Goal: Task Accomplishment & Management: Use online tool/utility

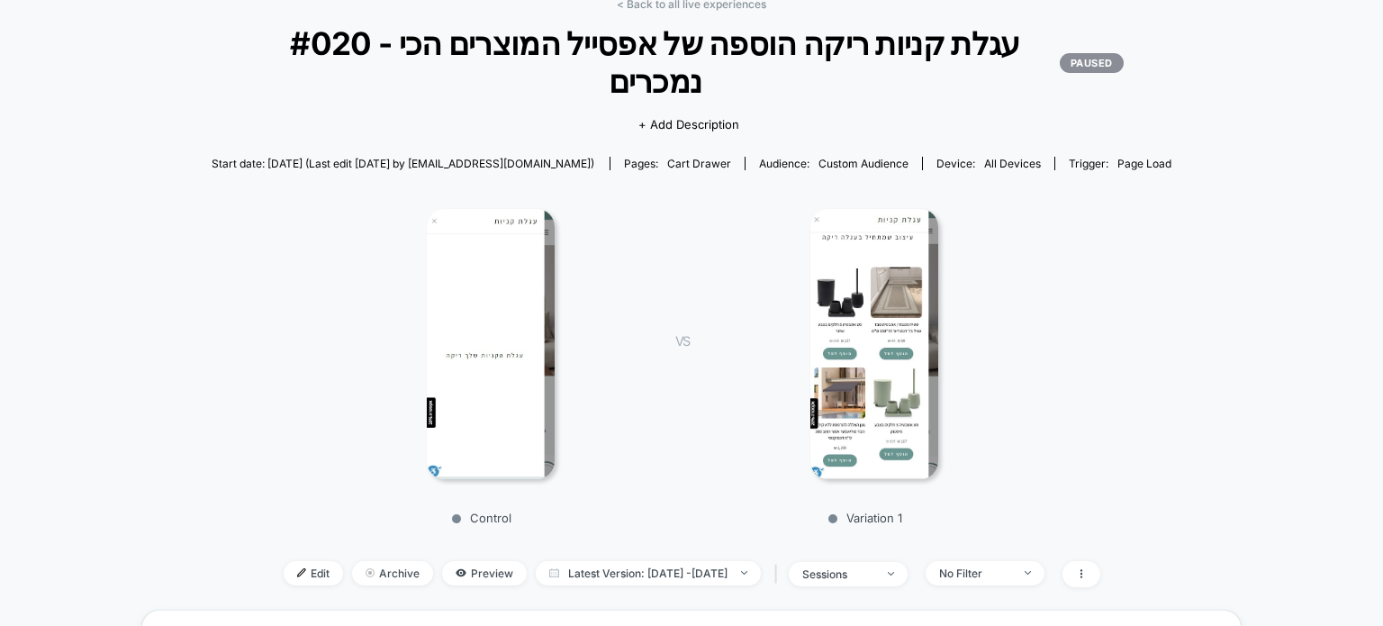
scroll to position [90, 0]
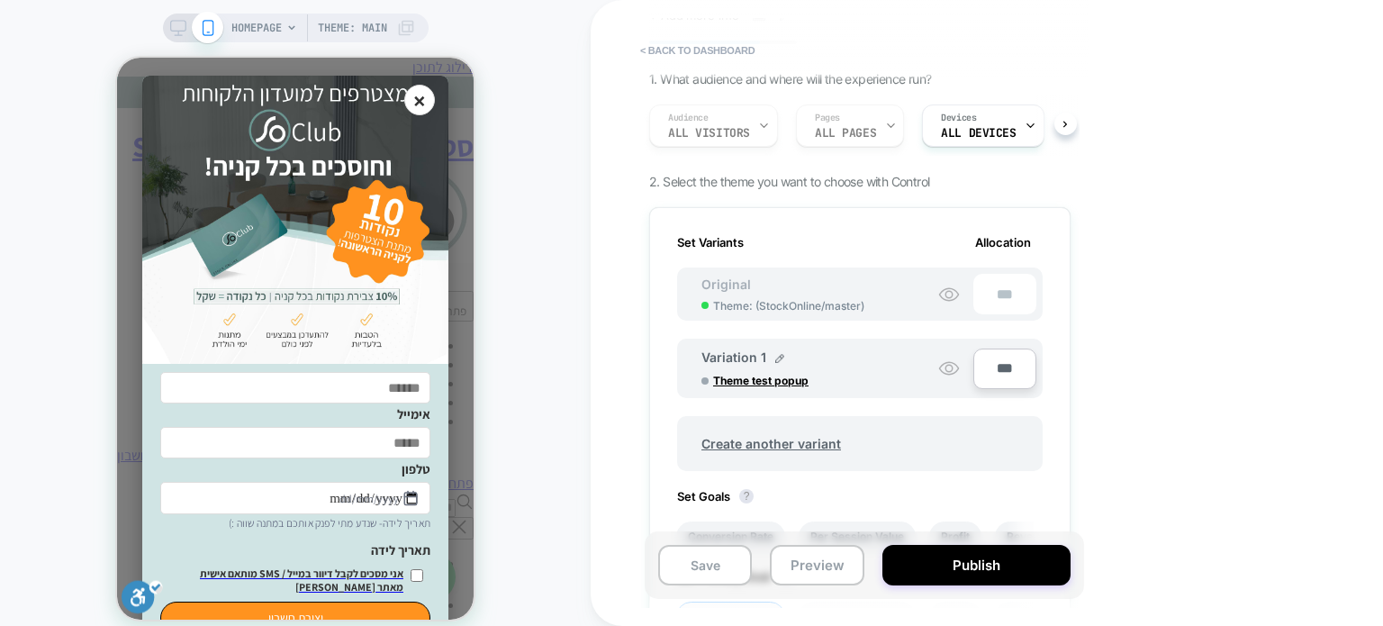
scroll to position [180, 0]
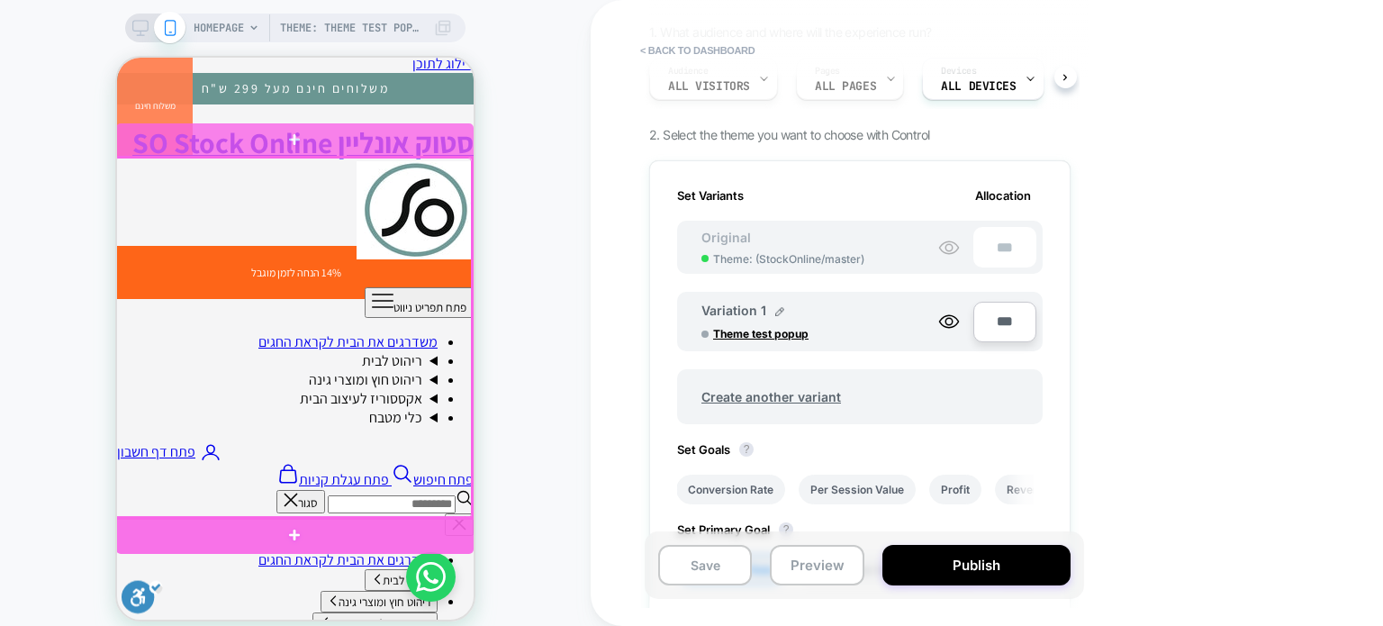
scroll to position [0, 0]
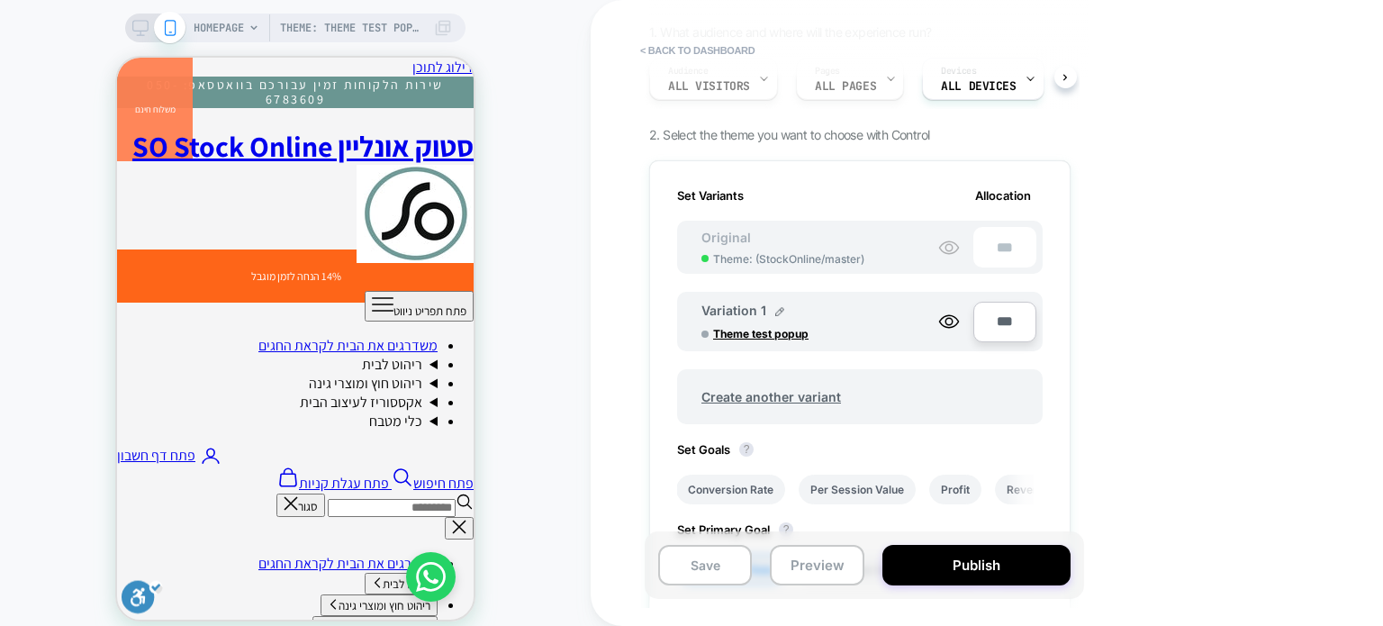
click at [0, 0] on div "Theme: ( StockOnline/master )" at bounding box center [0, 0] width 0 height 0
click at [0, 0] on icon at bounding box center [0, 0] width 0 height 0
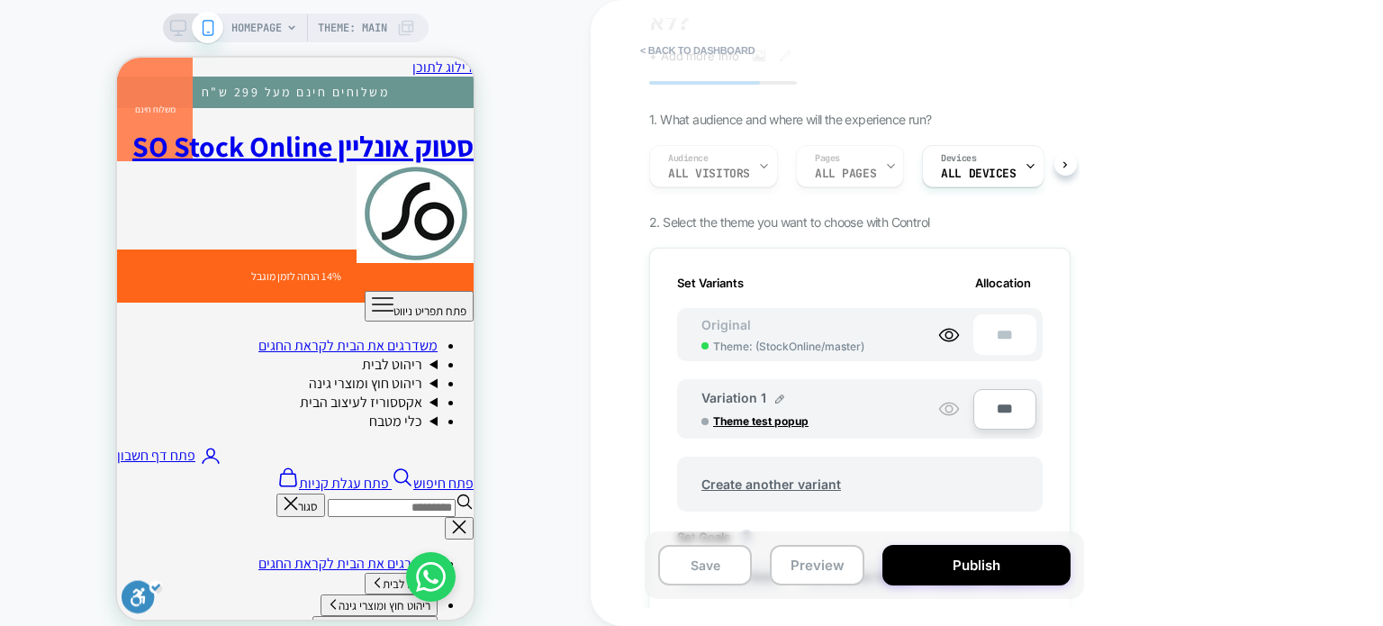
scroll to position [90, 0]
click at [357, 107] on button "Preview" at bounding box center [185, 88] width 341 height 38
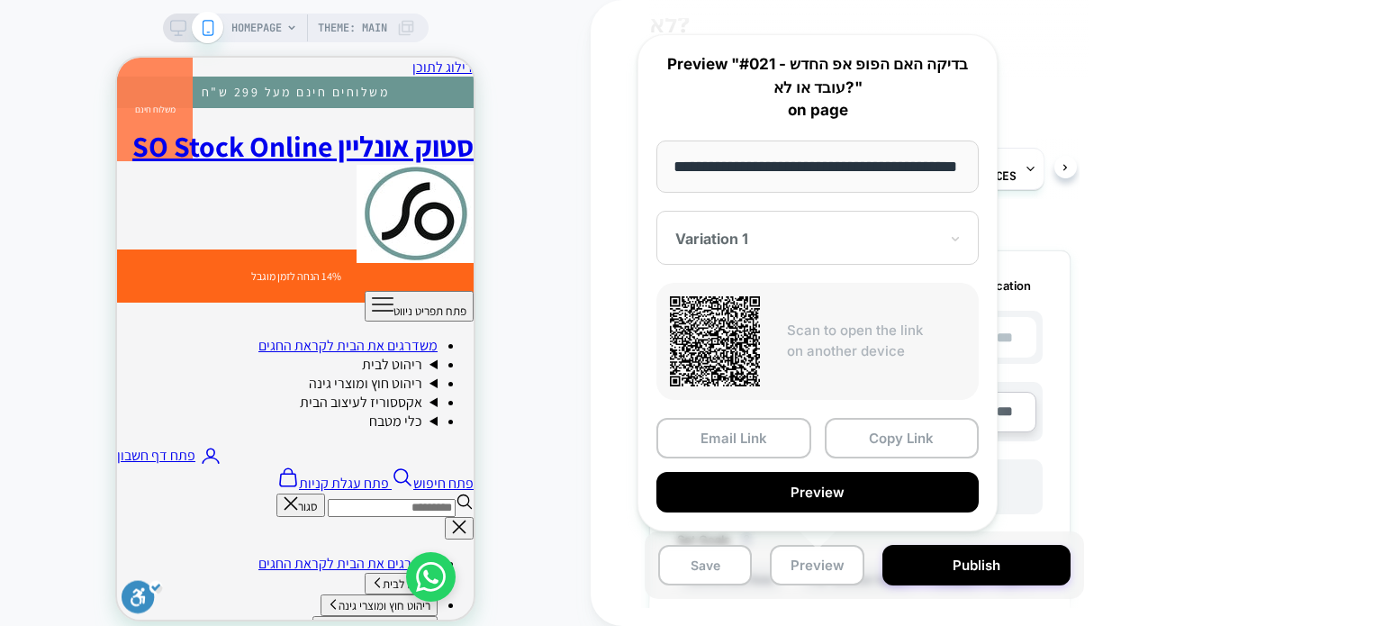
scroll to position [0, 0]
click at [1167, 389] on div "< back to dashboard #021 - בדיקה האם הפופ אפ החדש עובד או לא? Click to view ima…" at bounding box center [987, 313] width 792 height 626
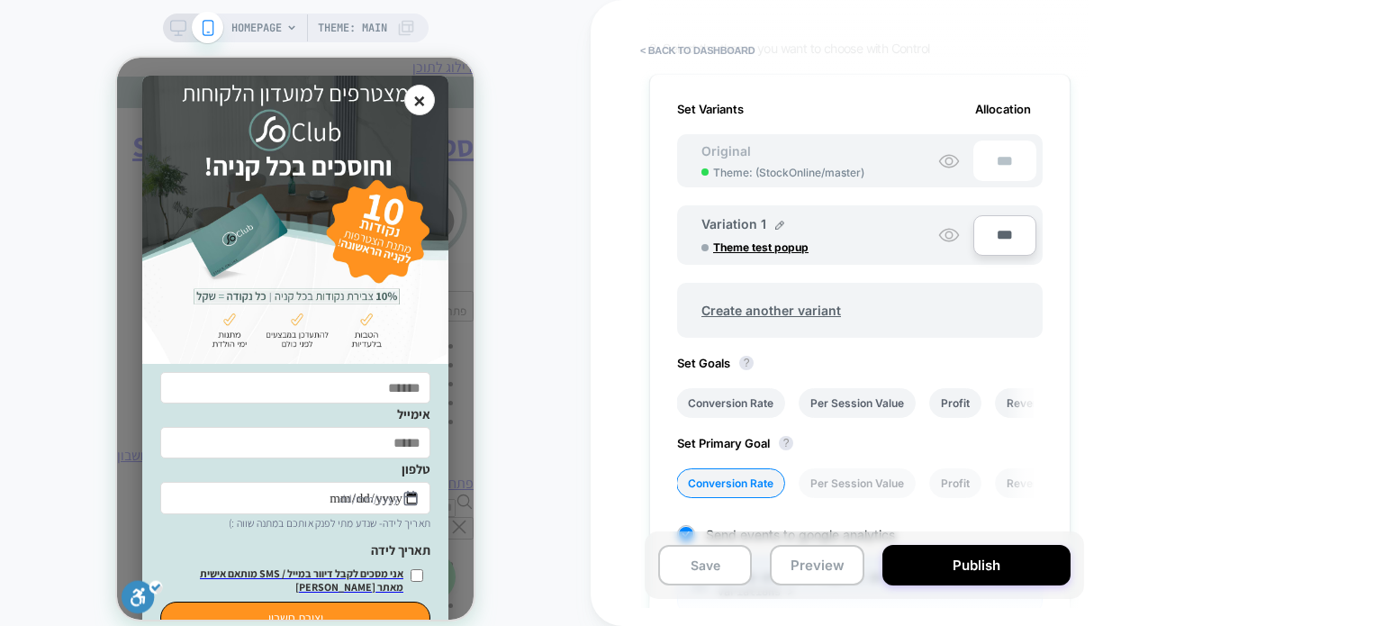
scroll to position [270, 0]
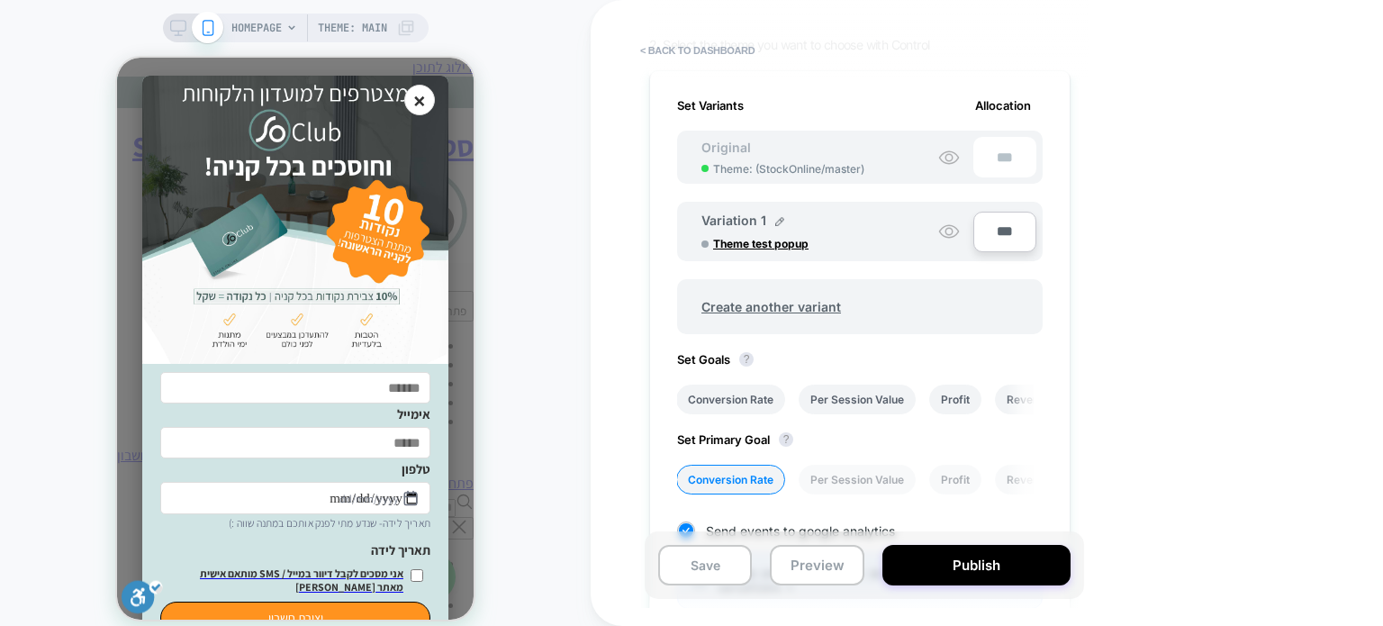
click at [922, 131] on div "Original Theme: ( StockOnline/master ) ***" at bounding box center [860, 157] width 366 height 53
click at [941, 147] on icon at bounding box center [949, 158] width 22 height 22
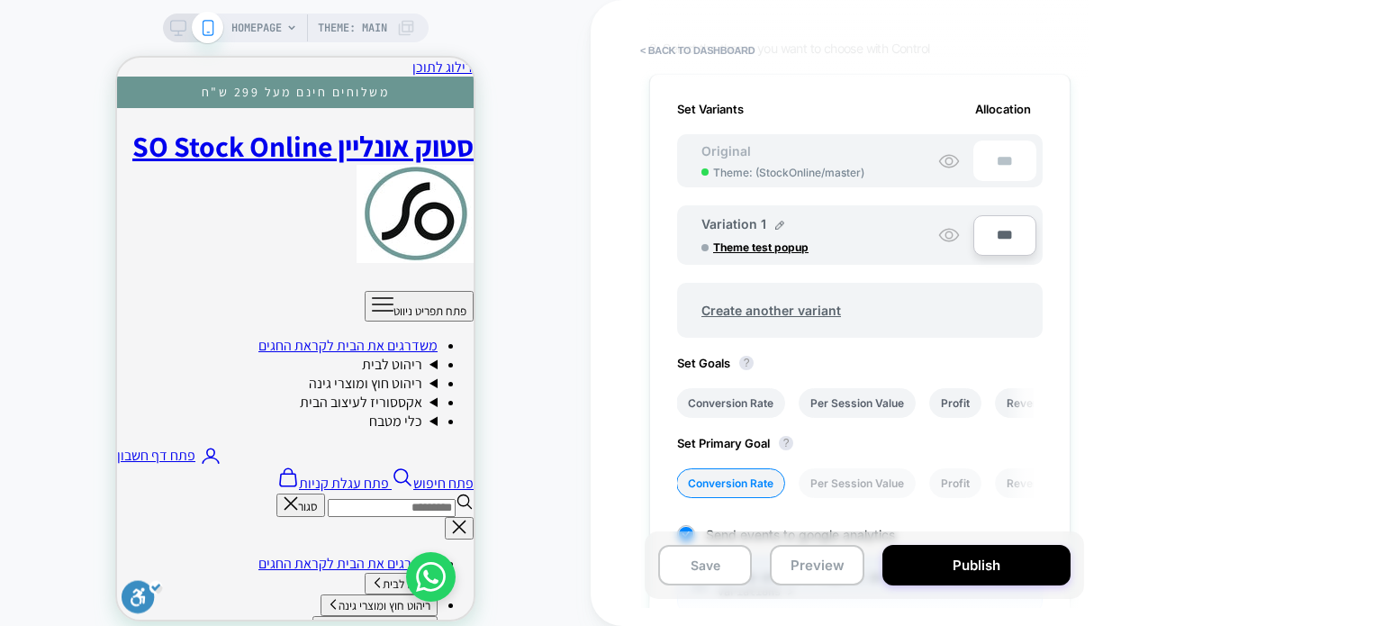
scroll to position [270, 0]
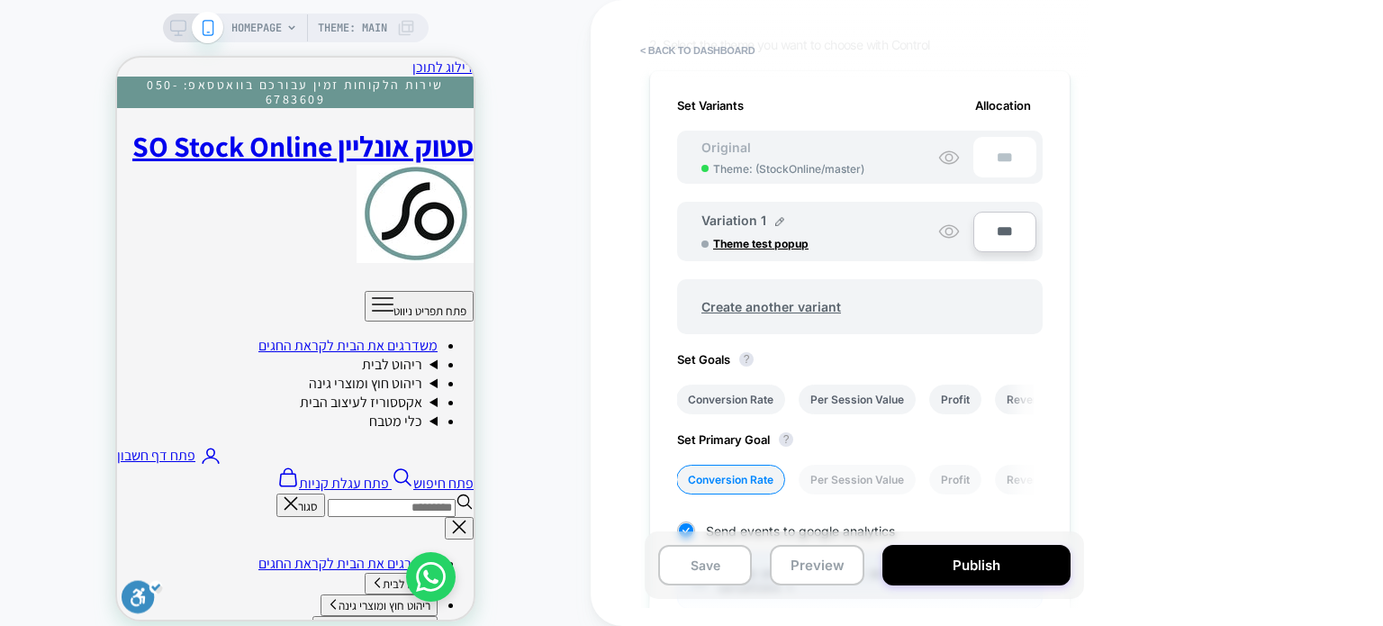
click at [882, 212] on div "Variation 1 Theme test popup" at bounding box center [819, 231] width 237 height 38
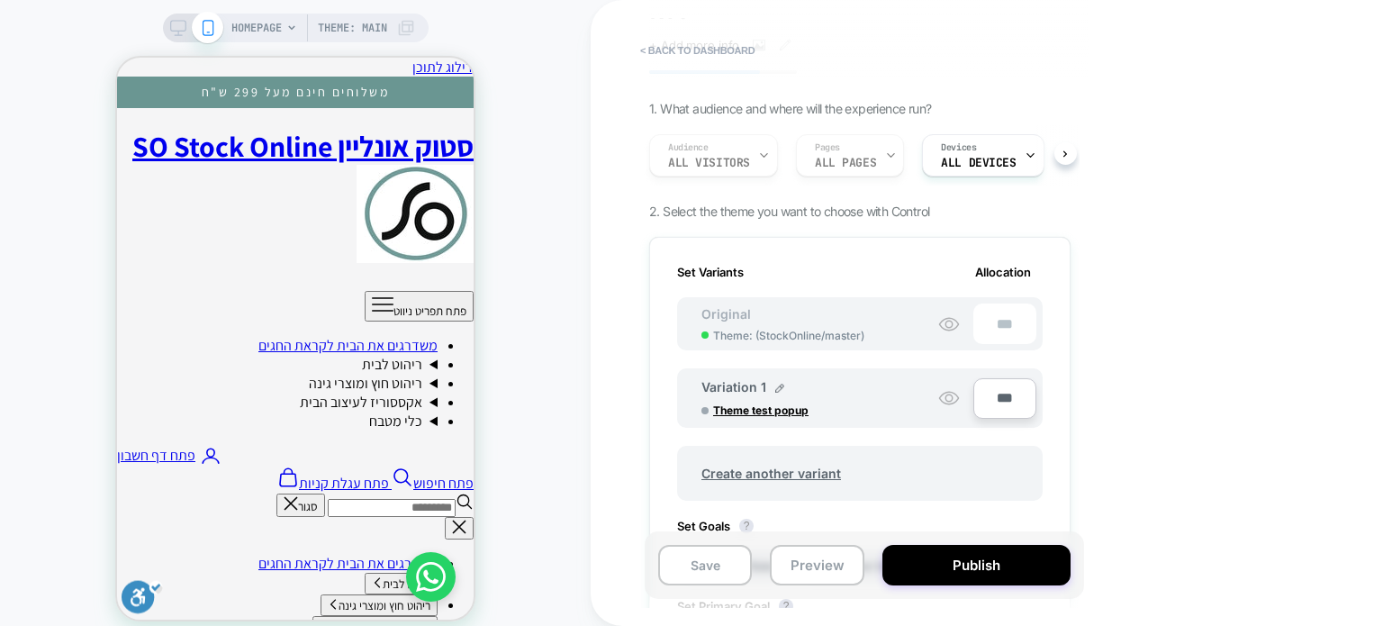
scroll to position [103, 0]
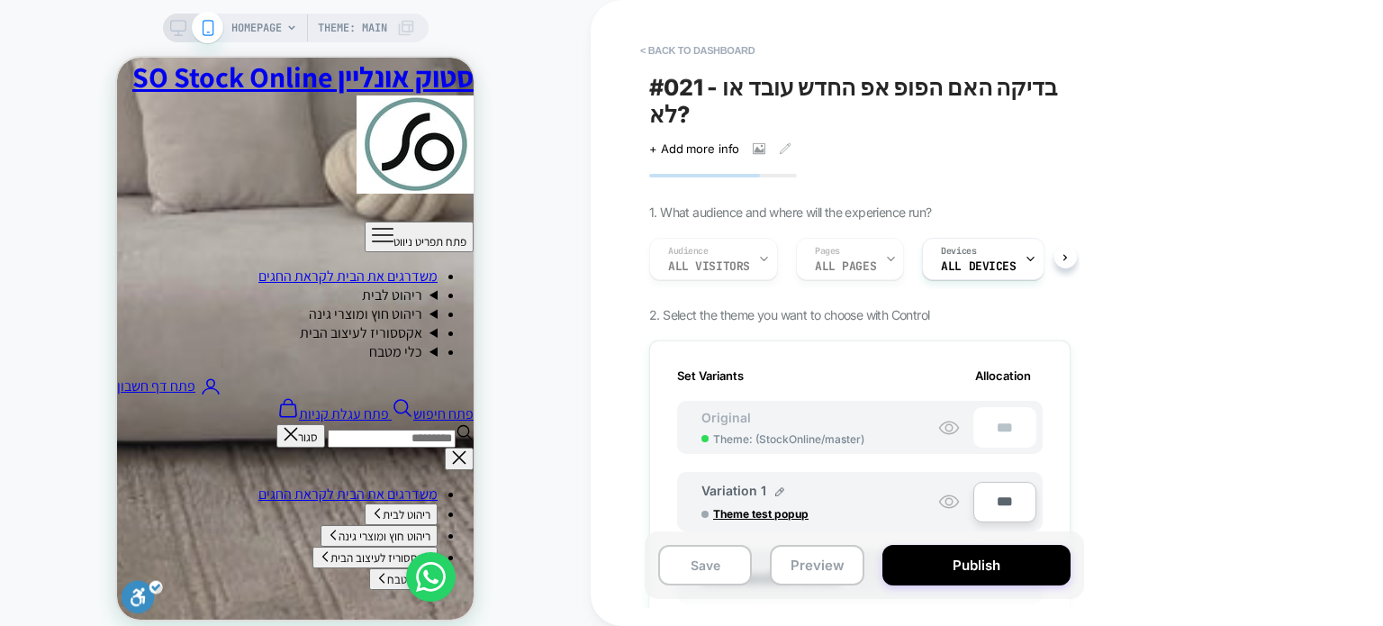
scroll to position [2071, 0]
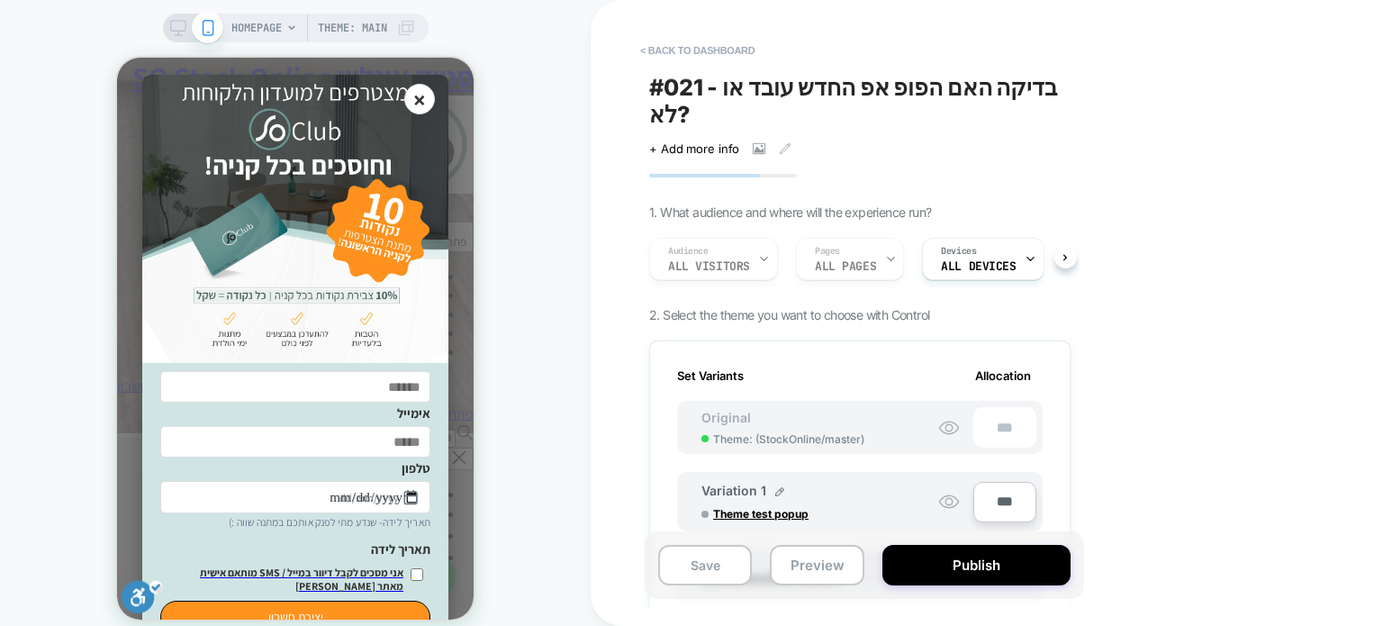
scroll to position [0, 0]
click at [791, 563] on button "Preview" at bounding box center [817, 565] width 94 height 41
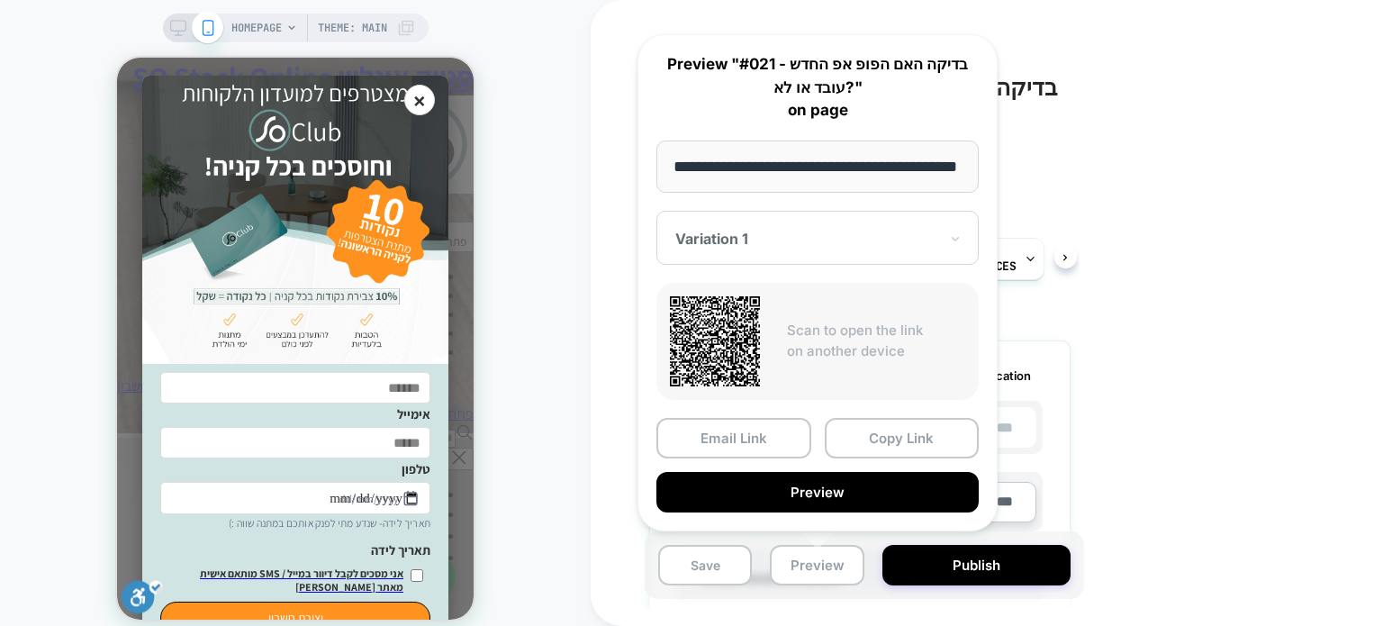
click at [1199, 302] on div "< back to dashboard #021 - בדיקה האם הפופ אפ החדש עובד או לא? Click to view ima…" at bounding box center [987, 313] width 792 height 626
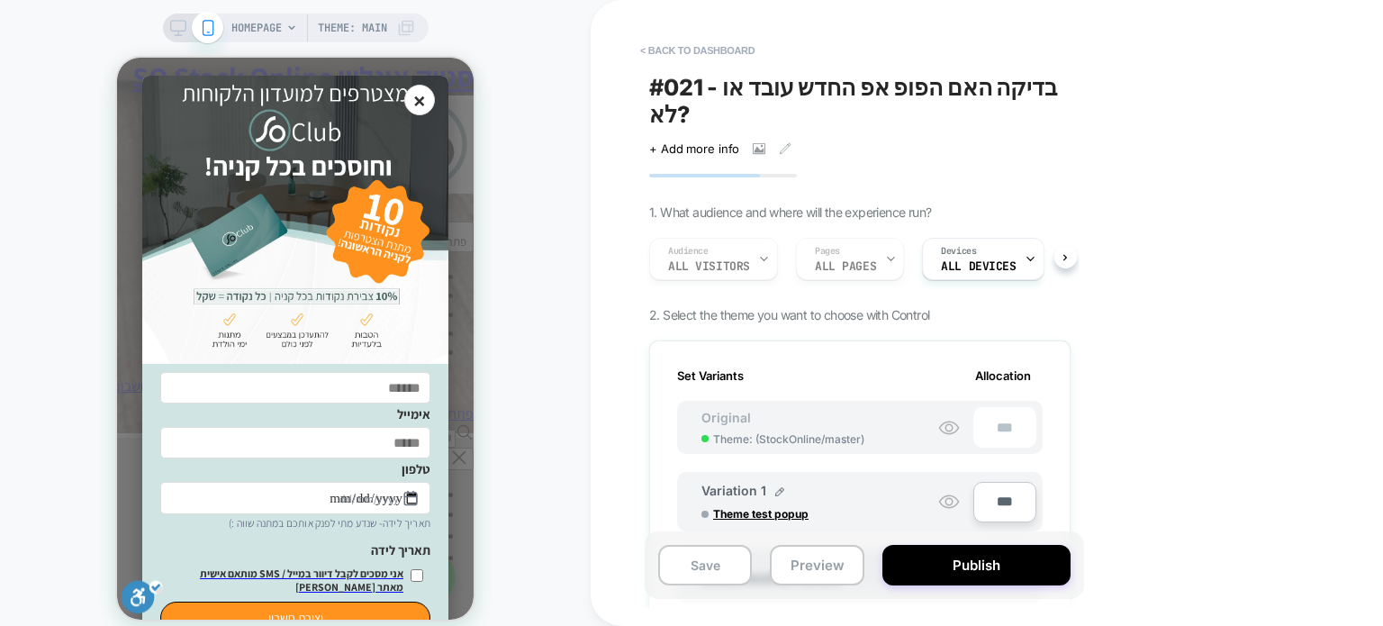
click at [893, 403] on div "Original Theme: ( StockOnline/master ) ***" at bounding box center [860, 427] width 366 height 53
click at [908, 402] on div "Original Theme: ( StockOnline/master ) ***" at bounding box center [860, 427] width 366 height 53
click at [894, 404] on div "Original Theme: ( StockOnline/master ) ***" at bounding box center [860, 427] width 366 height 53
click at [886, 410] on div "Original Theme: ( StockOnline/master ) ***" at bounding box center [860, 427] width 366 height 53
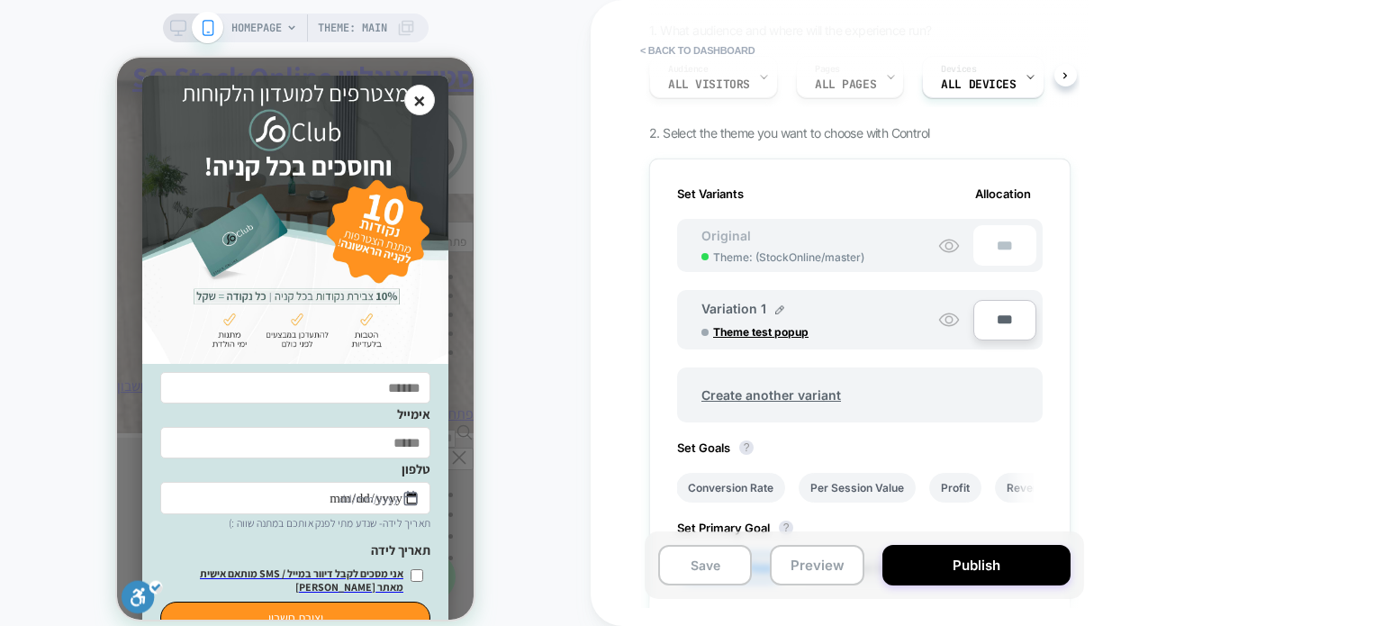
scroll to position [180, 0]
click at [883, 223] on div "Original Theme: ( StockOnline/master ) ***" at bounding box center [860, 247] width 366 height 53
click at [950, 244] on circle at bounding box center [948, 247] width 7 height 7
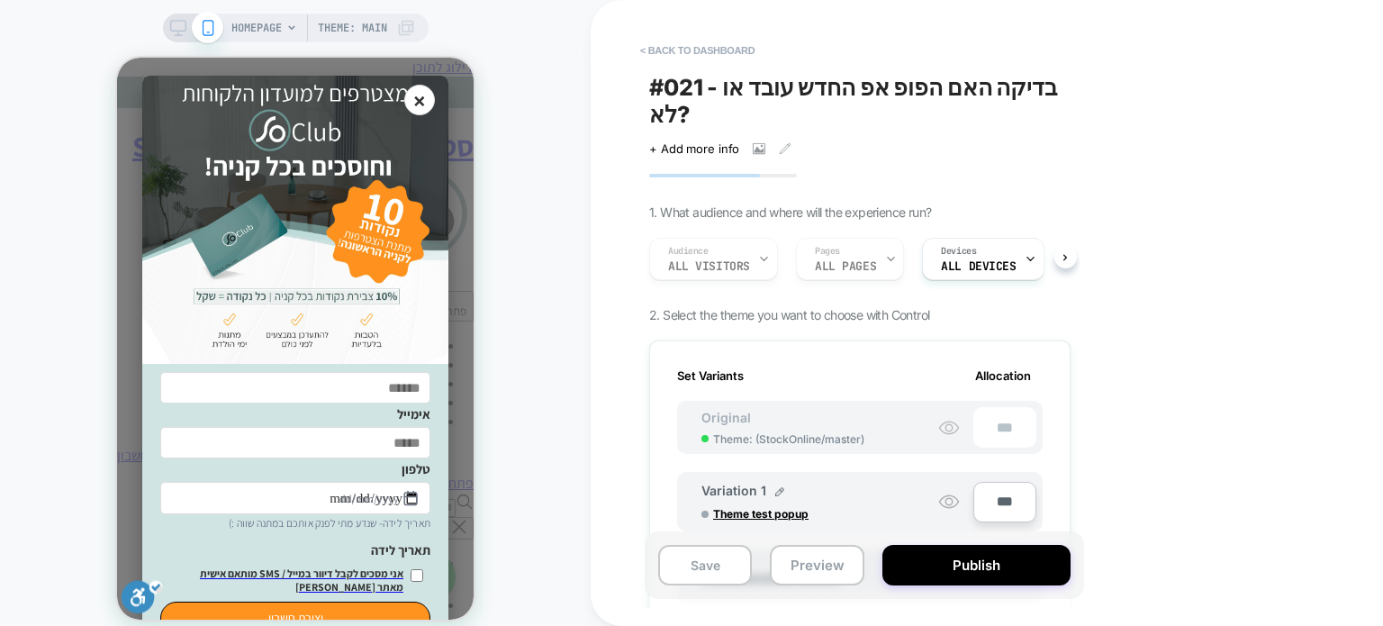
click at [945, 417] on icon at bounding box center [949, 428] width 22 height 22
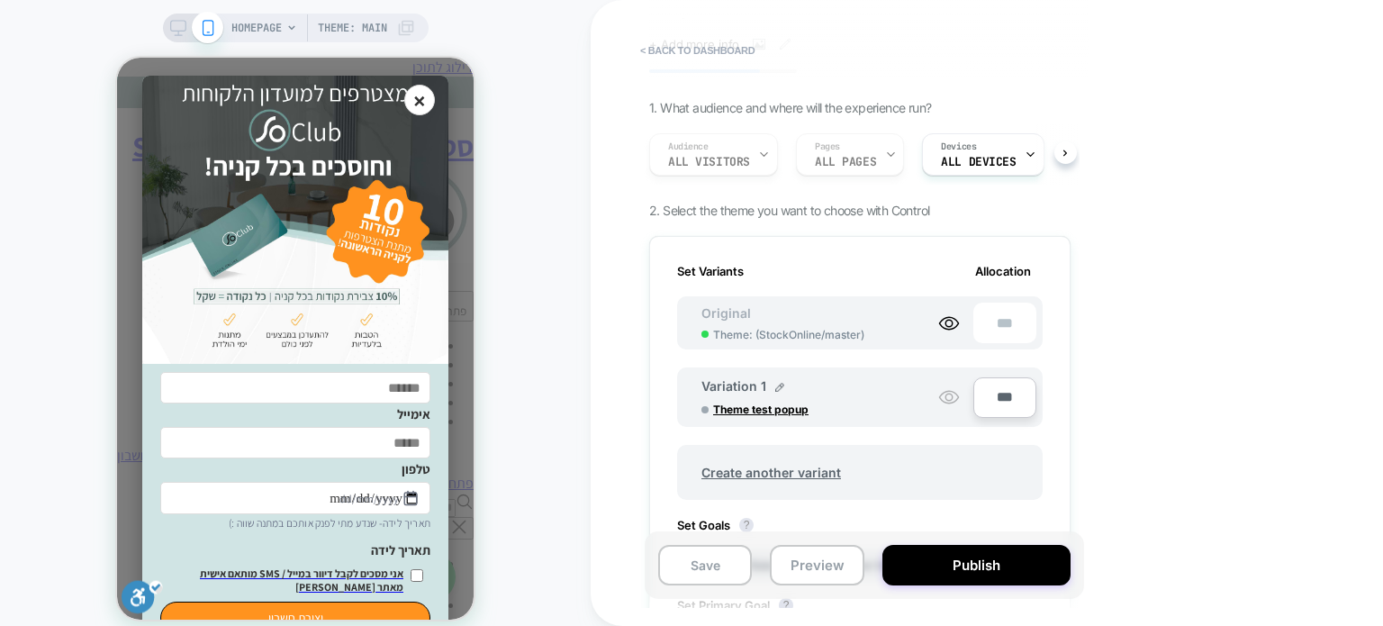
scroll to position [103, 0]
click at [798, 565] on button "Preview" at bounding box center [817, 565] width 94 height 41
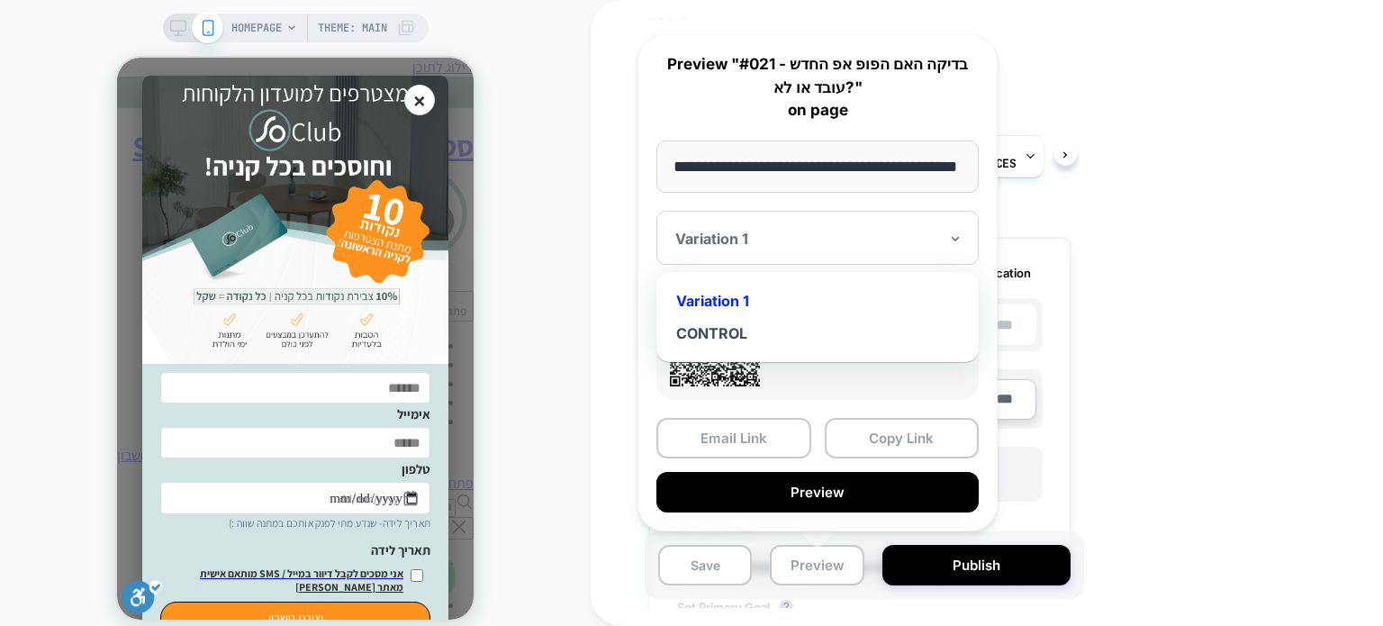
scroll to position [0, 0]
click at [908, 238] on div at bounding box center [806, 239] width 263 height 18
click at [846, 326] on div "CONTROL" at bounding box center [817, 333] width 304 height 32
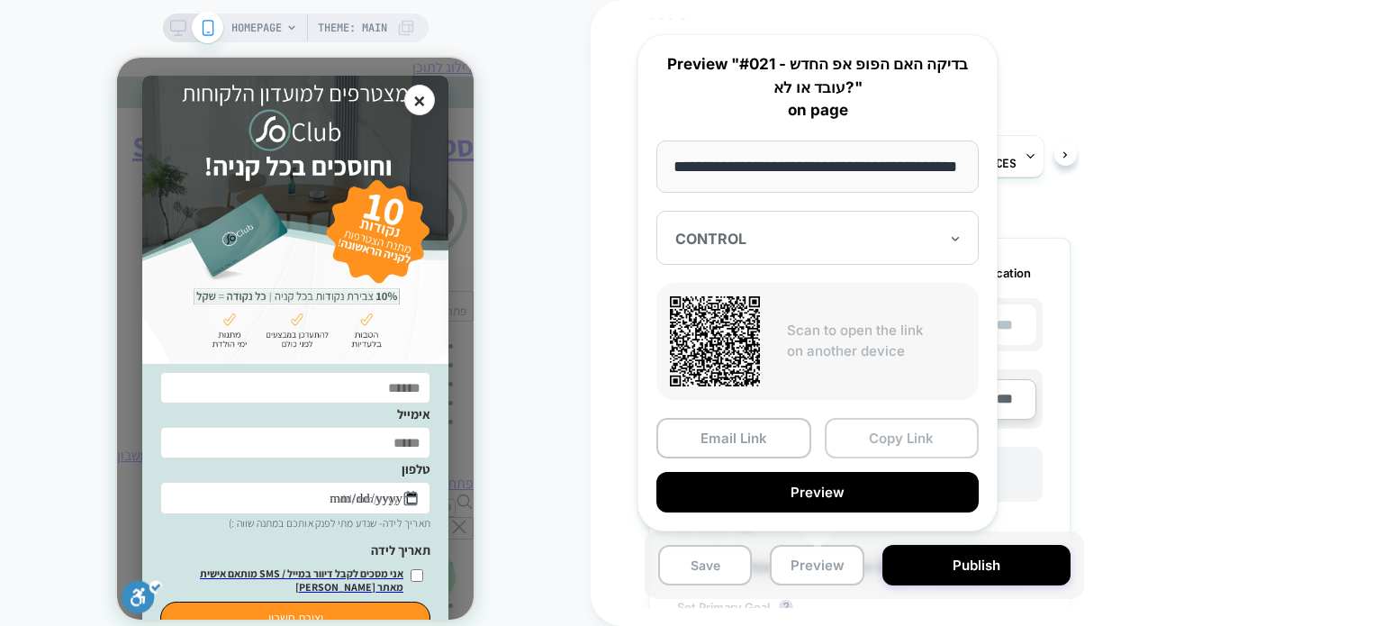
click at [249, 600] on button "Copy Link" at bounding box center [124, 609] width 249 height 19
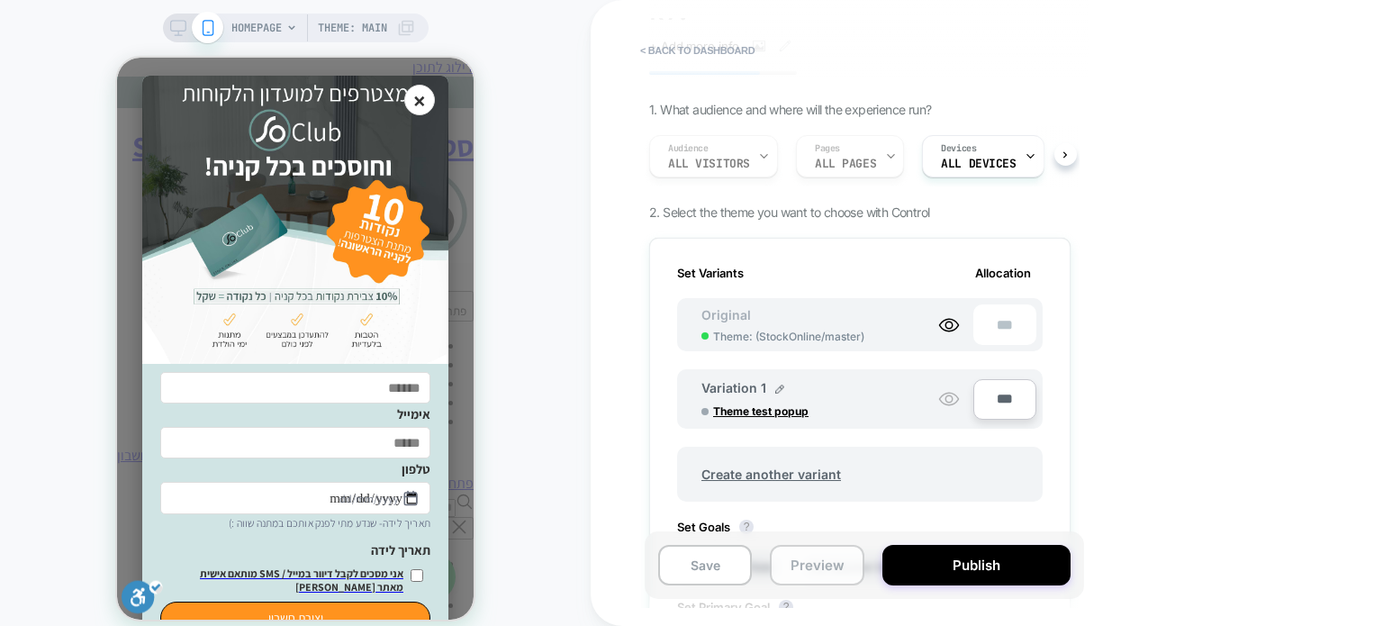
click at [803, 565] on button "Preview" at bounding box center [817, 565] width 94 height 41
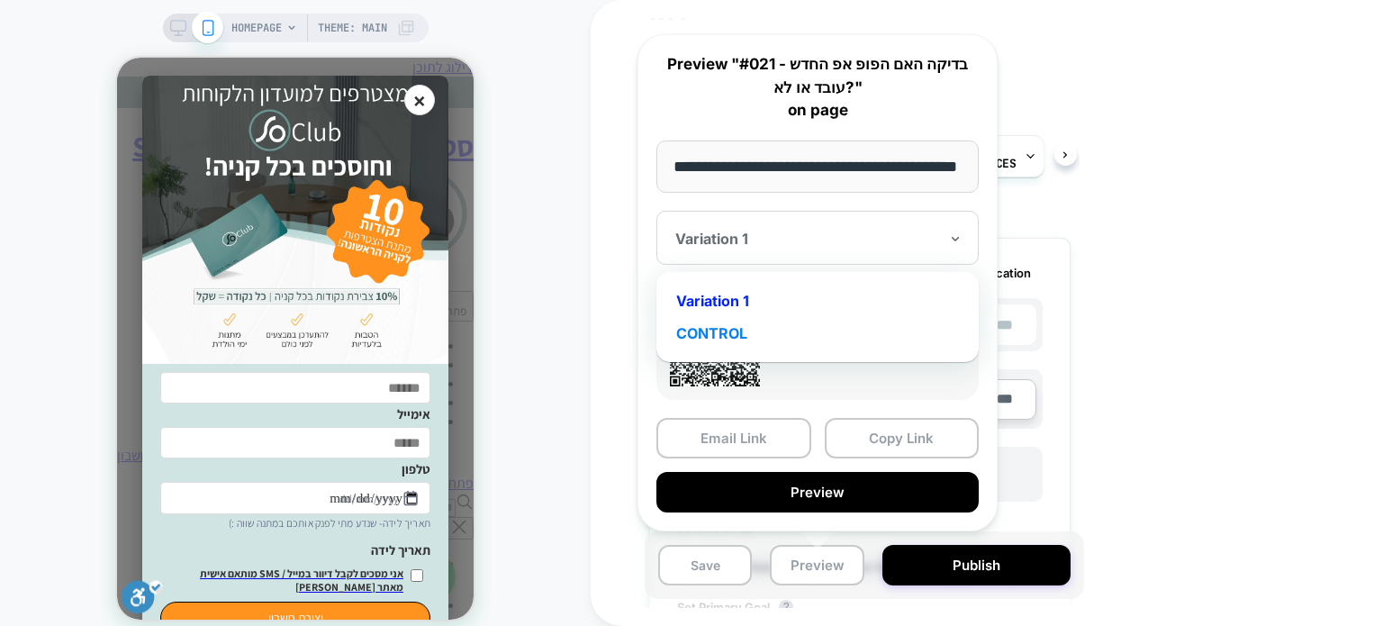
click at [285, 392] on div "CONTROL" at bounding box center [241, 401] width 86 height 19
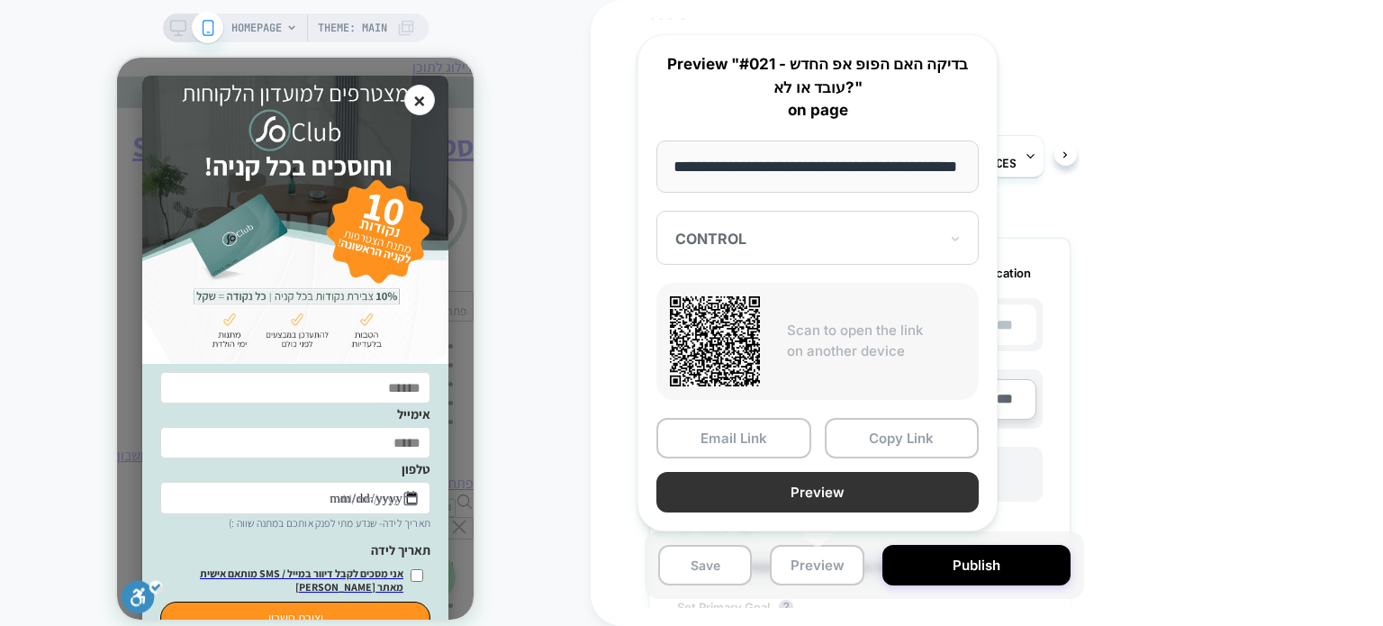
click at [321, 448] on button "Preview" at bounding box center [160, 411] width 321 height 76
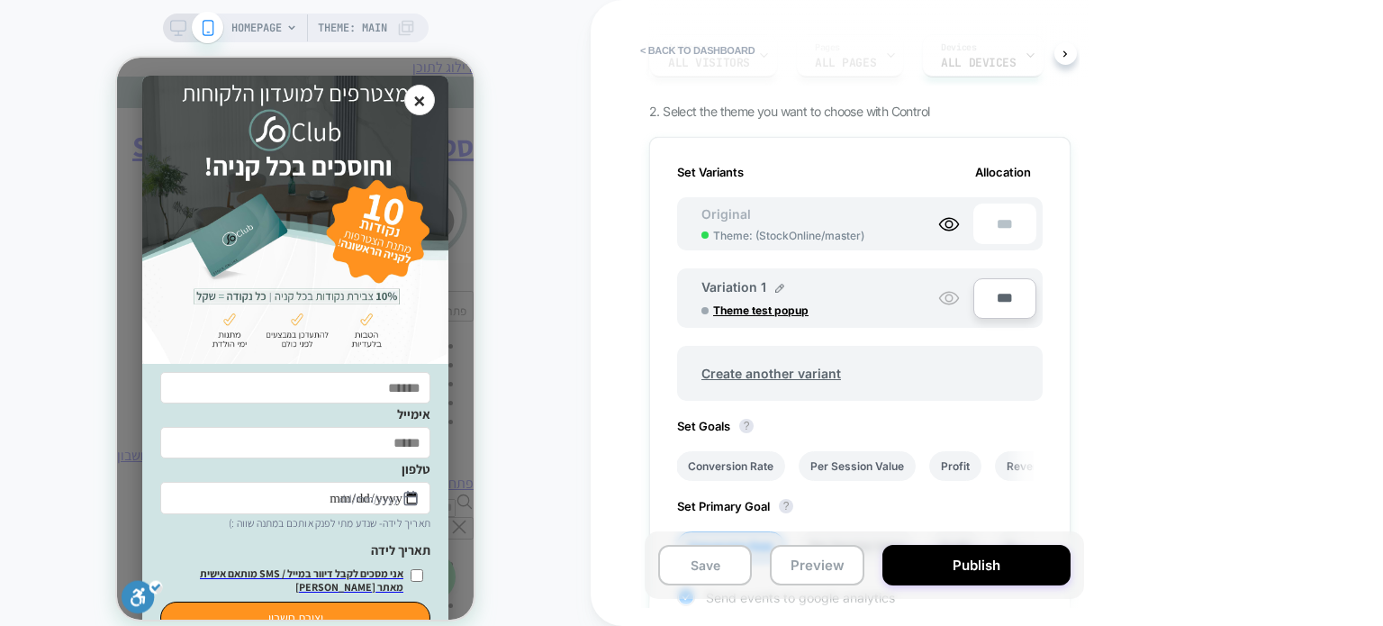
scroll to position [13, 0]
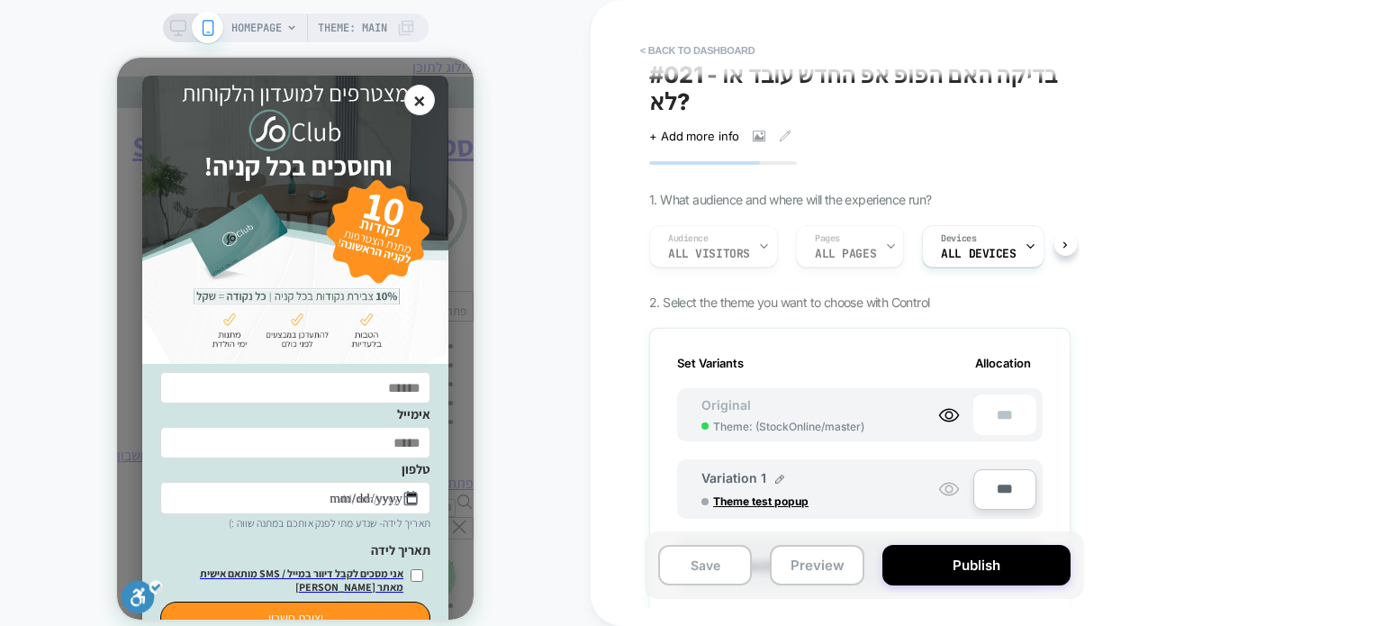
click at [285, 448] on div "**********" at bounding box center [142, 438] width 285 height 19
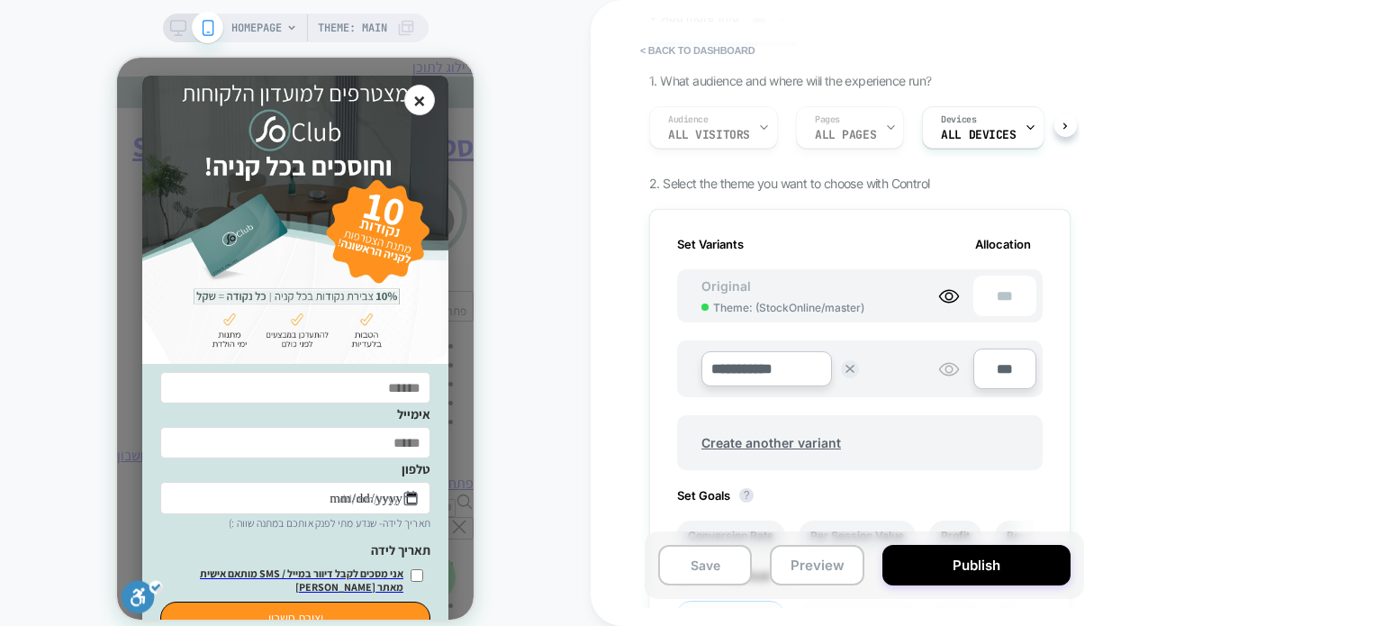
scroll to position [102, 0]
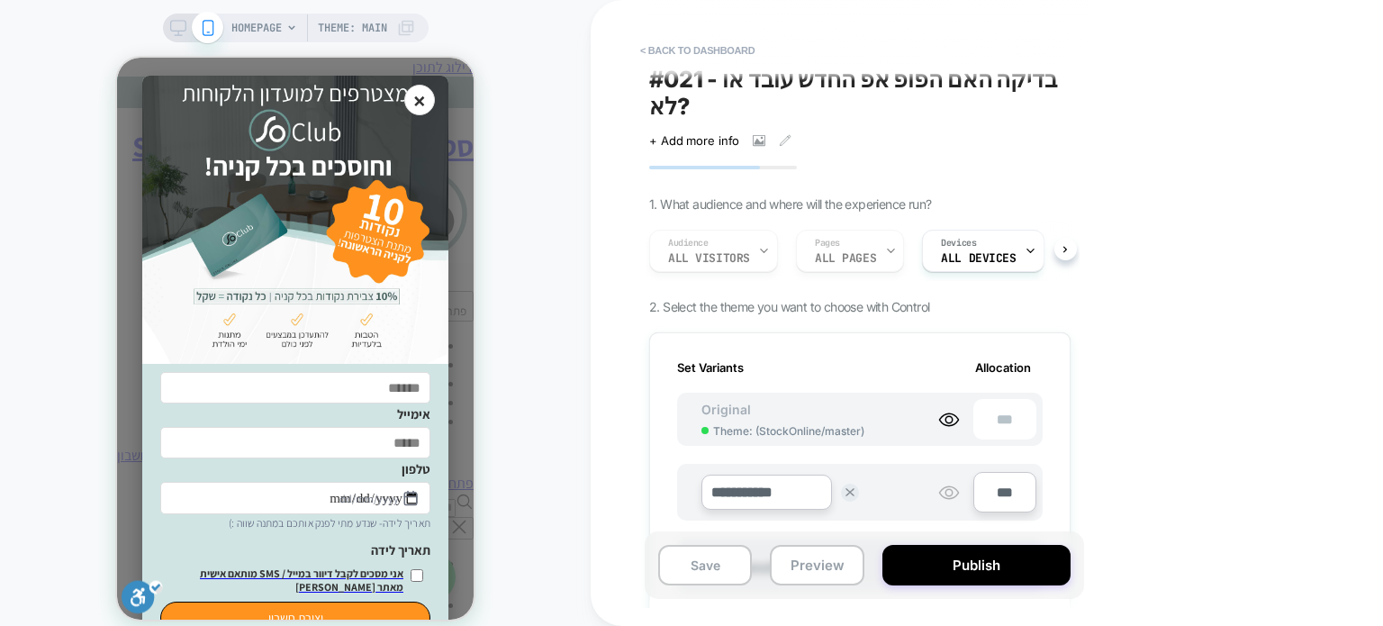
scroll to position [0, 0]
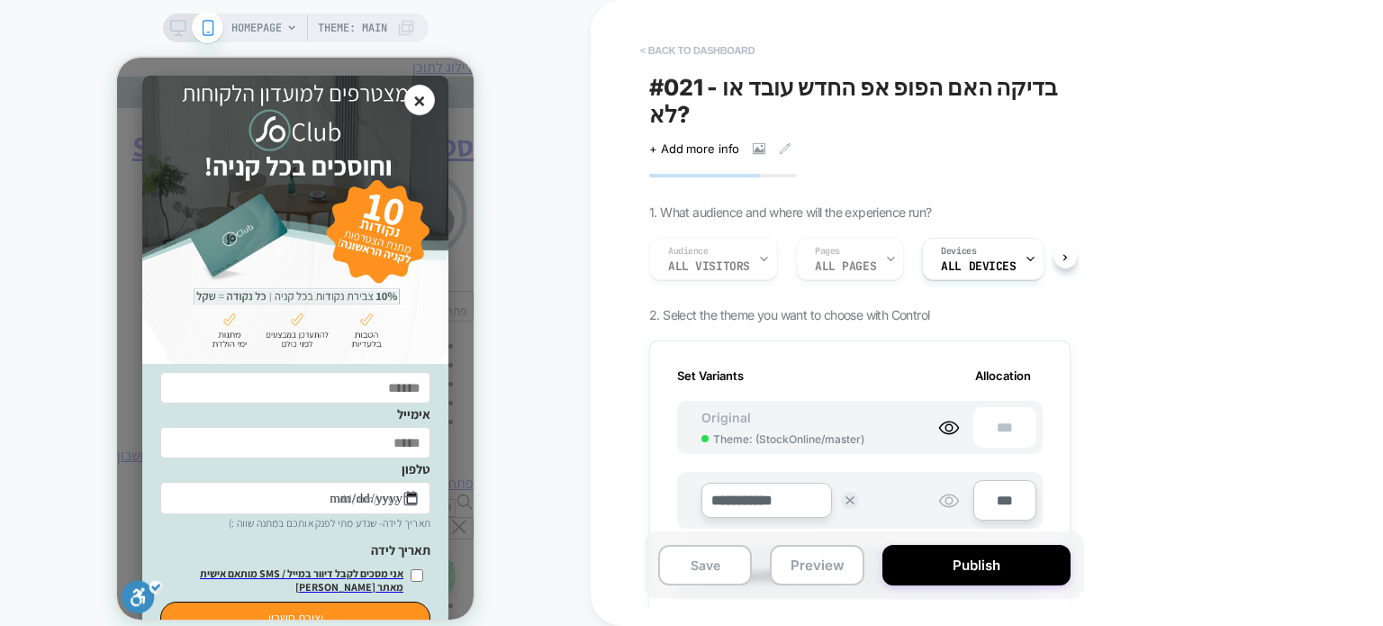
click at [646, 46] on button "< back to dashboard" at bounding box center [697, 50] width 132 height 29
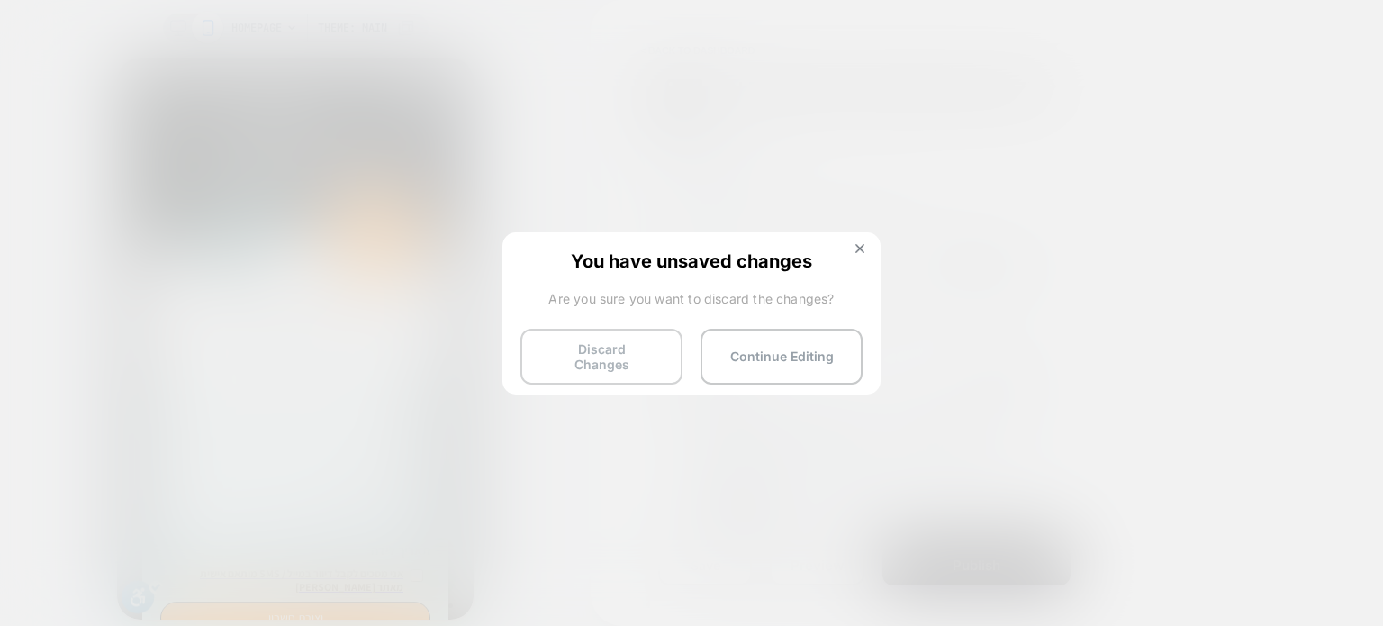
click at [625, 351] on button "Discard Changes" at bounding box center [601, 357] width 162 height 56
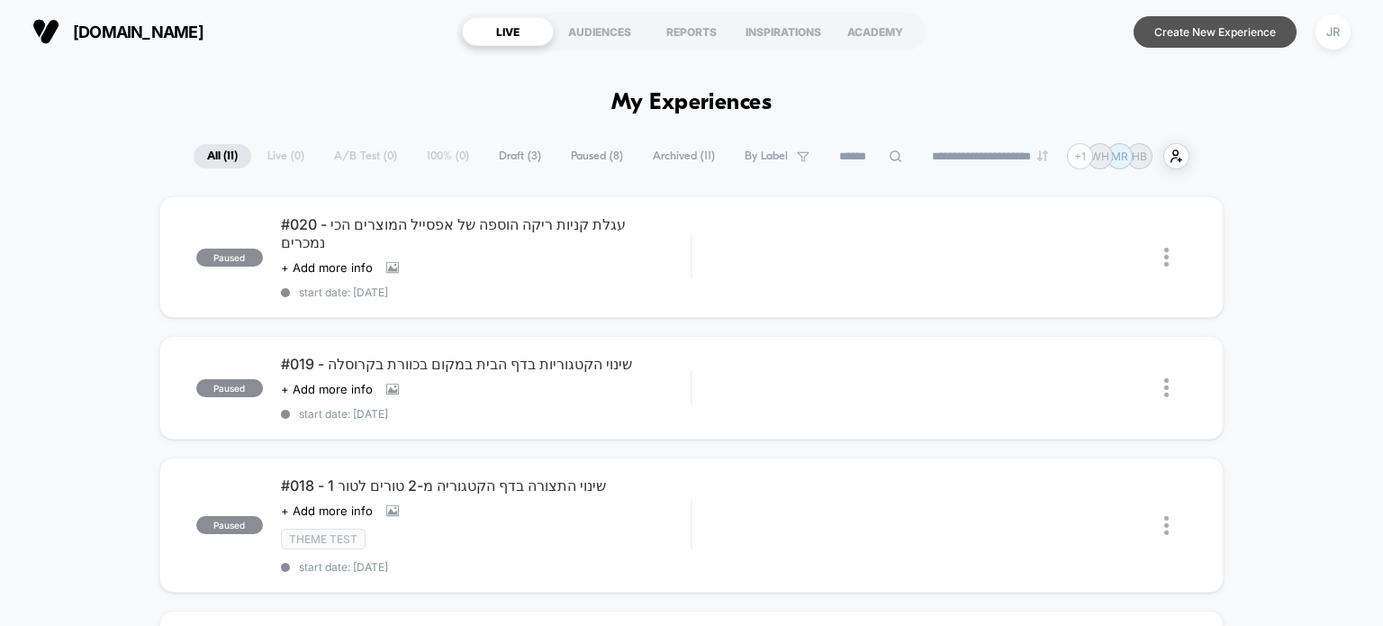
click at [1181, 40] on button "Create New Experience" at bounding box center [1215, 32] width 163 height 32
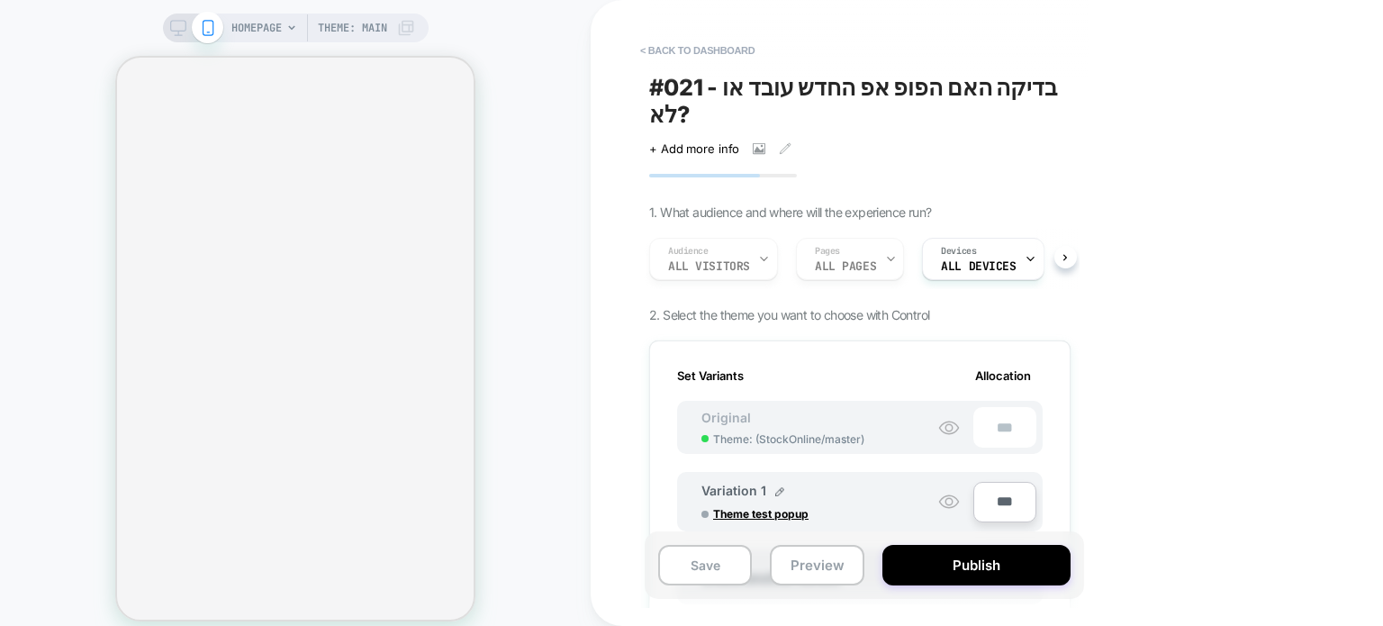
scroll to position [0, 1]
click at [946, 424] on circle at bounding box center [948, 427] width 7 height 7
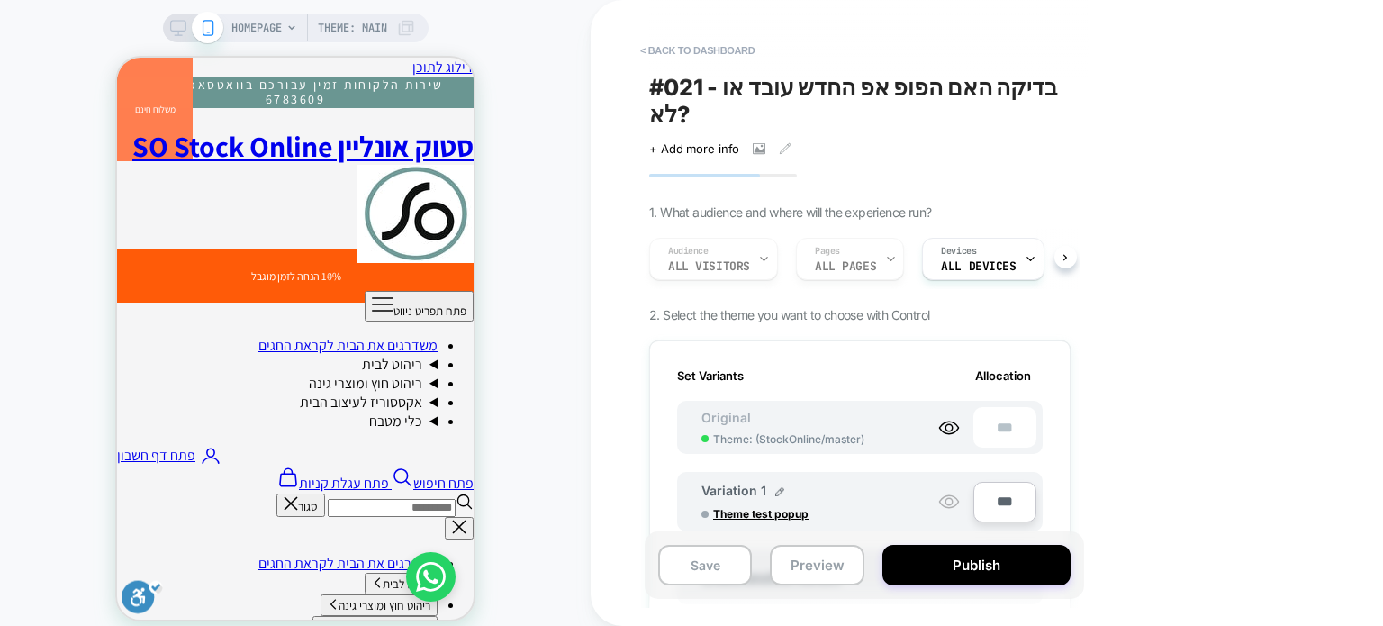
scroll to position [0, 0]
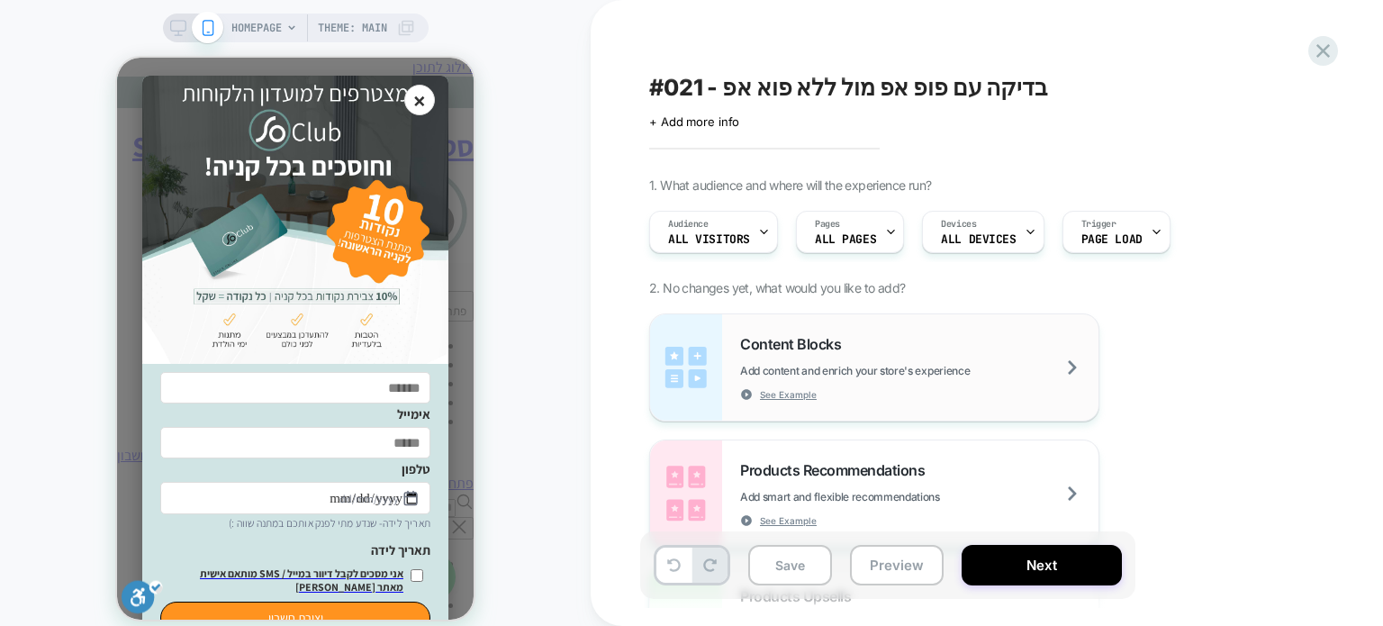
click at [0, 0] on div "Content Blocks Add content and enrich your store's experience See Example" at bounding box center [0, 0] width 0 height 0
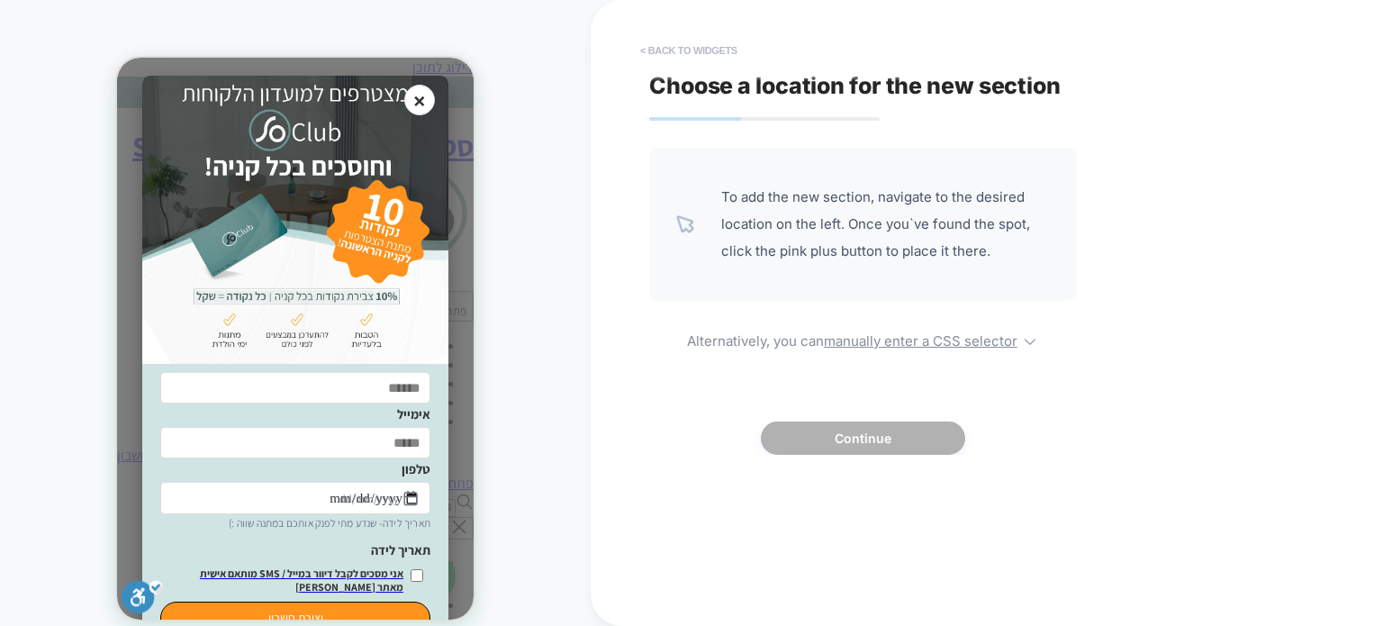
click at [641, 48] on button "< Back to widgets" at bounding box center [688, 50] width 115 height 29
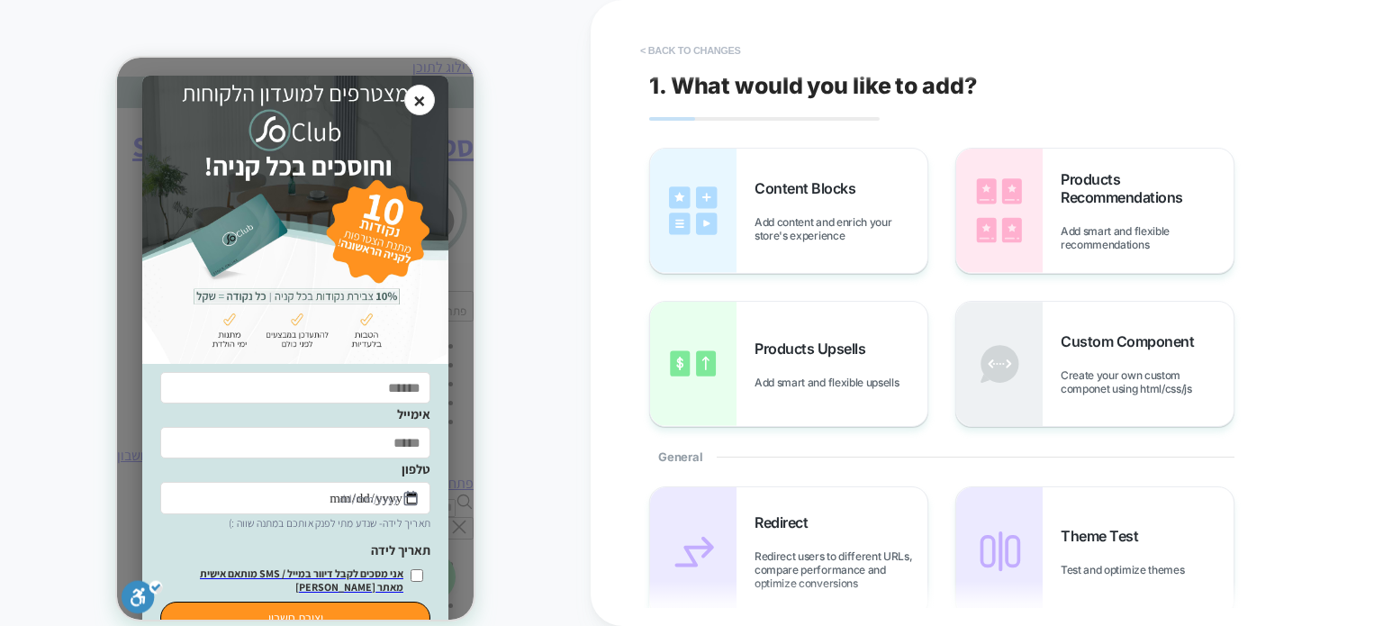
click at [643, 47] on button "< Back to changes" at bounding box center [690, 50] width 119 height 29
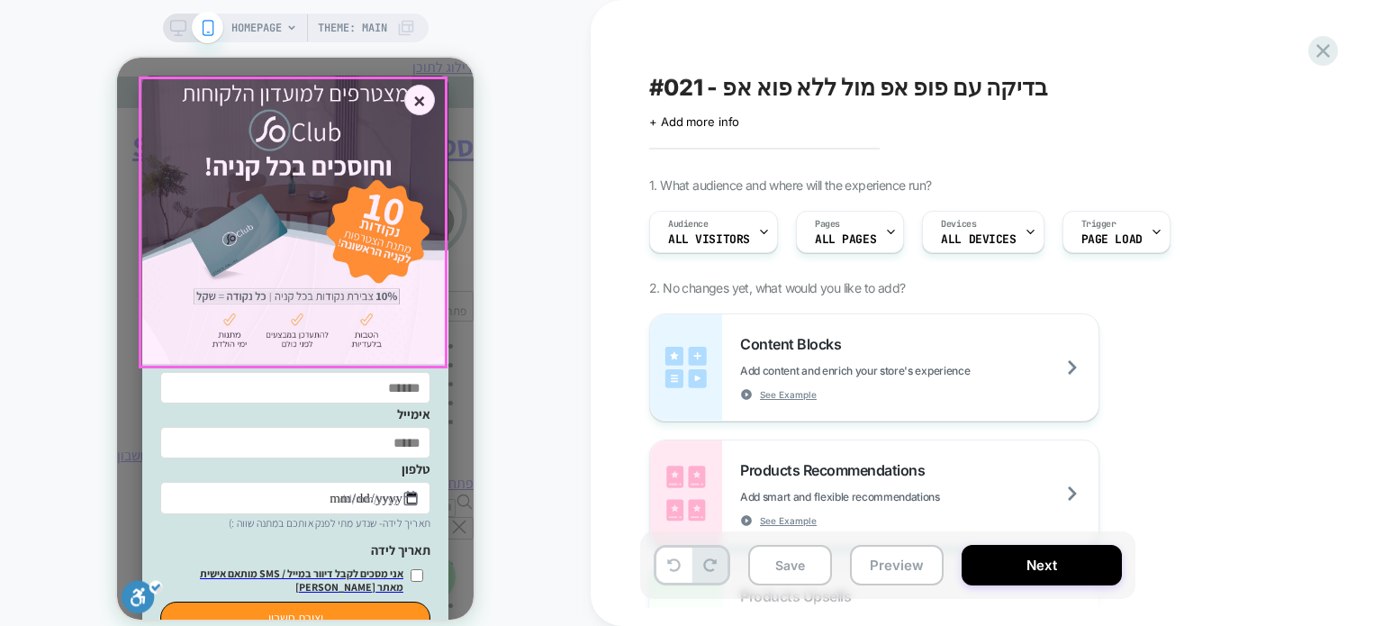
click at [433, 157] on img at bounding box center [295, 220] width 306 height 288
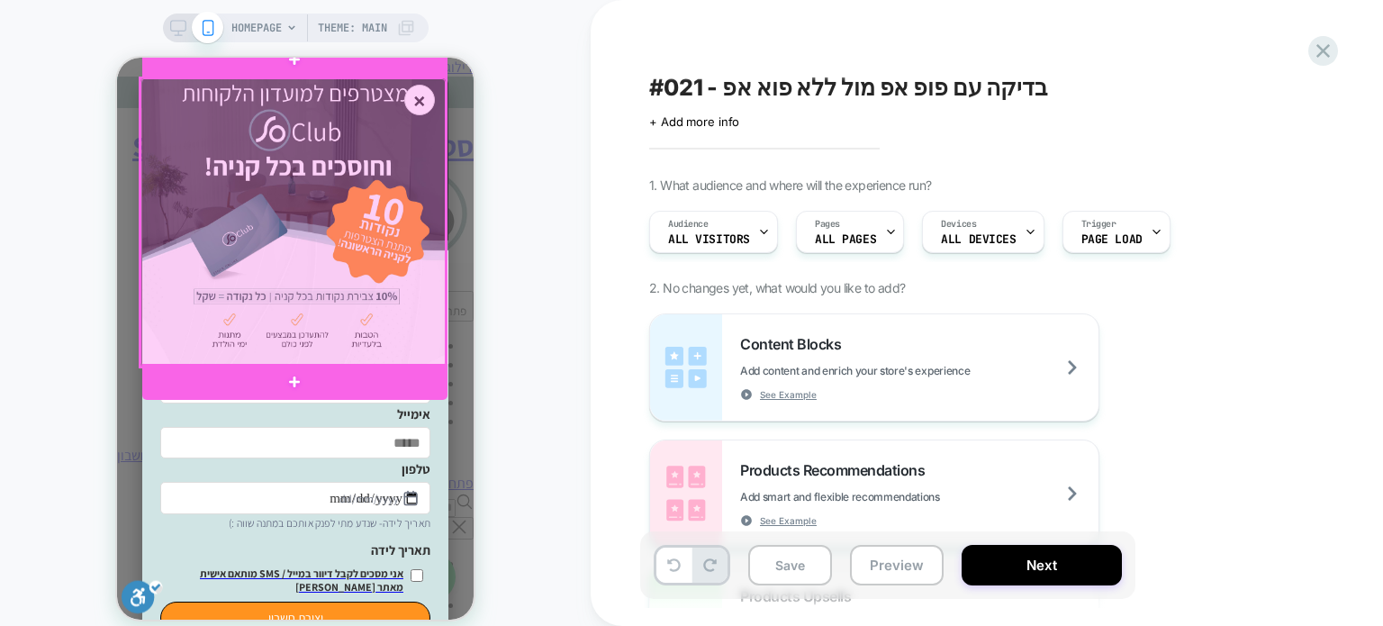
click at [322, 155] on div at bounding box center [292, 222] width 304 height 288
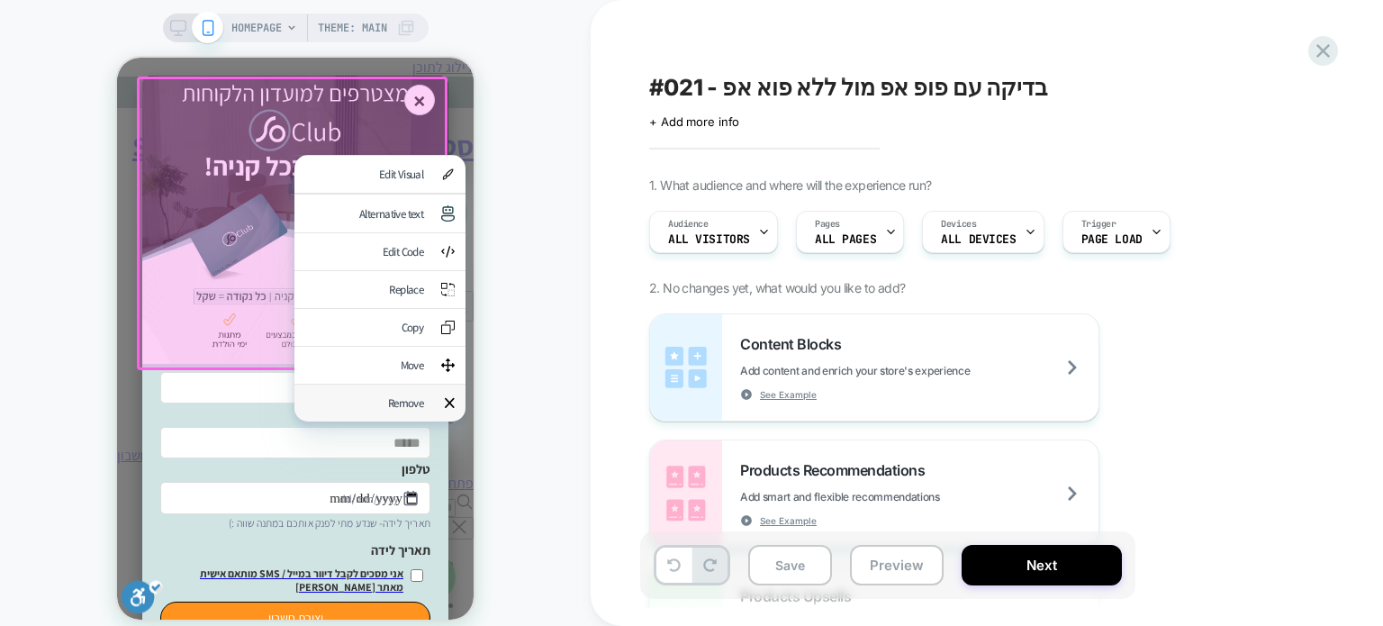
click at [396, 411] on div "Remove" at bounding box center [364, 402] width 118 height 15
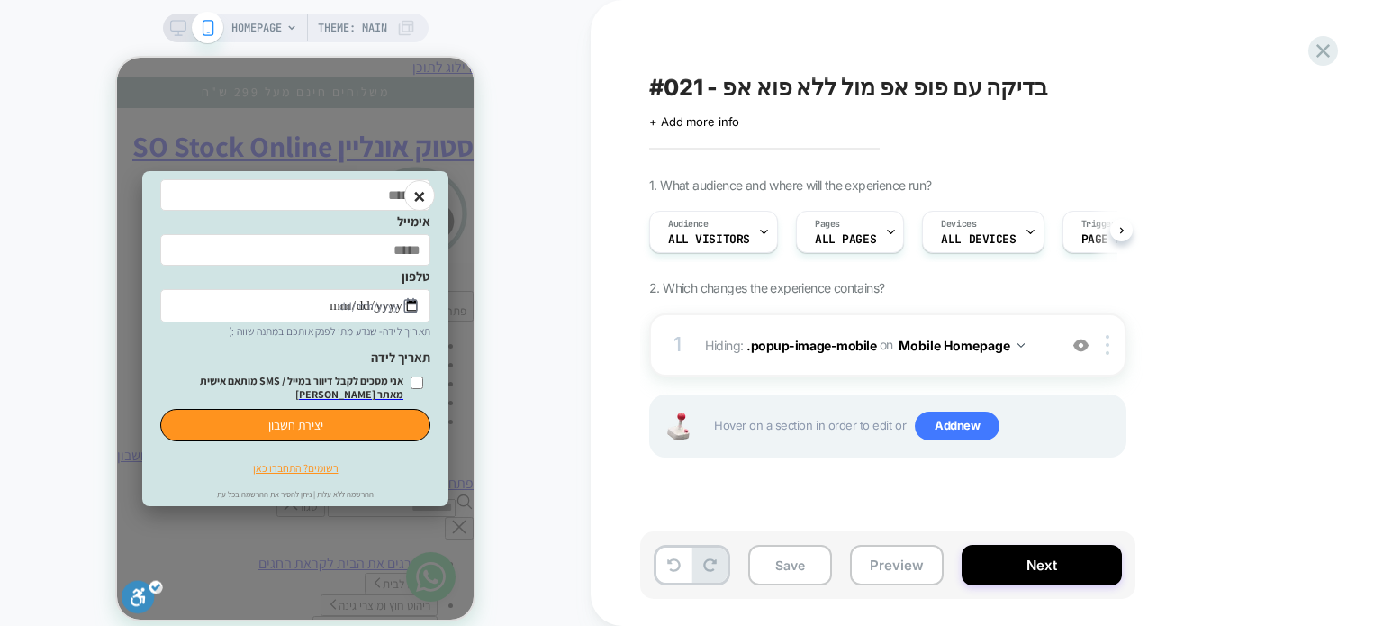
click at [102, 405] on div "Hover on a section in order to edit or Add new" at bounding box center [94, 402] width 16 height 5
click at [807, 568] on button "Save" at bounding box center [790, 565] width 84 height 41
click at [882, 559] on button "Preview" at bounding box center [897, 565] width 94 height 41
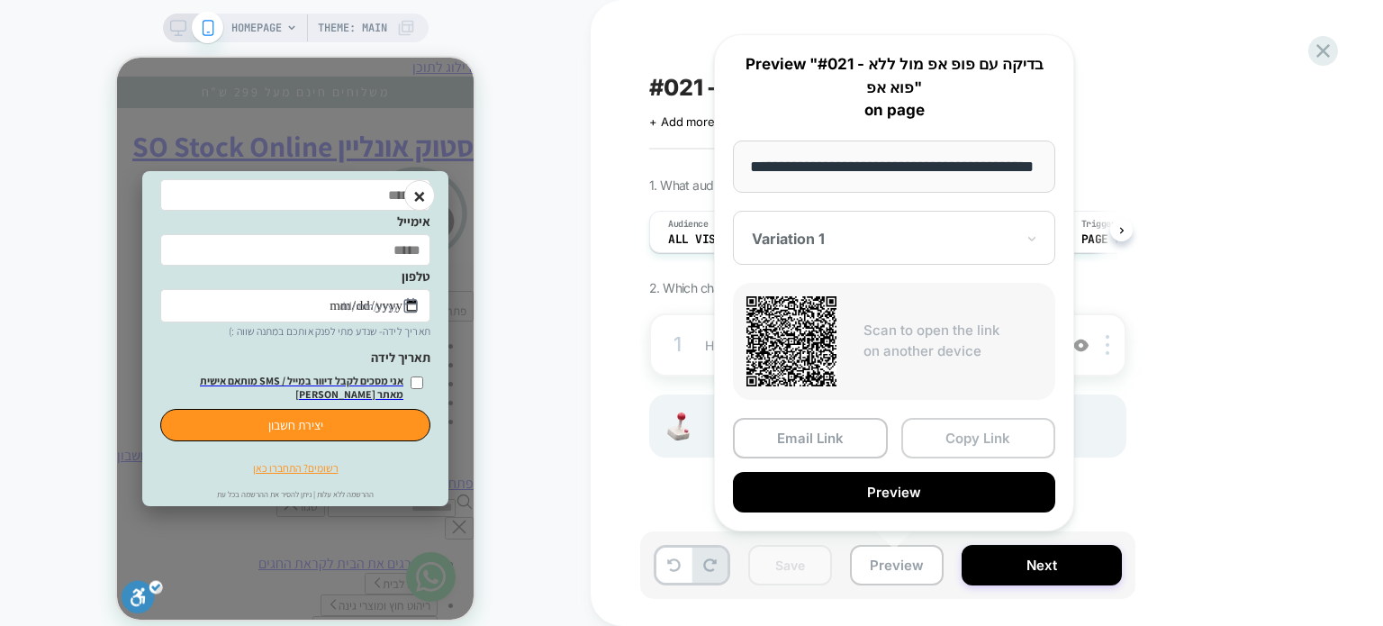
click at [181, 439] on button "Copy Link" at bounding box center [174, 446] width 14 height 14
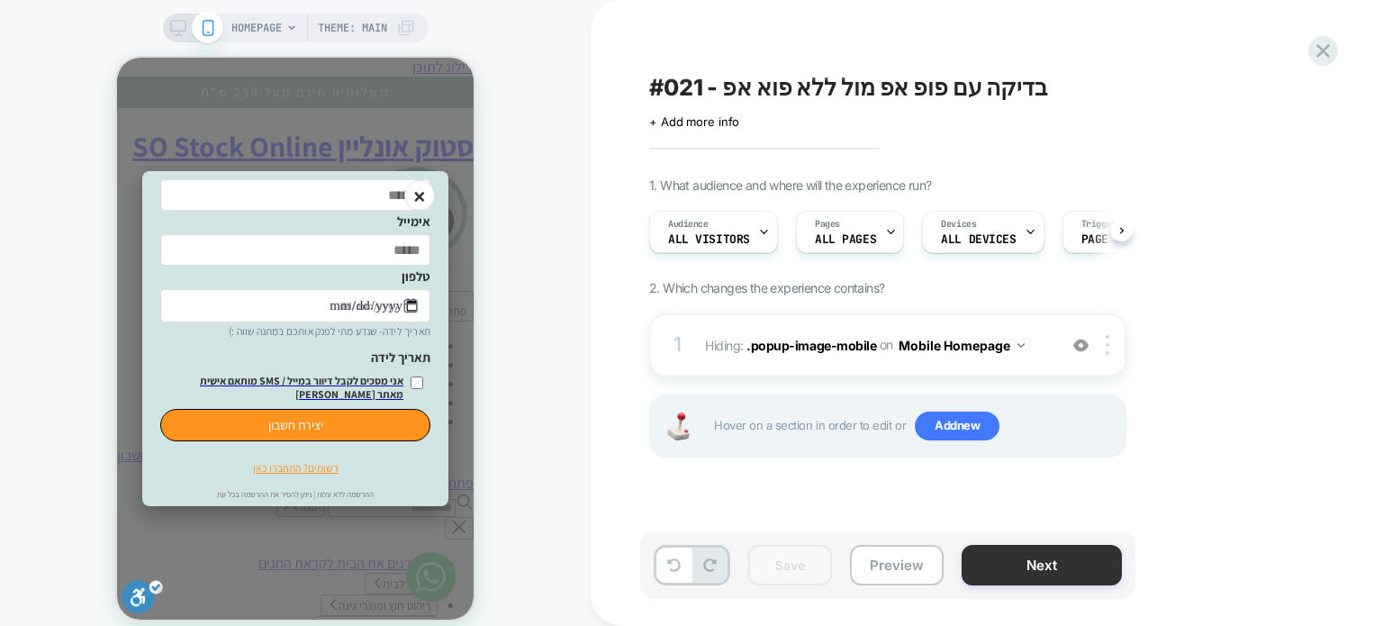
click at [983, 568] on button "Next" at bounding box center [1042, 565] width 160 height 41
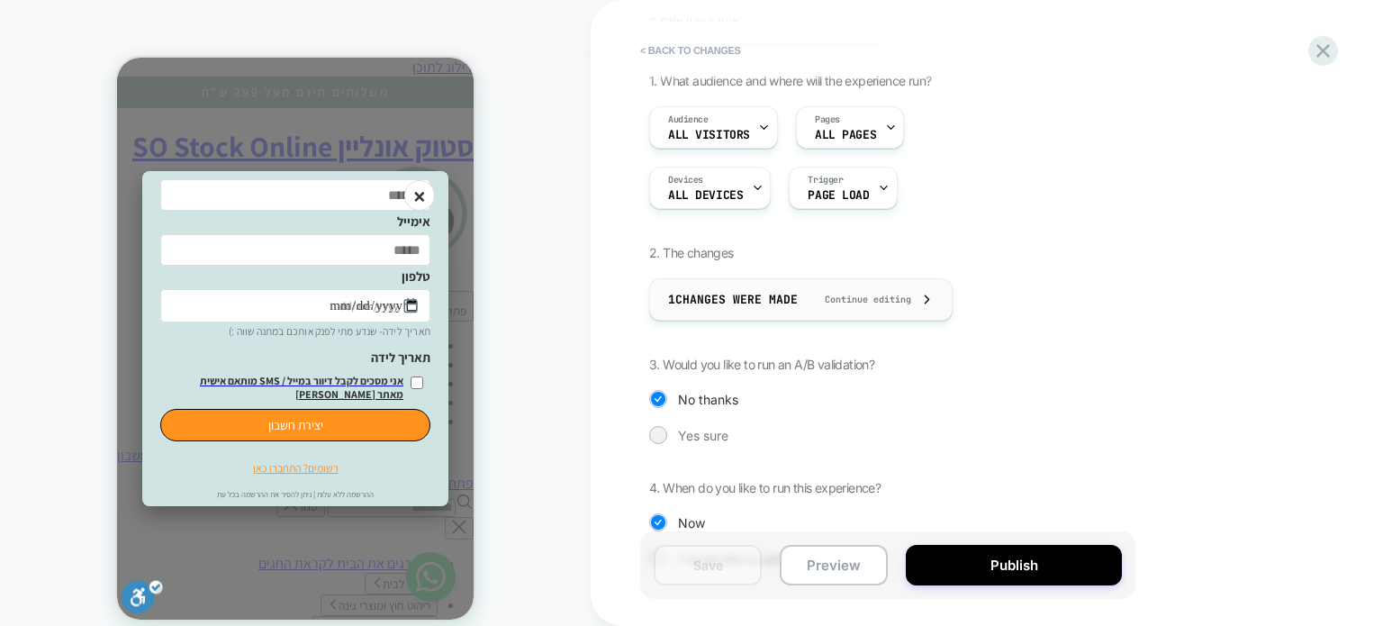
scroll to position [162, 0]
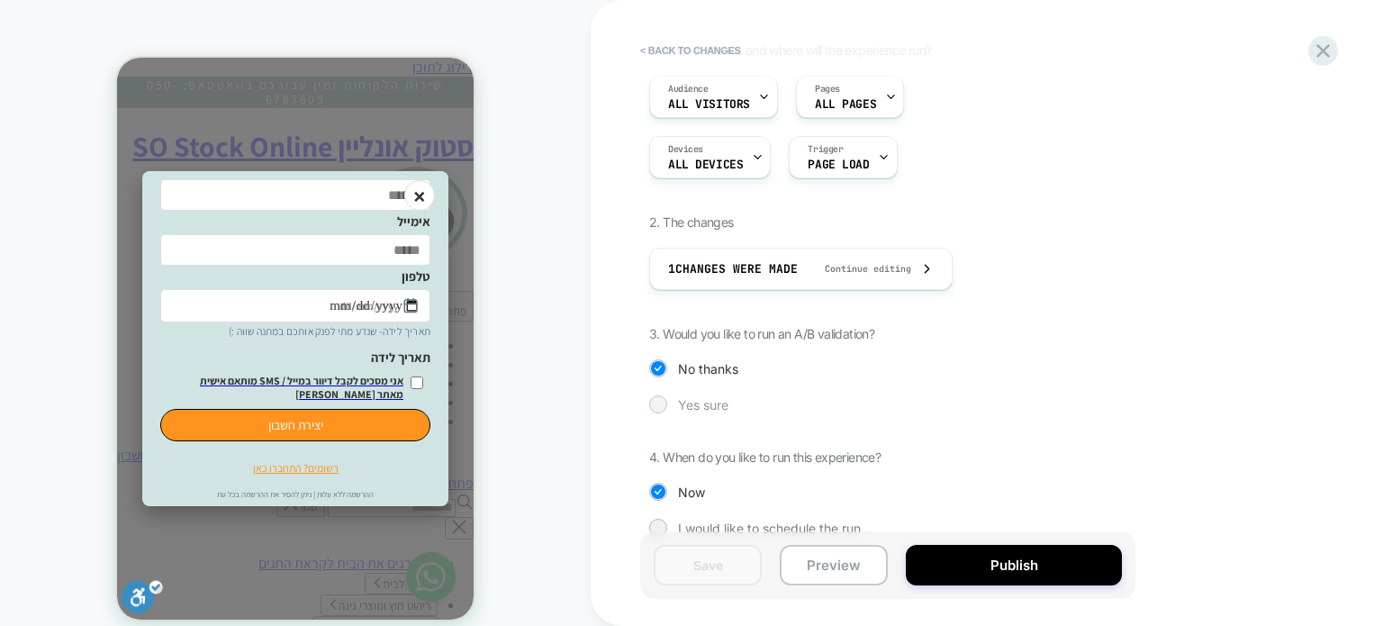
click at [686, 397] on span "Yes sure" at bounding box center [703, 404] width 50 height 15
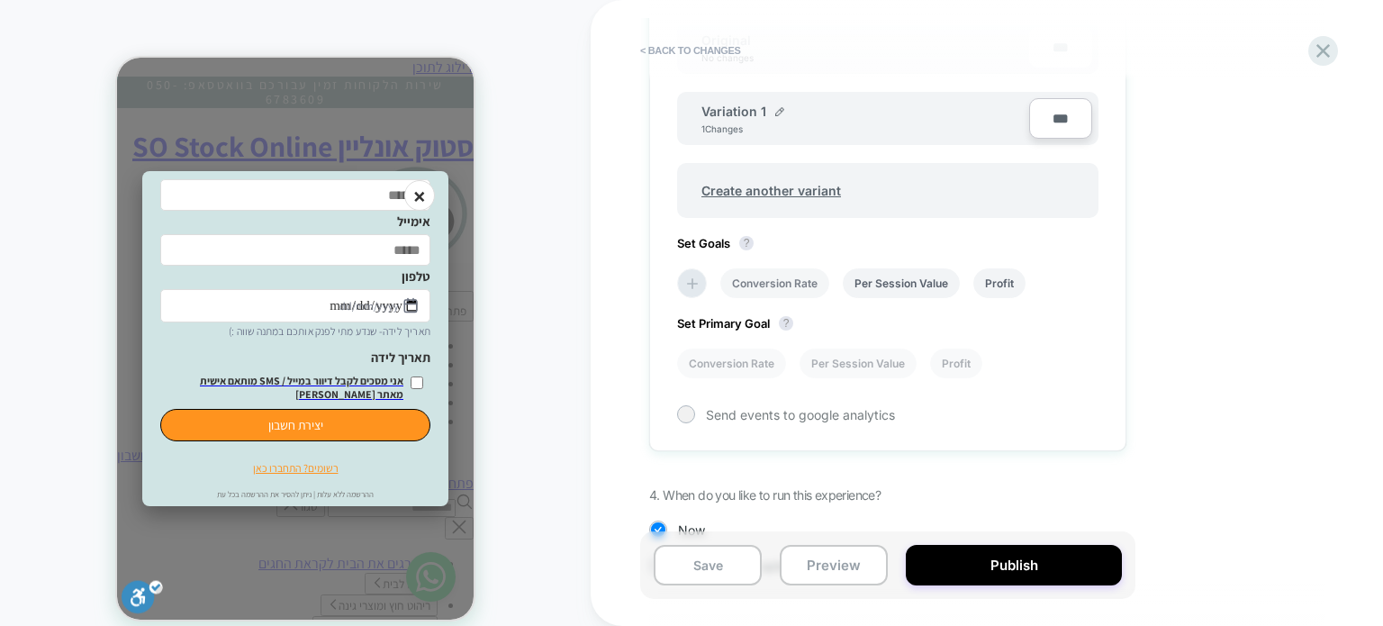
scroll to position [487, 0]
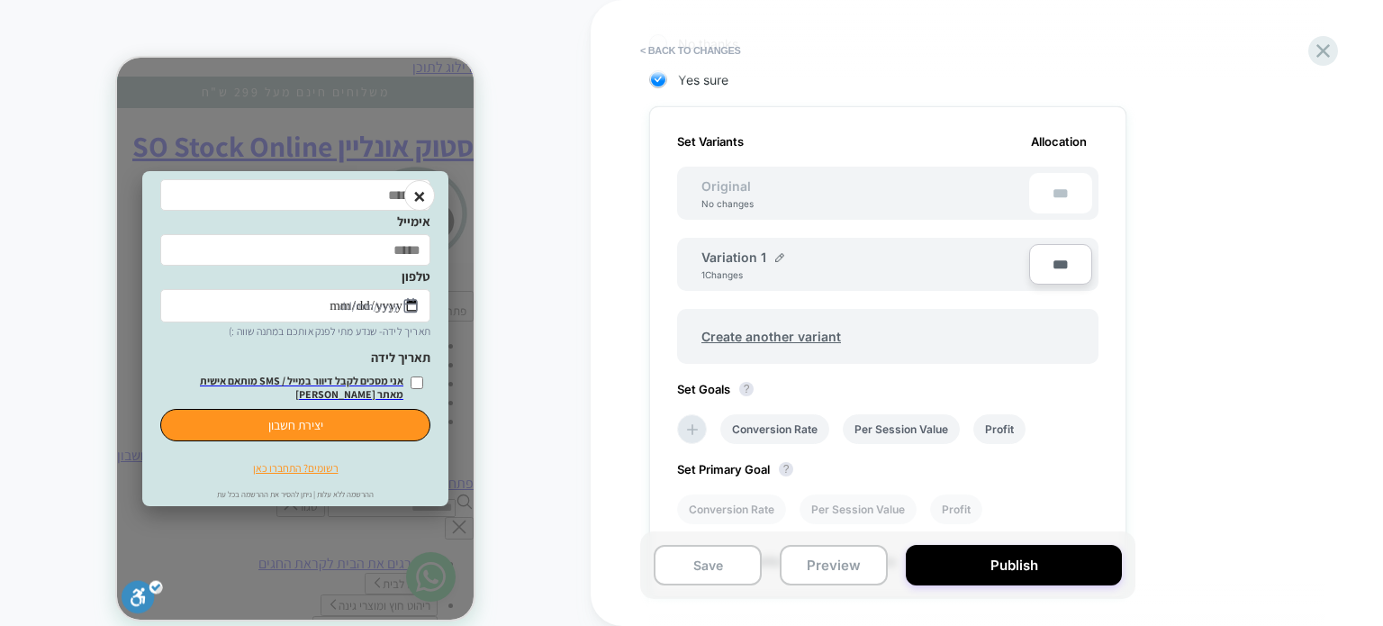
click at [760, 178] on span "Original" at bounding box center [726, 185] width 86 height 15
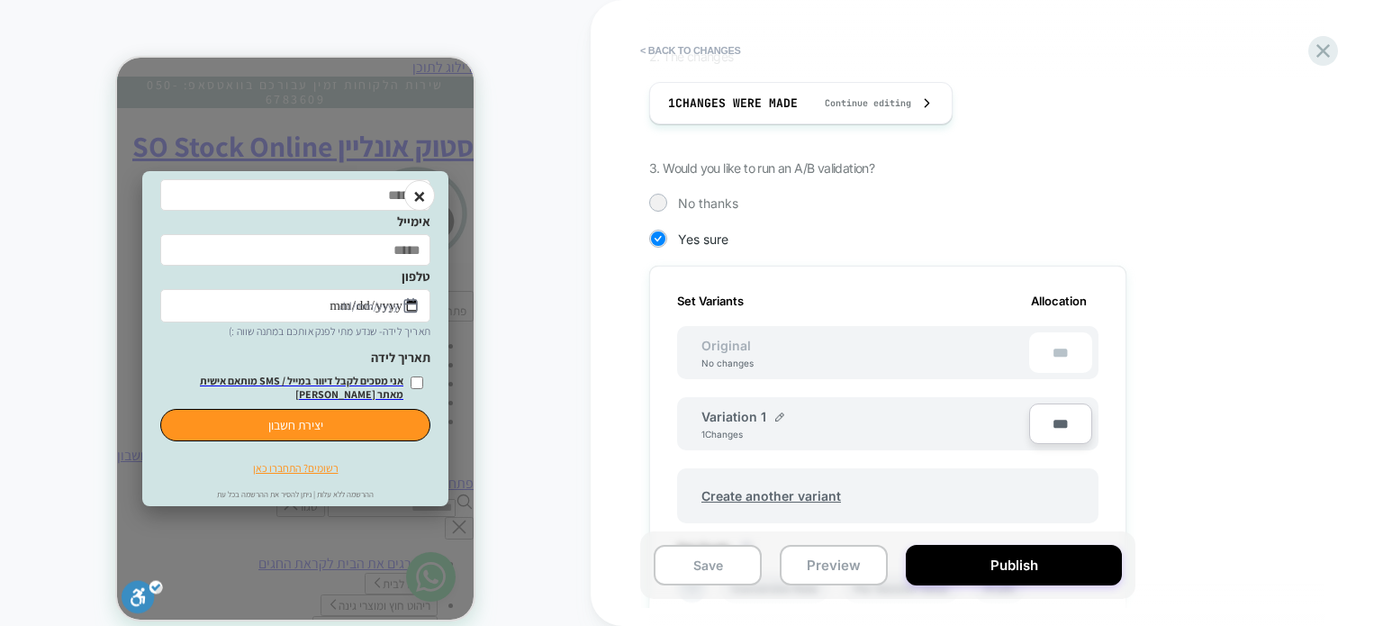
scroll to position [450, 0]
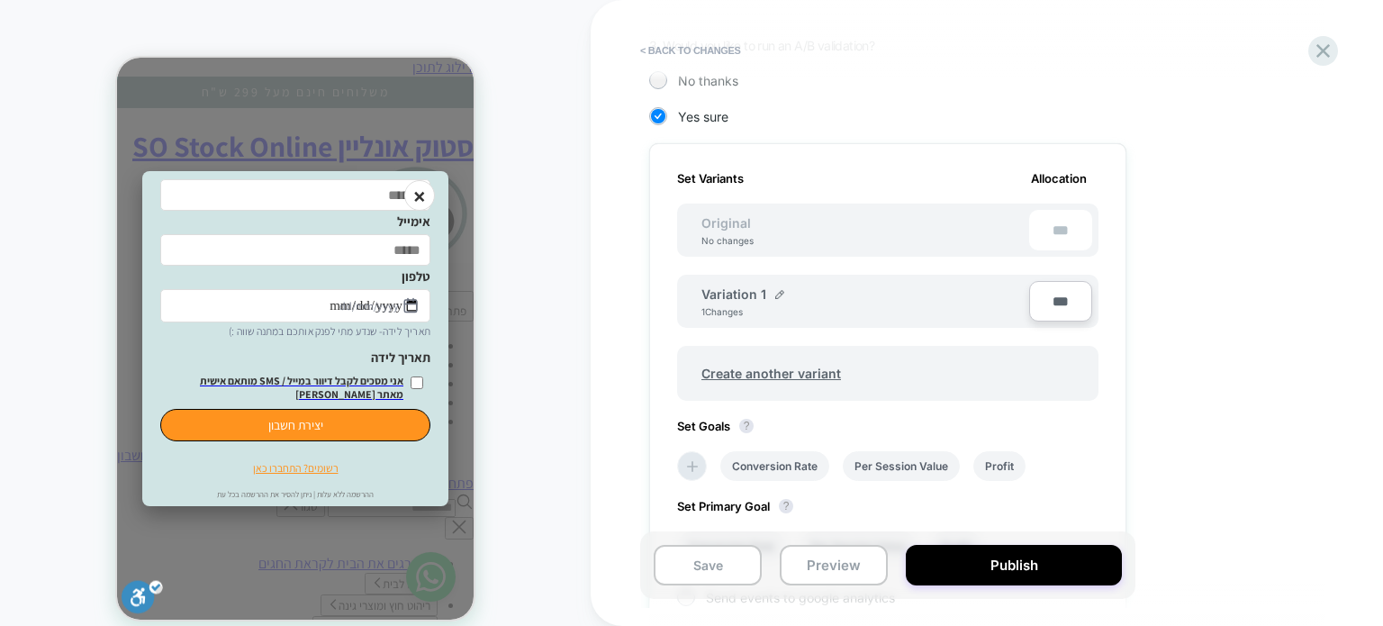
click at [0, 0] on div "Original No changes ***" at bounding box center [0, 0] width 0 height 0
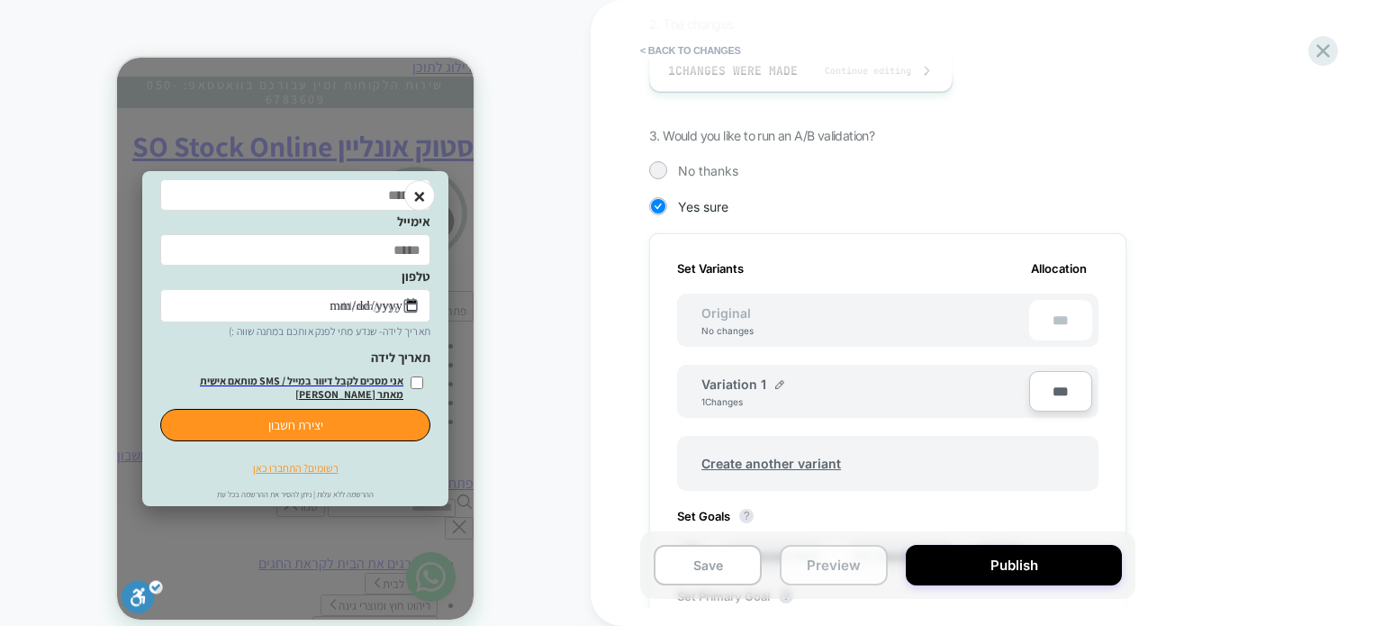
click at [791, 566] on button "Preview" at bounding box center [834, 565] width 108 height 41
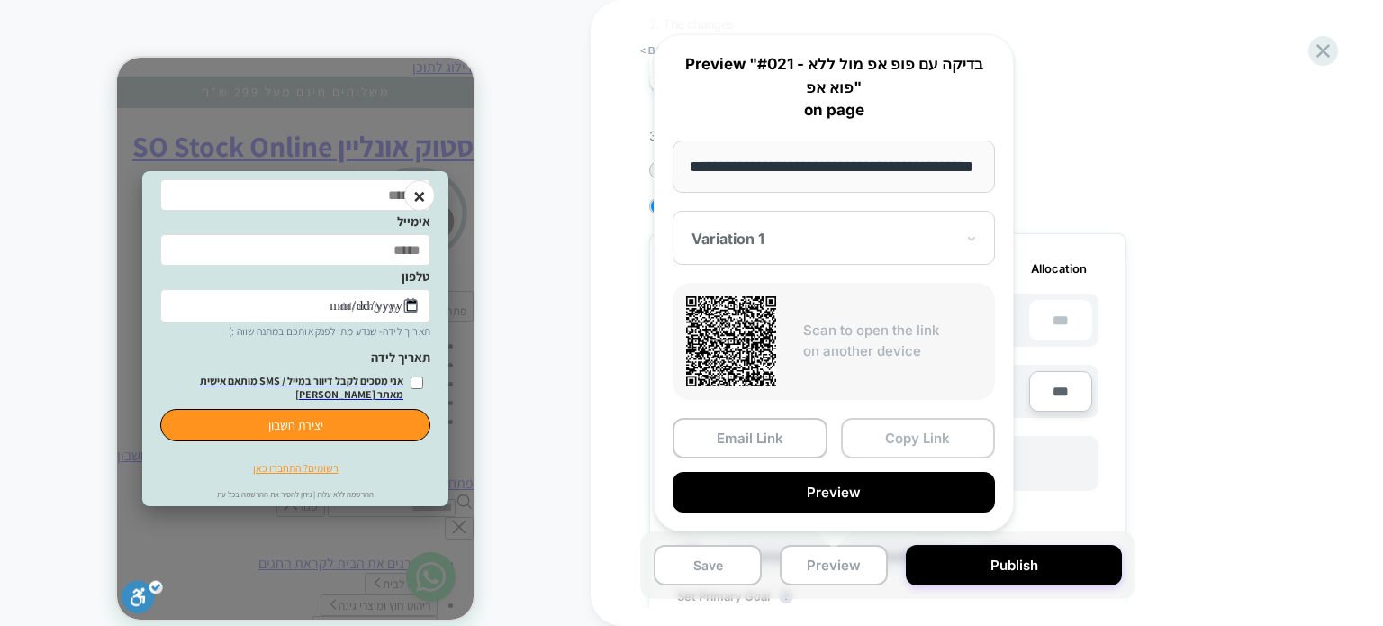
scroll to position [0, 0]
click at [880, 437] on button "Copy Link" at bounding box center [918, 438] width 155 height 41
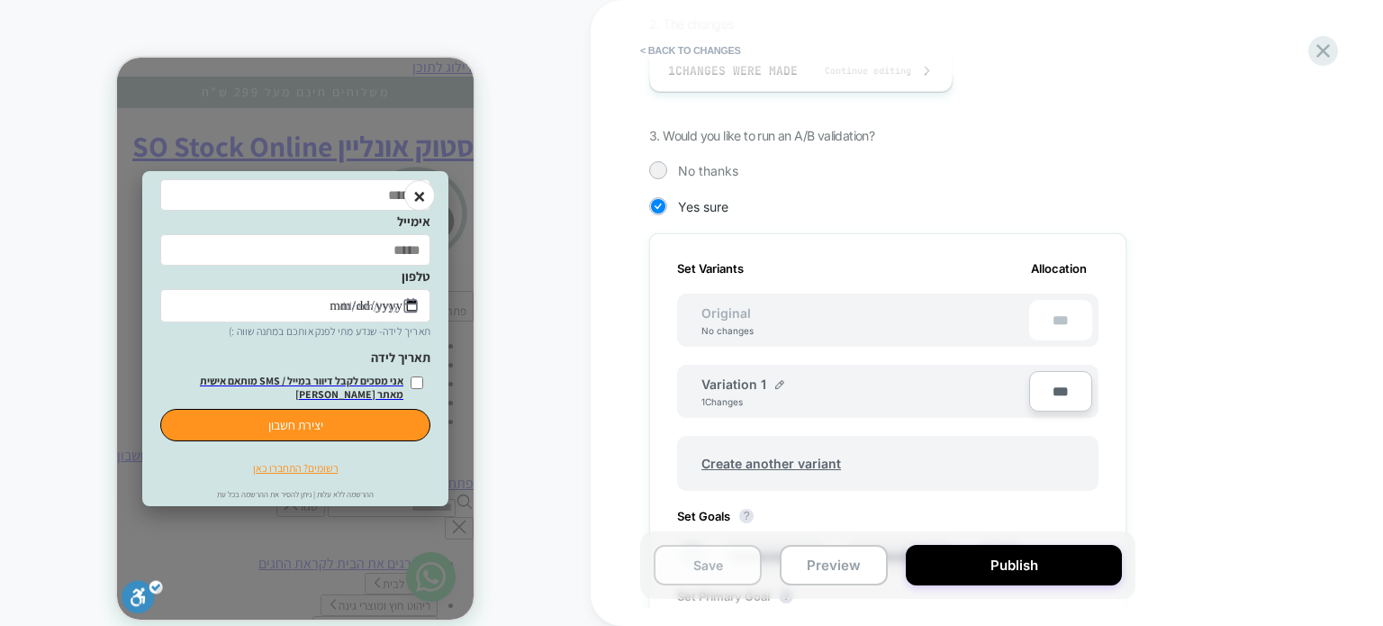
click at [719, 566] on button "Save" at bounding box center [708, 565] width 108 height 41
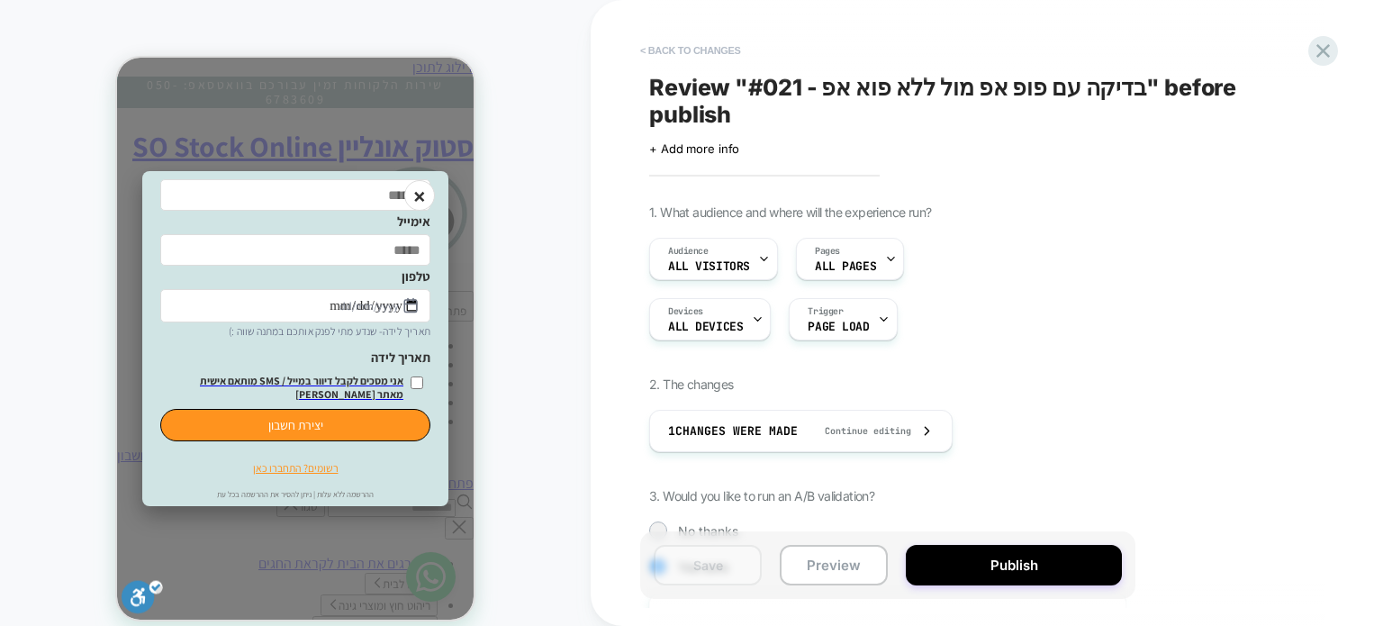
click at [657, 48] on button "< Back to changes" at bounding box center [690, 50] width 119 height 29
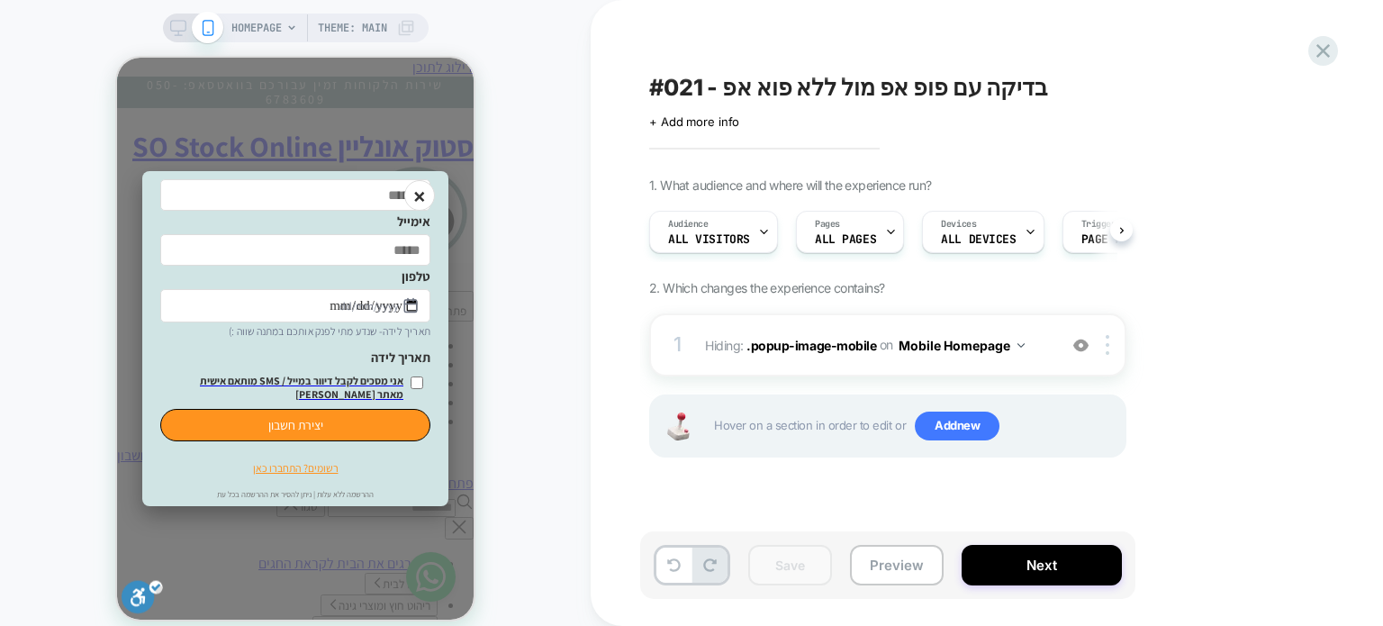
drag, startPoint x: 1001, startPoint y: 92, endPoint x: 771, endPoint y: 88, distance: 230.5
click at [0, 0] on div "#021 - בדיקה עם פופ אפ מול ללא פוא אפ" at bounding box center [0, 0] width 0 height 0
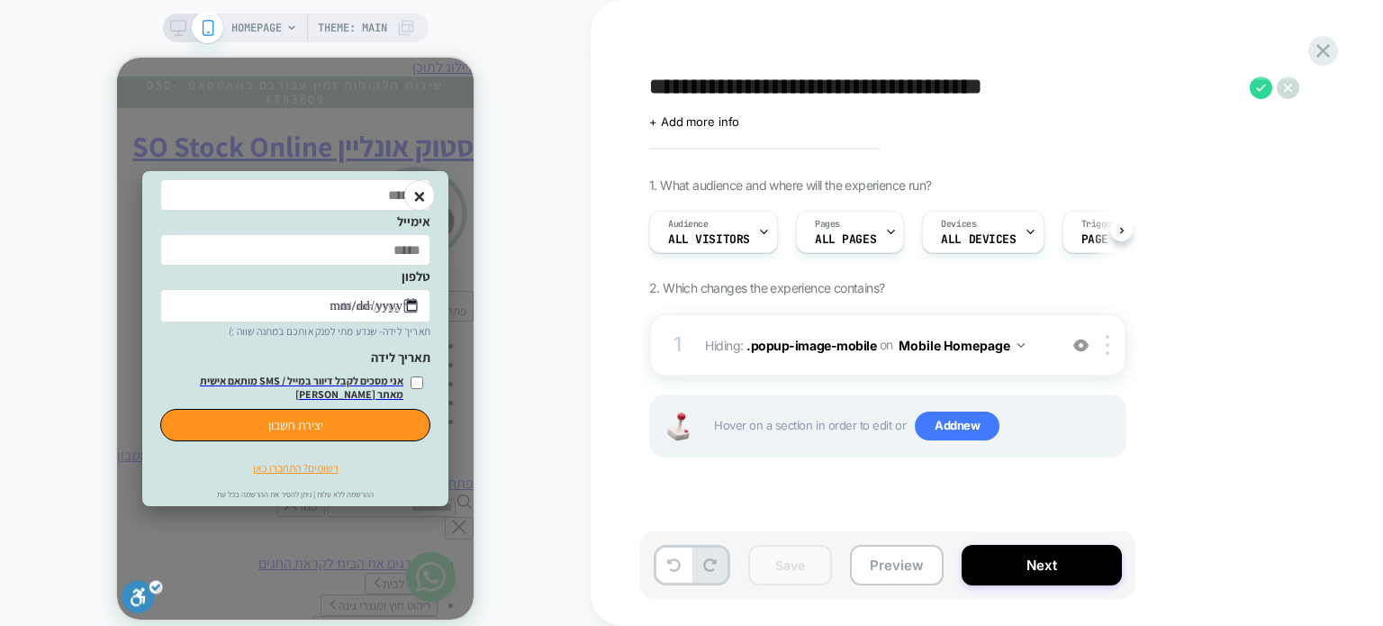
click at [772, 83] on textarea "**********" at bounding box center [945, 87] width 592 height 27
click at [1099, 132] on div "**********" at bounding box center [977, 313] width 675 height 590
click at [839, 86] on textarea "**********" at bounding box center [945, 87] width 592 height 27
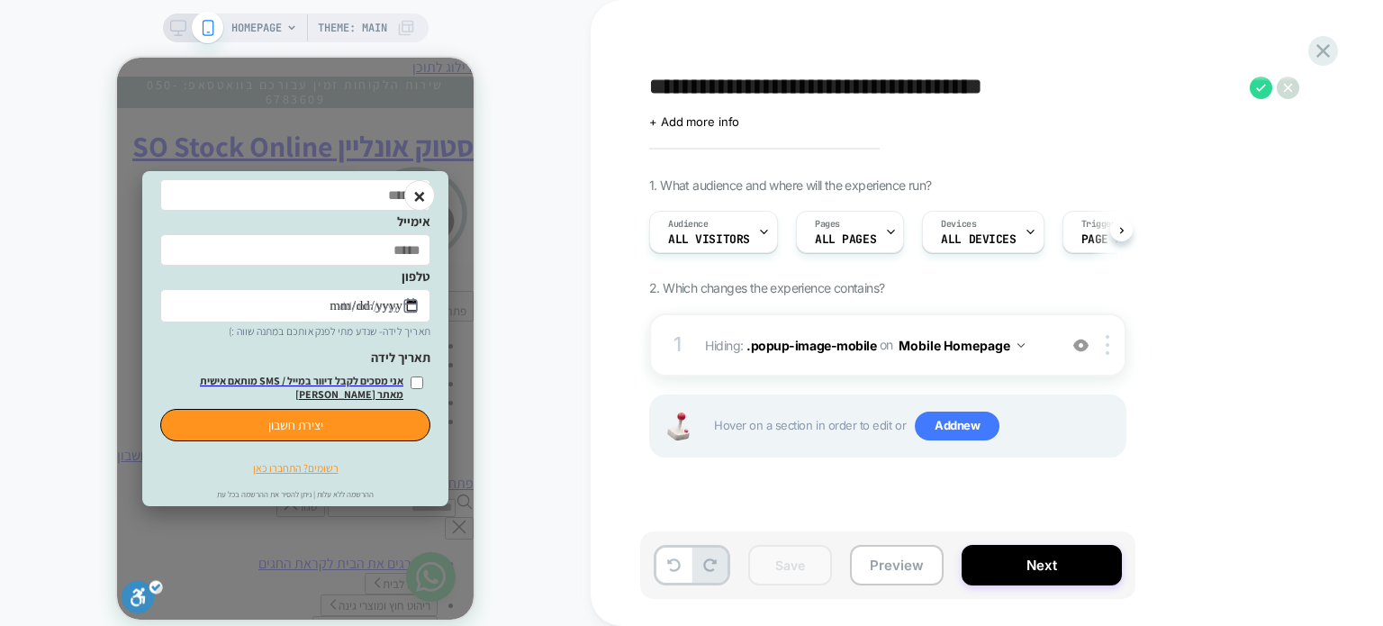
click at [839, 86] on textarea "**********" at bounding box center [945, 87] width 592 height 27
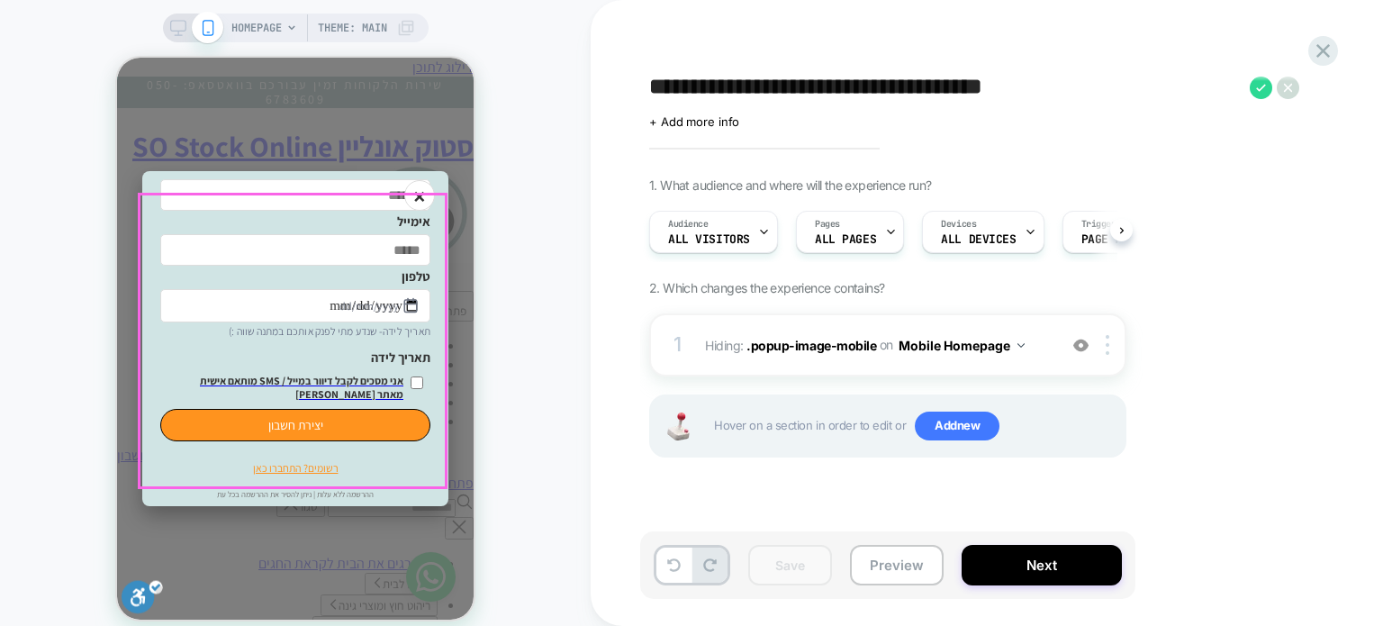
click at [336, 194] on div "אימייל טלפון dd/mm/yyyy תאריך לידה- שנדע מתי לפנק אותכם במתנה שווה :) תאריך ליד…" at bounding box center [295, 338] width 306 height 335
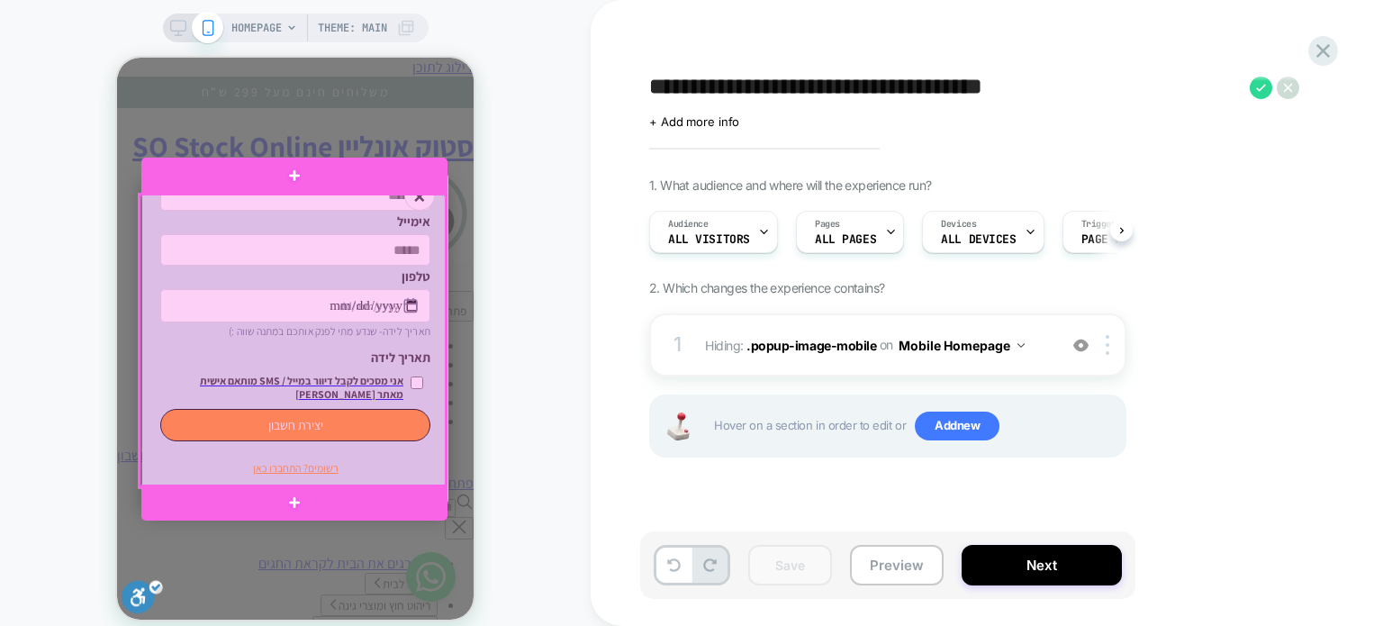
drag, startPoint x: 366, startPoint y: 325, endPoint x: 228, endPoint y: 328, distance: 137.8
click at [228, 328] on div at bounding box center [293, 340] width 306 height 293
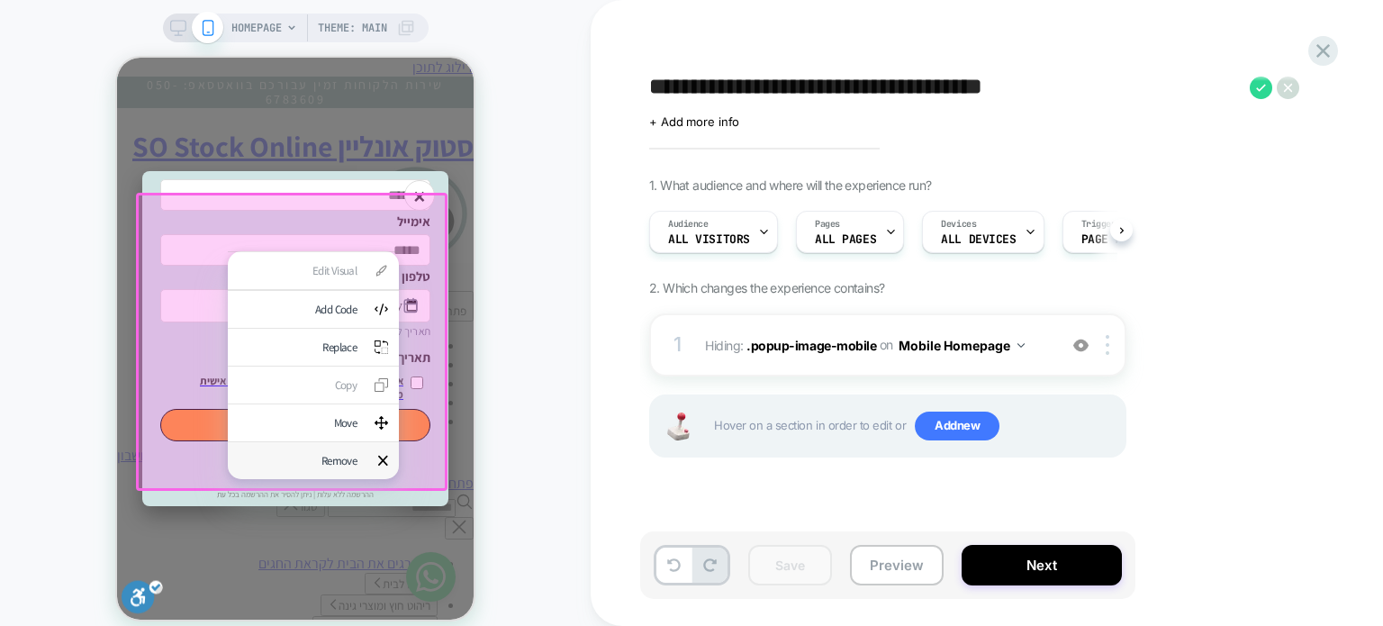
click at [337, 468] on div "Remove" at bounding box center [298, 460] width 118 height 15
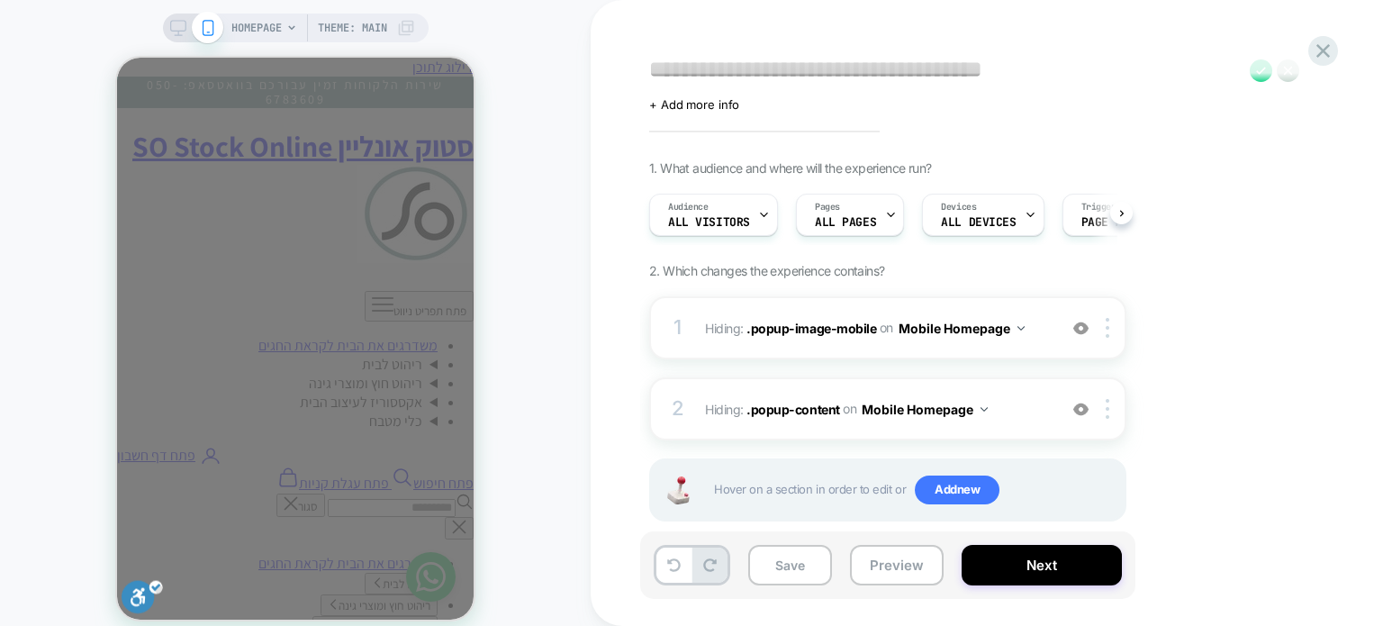
scroll to position [47, 0]
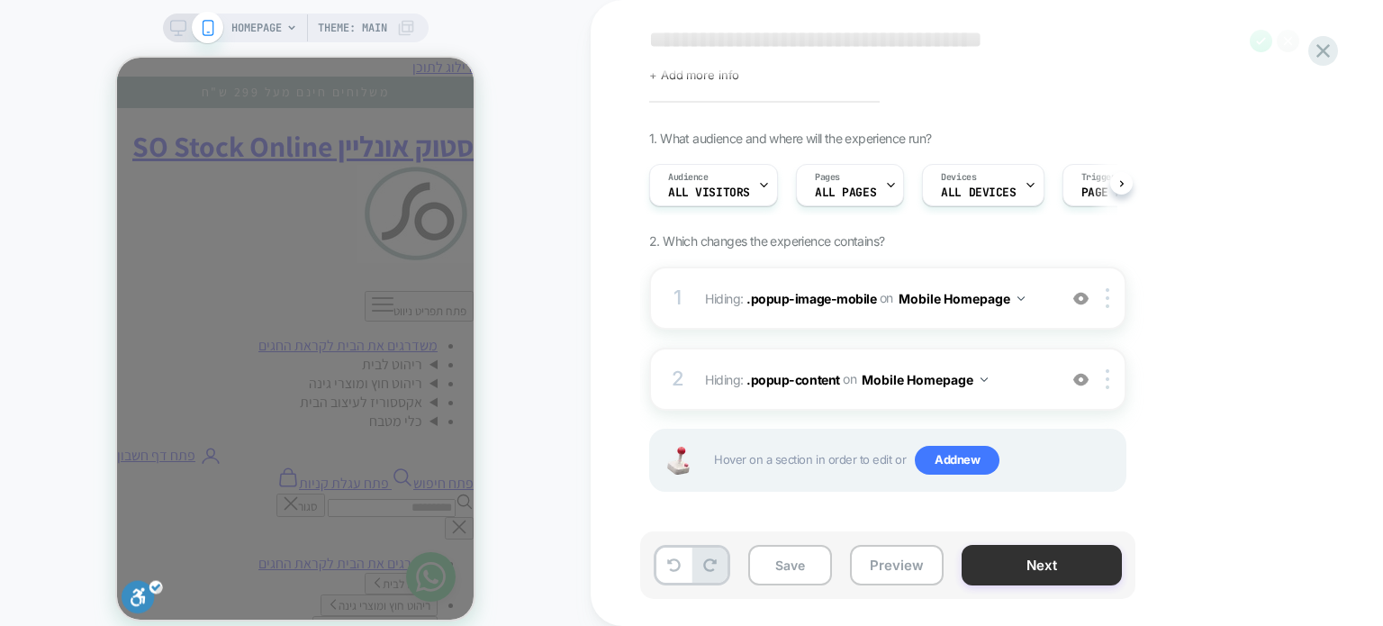
click at [965, 565] on button "Next" at bounding box center [1042, 565] width 160 height 41
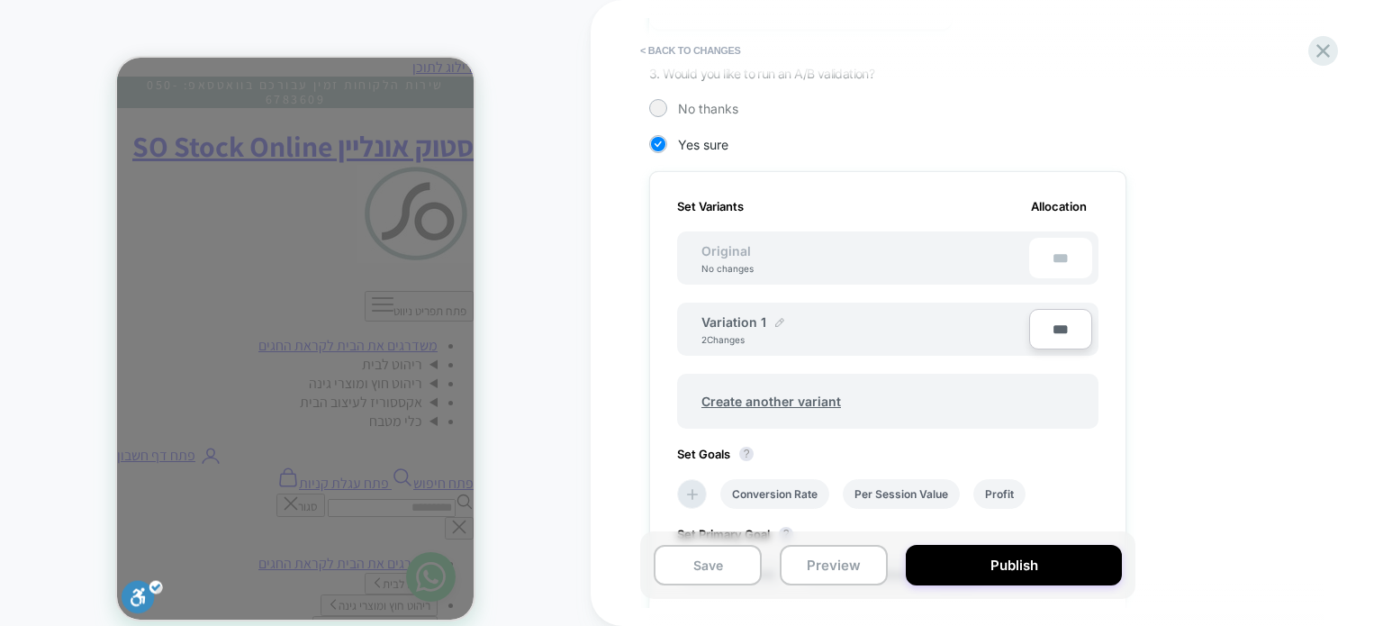
scroll to position [450, 0]
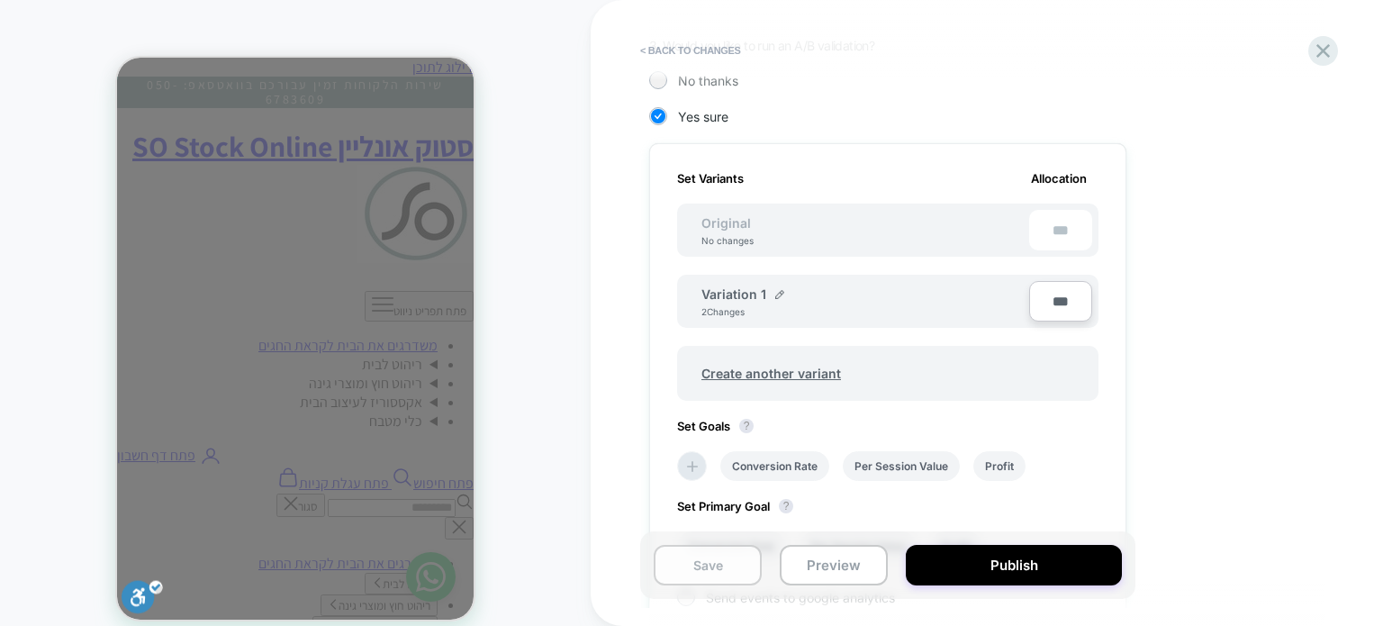
click at [0, 0] on button "Save" at bounding box center [0, 0] width 0 height 0
click at [839, 567] on button "Preview" at bounding box center [834, 565] width 108 height 41
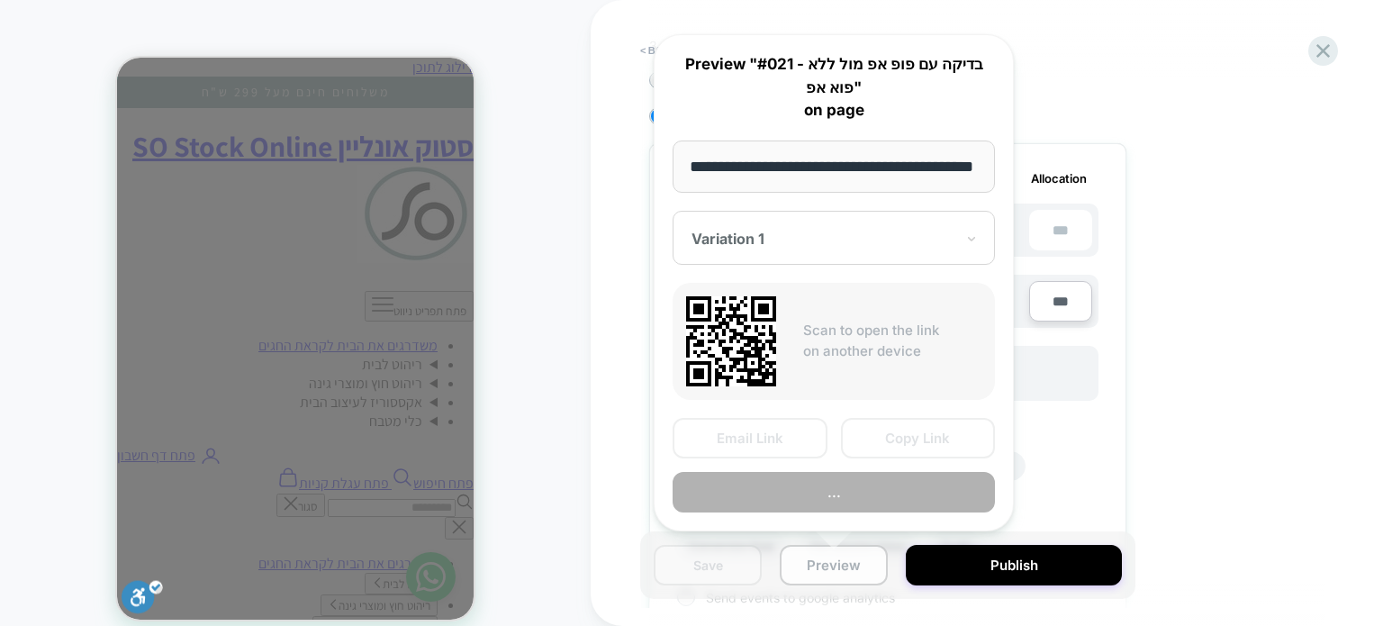
scroll to position [0, 33]
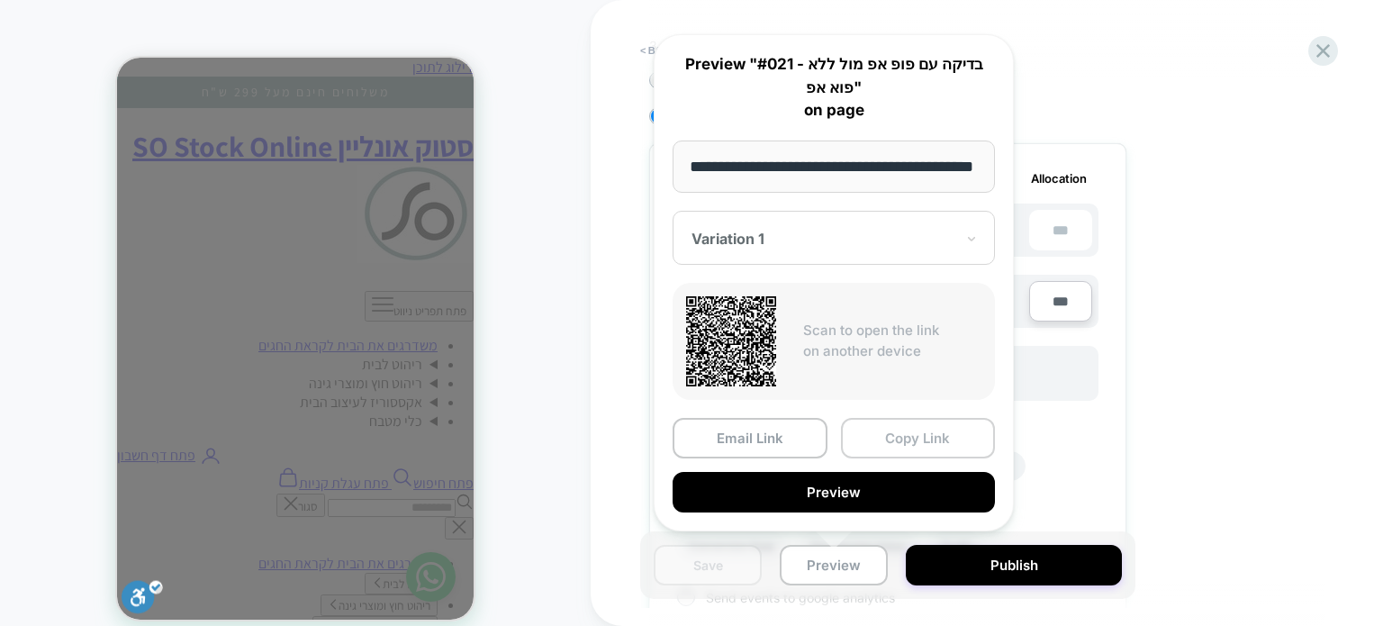
click at [918, 439] on button "Copy Link" at bounding box center [918, 438] width 155 height 41
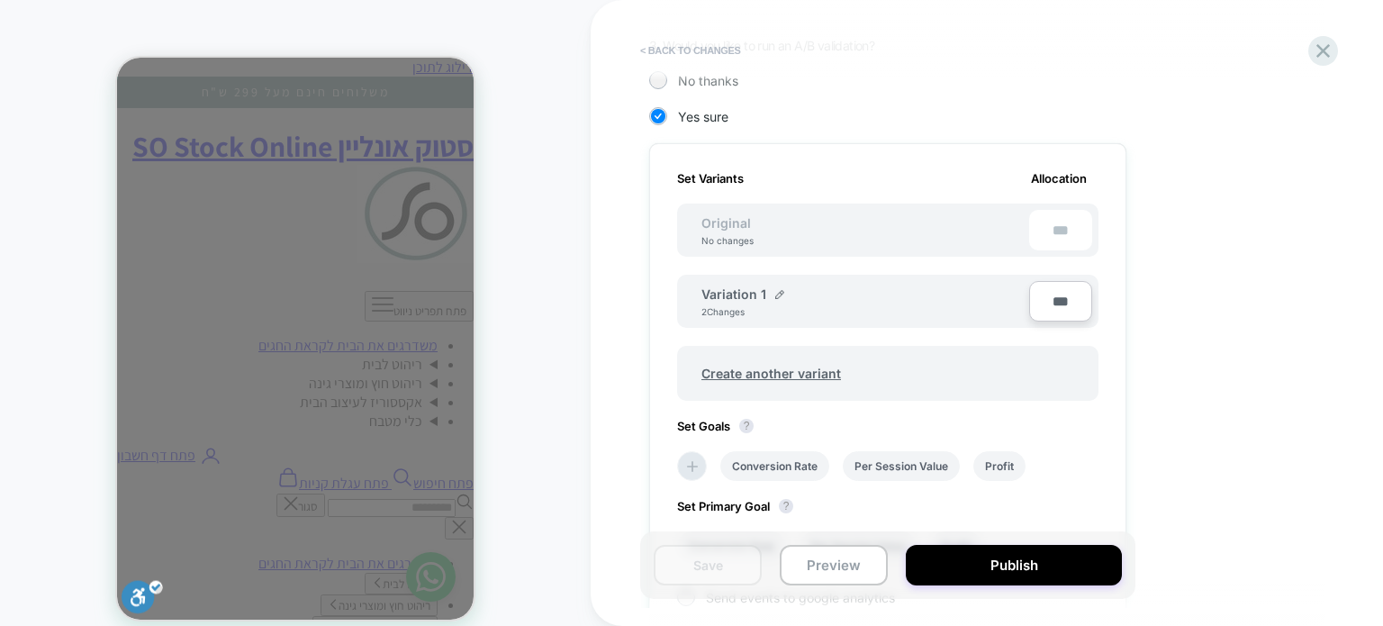
click at [645, 50] on button "< Back to changes" at bounding box center [690, 50] width 119 height 29
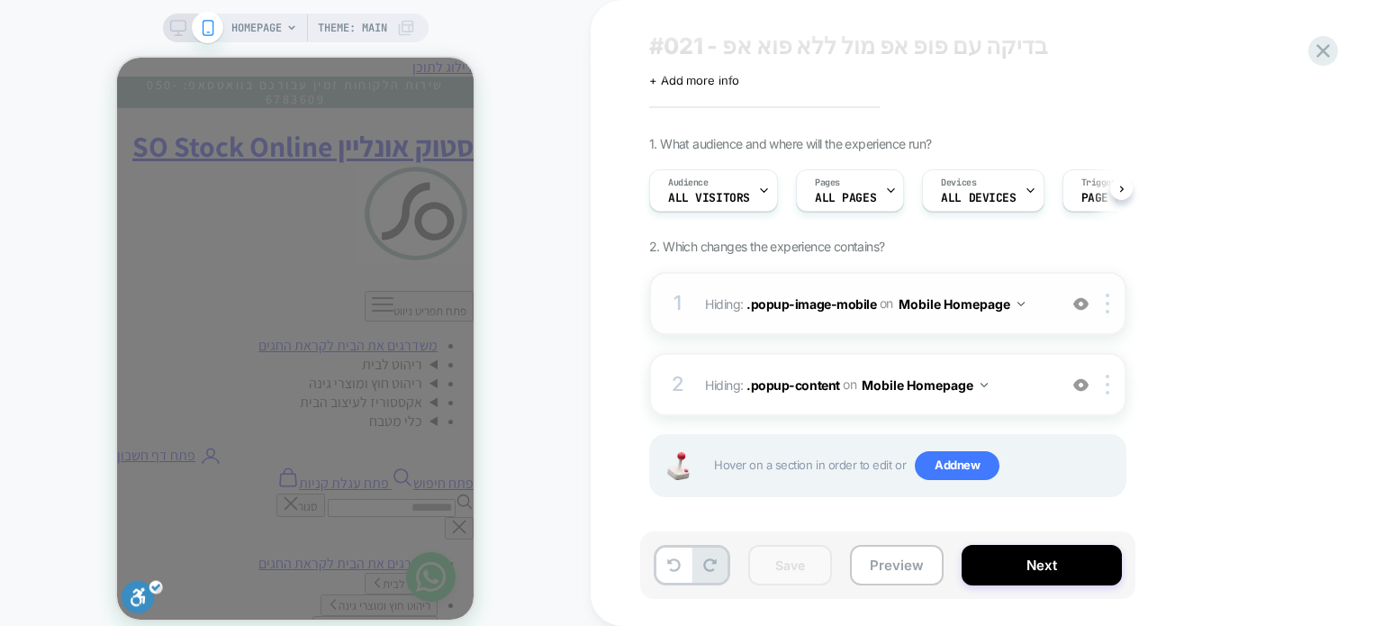
scroll to position [47, 0]
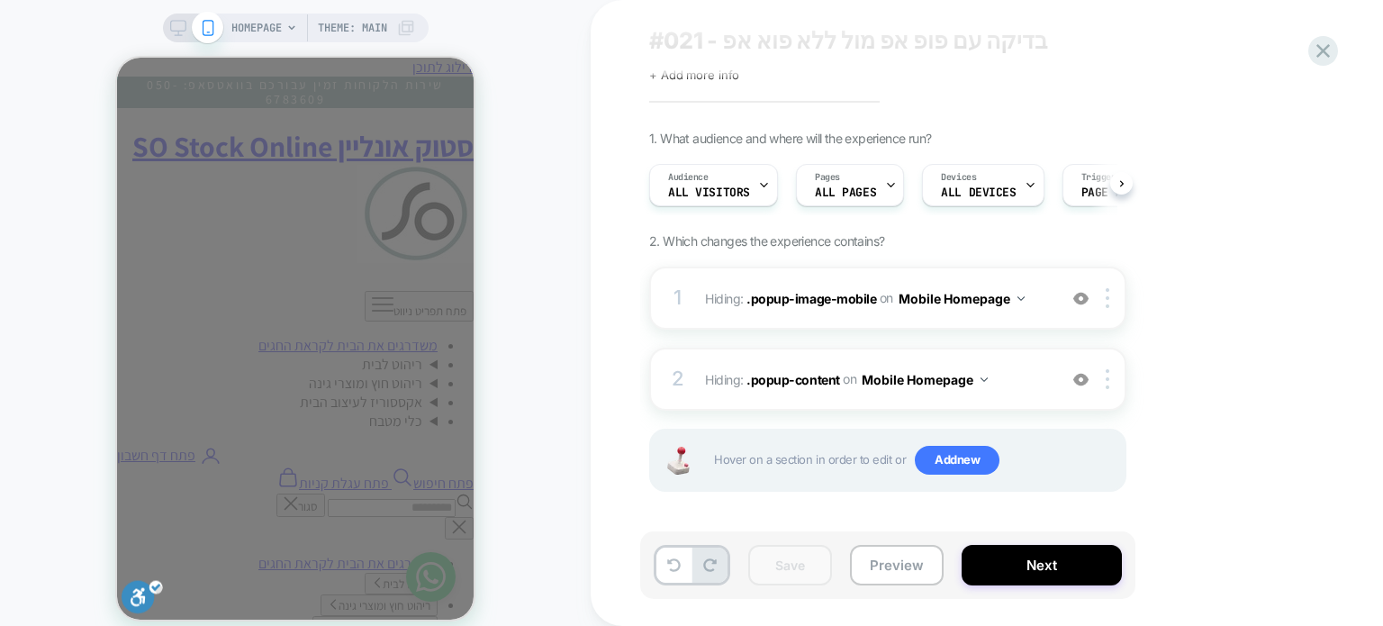
click at [183, 28] on icon at bounding box center [178, 28] width 16 height 16
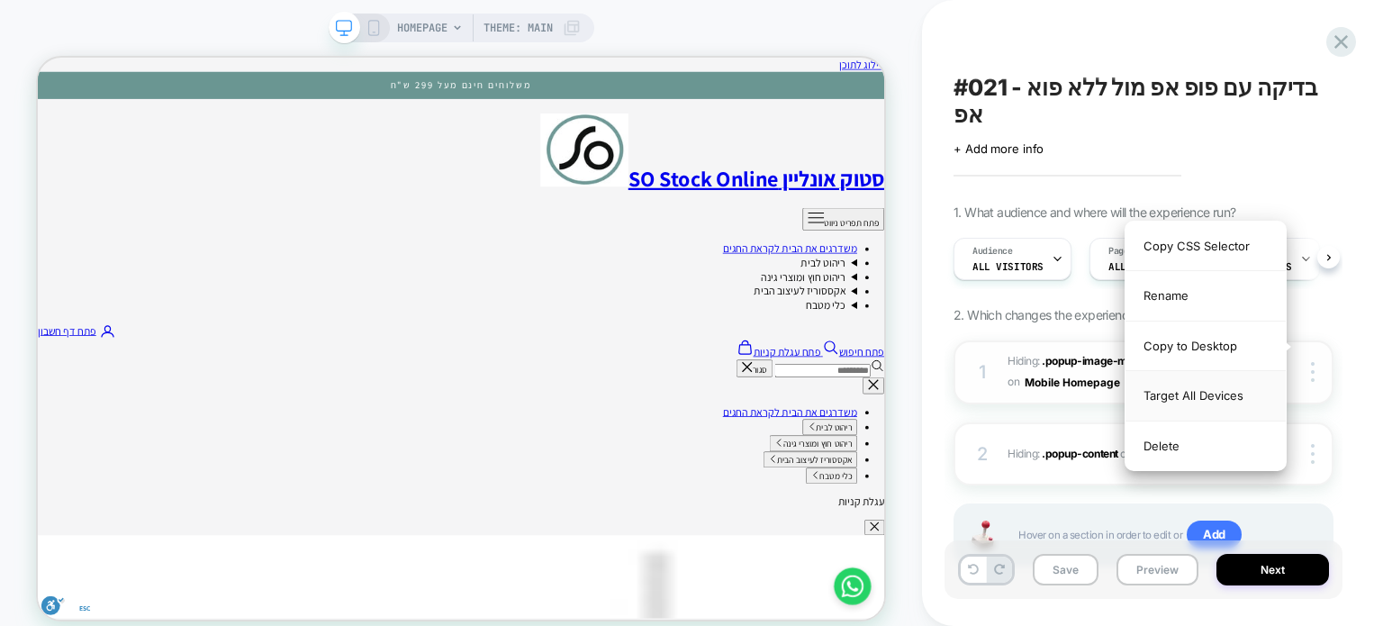
click at [1223, 392] on div "Target All Devices" at bounding box center [1206, 396] width 160 height 50
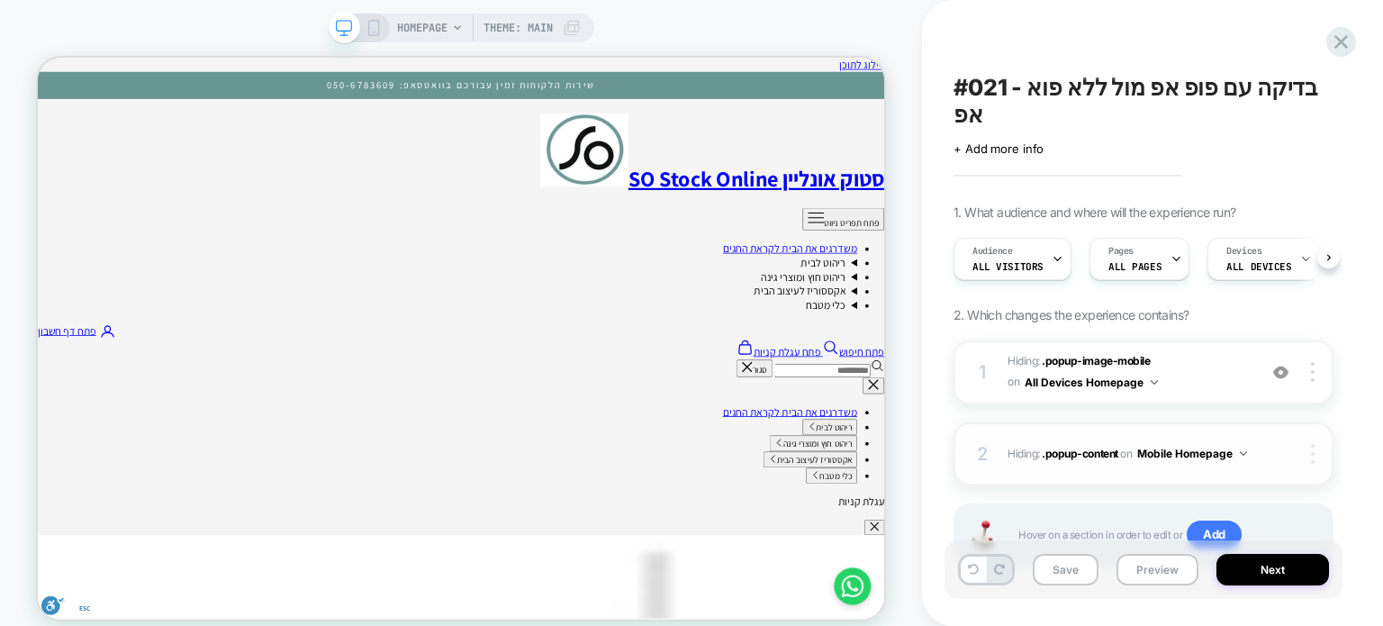
click at [1312, 444] on img at bounding box center [1313, 454] width 4 height 20
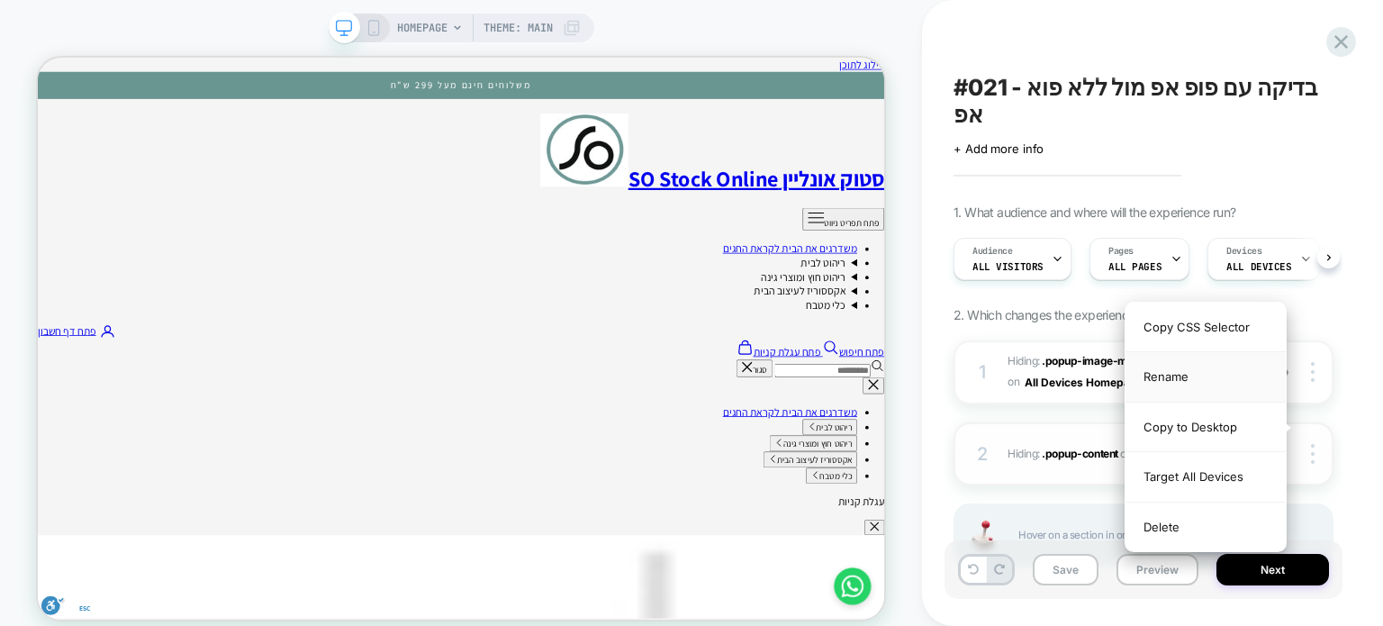
click at [1243, 468] on div "Target All Devices" at bounding box center [1206, 477] width 160 height 50
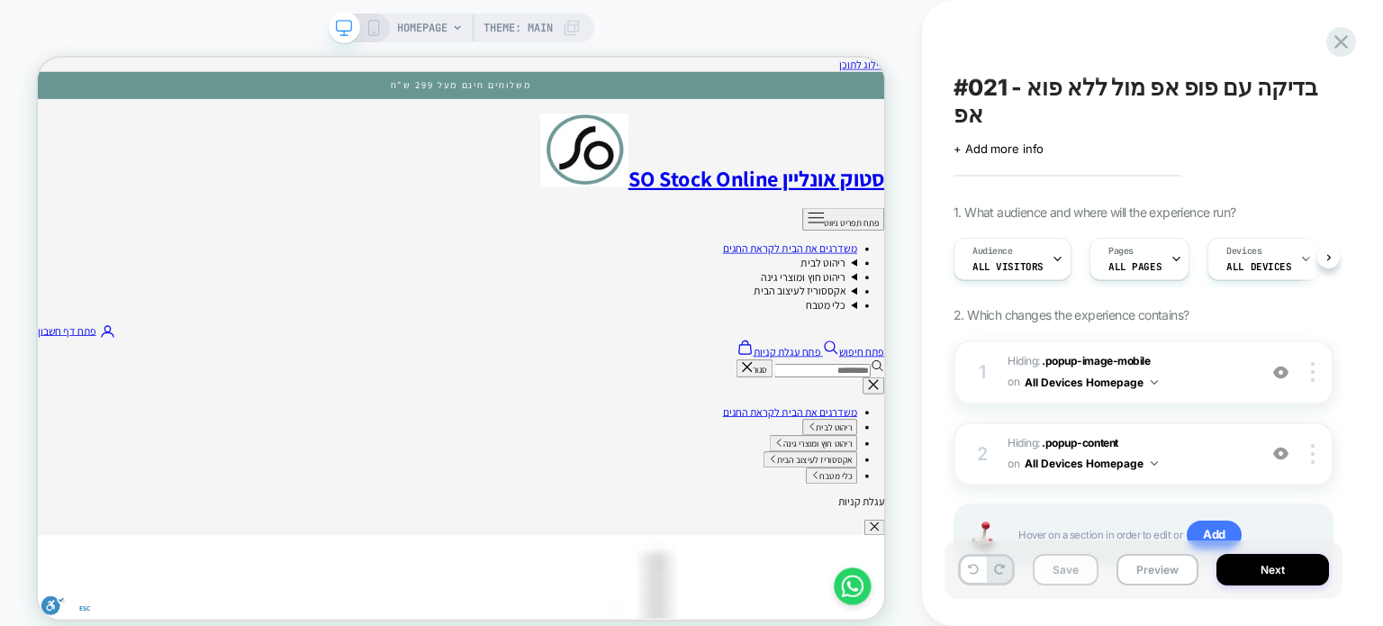
click at [1078, 574] on button "Save" at bounding box center [1066, 570] width 66 height 32
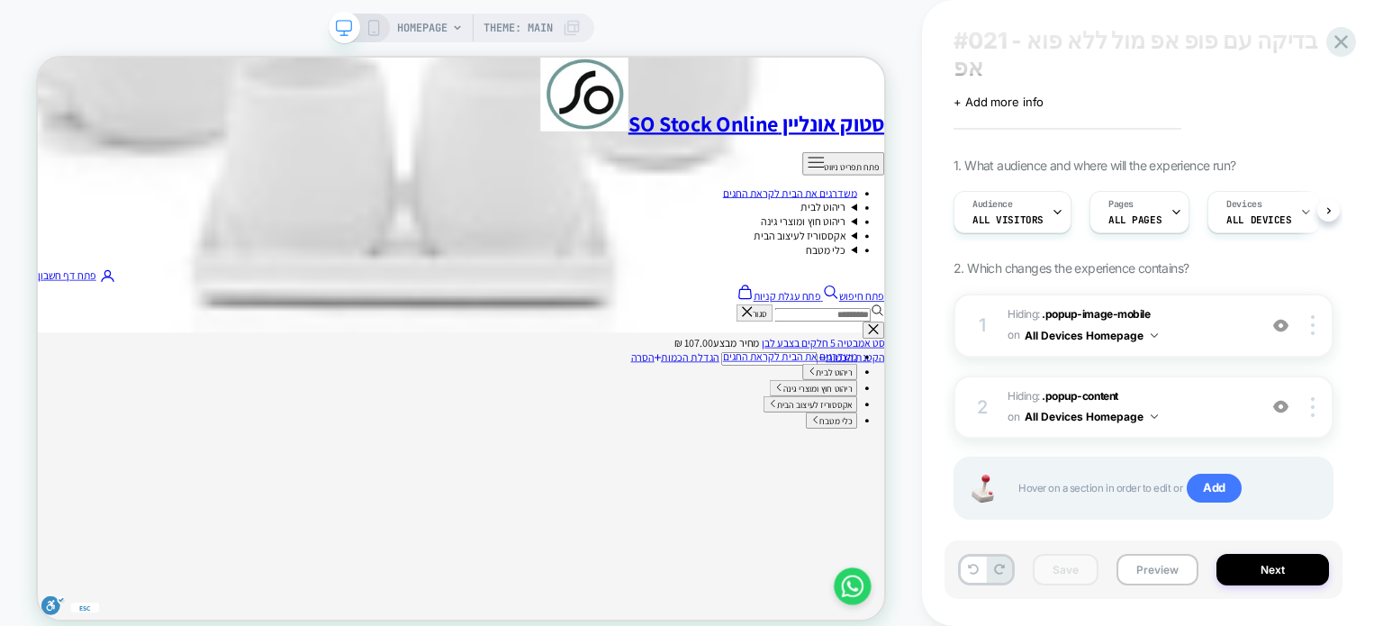
scroll to position [900, 0]
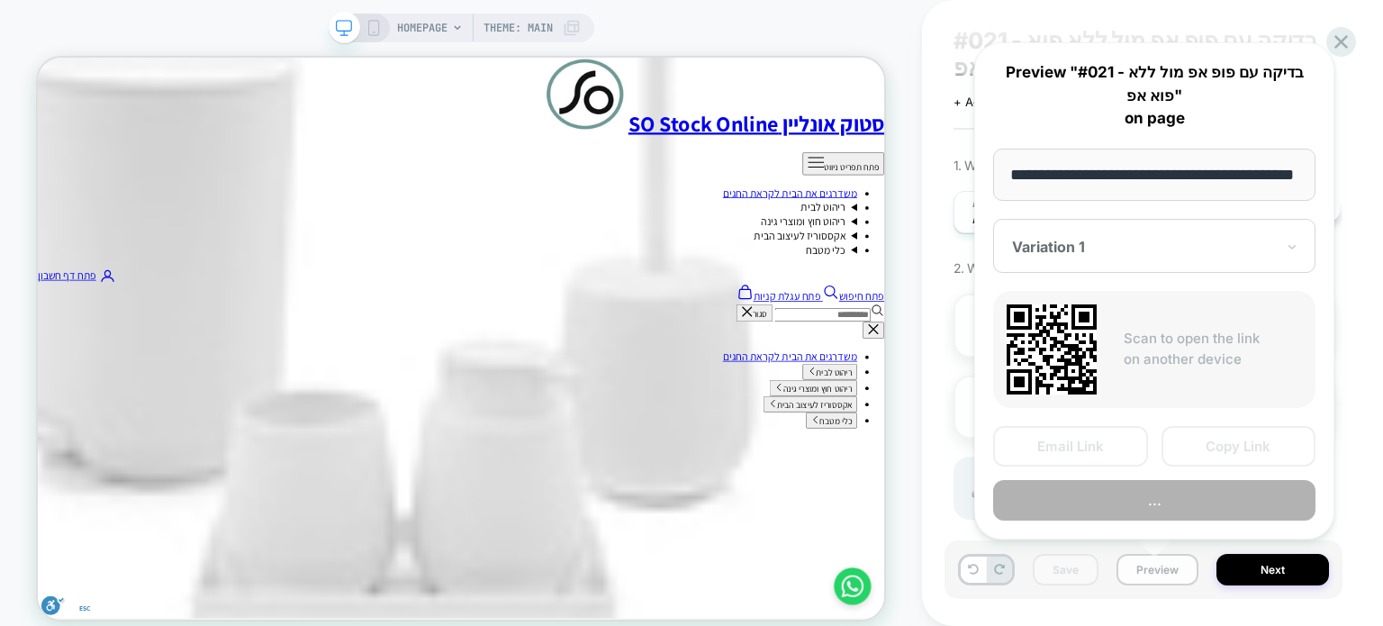
scroll to position [0, 33]
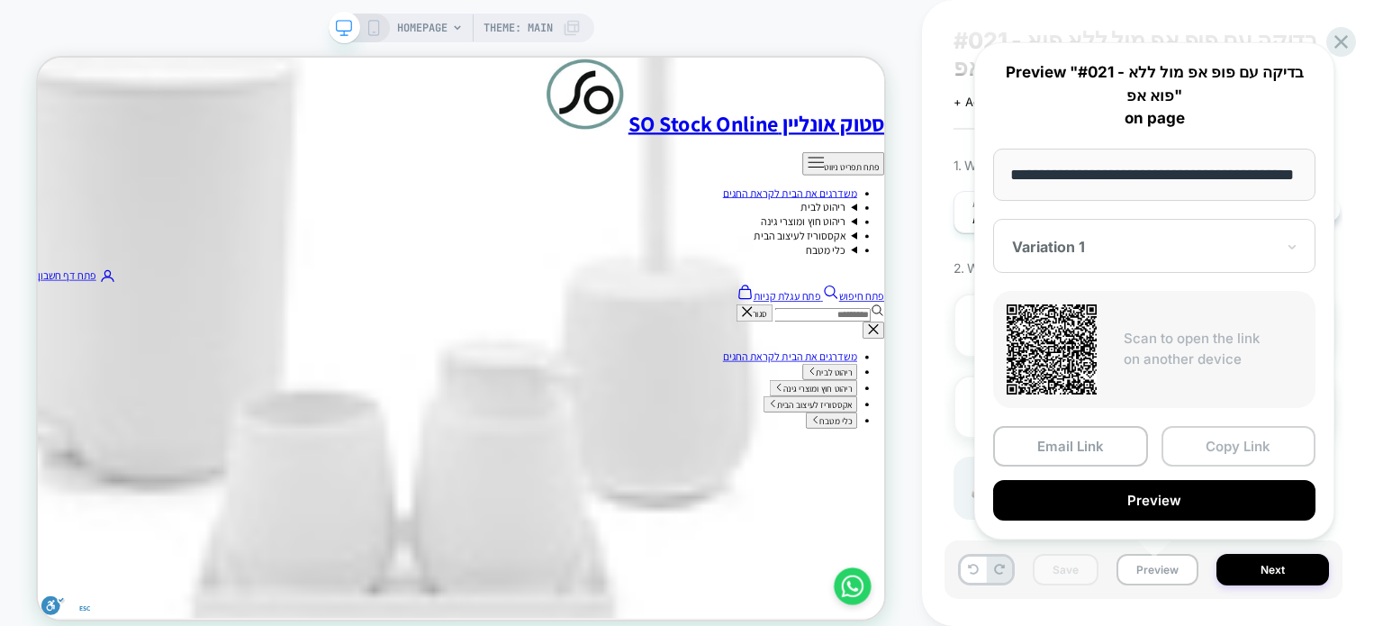
click at [1215, 442] on button "Copy Link" at bounding box center [1239, 446] width 155 height 41
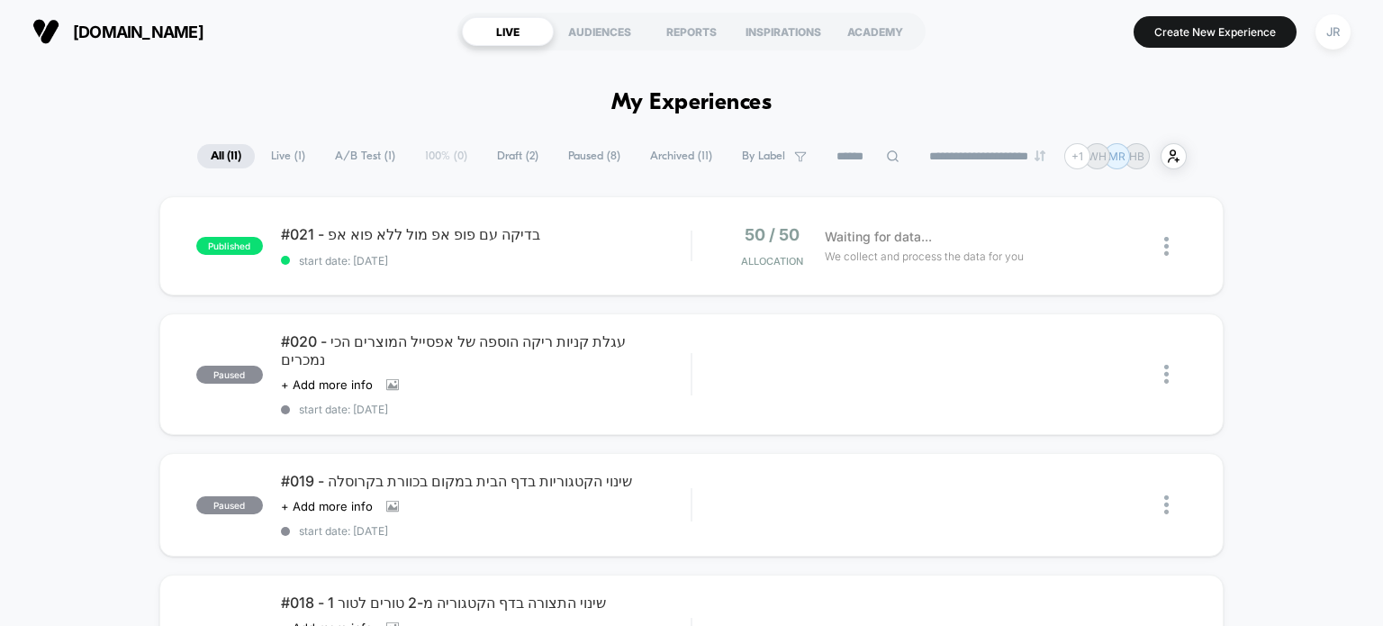
click at [159, 32] on span "stock-online.co.il" at bounding box center [138, 32] width 131 height 19
click at [1322, 36] on div "JR" at bounding box center [1333, 31] width 35 height 35
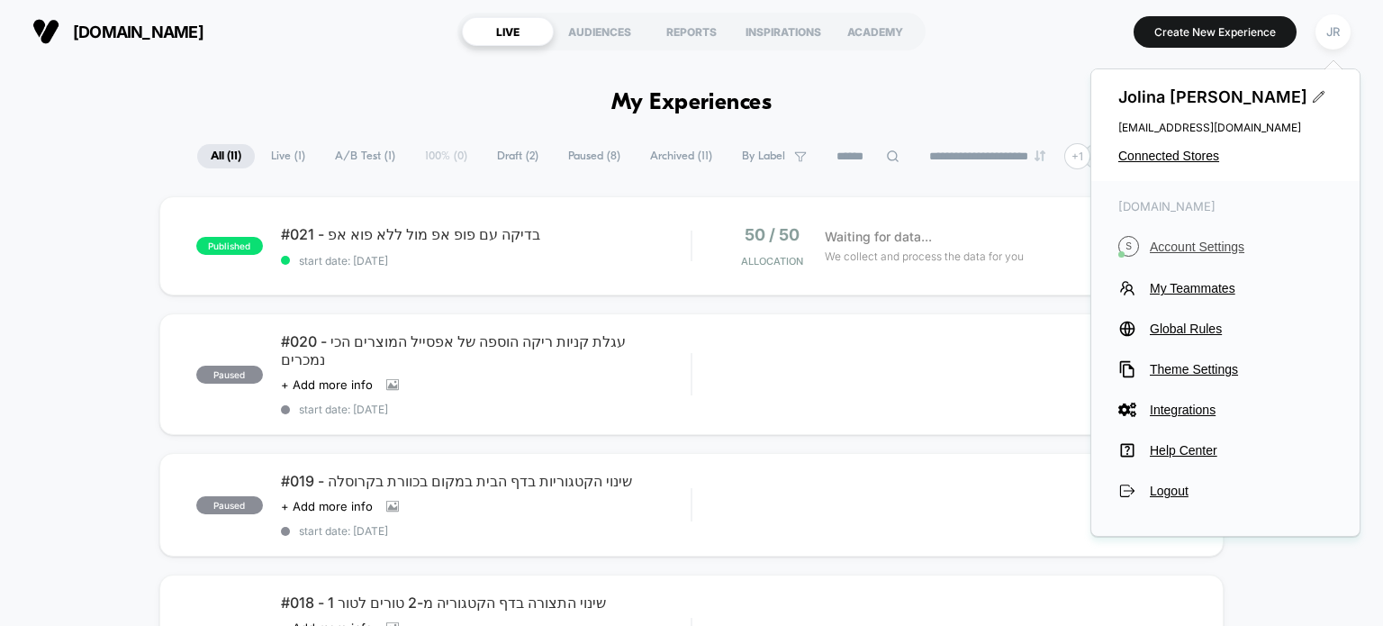
click at [1220, 243] on span "Account Settings" at bounding box center [1241, 247] width 183 height 14
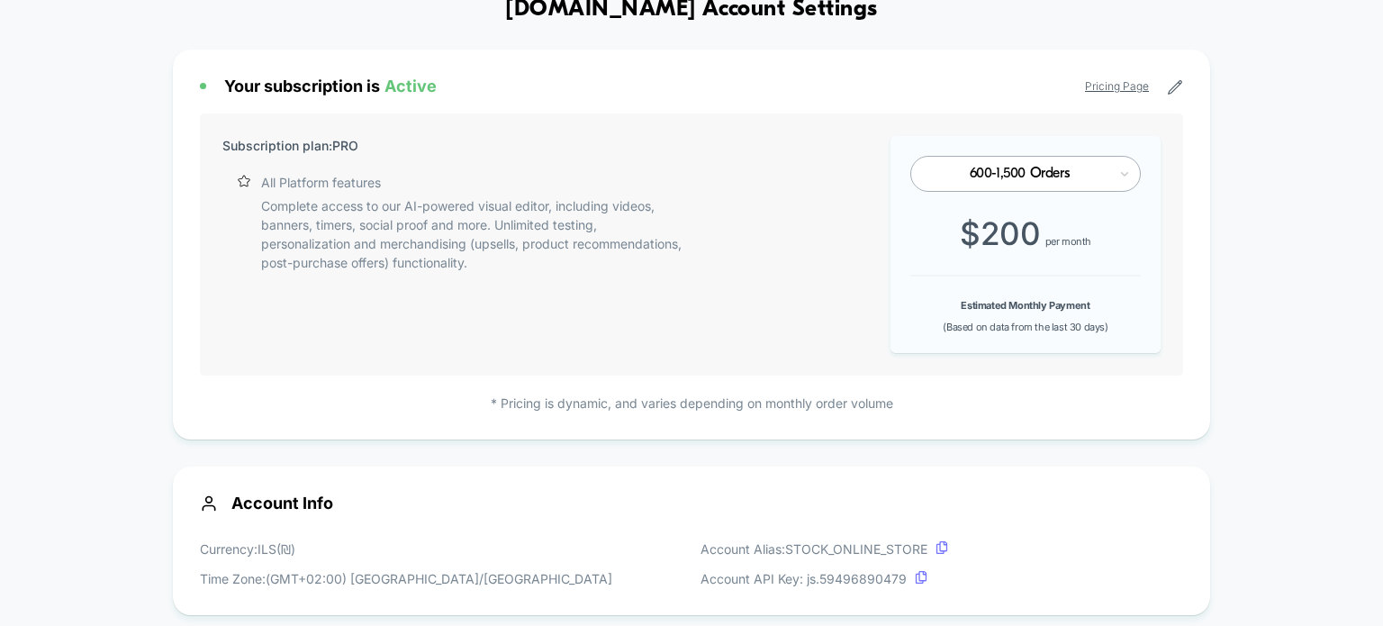
scroll to position [169, 0]
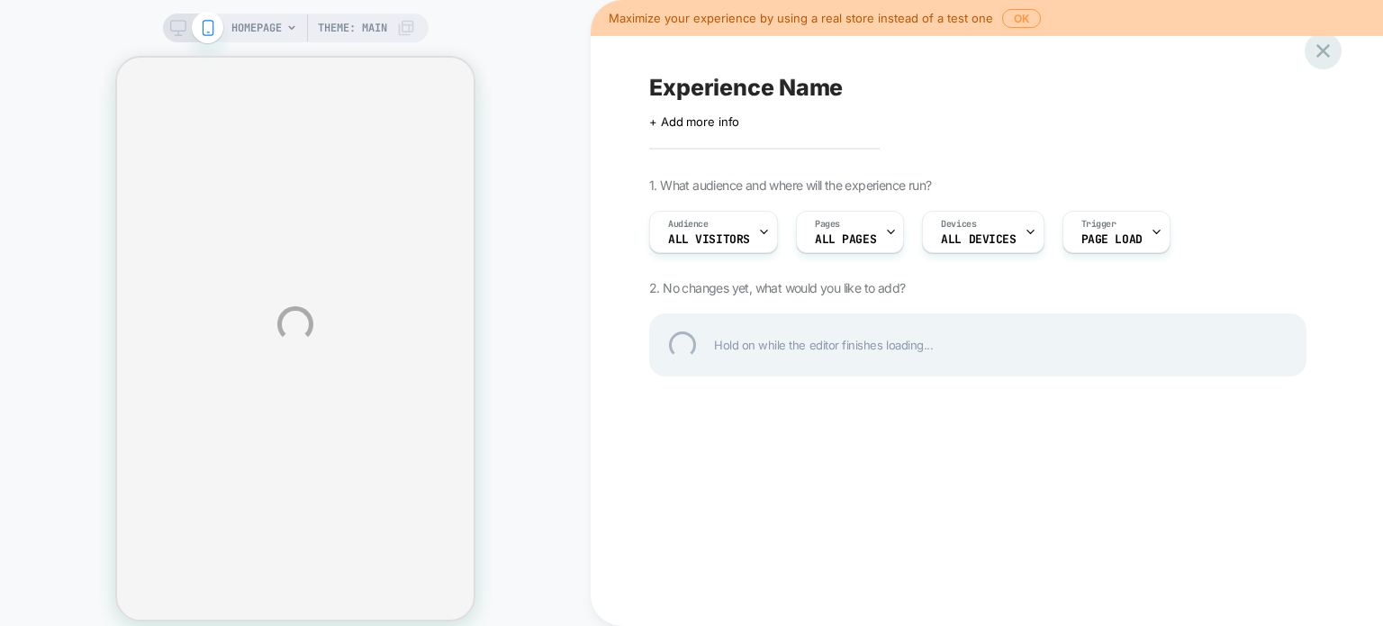
click at [1329, 50] on div at bounding box center [1323, 50] width 37 height 37
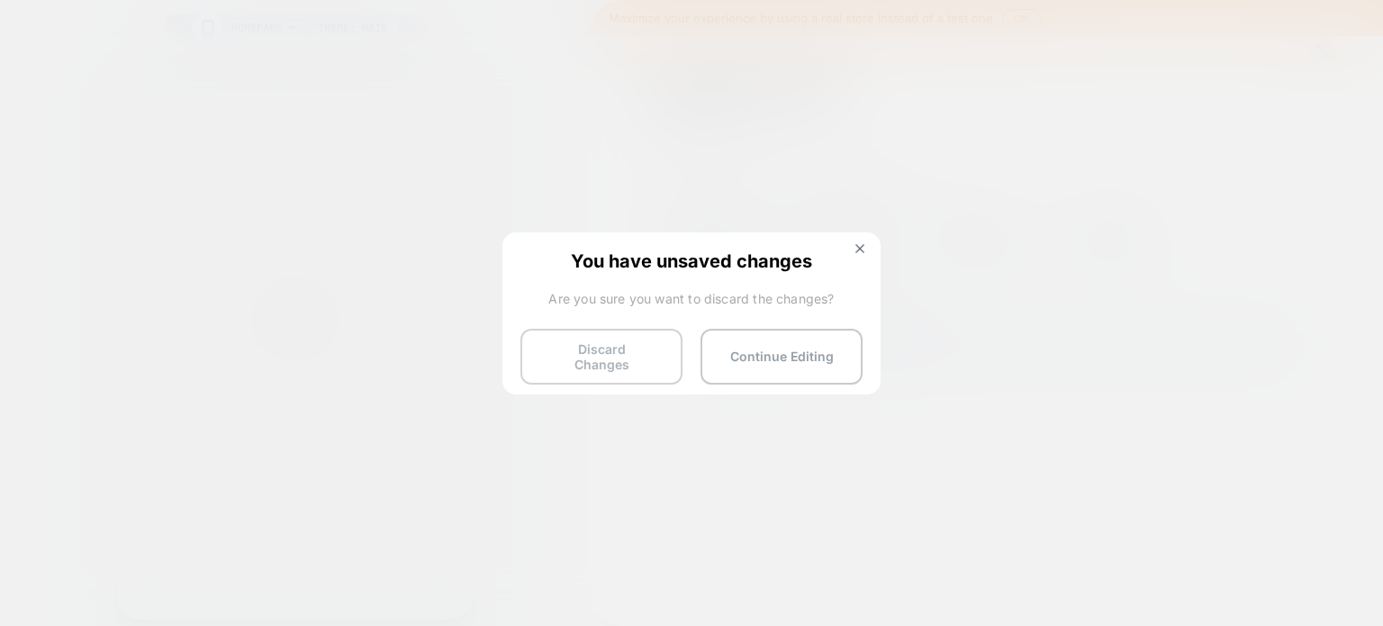
click at [628, 348] on button "Discard Changes" at bounding box center [601, 357] width 162 height 56
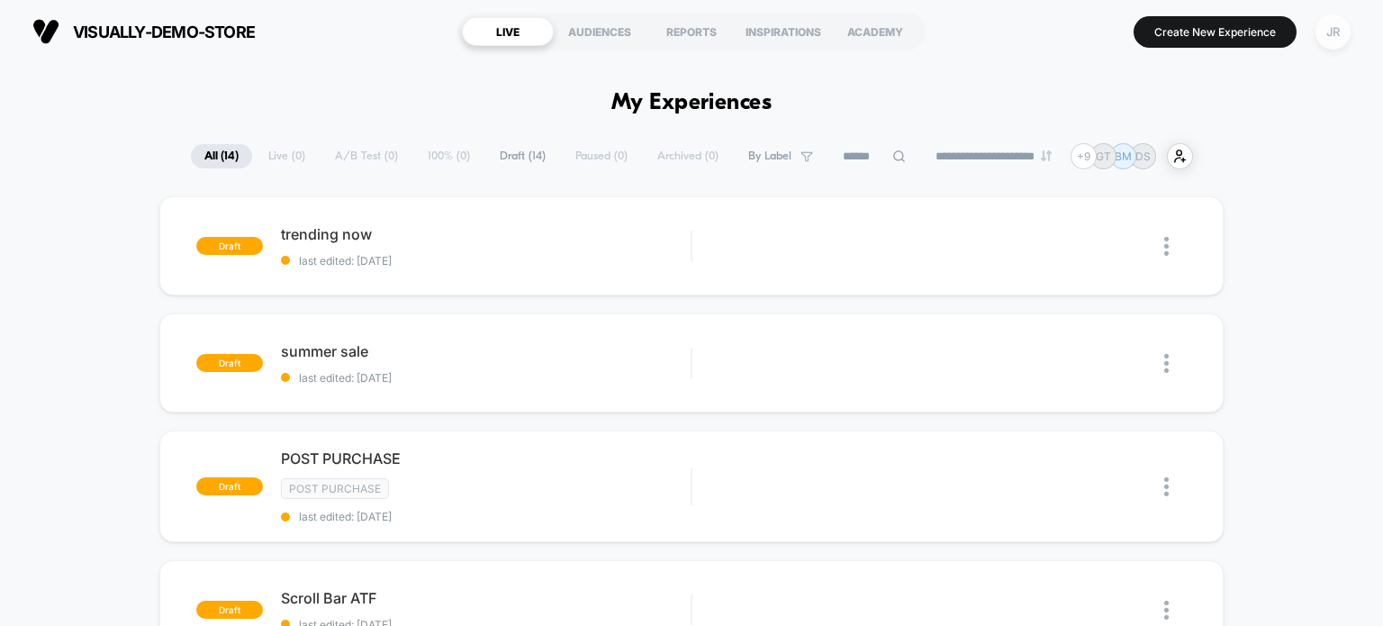
click at [1329, 28] on div "JR" at bounding box center [1333, 31] width 35 height 35
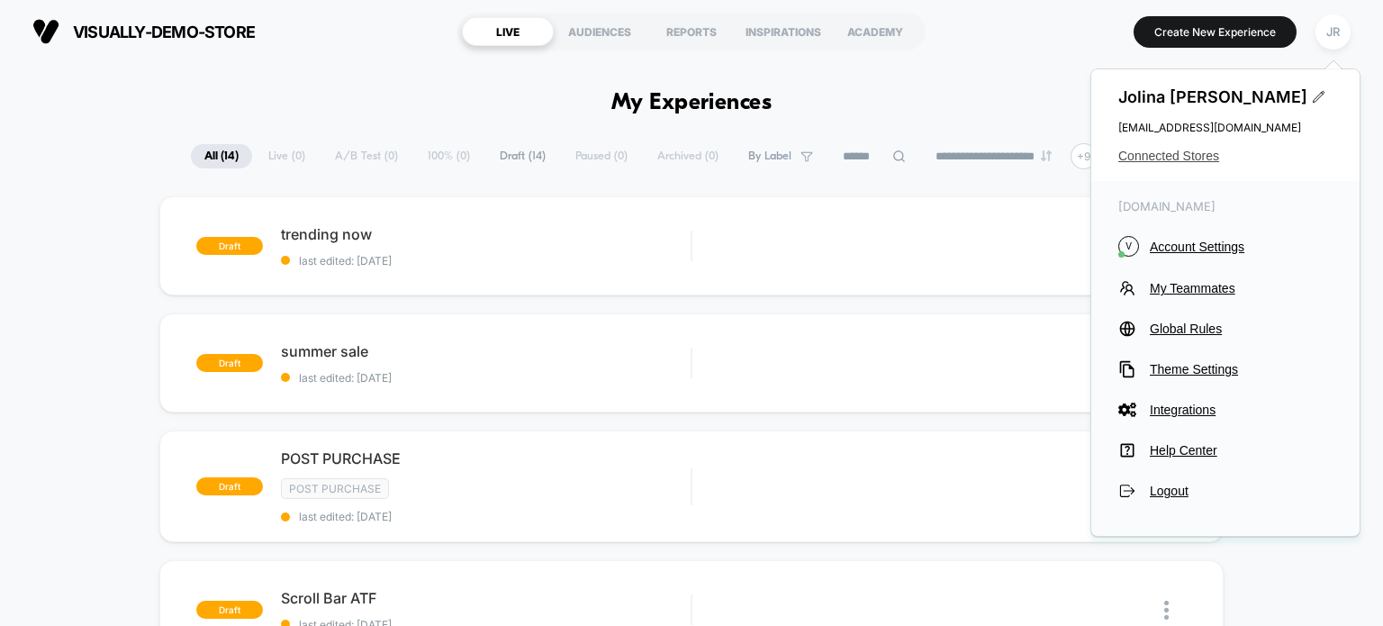
click at [1168, 156] on span "Connected Stores" at bounding box center [1225, 156] width 214 height 14
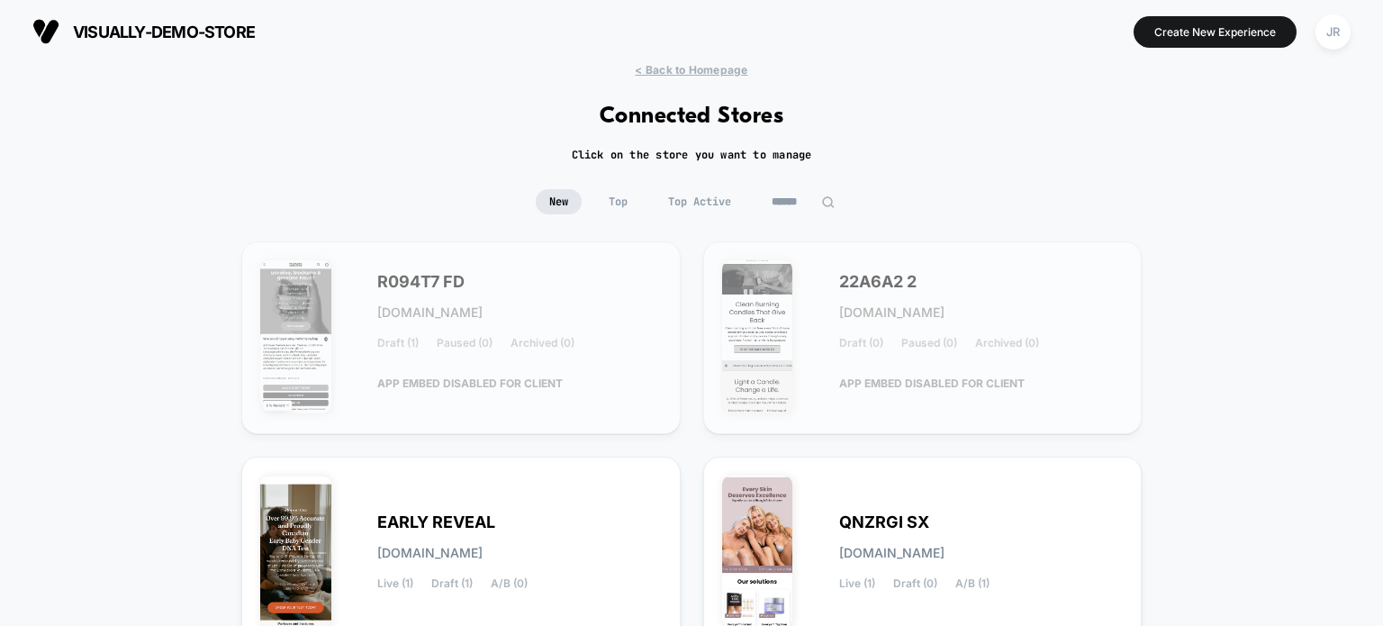
click at [786, 196] on input at bounding box center [803, 201] width 90 height 25
paste input "**********"
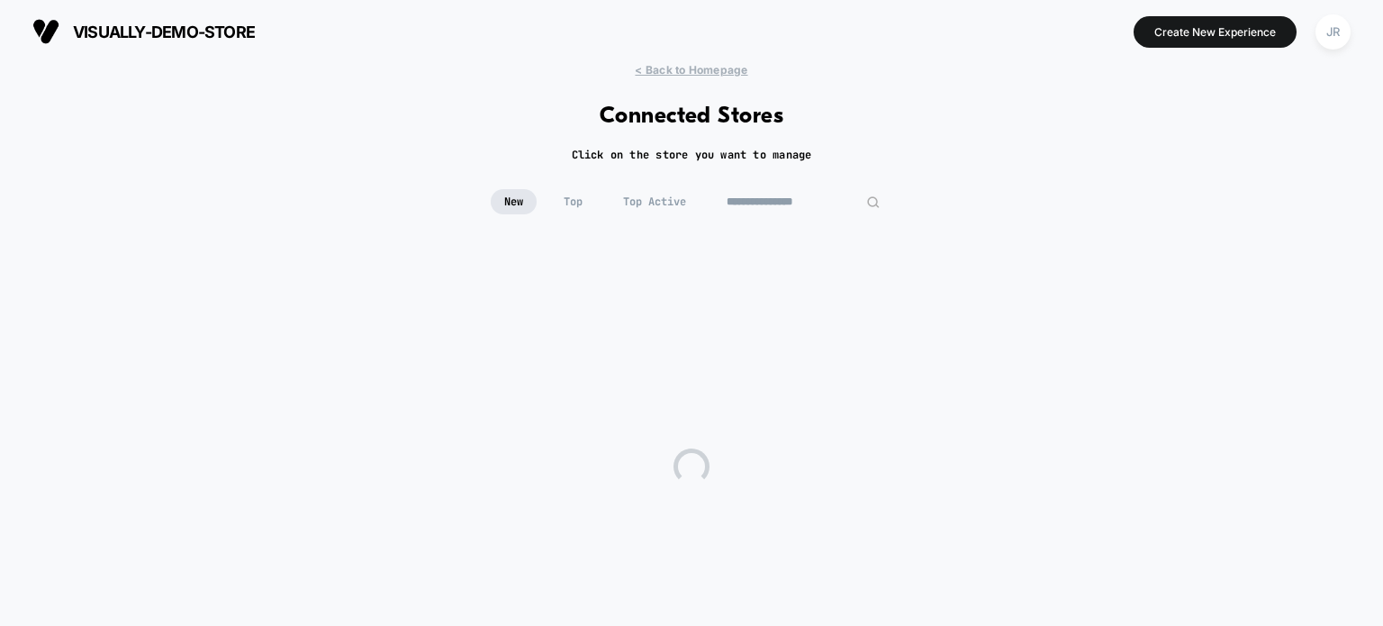
type input "**********"
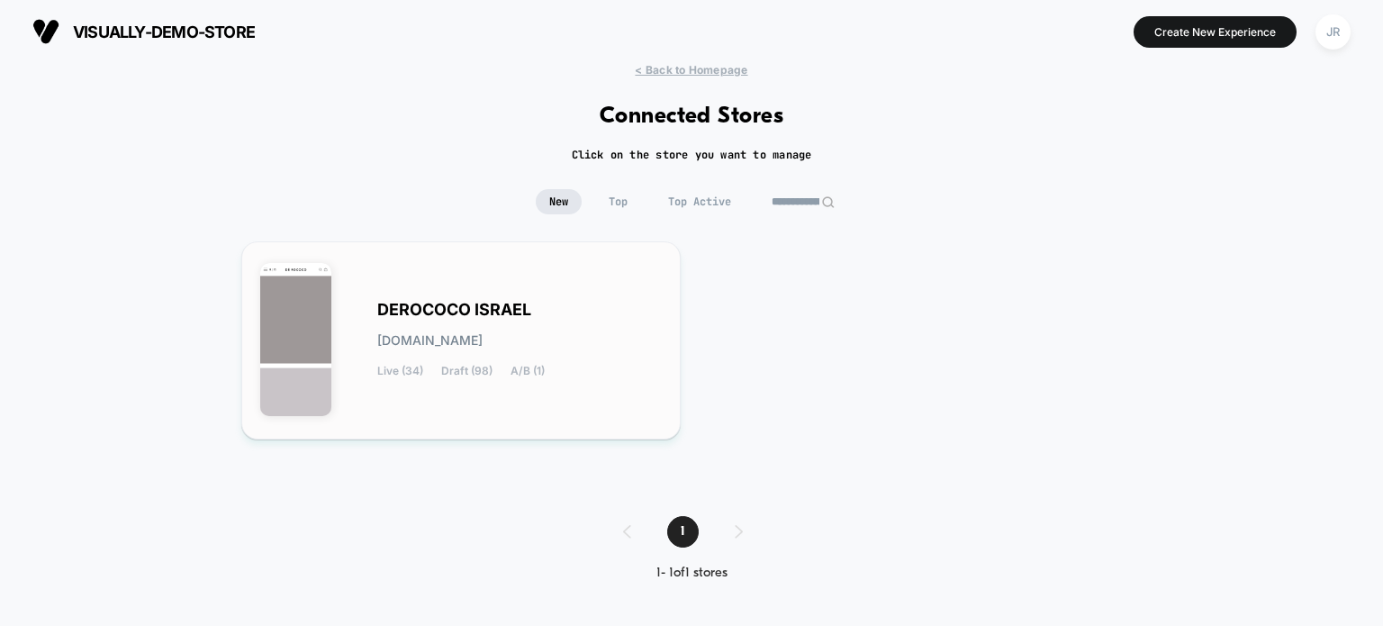
click at [566, 268] on div "DEROCOCO ISRAEL derococo-israel.myshopify.com Live (34) Draft (98) A/B (1)" at bounding box center [461, 340] width 402 height 160
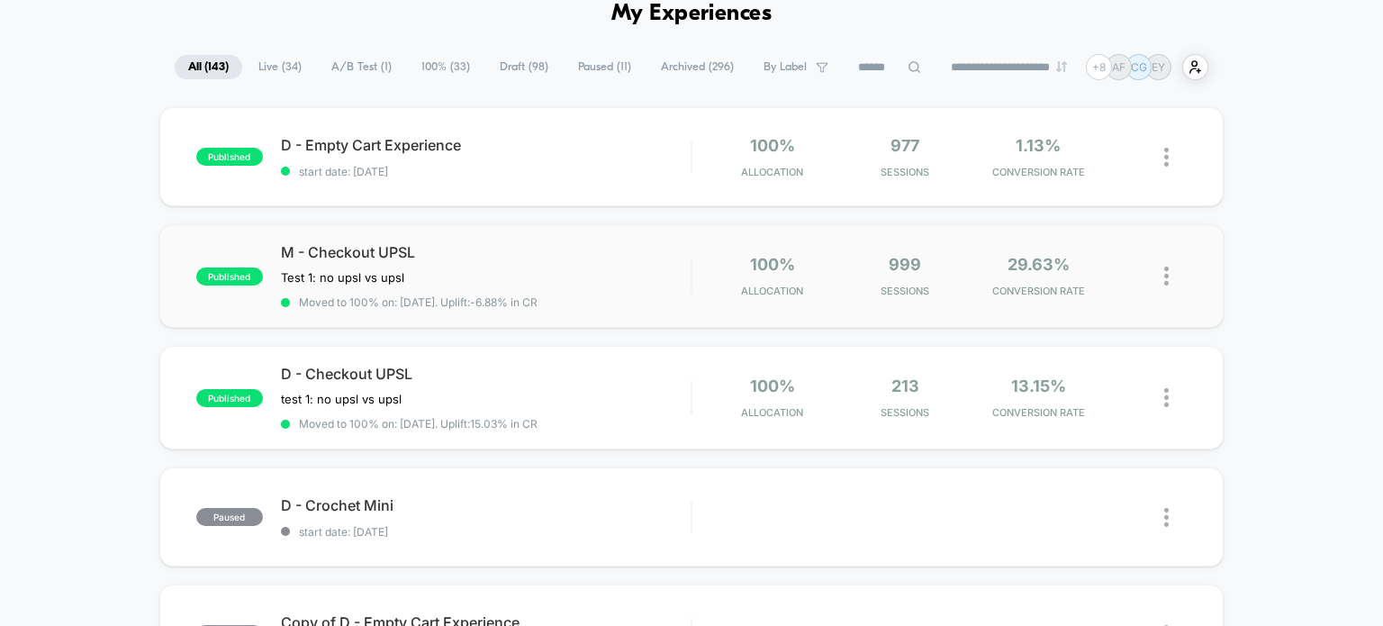
scroll to position [90, 0]
click at [547, 175] on span "start date: 9/3/2025" at bounding box center [486, 171] width 411 height 14
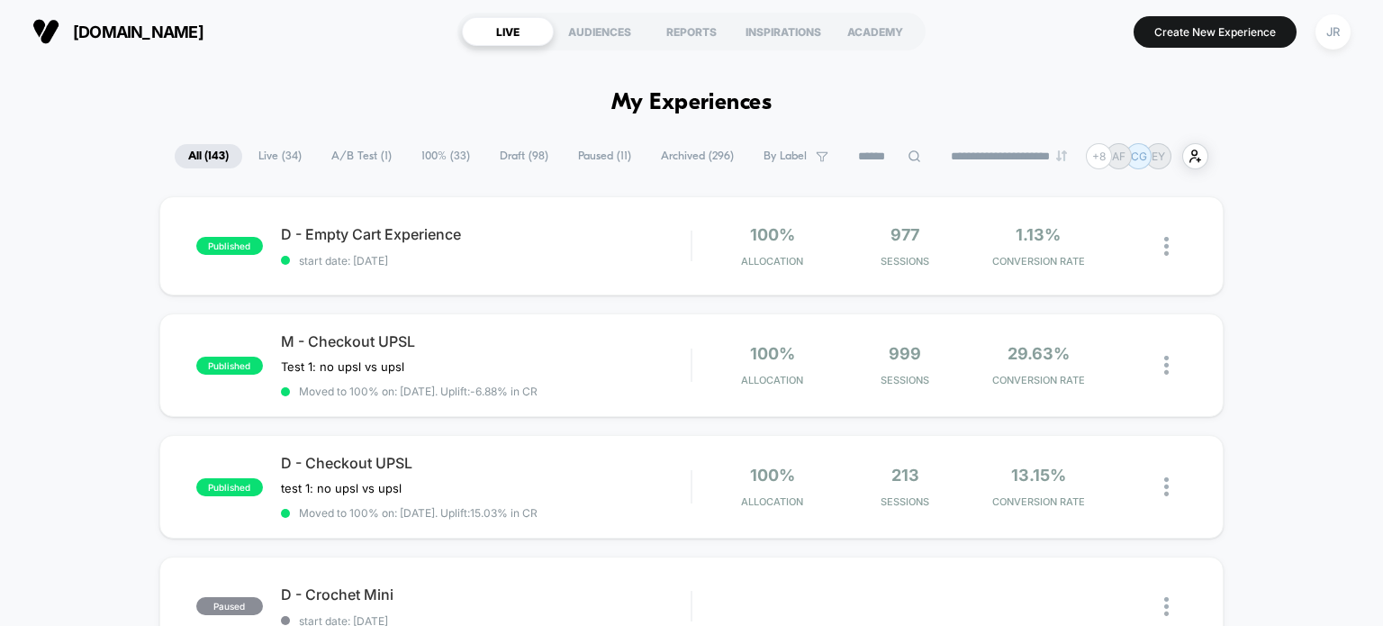
click at [509, 151] on span "Draft ( 98 )" at bounding box center [524, 156] width 76 height 24
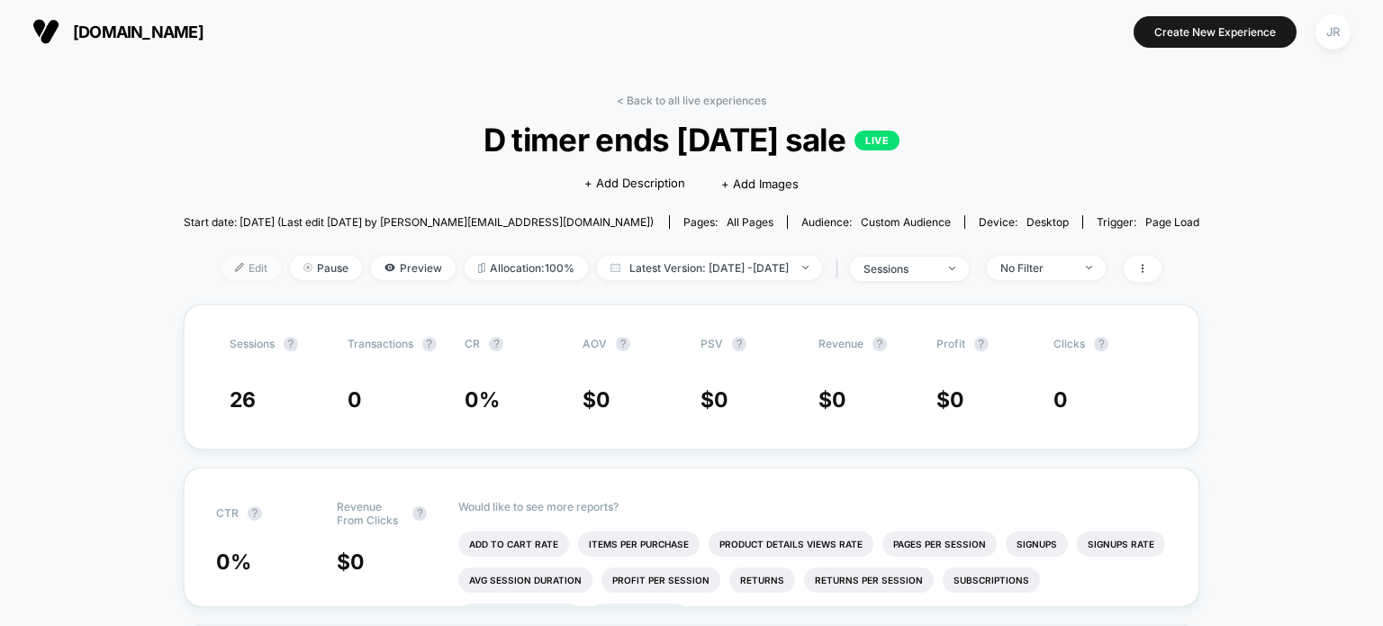
click at [231, 266] on span "Edit" at bounding box center [251, 268] width 59 height 24
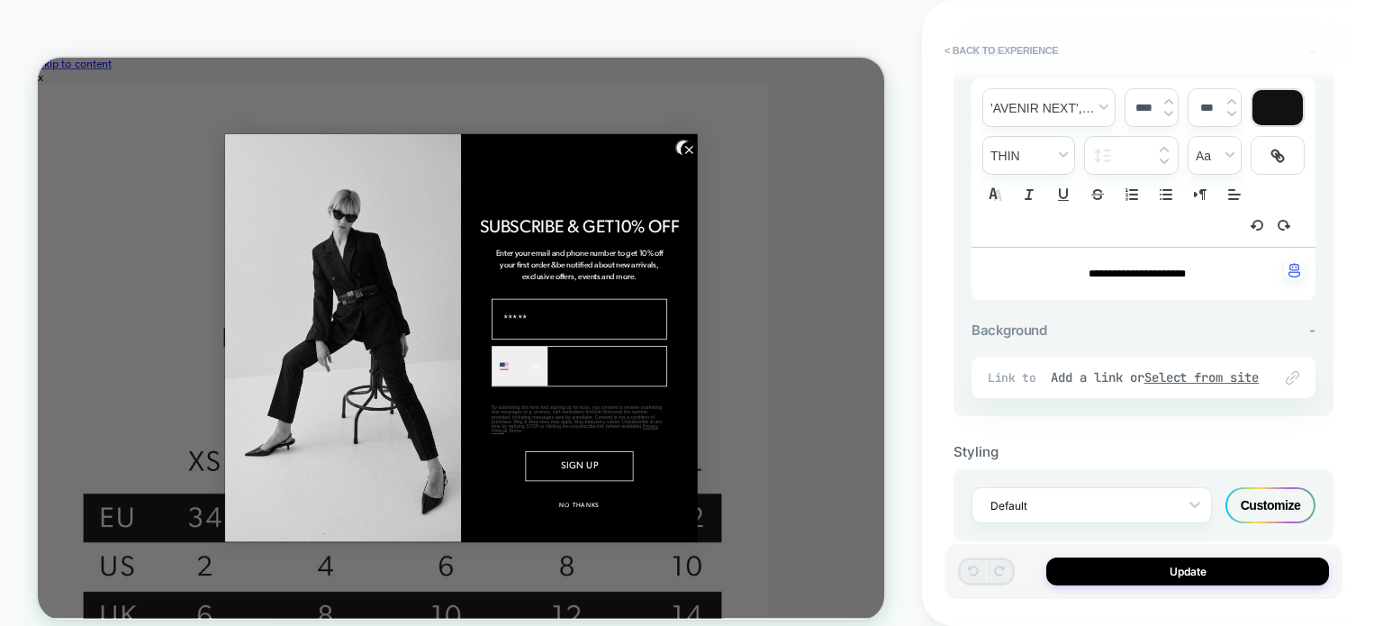
scroll to position [669, 0]
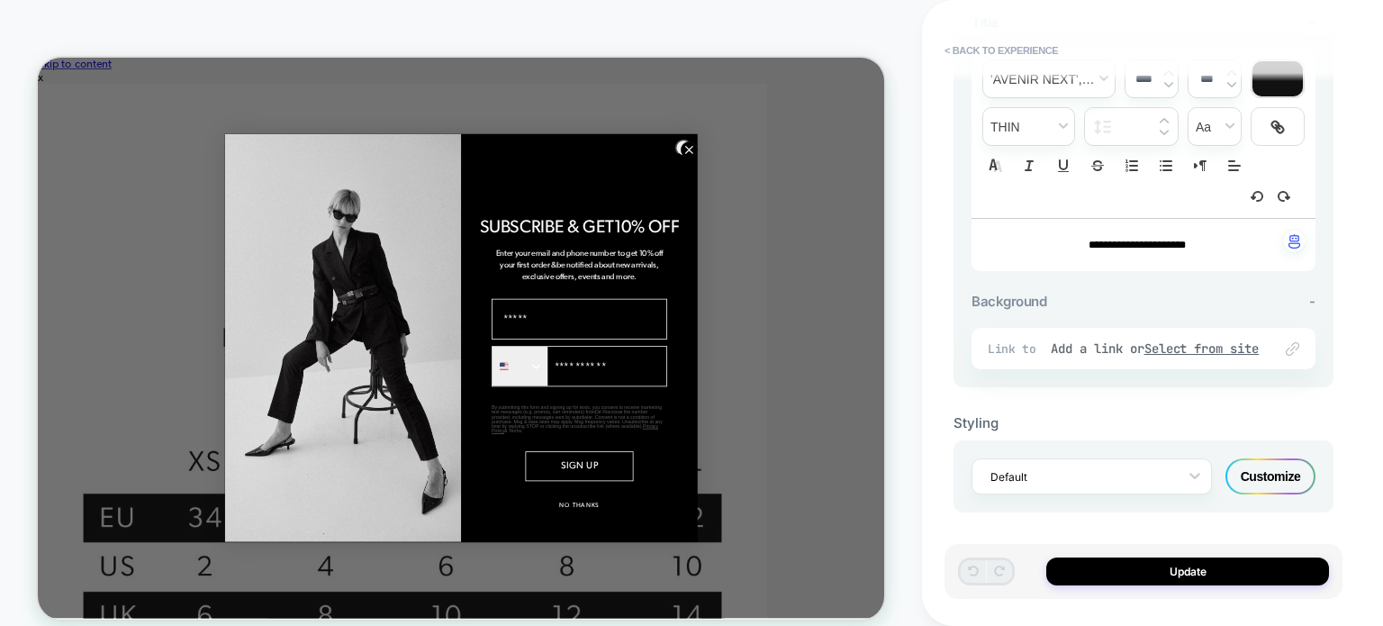
click at [902, 185] on icon "Close dialog" at bounding box center [906, 180] width 9 height 9
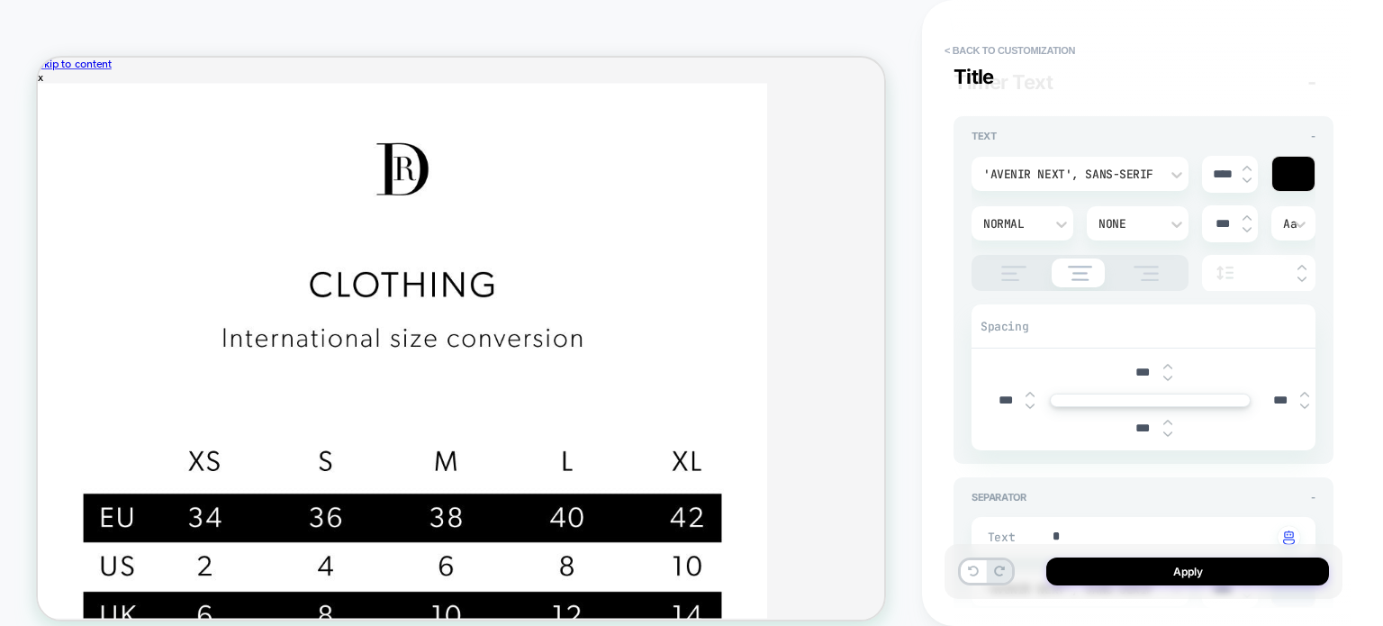
type textarea "*"
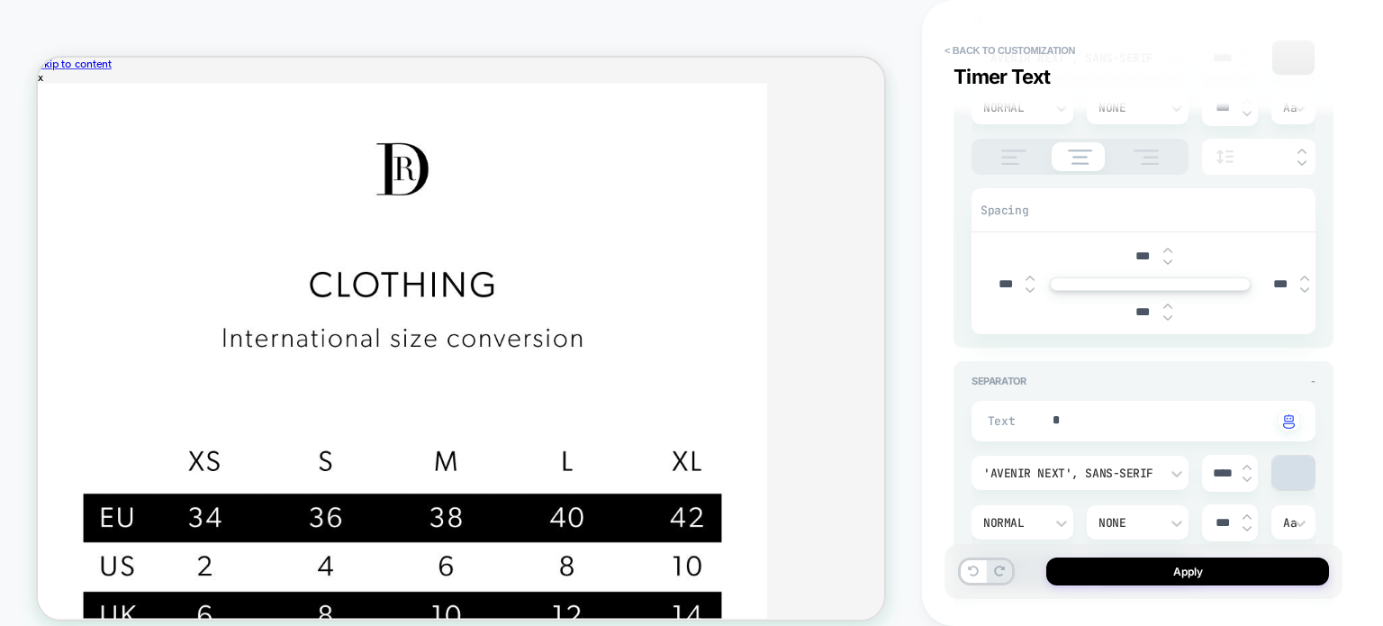
scroll to position [900, 0]
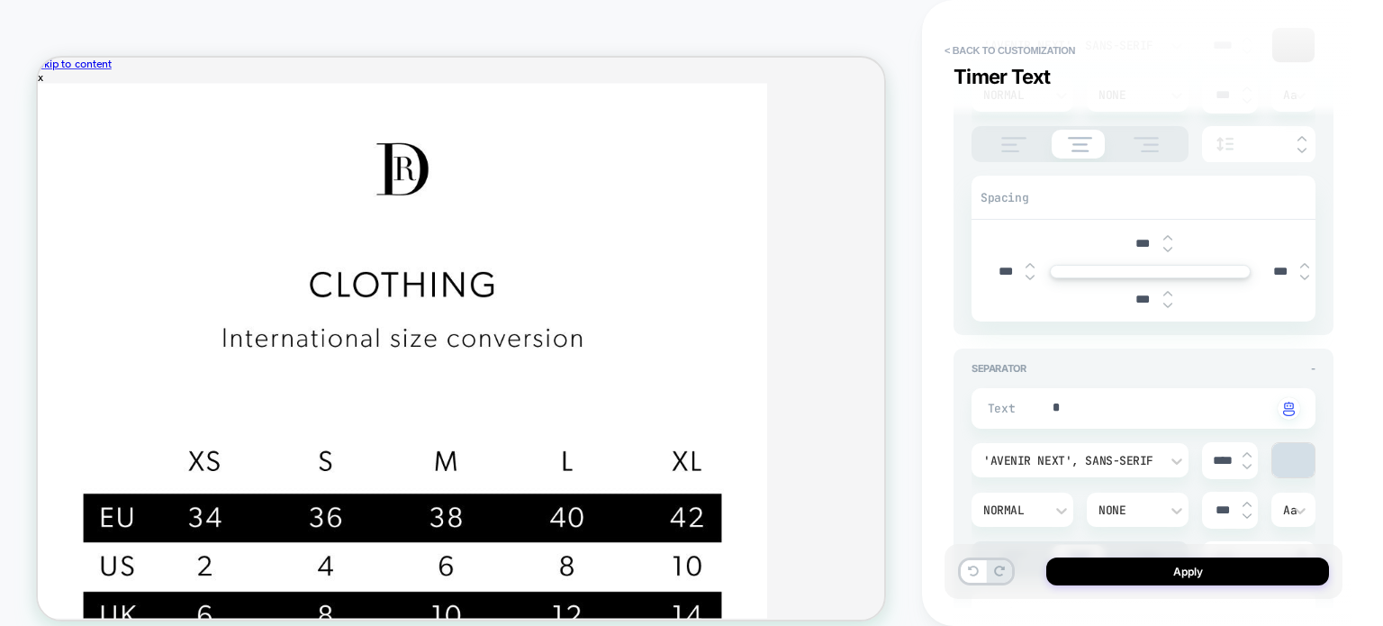
click at [1220, 454] on input "****" at bounding box center [1222, 460] width 41 height 15
type input "***"
type textarea "*"
type input "***"
type textarea "*"
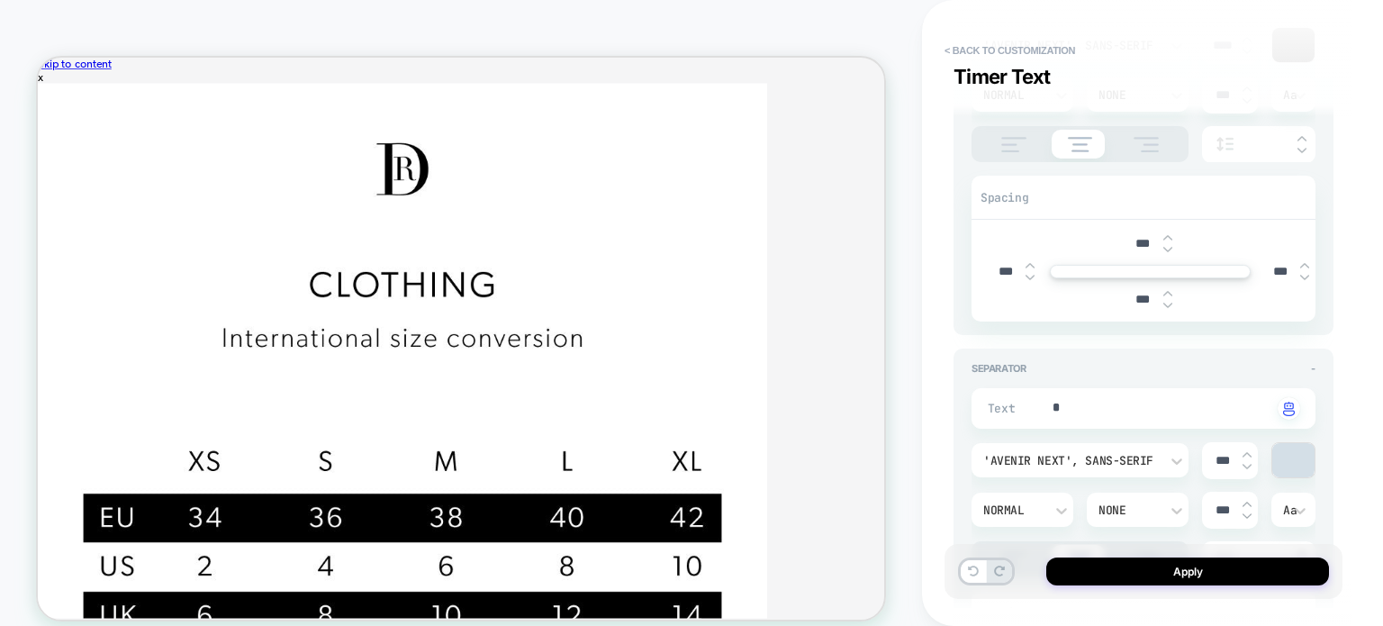
type input "****"
type textarea "*"
type input "***"
type textarea "*"
type input "****"
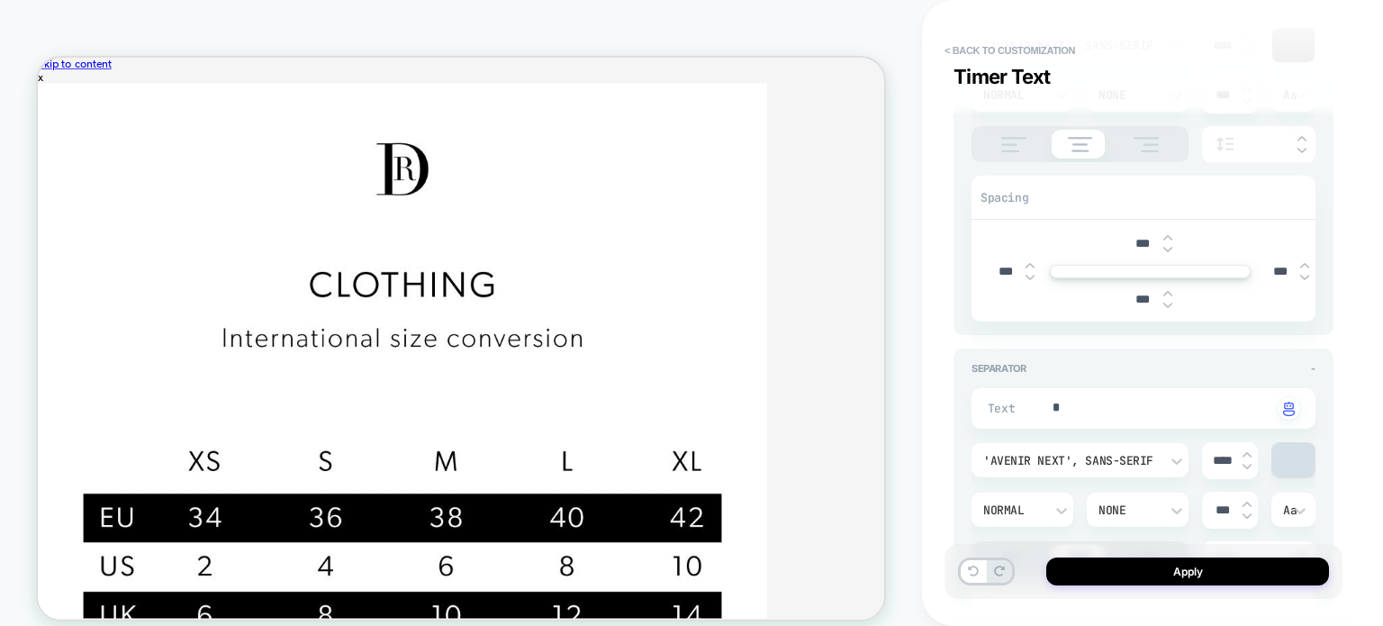
type textarea "*"
type input "***"
type textarea "*"
type input "***"
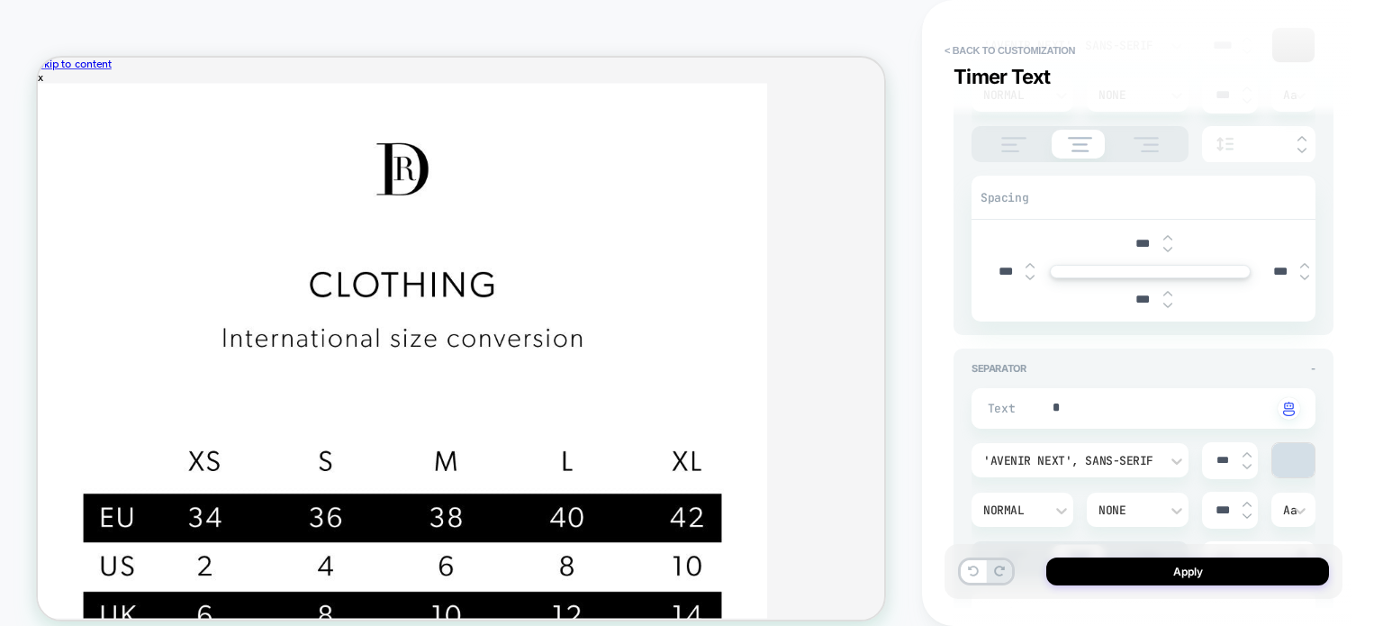
type textarea "*"
type input "***"
drag, startPoint x: 633, startPoint y: 113, endPoint x: 674, endPoint y: 113, distance: 41.4
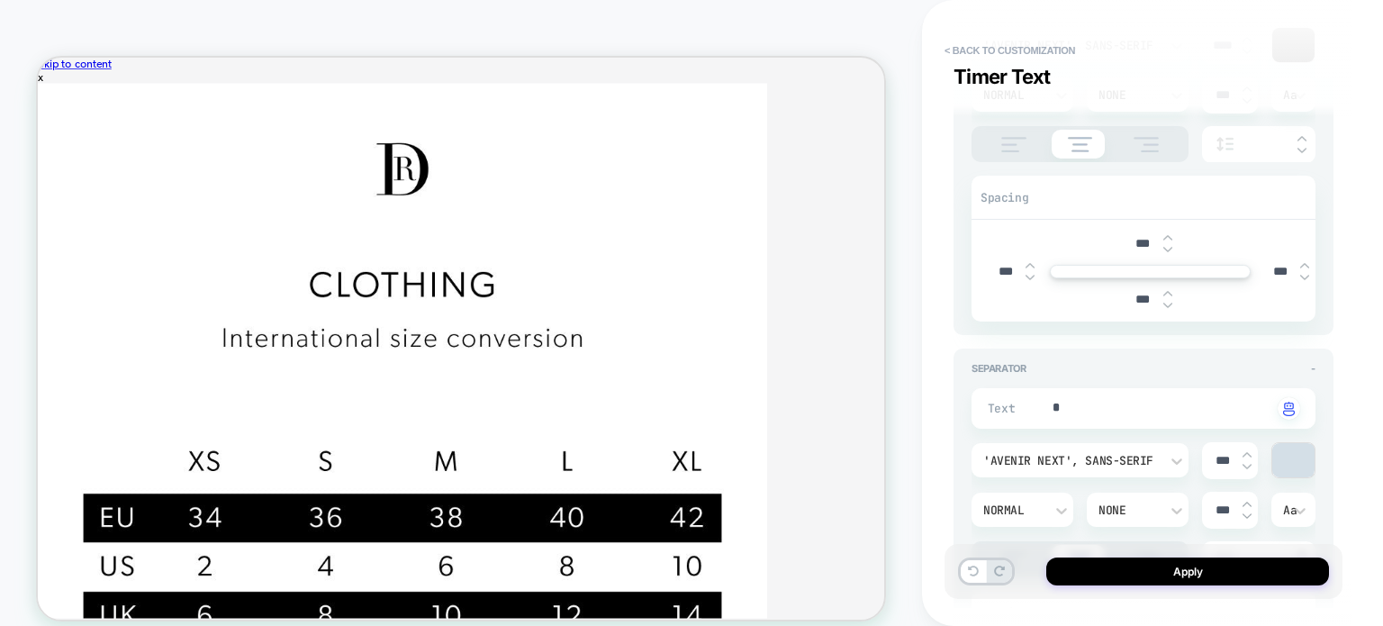
drag, startPoint x: 636, startPoint y: 109, endPoint x: 759, endPoint y: 122, distance: 124.1
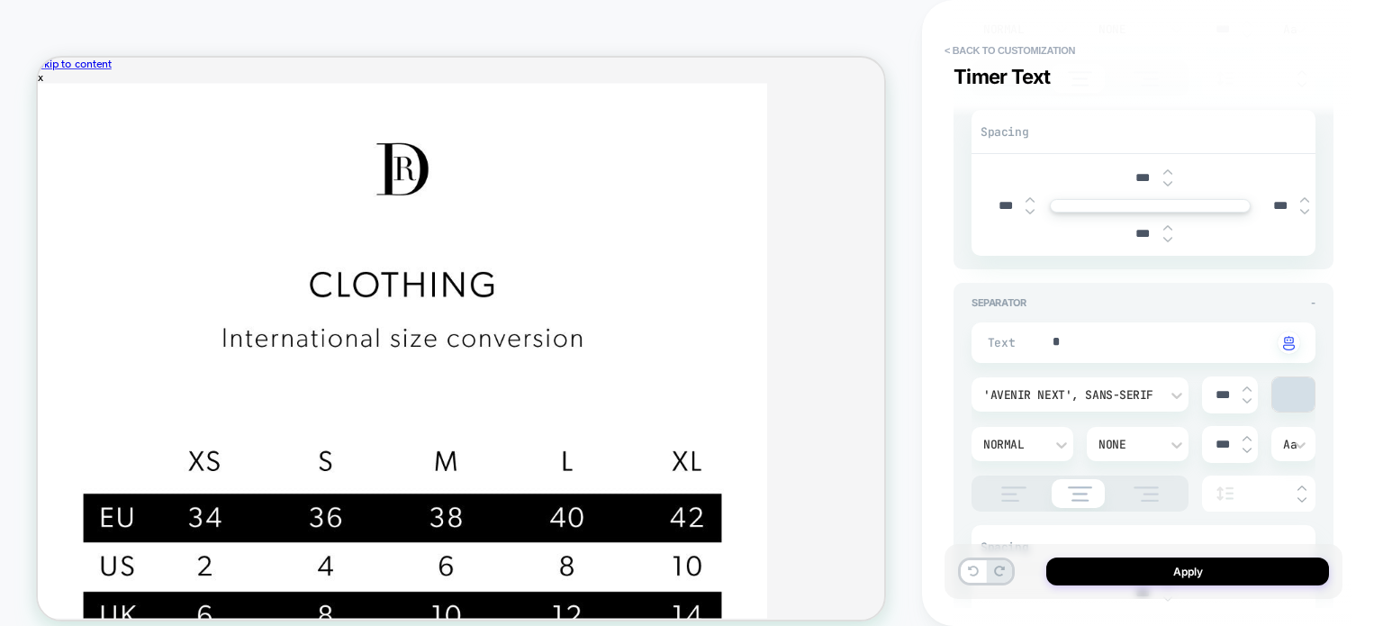
scroll to position [990, 0]
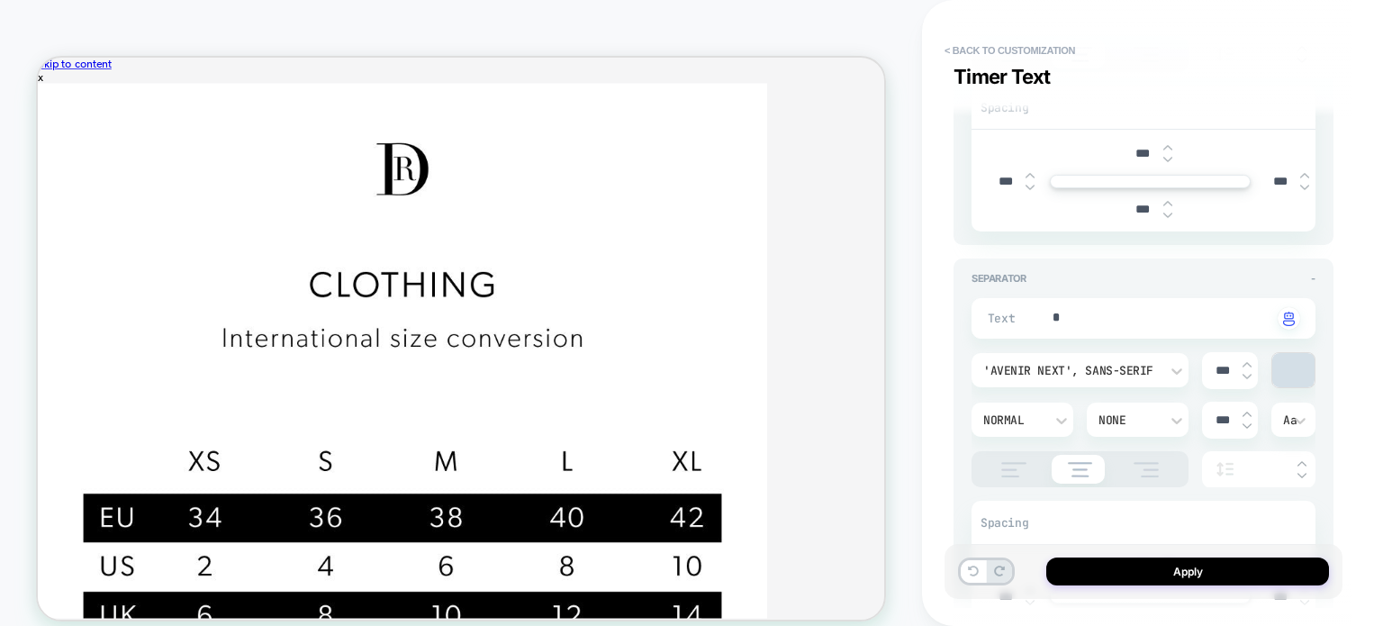
click at [1218, 363] on input "***" at bounding box center [1222, 370] width 41 height 15
type textarea "*"
type input "***"
type textarea "*"
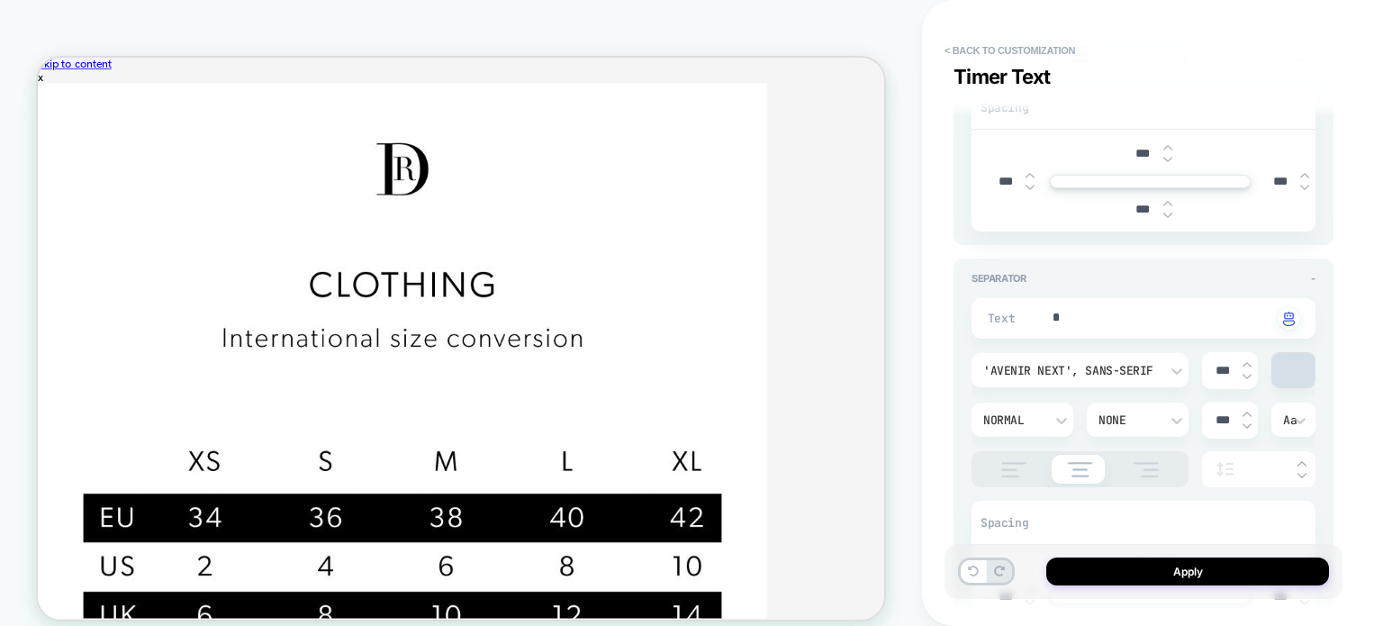
type input "***"
drag, startPoint x: 624, startPoint y: 108, endPoint x: 773, endPoint y: 121, distance: 150.0
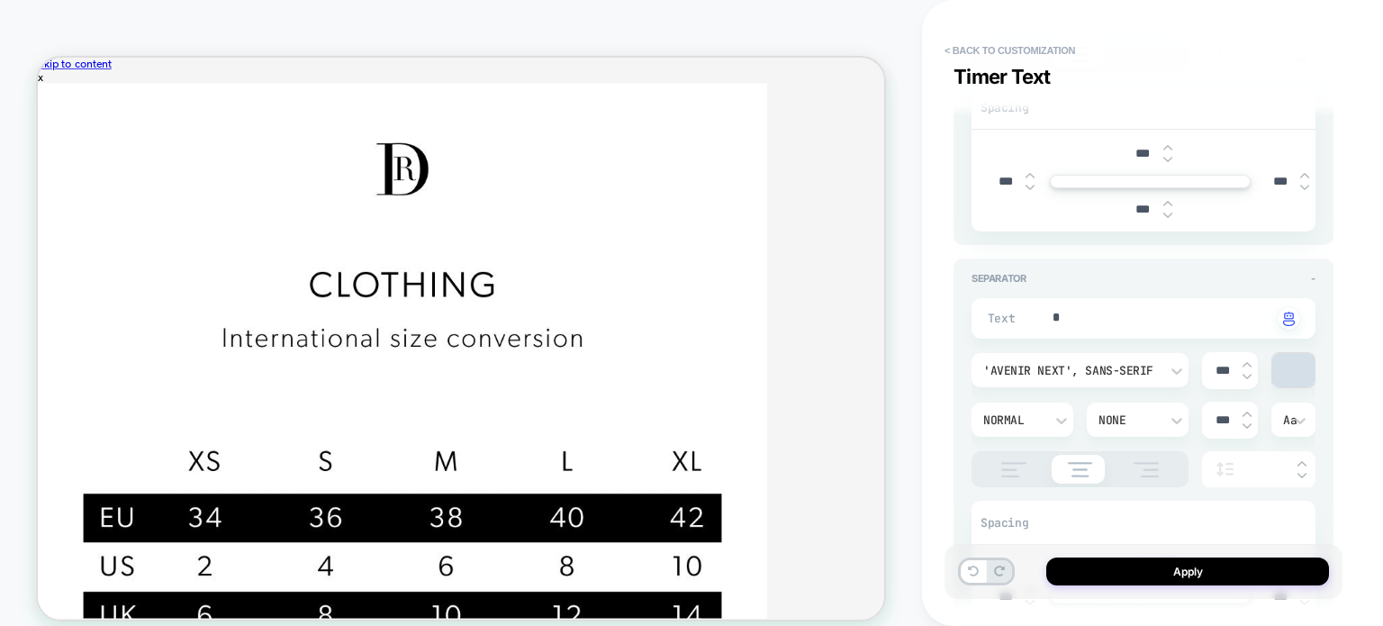
type textarea "*"
type input "***"
click at [1216, 363] on input "***" at bounding box center [1222, 370] width 41 height 15
type textarea "*"
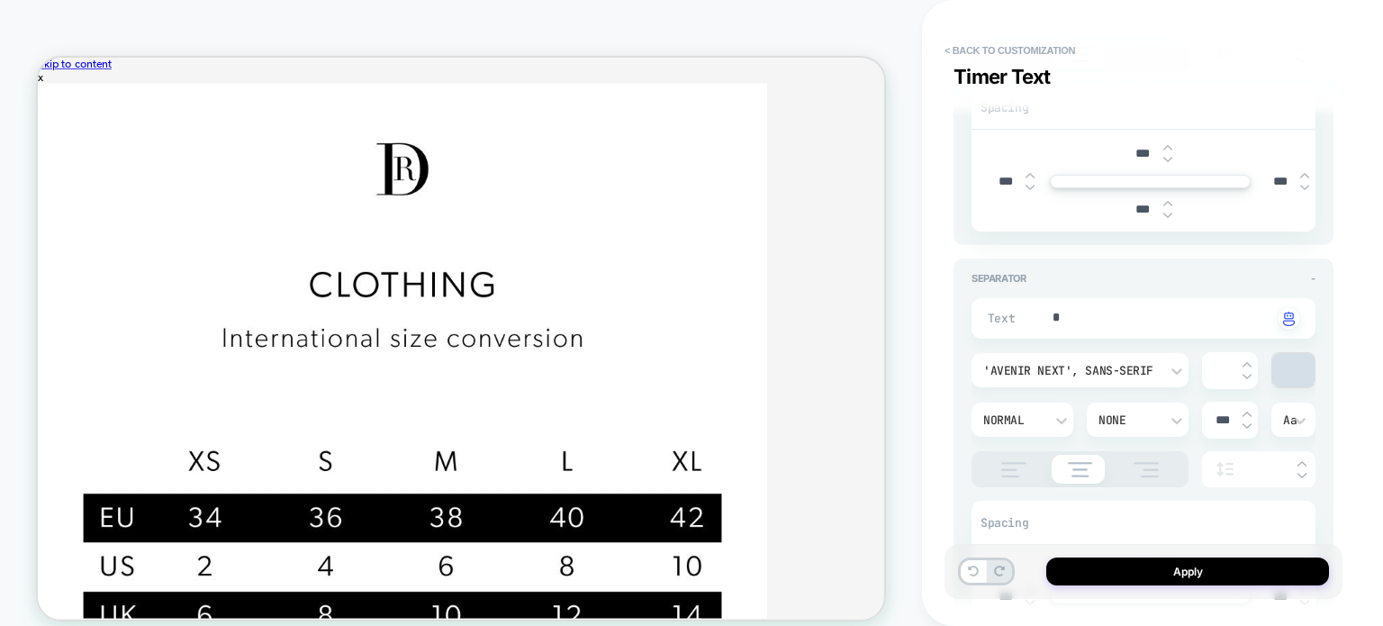
type input "***"
type textarea "*"
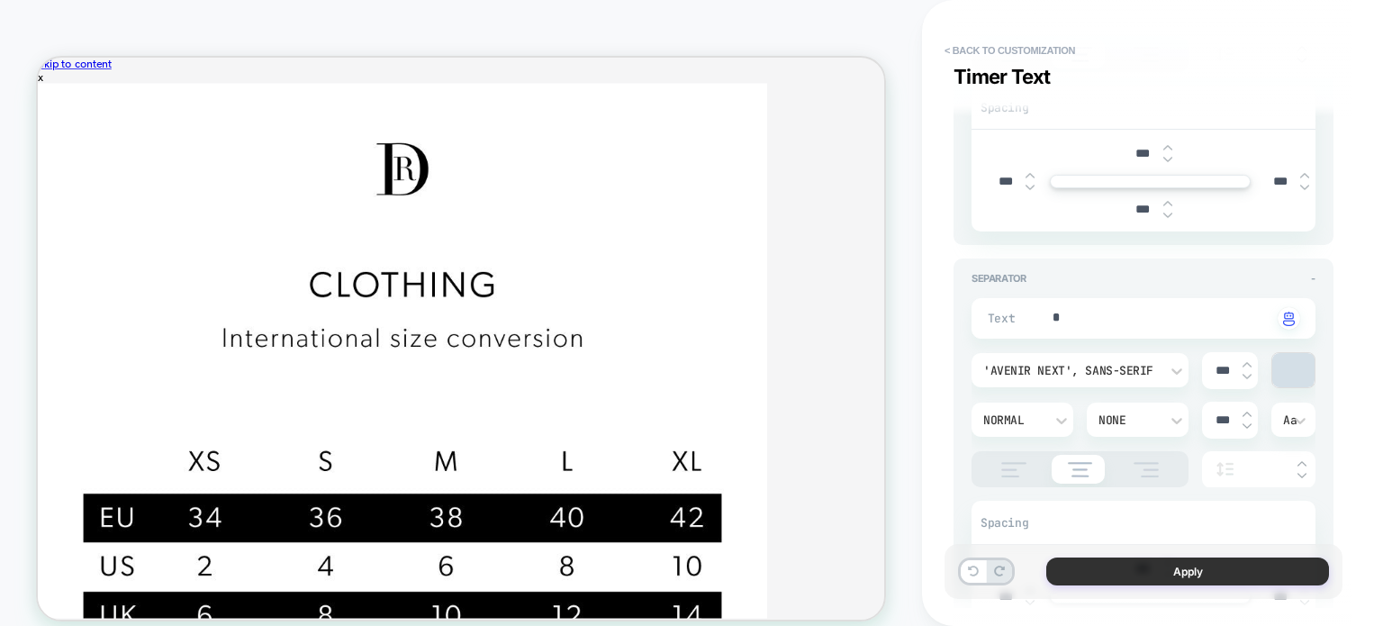
type input "***"
click at [0, 0] on button "Apply" at bounding box center [0, 0] width 0 height 0
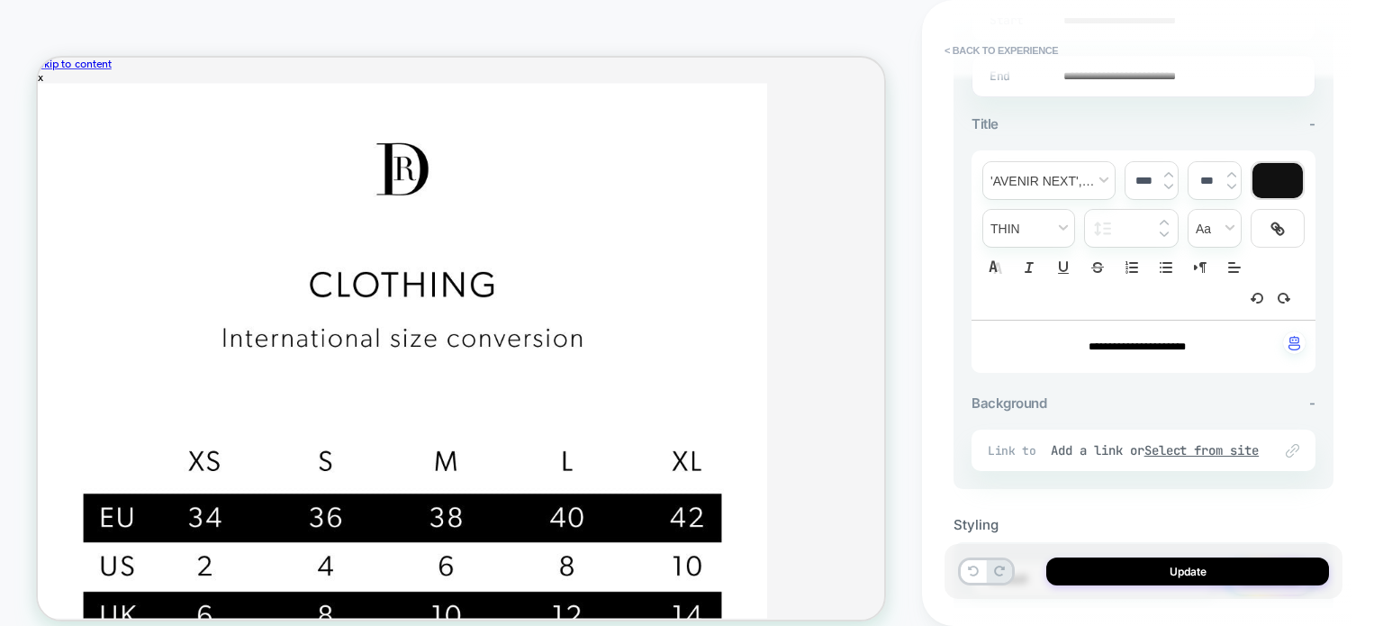
scroll to position [669, 0]
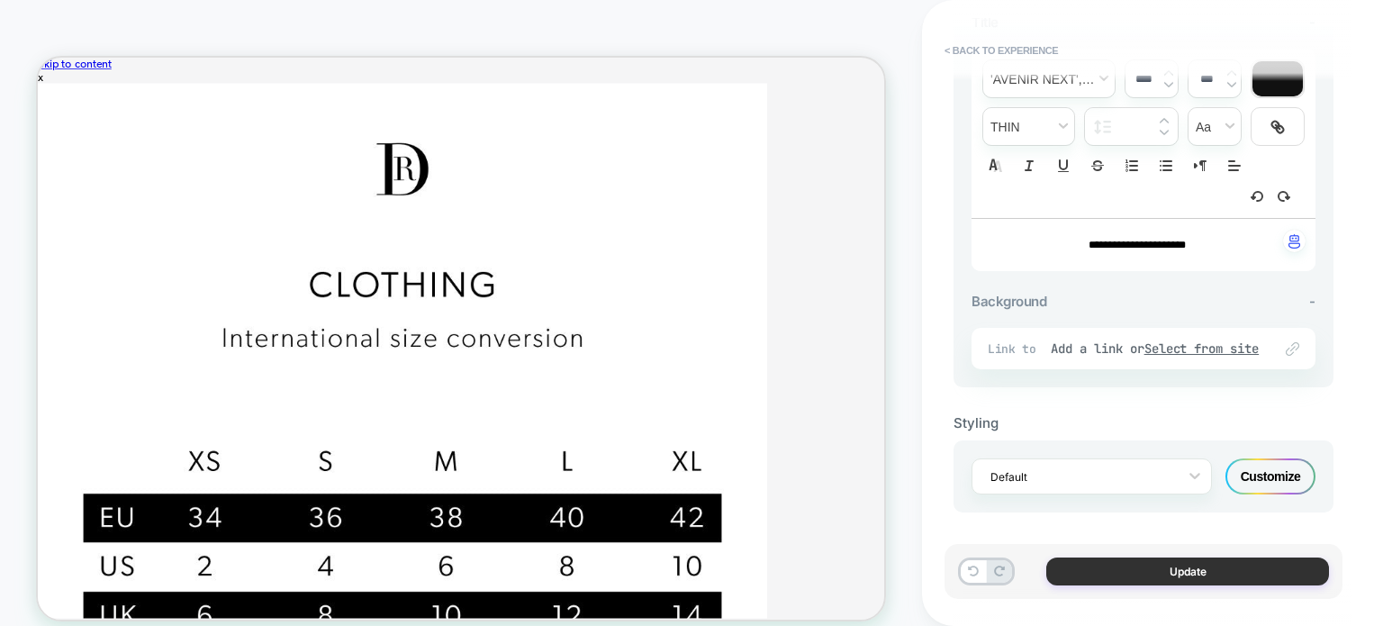
click at [0, 0] on button "Update" at bounding box center [0, 0] width 0 height 0
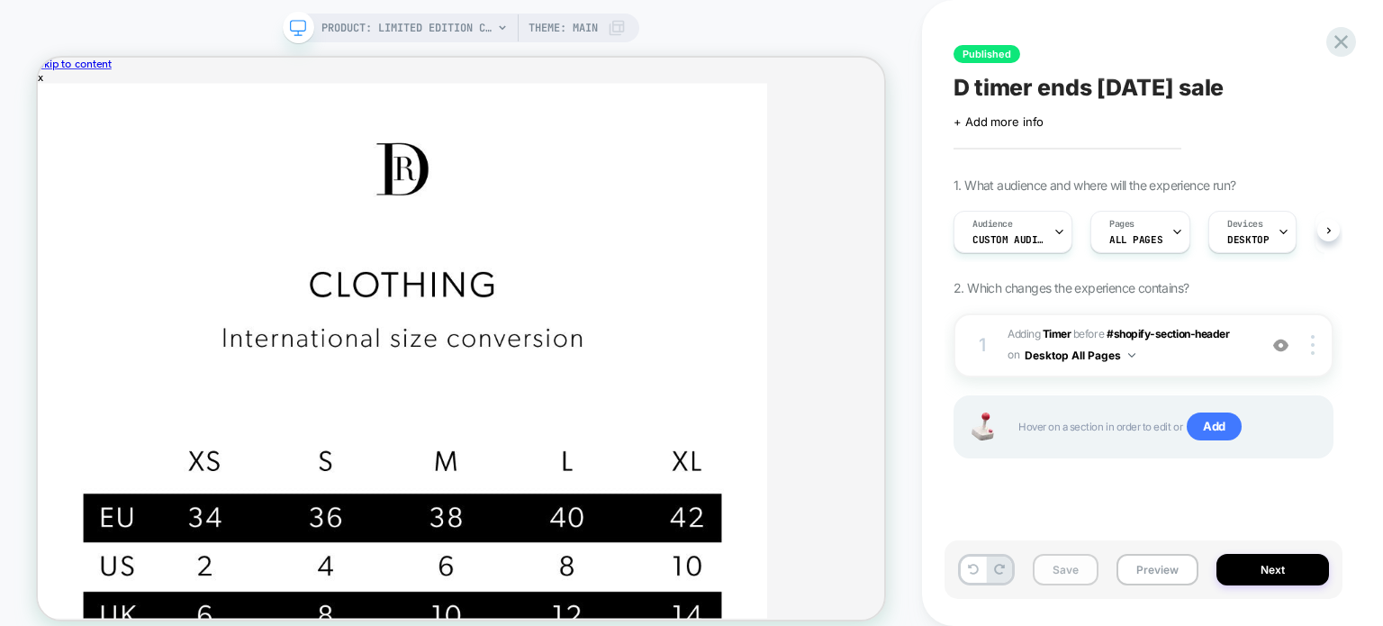
scroll to position [0, 0]
click at [1129, 565] on button "Preview" at bounding box center [1158, 570] width 82 height 32
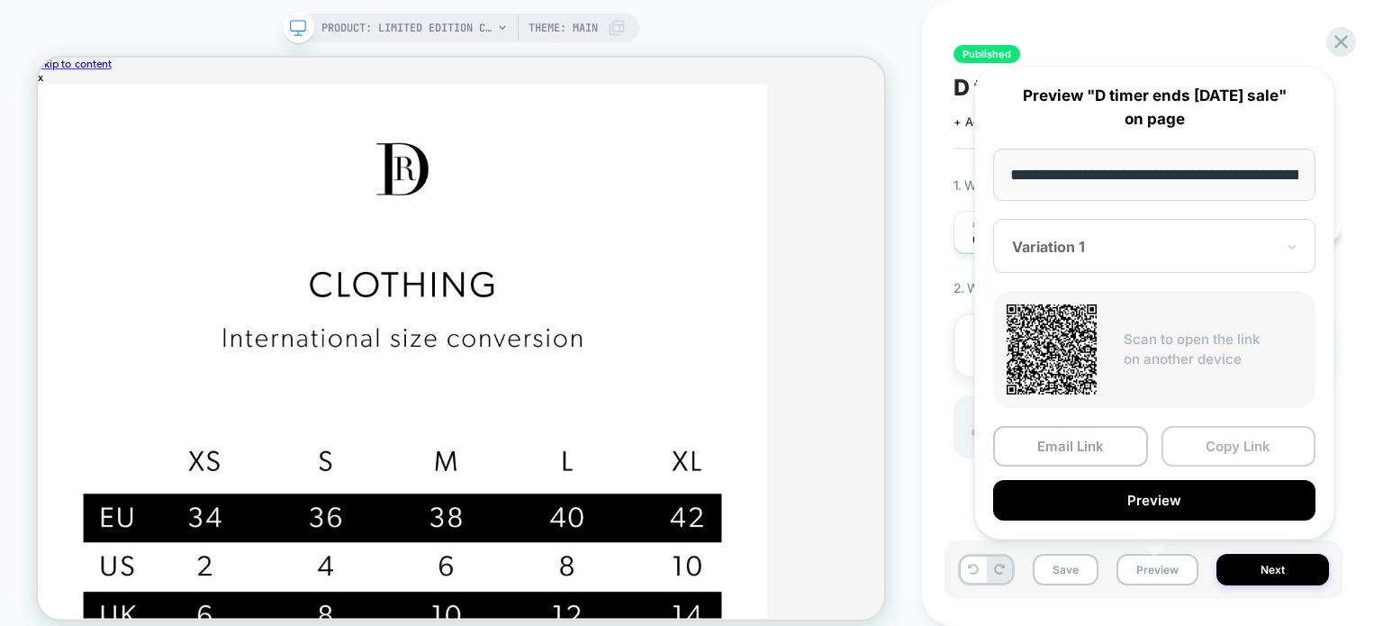
click at [1207, 434] on button "Copy Link" at bounding box center [1239, 446] width 155 height 41
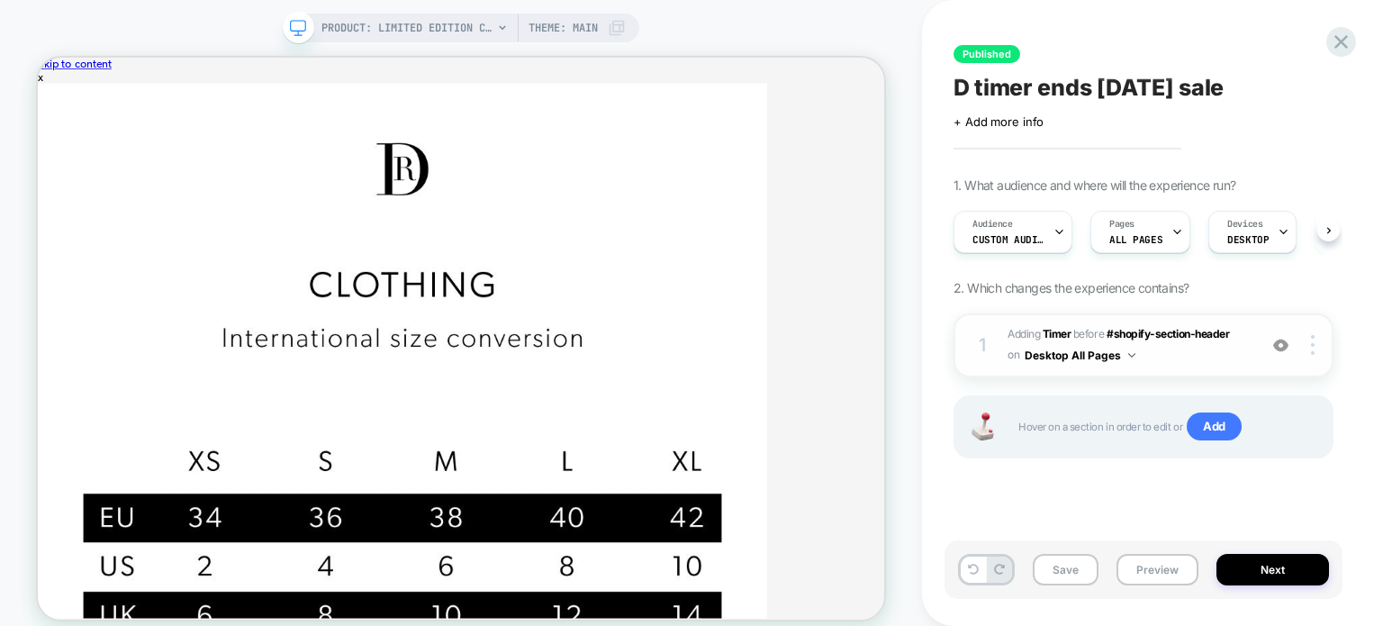
click at [0, 0] on span "#_loomi_addon_1756128547275 Adding Timer BEFORE #shopify-section-header #shopif…" at bounding box center [0, 0] width 0 height 0
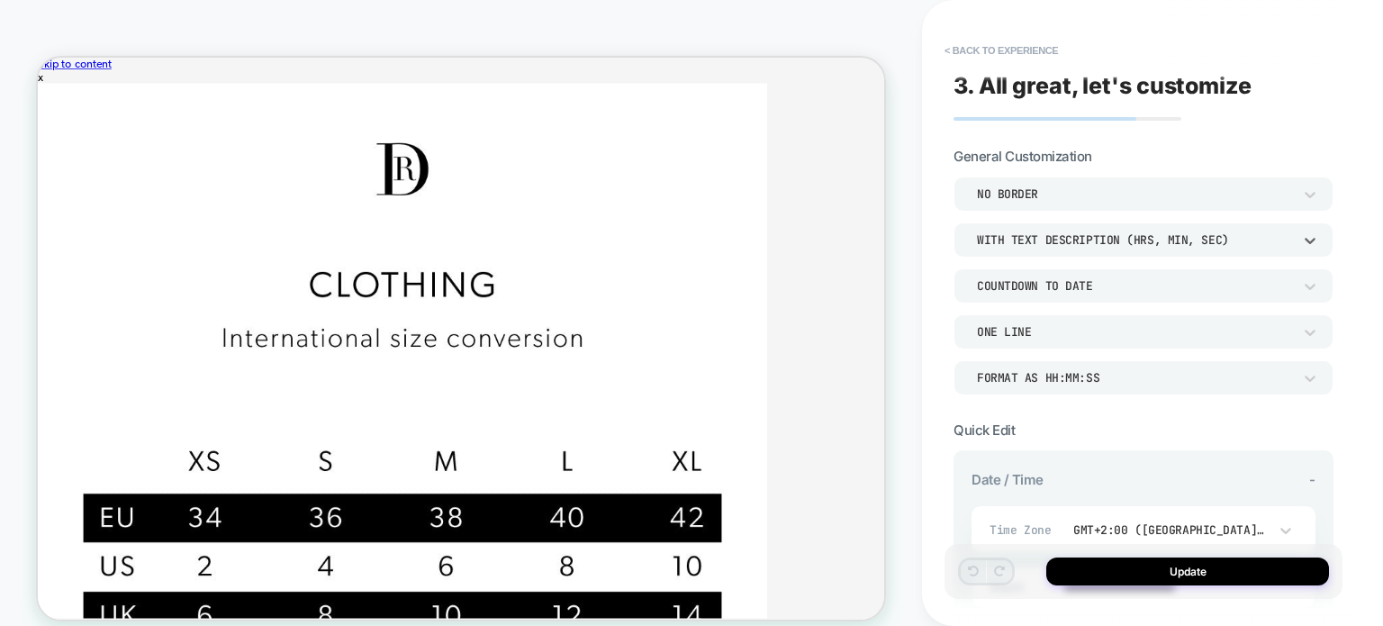
click at [0, 0] on div "WITH TEXT DESCRIPTION (HRS, MIN, SEC)" at bounding box center [0, 0] width 0 height 0
click at [951, 52] on button "< Back to experience" at bounding box center [1001, 50] width 131 height 29
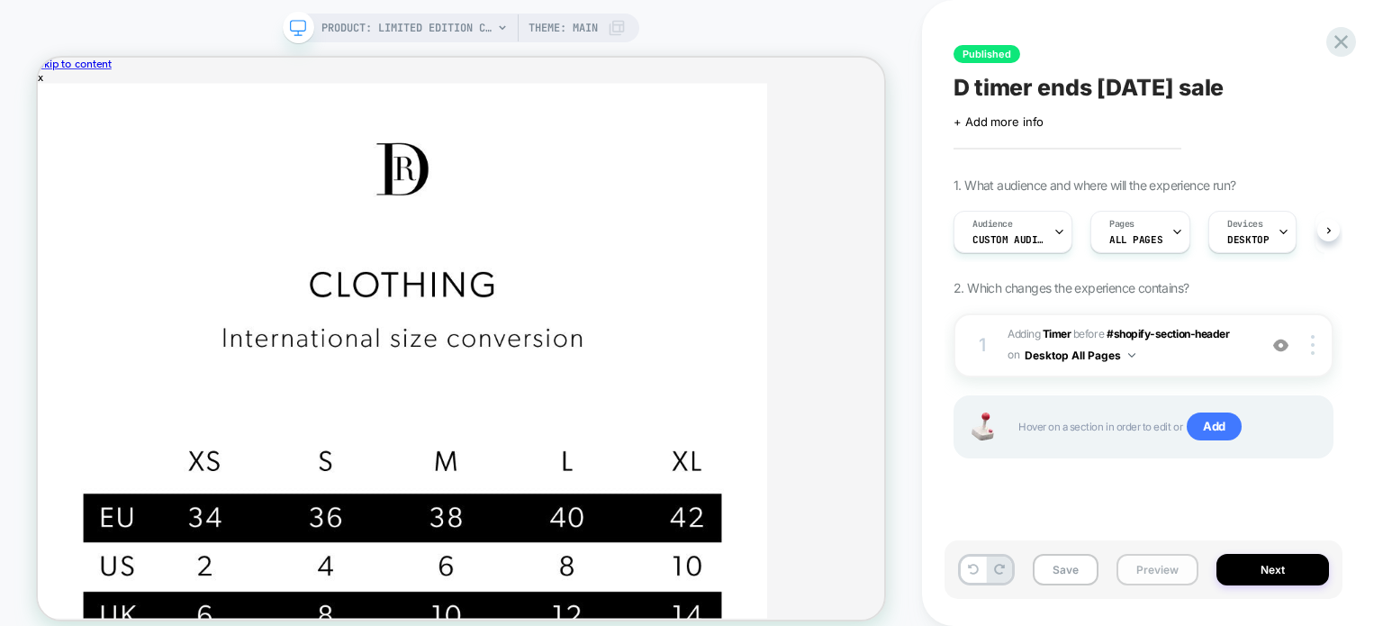
click at [1147, 573] on button "Preview" at bounding box center [1158, 570] width 82 height 32
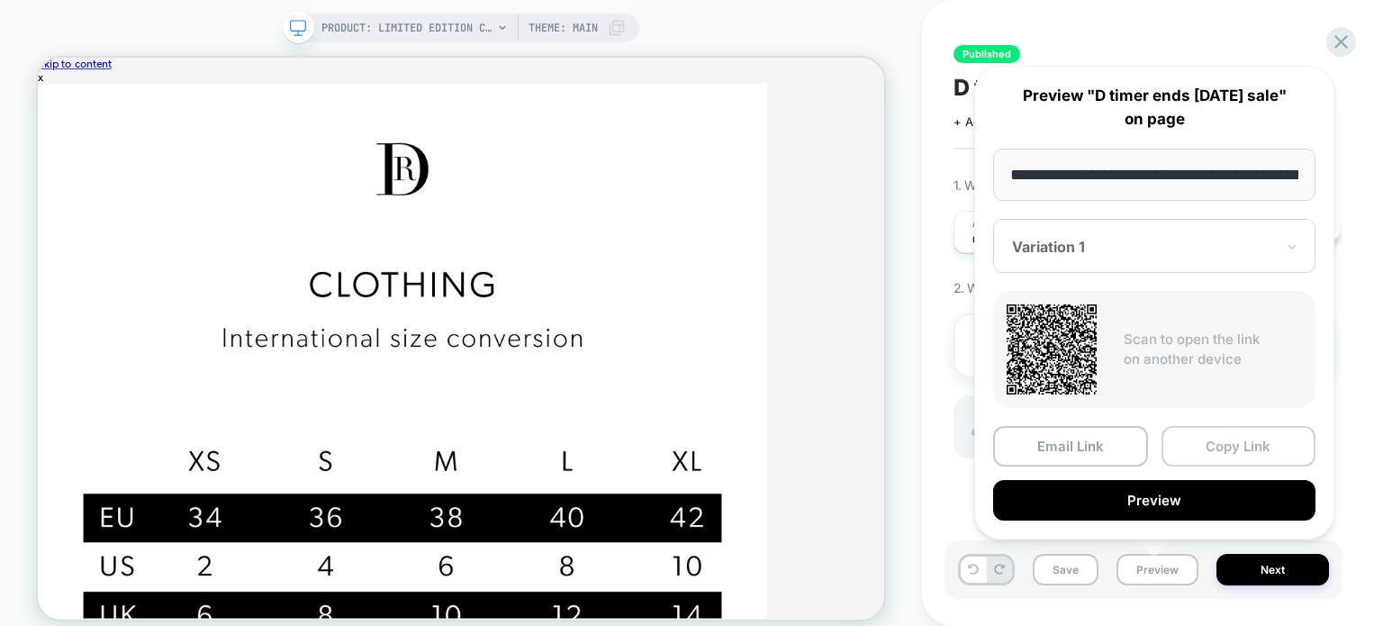
click at [1224, 445] on button "Copy Link" at bounding box center [1239, 446] width 155 height 41
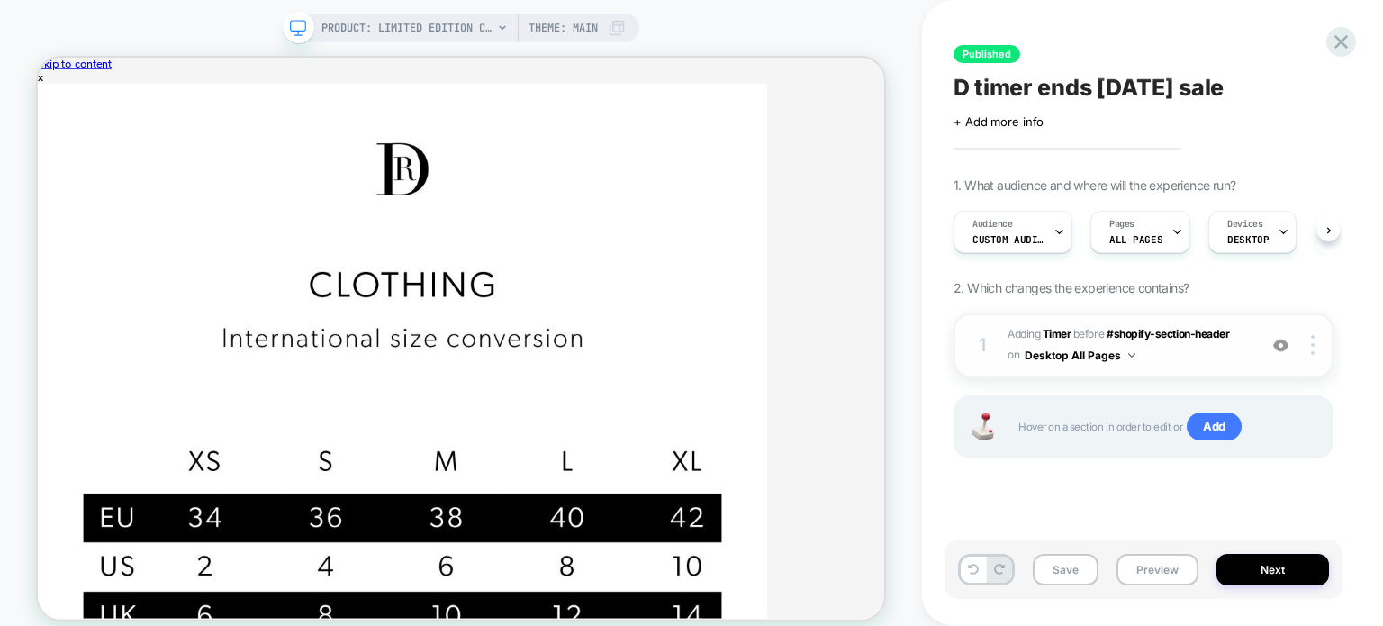
click at [1177, 366] on div "1 #_loomi_addon_1756128547275 Adding Timer BEFORE #shopify-section-header #shop…" at bounding box center [1144, 345] width 380 height 64
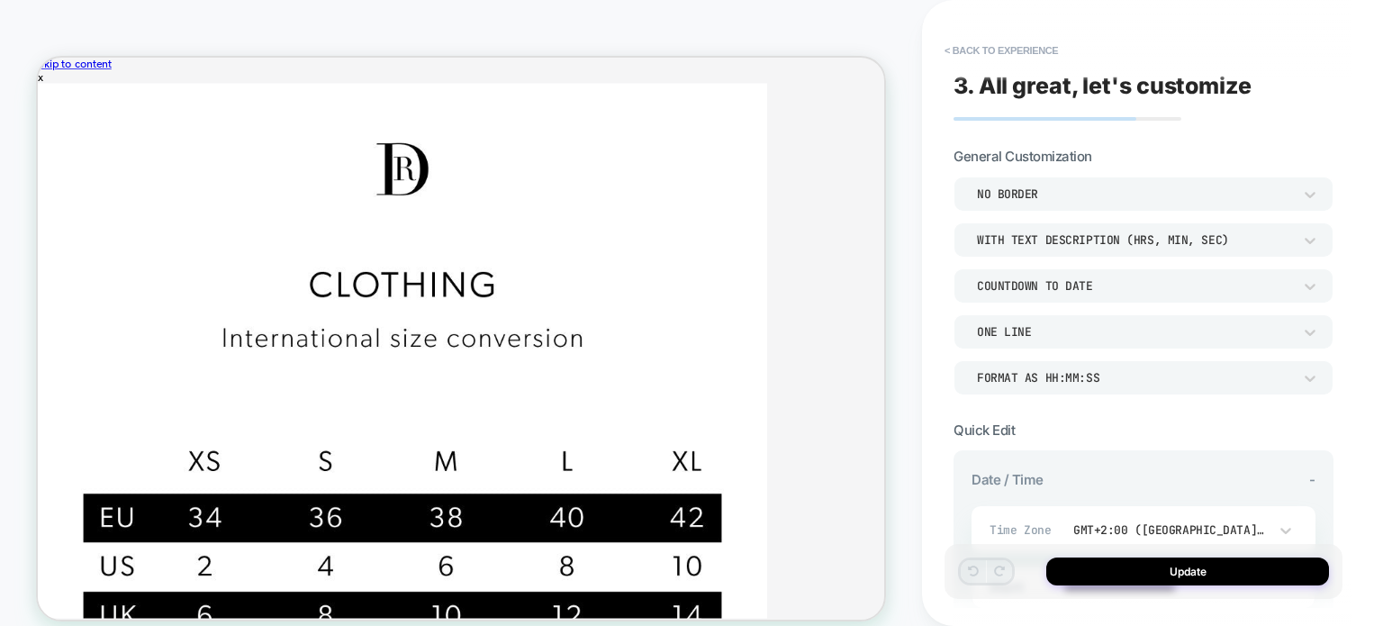
click at [1107, 238] on div "WITH TEXT DESCRIPTION (HRS, MIN, SEC)" at bounding box center [1134, 239] width 315 height 15
click at [0, 0] on div "WITHOUT TEXT DESCRIPTION" at bounding box center [0, 0] width 0 height 0
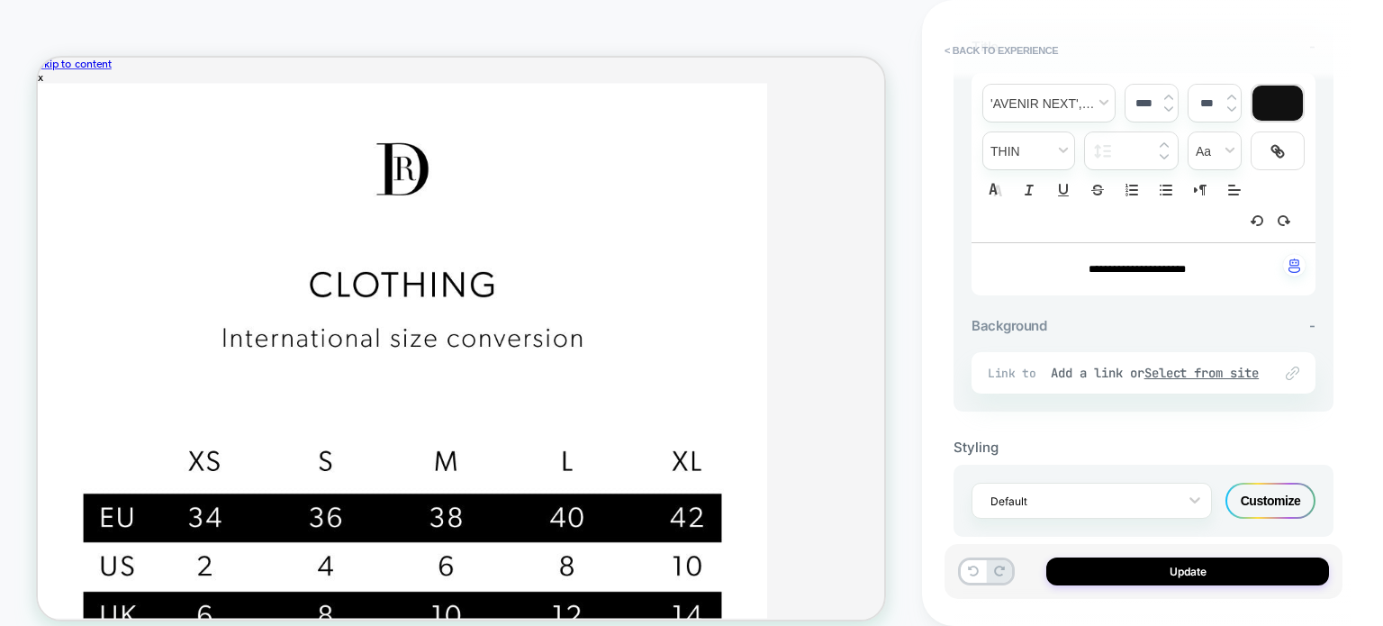
scroll to position [669, 0]
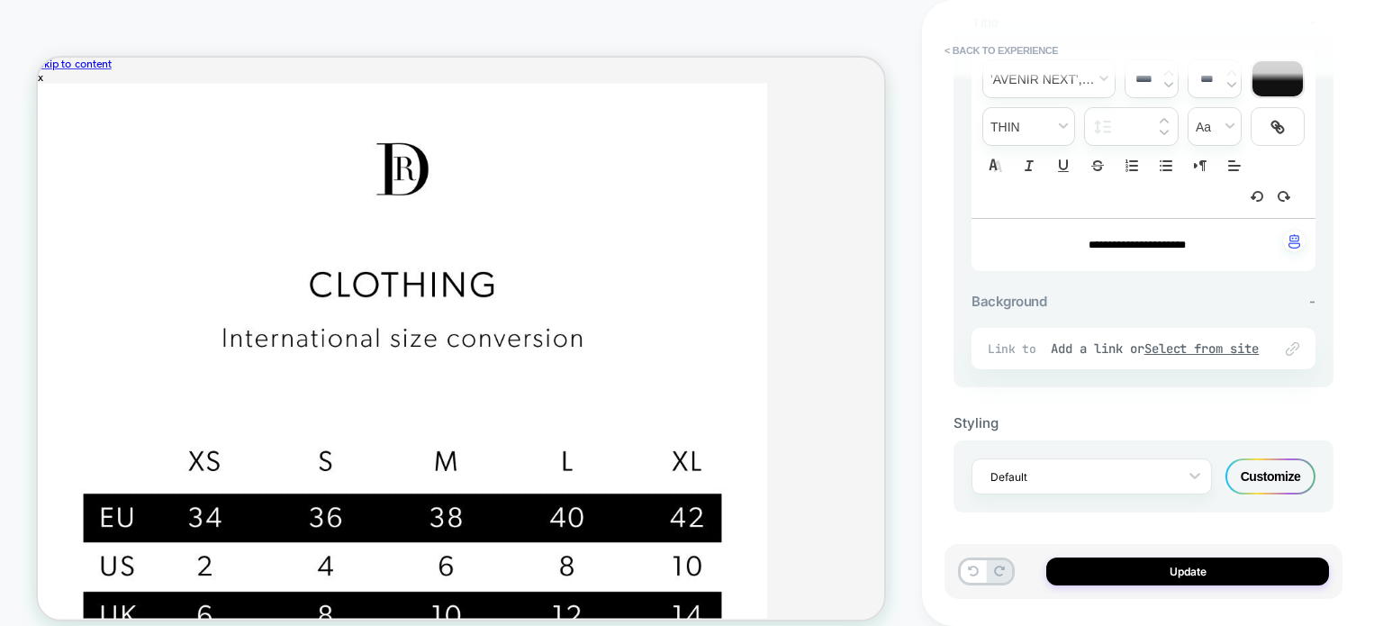
click at [1263, 465] on div "Customize" at bounding box center [1270, 476] width 90 height 36
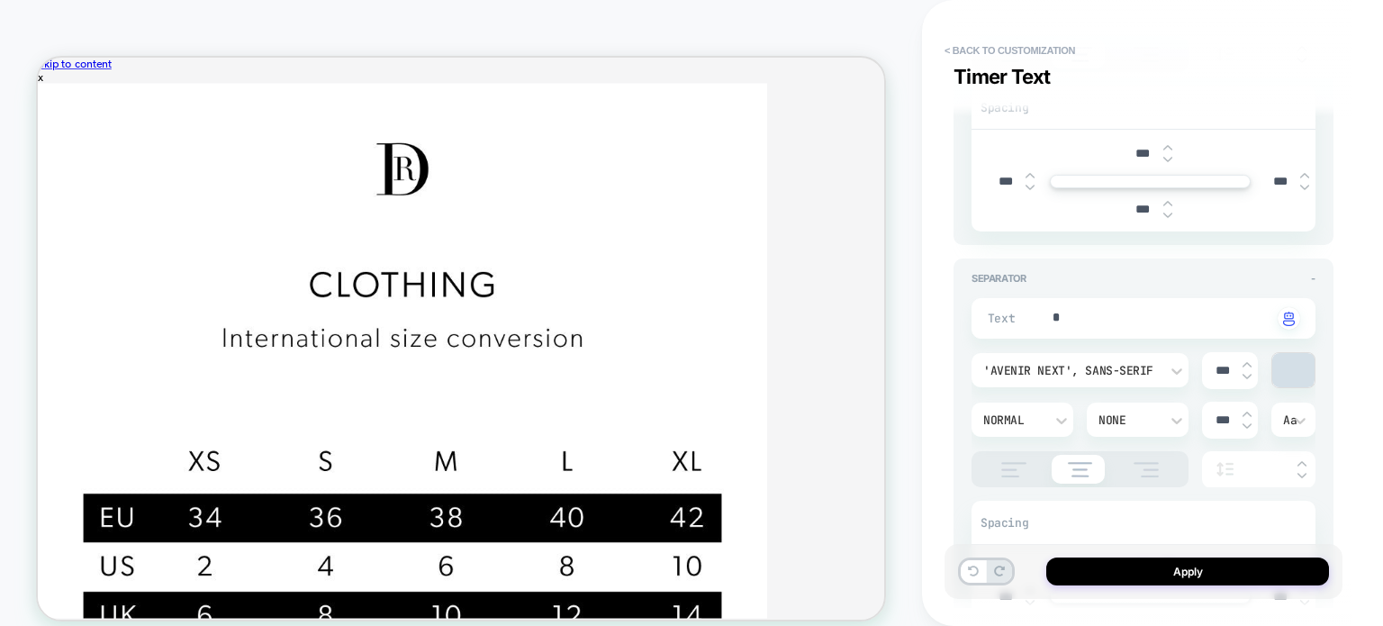
scroll to position [1080, 0]
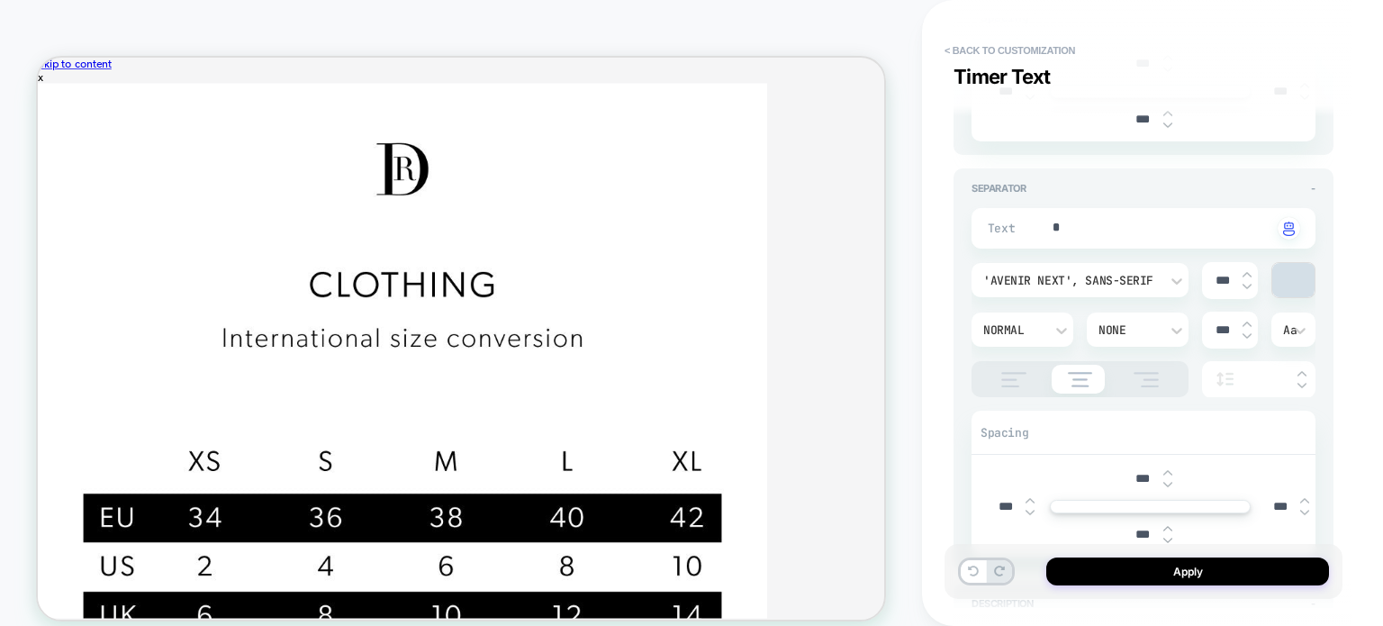
click at [1219, 273] on input "***" at bounding box center [1222, 280] width 41 height 15
type textarea "*"
type input "***"
type textarea "*"
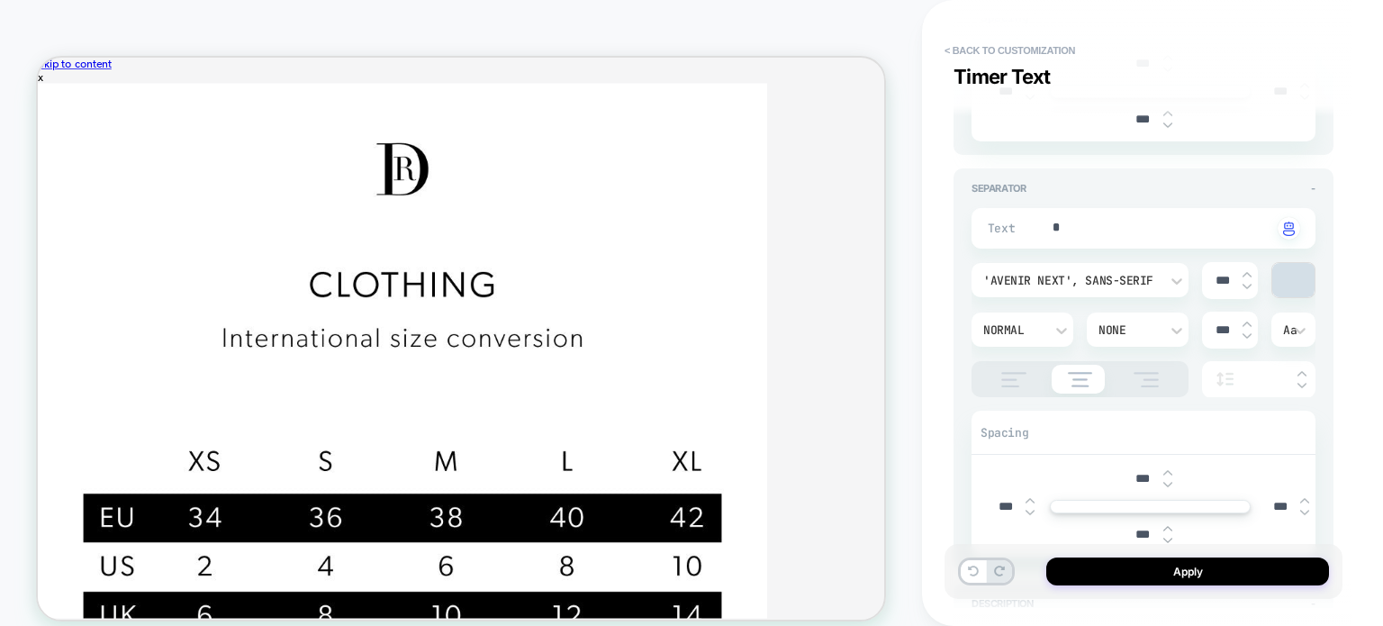
type input "****"
type textarea "*"
type input "***"
type textarea "*"
type input "****"
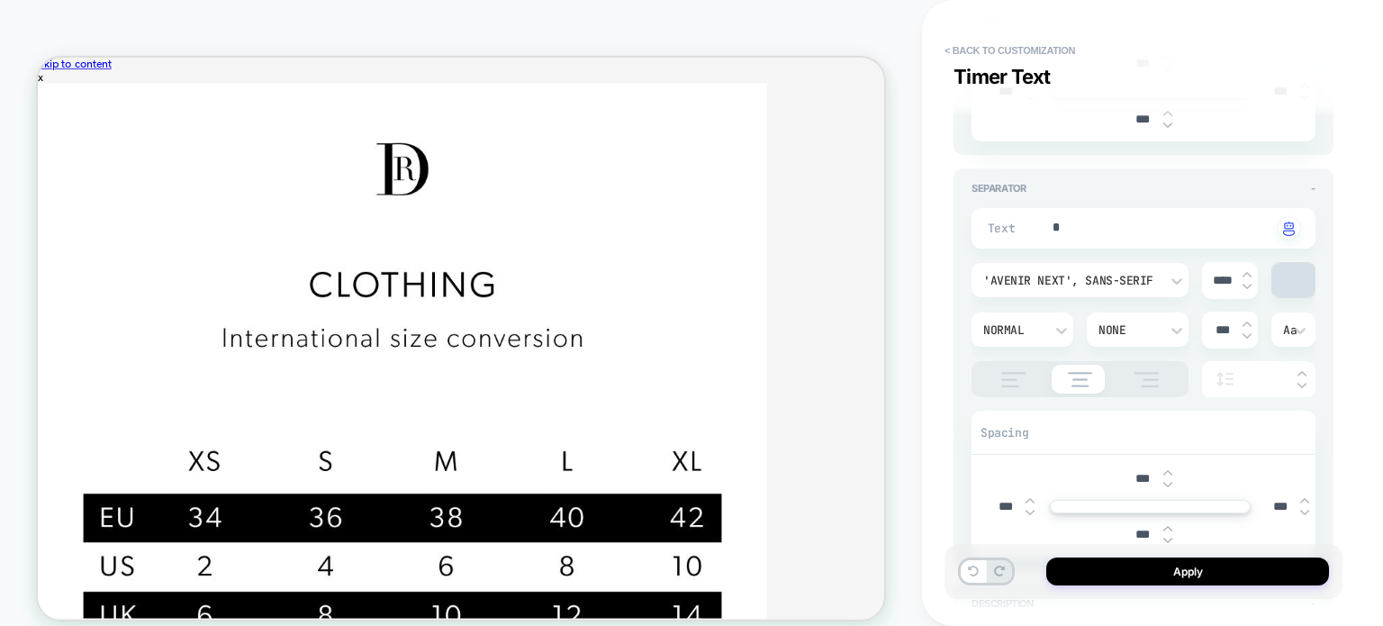
type textarea "*"
type input "***"
type textarea "*"
type input "****"
type textarea "*"
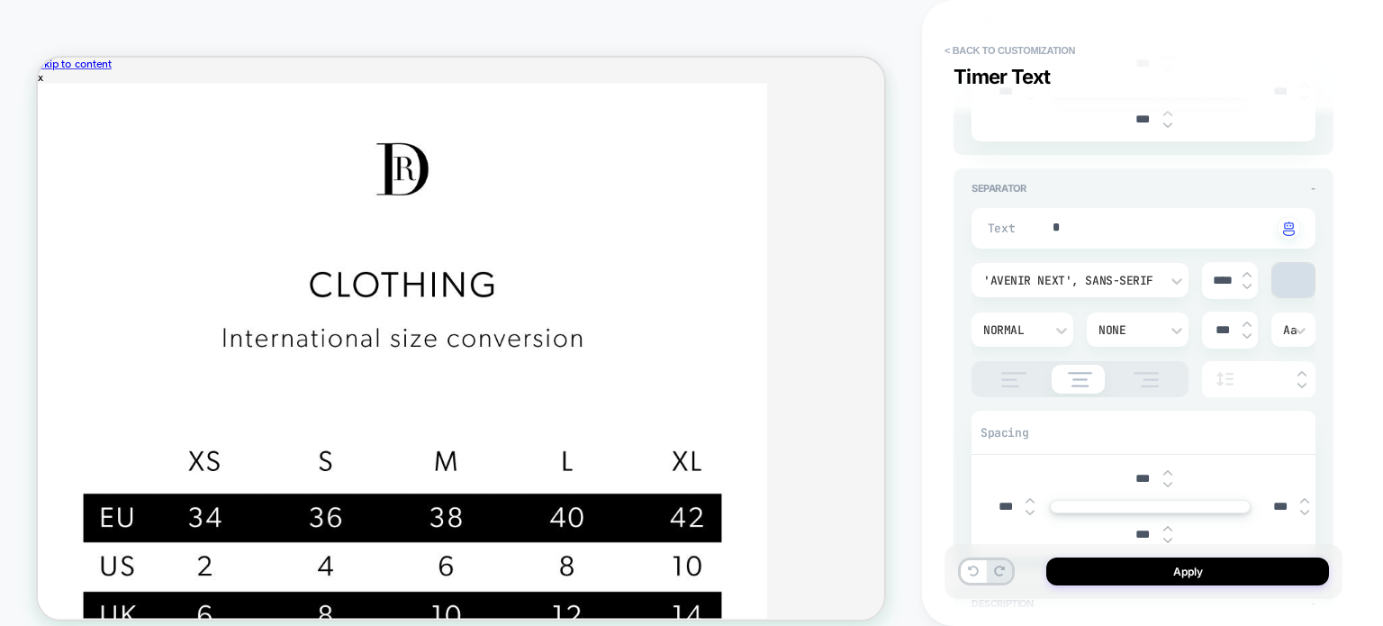
type input "***"
type textarea "*"
type input "****"
type textarea "*"
type input "***"
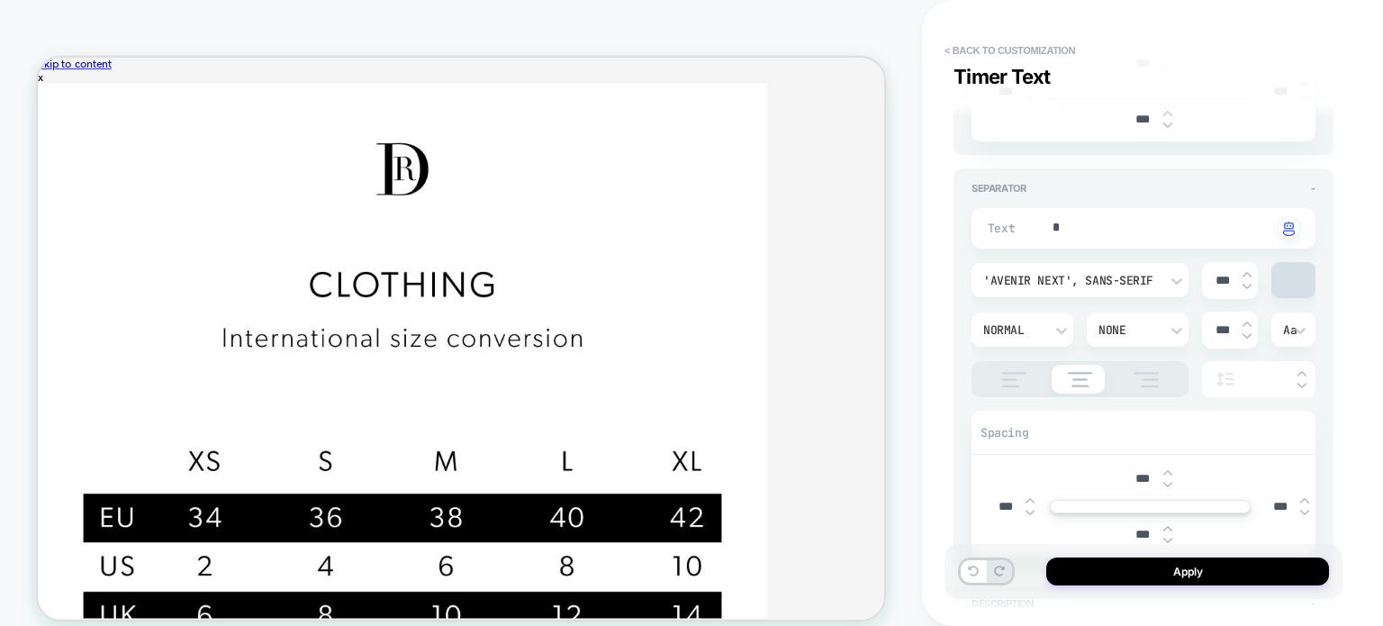
type textarea "*"
type input "****"
type textarea "*"
type input "****"
click at [1285, 274] on div at bounding box center [1293, 280] width 42 height 34
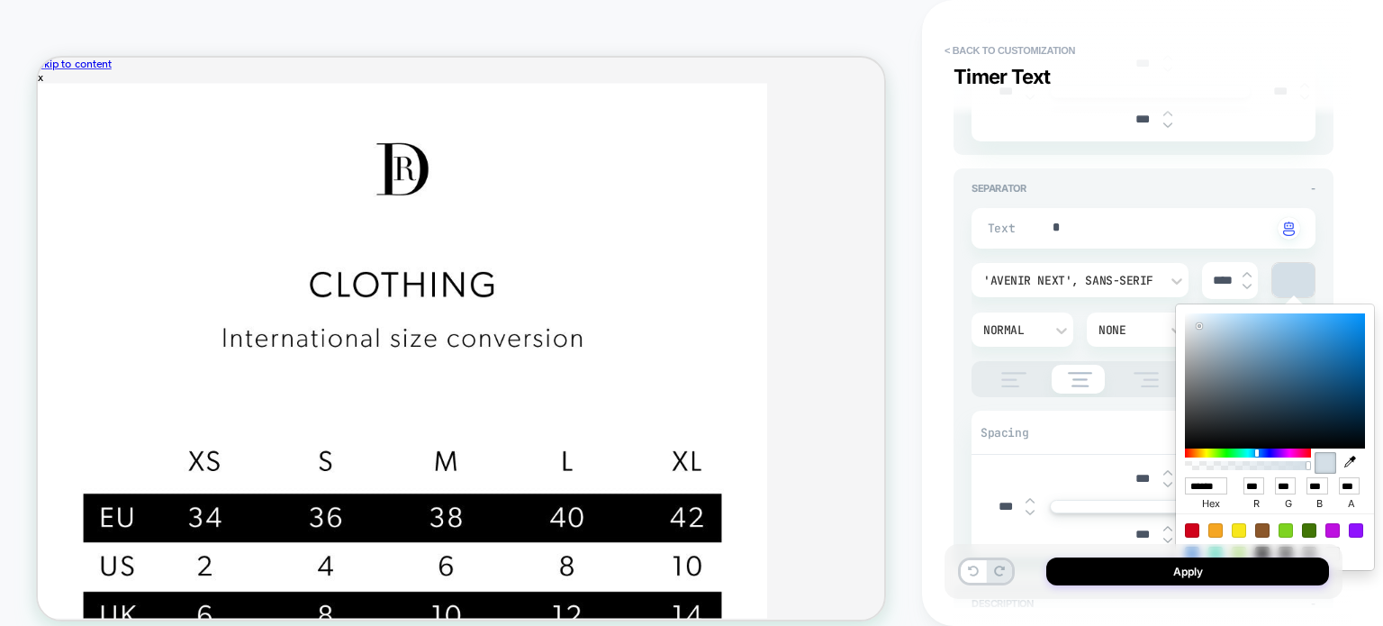
click at [0, 0] on div "**********" at bounding box center [0, 0] width 0 height 0
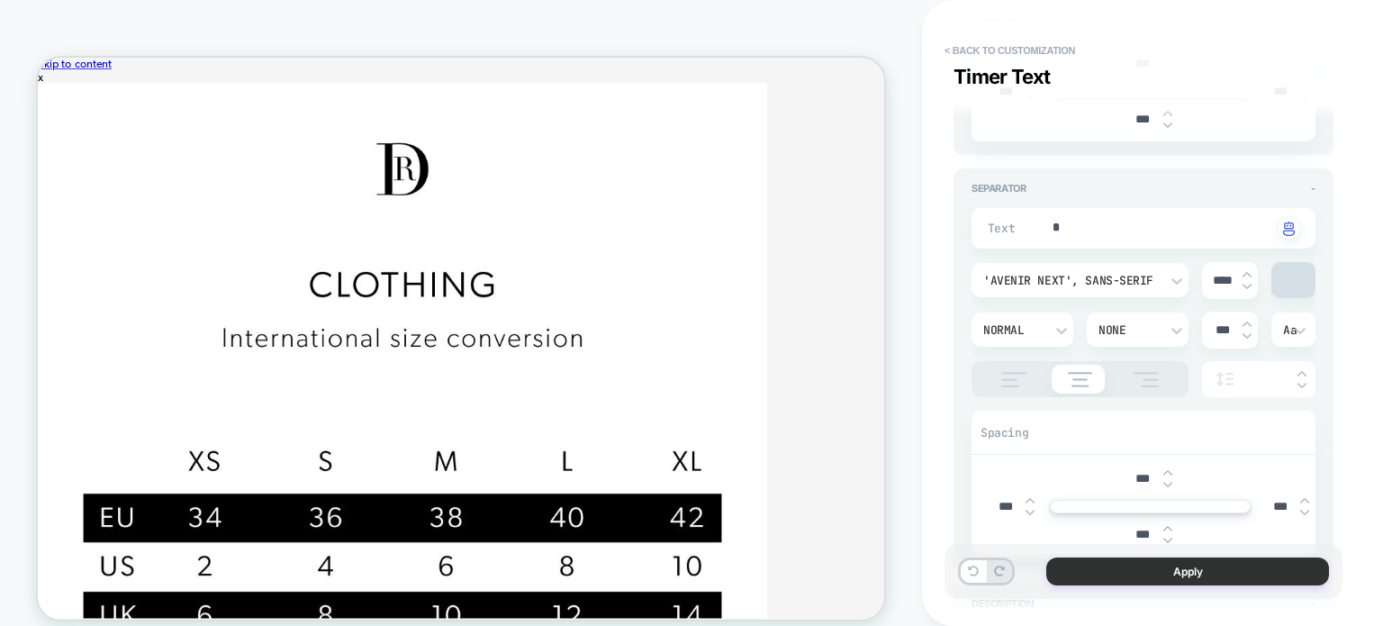
click at [1130, 569] on button "Apply" at bounding box center [1187, 571] width 283 height 28
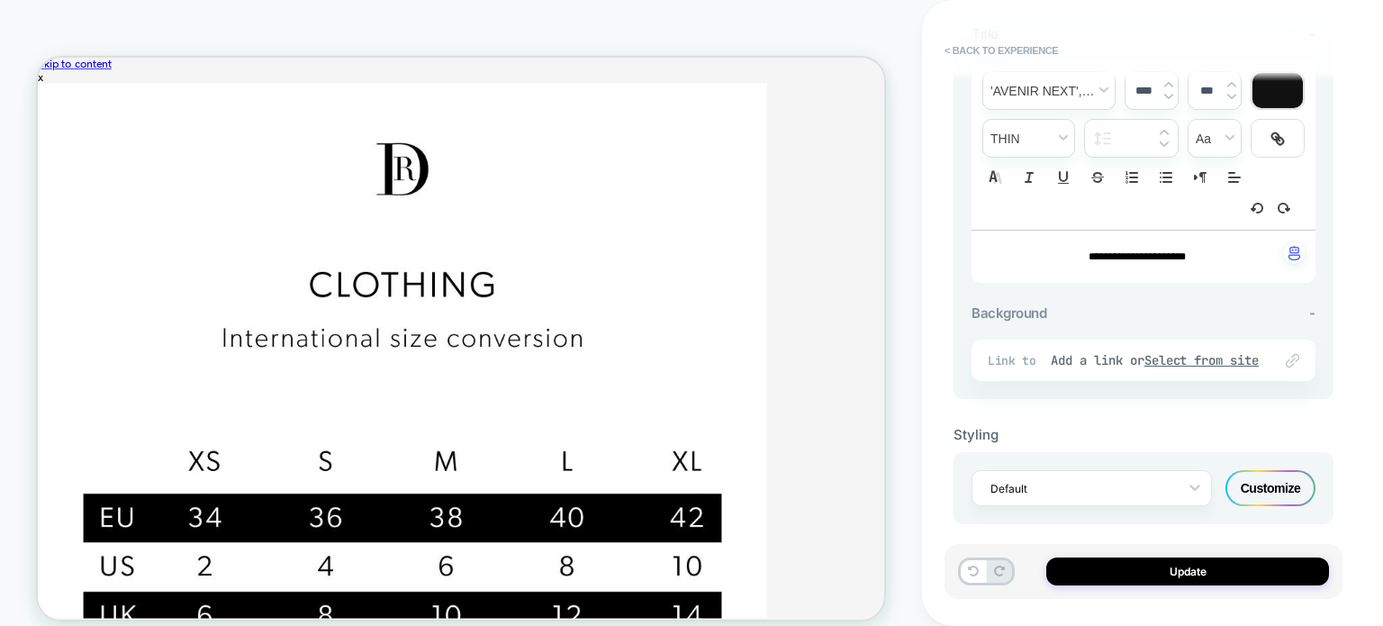
scroll to position [669, 0]
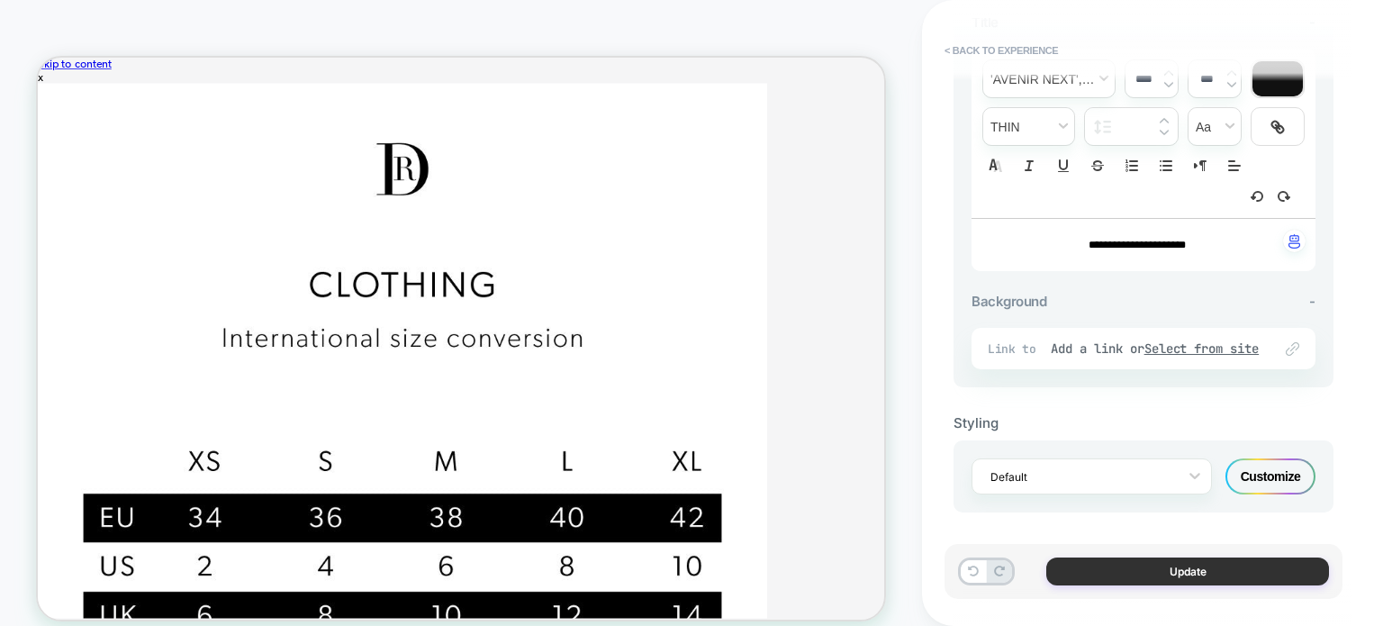
click at [1088, 564] on button "Update" at bounding box center [1187, 571] width 283 height 28
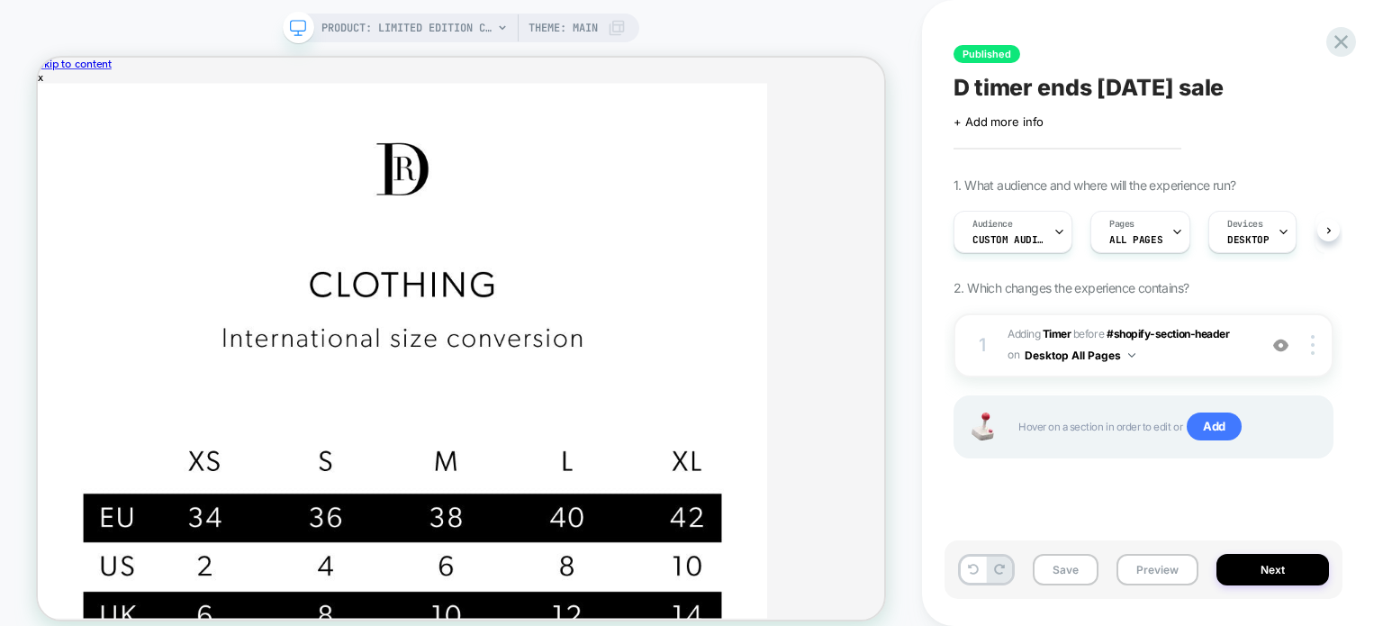
scroll to position [0, 0]
click at [1135, 564] on button "Preview" at bounding box center [1158, 570] width 82 height 32
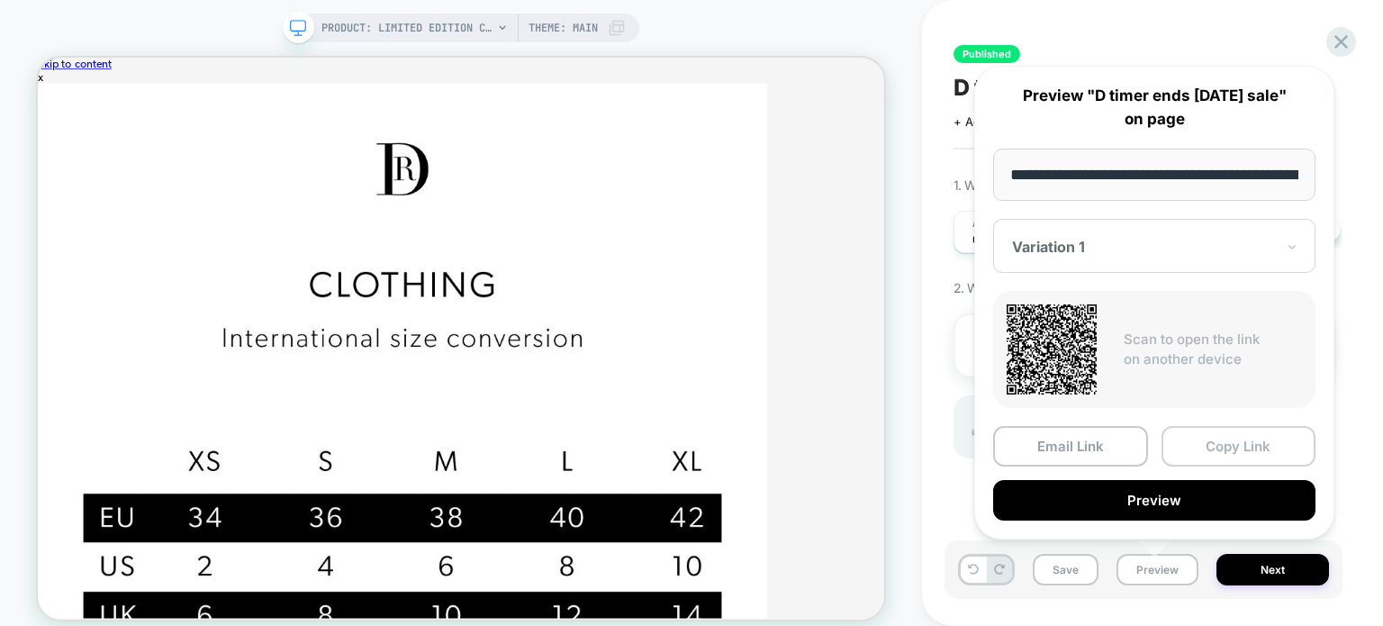
click at [1191, 439] on button "Copy Link" at bounding box center [1239, 446] width 155 height 41
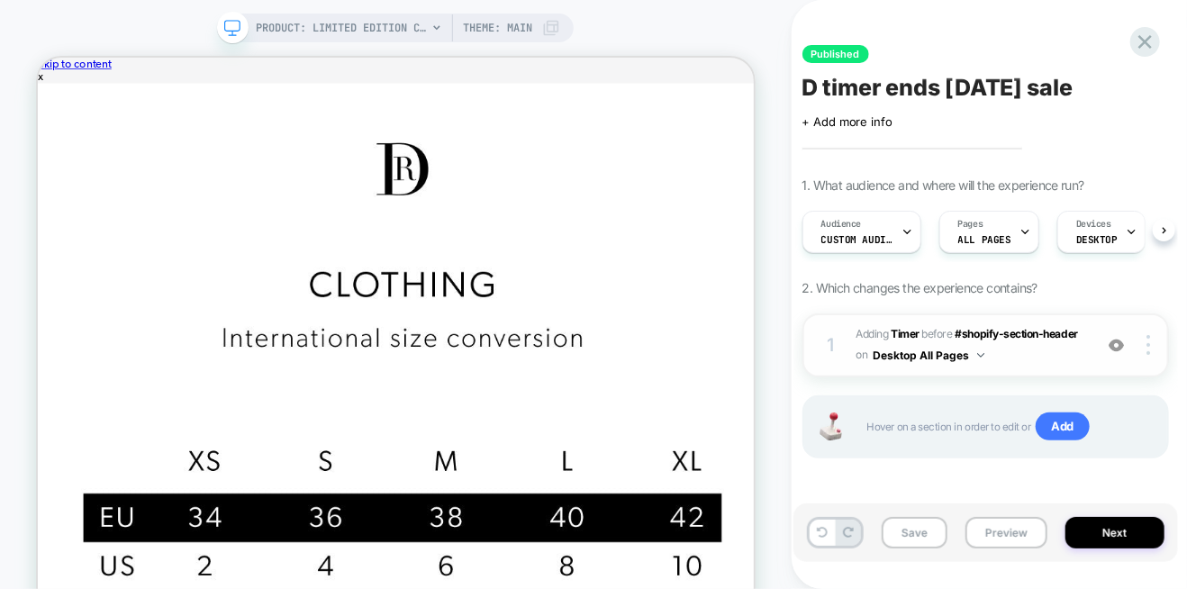
click at [1051, 359] on span "#_loomi_addon_1756128547275 Adding Timer BEFORE #shopify-section-header #shopif…" at bounding box center [969, 345] width 227 height 42
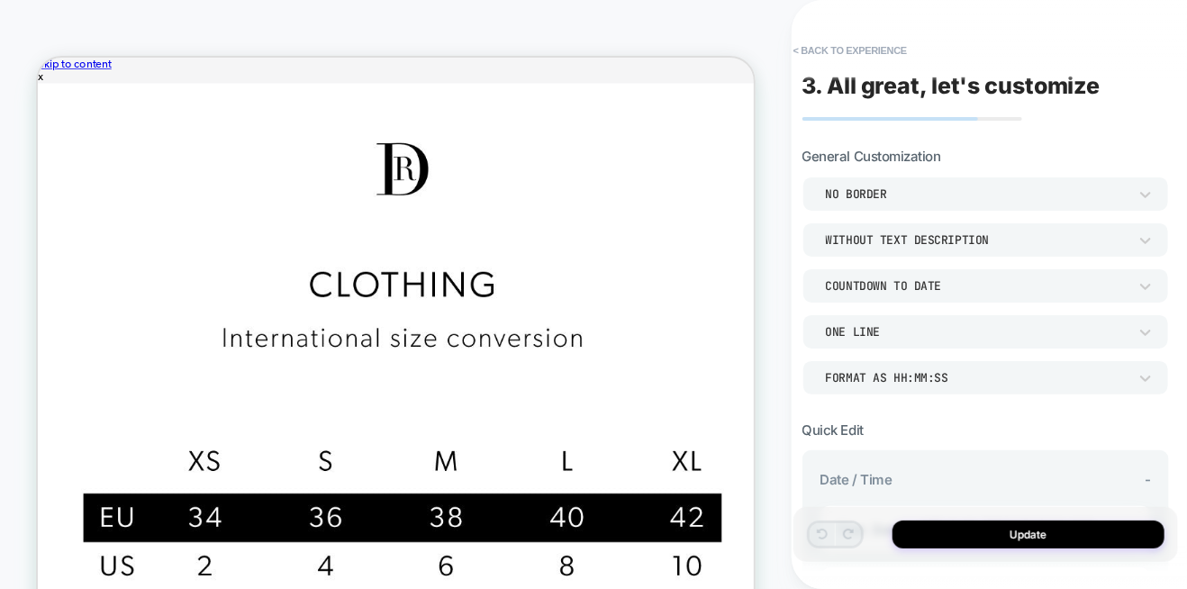
click at [992, 237] on div "WITHOUT TEXT DESCRIPTION" at bounding box center [977, 239] width 302 height 15
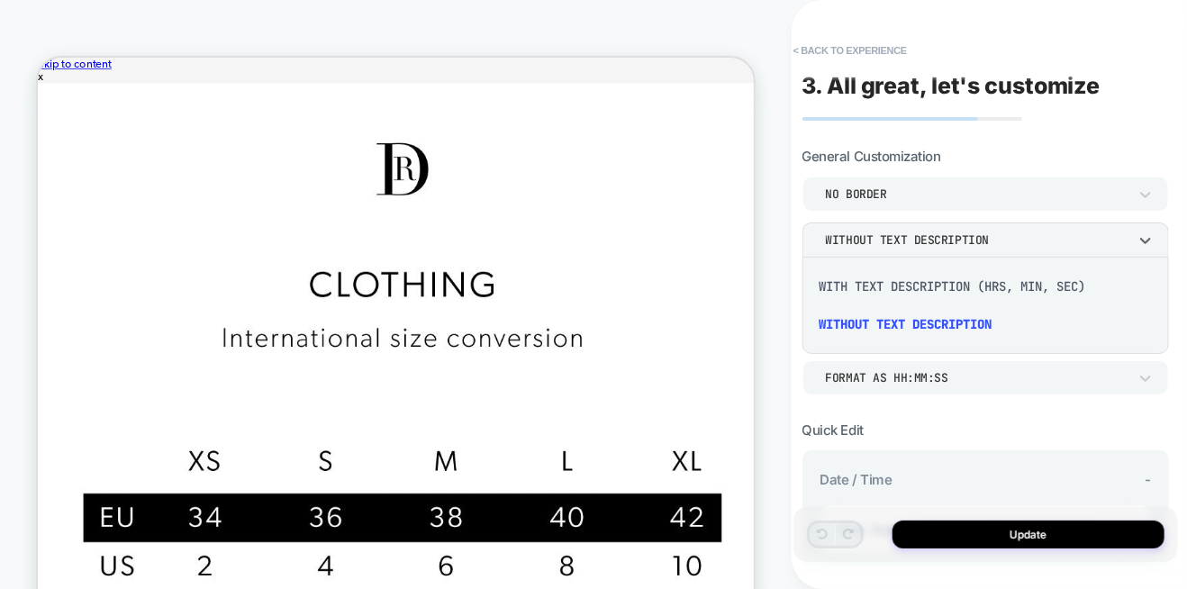
click at [964, 280] on div "WITH TEXT DESCRIPTION (HRS, MIN, SEC)" at bounding box center [985, 286] width 352 height 38
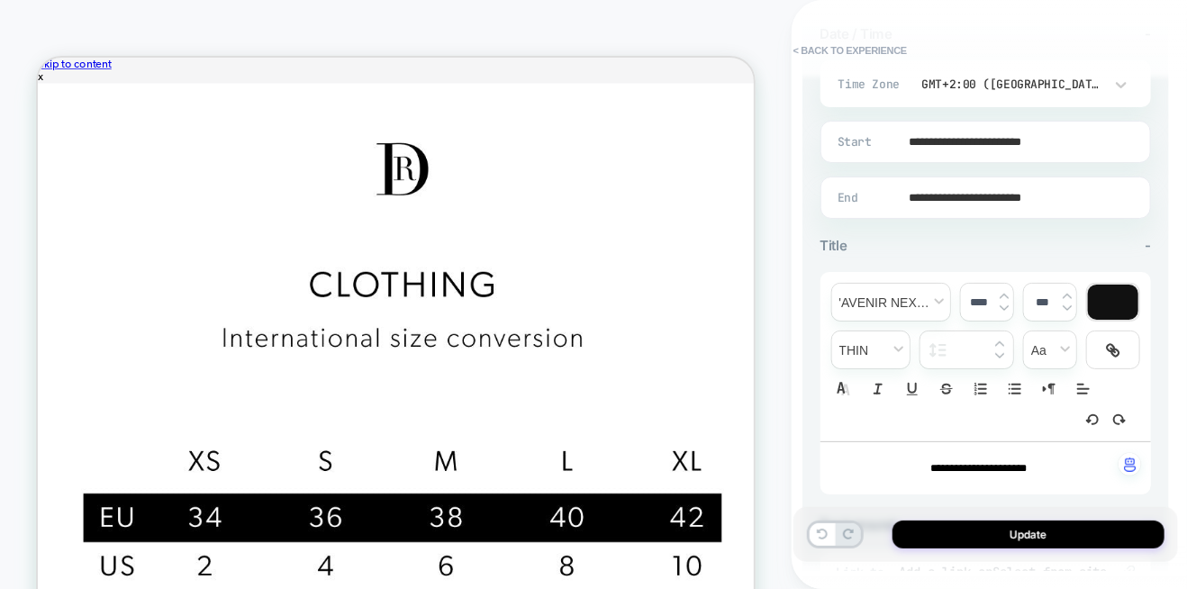
scroll to position [450, 0]
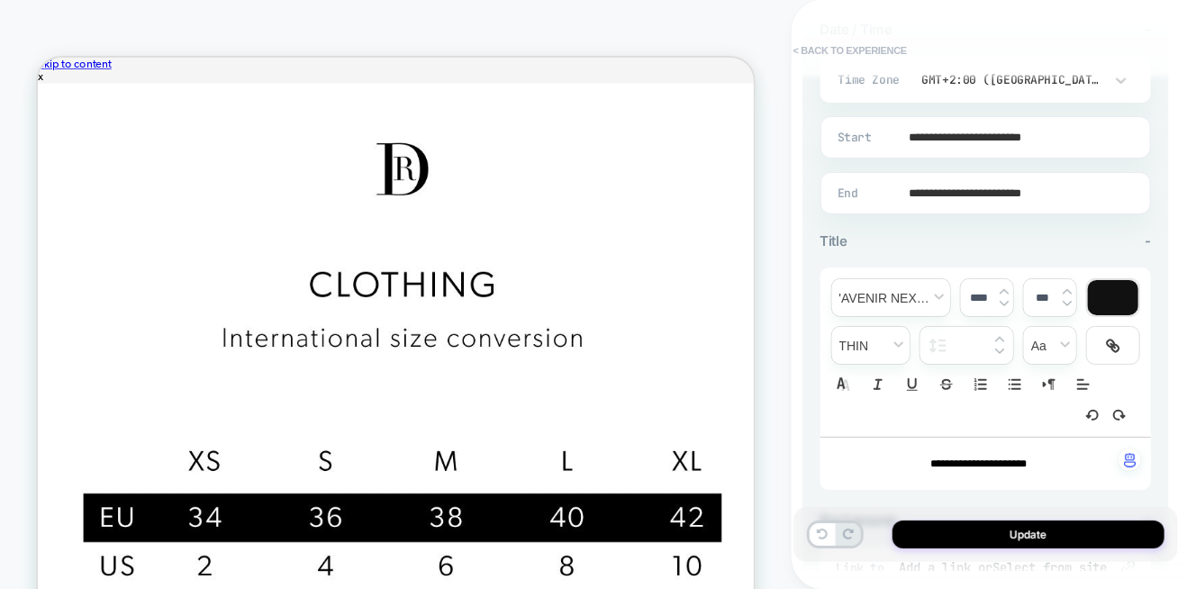
click at [801, 50] on button "< Back to experience" at bounding box center [849, 50] width 131 height 29
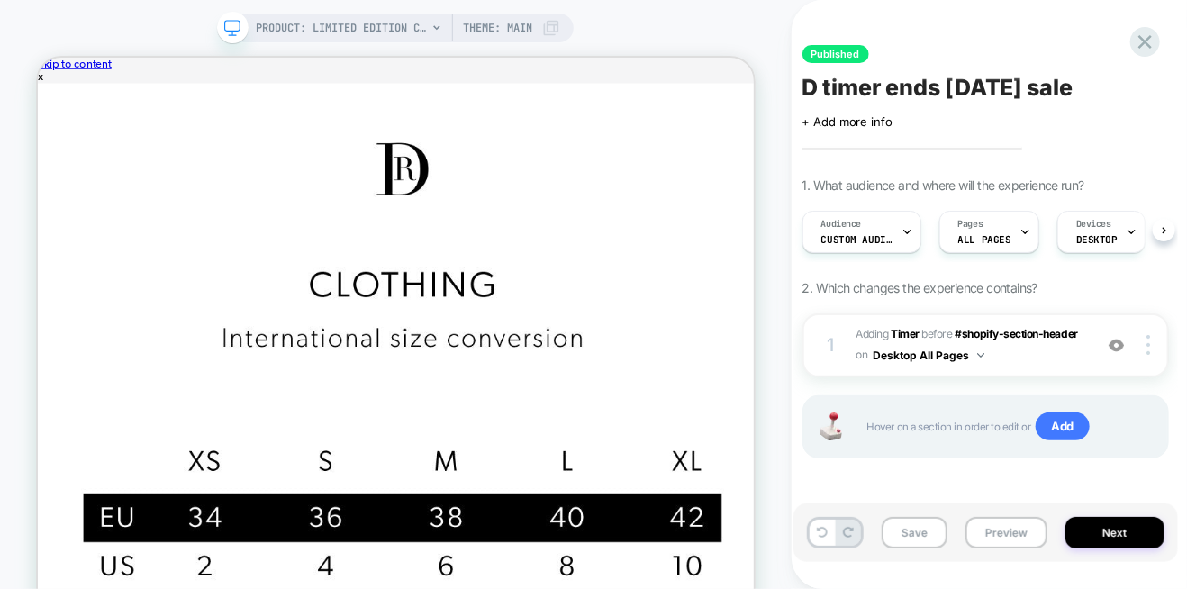
scroll to position [0, 0]
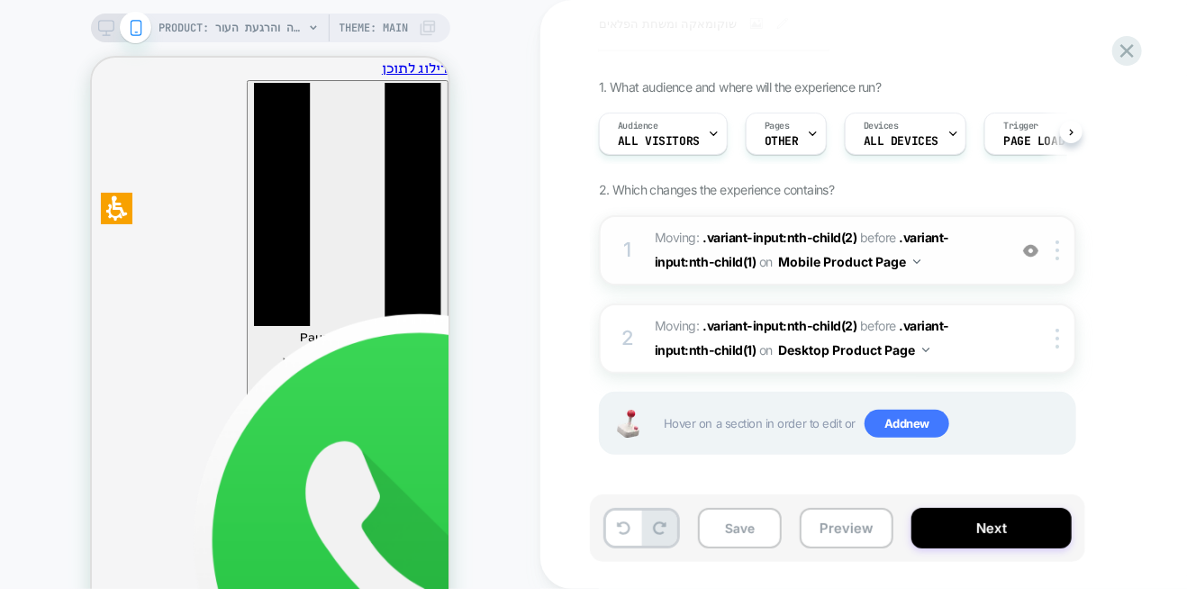
click at [947, 255] on span "Moving: .variant-input:nth-child(2) .variant-input:nth-child(2) before .variant…" at bounding box center [826, 250] width 343 height 49
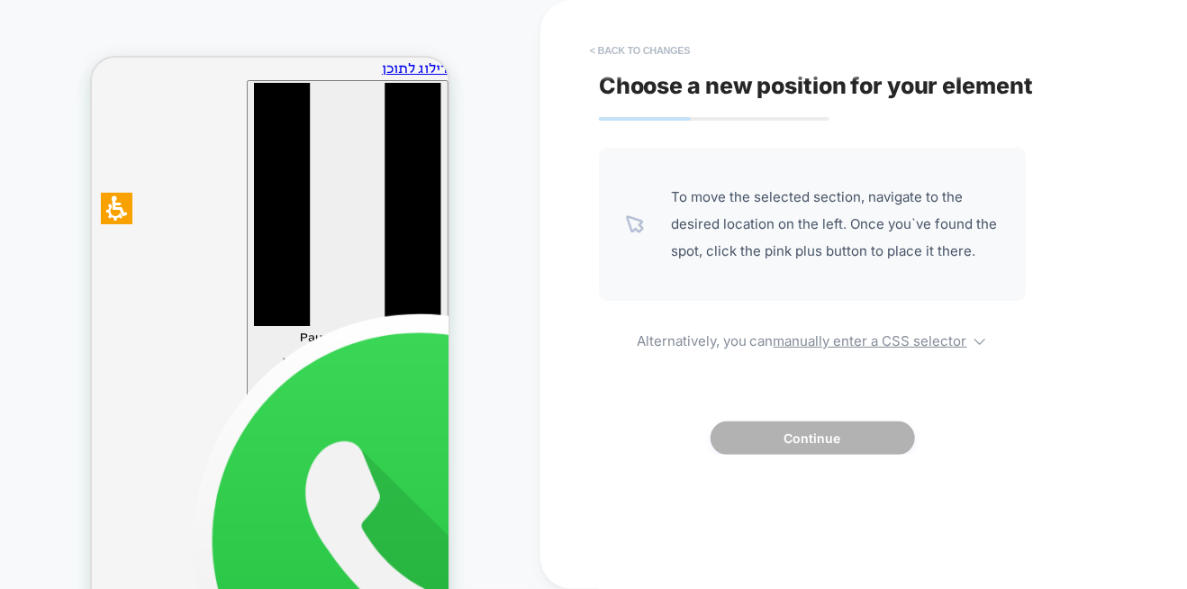
click at [0, 0] on button "< Back to changes" at bounding box center [0, 0] width 0 height 0
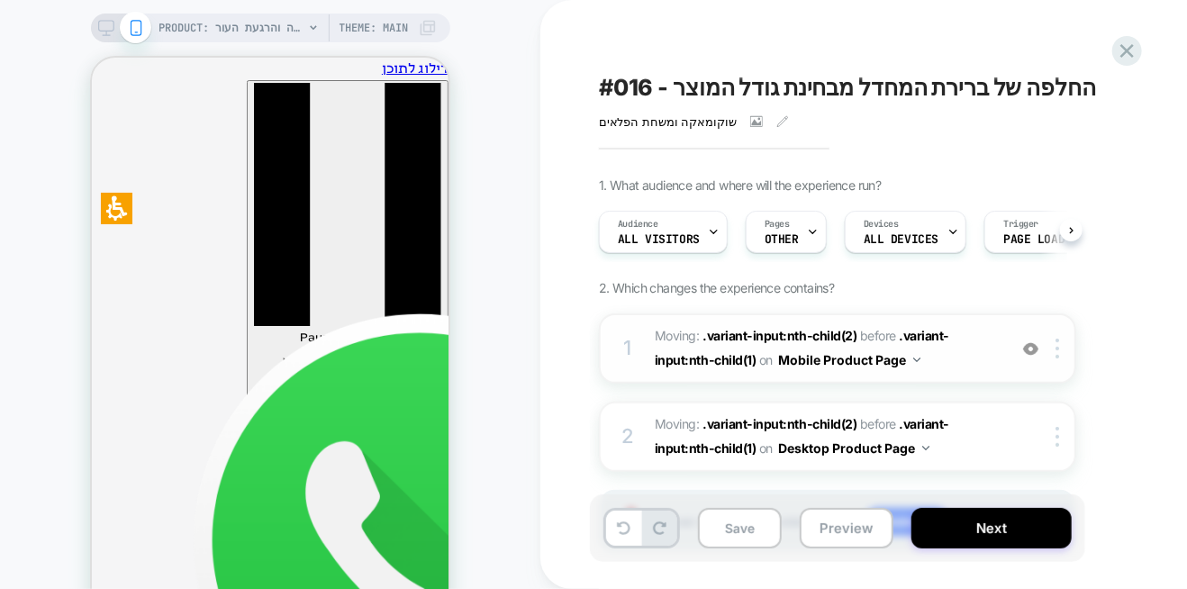
click at [349, 286] on span "Moving: .variant-input:nth-child(2) .variant-input:nth-child(2) before .variant…" at bounding box center [255, 271] width 187 height 31
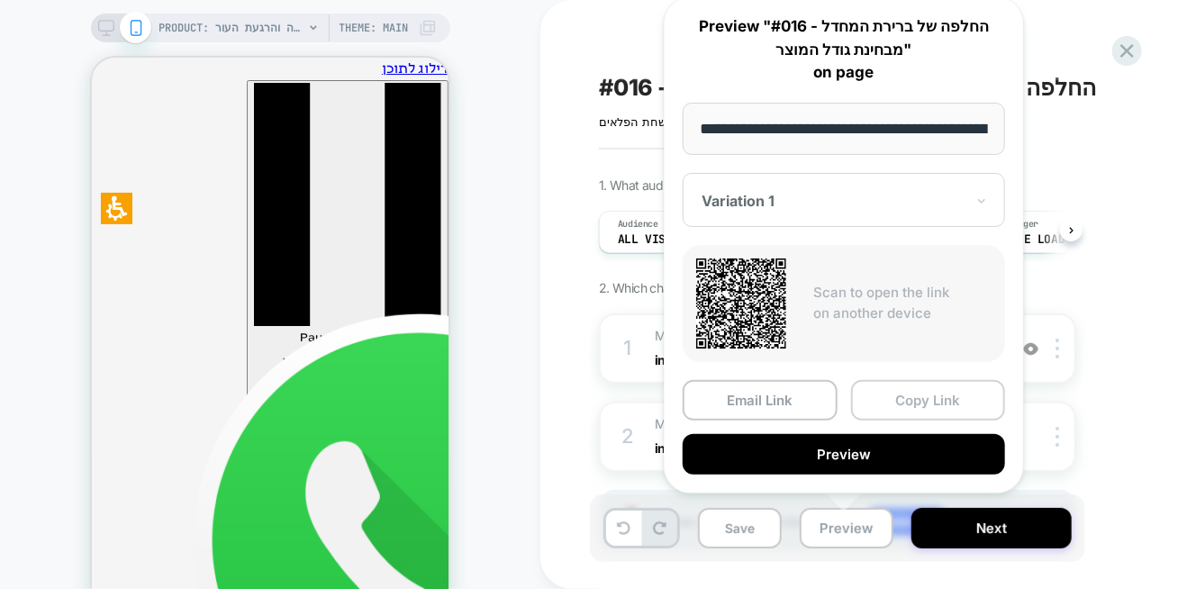
click at [904, 395] on button "Copy Link" at bounding box center [928, 400] width 155 height 41
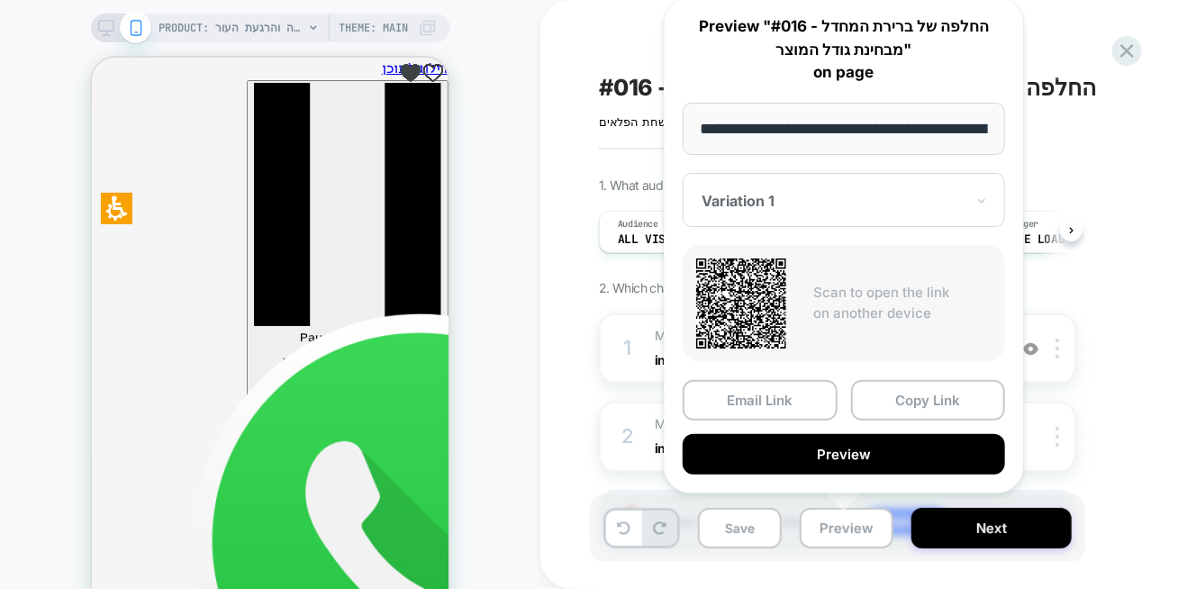
click at [1135, 351] on div "1. What audience and where will the experience run? Audience All Visitors Pages…" at bounding box center [927, 387] width 657 height 420
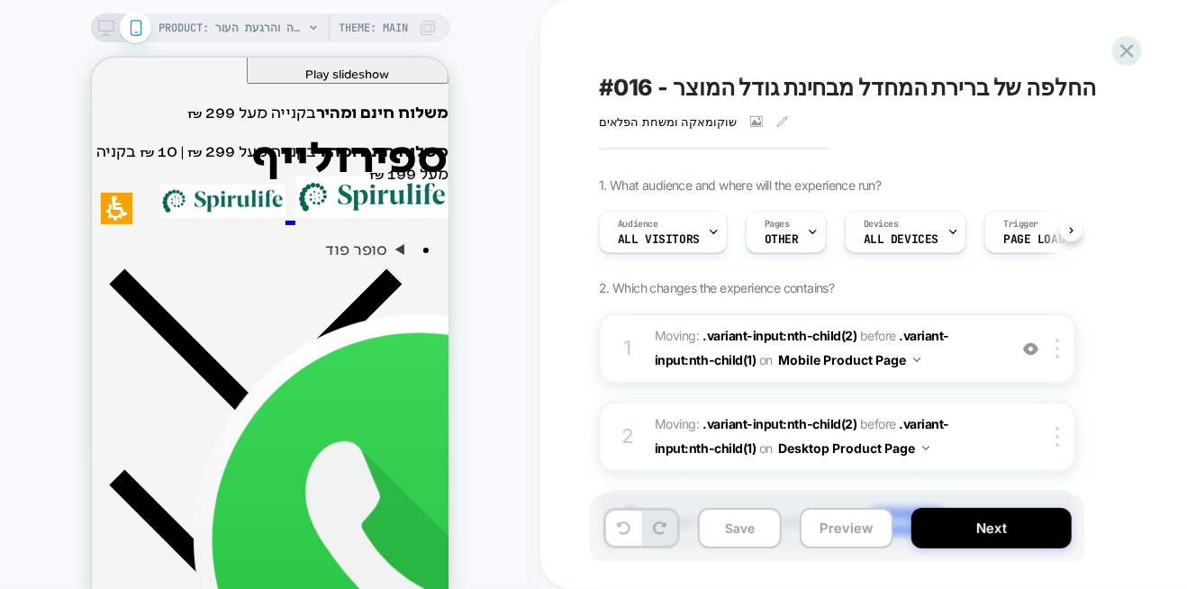
scroll to position [540, 0]
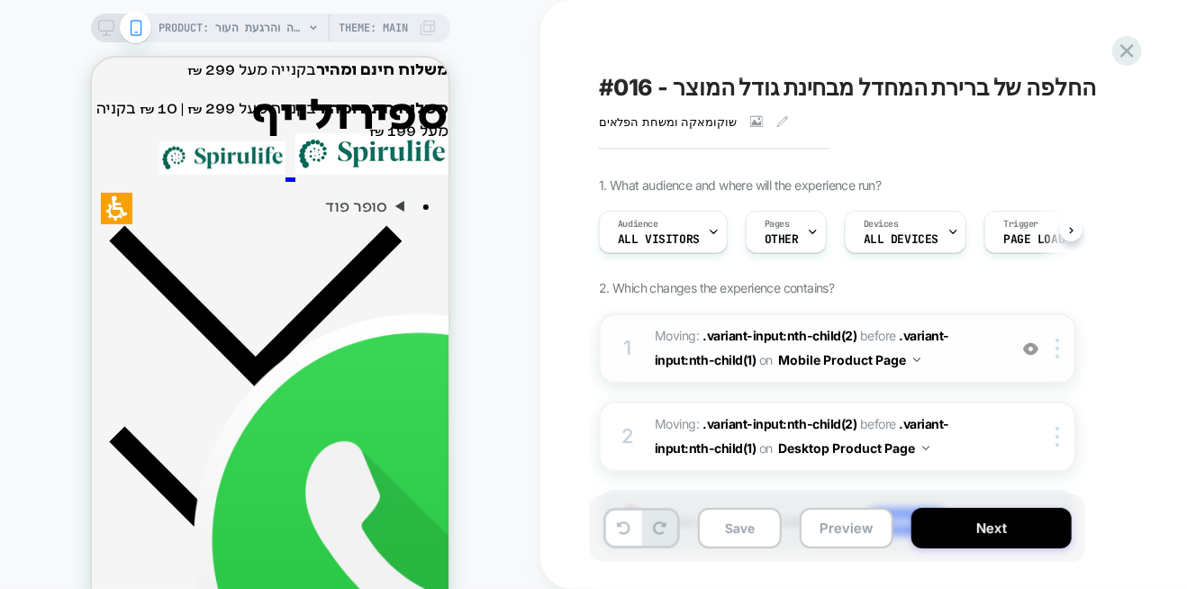
click at [1037, 345] on img at bounding box center [1030, 348] width 15 height 15
click at [1026, 350] on img at bounding box center [1030, 348] width 15 height 15
click at [1026, 349] on img at bounding box center [1030, 348] width 15 height 15
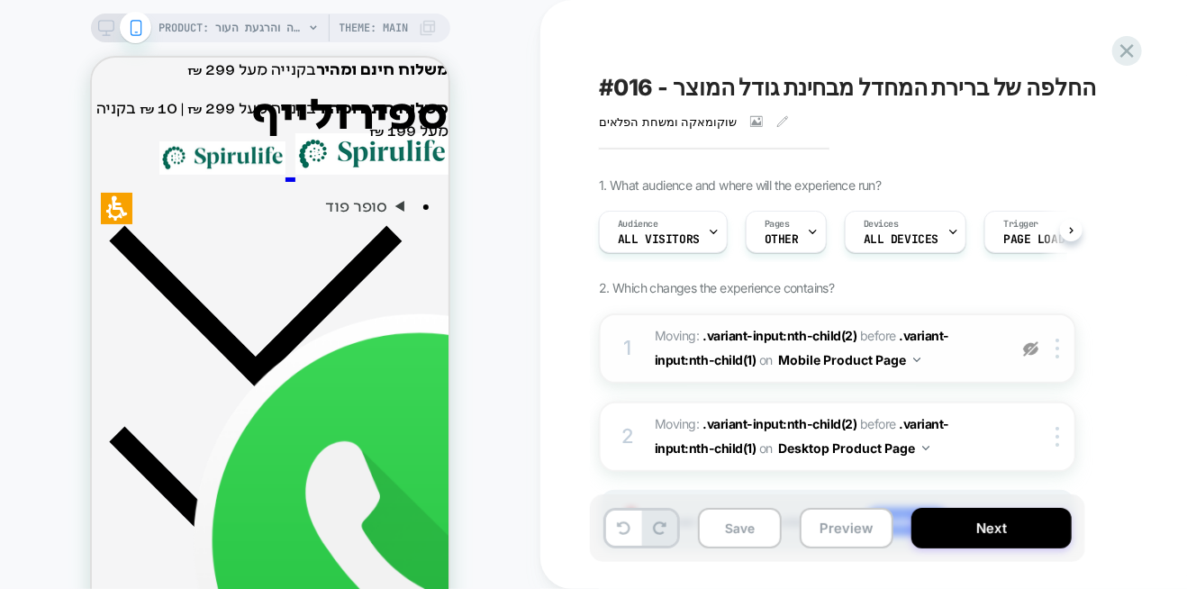
click at [1026, 349] on img at bounding box center [1030, 348] width 15 height 15
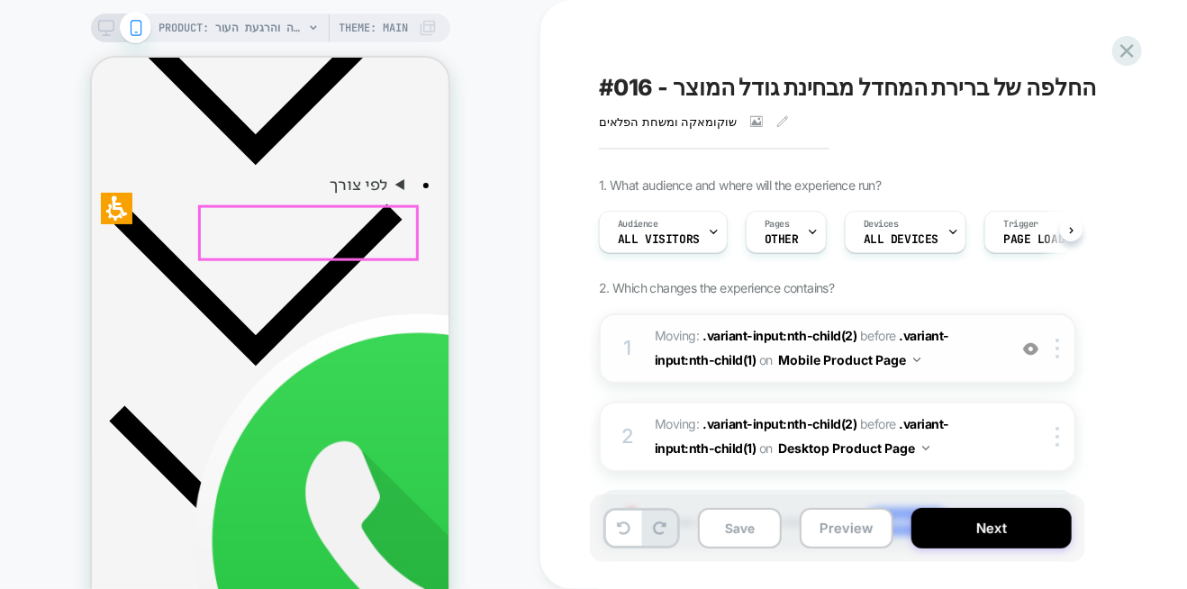
scroll to position [1171, 0]
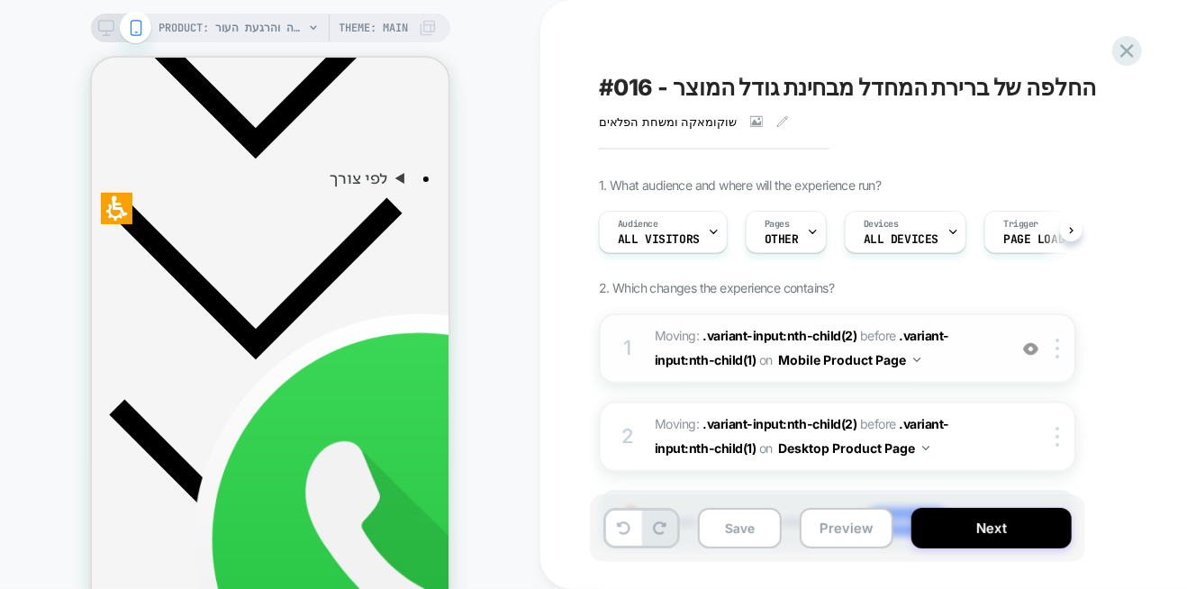
click at [1026, 348] on img at bounding box center [1030, 348] width 15 height 15
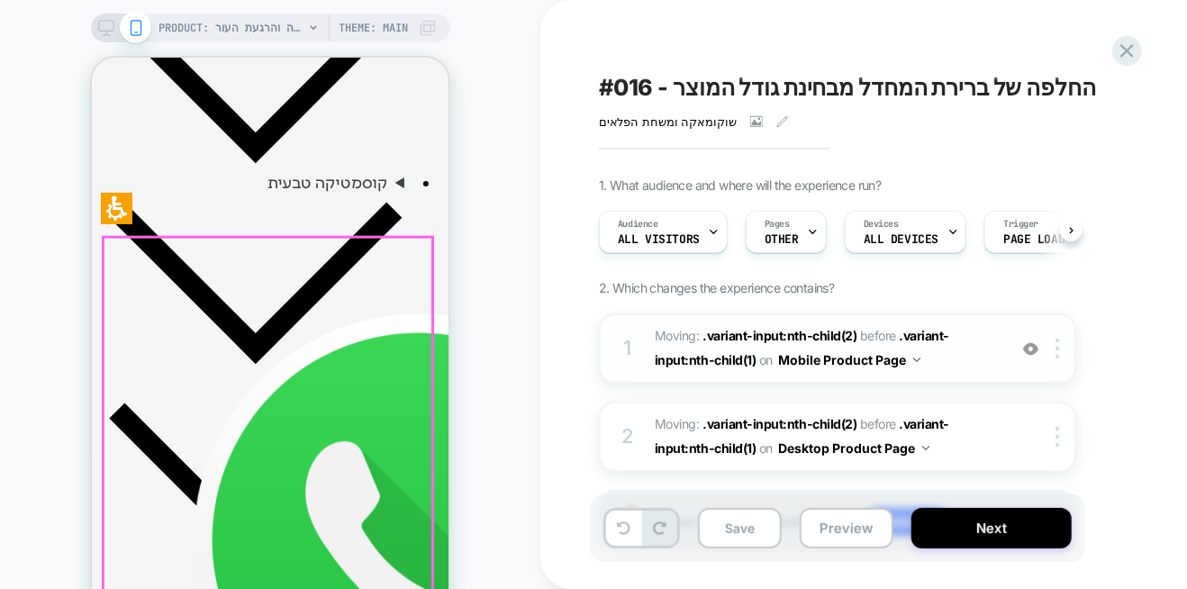
scroll to position [630, 0]
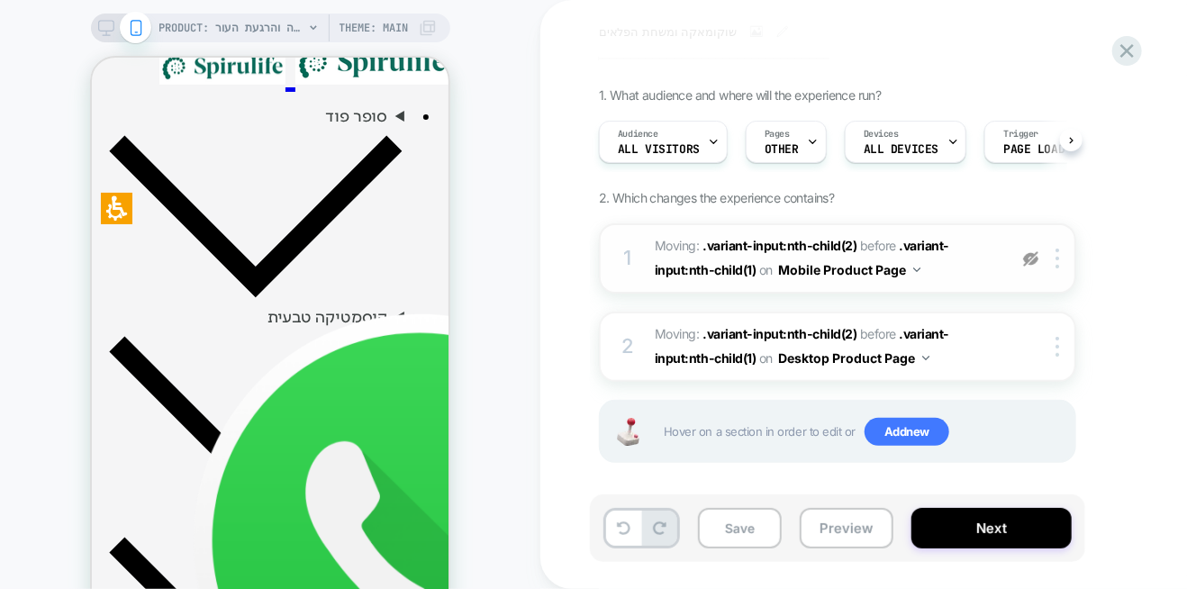
scroll to position [98, 0]
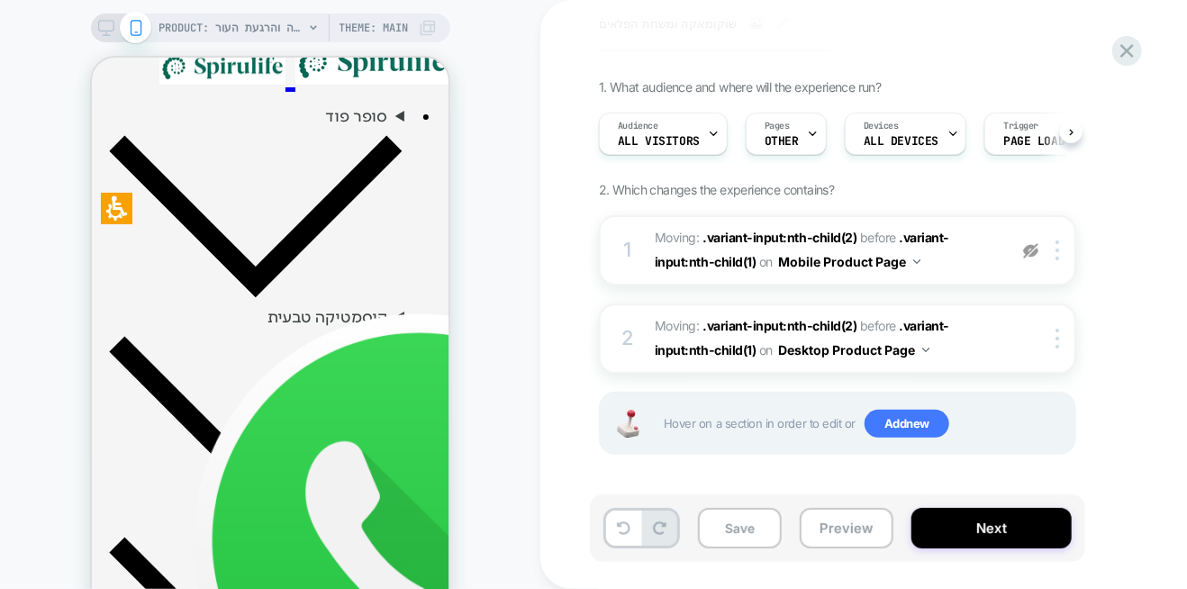
click at [1028, 251] on img at bounding box center [1030, 250] width 15 height 15
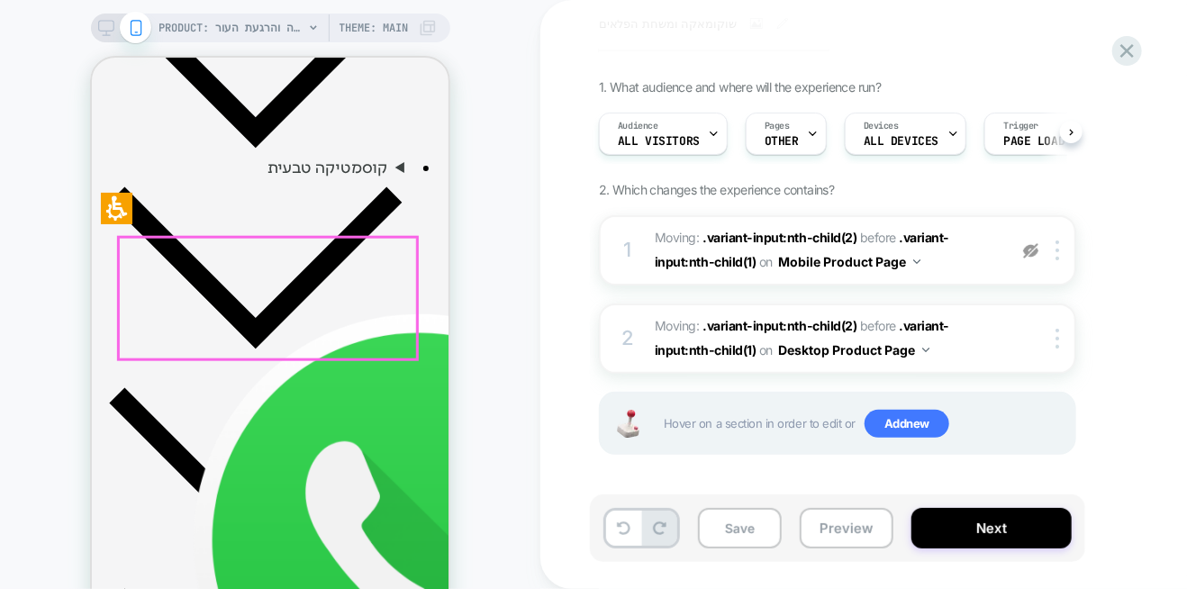
scroll to position [810, 0]
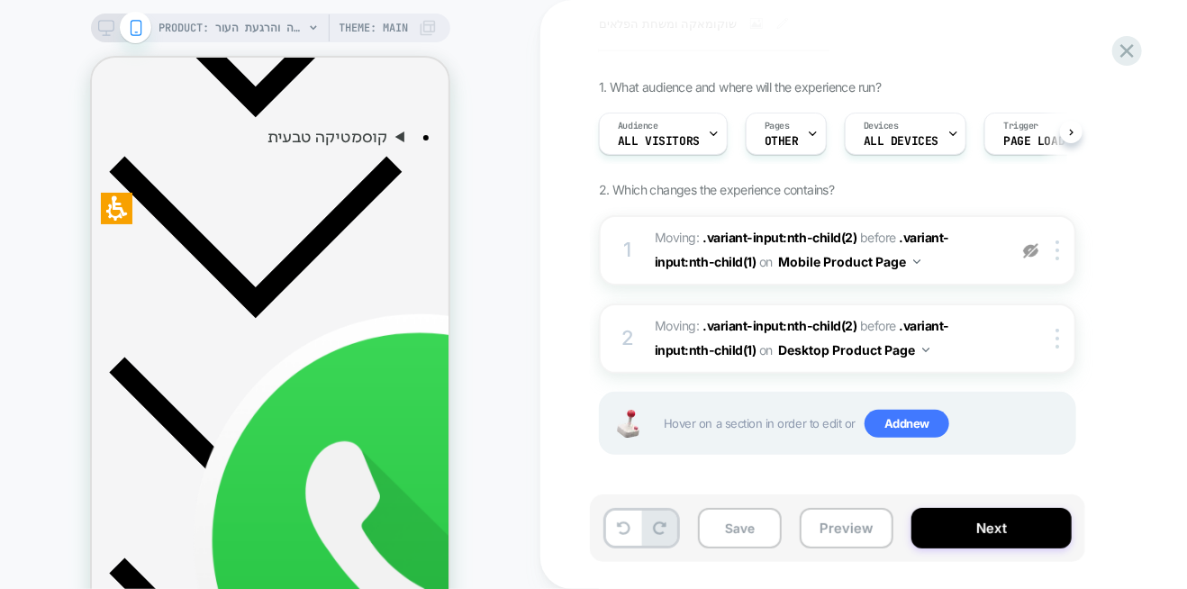
click at [1030, 251] on img at bounding box center [1030, 250] width 15 height 15
click at [321, 381] on div "#016 - החלפה של ברירת המחדל מבחינת גודל המוצר שוקומאקה ומשחת הפלאים Click to vi…" at bounding box center [208, 402] width 226 height 43
click at [604, 42] on div "#016 - החלפה של ברירת המחדל מבחינת גודל המוצר שוקומאקה ומשחת הפלאים Click to vi…" at bounding box center [927, 294] width 675 height 553
click at [1030, 252] on img at bounding box center [1030, 250] width 15 height 15
click at [1030, 251] on img at bounding box center [1030, 250] width 15 height 15
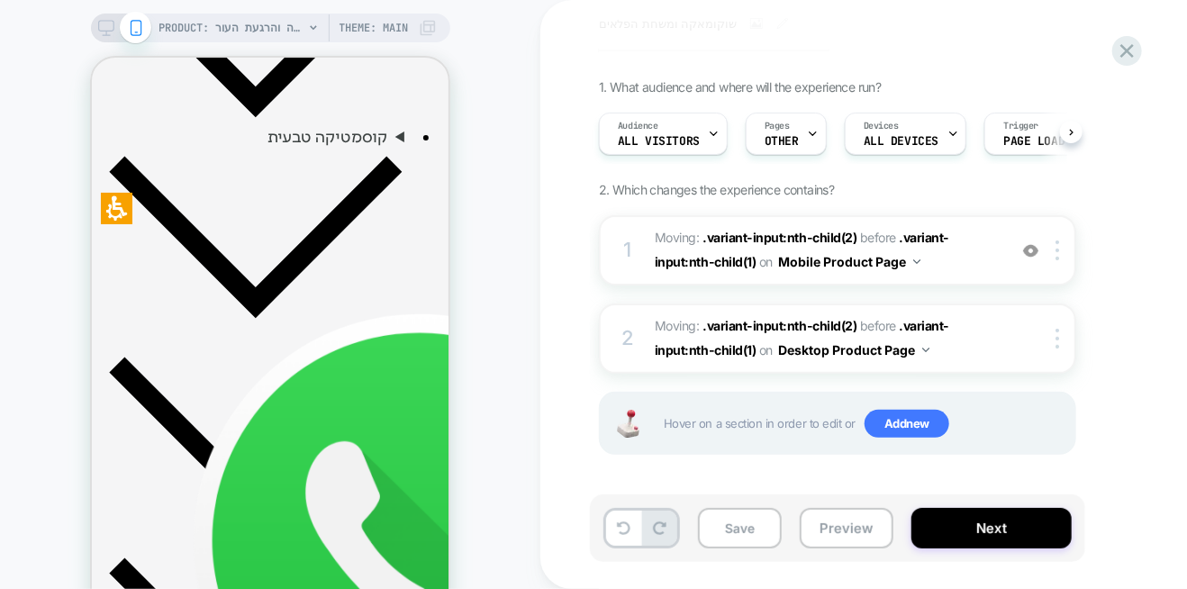
click at [1026, 250] on img at bounding box center [1030, 250] width 15 height 15
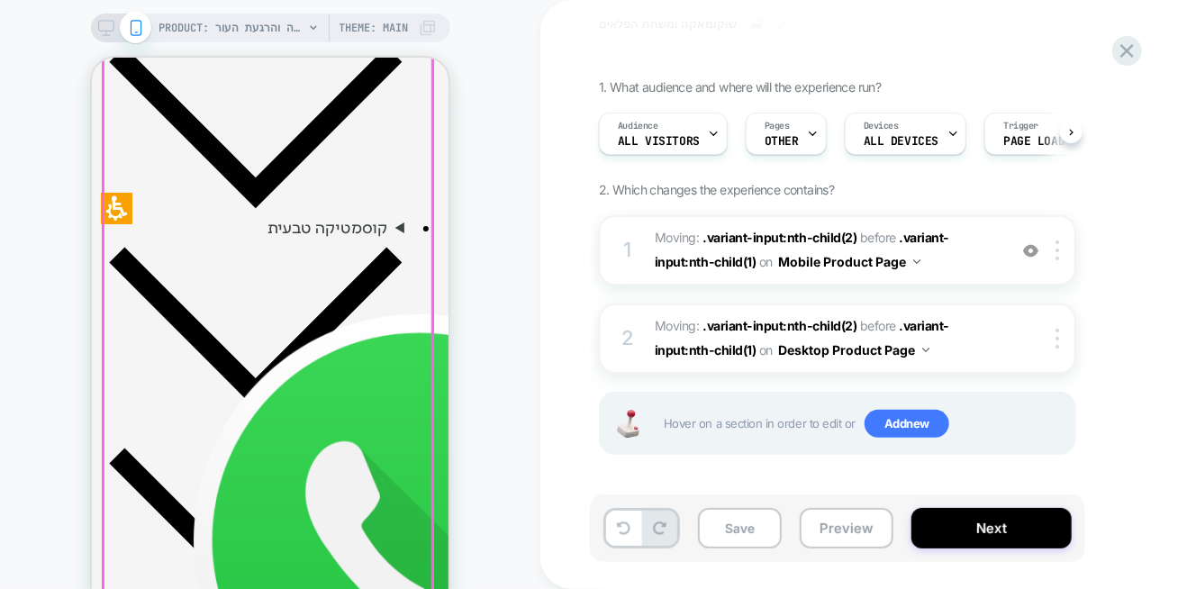
scroll to position [720, 0]
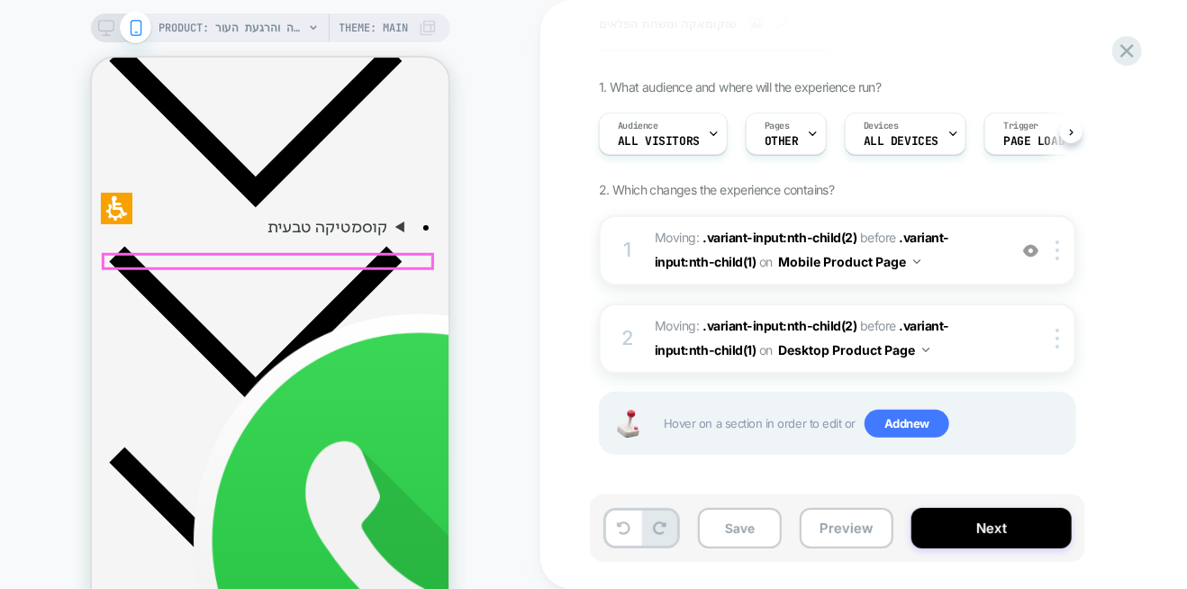
drag, startPoint x: 357, startPoint y: 257, endPoint x: 433, endPoint y: 253, distance: 75.7
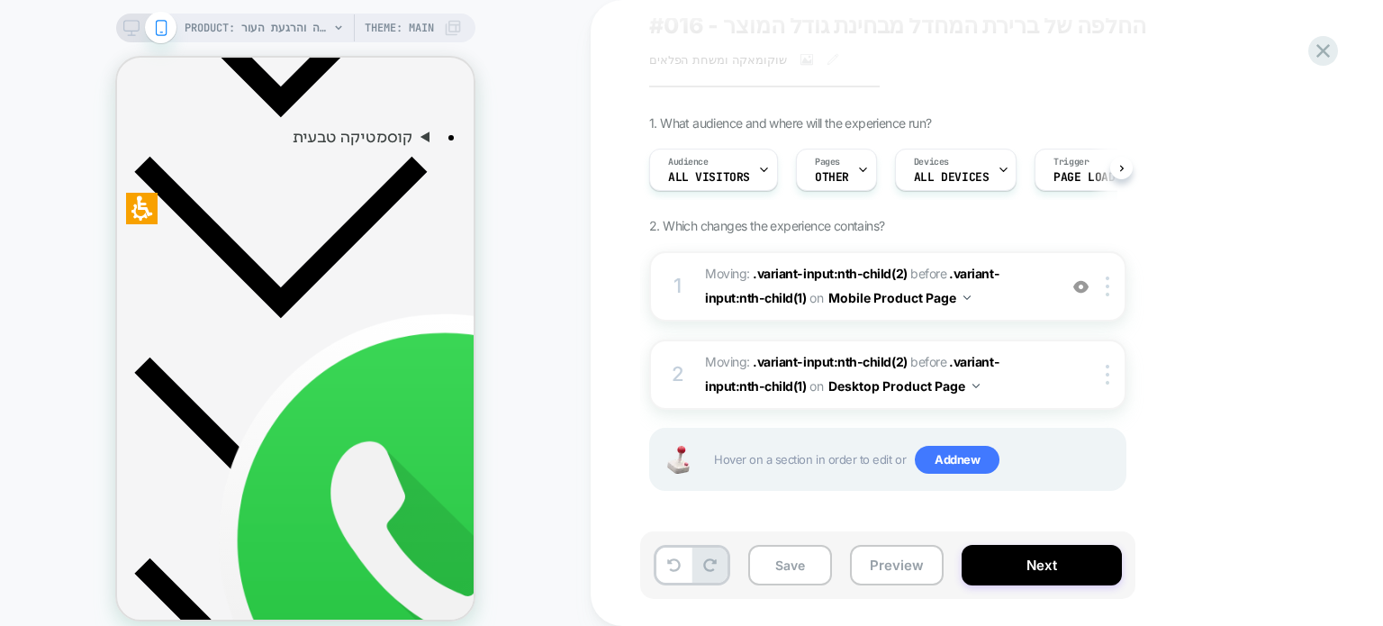
scroll to position [61, 0]
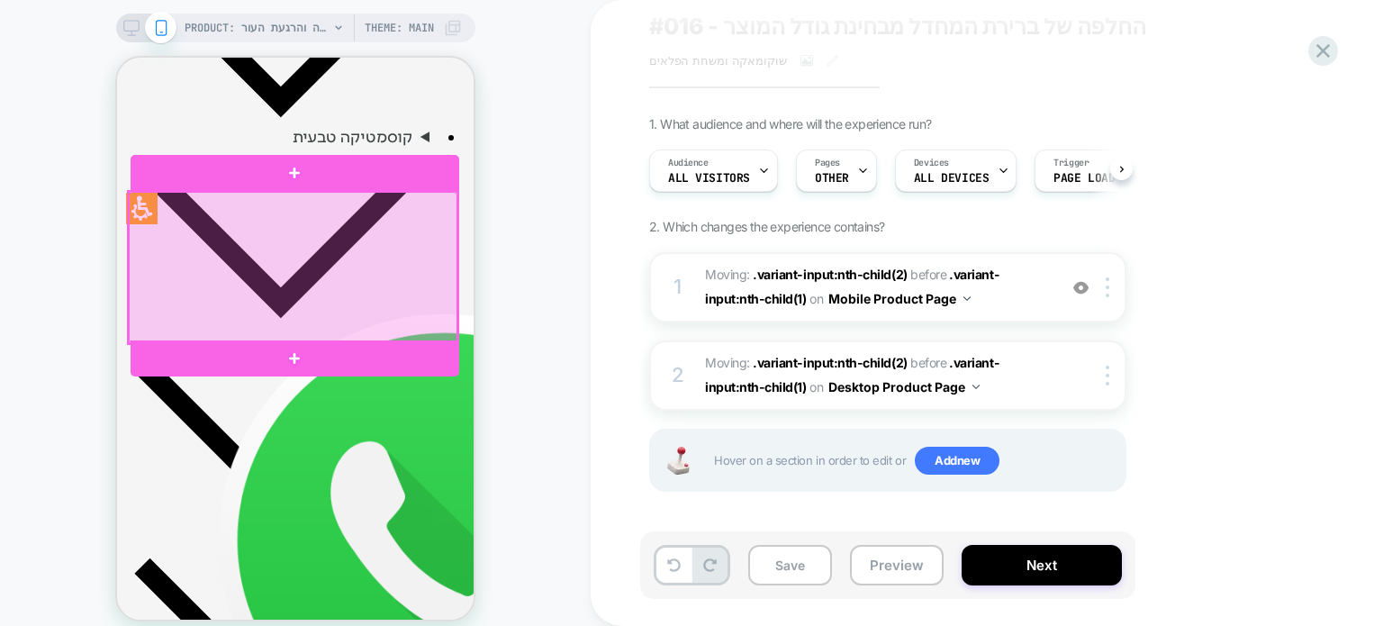
click at [452, 270] on div at bounding box center [293, 268] width 329 height 152
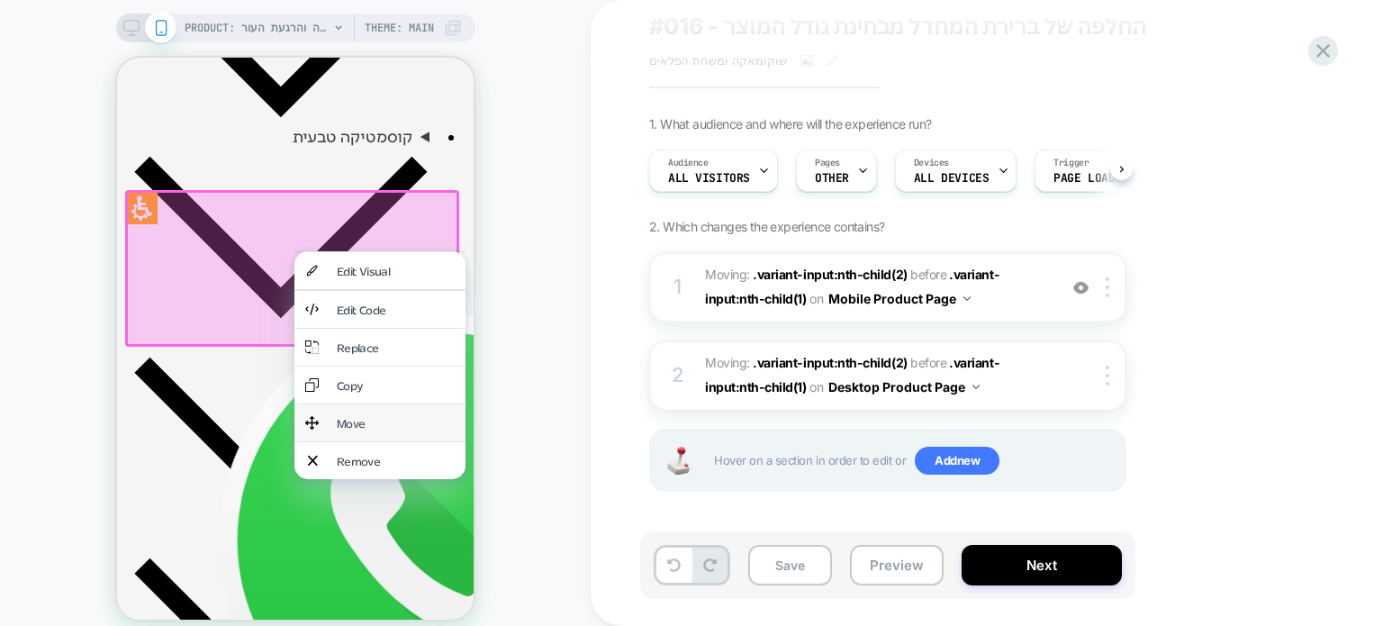
click at [372, 415] on div "Move" at bounding box center [396, 422] width 118 height 15
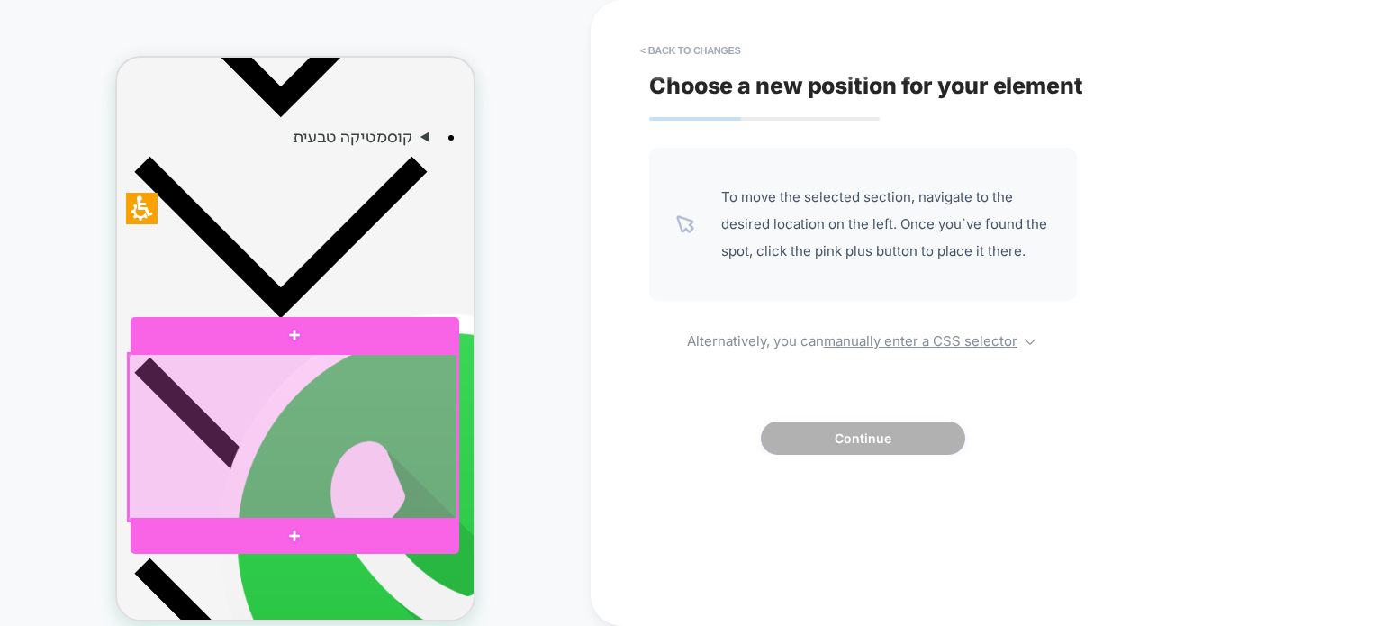
click at [448, 369] on div at bounding box center [293, 437] width 329 height 167
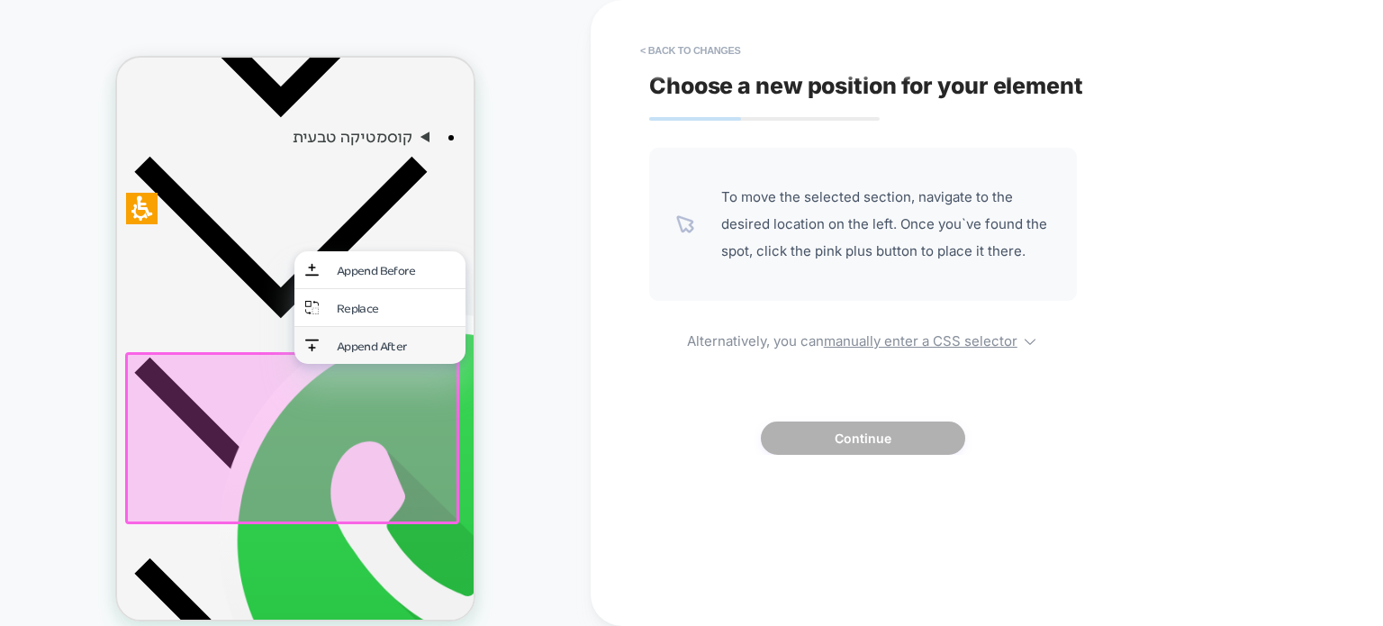
click at [393, 338] on div "Append After" at bounding box center [396, 345] width 118 height 15
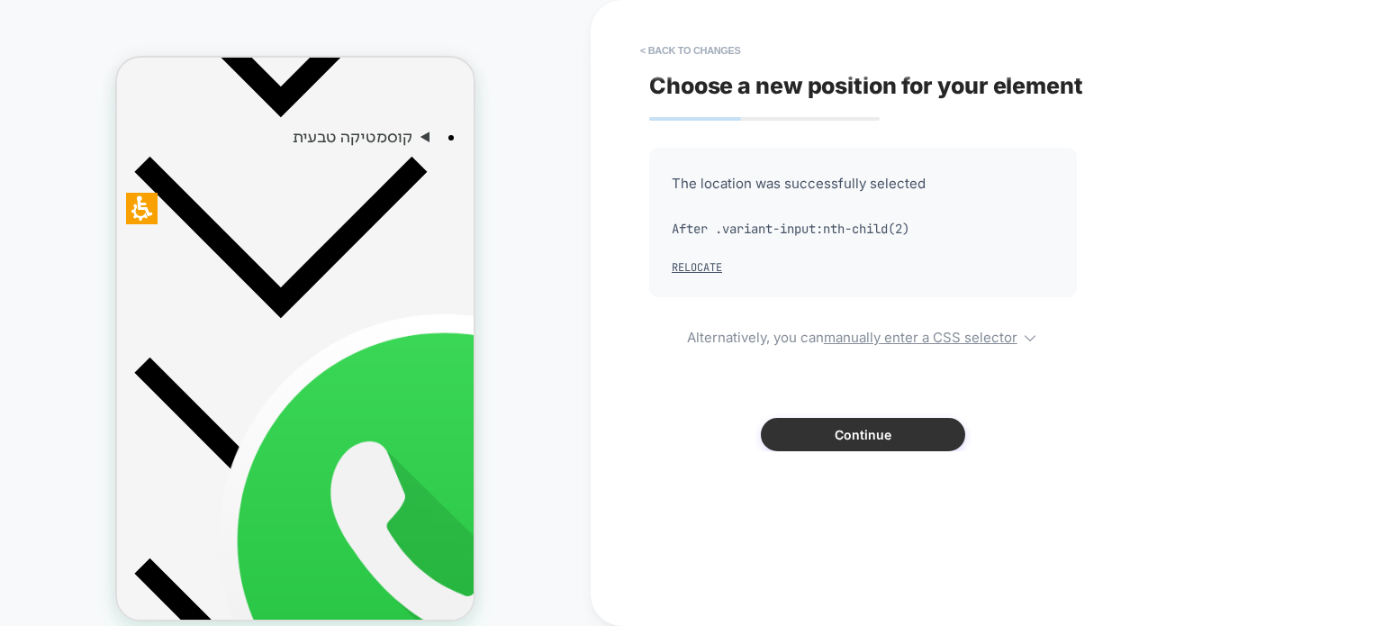
click at [811, 437] on button "Continue" at bounding box center [863, 434] width 204 height 33
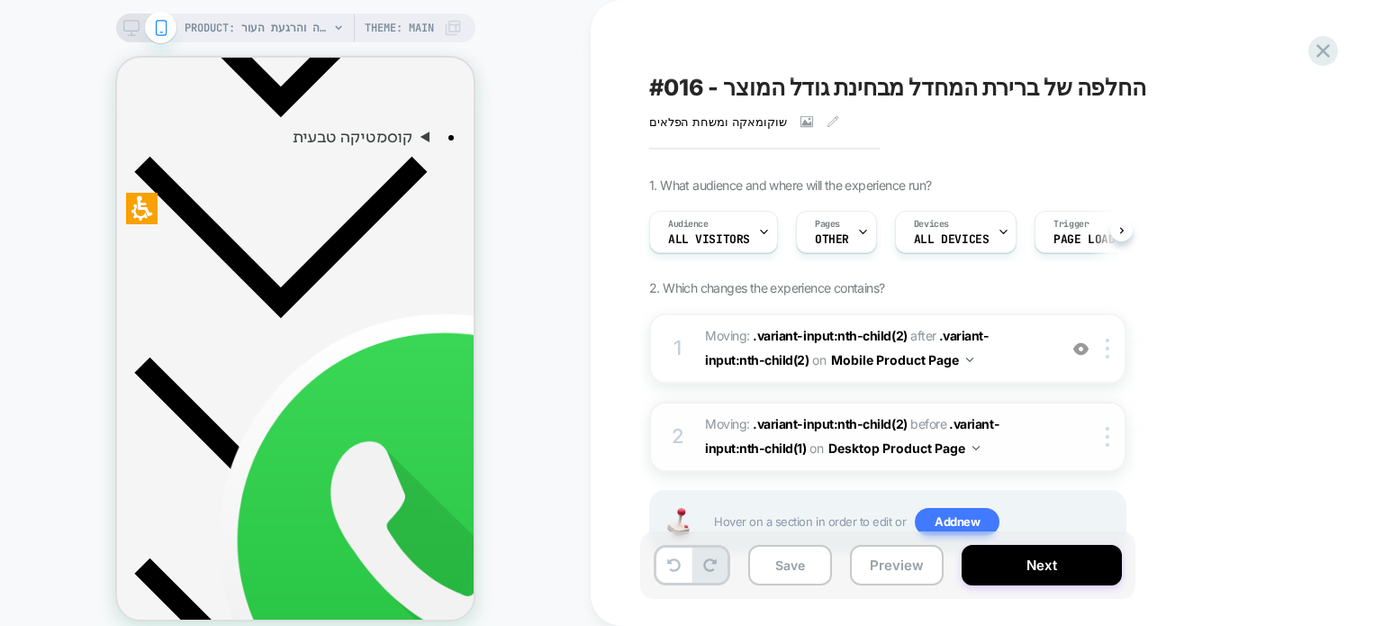
scroll to position [0, 0]
click at [889, 568] on button "Preview" at bounding box center [897, 565] width 94 height 41
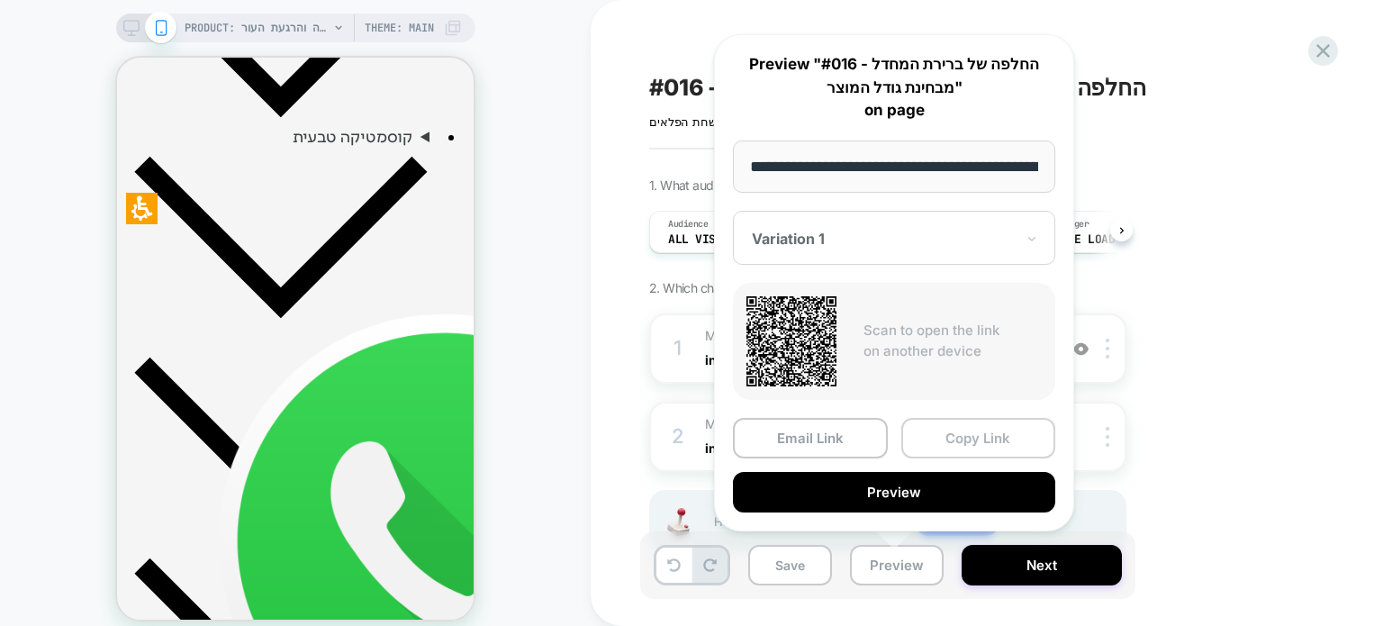
click at [966, 435] on button "Copy Link" at bounding box center [978, 438] width 155 height 41
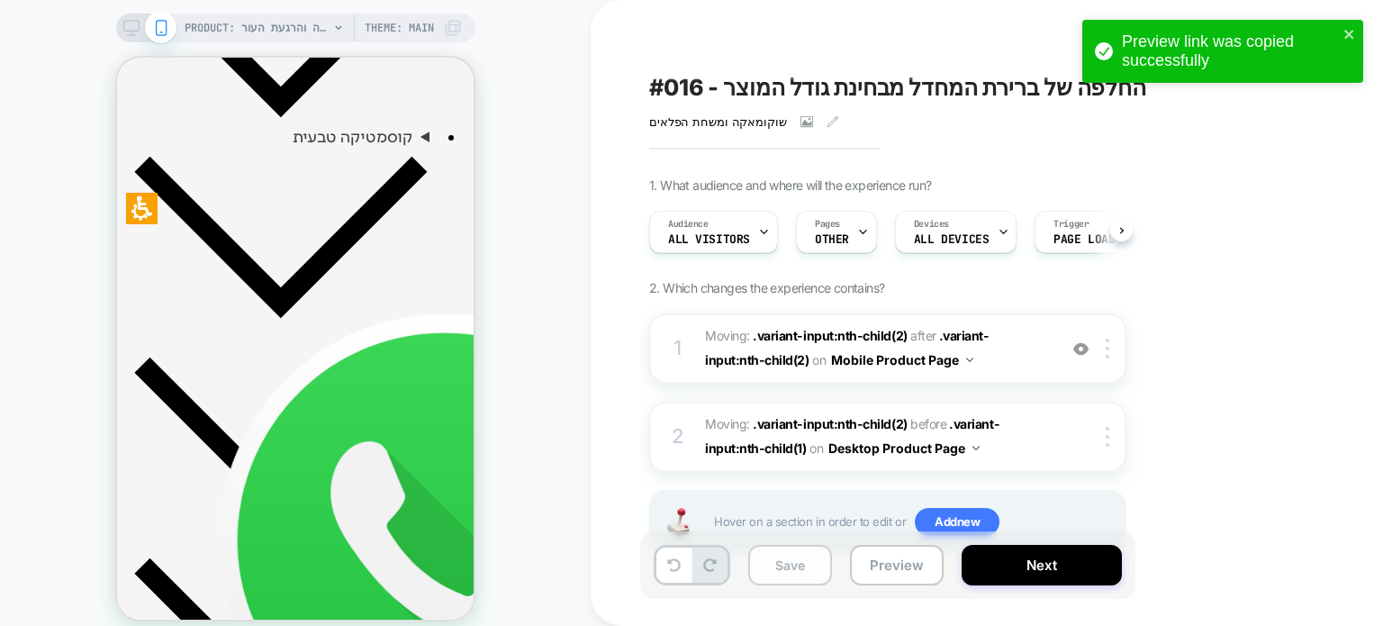
click at [814, 575] on button "Save" at bounding box center [790, 565] width 84 height 41
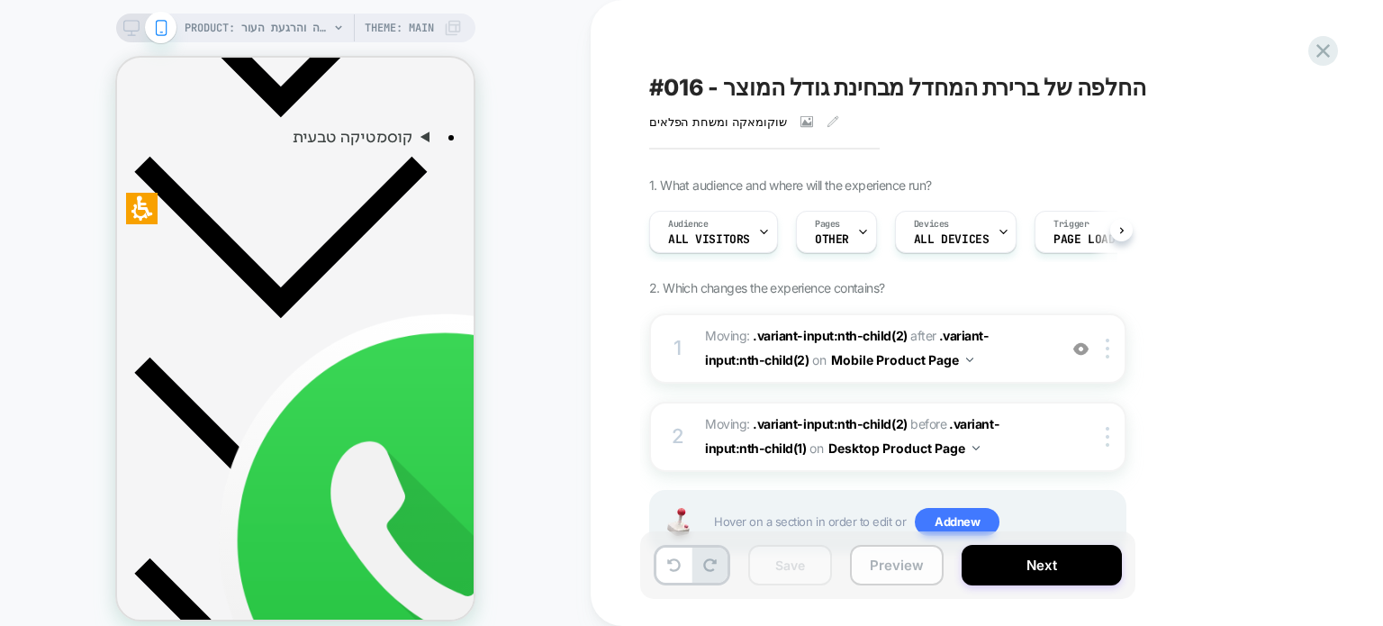
click at [889, 565] on button "Preview" at bounding box center [897, 565] width 94 height 41
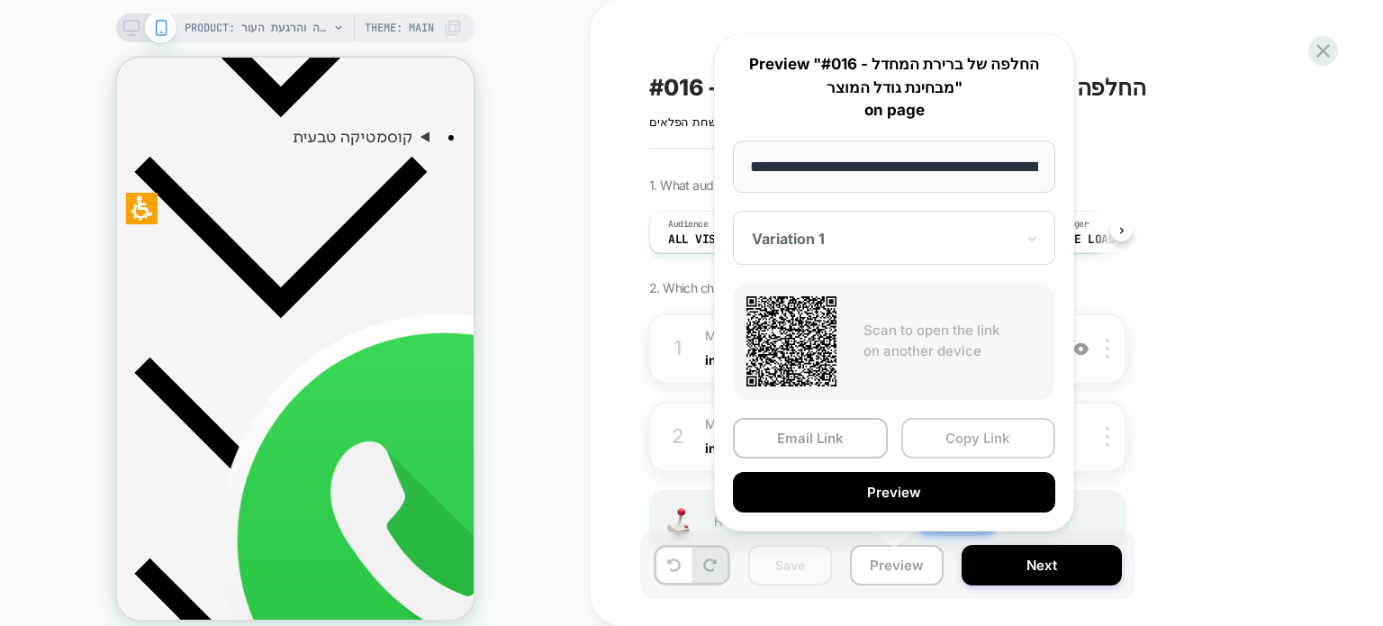
click at [954, 437] on button "Copy Link" at bounding box center [978, 438] width 155 height 41
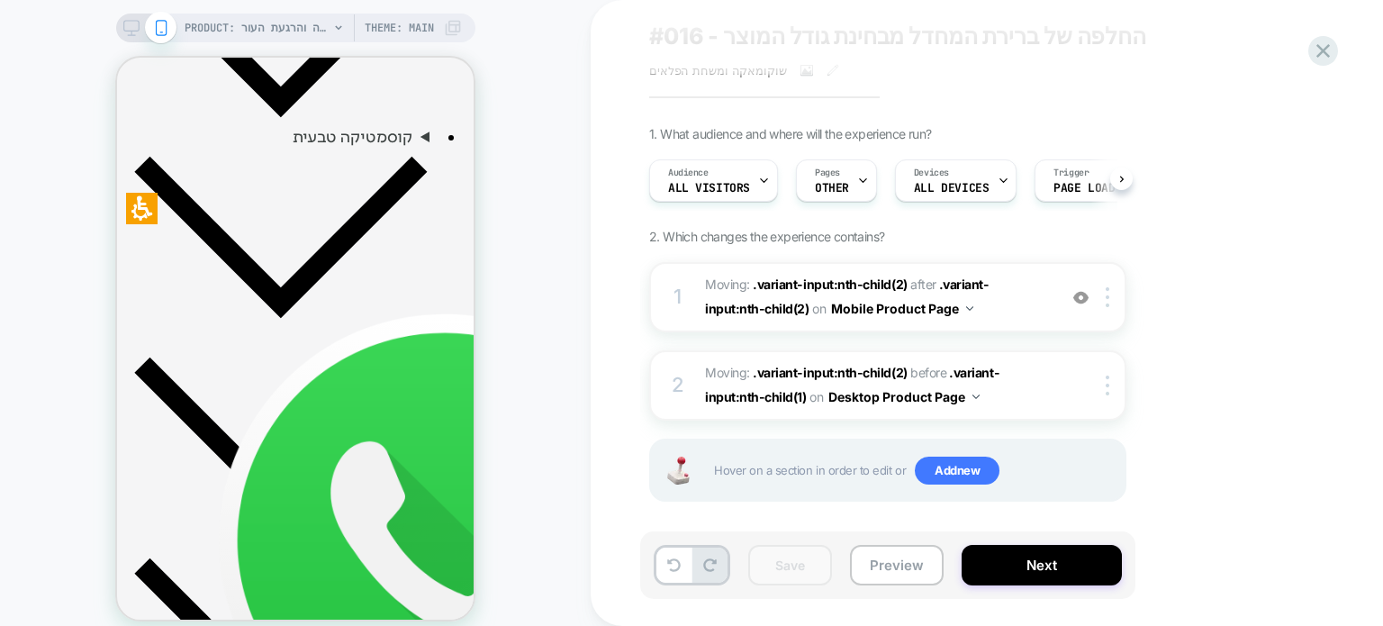
scroll to position [61, 0]
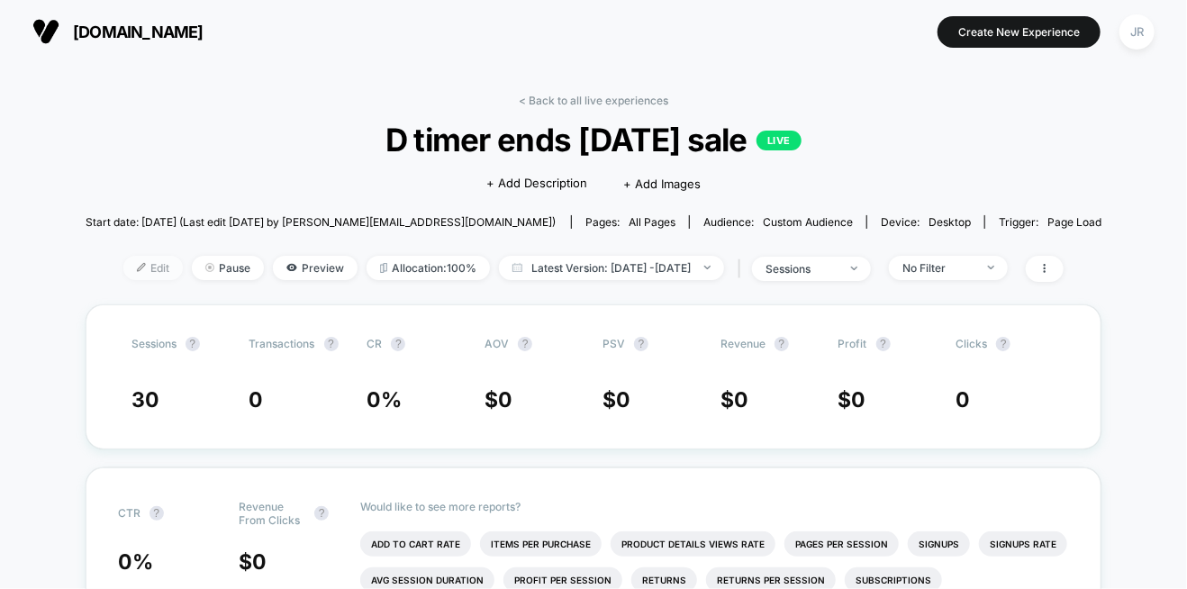
click at [137, 265] on span "Edit" at bounding box center [152, 268] width 59 height 24
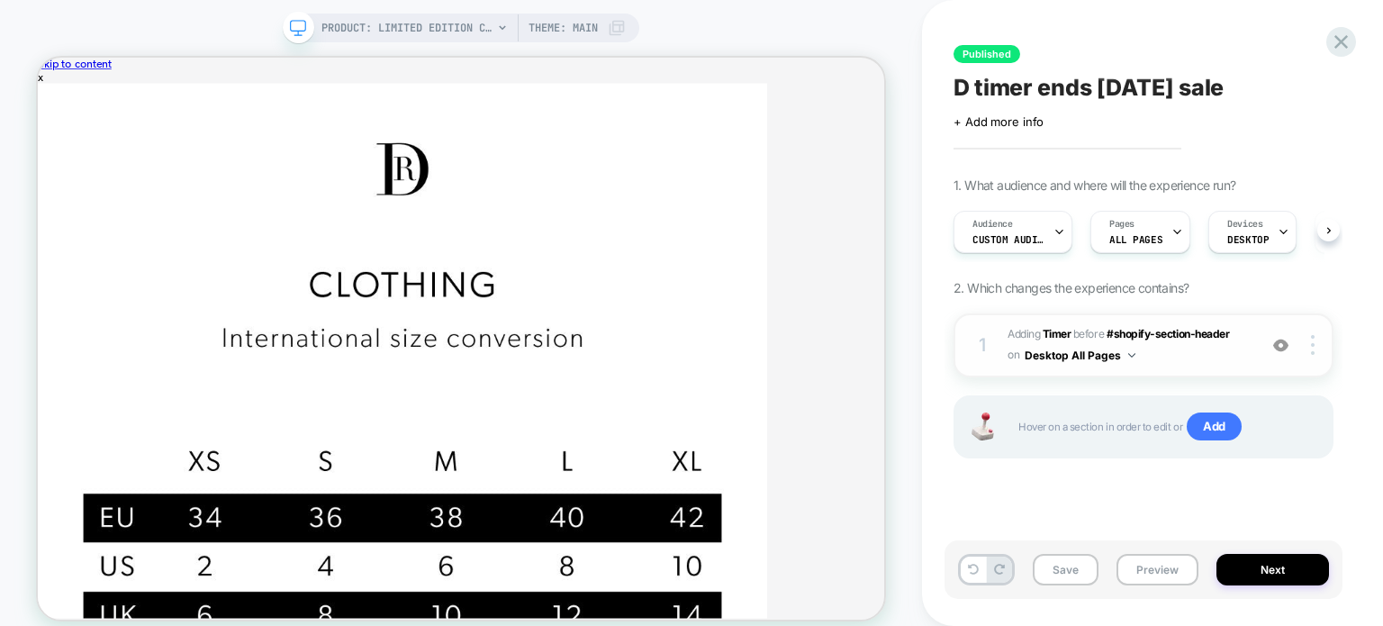
click at [1178, 348] on span "#_loomi_addon_1756128547275 Adding Timer BEFORE #shopify-section-header #shopif…" at bounding box center [1128, 345] width 240 height 42
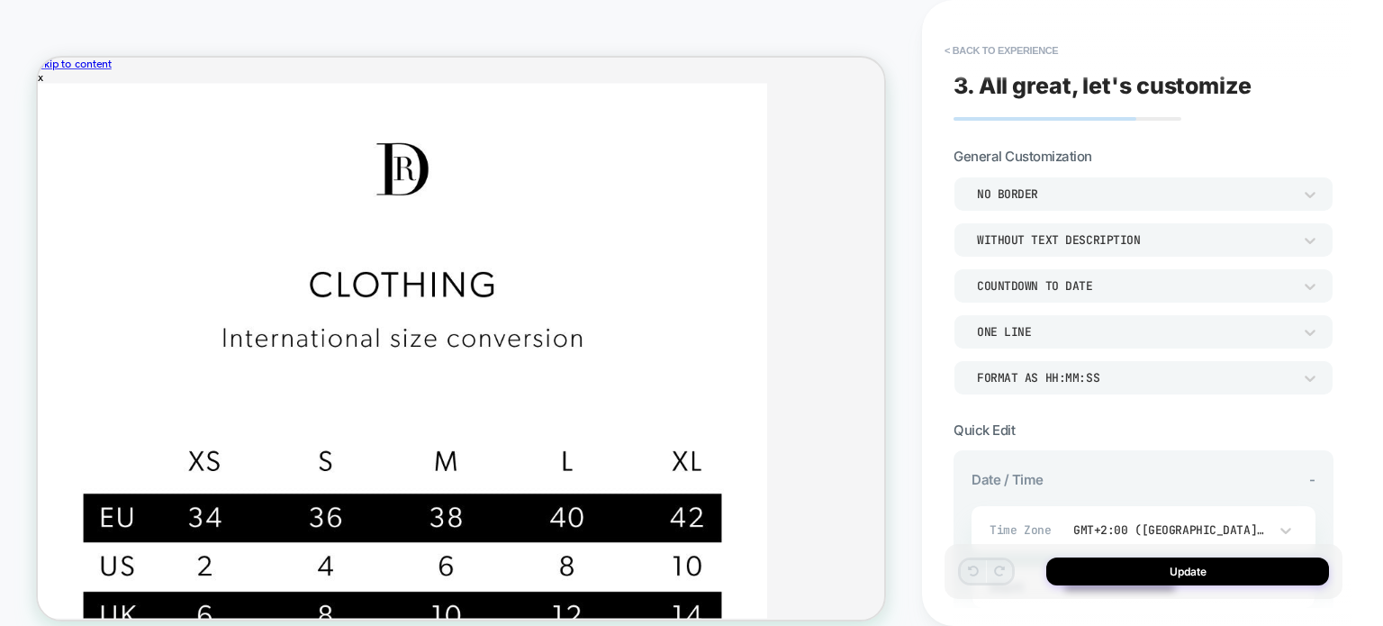
click at [0, 0] on div "WITH TEXT DESCRIPTION (HRS, MIN, SEC)" at bounding box center [0, 0] width 0 height 0
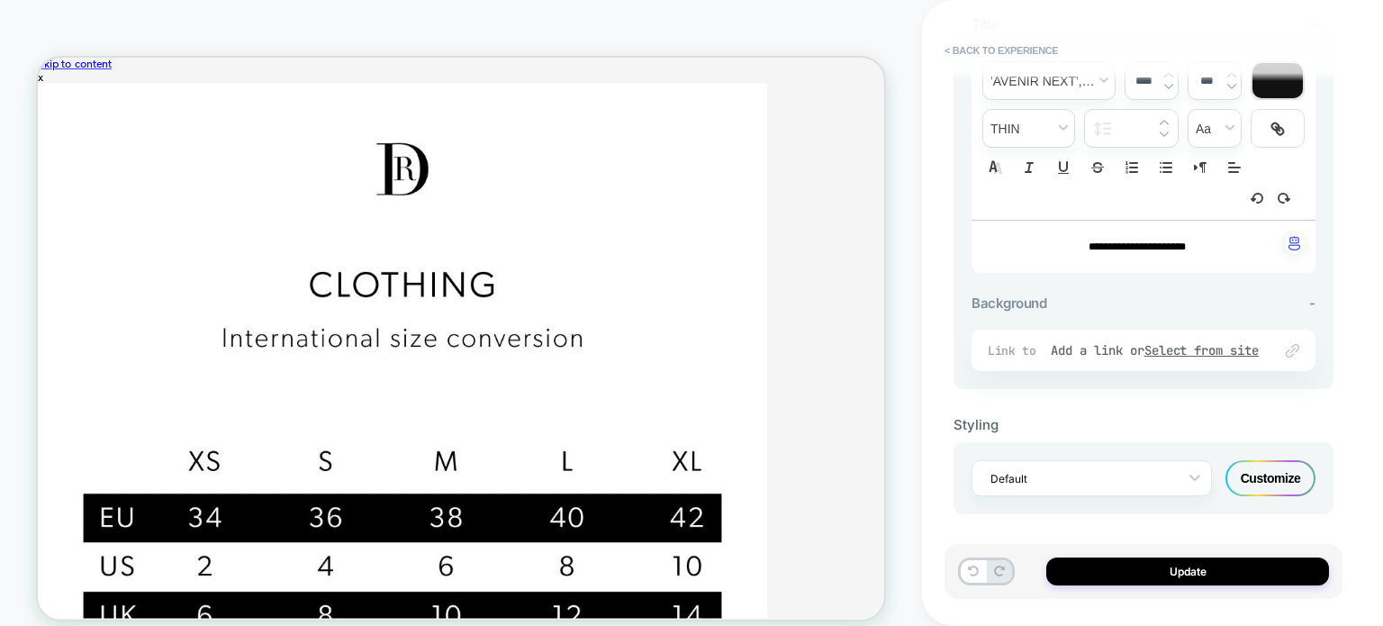
scroll to position [669, 0]
click at [0, 0] on div "Customize" at bounding box center [0, 0] width 0 height 0
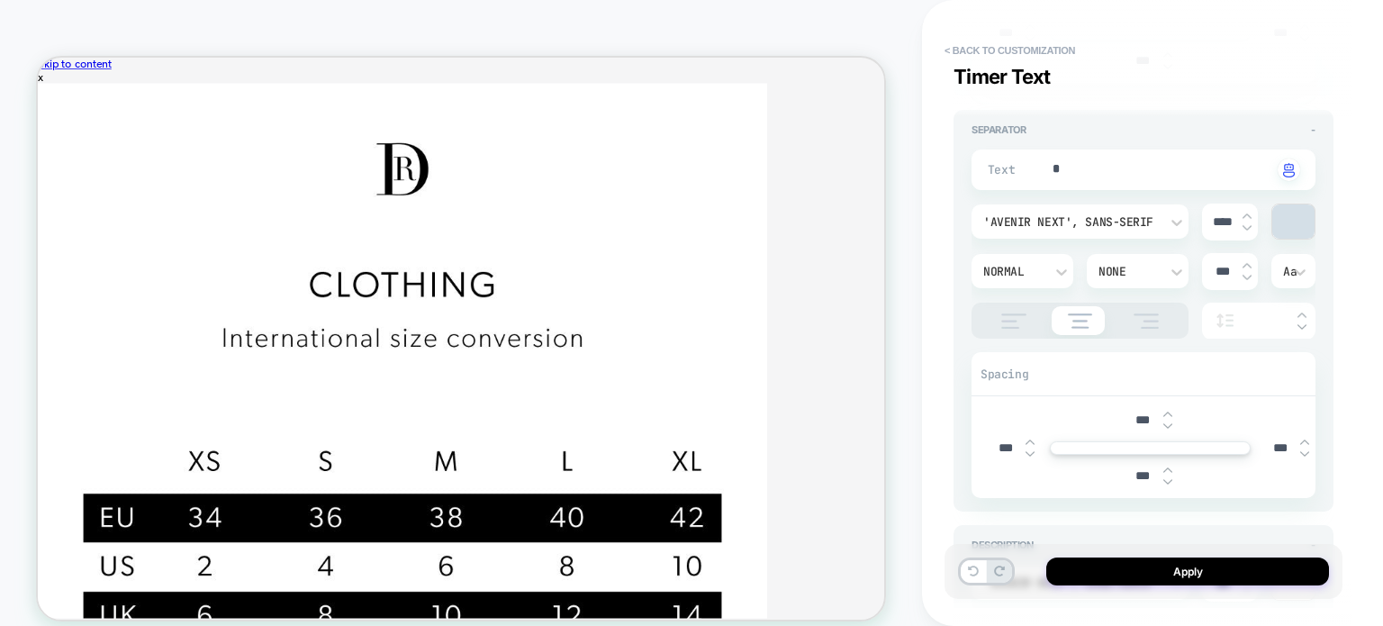
scroll to position [990, 0]
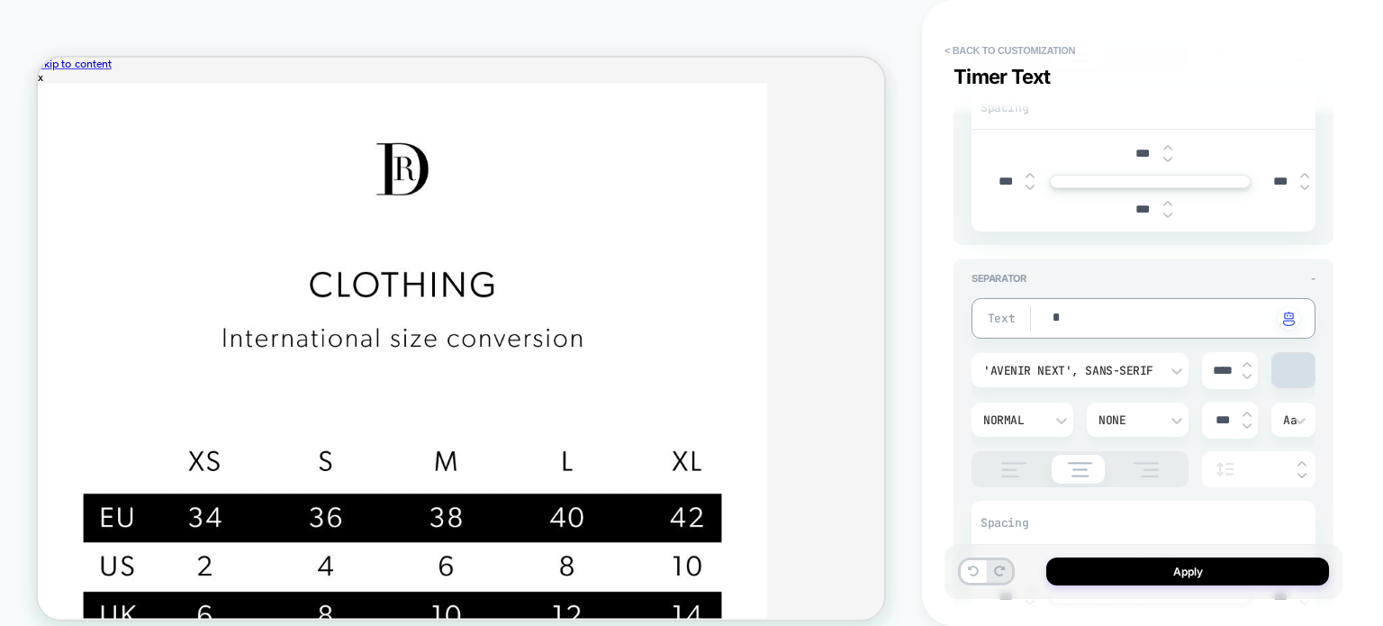
drag, startPoint x: 1068, startPoint y: 319, endPoint x: 1033, endPoint y: 319, distance: 35.1
click at [1186, 364] on input "****" at bounding box center [1222, 370] width 41 height 15
click at [1186, 420] on input "***" at bounding box center [1222, 419] width 41 height 15
type textarea "*"
type input "****"
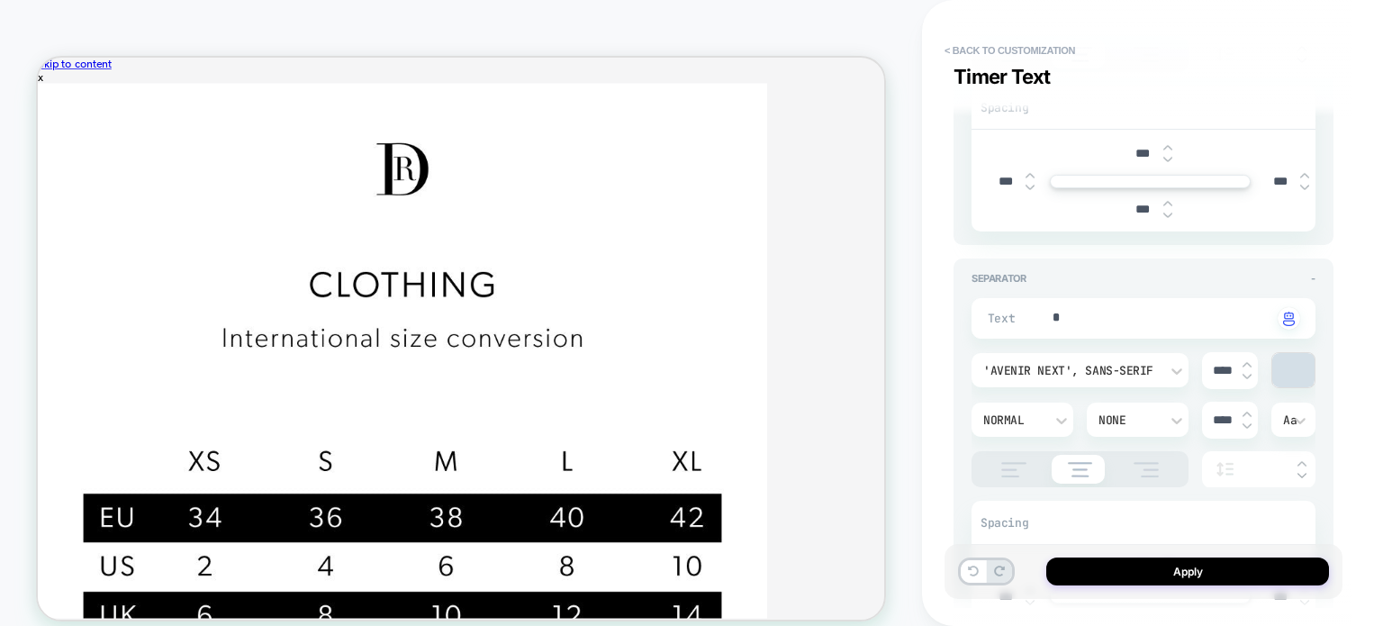
type textarea "*"
type input "***"
click at [1186, 365] on input "****" at bounding box center [1222, 370] width 41 height 15
type textarea "*"
type input "***"
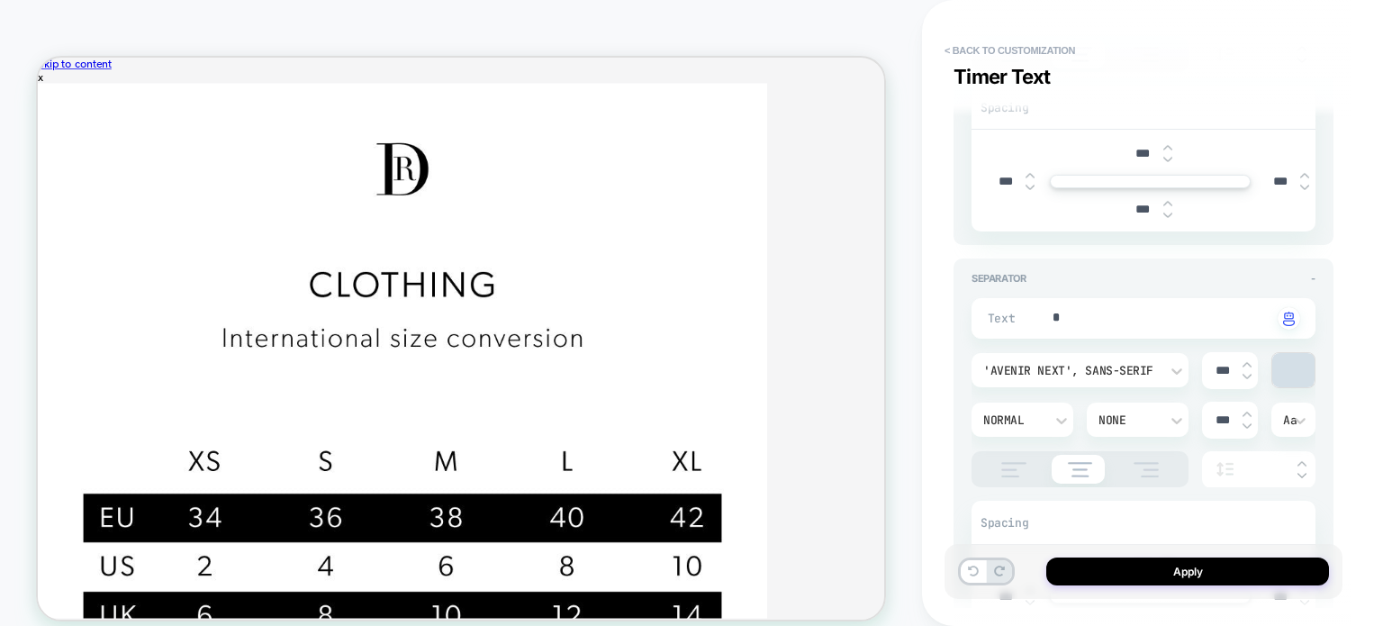
type textarea "*"
type input "****"
type textarea "*"
type input "***"
type textarea "*"
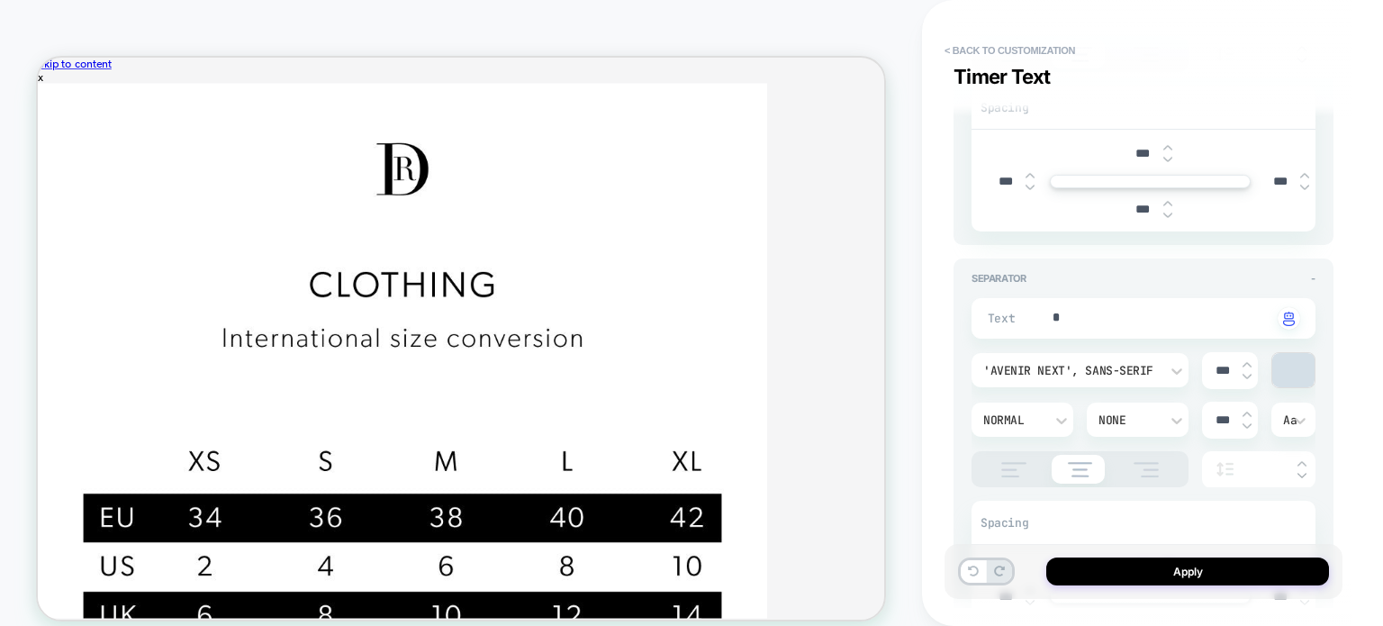
type input "****"
click at [1186, 472] on img at bounding box center [1301, 475] width 9 height 7
type textarea "*"
type input "****"
click at [1186, 472] on img at bounding box center [1301, 475] width 9 height 7
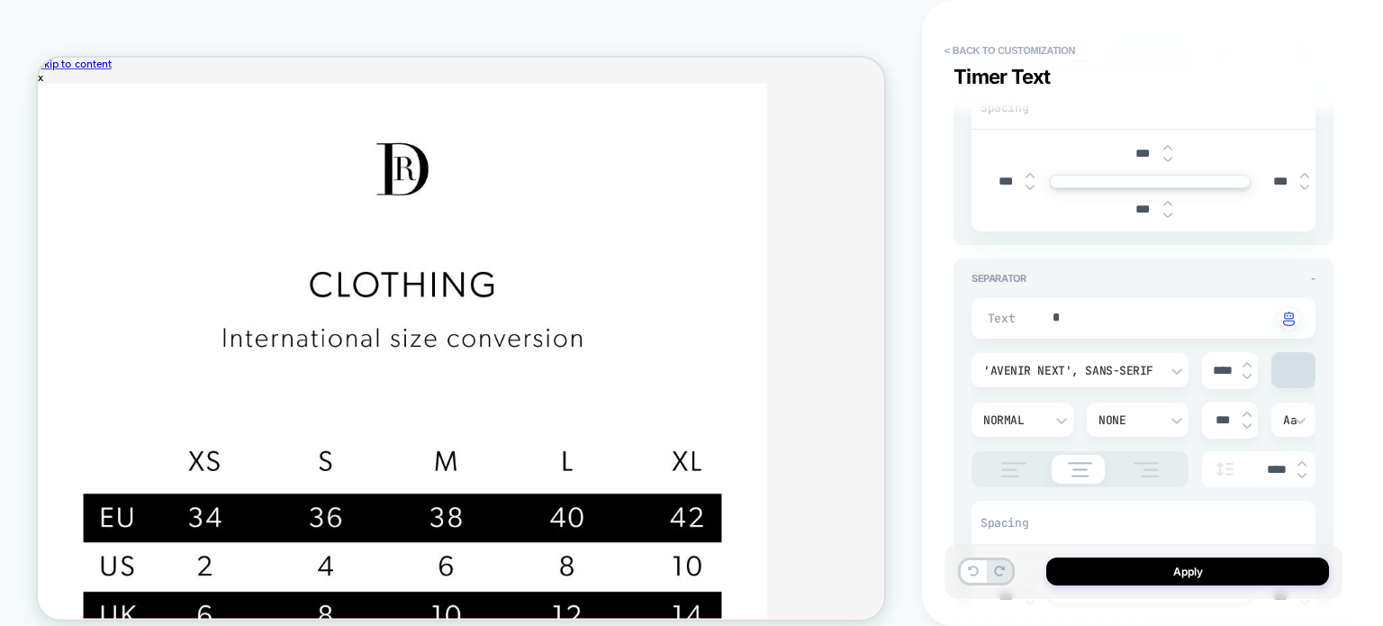
type textarea "*"
type input "****"
click at [1186, 455] on div "****" at bounding box center [1258, 469] width 113 height 37
click at [0, 0] on img at bounding box center [0, 0] width 0 height 0
type textarea "*"
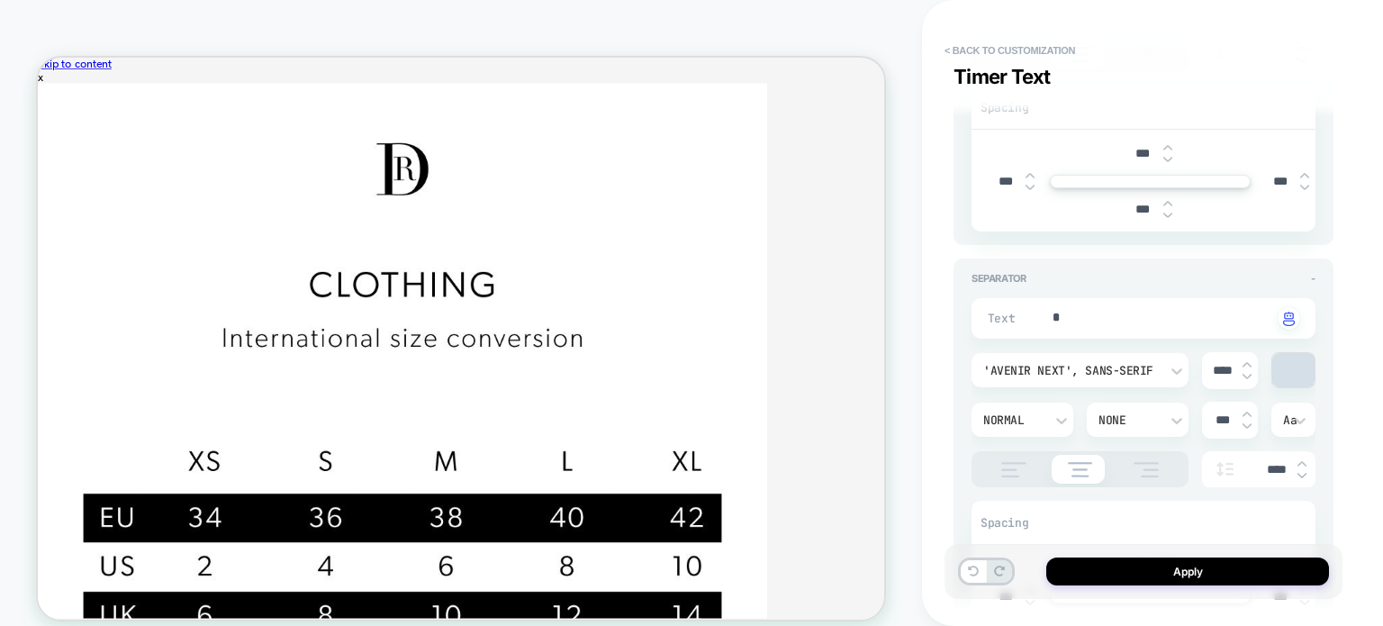
type input "****"
click at [0, 0] on img at bounding box center [0, 0] width 0 height 0
type textarea "*"
type input "****"
click at [0, 0] on img at bounding box center [0, 0] width 0 height 0
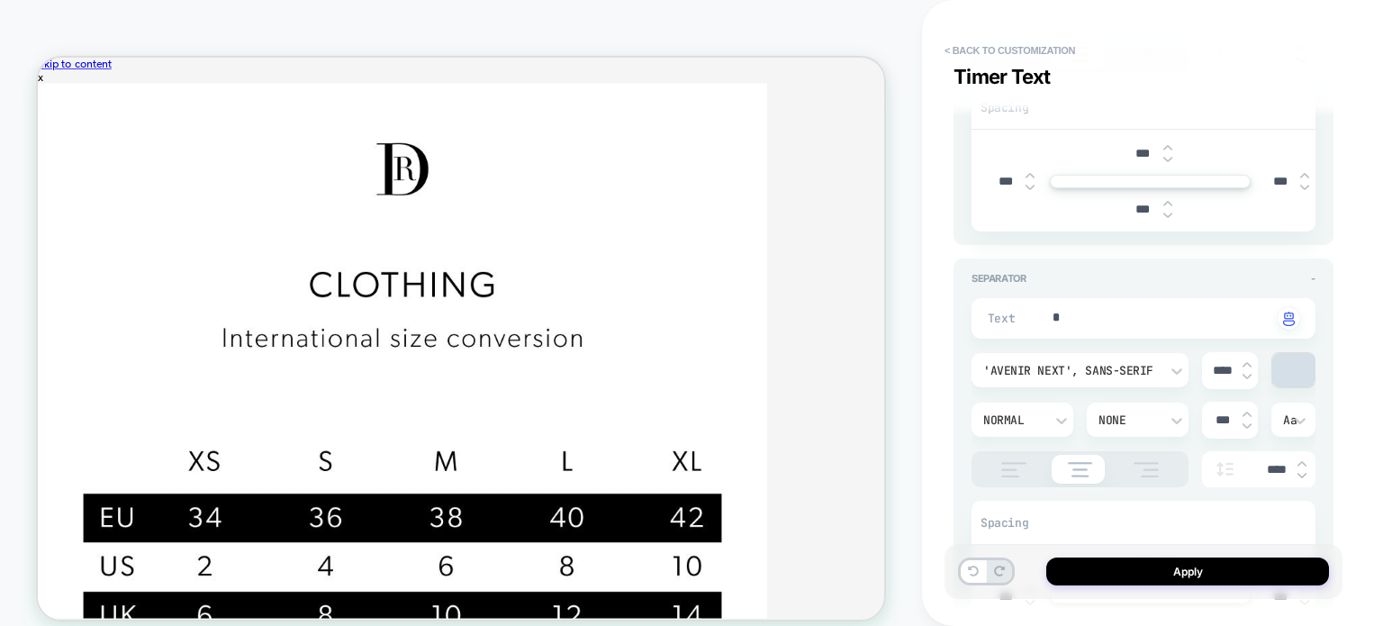
type textarea "*"
type input "****"
click at [1186, 464] on input "****" at bounding box center [1267, 469] width 41 height 15
type textarea "*"
type input "***"
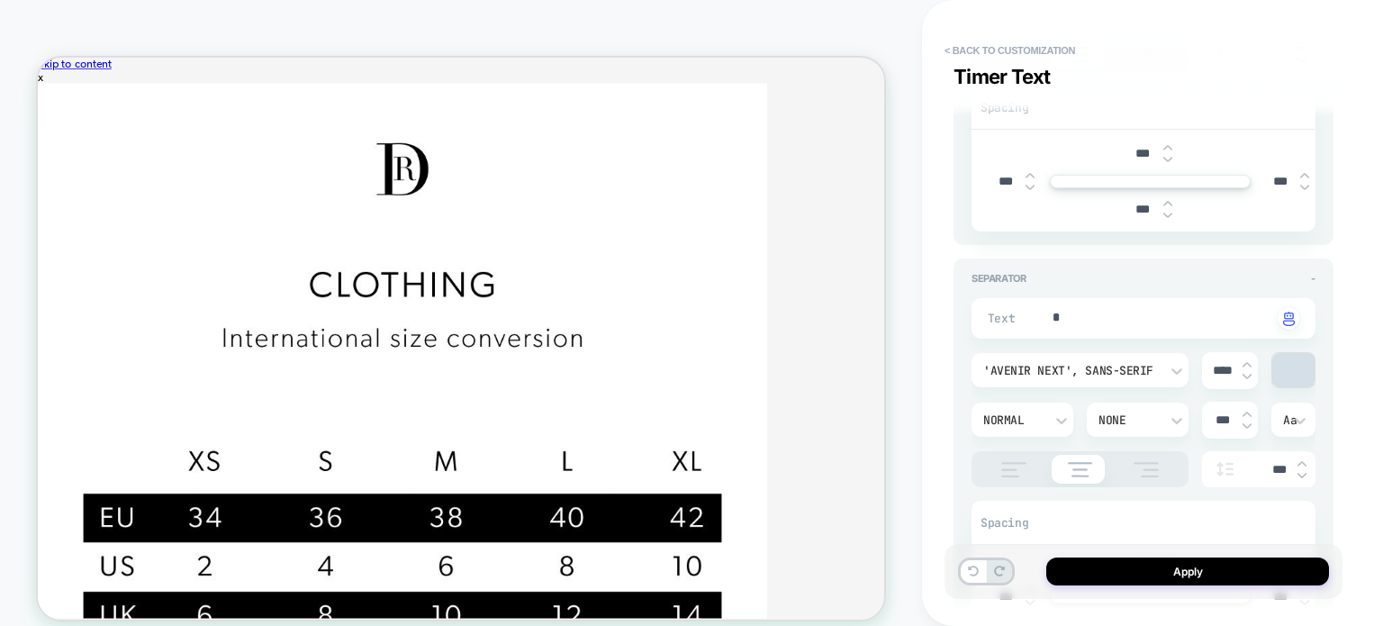
type textarea "*"
type input "***"
type textarea "*"
type input "****"
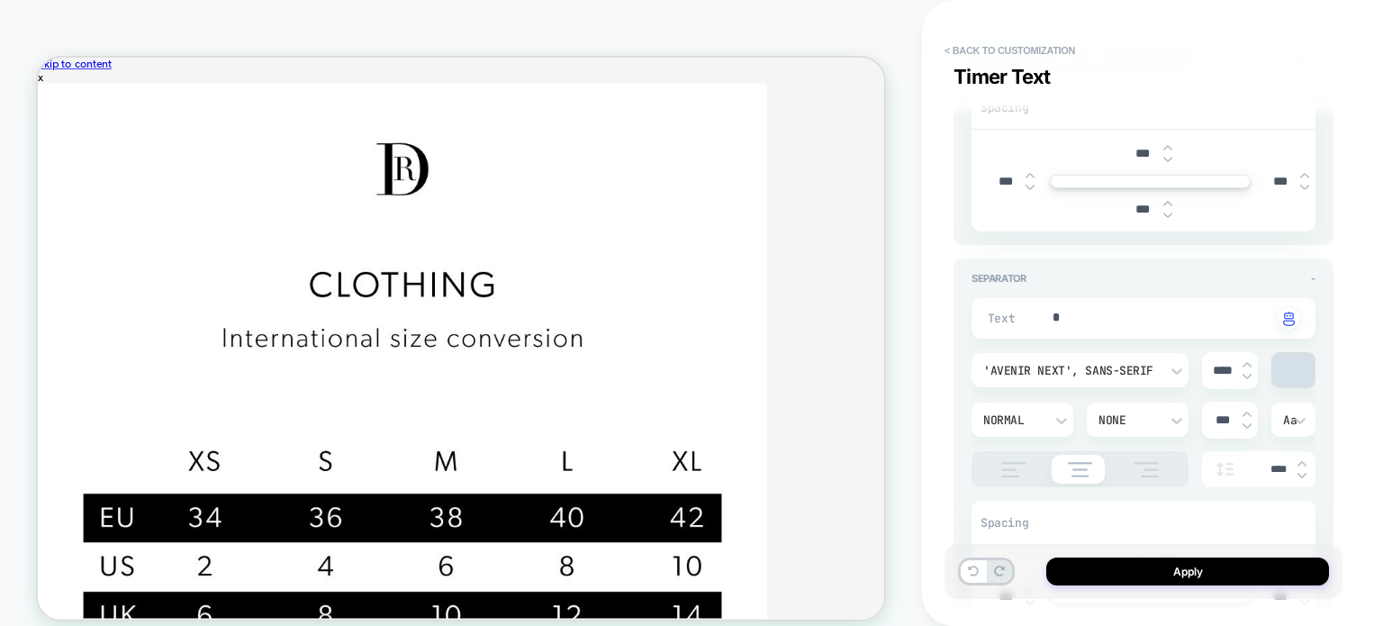
type textarea "*"
type input "****"
click at [1186, 417] on input "***" at bounding box center [1222, 419] width 41 height 15
click at [1186, 467] on input "****" at bounding box center [1267, 469] width 41 height 15
type textarea "*"
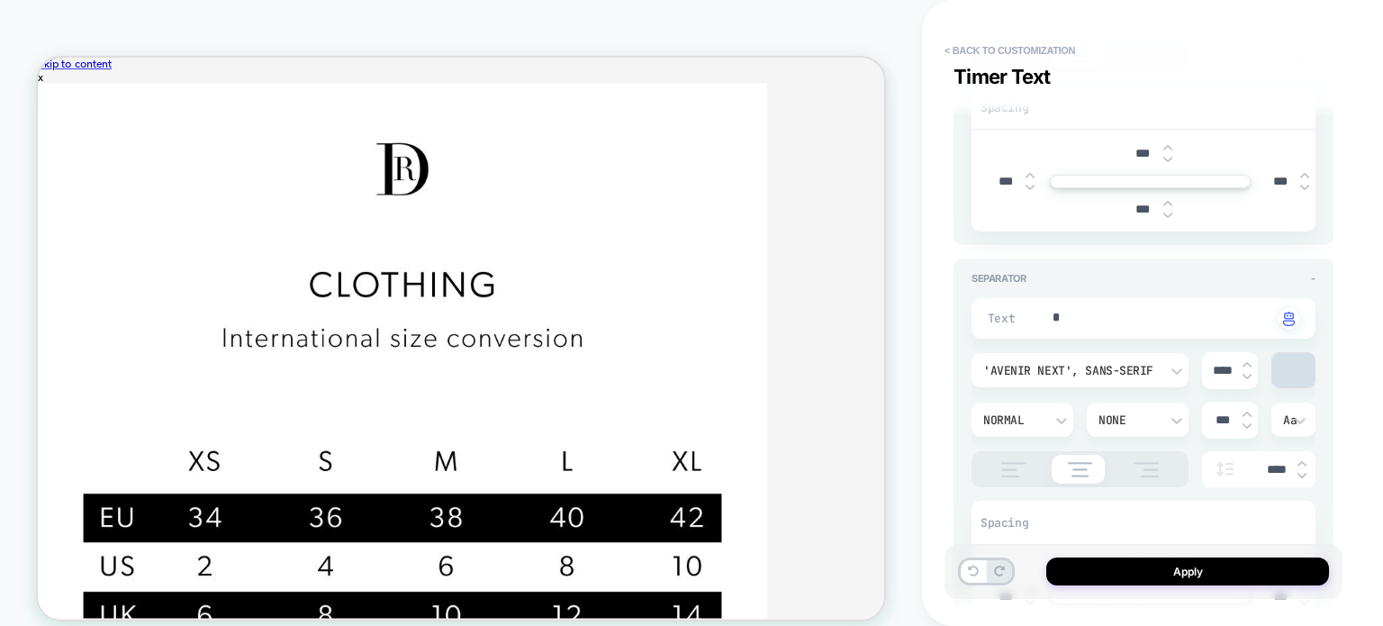
type input "***"
type textarea "*"
click at [1186, 366] on input "****" at bounding box center [1222, 370] width 41 height 15
type input "***"
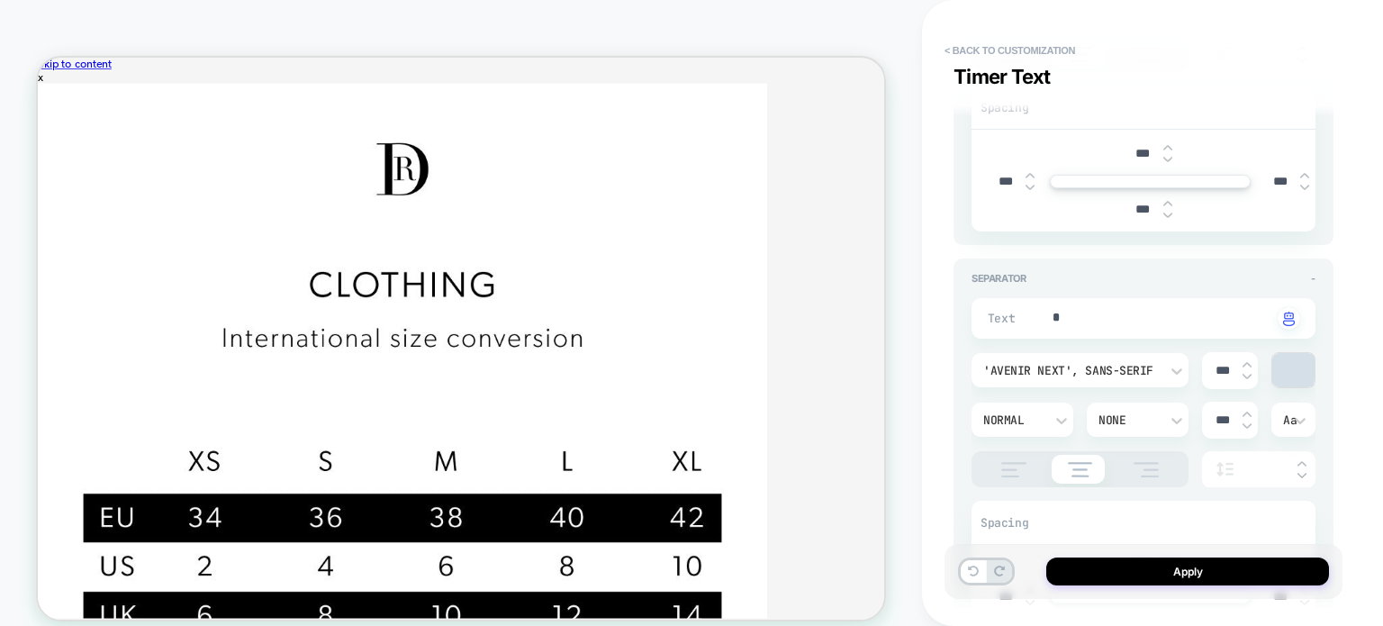
type textarea "*"
type input "***"
type textarea "*"
type input "****"
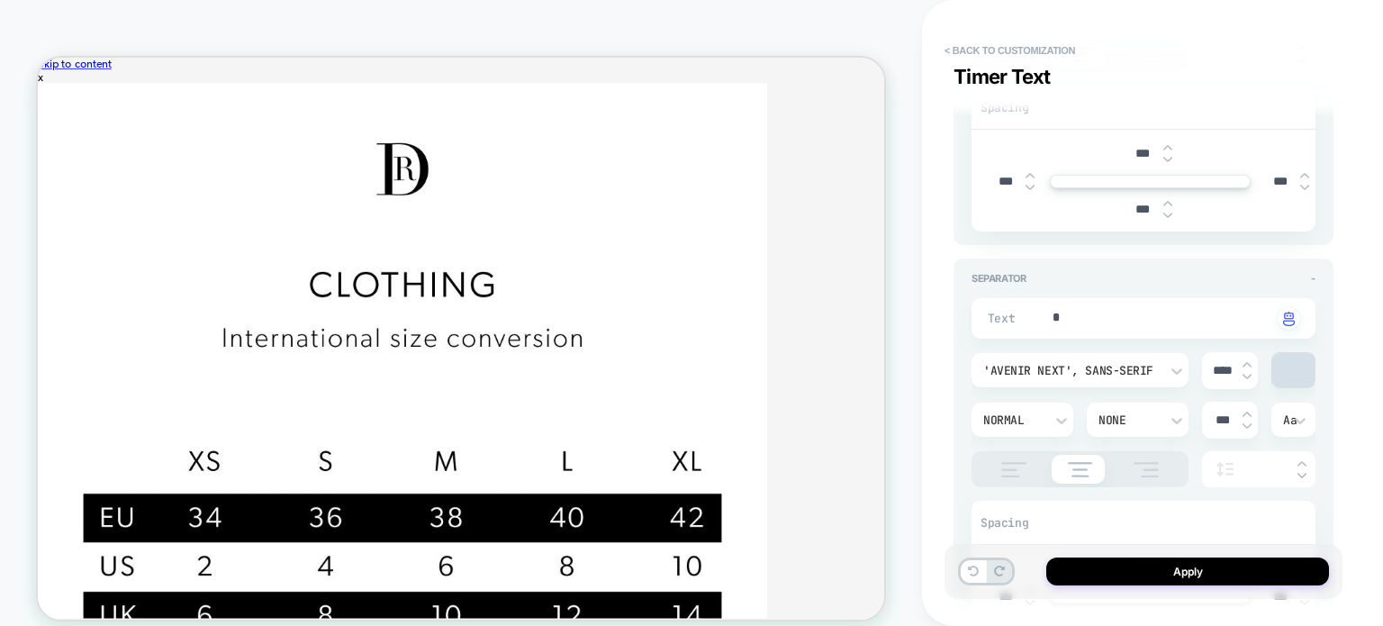
type textarea "*"
type input "***"
type textarea "*"
type input "****"
type textarea "*"
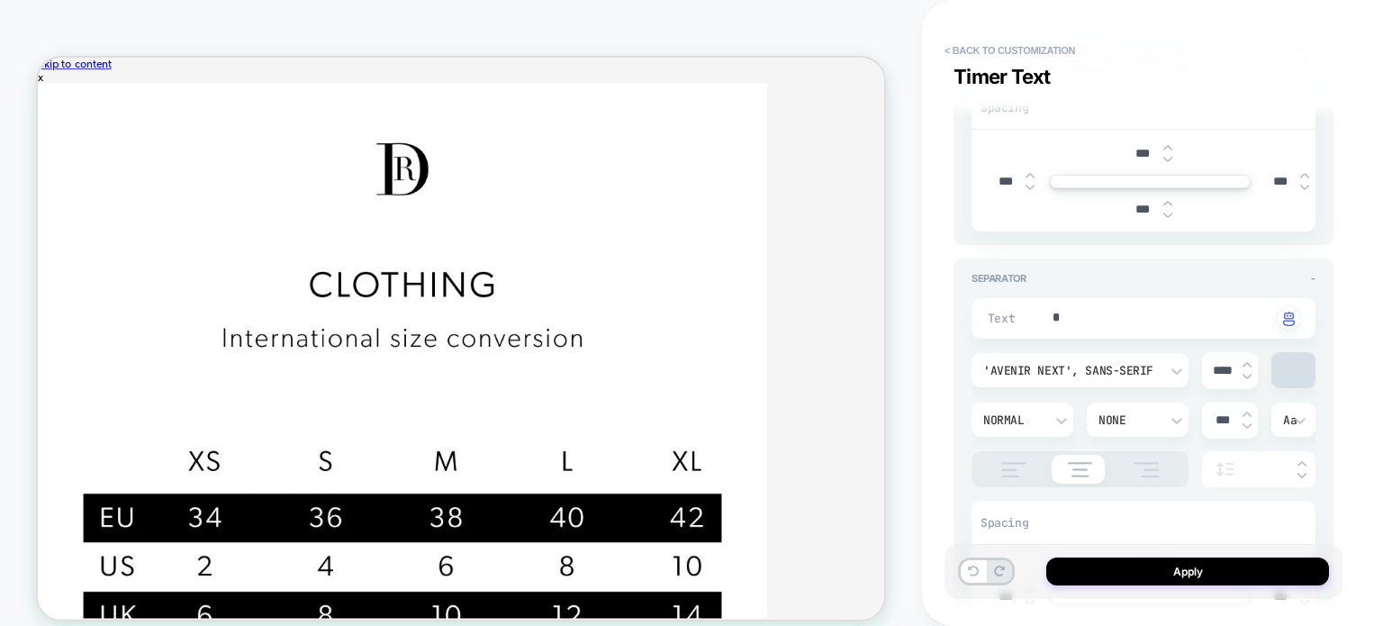
type input "****"
click at [1186, 357] on div at bounding box center [1293, 370] width 42 height 34
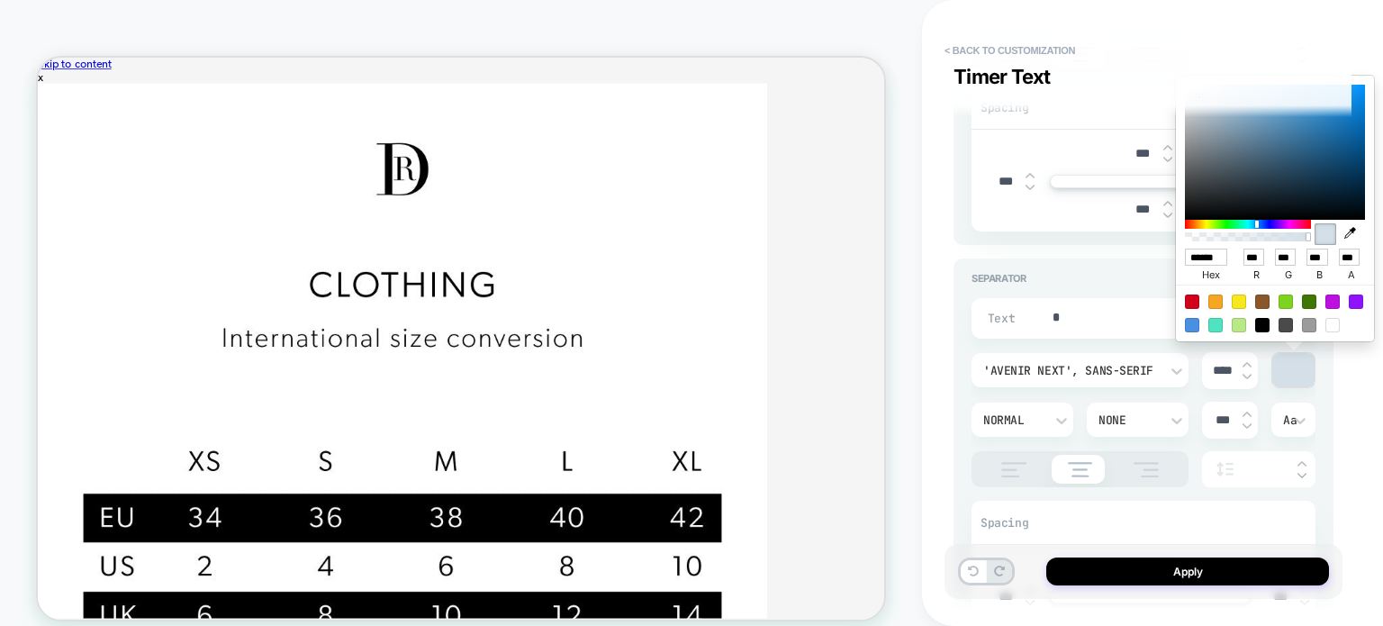
click at [0, 0] on input "******" at bounding box center [0, 0] width 0 height 0
drag, startPoint x: 1389, startPoint y: 288, endPoint x: 646, endPoint y: 107, distance: 765.4
click at [1186, 230] on icon "button" at bounding box center [1350, 233] width 12 height 12
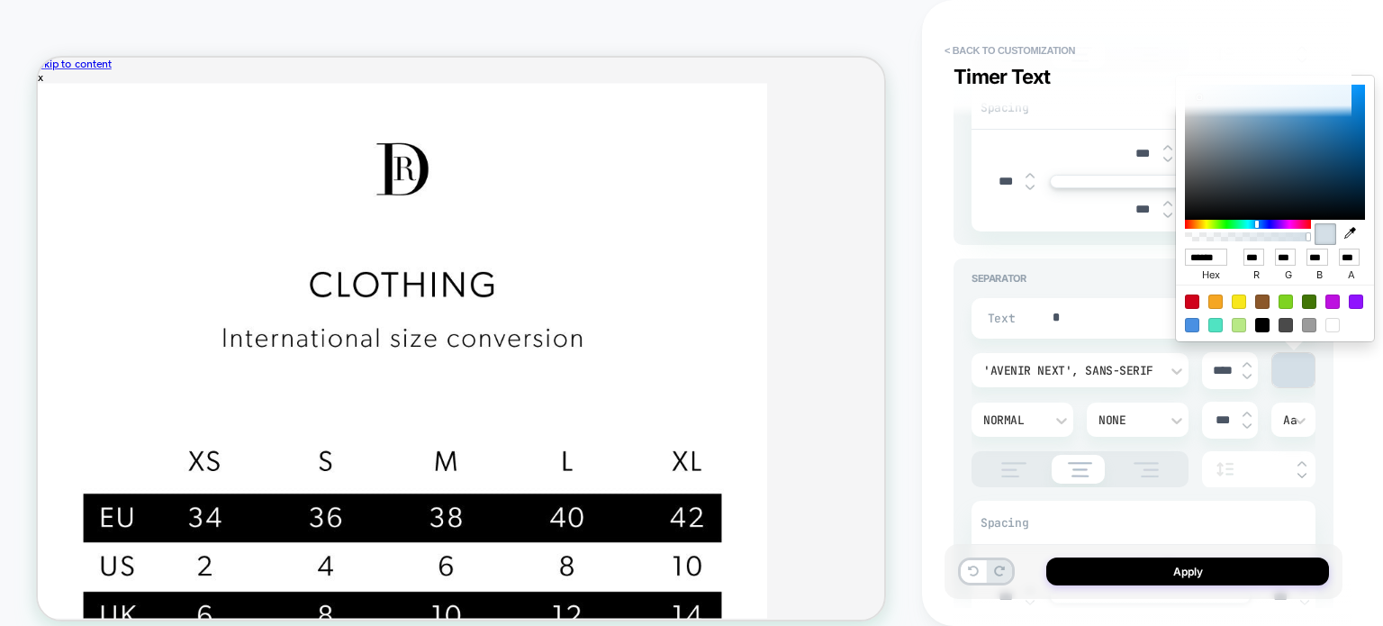
type textarea "*"
type input "******"
type input "***"
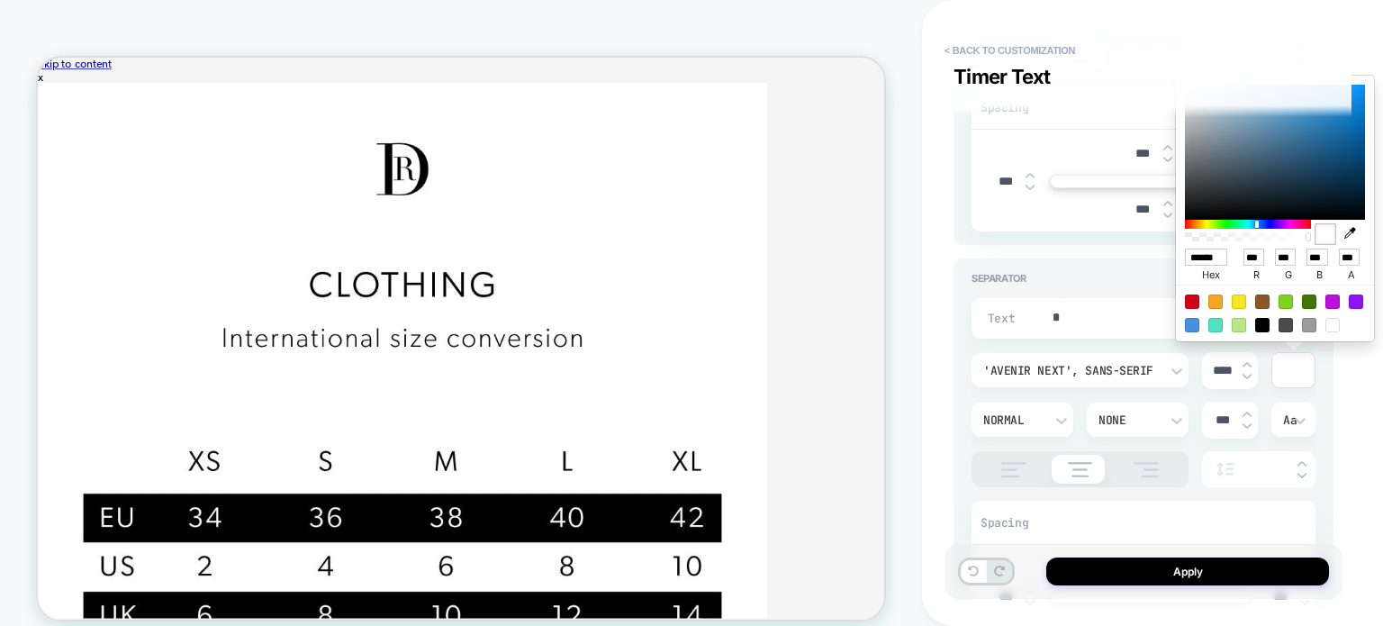
click at [1186, 232] on icon "button" at bounding box center [1350, 233] width 12 height 12
type textarea "*"
type input "******"
type input "*"
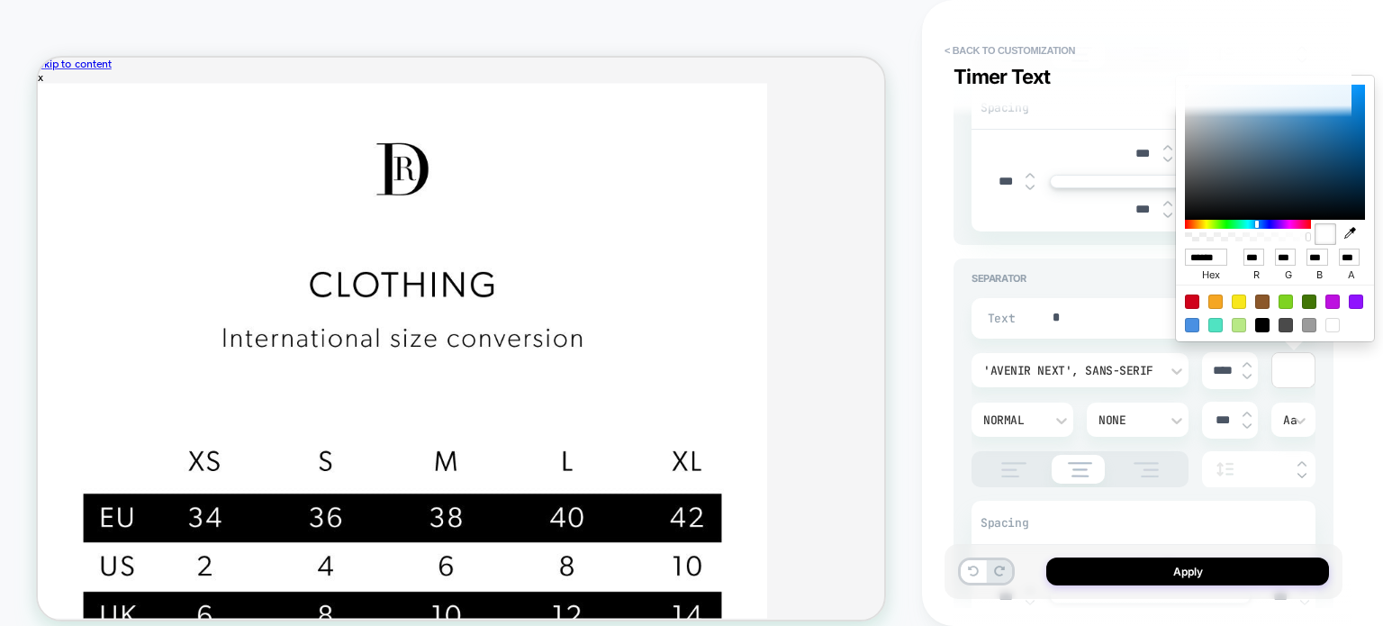
type input "*"
click at [954, 254] on div "Text - 'Avenir Next', sans-serif **** Normal None *** Aa Spacing *** *** *** **…" at bounding box center [1144, 452] width 380 height 1137
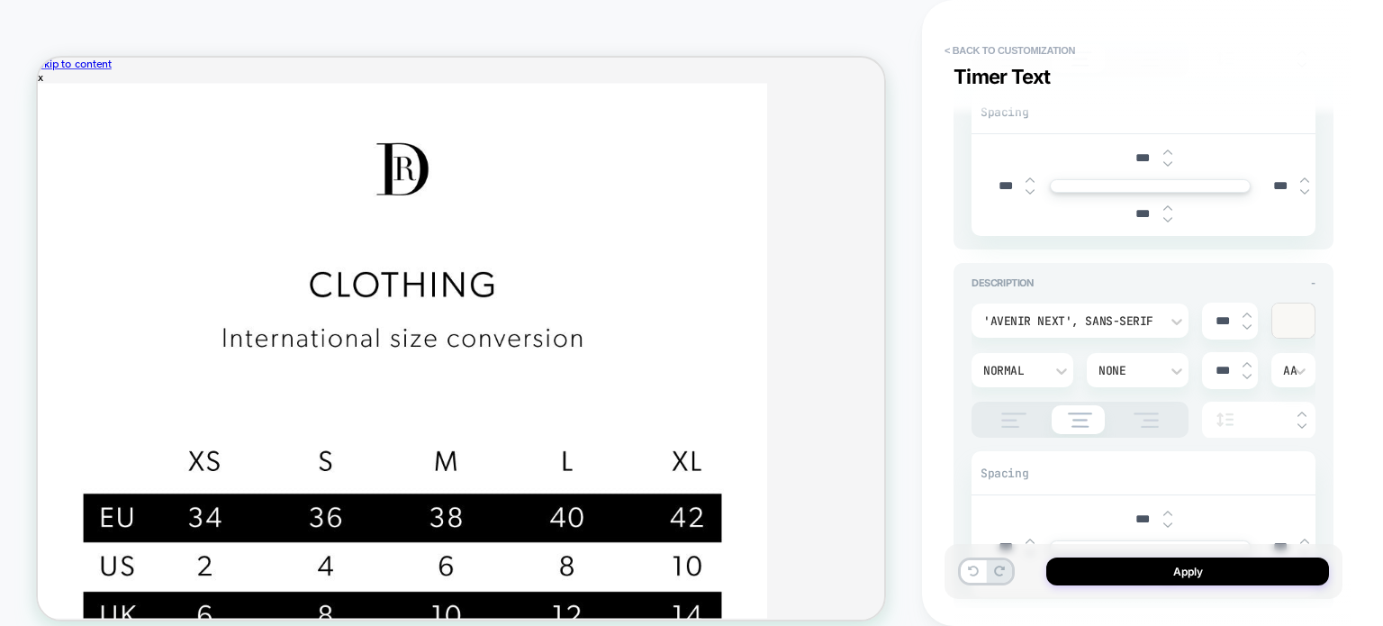
scroll to position [1441, 0]
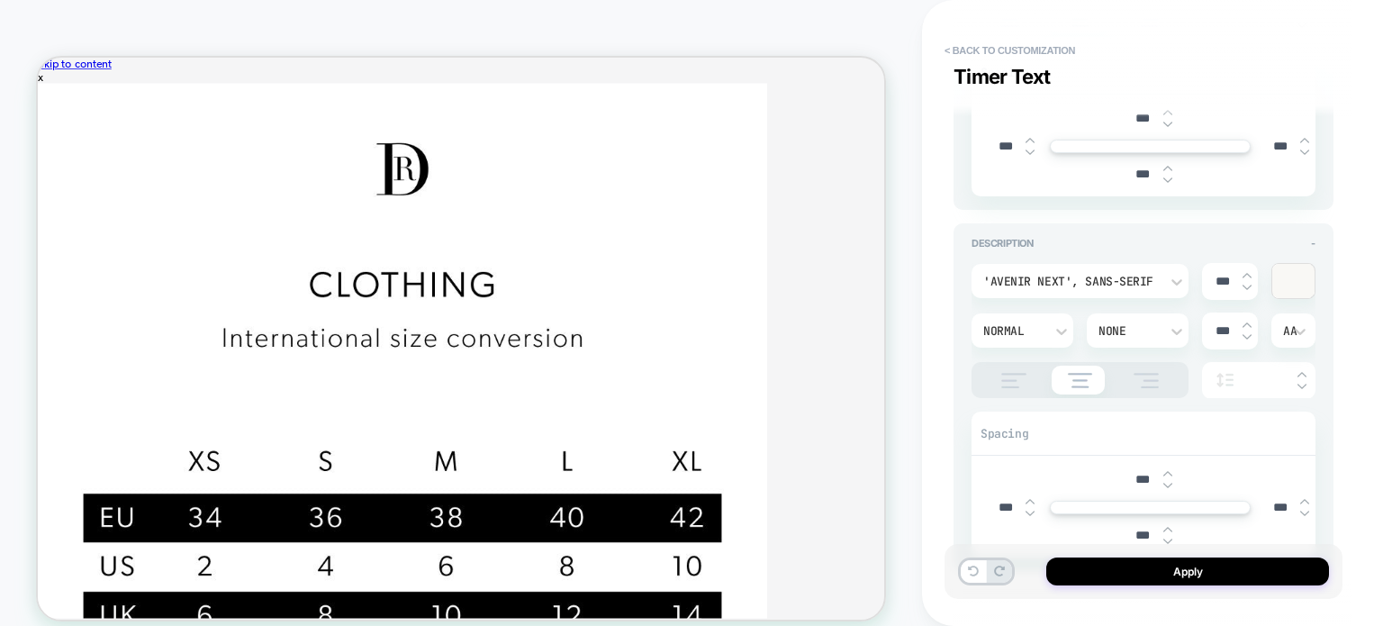
click at [0, 0] on div at bounding box center [0, 0] width 0 height 0
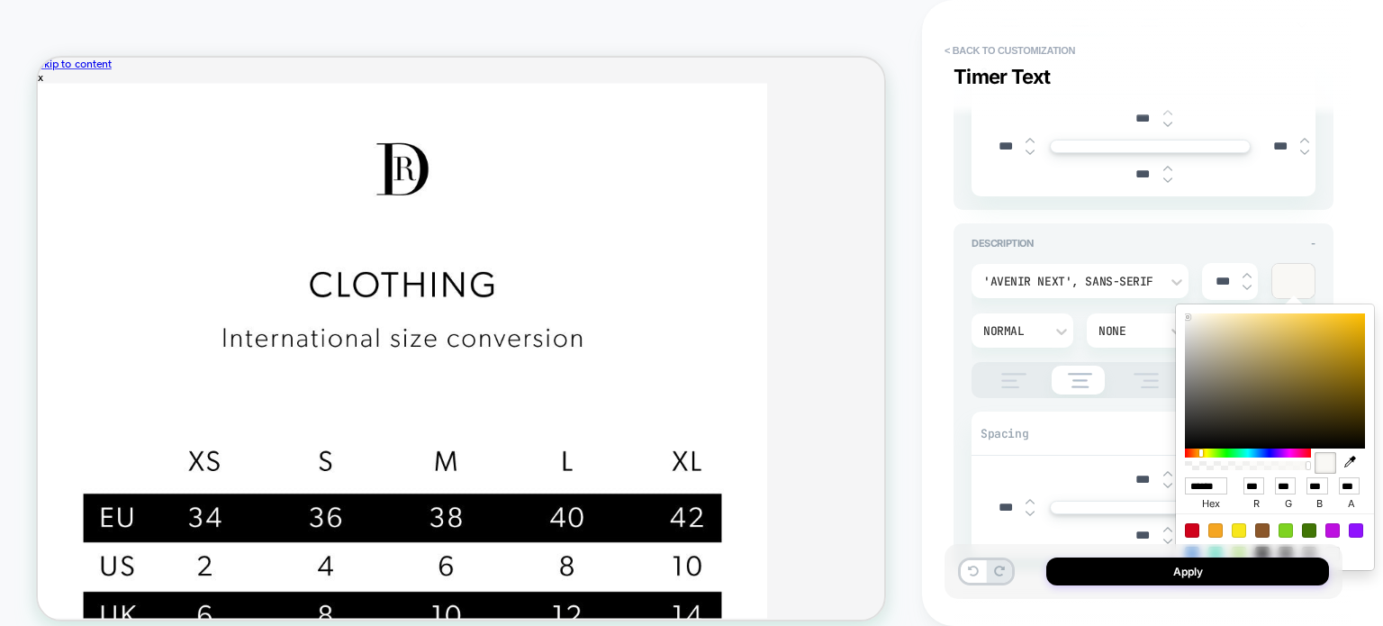
click at [1186, 460] on icon "button" at bounding box center [1350, 462] width 12 height 12
type textarea "*"
type input "******"
type input "***"
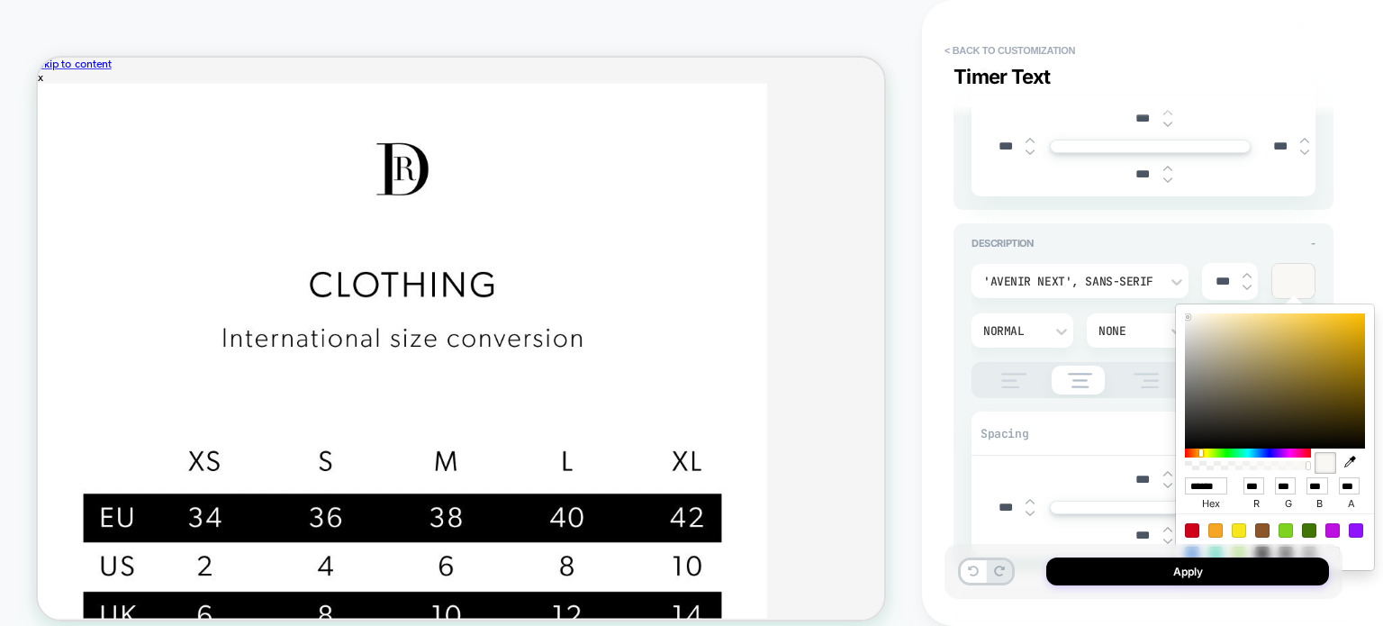
type input "***"
click at [1186, 454] on button "button" at bounding box center [1350, 440] width 27 height 55
type textarea "*"
type input "******"
type input "***"
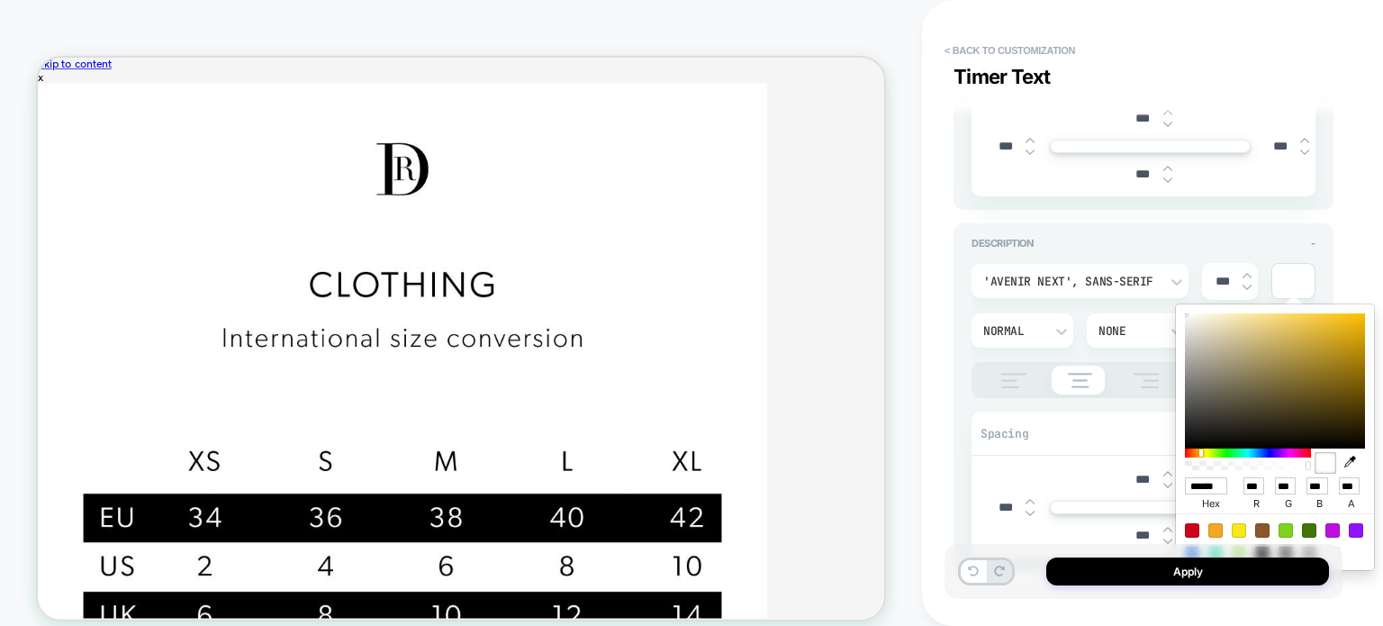
type input "***"
click at [0, 0] on div "Spacing" at bounding box center [0, 0] width 0 height 0
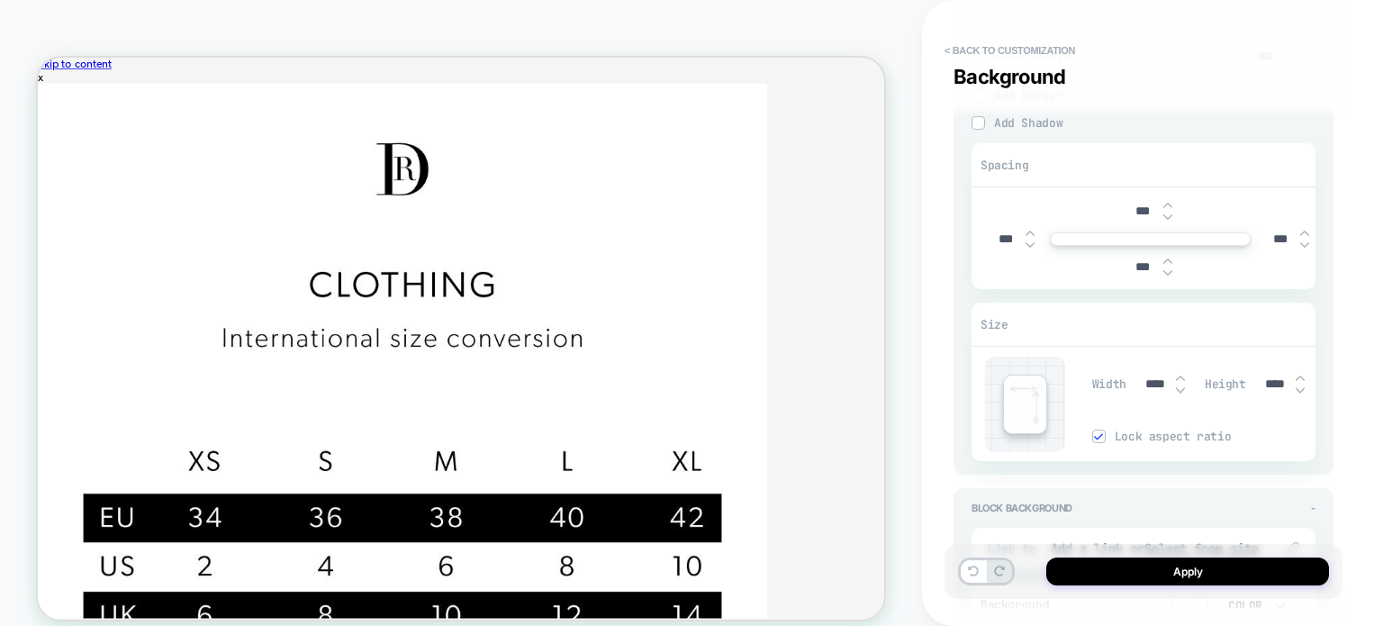
scroll to position [2431, 0]
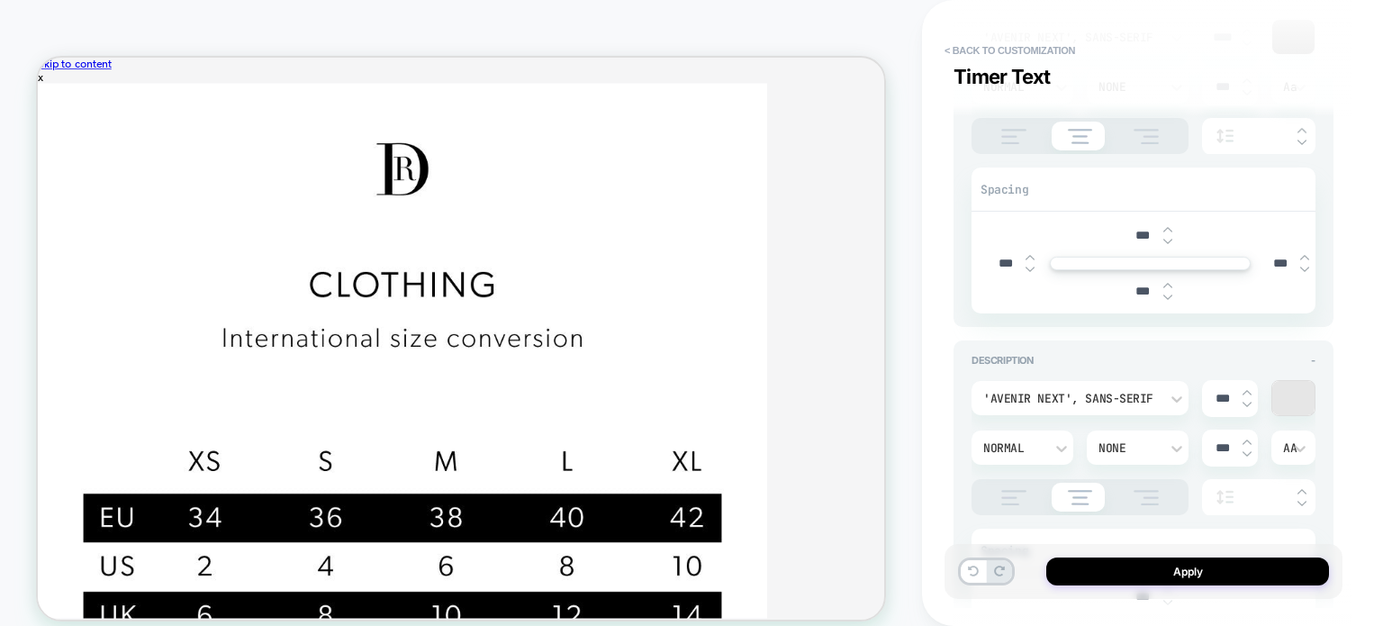
scroll to position [1397, 0]
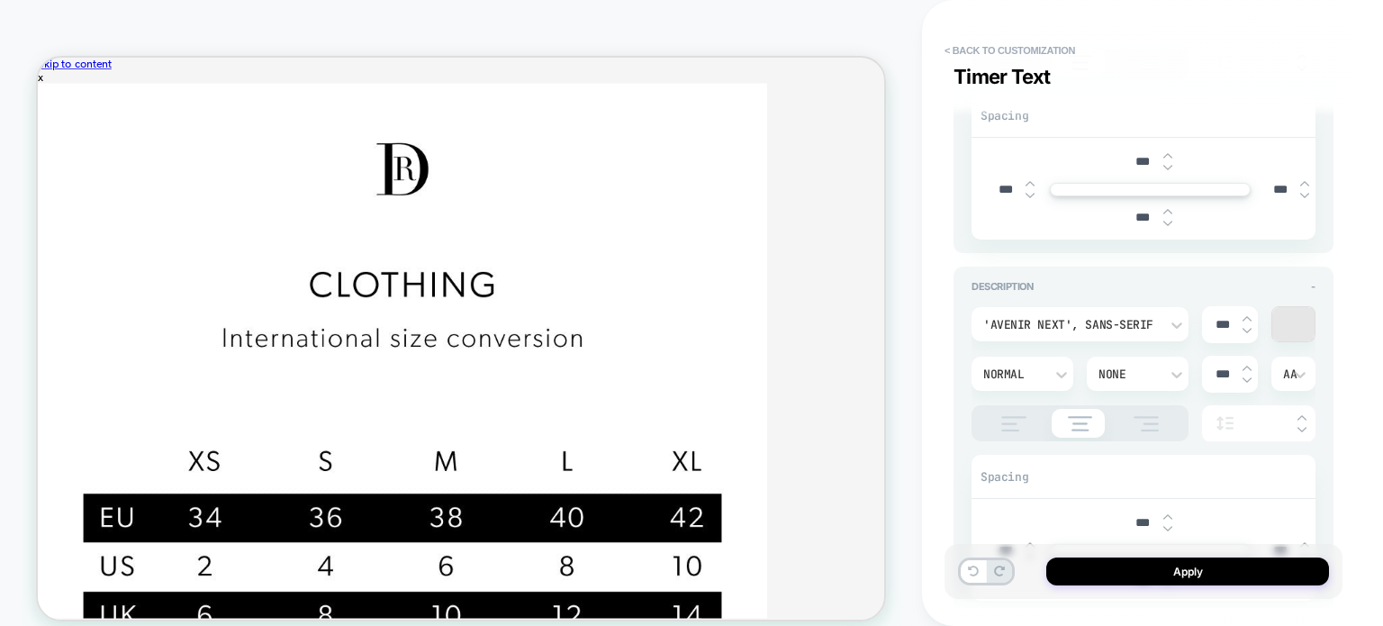
click at [0, 0] on div at bounding box center [0, 0] width 0 height 0
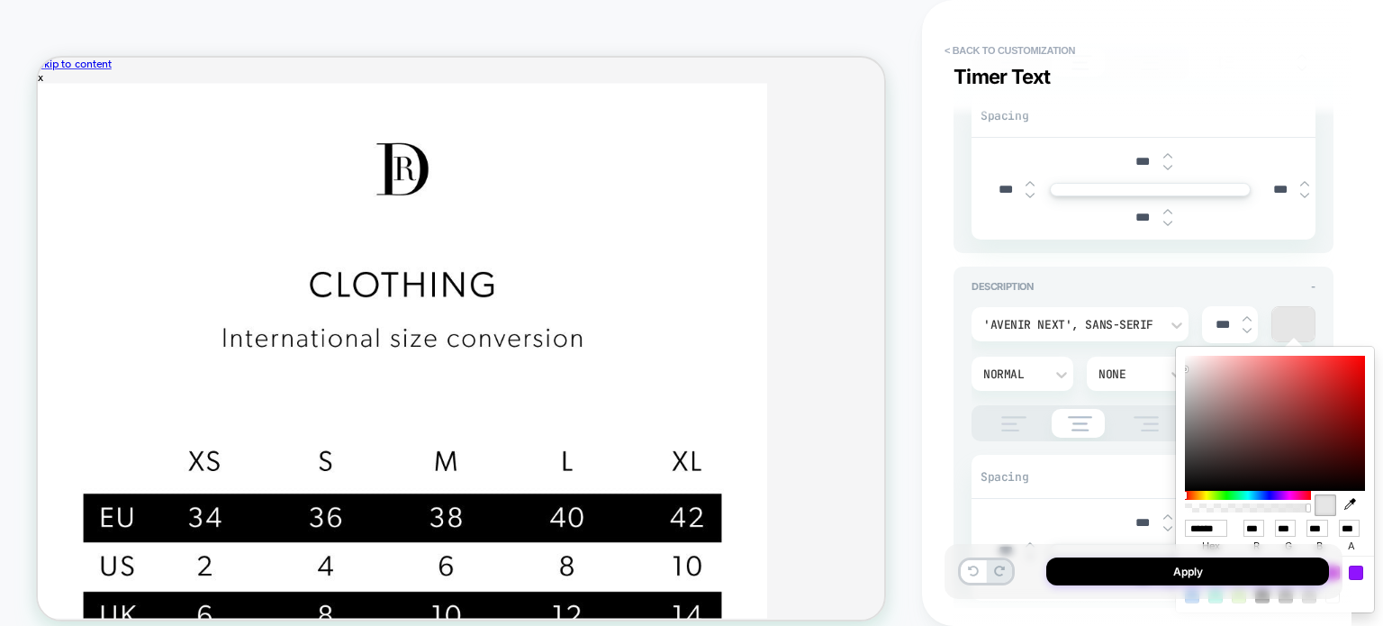
click at [0, 0] on icon "button" at bounding box center [0, 0] width 0 height 0
type textarea "*"
type input "******"
type input "**"
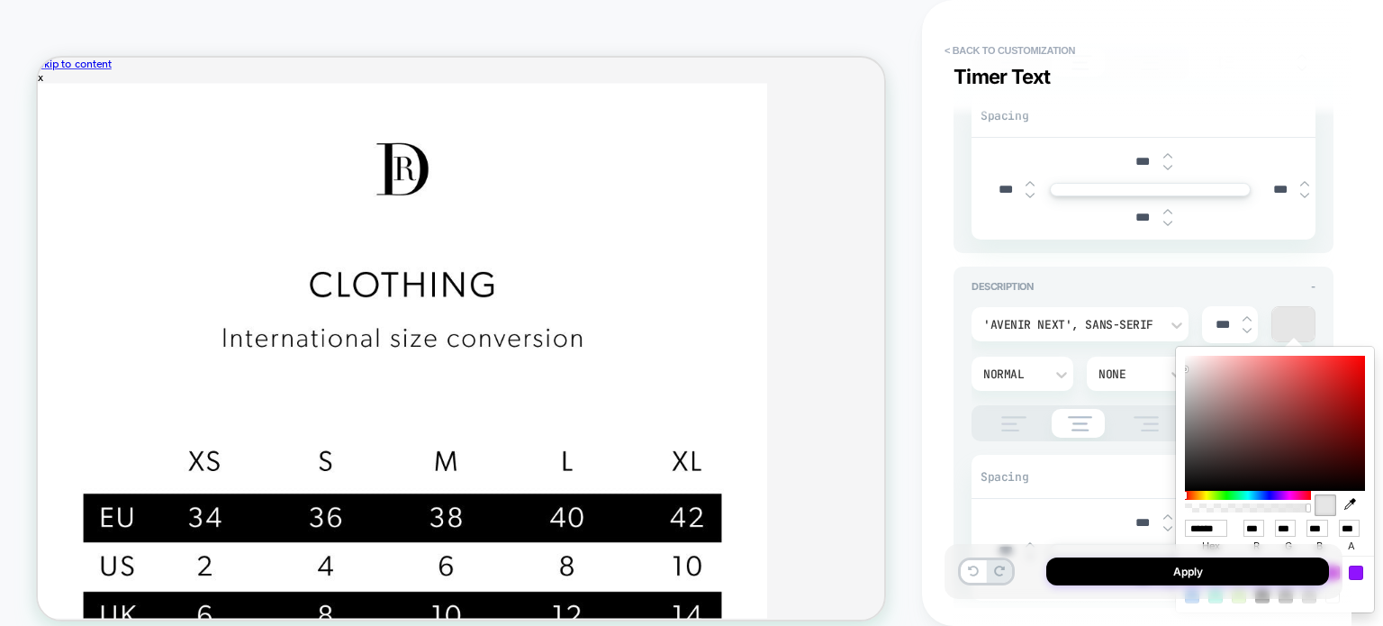
type input "**"
click at [1055, 588] on div "Apply" at bounding box center [1153, 580] width 398 height 73
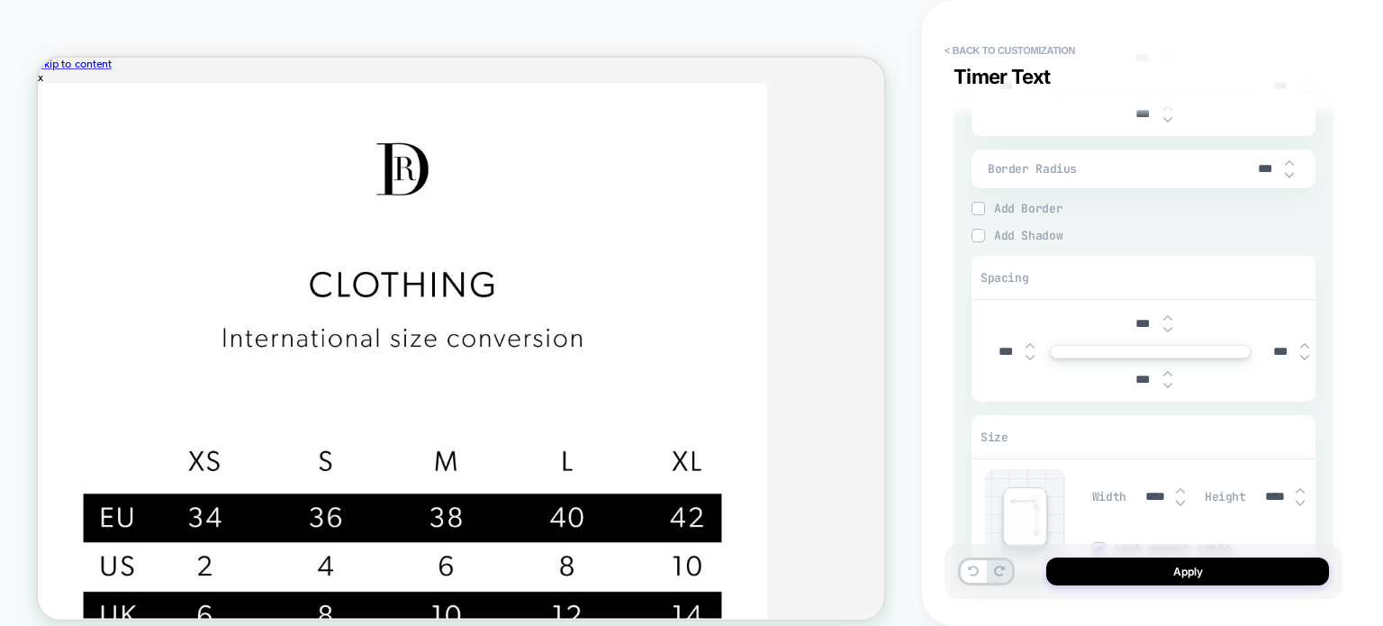
type textarea "*"
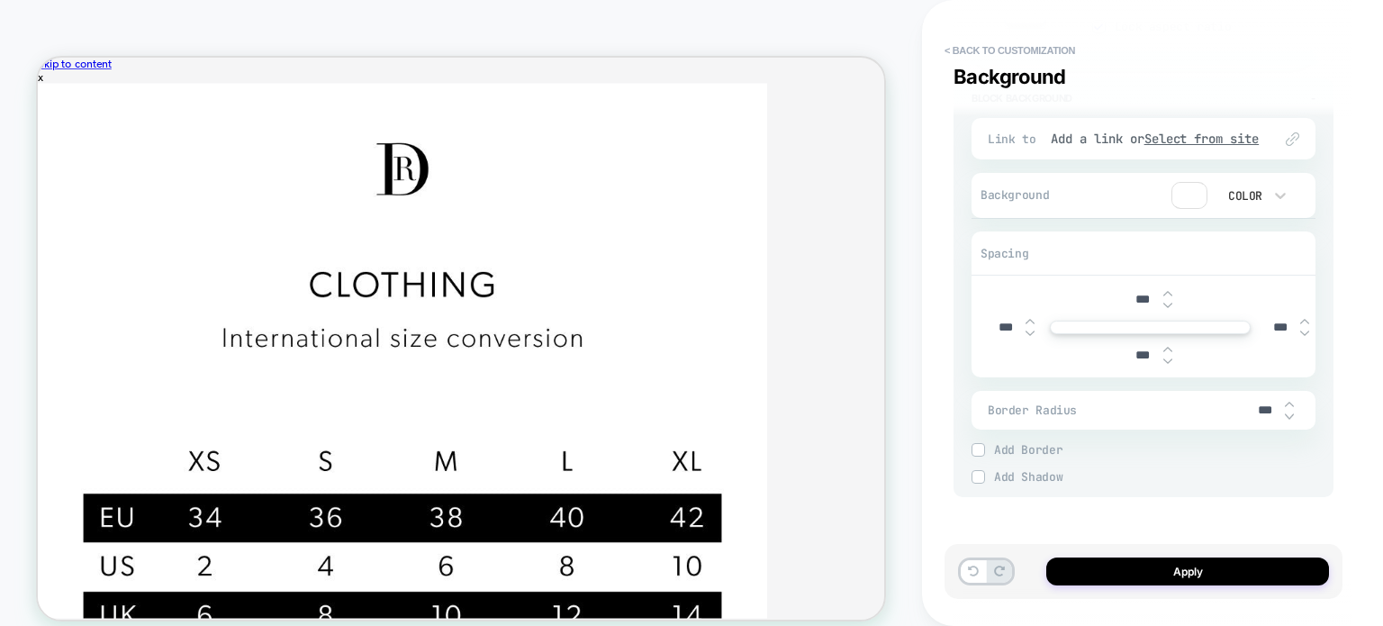
scroll to position [2748, 0]
click at [0, 0] on button "Apply" at bounding box center [0, 0] width 0 height 0
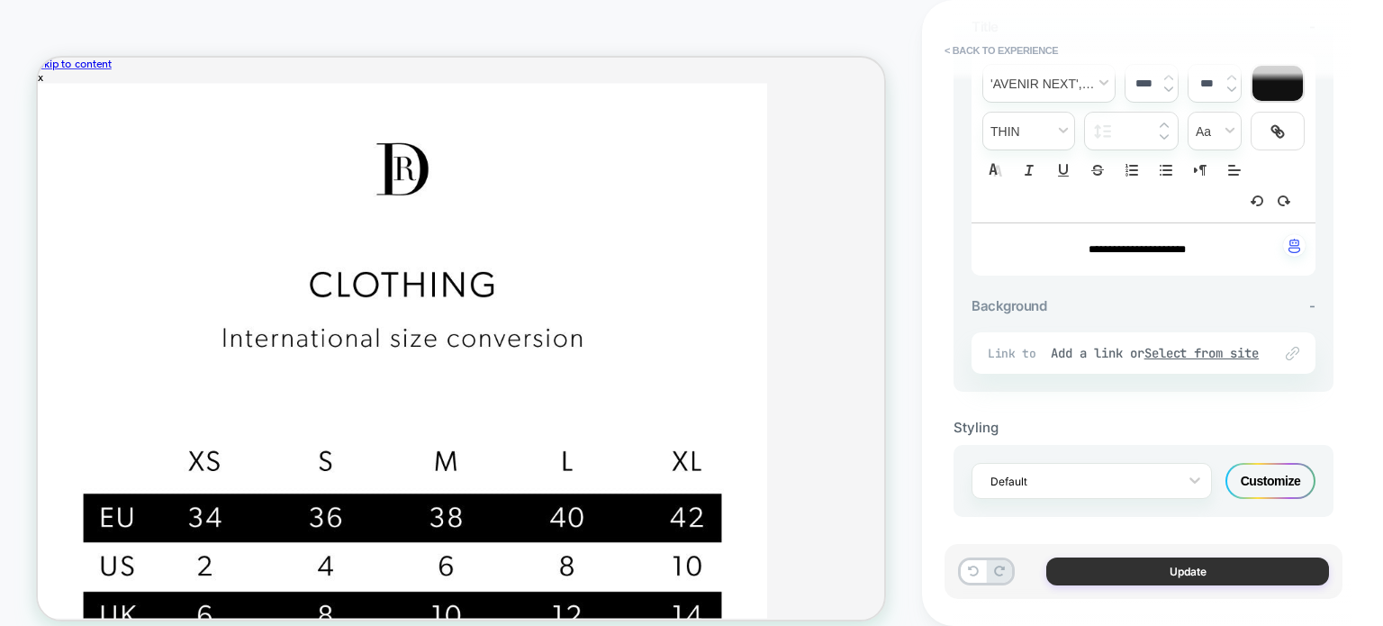
scroll to position [669, 0]
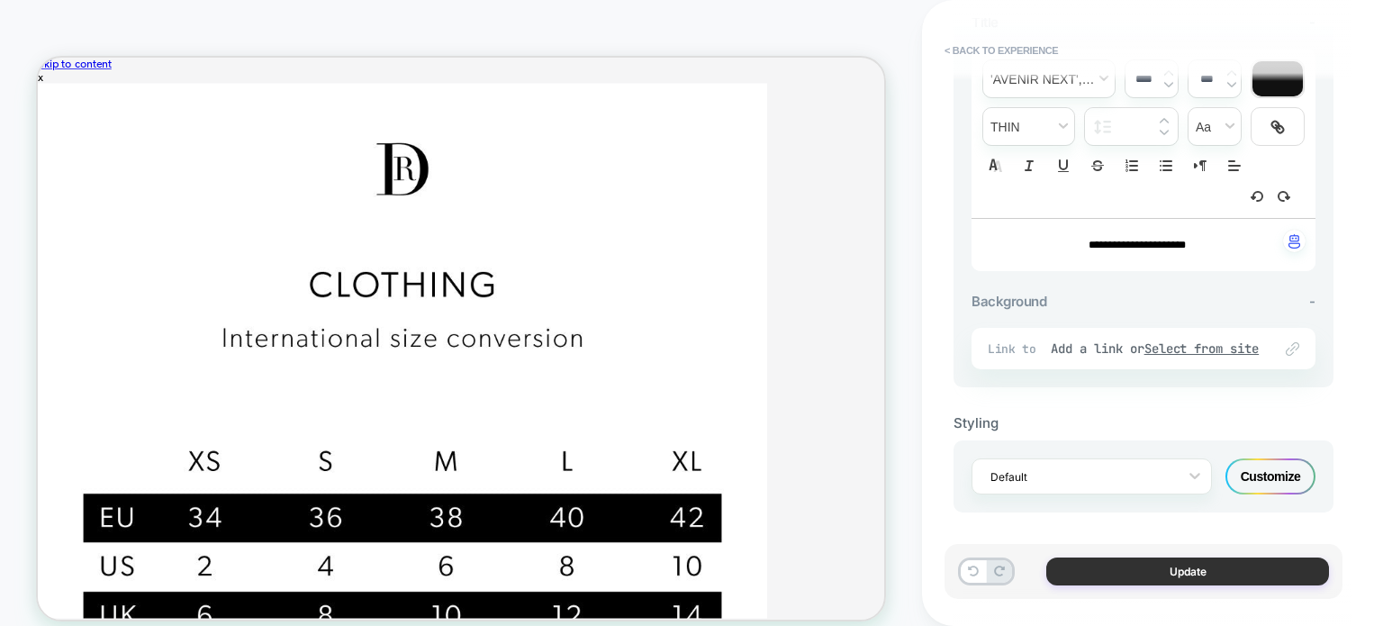
click at [0, 0] on button "Update" at bounding box center [0, 0] width 0 height 0
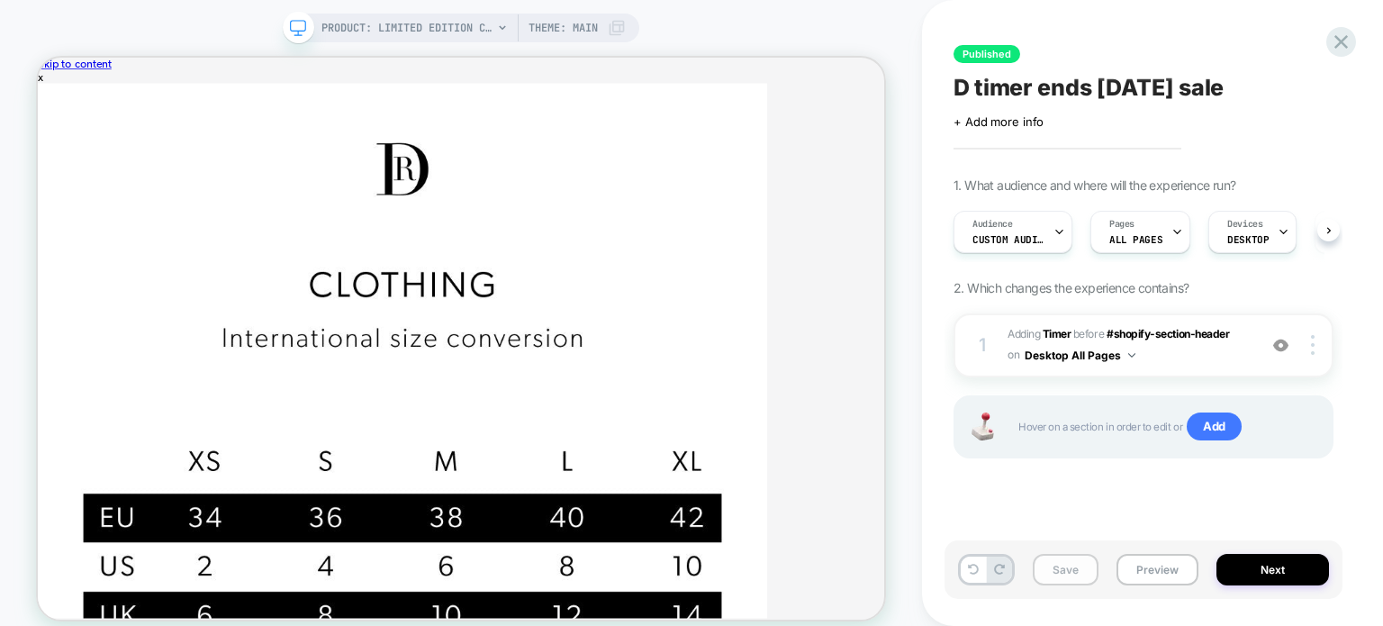
scroll to position [0, 0]
click at [0, 0] on button "Save" at bounding box center [0, 0] width 0 height 0
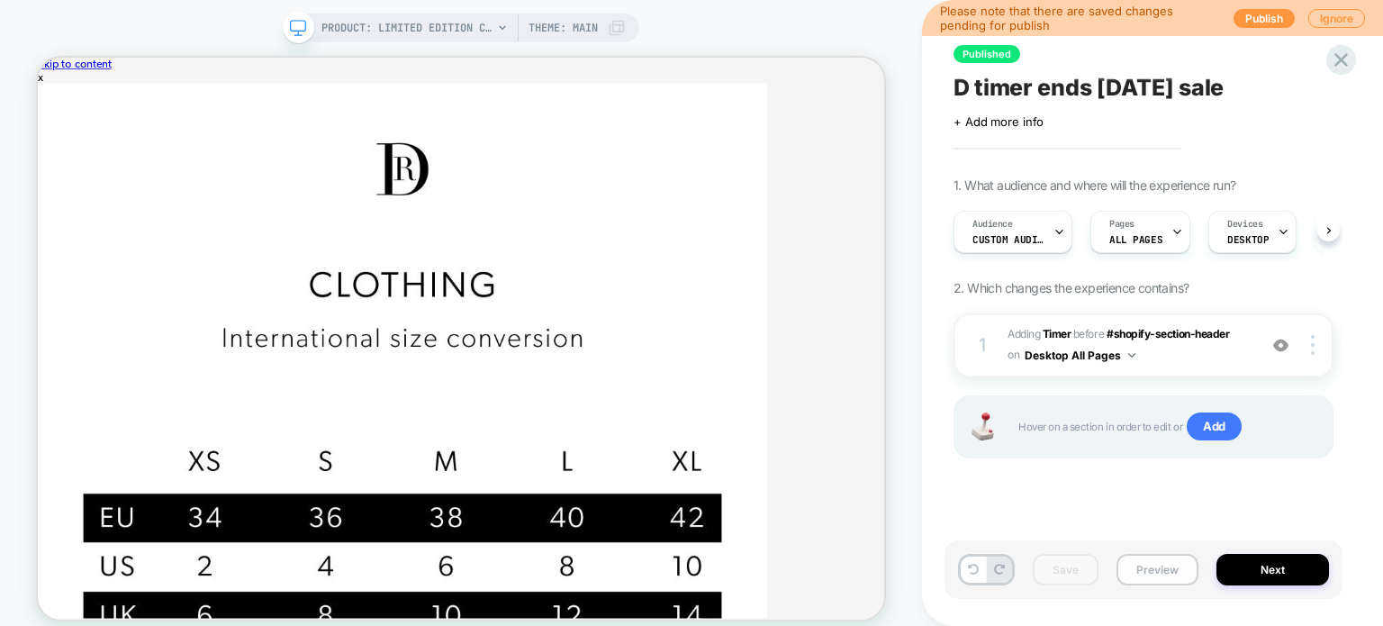
click at [1153, 564] on button "Preview" at bounding box center [1158, 570] width 82 height 32
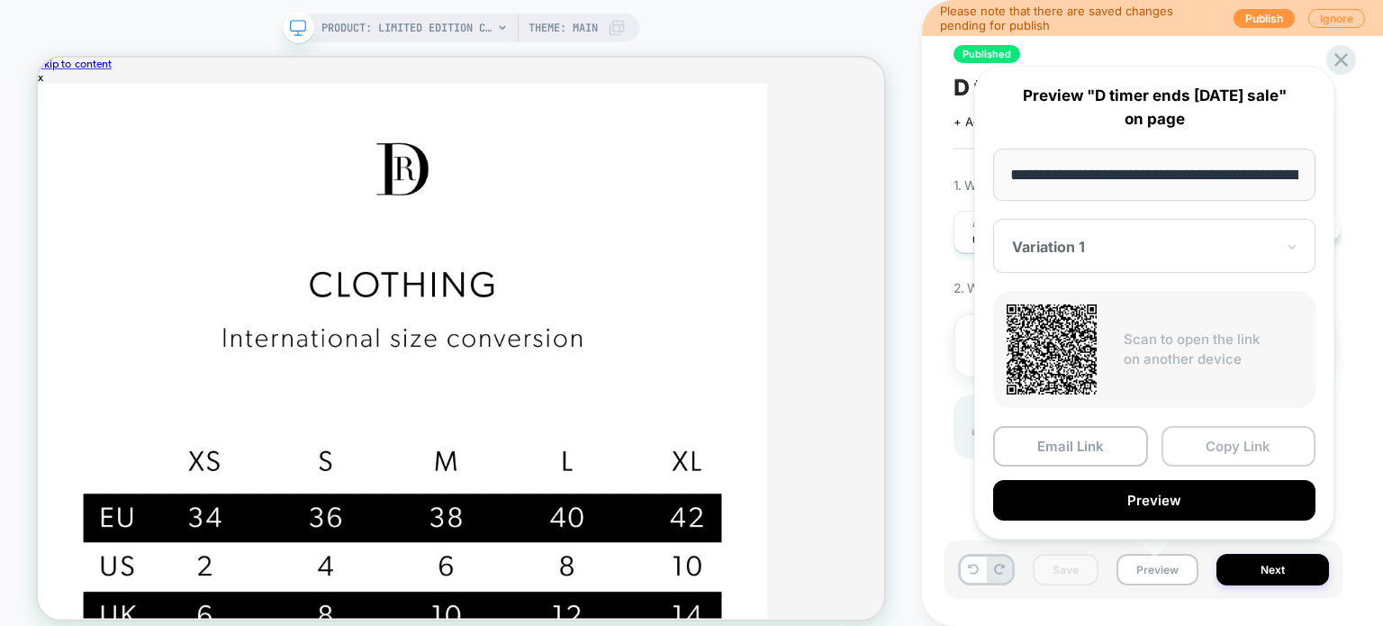
click at [0, 0] on button "Copy Link" at bounding box center [0, 0] width 0 height 0
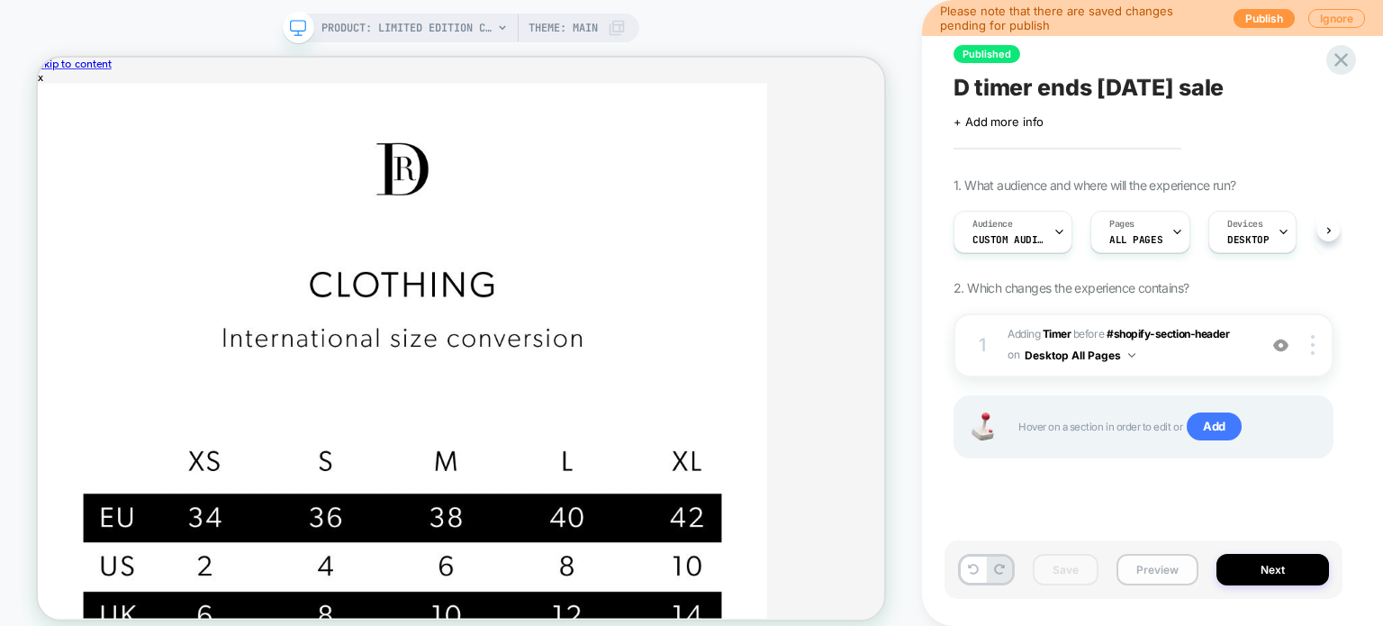
click at [1145, 573] on button "Preview" at bounding box center [1158, 570] width 82 height 32
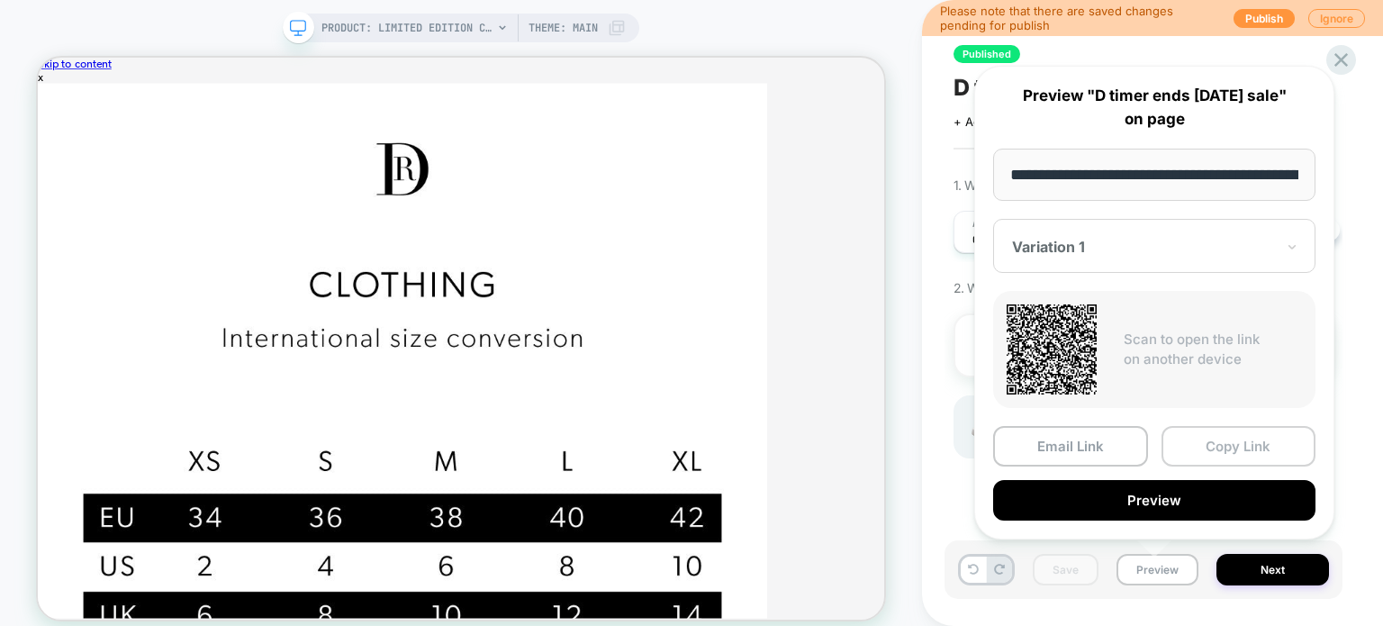
click at [1186, 449] on button "Copy Link" at bounding box center [1239, 446] width 155 height 41
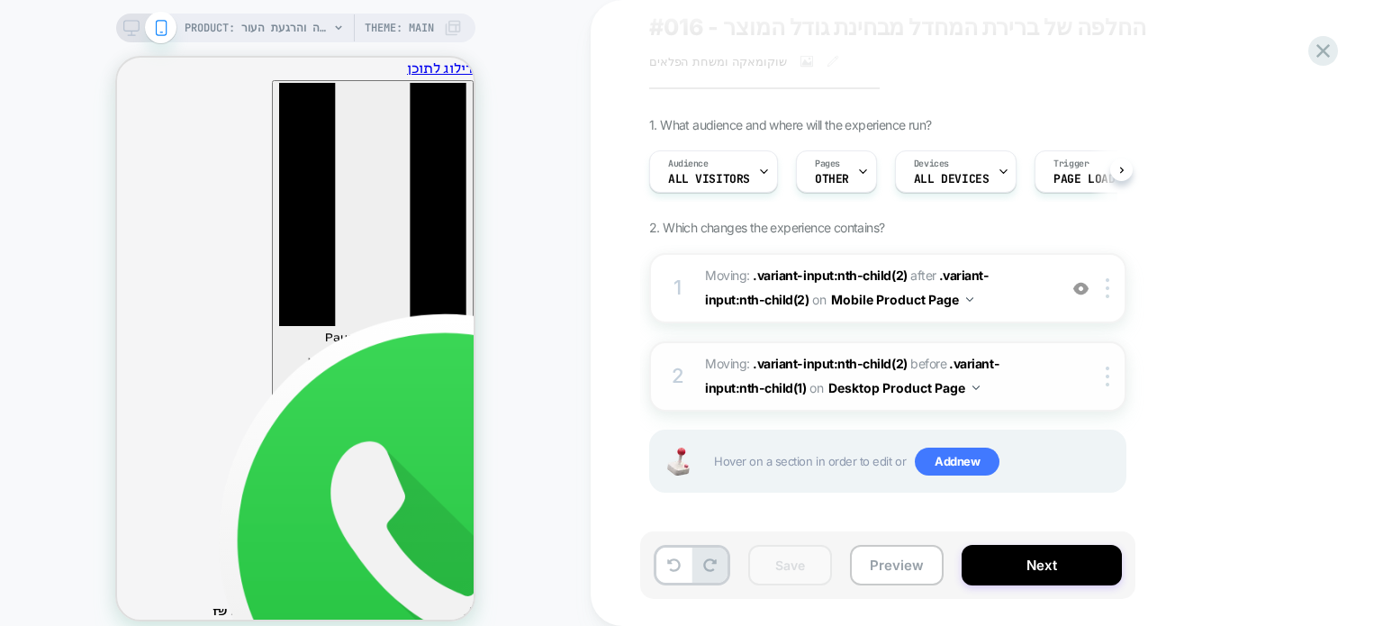
scroll to position [61, 0]
click at [966, 308] on span "Moving: .variant-input:nth-child(2) .variant-input:nth-child(2) after .variant-…" at bounding box center [876, 287] width 343 height 49
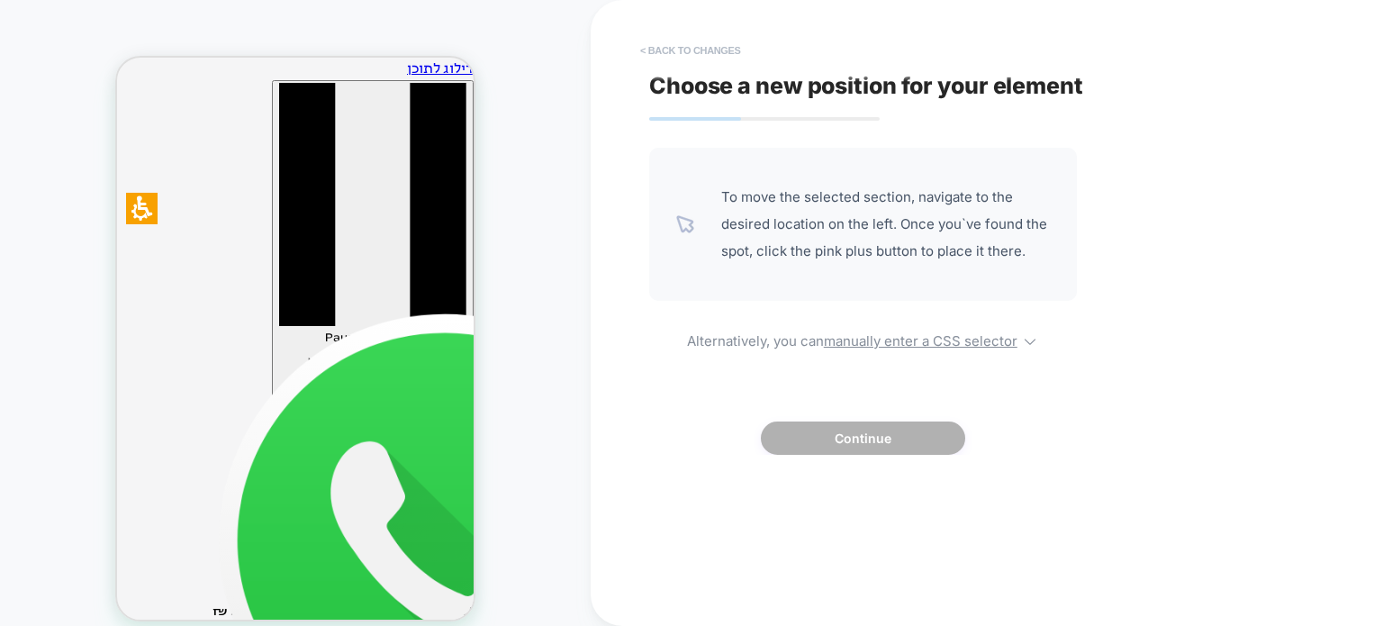
click at [0, 0] on button "< Back to changes" at bounding box center [0, 0] width 0 height 0
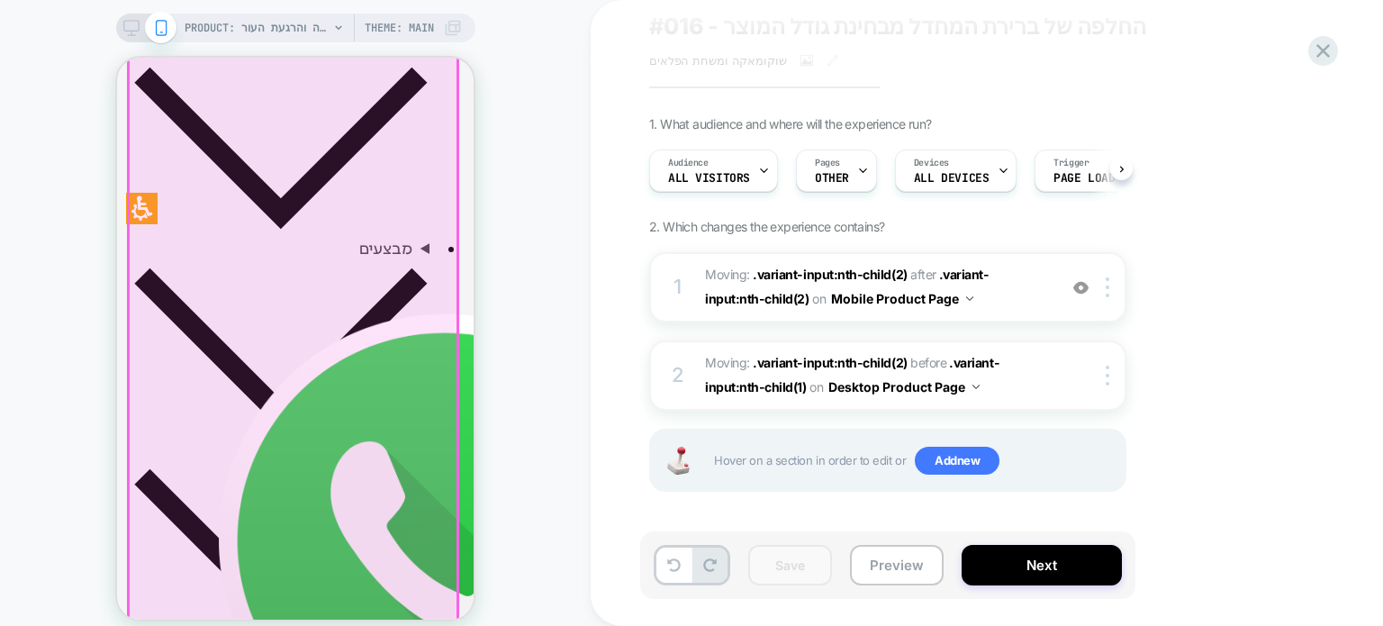
scroll to position [900, 0]
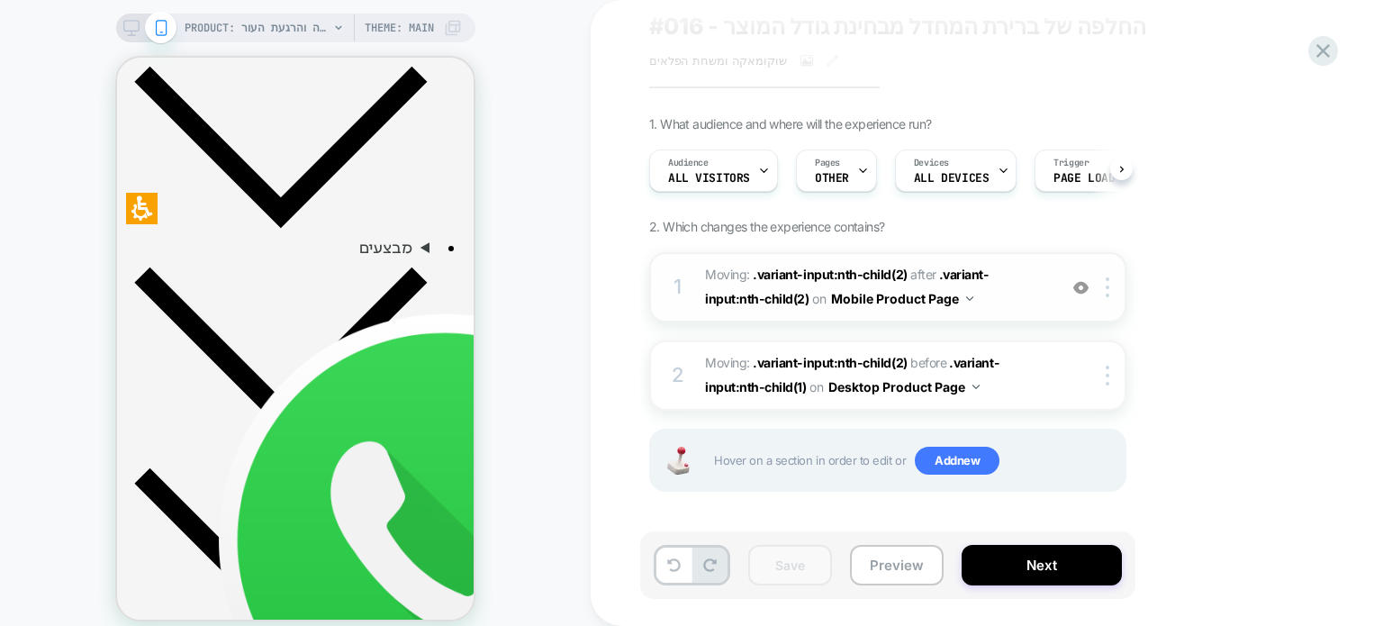
click at [1001, 307] on span "Moving: .variant-input:nth-child(2) .variant-input:nth-child(2) after .variant-…" at bounding box center [876, 287] width 343 height 49
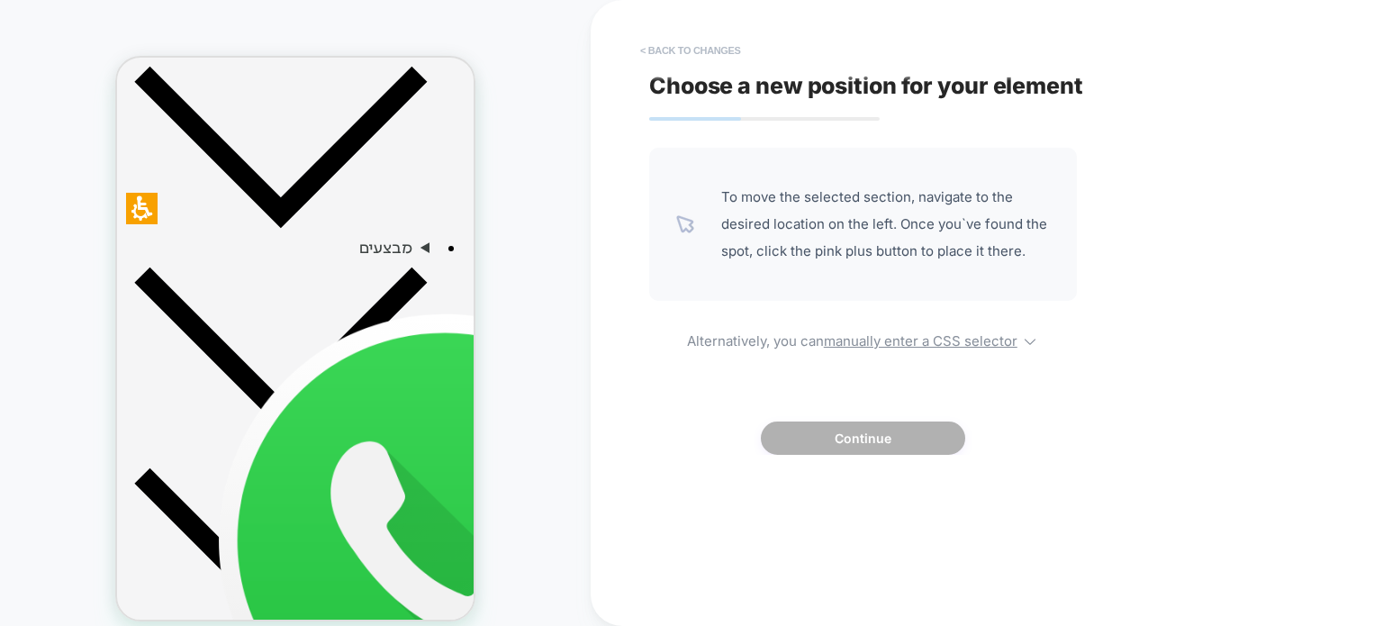
click at [644, 47] on button "< Back to changes" at bounding box center [690, 50] width 119 height 29
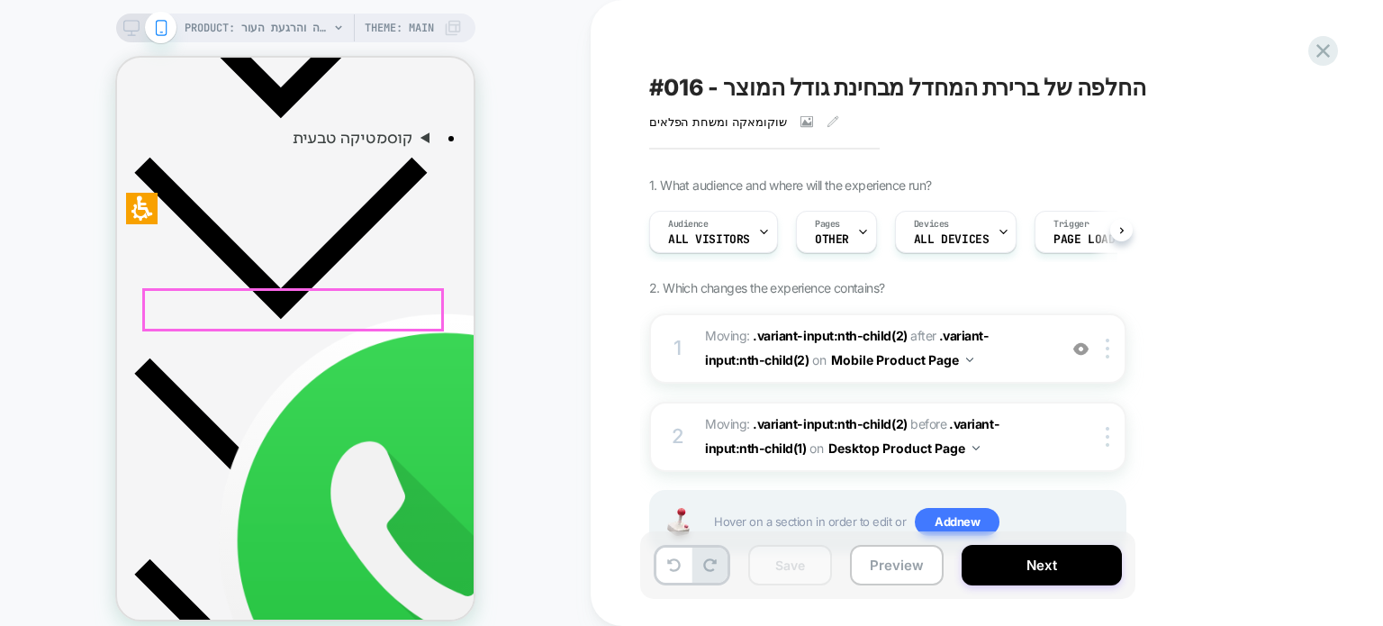
scroll to position [810, 0]
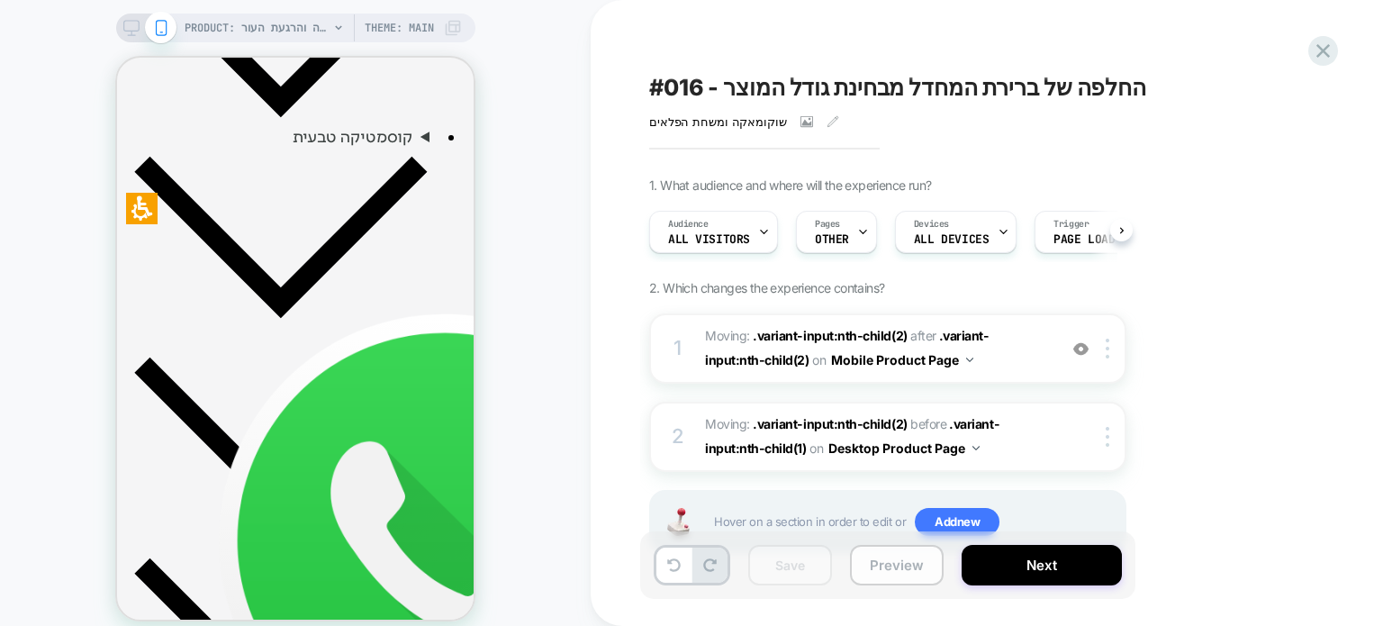
click at [872, 565] on button "Preview" at bounding box center [897, 565] width 94 height 41
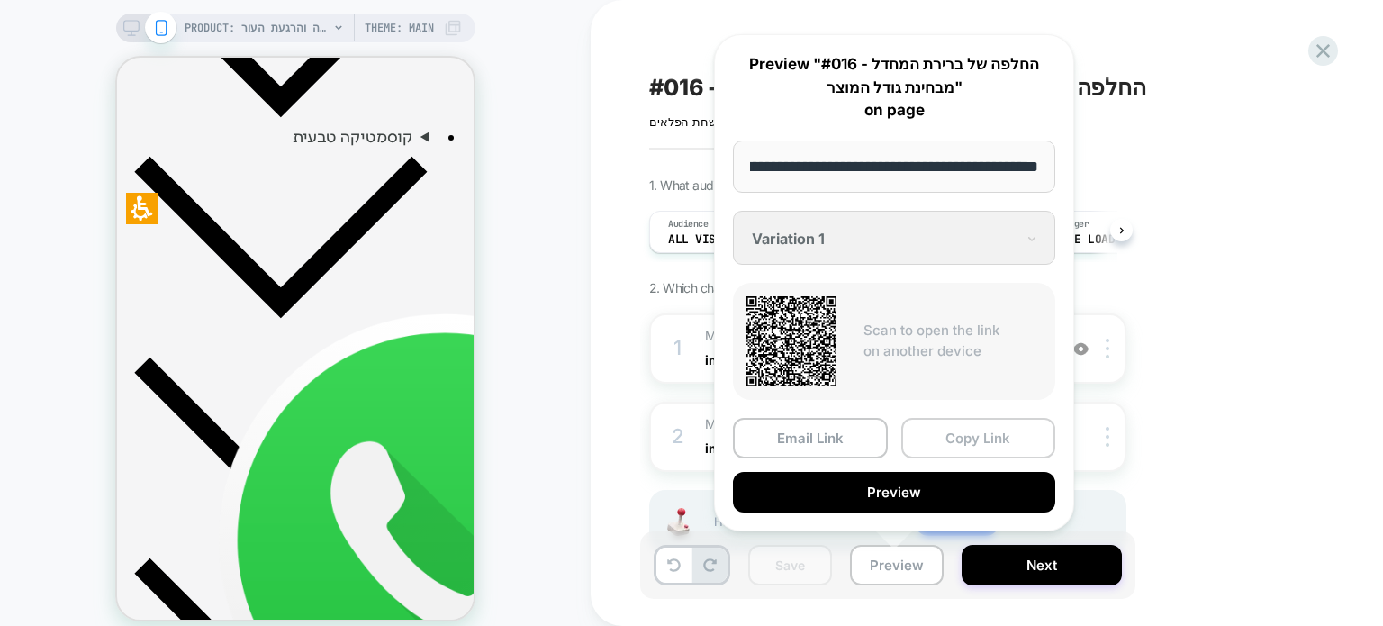
scroll to position [0, 0]
click at [959, 431] on button "Copy Link" at bounding box center [978, 438] width 155 height 41
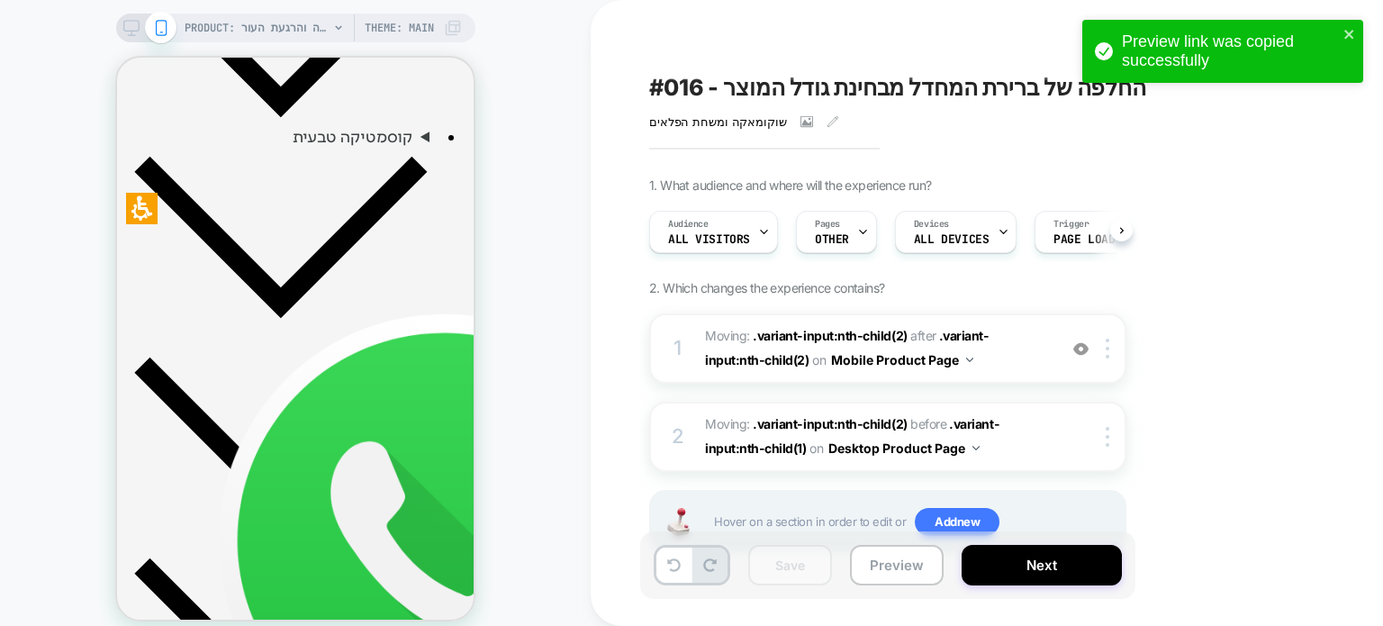
click at [133, 23] on icon at bounding box center [131, 28] width 16 height 16
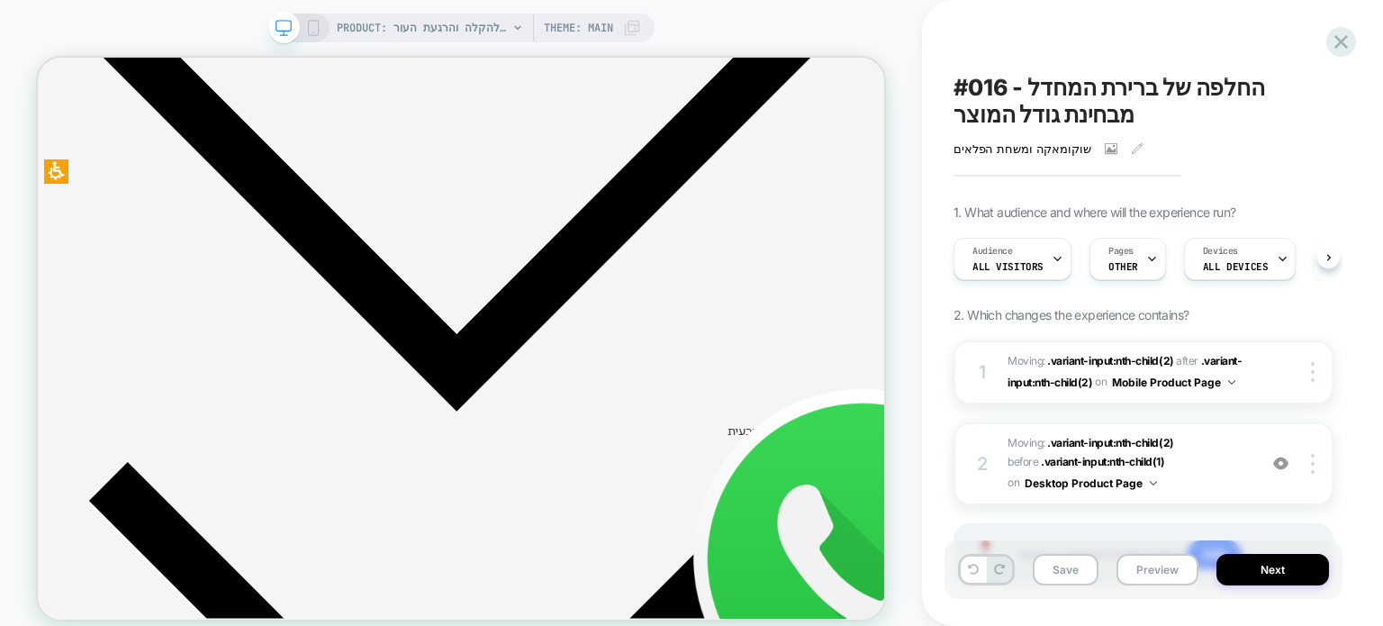
scroll to position [764, 0]
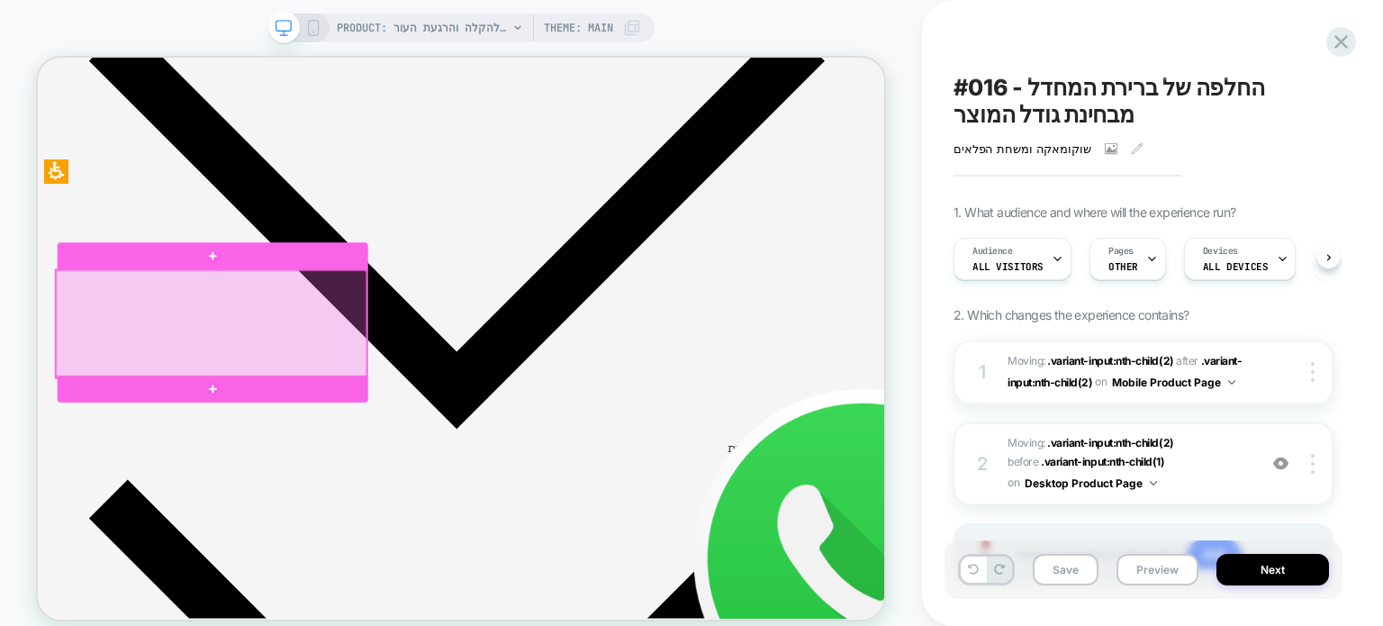
click at [286, 475] on div at bounding box center [269, 412] width 414 height 143
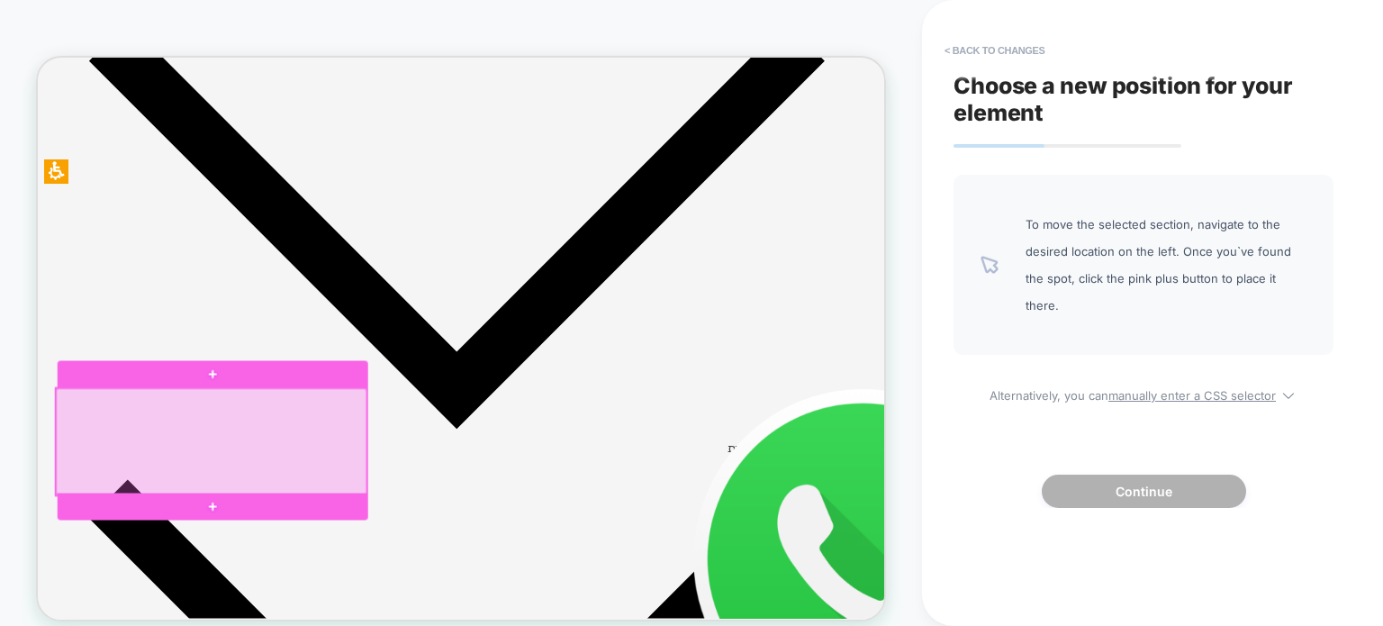
click at [265, 571] on div at bounding box center [269, 570] width 414 height 143
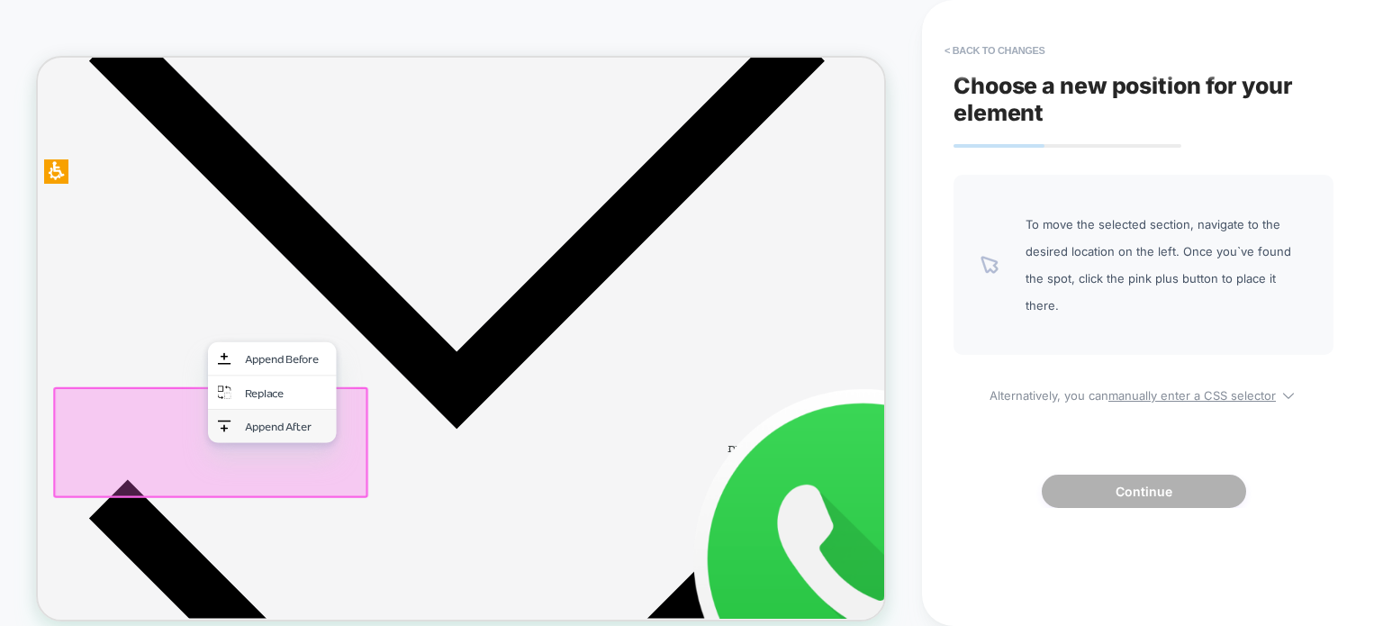
click at [310, 539] on div "Append After" at bounding box center [350, 549] width 171 height 44
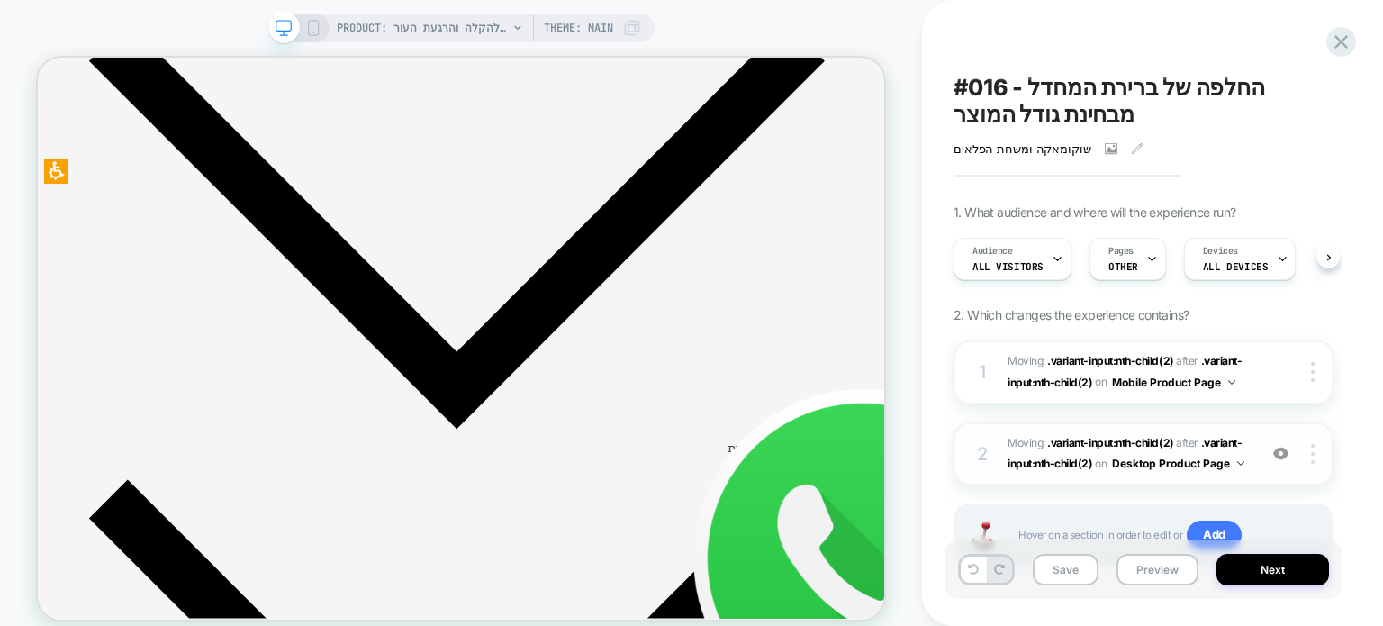
scroll to position [0, 0]
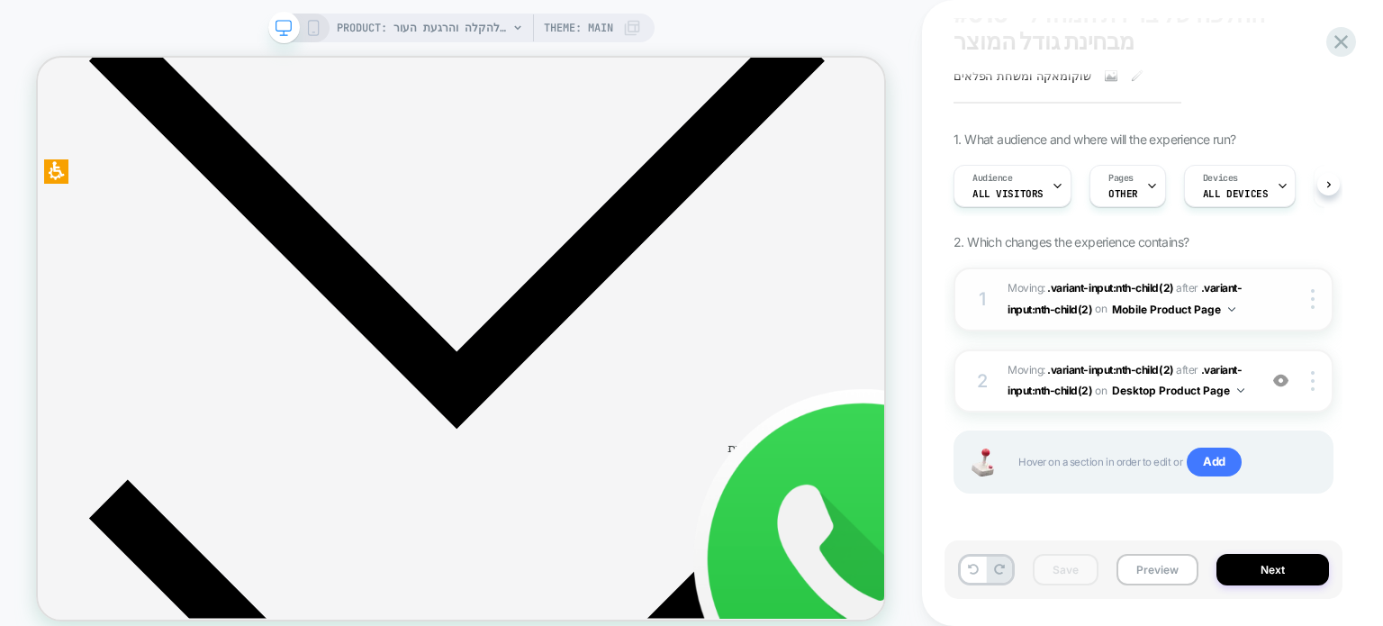
scroll to position [76, 0]
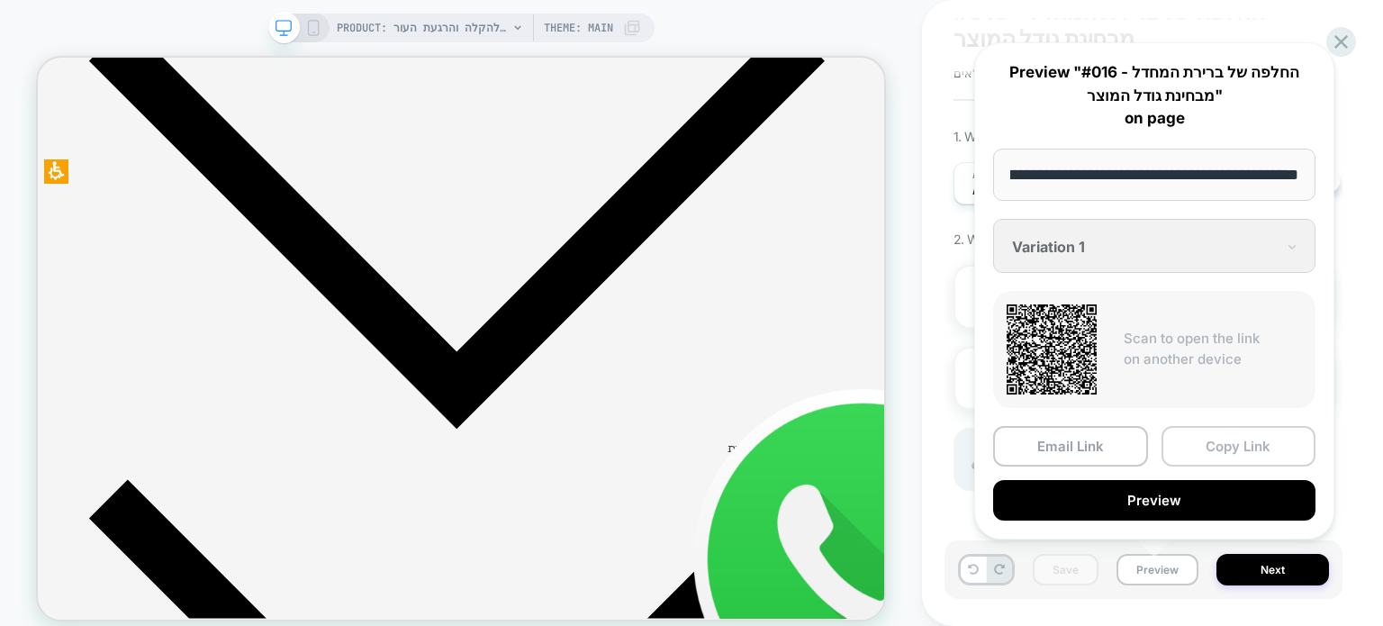
scroll to position [0, 0]
click at [1201, 444] on button "Copy Link" at bounding box center [1239, 446] width 155 height 41
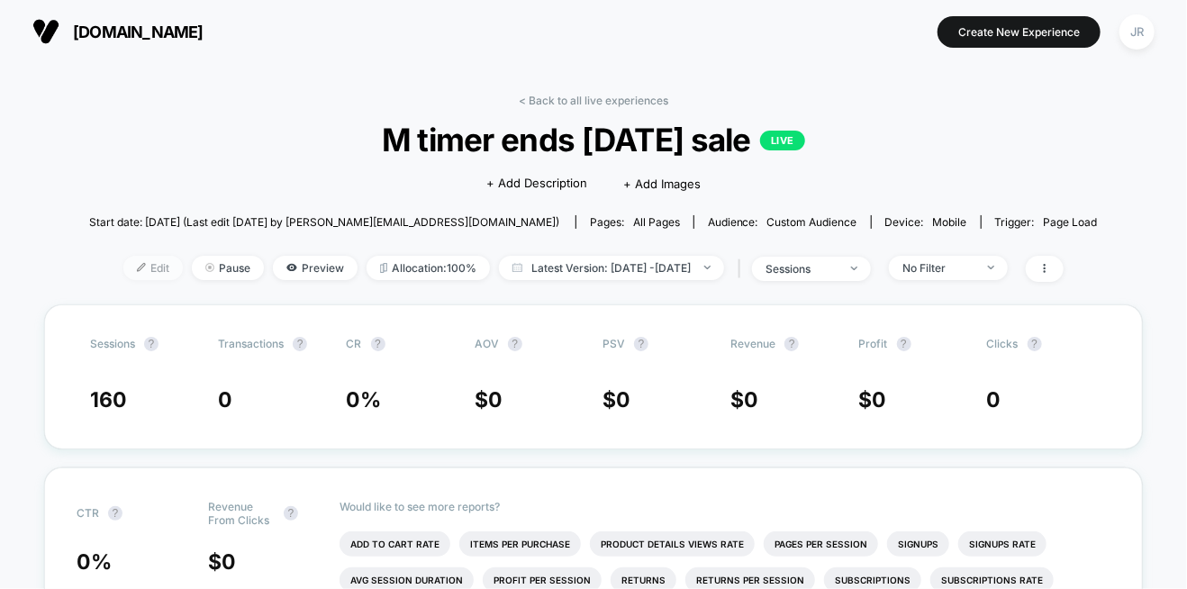
click at [131, 269] on span "Edit" at bounding box center [152, 268] width 59 height 24
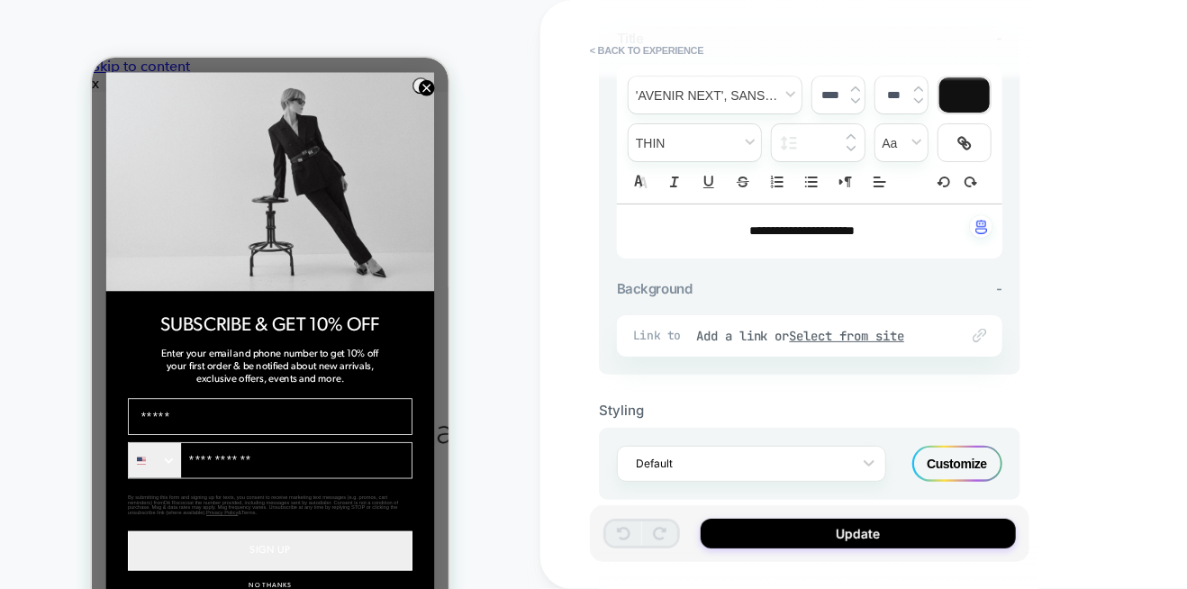
scroll to position [677, 0]
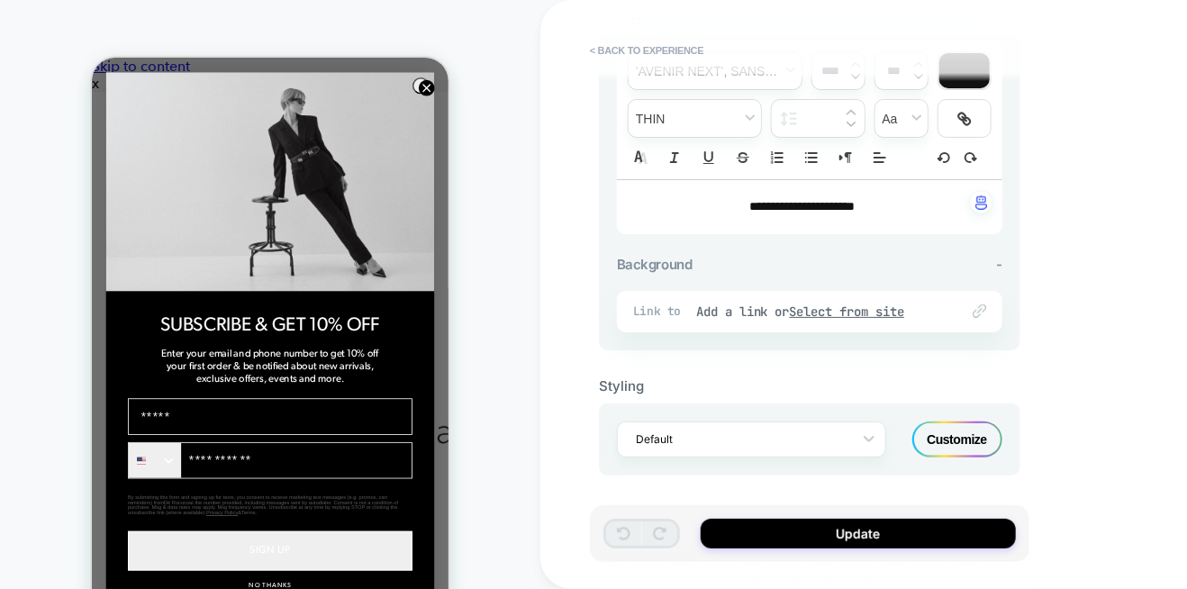
click at [955, 424] on div "Customize" at bounding box center [957, 439] width 90 height 36
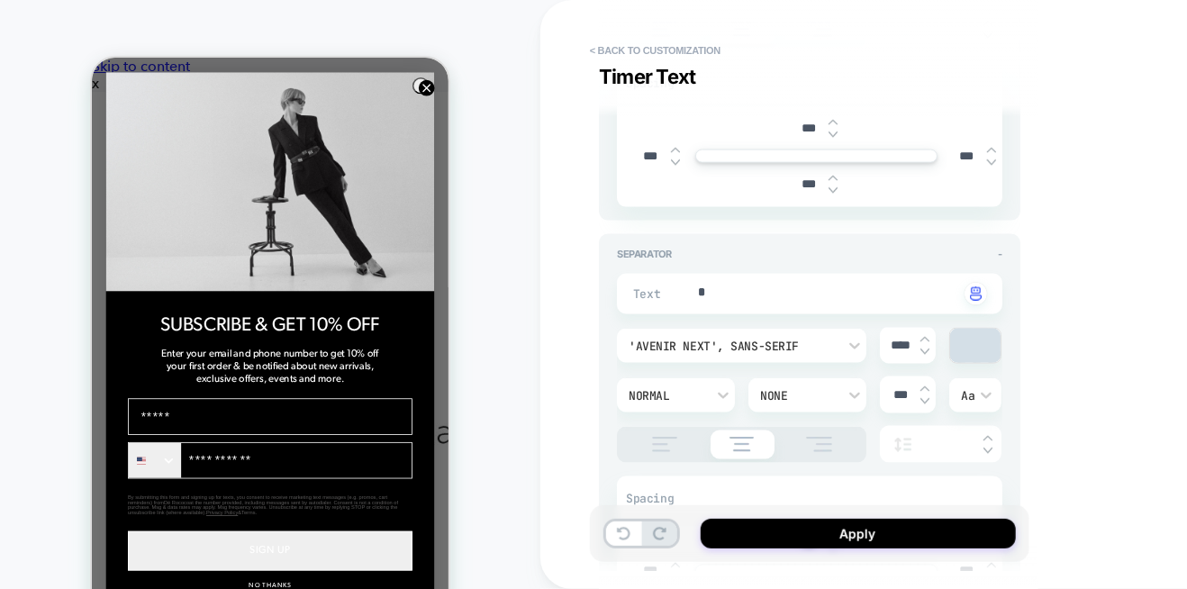
scroll to position [1080, 0]
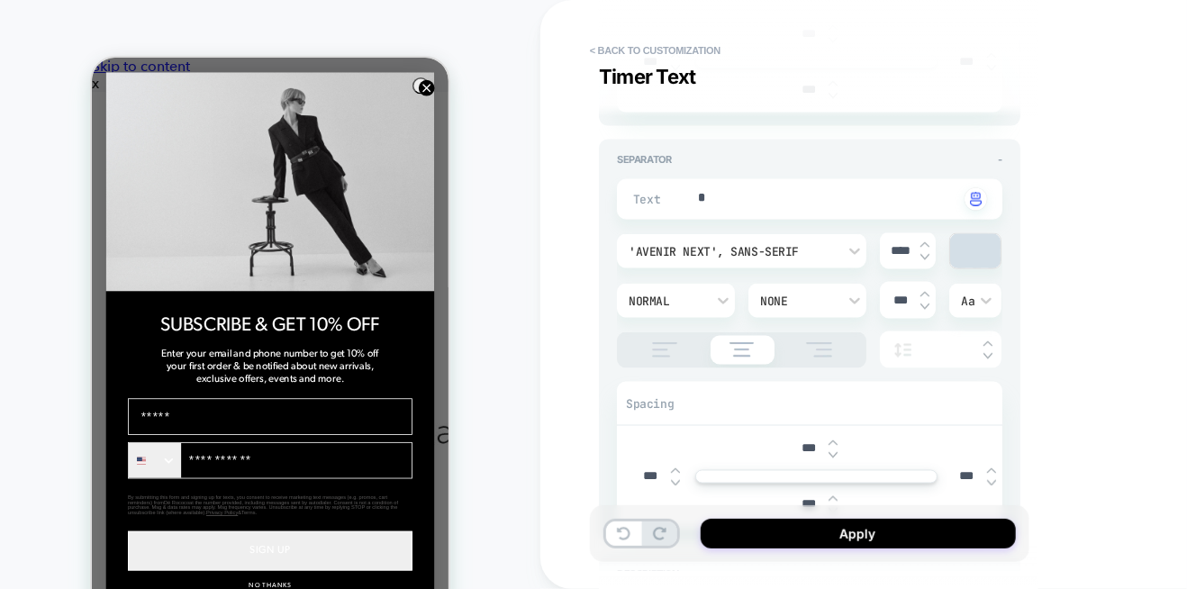
click at [422, 84] on icon "Close dialog" at bounding box center [425, 87] width 6 height 6
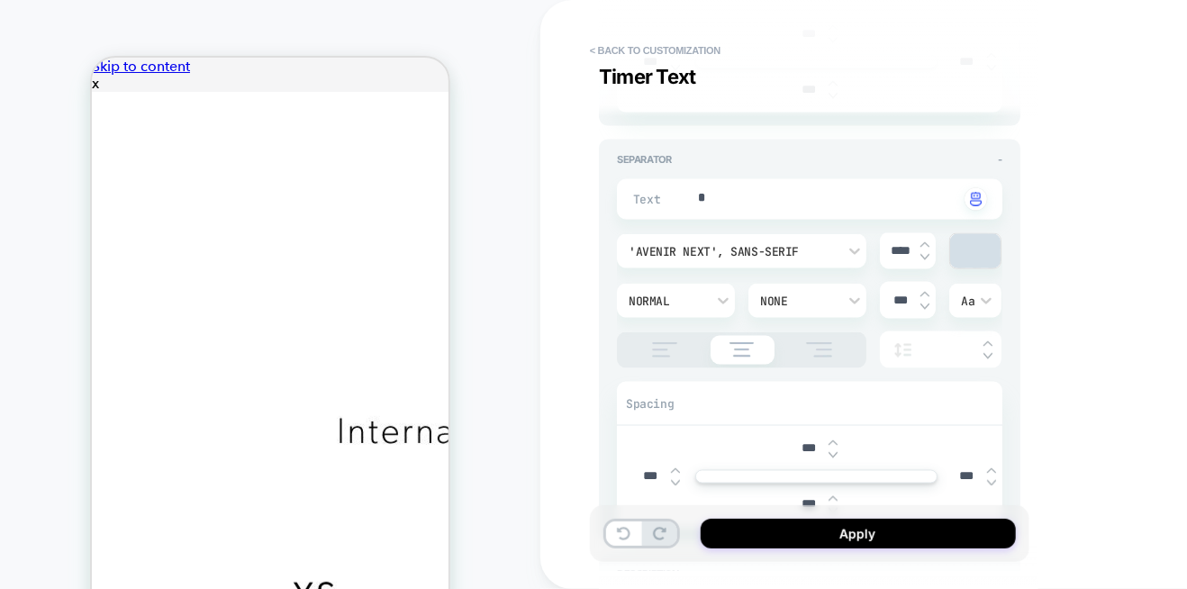
scroll to position [0, 0]
click at [0, 0] on div at bounding box center [0, 0] width 0 height 0
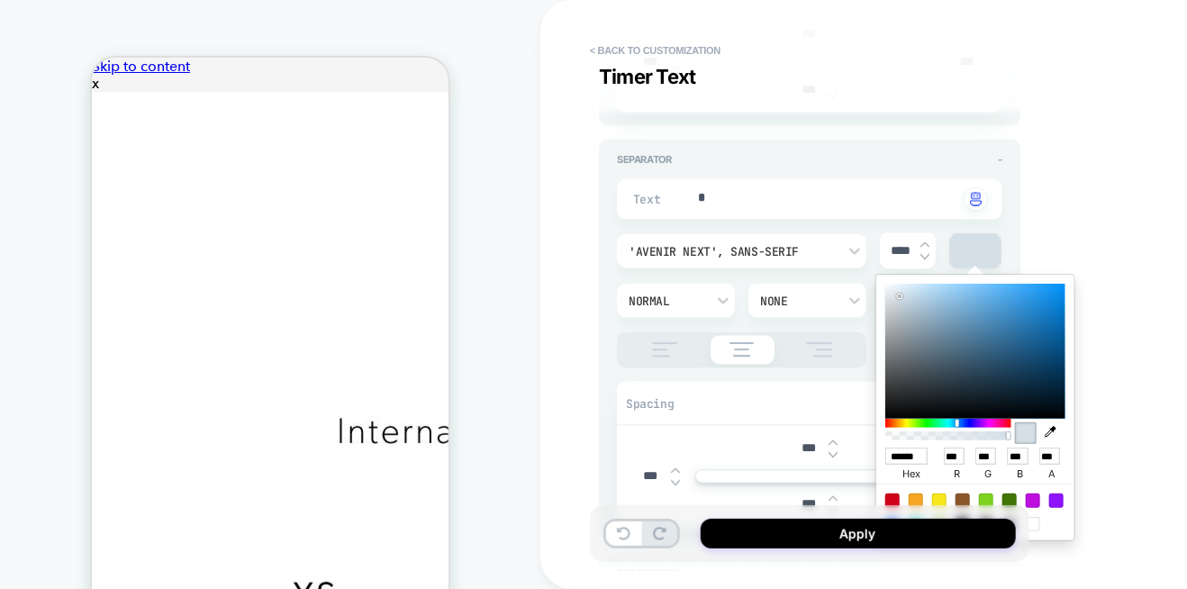
click at [1052, 431] on icon "button" at bounding box center [1050, 432] width 12 height 12
type textarea "*"
type input "******"
type input "*"
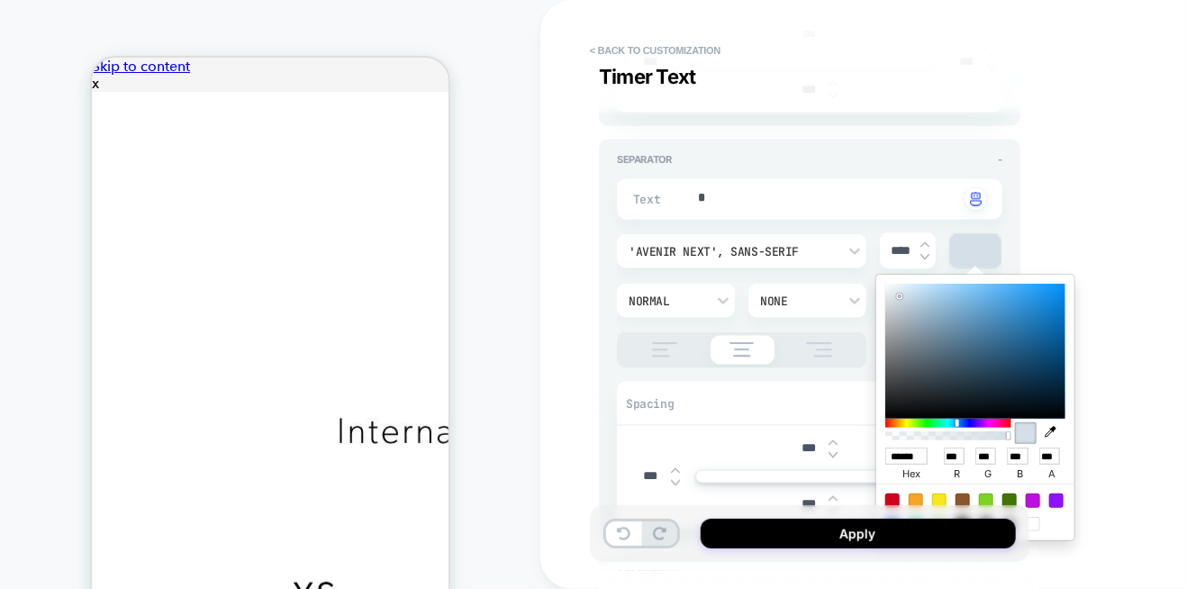
type input "*"
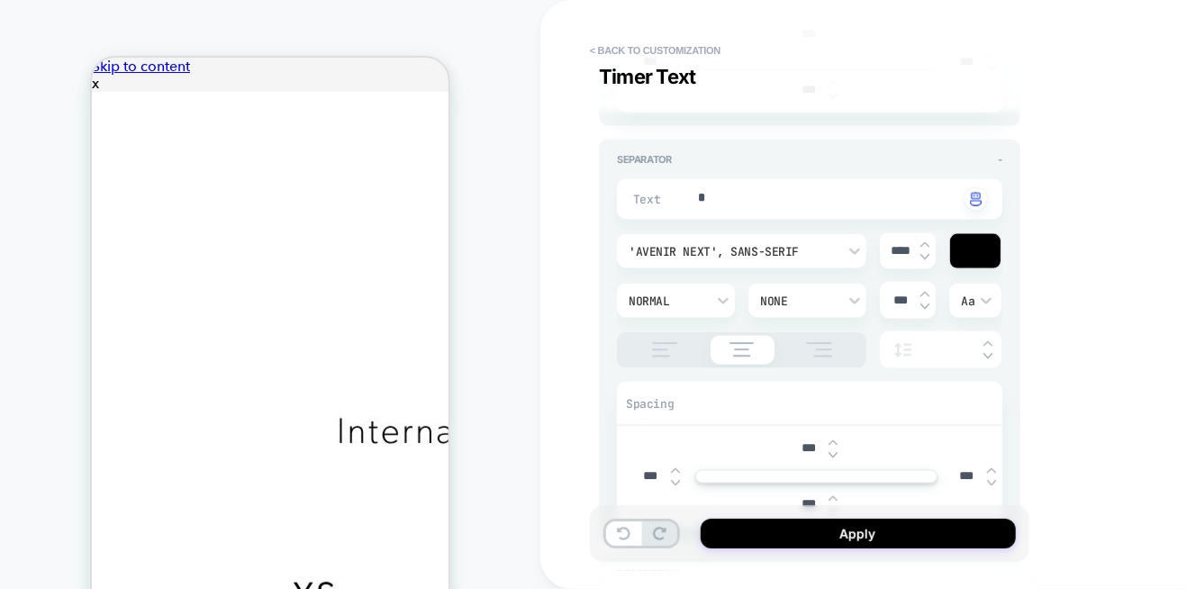
click at [0, 0] on div at bounding box center [0, 0] width 0 height 0
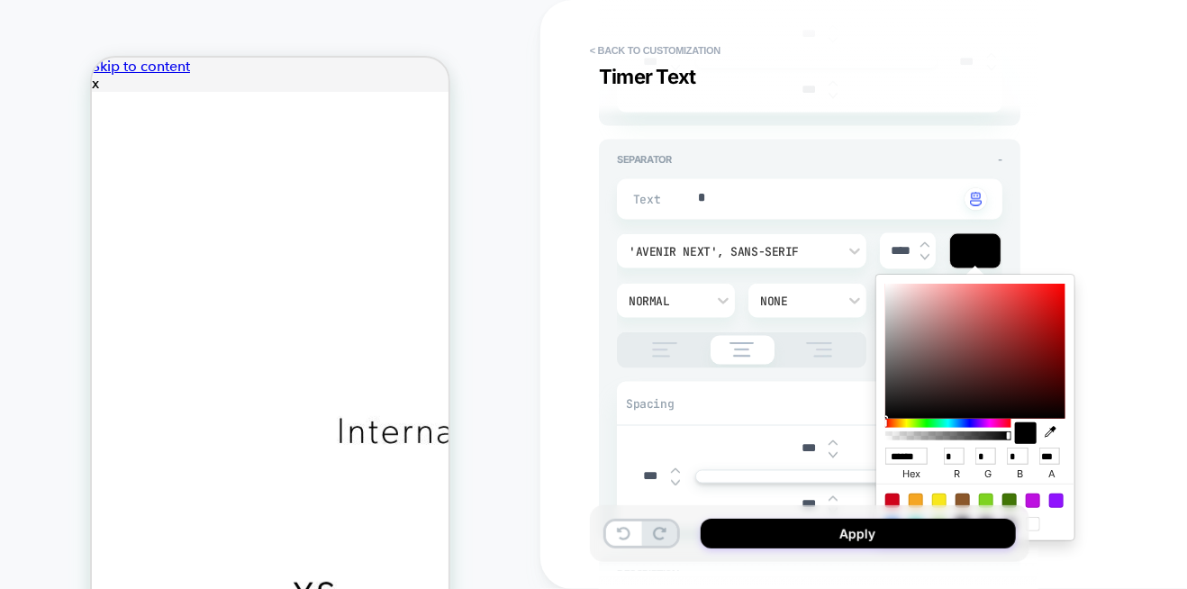
click at [1052, 430] on icon "button" at bounding box center [1050, 432] width 12 height 12
type textarea "*"
type input "******"
type input "**"
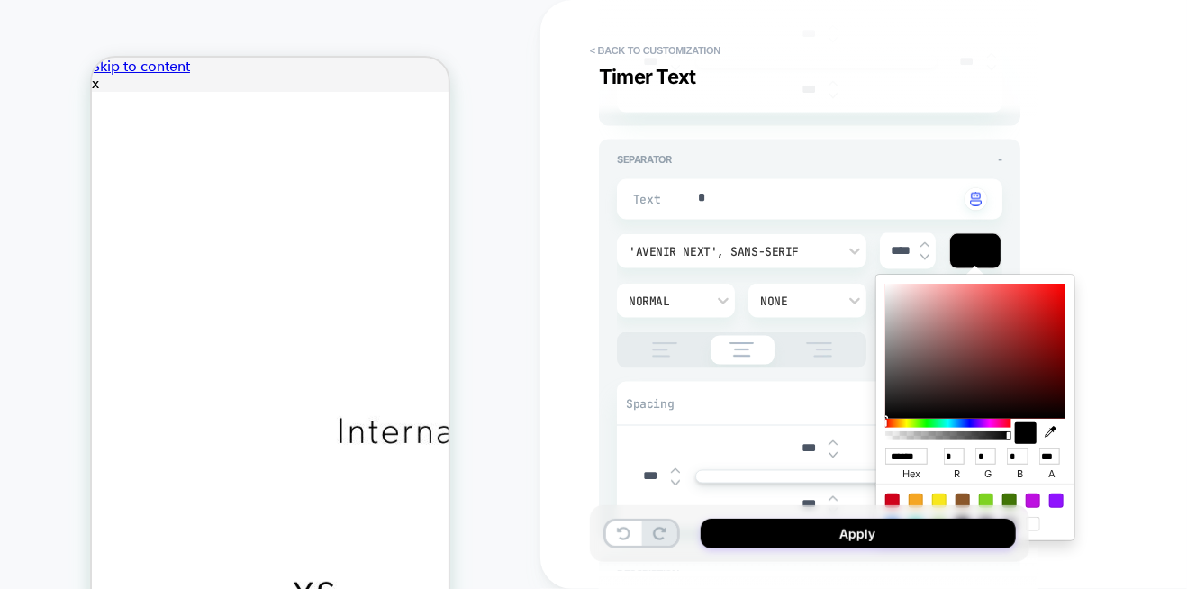
type input "**"
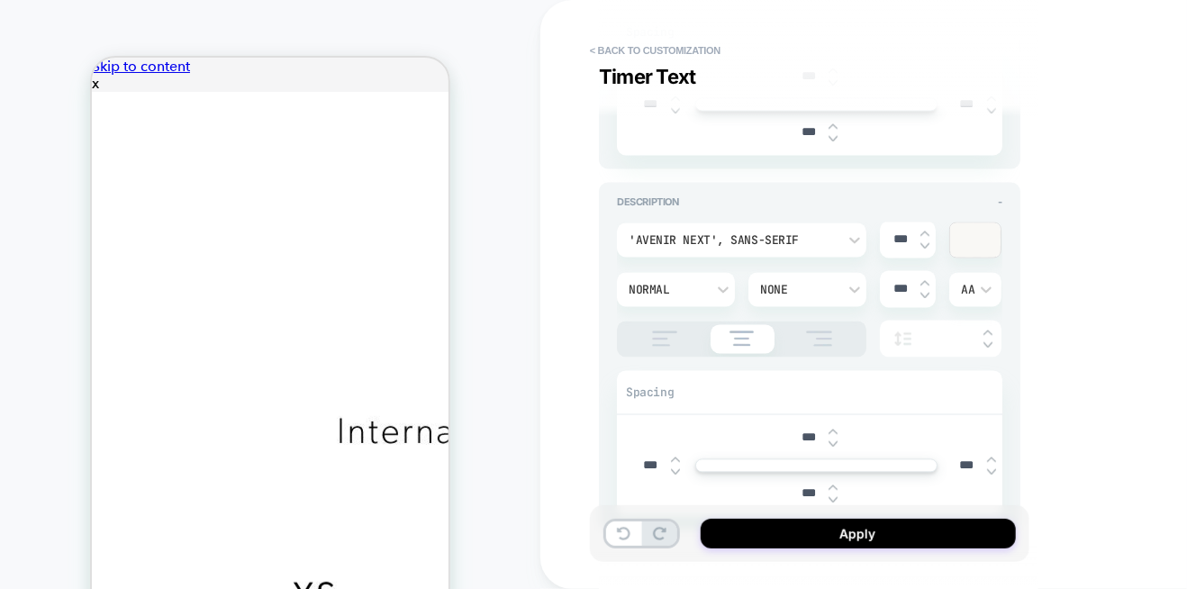
scroll to position [1441, 0]
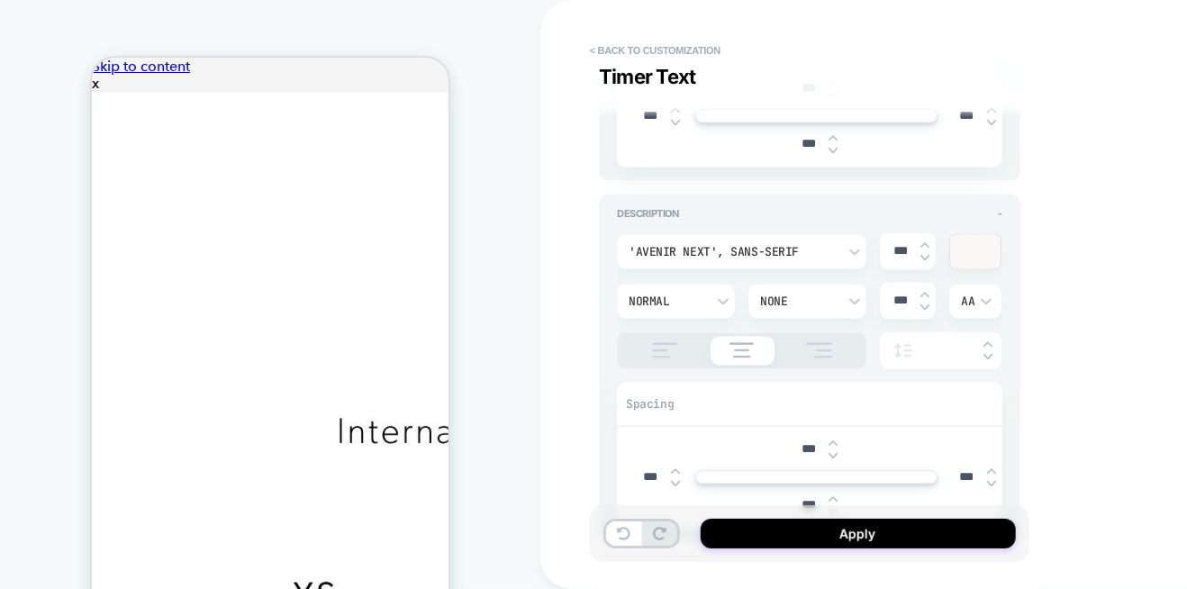
click at [972, 260] on div at bounding box center [975, 252] width 50 height 34
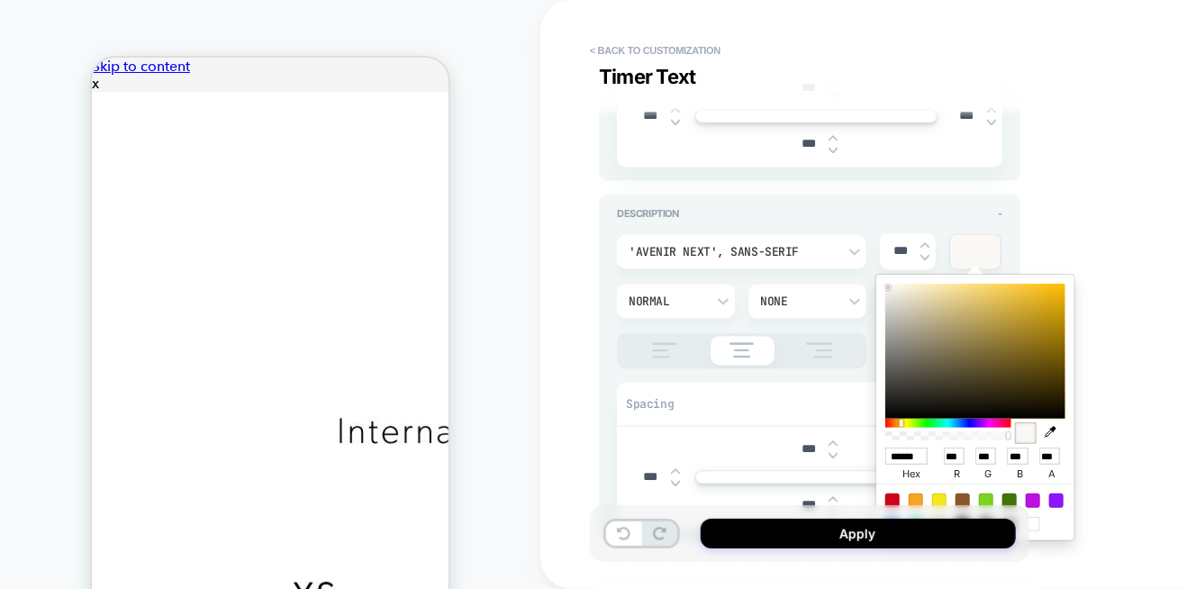
click at [1052, 430] on icon "button" at bounding box center [1050, 432] width 12 height 12
type textarea "*"
type input "******"
type input "*"
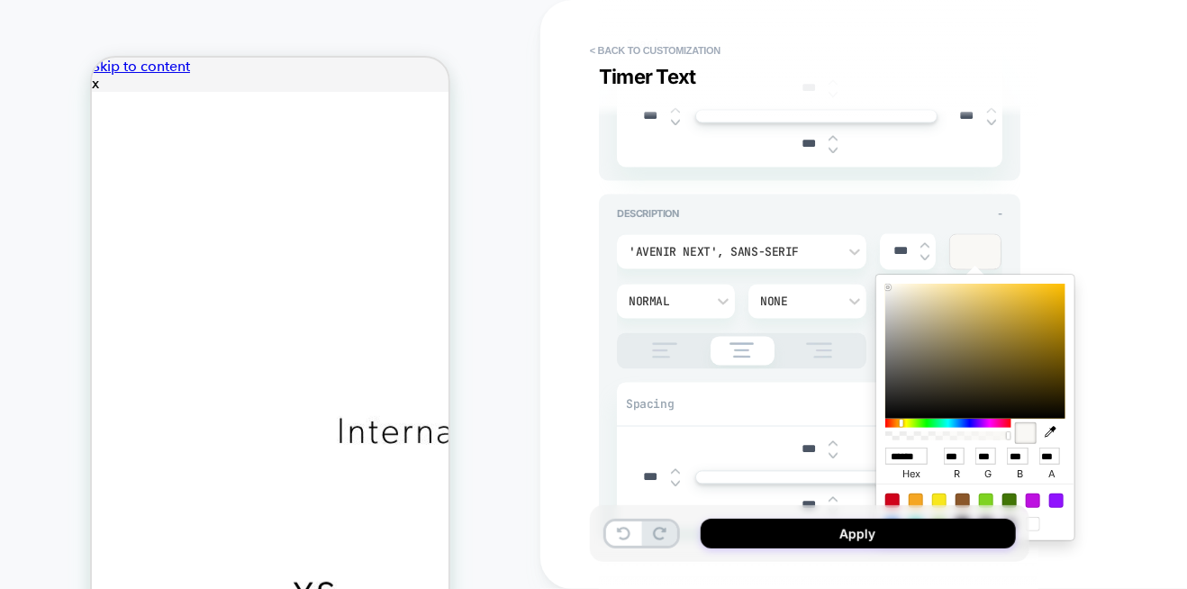
type input "*"
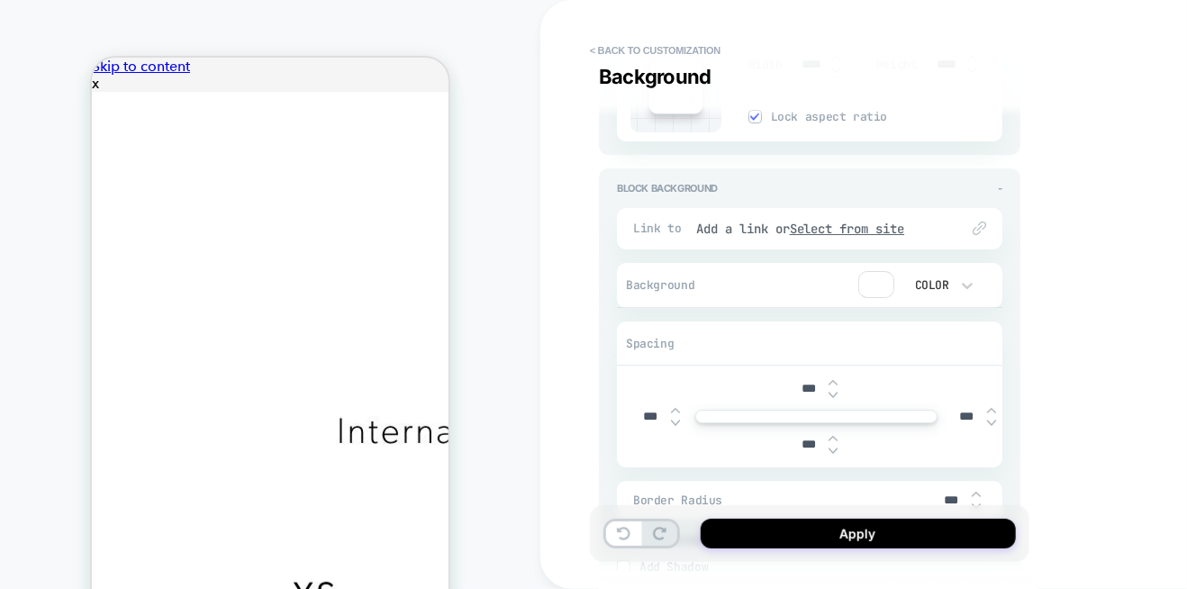
scroll to position [2926, 0]
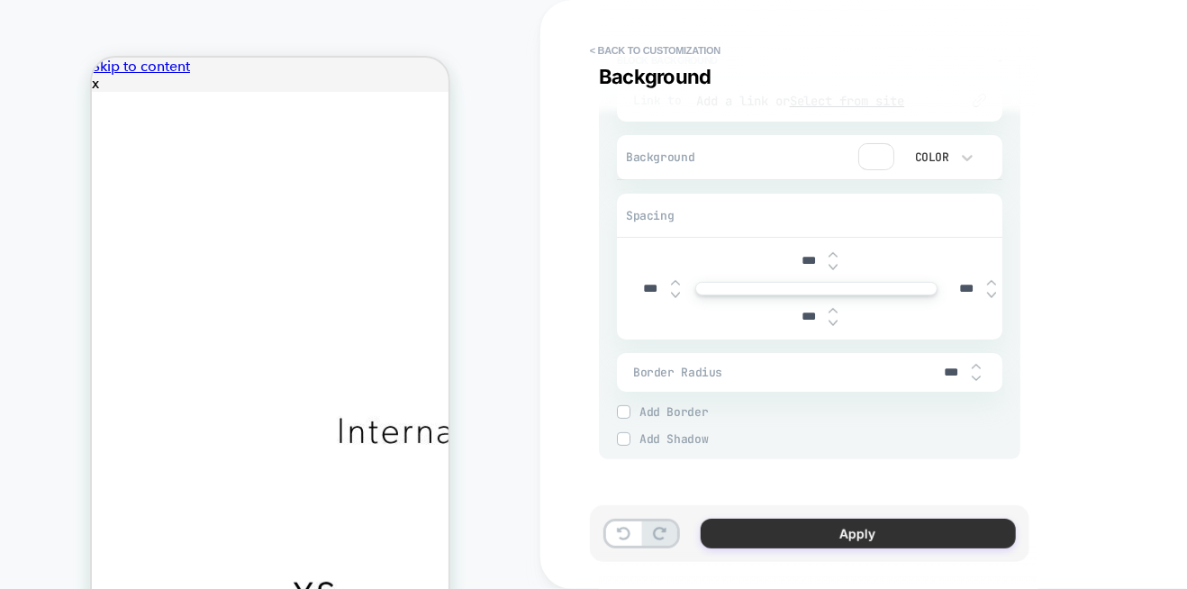
click at [0, 0] on button "Apply" at bounding box center [0, 0] width 0 height 0
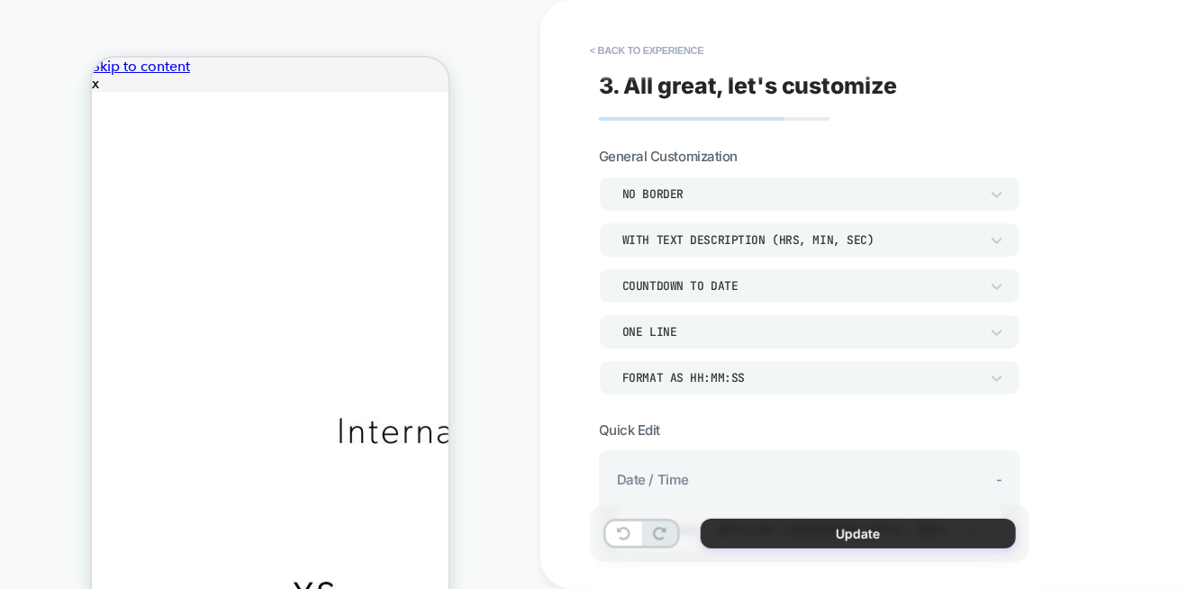
click at [750, 525] on button "Update" at bounding box center [858, 534] width 315 height 30
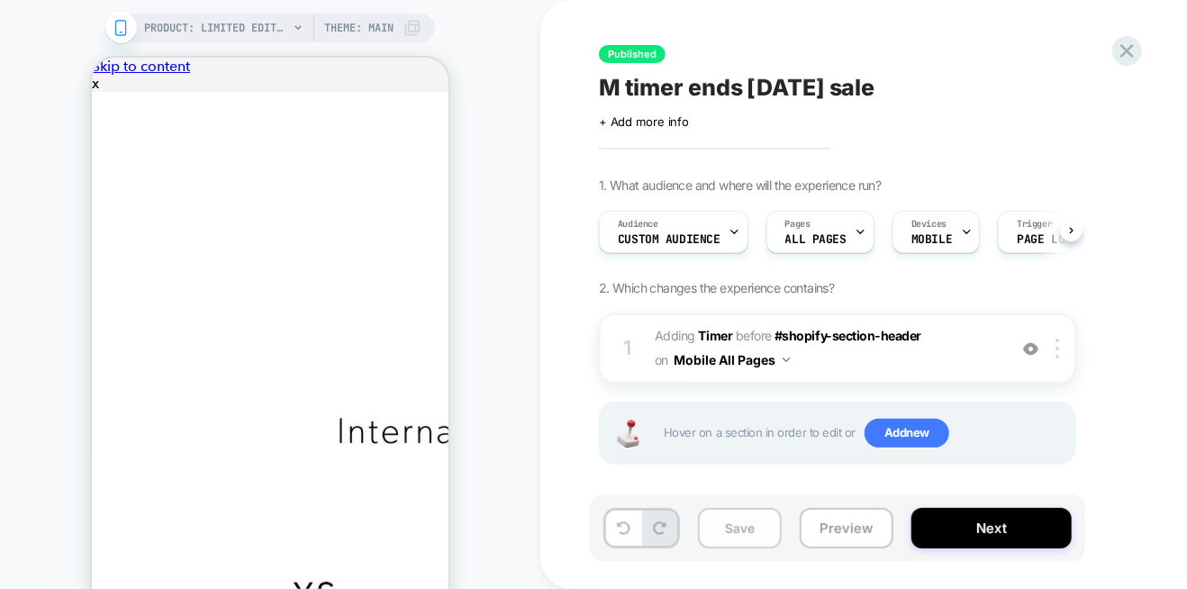
scroll to position [0, 0]
click at [767, 534] on button "Save" at bounding box center [740, 528] width 84 height 41
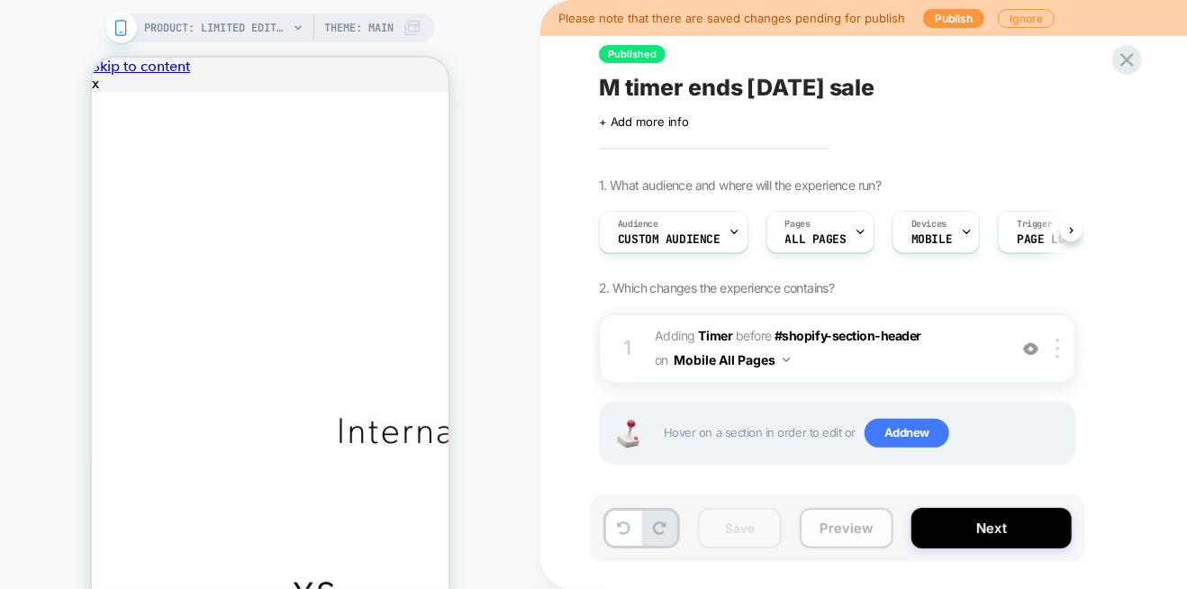
click at [822, 530] on button "Preview" at bounding box center [847, 528] width 94 height 41
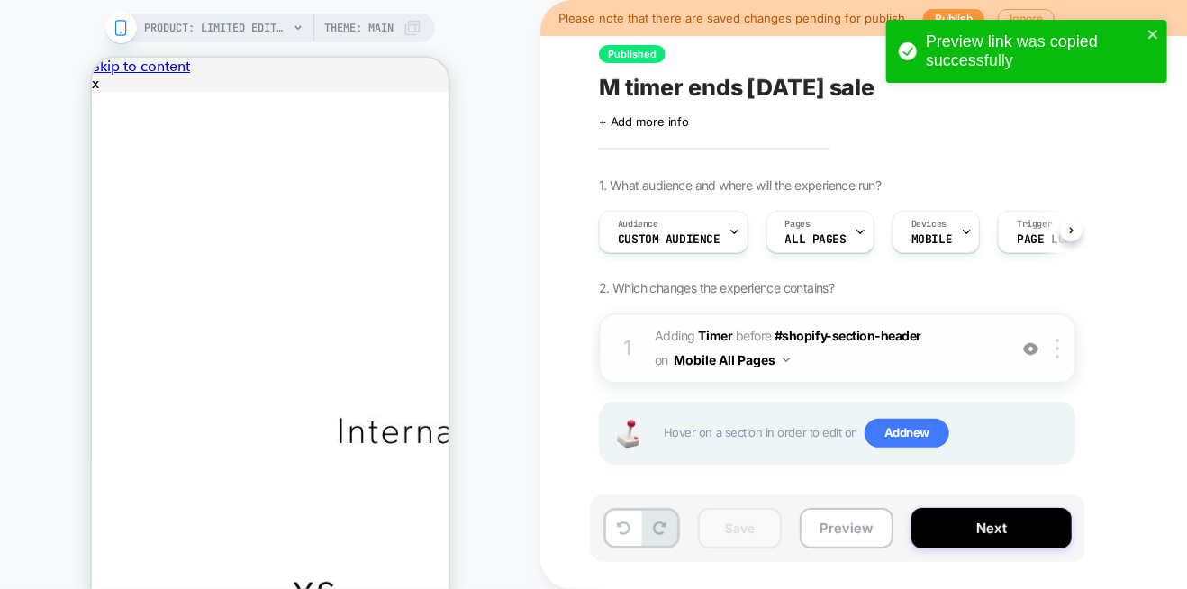
click at [899, 357] on span "#_loomi_addon_1756127602068 Adding Timer BEFORE #shopify-section-header #shopif…" at bounding box center [826, 348] width 343 height 49
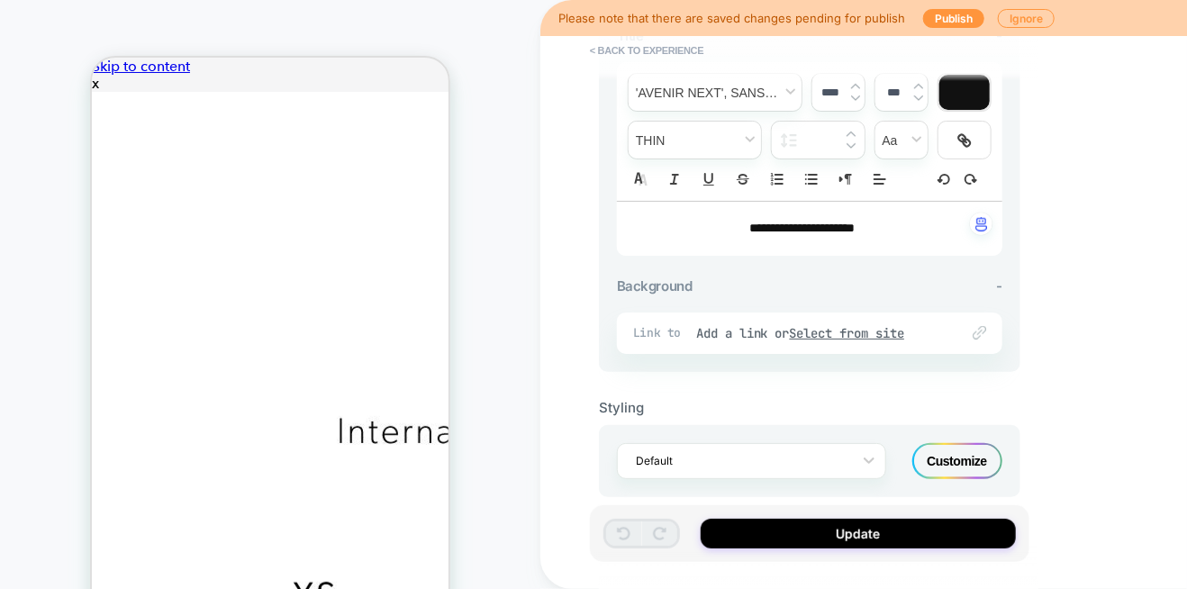
scroll to position [677, 0]
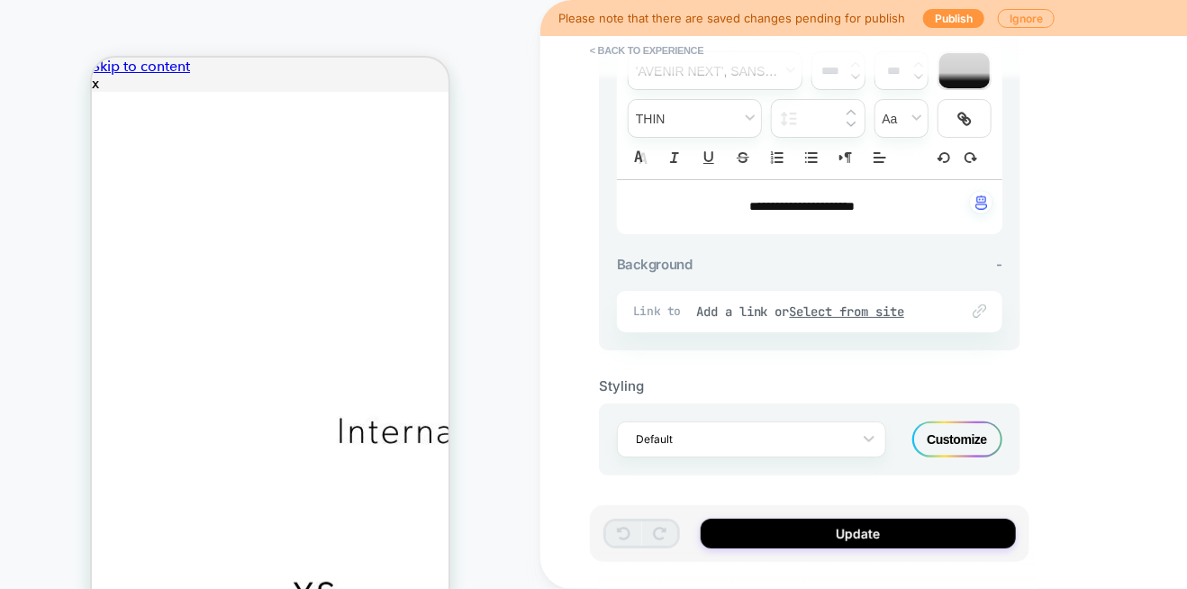
click at [960, 438] on div "Customize" at bounding box center [957, 439] width 90 height 36
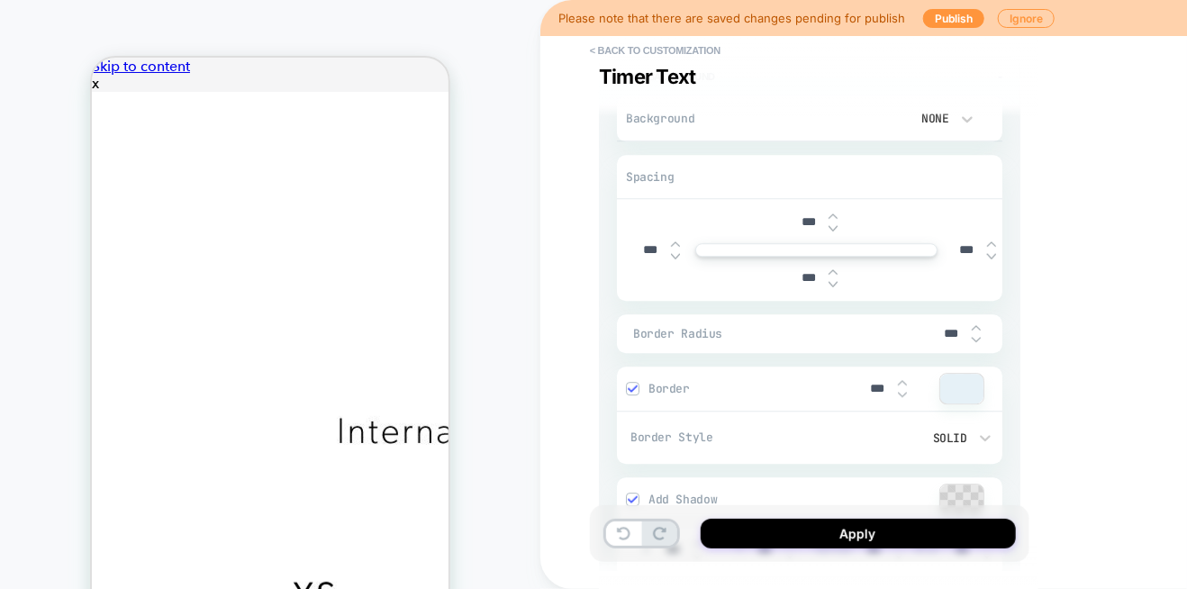
type textarea "*"
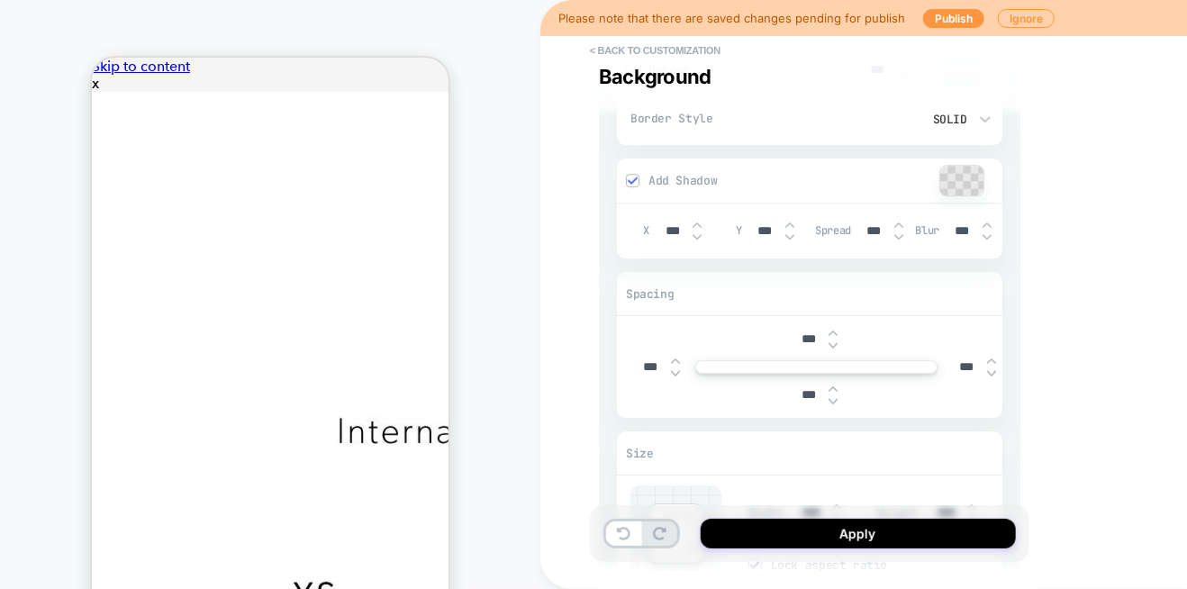
scroll to position [2026, 0]
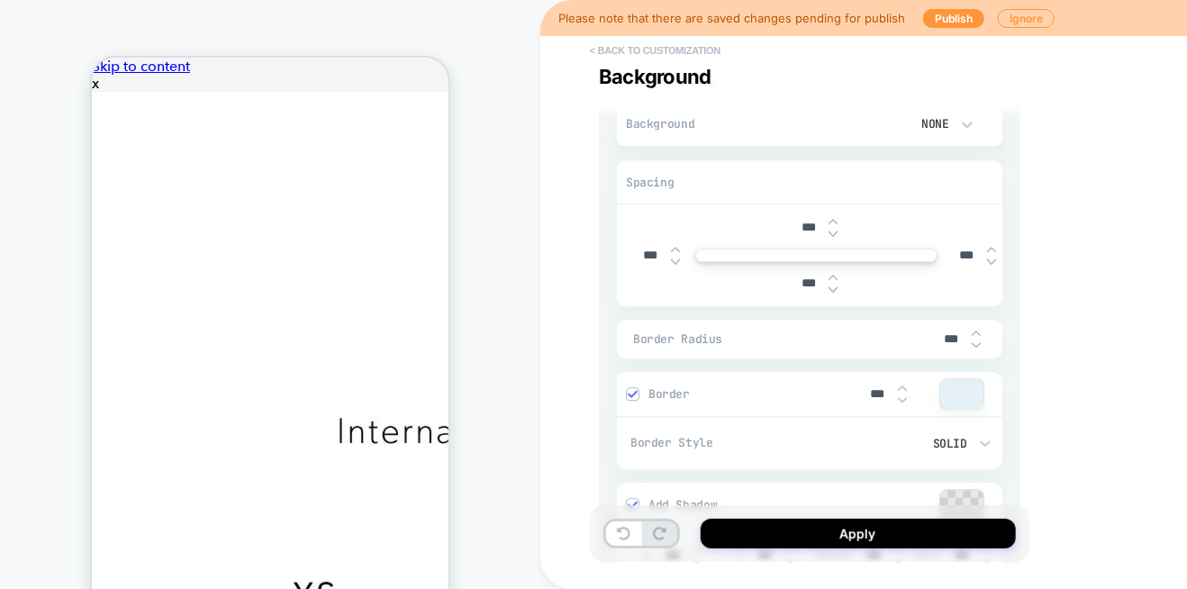
click at [0, 0] on button "< Back to customization" at bounding box center [0, 0] width 0 height 0
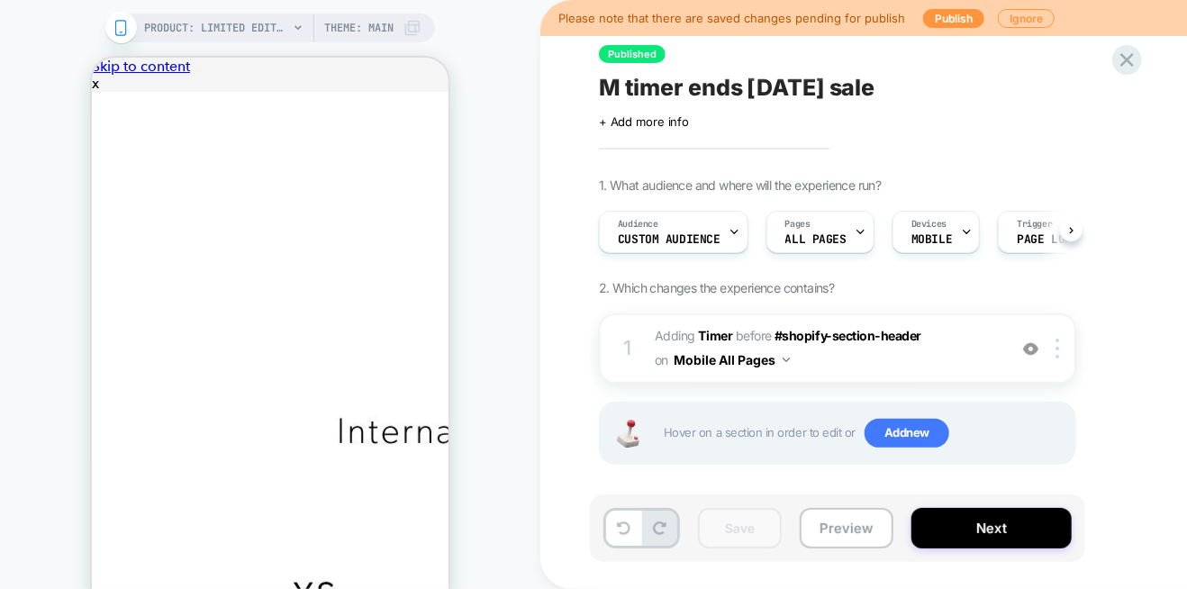
scroll to position [0, 0]
click at [823, 527] on button "Preview" at bounding box center [847, 528] width 94 height 41
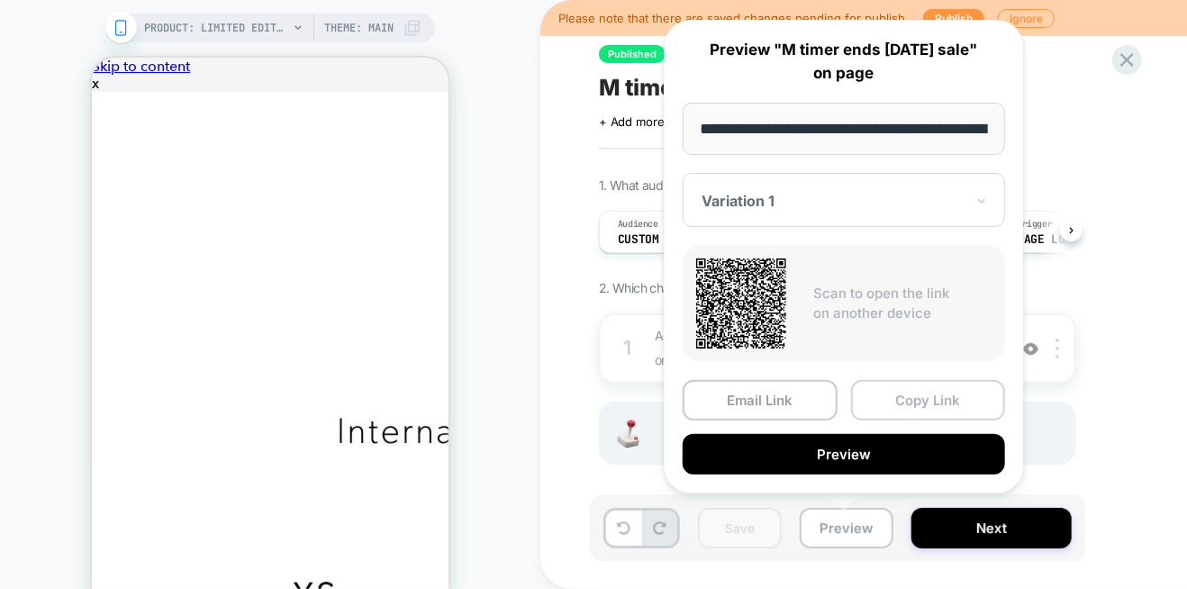
click at [914, 398] on button "Copy Link" at bounding box center [928, 400] width 155 height 41
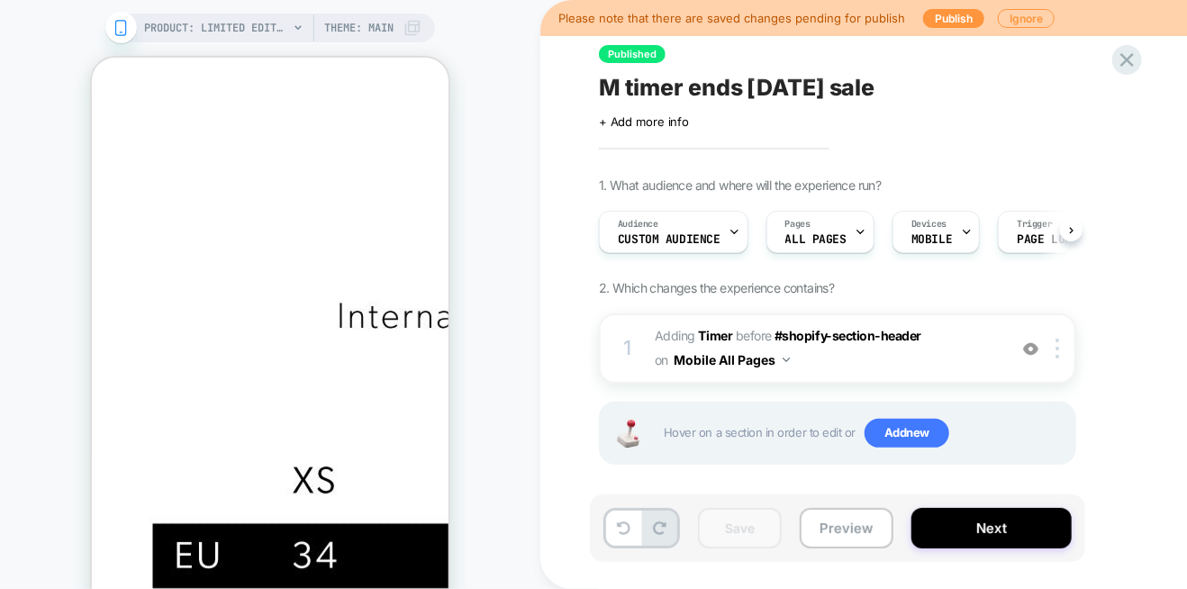
scroll to position [104, 0]
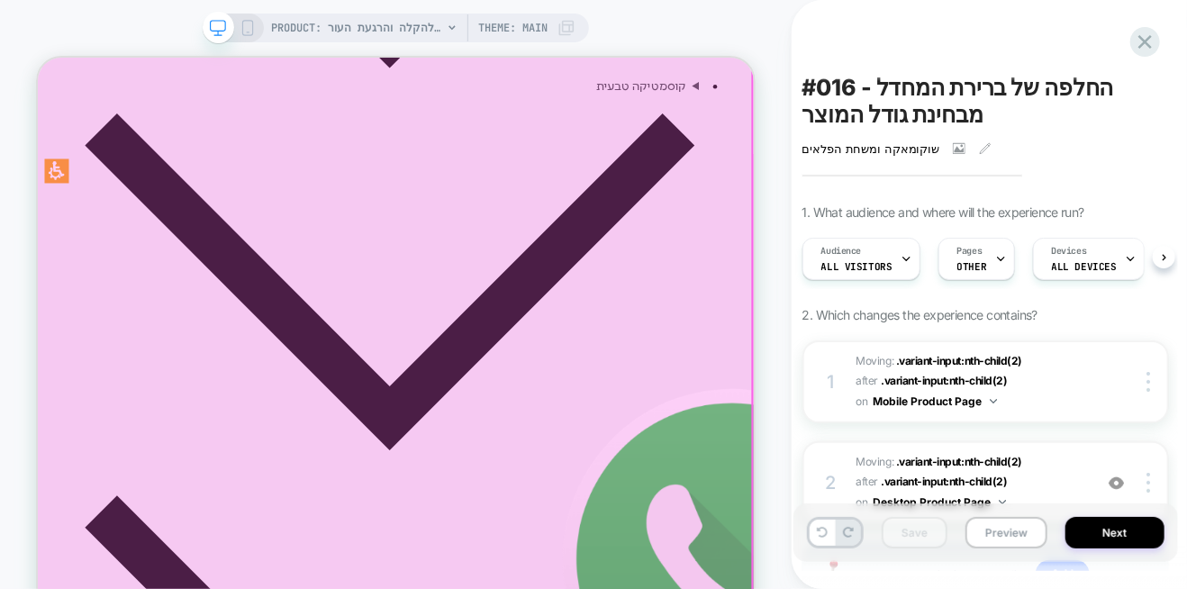
scroll to position [1171, 0]
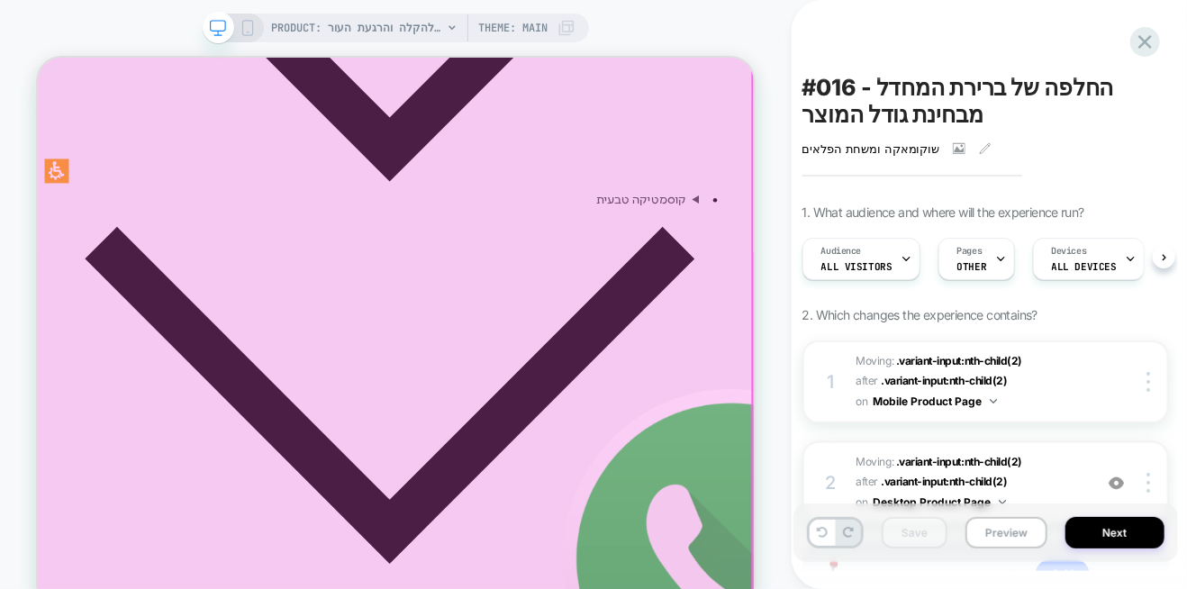
scroll to position [990, 0]
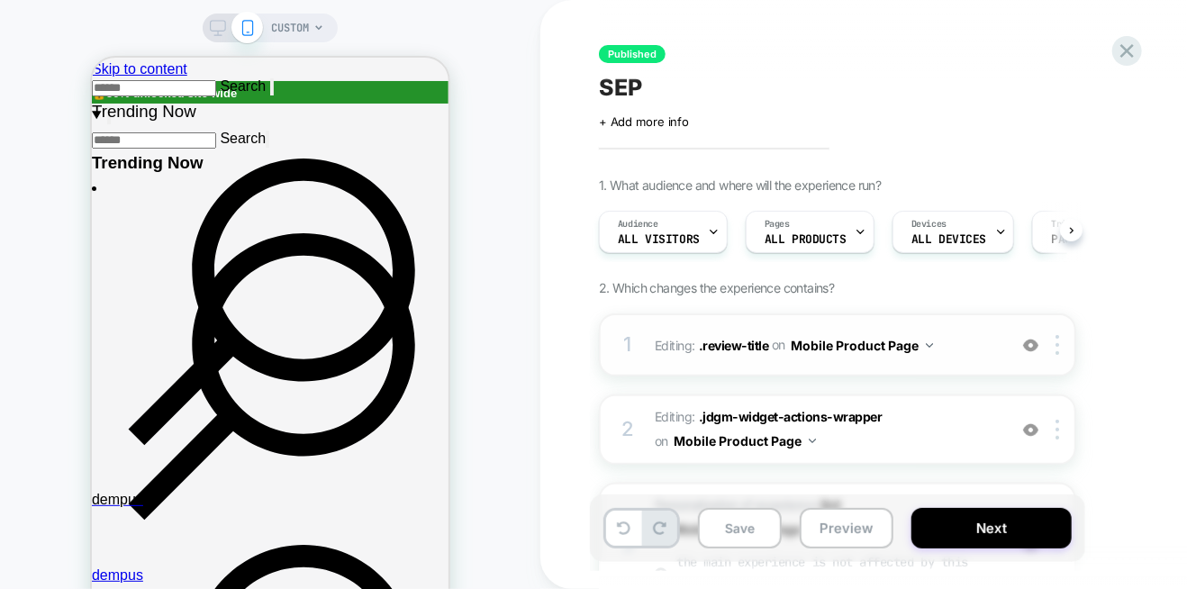
click at [1035, 345] on img at bounding box center [1030, 345] width 15 height 15
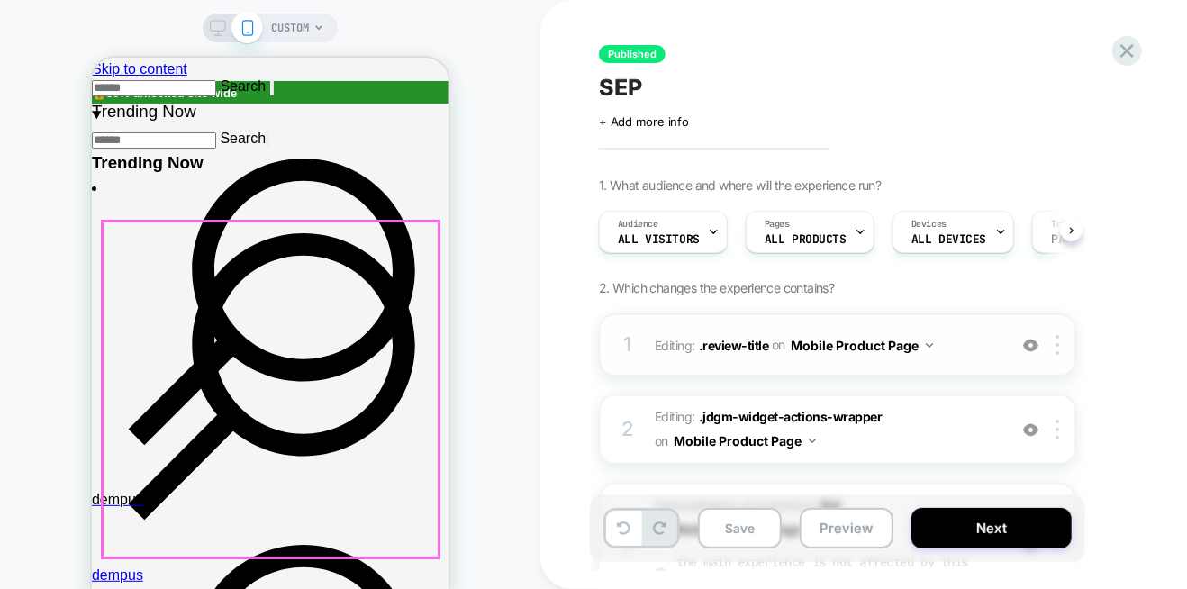
scroll to position [270, 0]
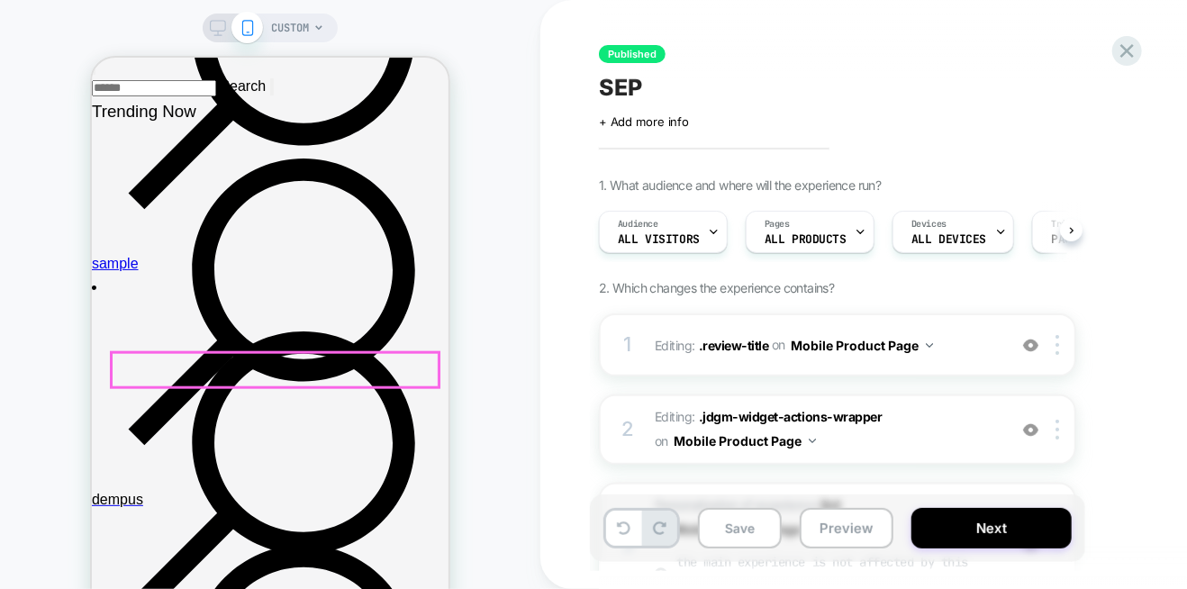
scroll to position [450, 0]
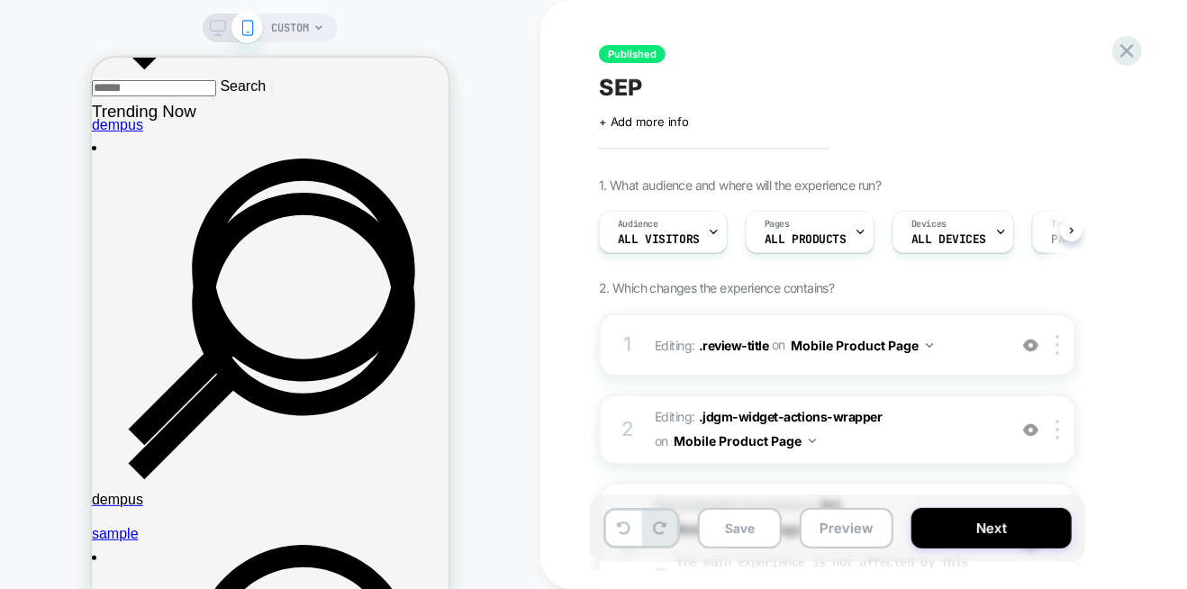
click at [1030, 342] on img at bounding box center [1030, 345] width 15 height 15
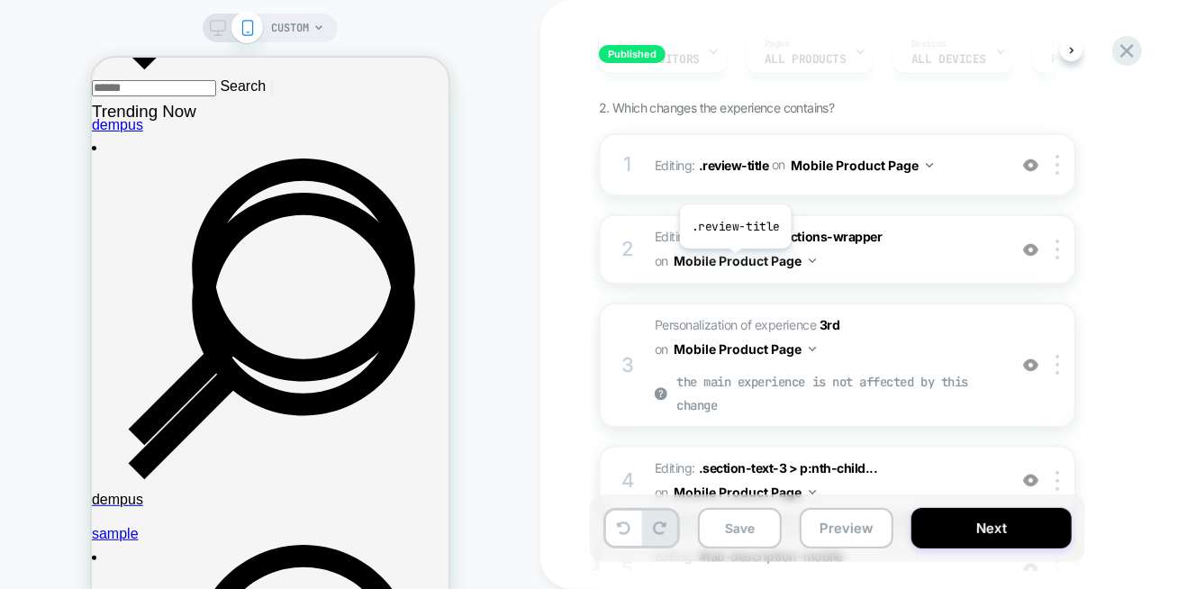
scroll to position [270, 0]
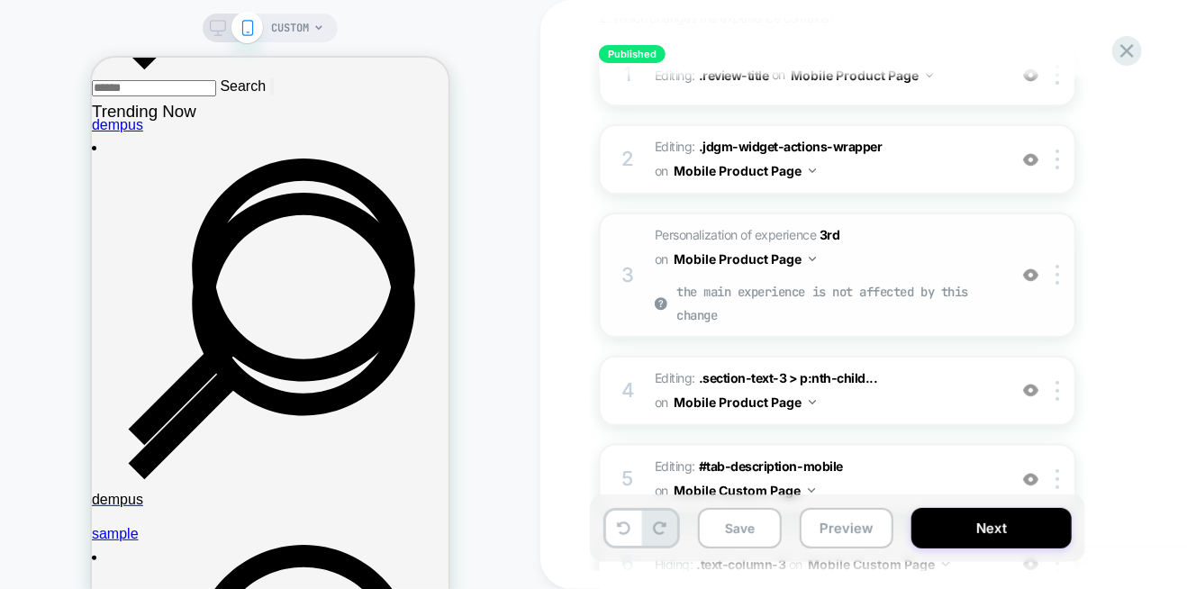
click at [1030, 278] on img at bounding box center [1030, 274] width 15 height 15
click at [658, 303] on icon at bounding box center [661, 303] width 13 height 13
click at [809, 258] on img at bounding box center [812, 259] width 7 height 5
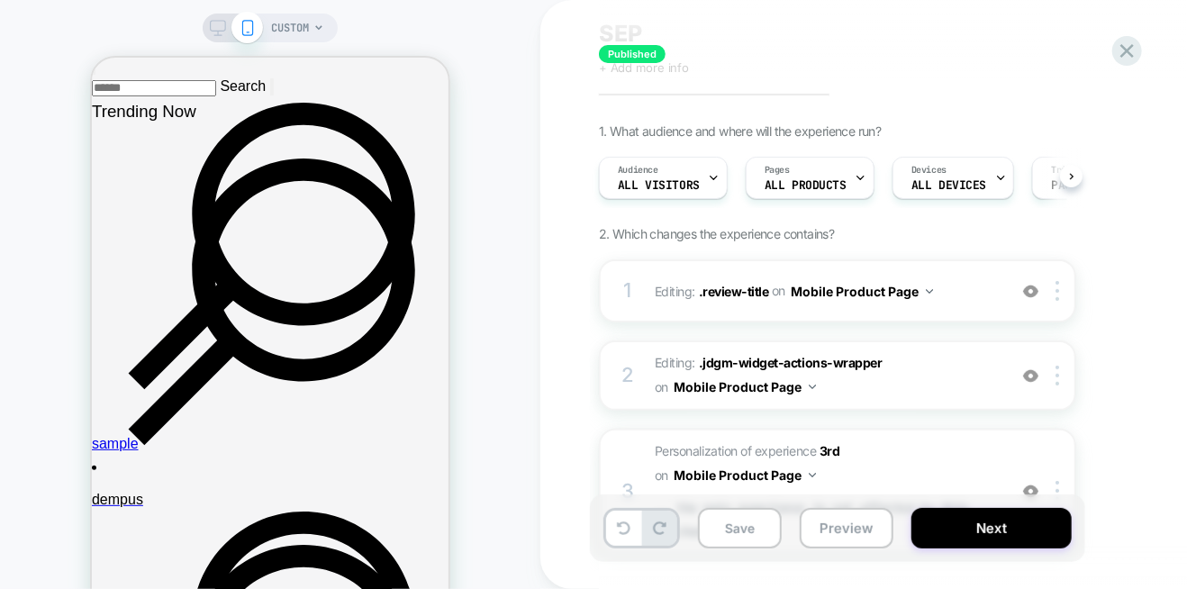
scroll to position [180, 0]
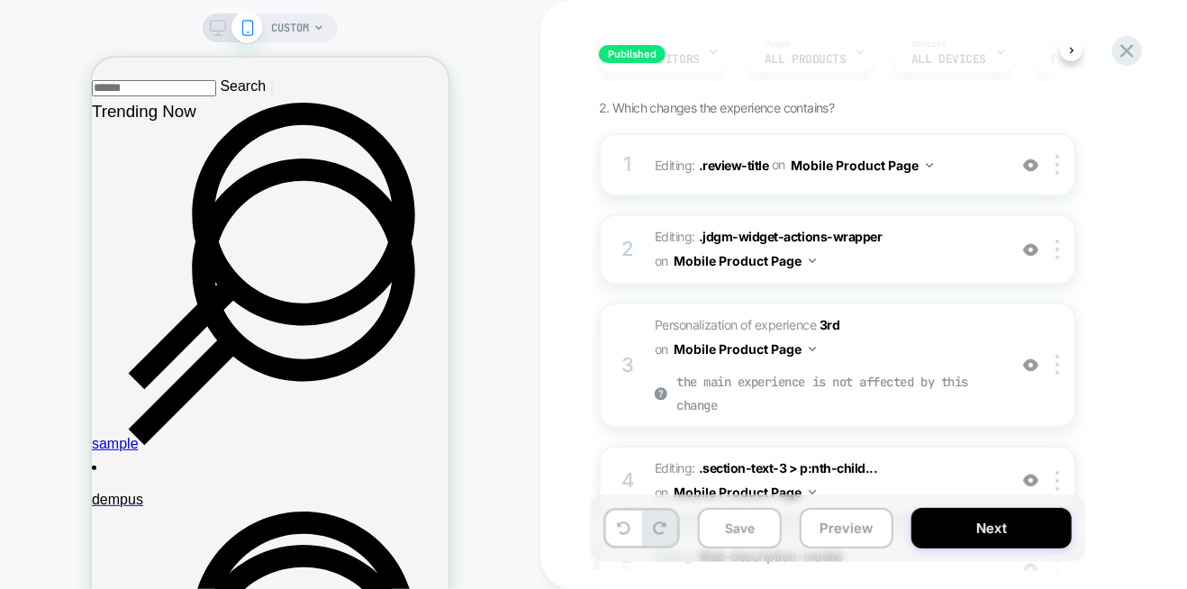
click at [1031, 164] on img at bounding box center [1030, 165] width 15 height 15
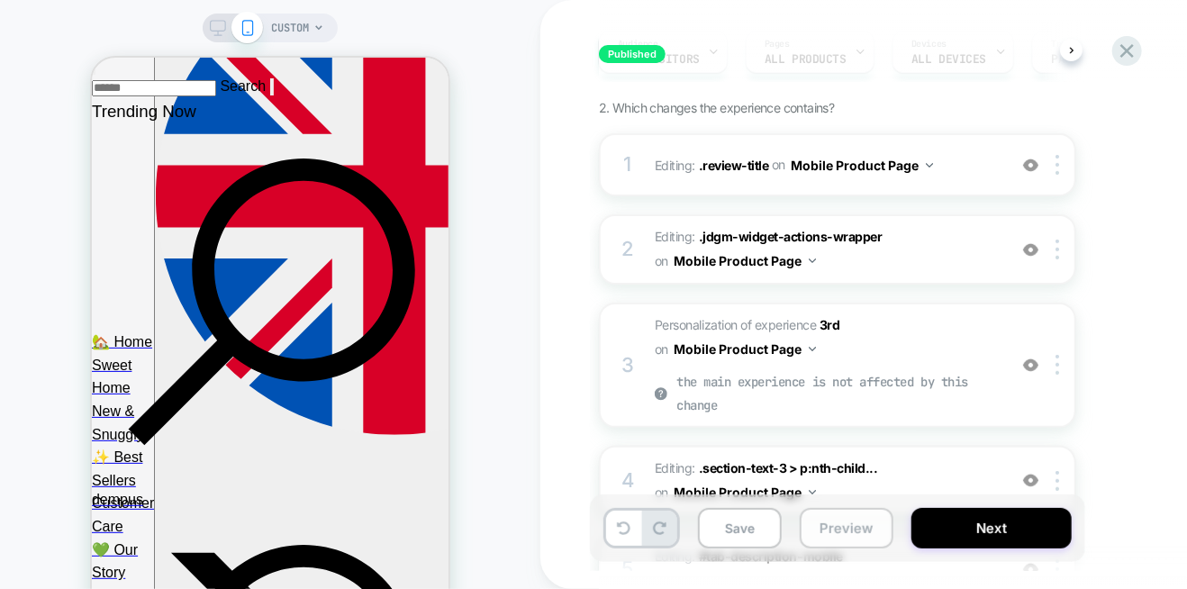
scroll to position [5788, 0]
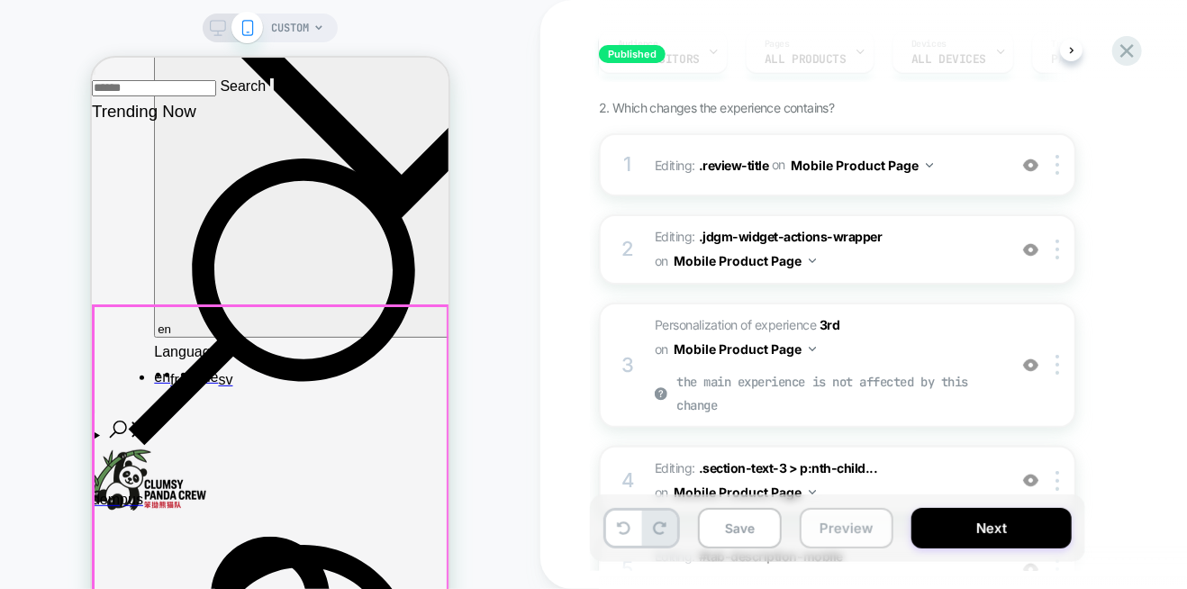
click at [846, 538] on button "Preview" at bounding box center [847, 528] width 94 height 41
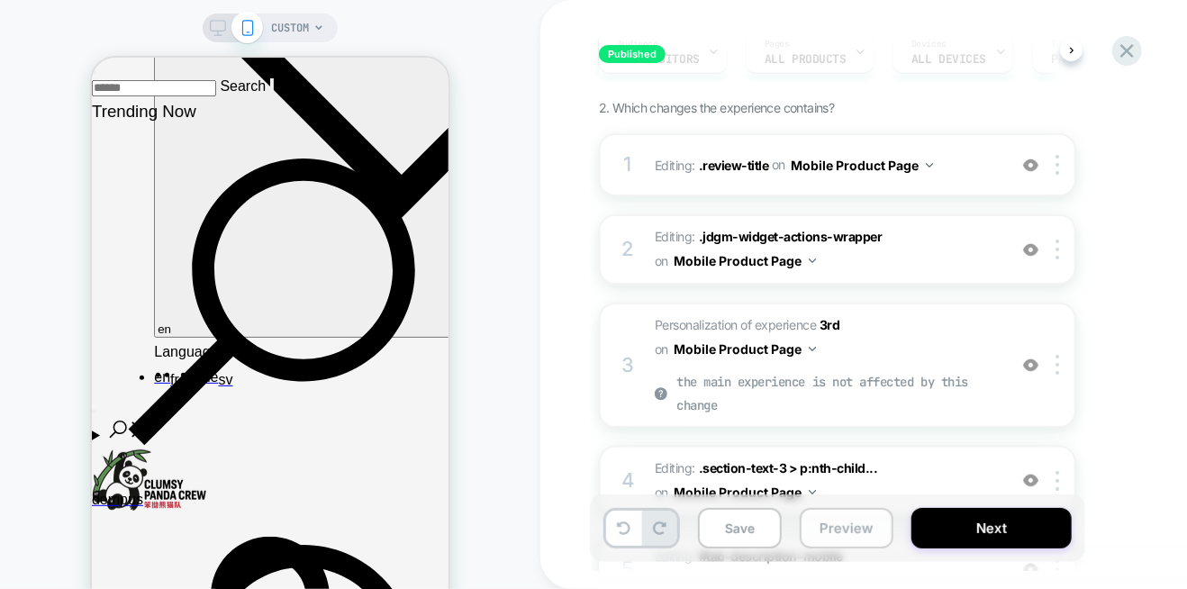
click at [832, 521] on button "Preview" at bounding box center [847, 528] width 94 height 41
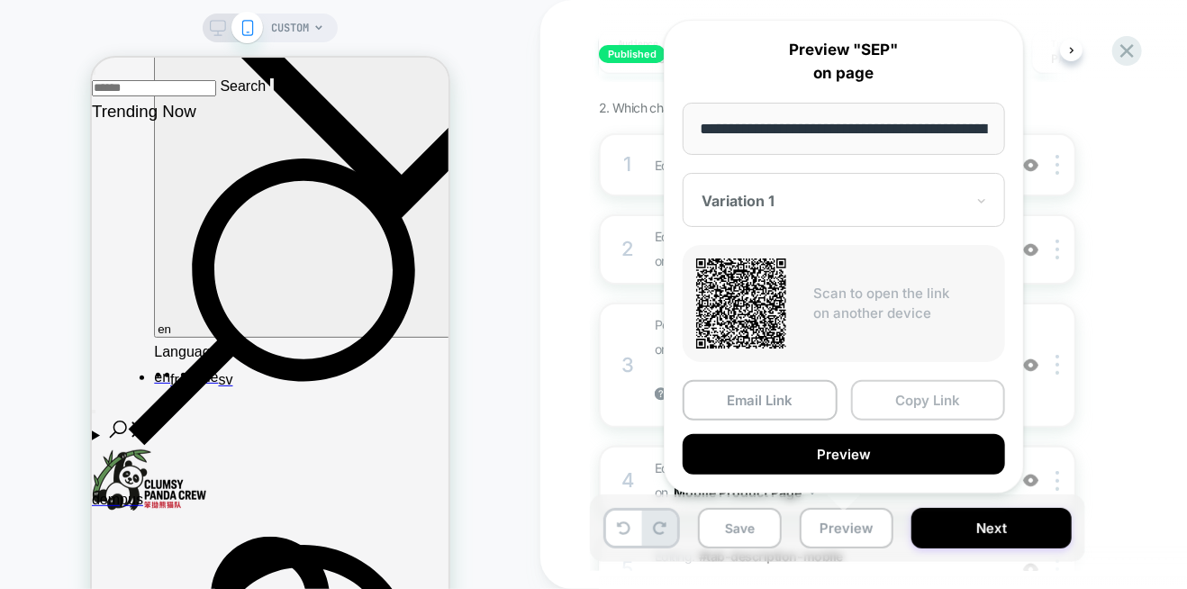
scroll to position [0, 697]
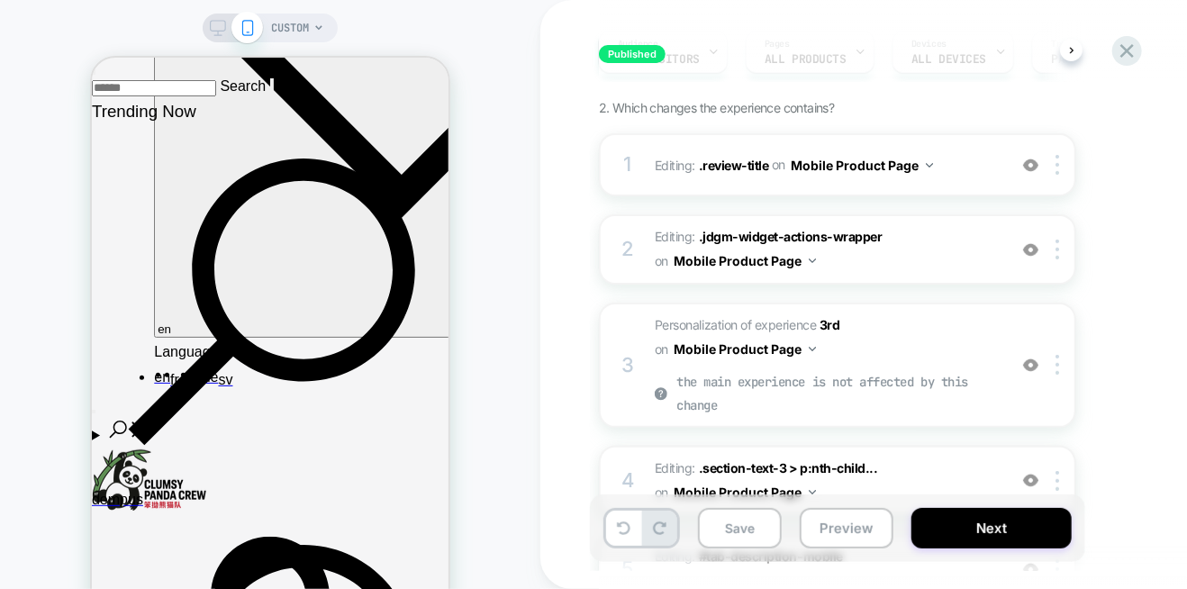
scroll to position [0, 0]
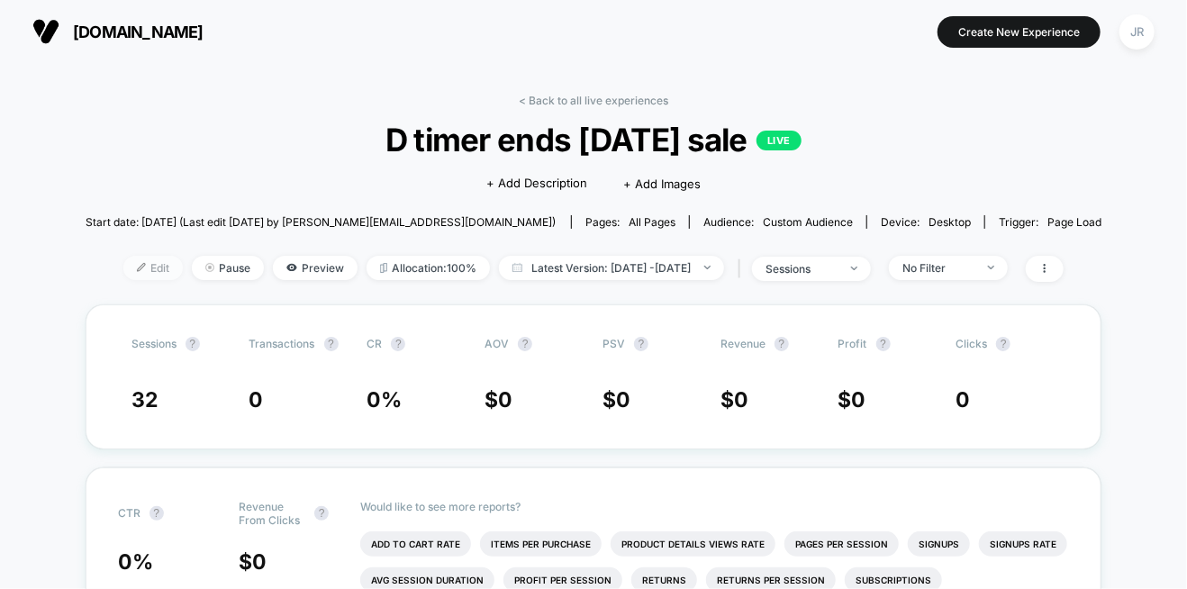
click at [131, 269] on span "Edit" at bounding box center [152, 268] width 59 height 24
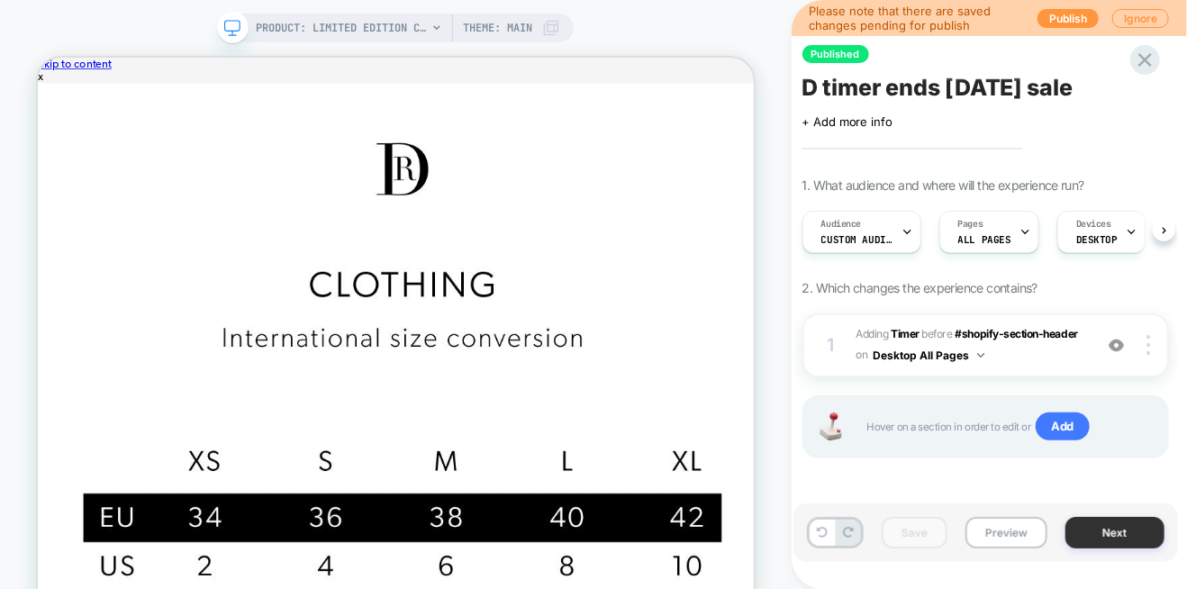
click at [1113, 528] on button "Next" at bounding box center [1114, 533] width 99 height 32
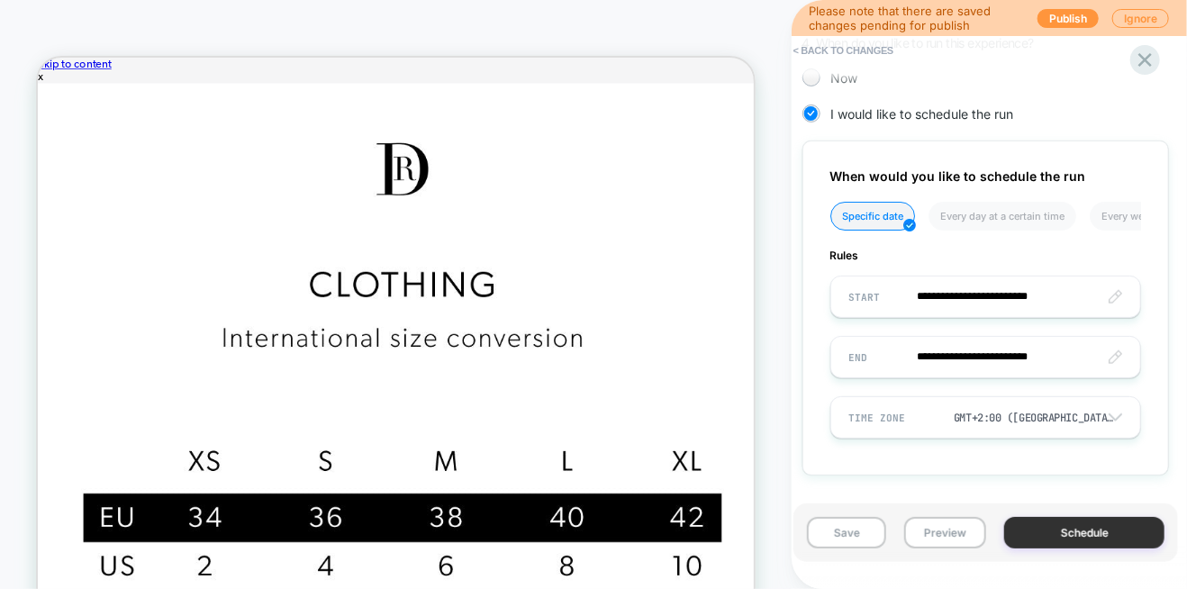
scroll to position [577, 0]
click at [1051, 213] on li "Every day at a certain time" at bounding box center [1002, 215] width 148 height 29
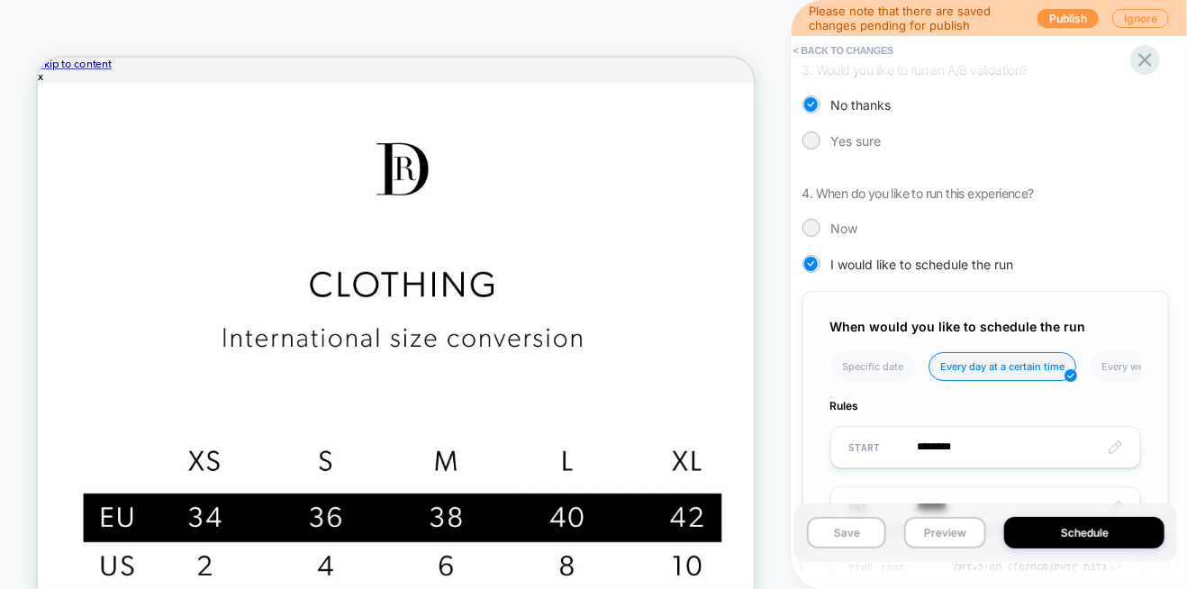
scroll to position [487, 0]
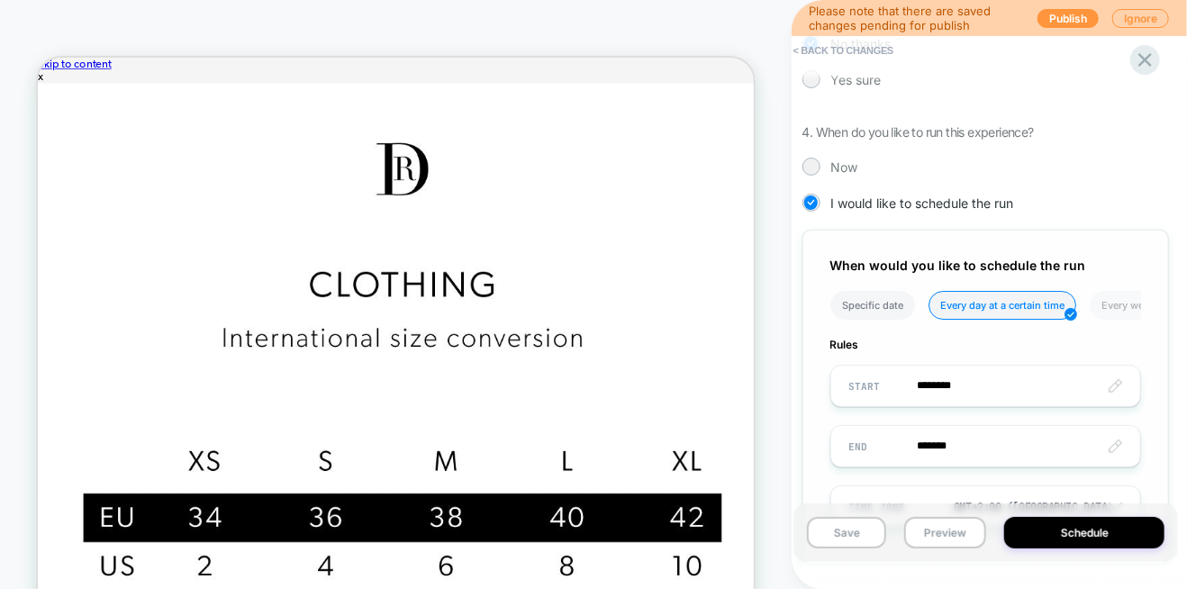
click at [0, 0] on li "Specific date" at bounding box center [0, 0] width 0 height 0
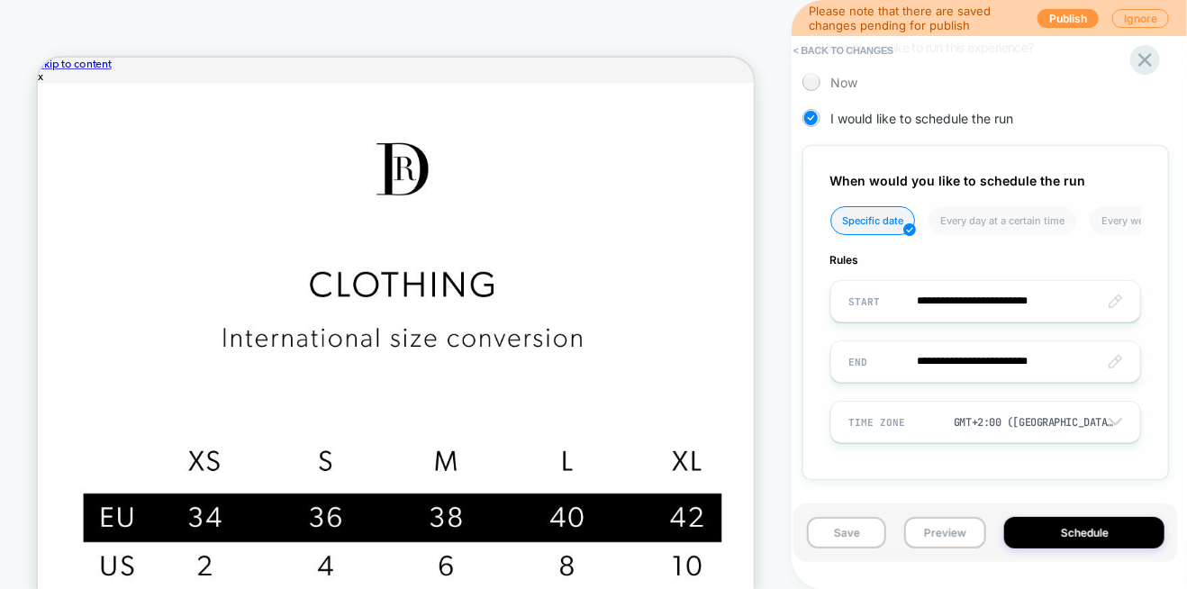
scroll to position [577, 0]
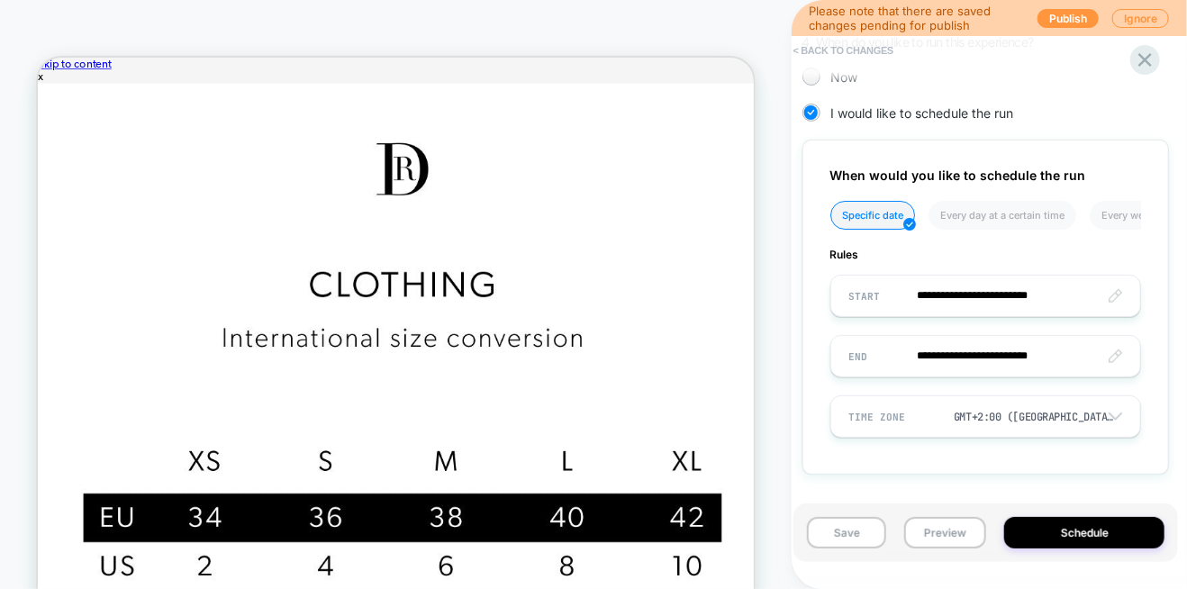
click at [796, 46] on button "< Back to changes" at bounding box center [843, 50] width 119 height 29
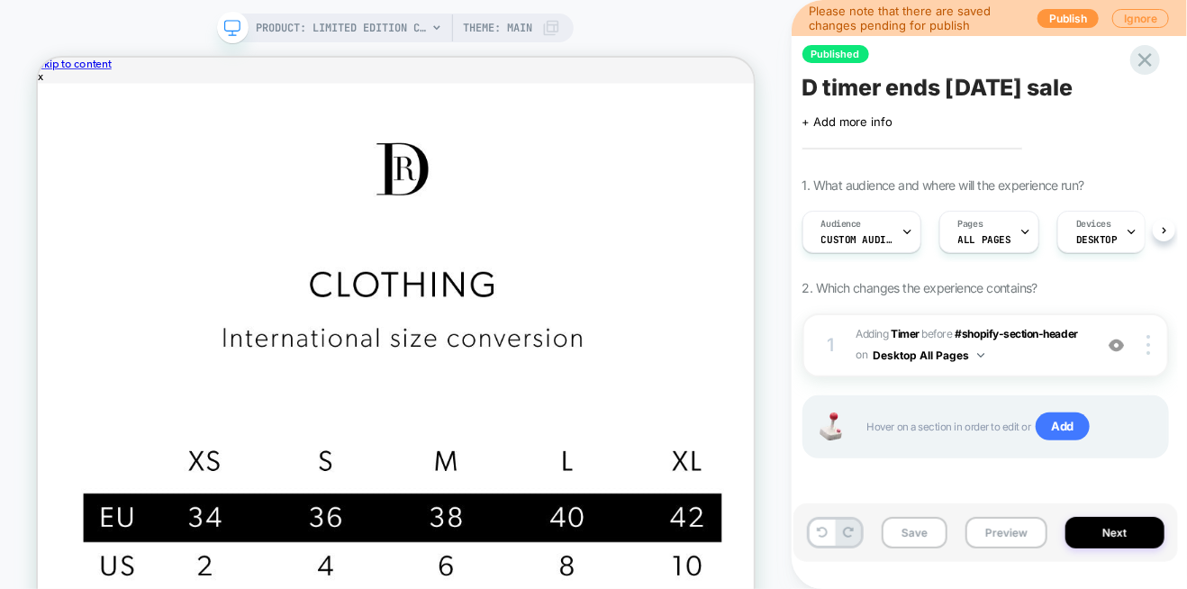
scroll to position [0, 0]
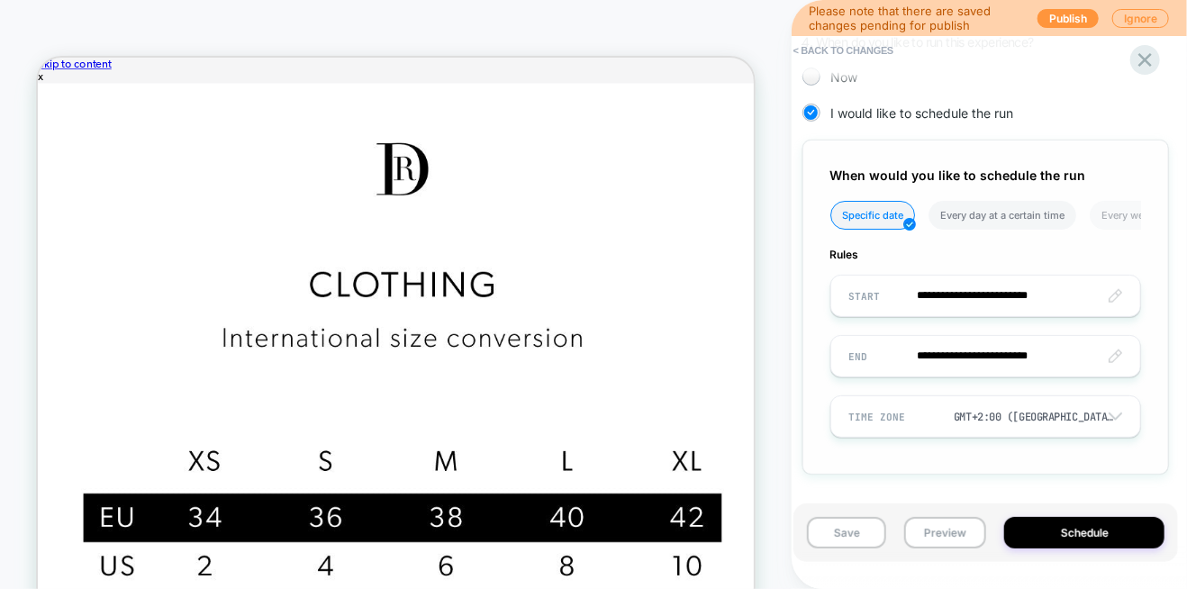
click at [1007, 208] on li "Every day at a certain time" at bounding box center [1002, 215] width 148 height 29
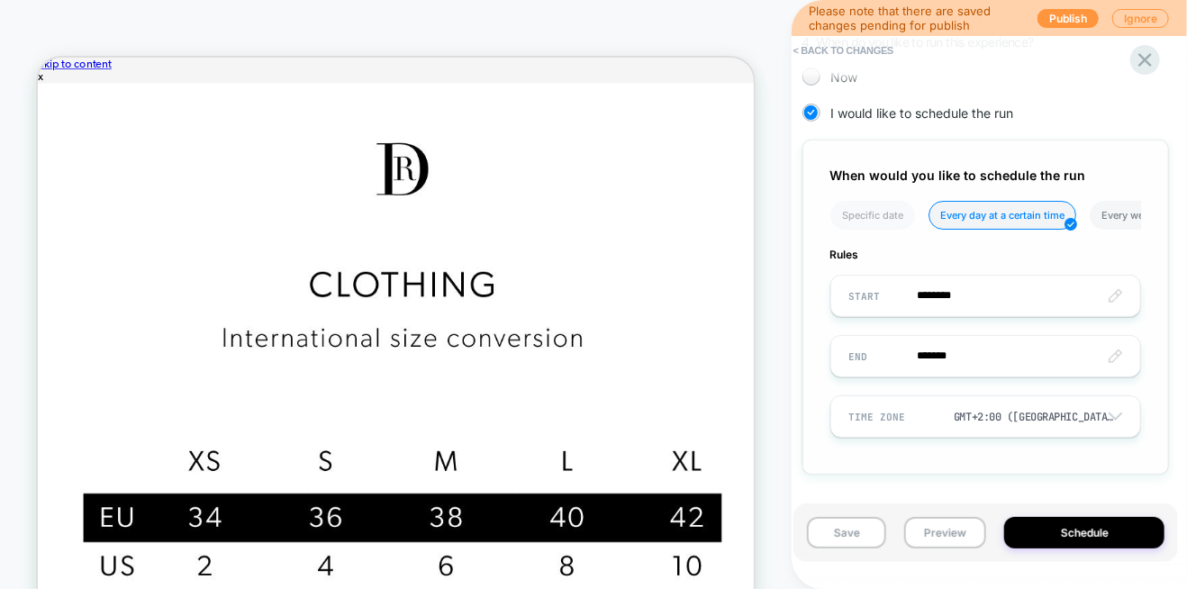
click at [1106, 210] on li "Every week on a certain day" at bounding box center [1167, 215] width 155 height 29
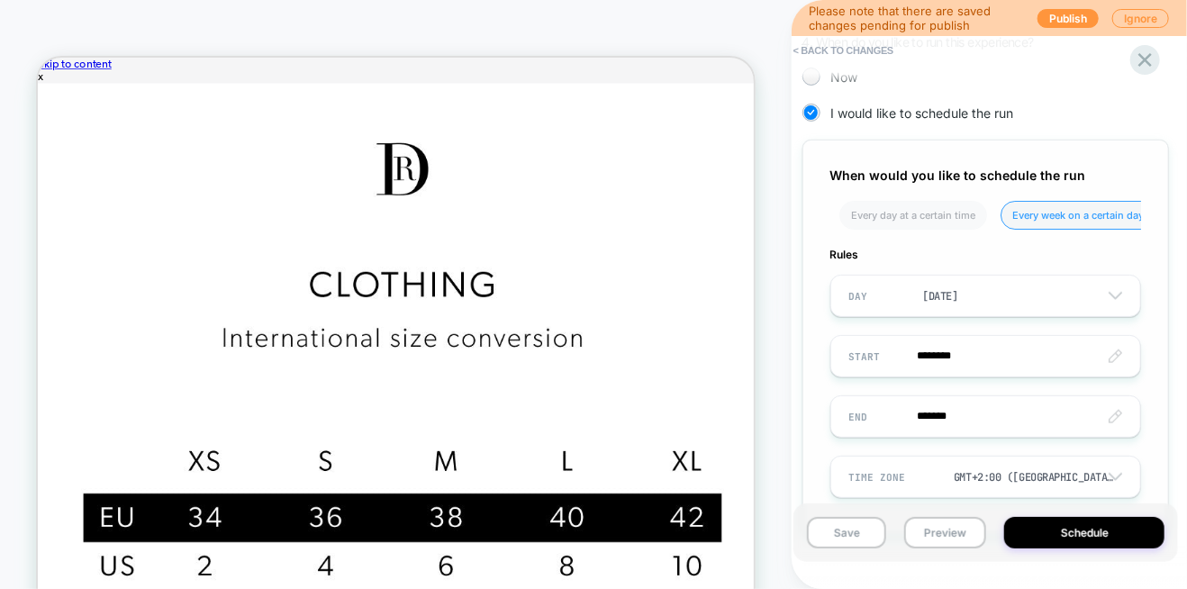
scroll to position [0, 107]
click at [959, 215] on li "Every day at a certain time" at bounding box center [898, 215] width 148 height 29
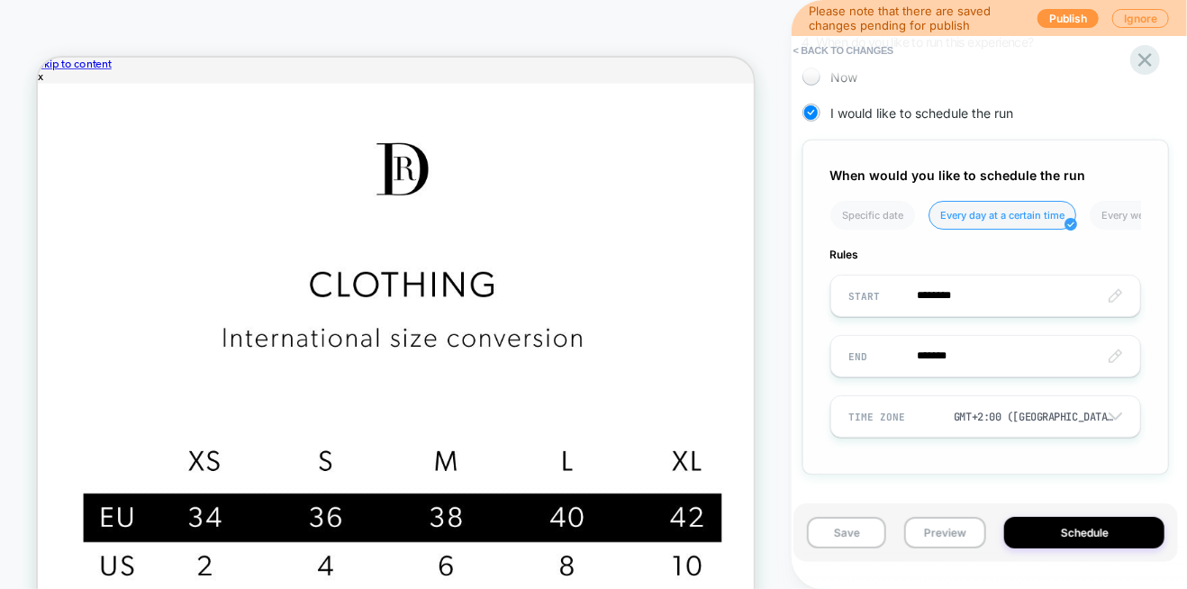
scroll to position [0, 0]
drag, startPoint x: 960, startPoint y: 205, endPoint x: 1115, endPoint y: 144, distance: 166.5
click at [1115, 144] on div "When would you like to schedule the run Specific date Every day at a certain ti…" at bounding box center [985, 307] width 366 height 335
click at [777, 192] on div "PRODUCT: Limited Edition Collared Satin Dress [pearl white] PRODUCT: Limited Ed…" at bounding box center [395, 324] width 791 height 612
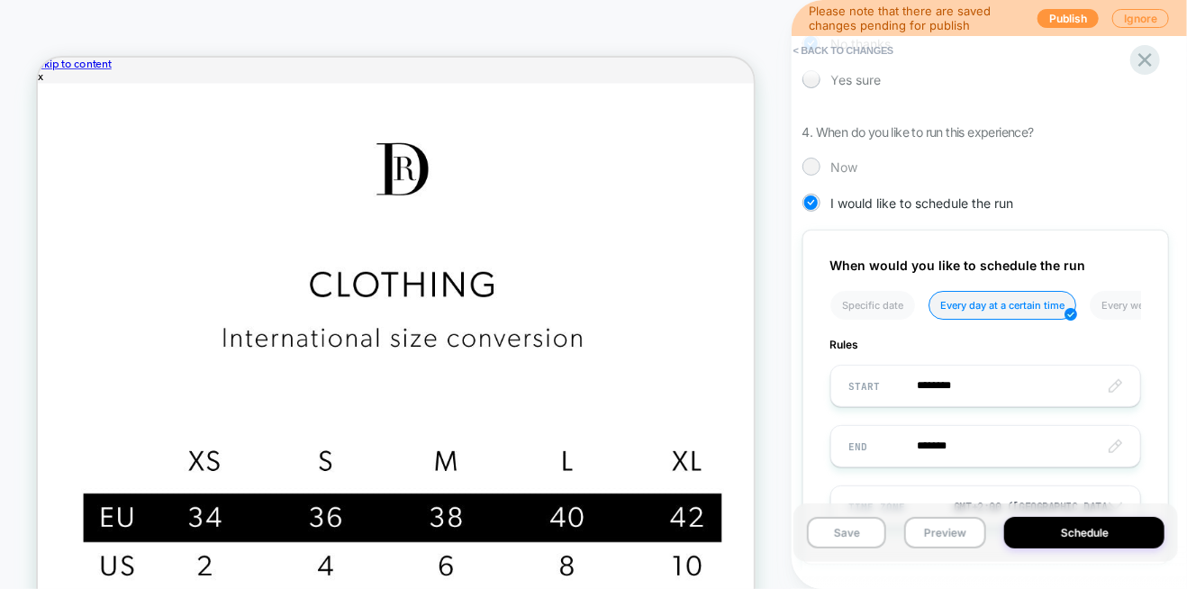
click at [811, 159] on div at bounding box center [811, 166] width 14 height 14
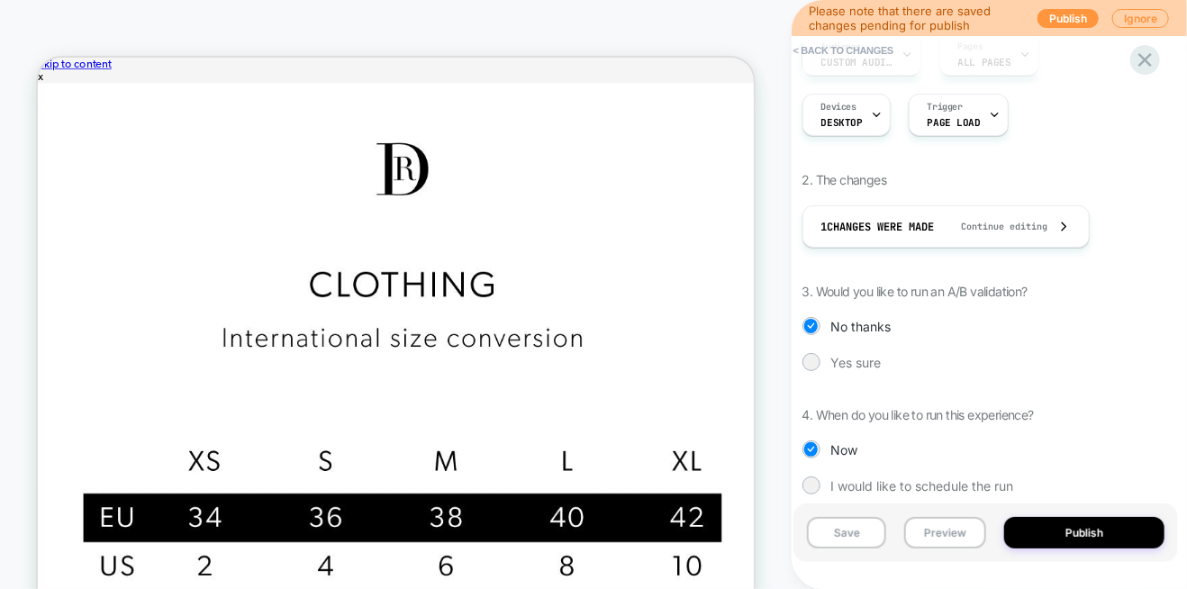
scroll to position [227, 0]
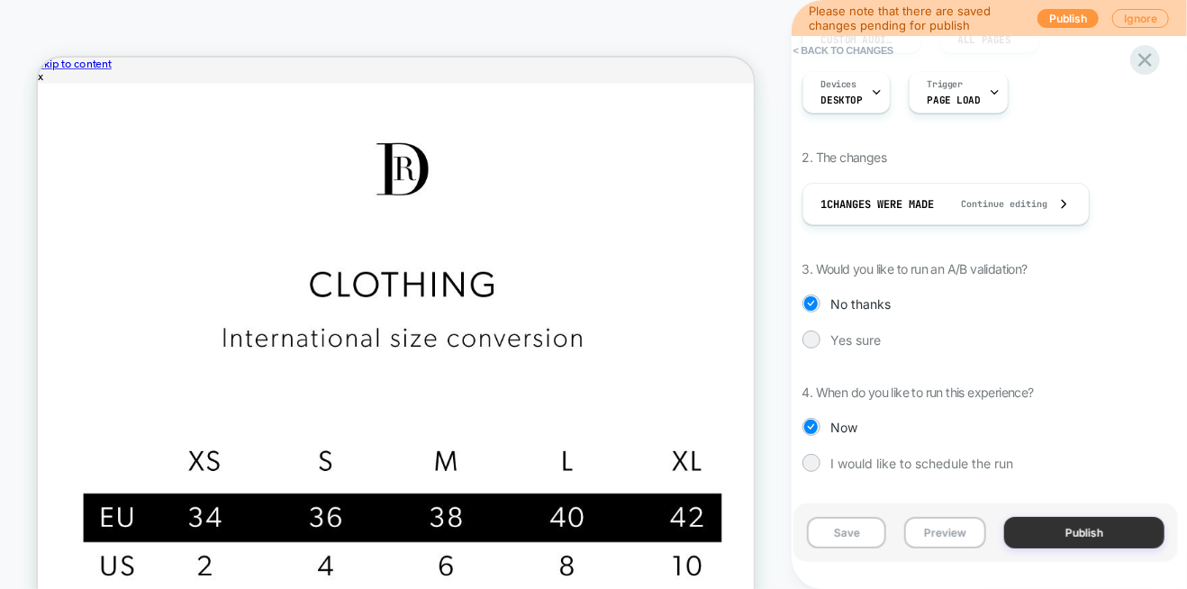
click at [1030, 528] on button "Publish" at bounding box center [1084, 533] width 160 height 32
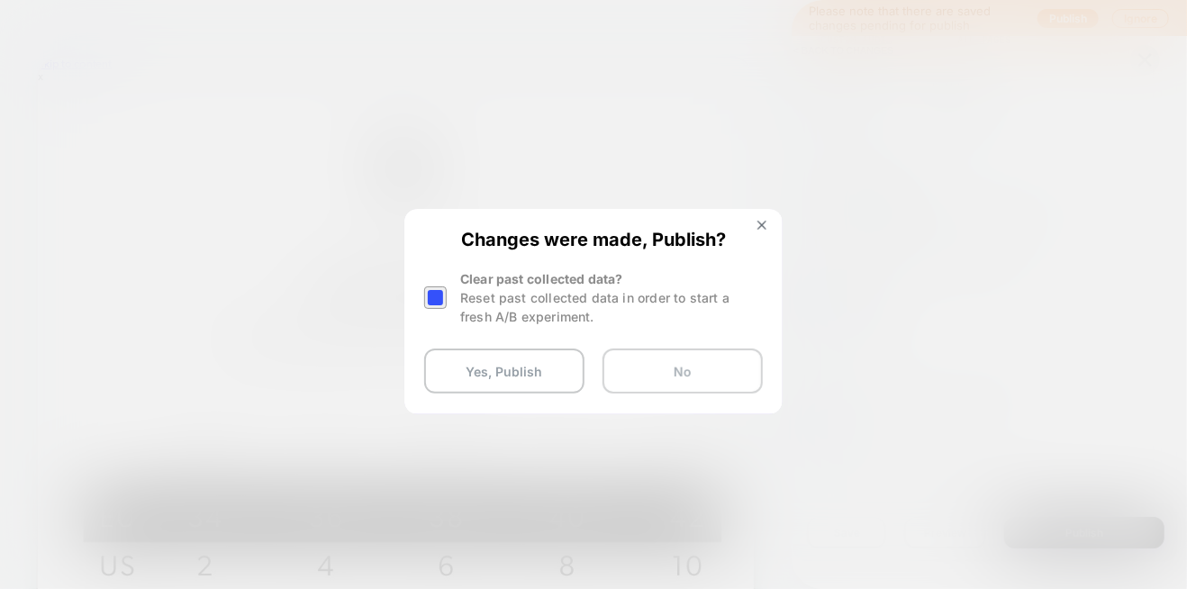
click at [649, 374] on button "No" at bounding box center [682, 370] width 160 height 45
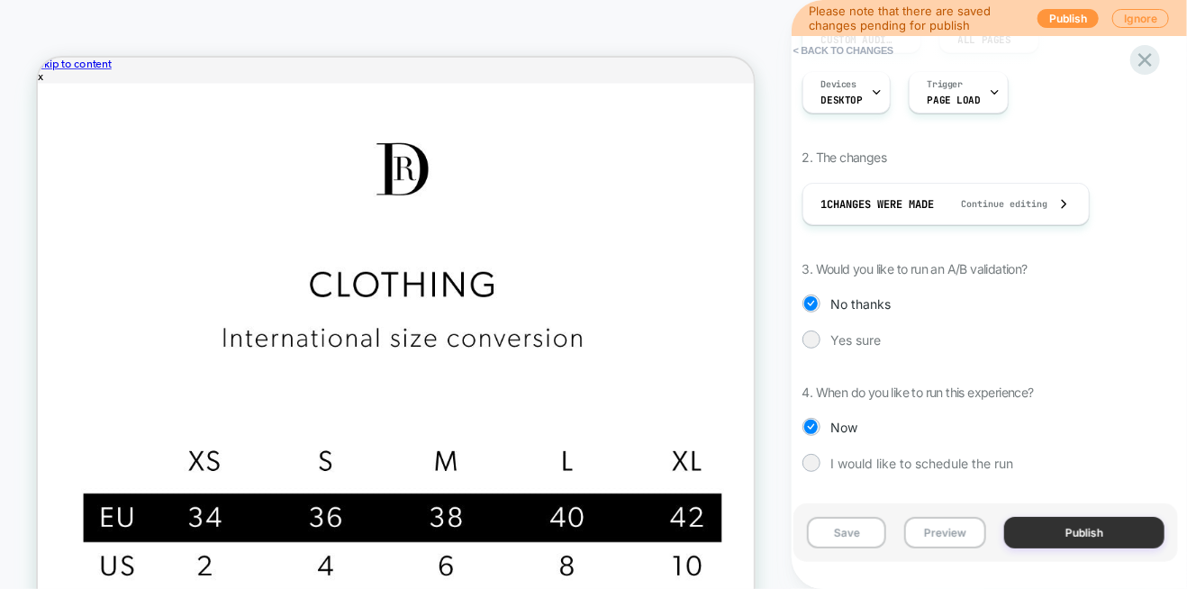
click at [1052, 525] on button "Publish" at bounding box center [1084, 533] width 160 height 32
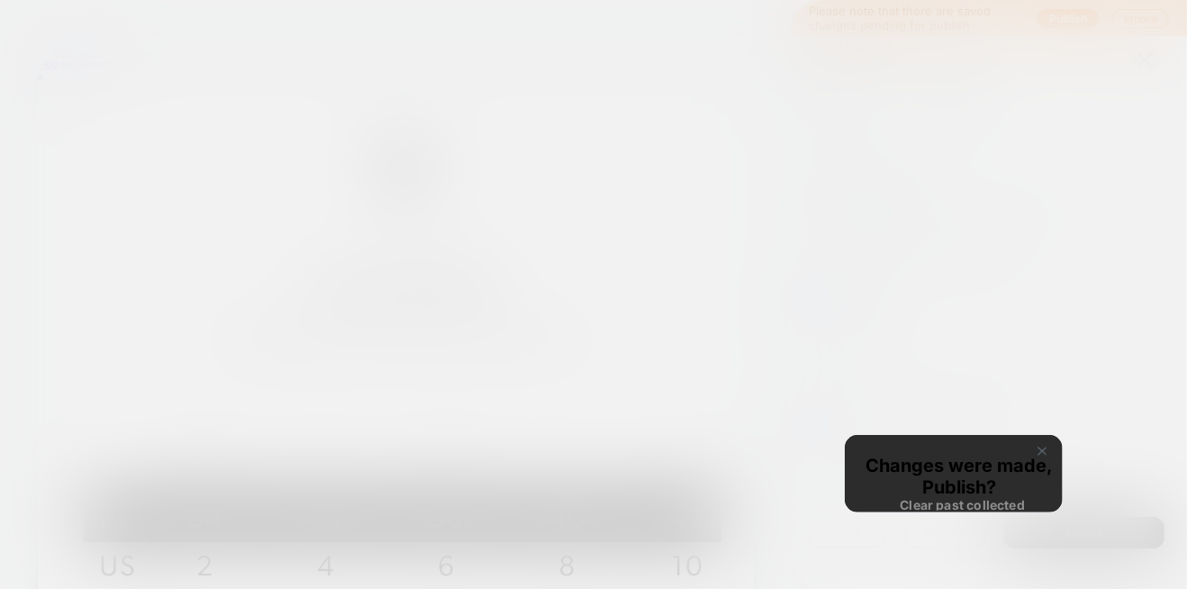
click at [1052, 525] on div "Review " D timer ends labor day sale " before publish Click to edit experience …" at bounding box center [985, 294] width 384 height 553
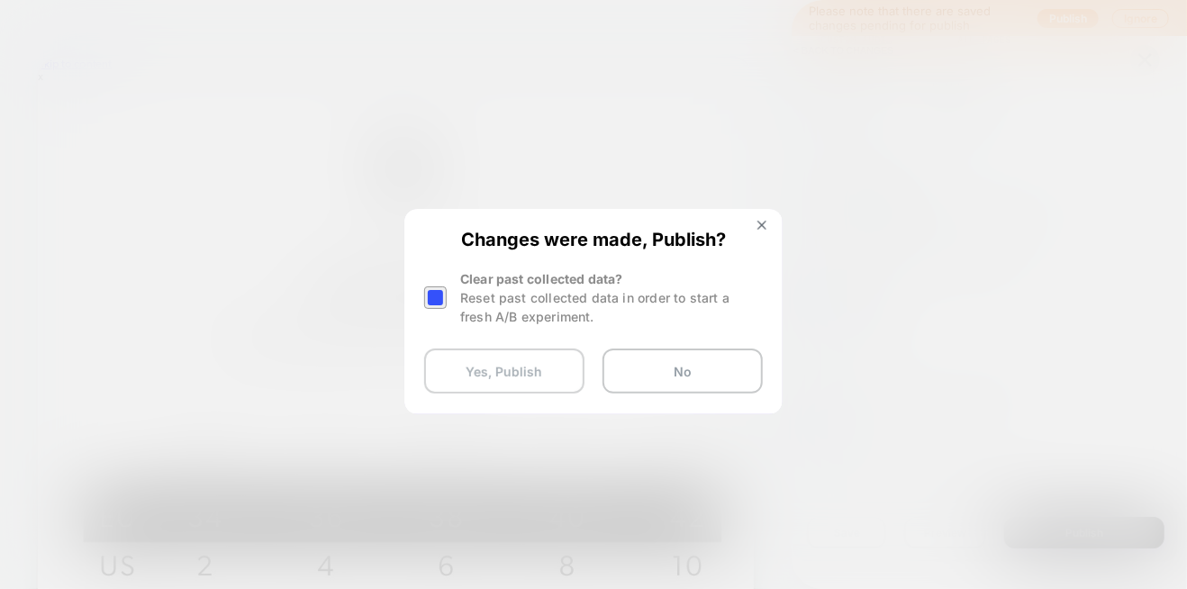
click at [491, 374] on button "Yes, Publish" at bounding box center [504, 370] width 160 height 45
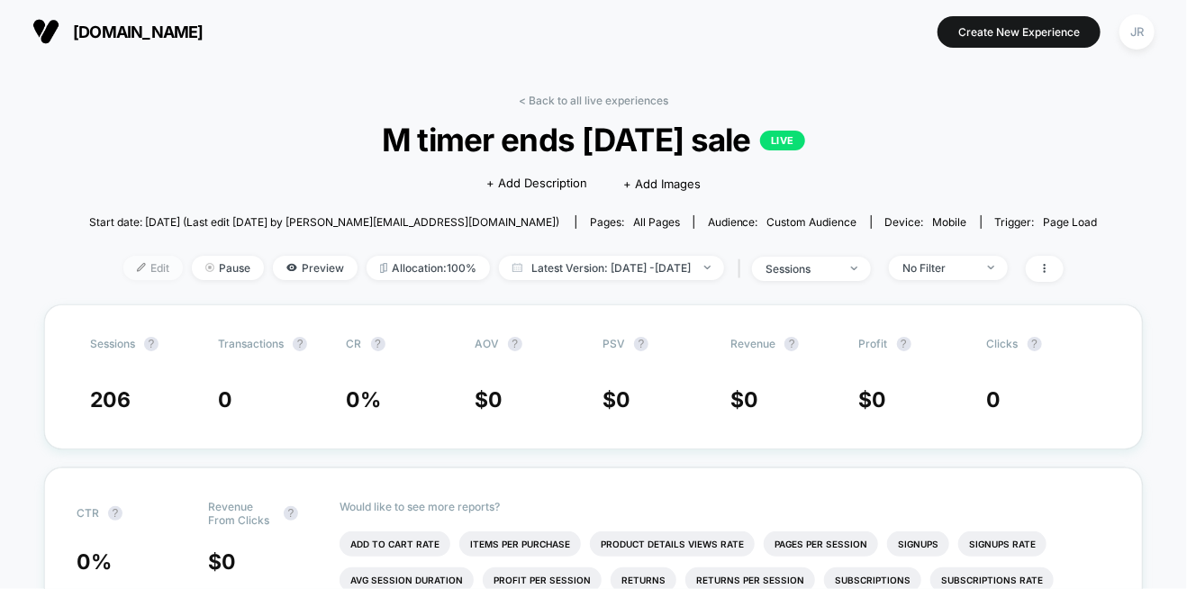
click at [128, 272] on span "Edit" at bounding box center [152, 268] width 59 height 24
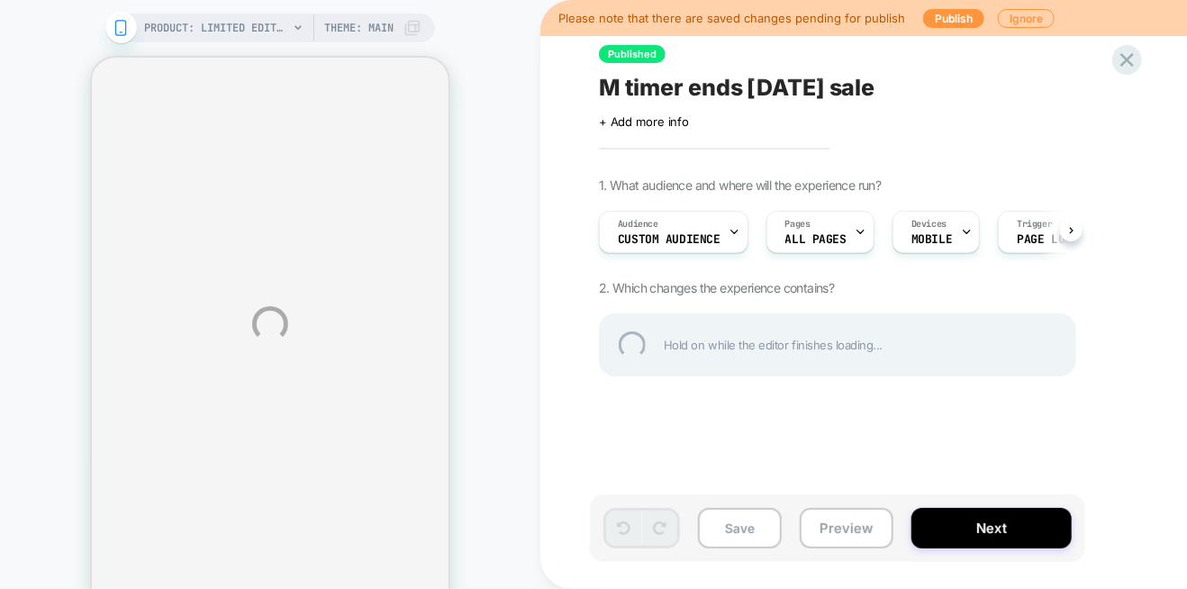
click at [855, 538] on div "PRODUCT: Limited Edition Collared Satin Dress [[PERSON_NAME]] PRODUCT: Limited …" at bounding box center [593, 324] width 1187 height 648
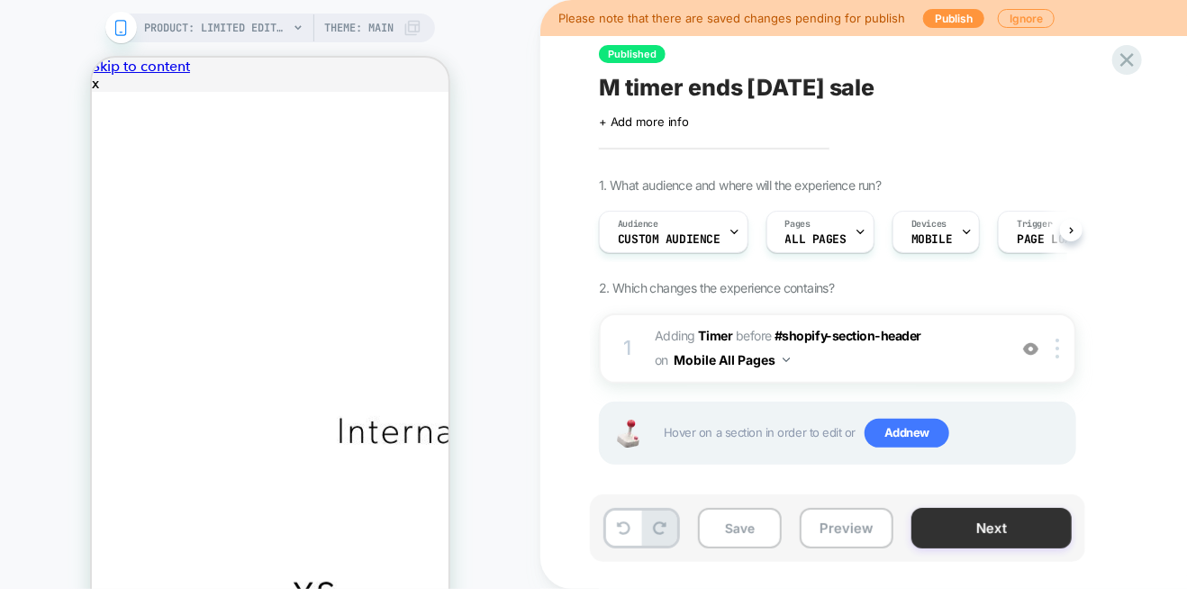
click at [0, 0] on button "Next" at bounding box center [0, 0] width 0 height 0
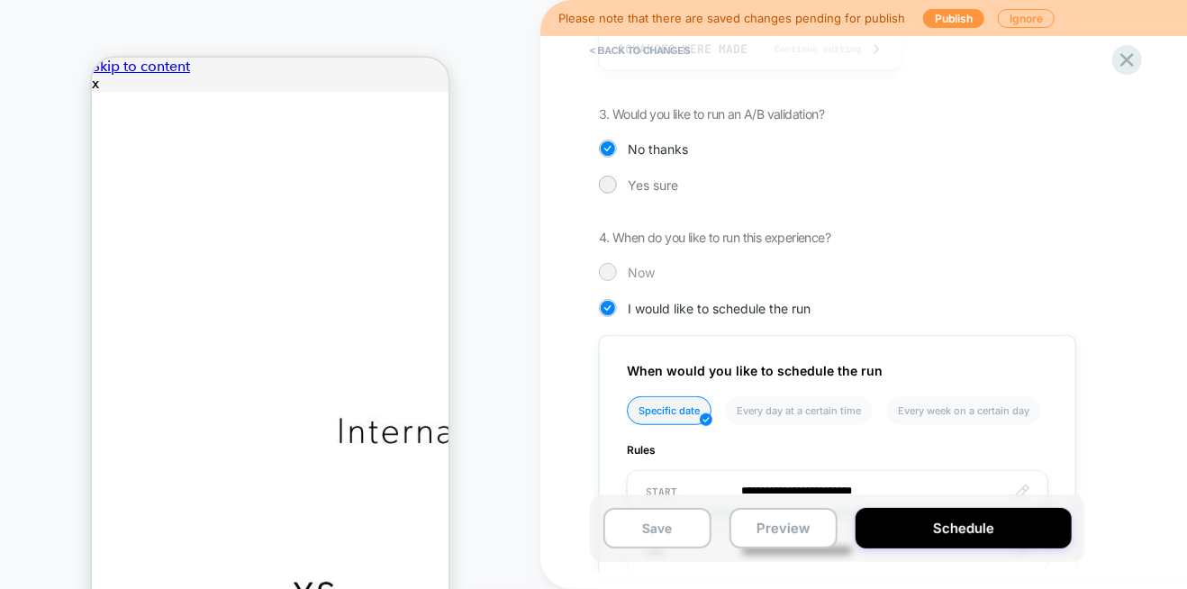
scroll to position [450, 0]
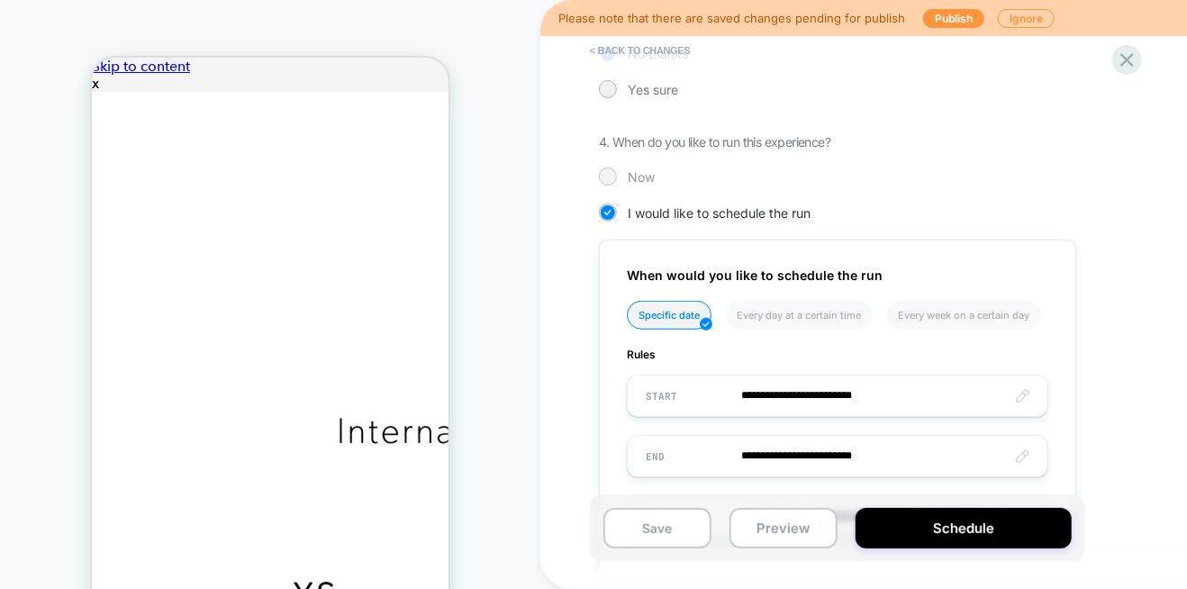
click at [610, 174] on div at bounding box center [608, 176] width 14 height 14
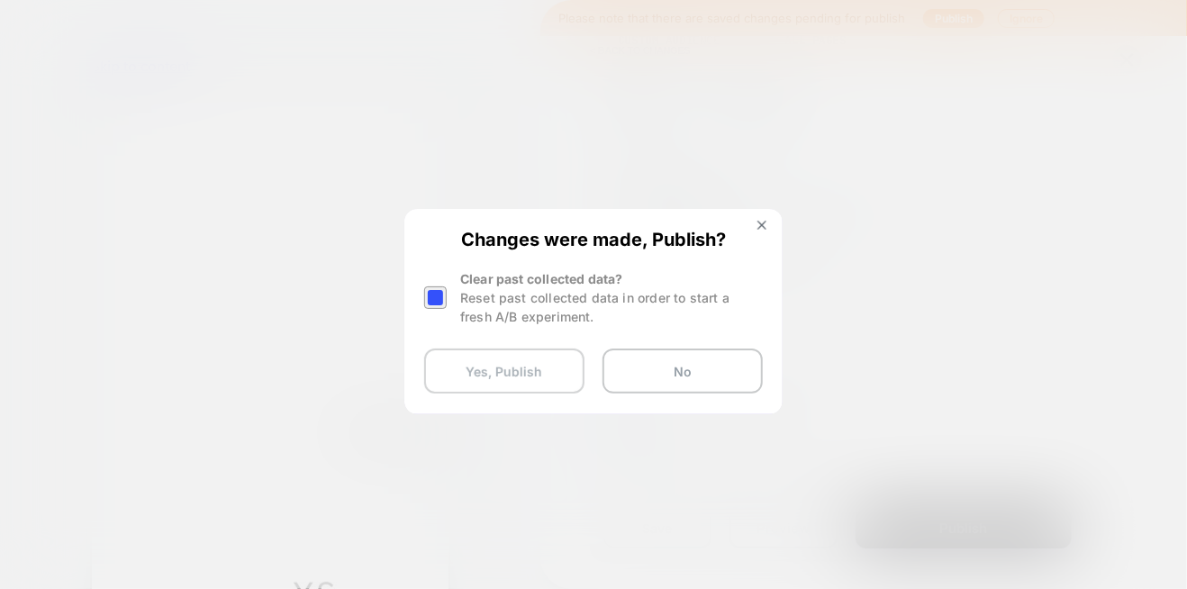
click at [540, 374] on button "Yes, Publish" at bounding box center [504, 370] width 160 height 45
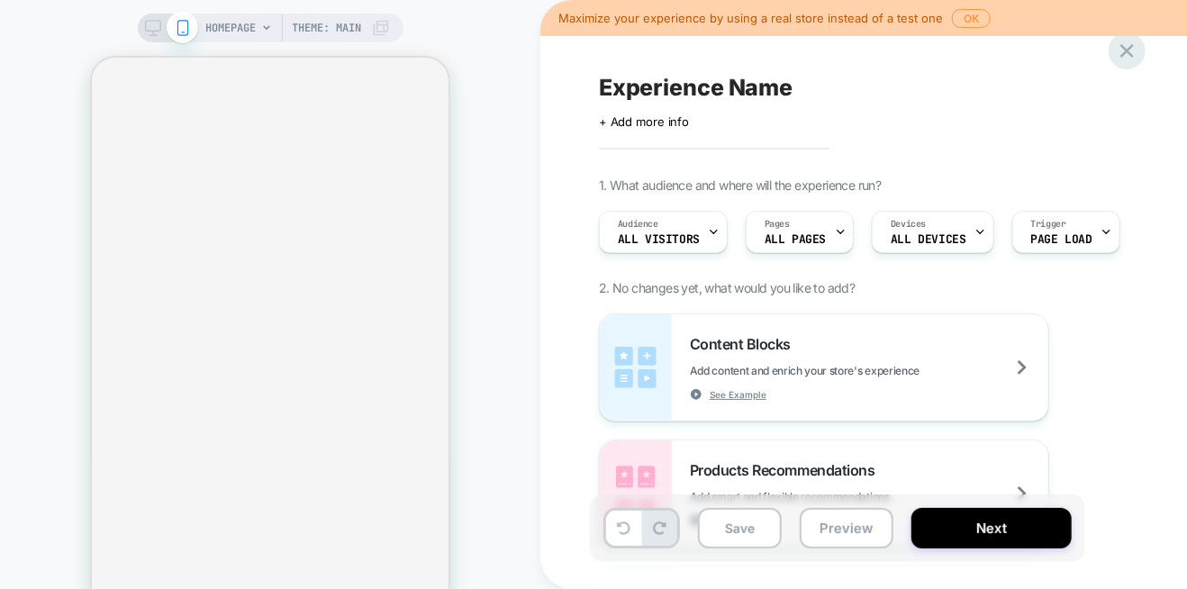
click at [1129, 47] on icon at bounding box center [1127, 51] width 14 height 14
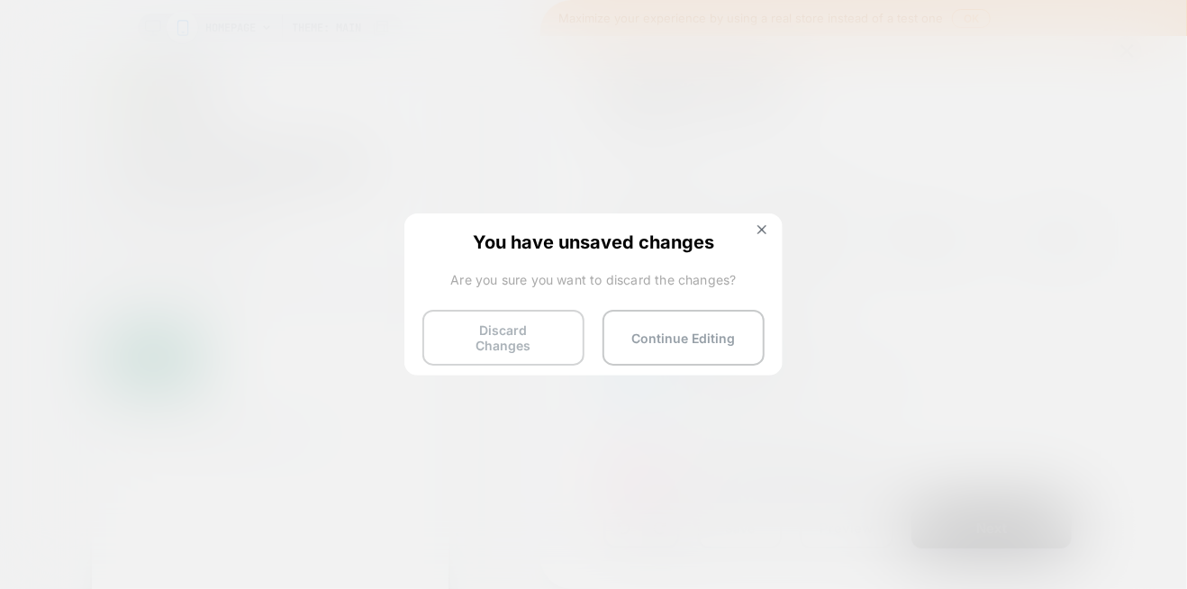
click at [504, 339] on button "Discard Changes" at bounding box center [503, 338] width 162 height 56
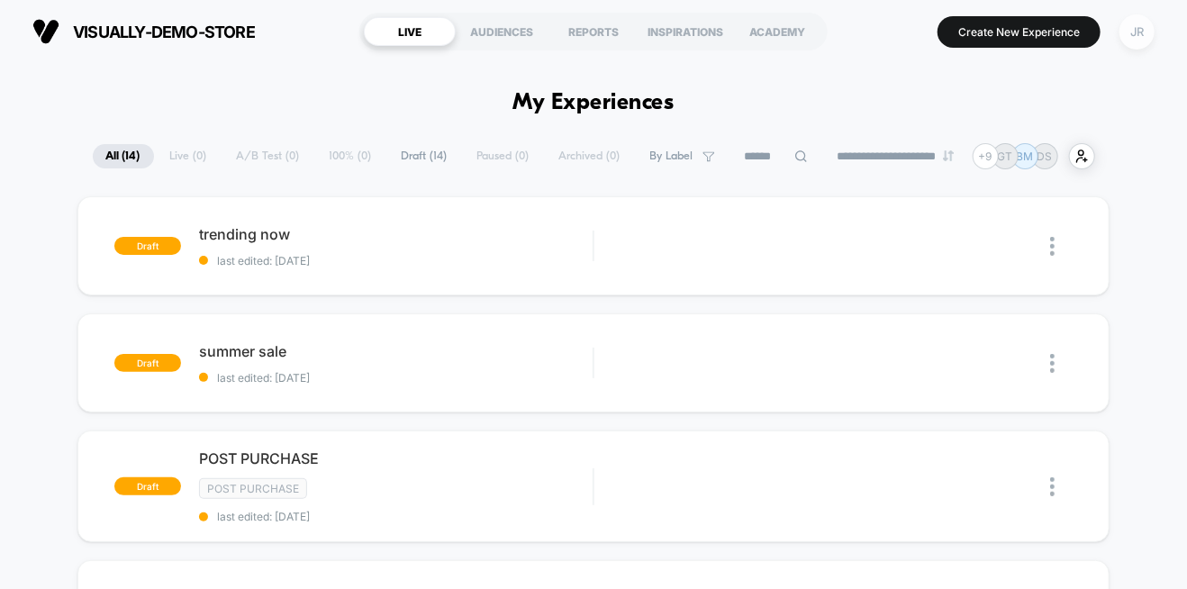
click at [1139, 30] on div "JR" at bounding box center [1136, 31] width 35 height 35
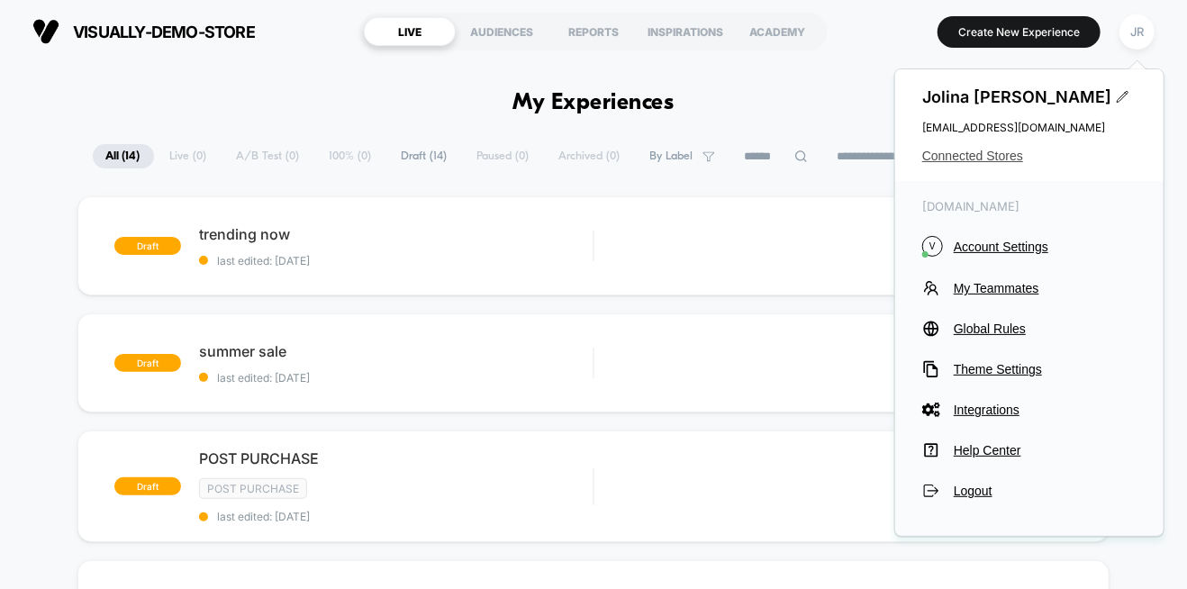
click at [995, 158] on span "Connected Stores" at bounding box center [1029, 156] width 214 height 14
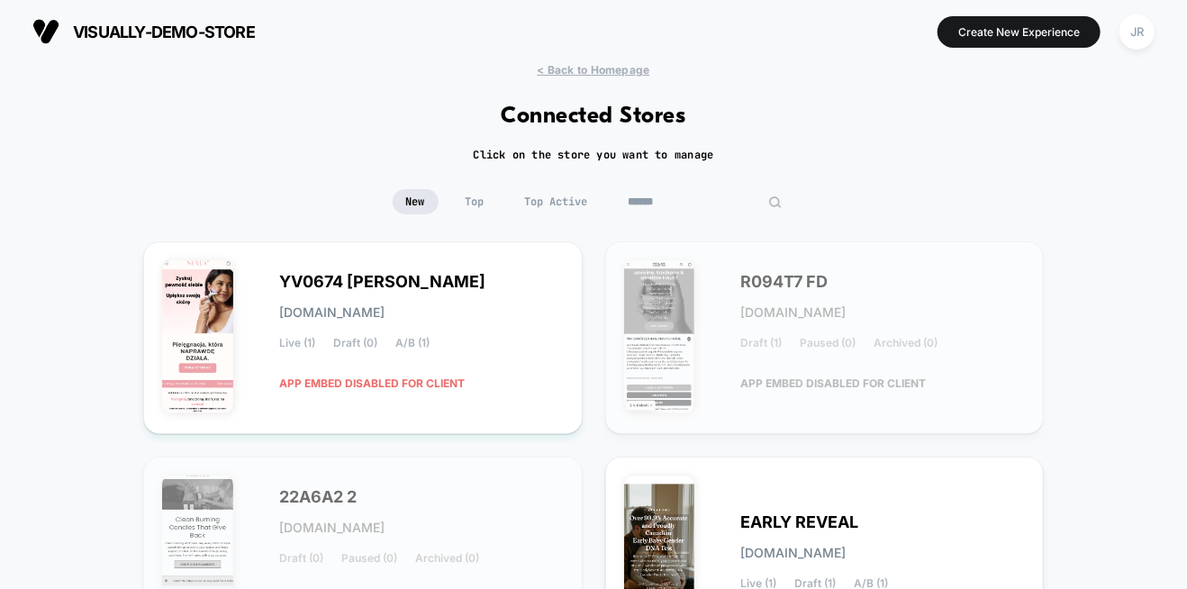
click at [694, 203] on input at bounding box center [705, 201] width 180 height 25
paste input "**********"
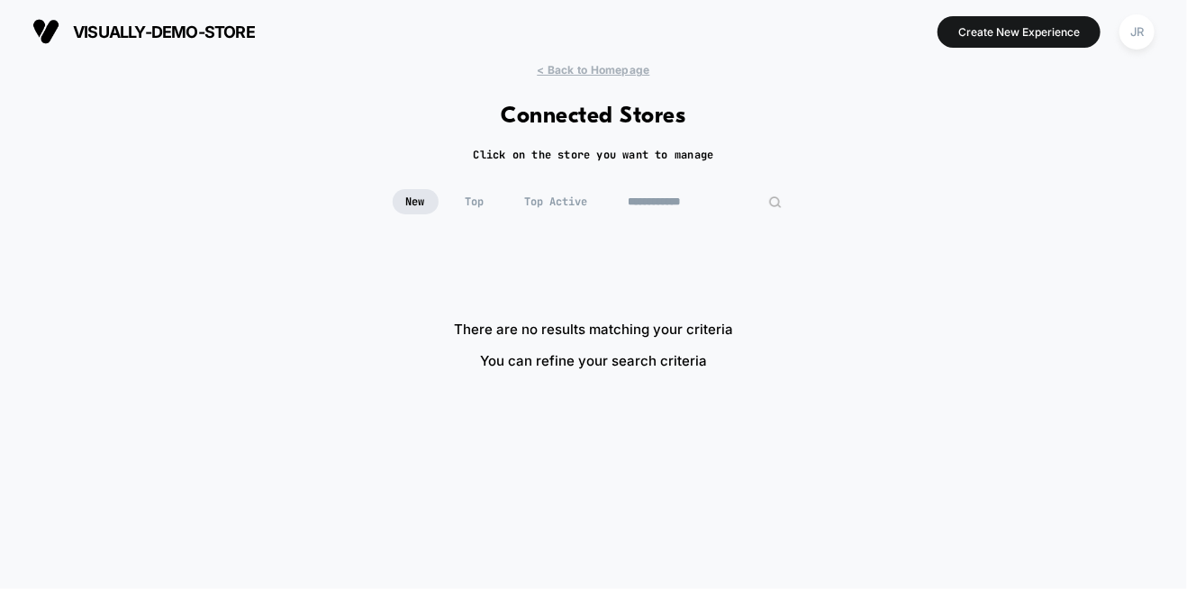
click at [678, 201] on input "**********" at bounding box center [705, 201] width 180 height 25
paste input "***"
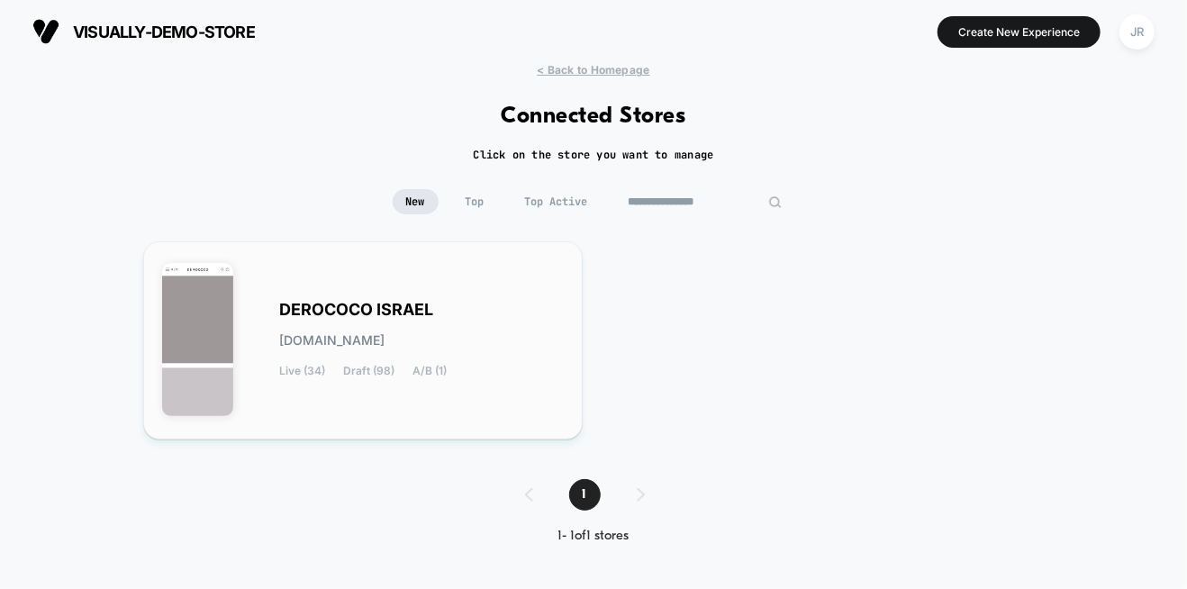
type input "**********"
click at [549, 287] on div "DEROCOCO ISRAEL [DOMAIN_NAME] Live (34) Draft (98) A/B (1)" at bounding box center [363, 340] width 402 height 160
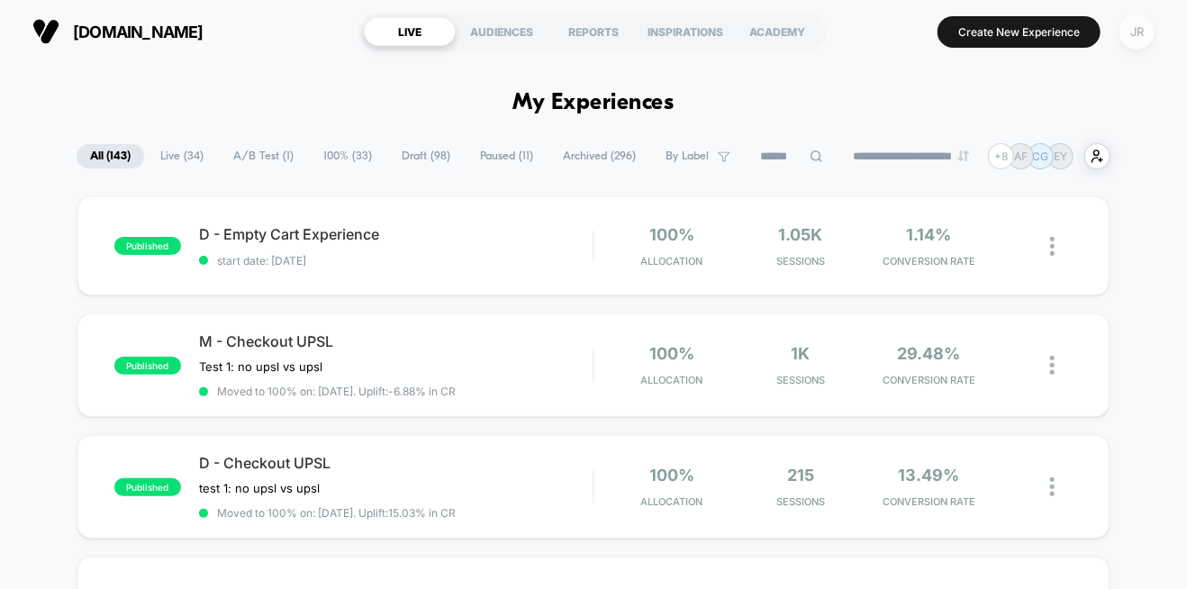
click at [1135, 36] on div "JR" at bounding box center [1136, 31] width 35 height 35
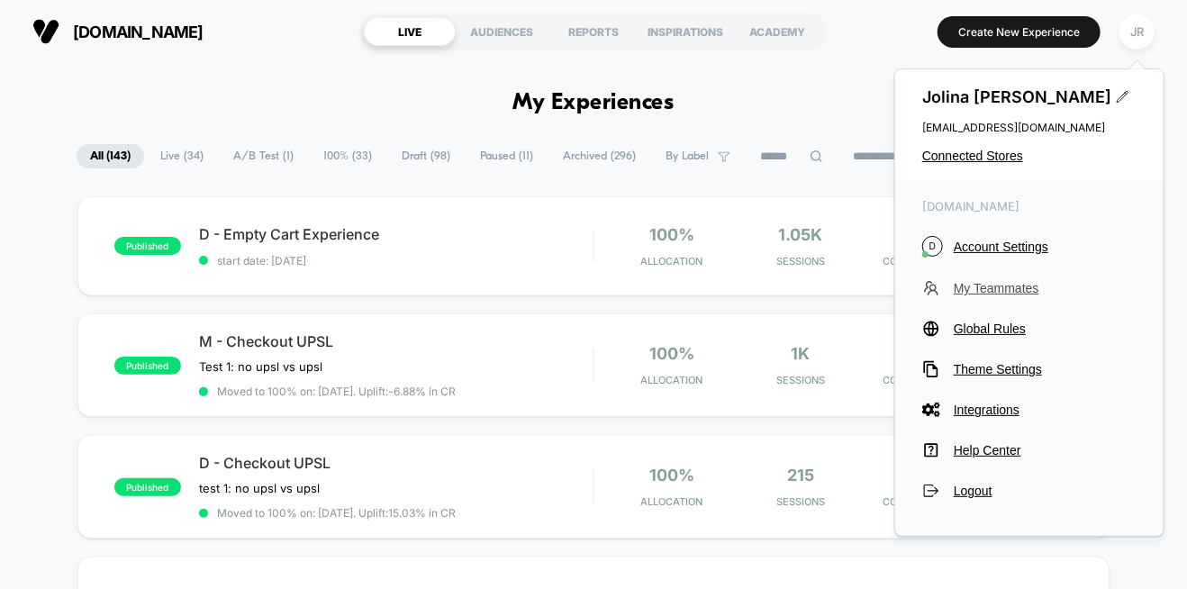
click at [993, 290] on span "My Teammates" at bounding box center [1045, 288] width 183 height 14
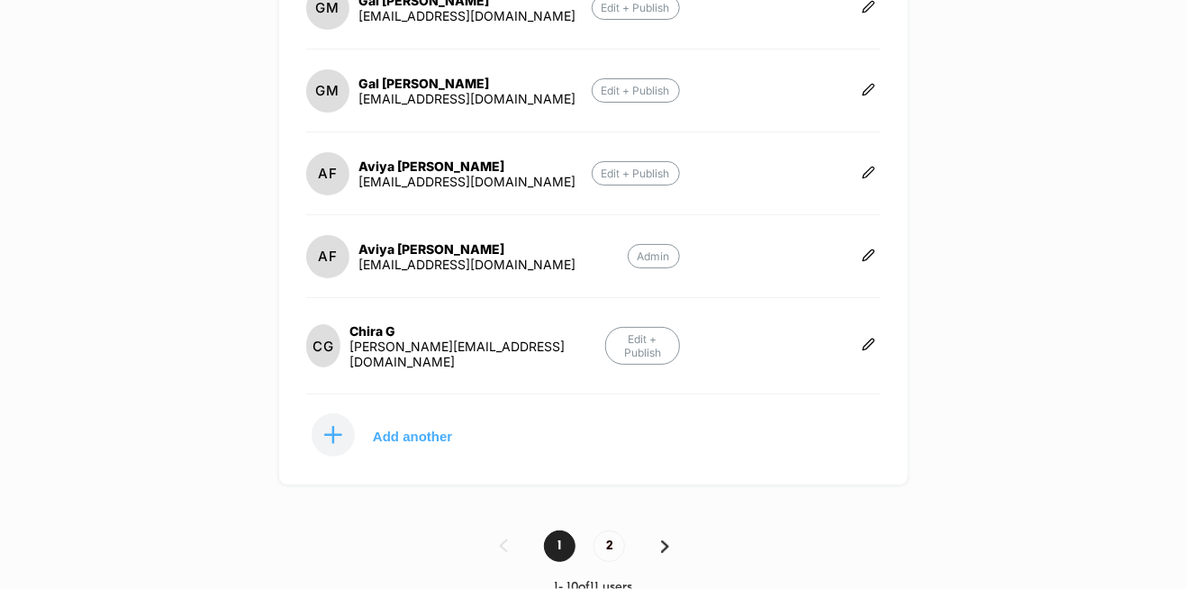
scroll to position [710, 0]
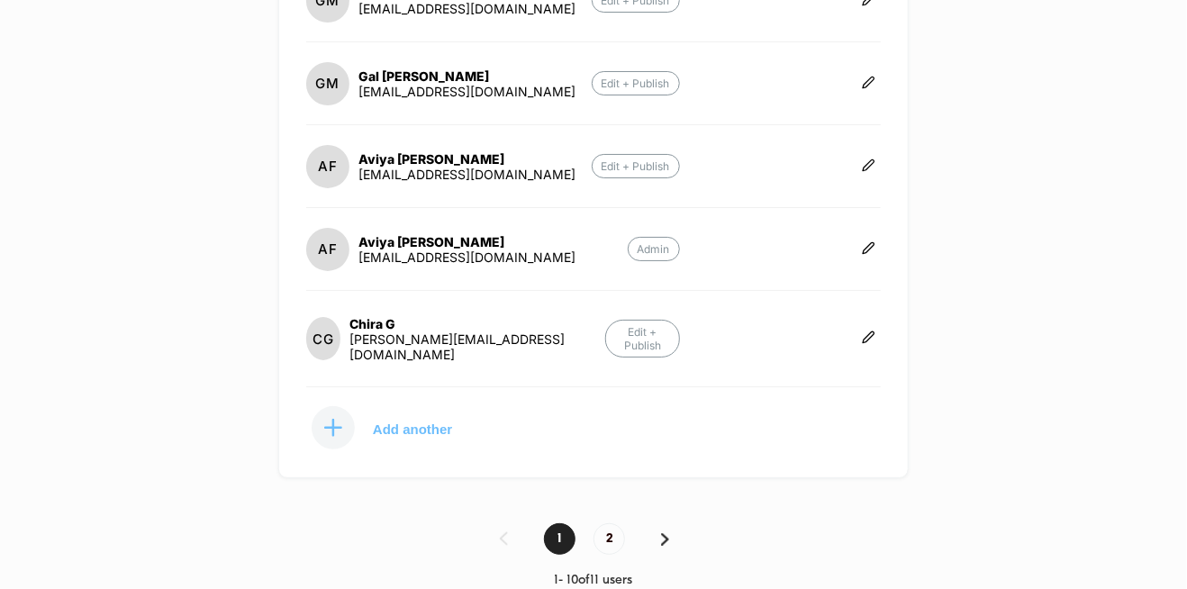
click at [409, 424] on p "Add another" at bounding box center [412, 428] width 79 height 9
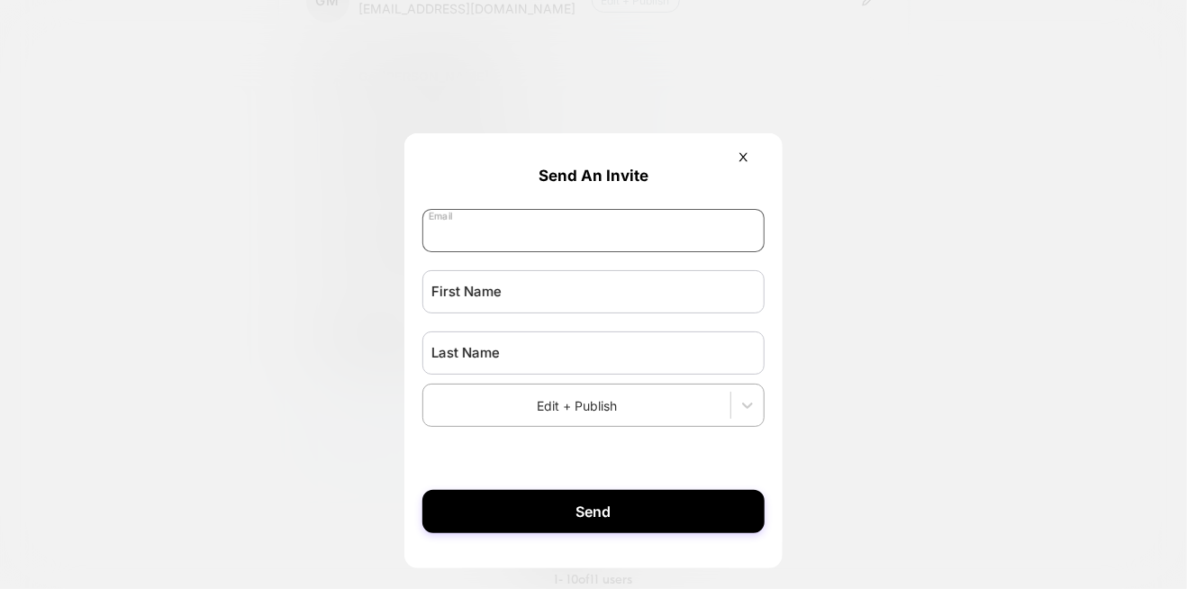
click at [512, 238] on input "email" at bounding box center [593, 230] width 342 height 43
paste input "**********"
type input "**********"
click at [498, 300] on input "text" at bounding box center [593, 291] width 342 height 43
paste input "****"
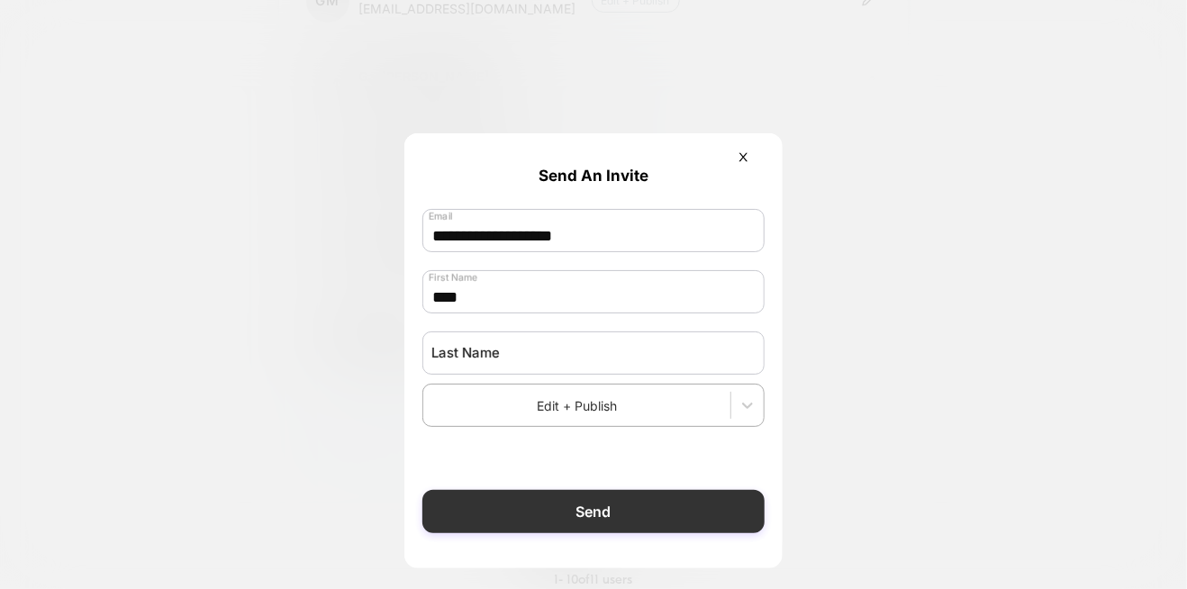
type input "****"
click at [581, 504] on button "Send" at bounding box center [593, 511] width 342 height 43
type input "*"
click at [533, 514] on button "Send" at bounding box center [593, 511] width 342 height 43
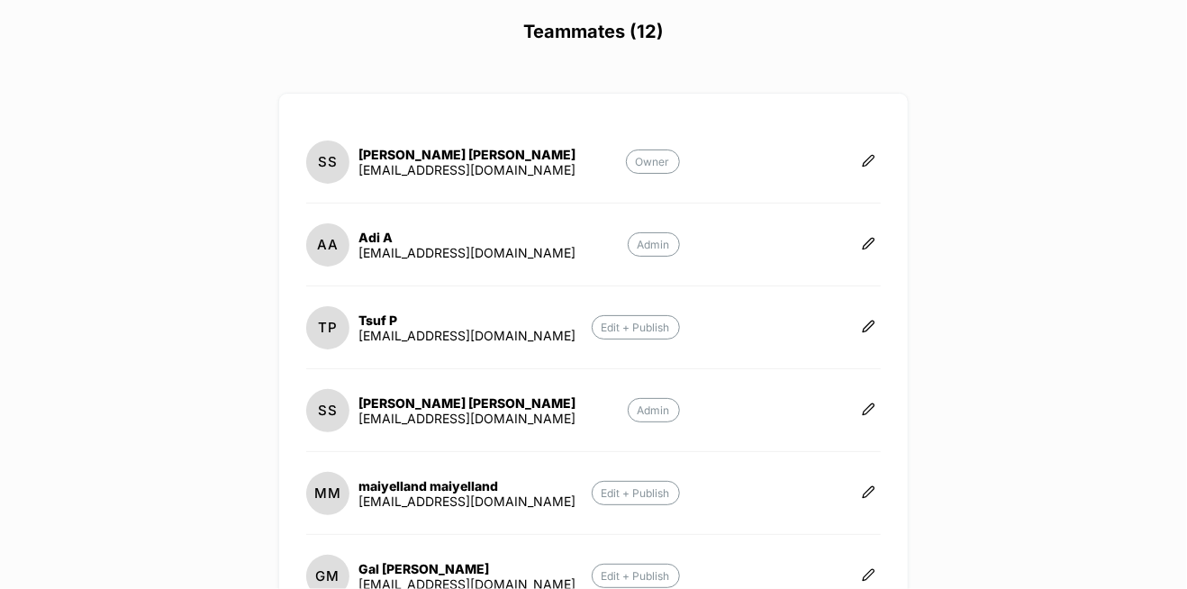
scroll to position [0, 0]
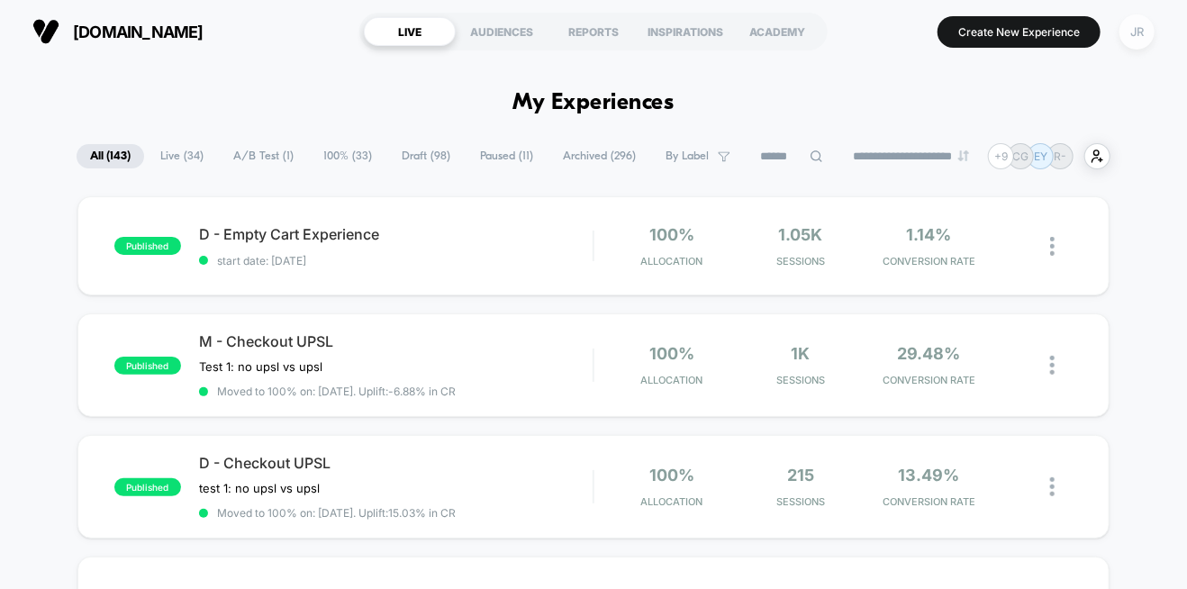
click at [1136, 33] on div "JR" at bounding box center [1136, 31] width 35 height 35
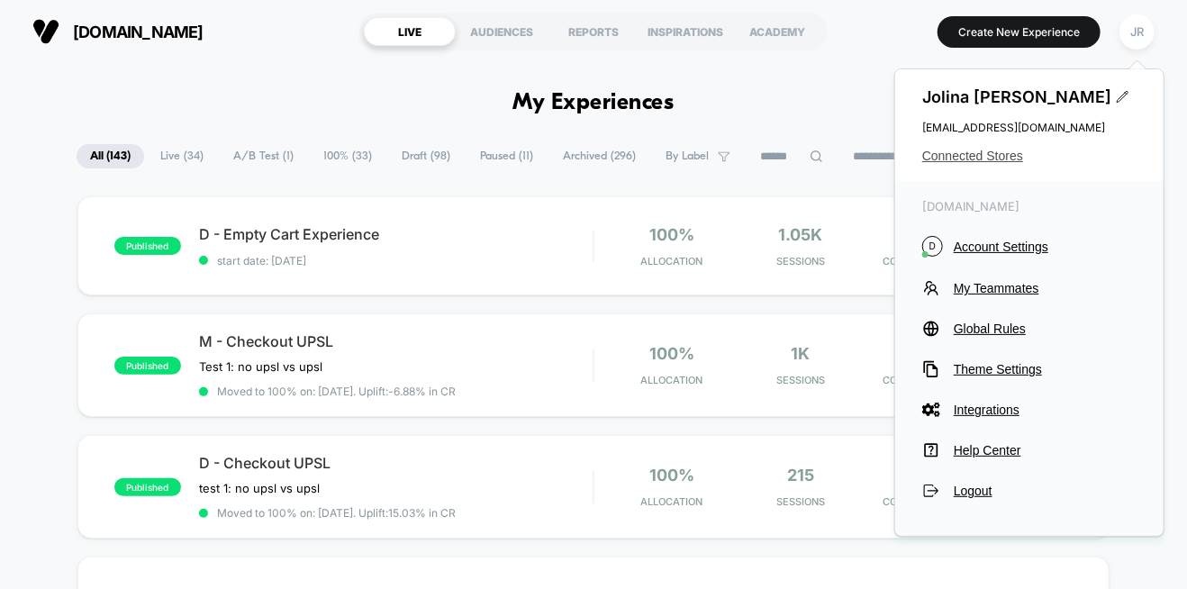
click at [981, 156] on span "Connected Stores" at bounding box center [1029, 156] width 214 height 14
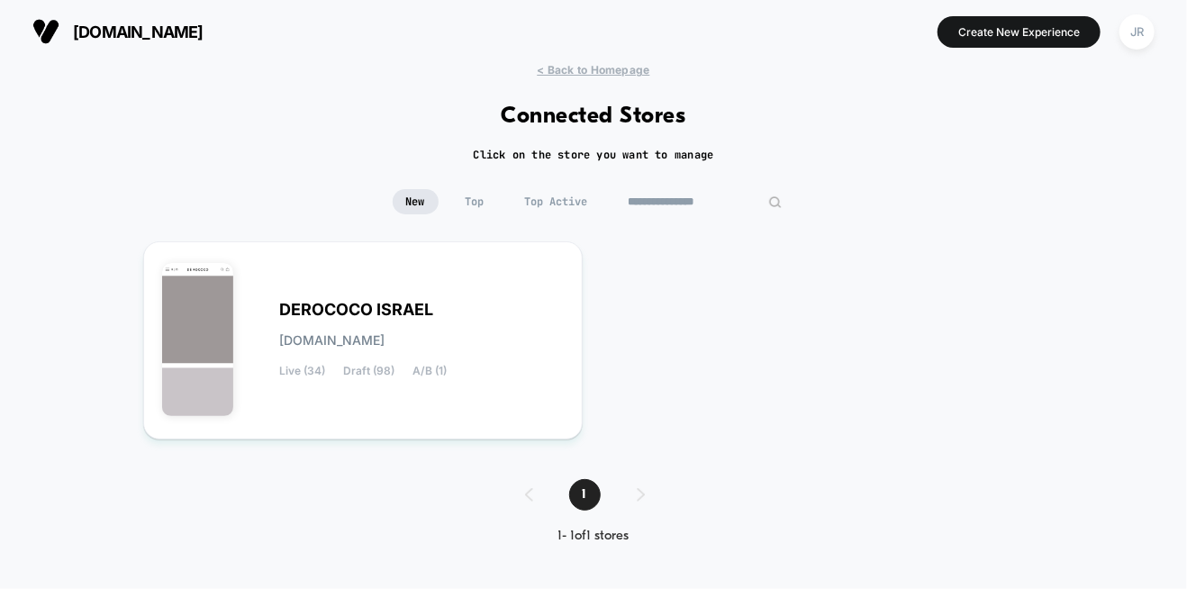
click at [703, 201] on input "**********" at bounding box center [705, 201] width 180 height 25
click at [703, 204] on input "**********" at bounding box center [705, 201] width 180 height 25
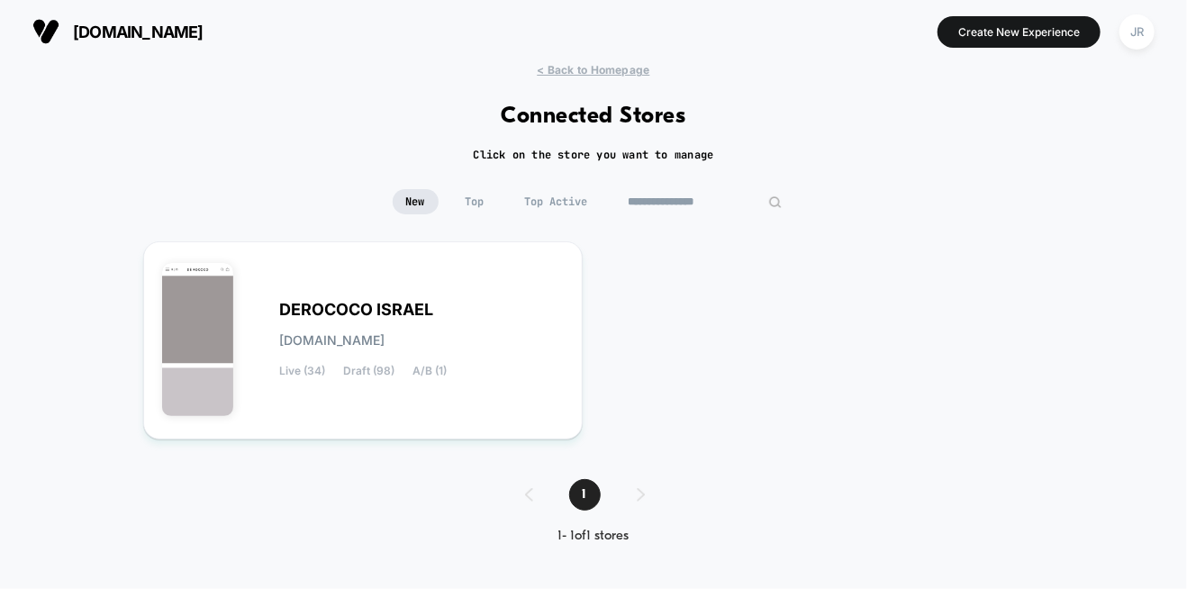
click at [703, 204] on input "**********" at bounding box center [705, 201] width 180 height 25
click at [758, 197] on input "**********" at bounding box center [705, 201] width 180 height 25
click at [731, 201] on input "**********" at bounding box center [705, 201] width 180 height 25
paste input
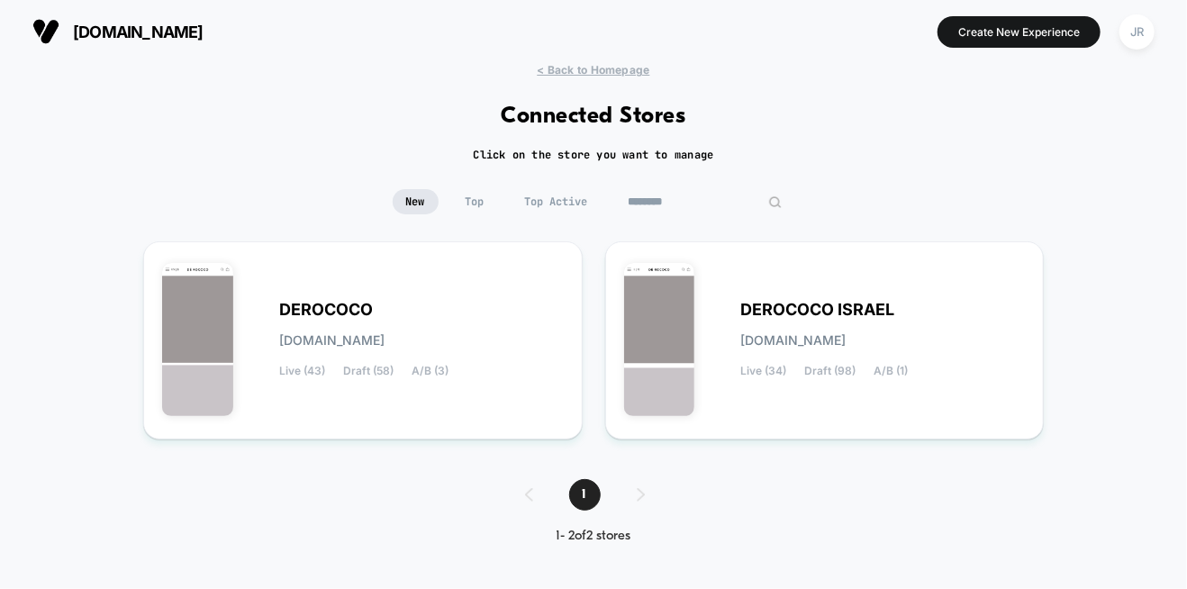
type input "********"
click at [519, 319] on div "DEROCOCO derococo.myshopify.com Live (43) Draft (58) A/B (3)" at bounding box center [421, 340] width 285 height 74
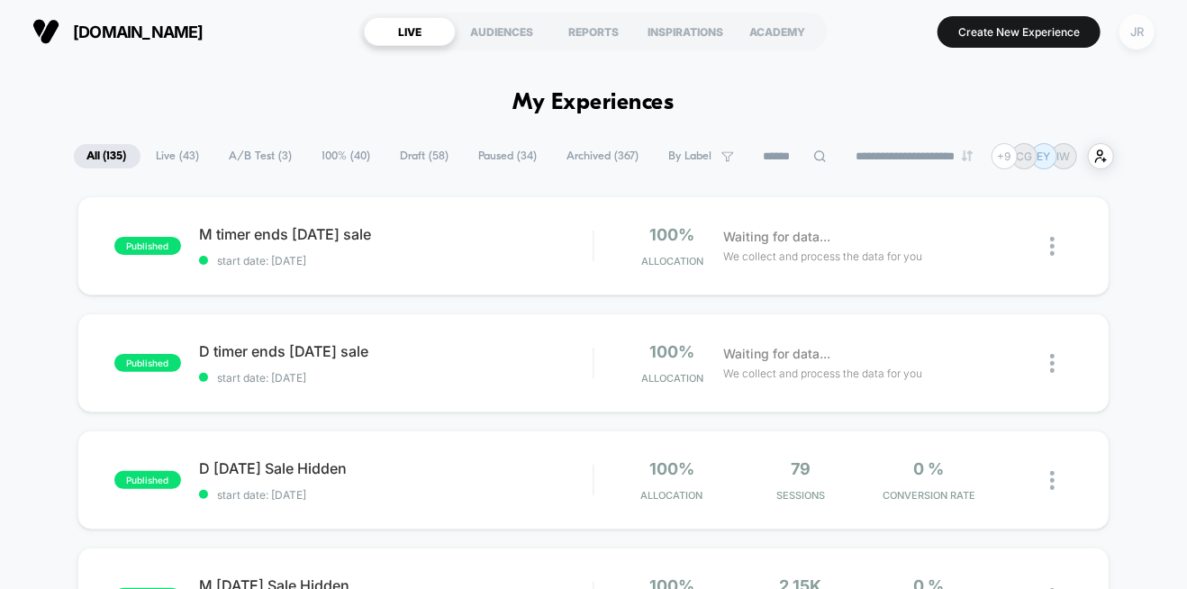
click at [1136, 39] on div "JR" at bounding box center [1136, 31] width 35 height 35
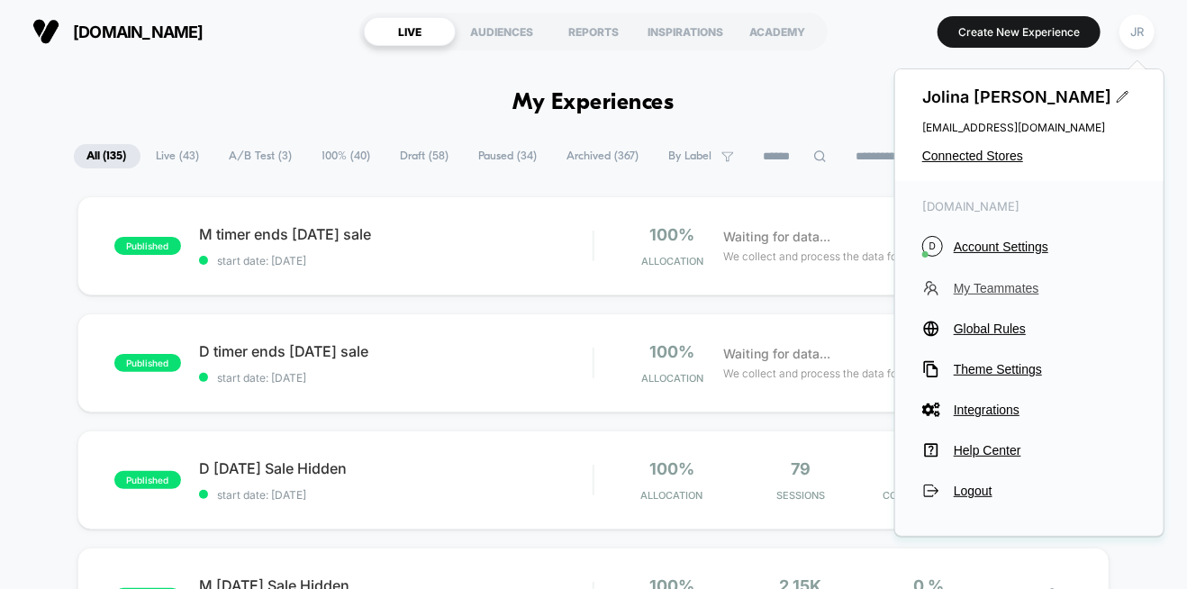
click at [1006, 292] on span "My Teammates" at bounding box center [1045, 288] width 183 height 14
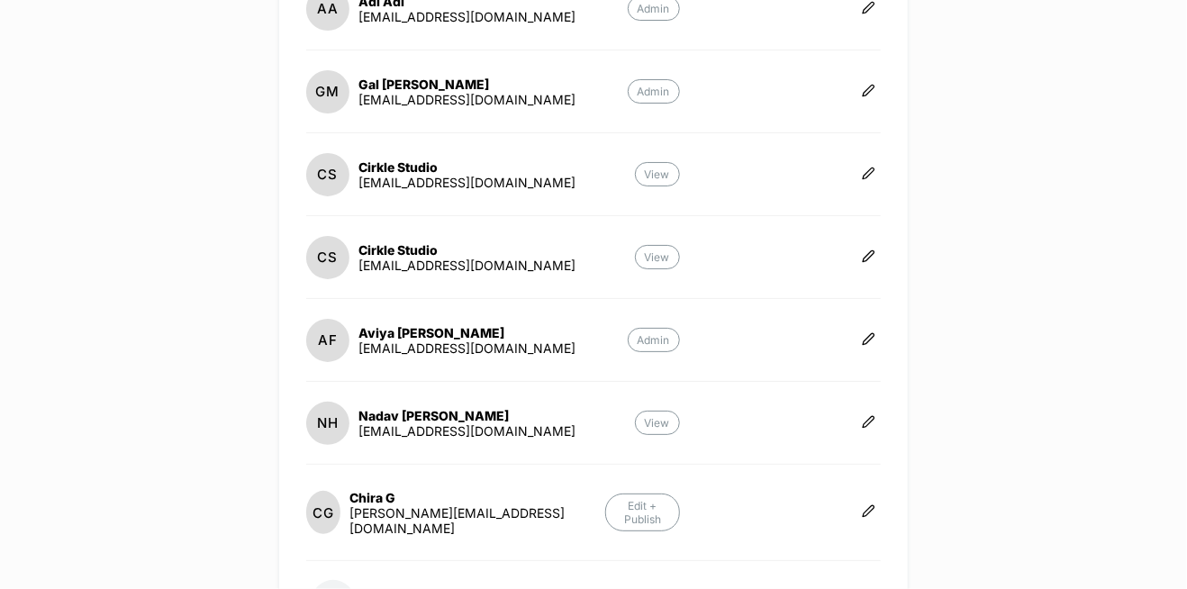
scroll to position [540, 0]
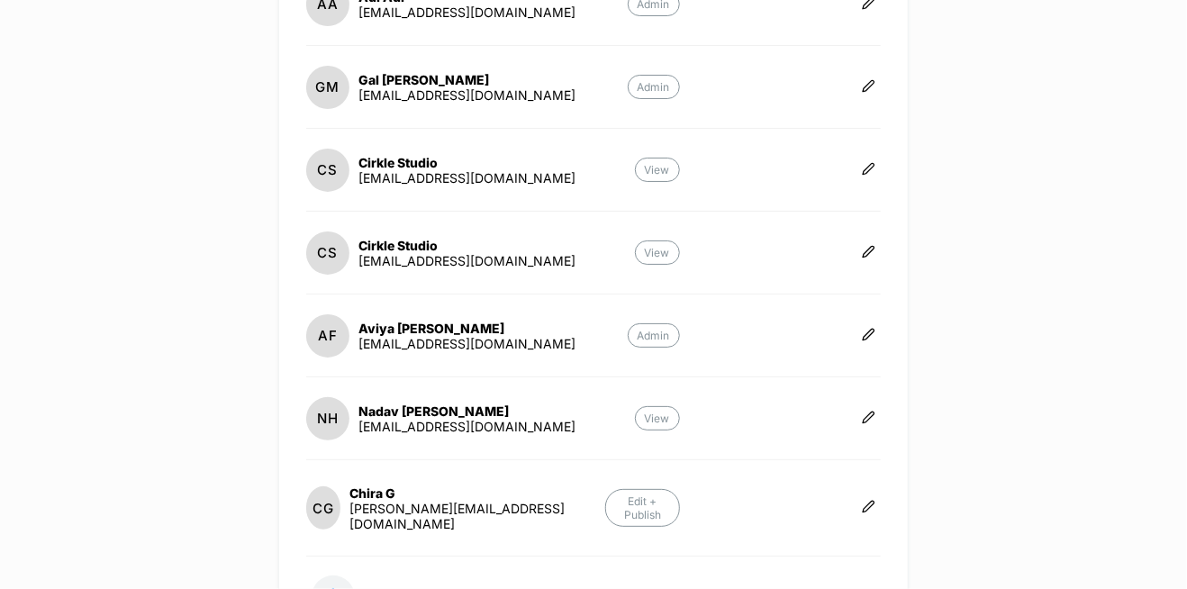
click at [958, 133] on div "de-rococo.com Create New Experience JR Teammates (12) TP Tsuf P tsufpeterson1@g…" at bounding box center [593, 294] width 1187 height 589
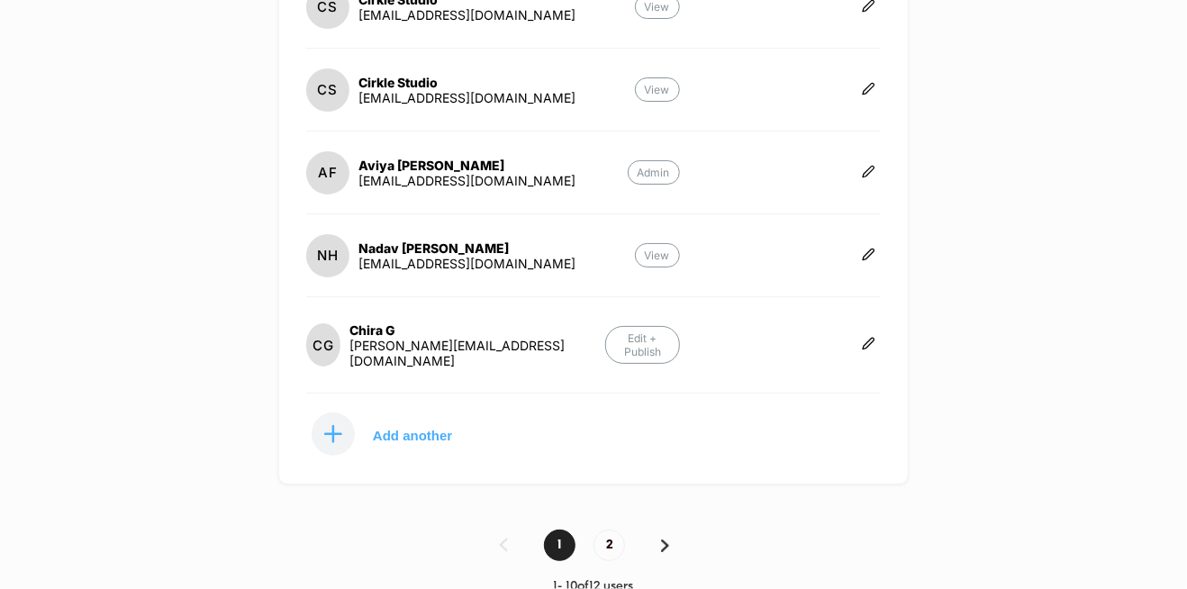
scroll to position [710, 0]
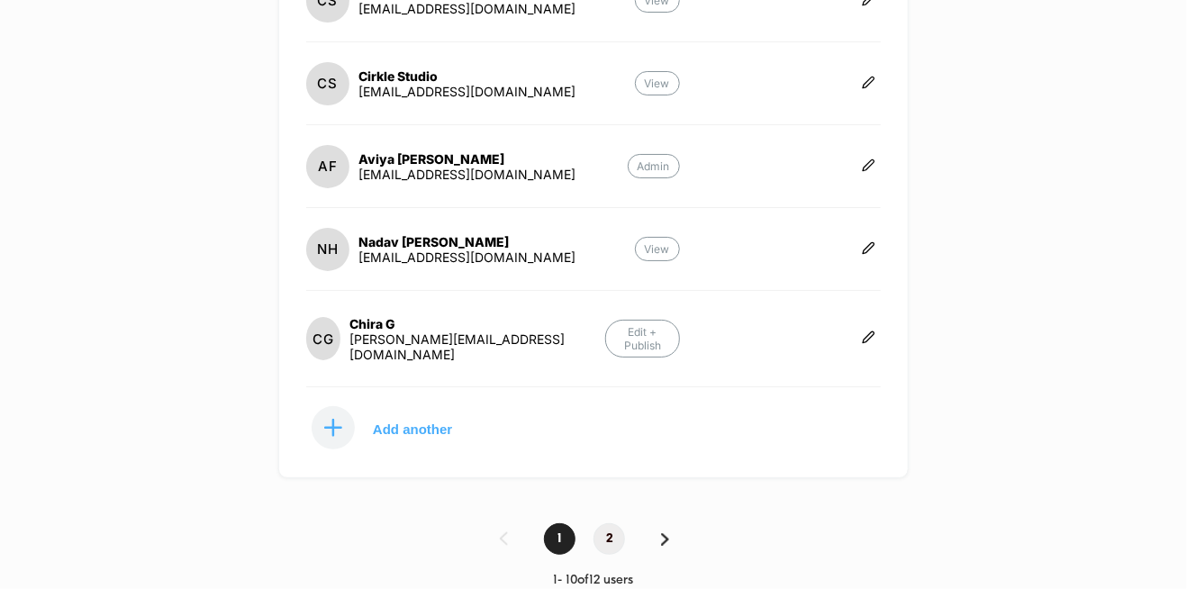
click at [607, 527] on span "2" at bounding box center [609, 539] width 32 height 32
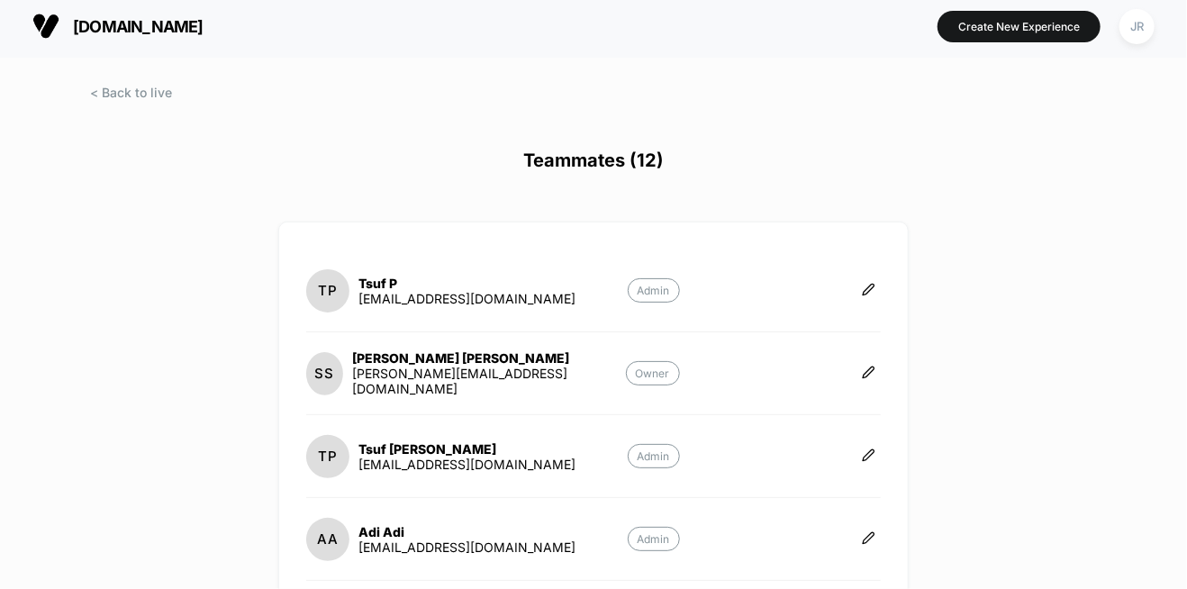
scroll to position [0, 0]
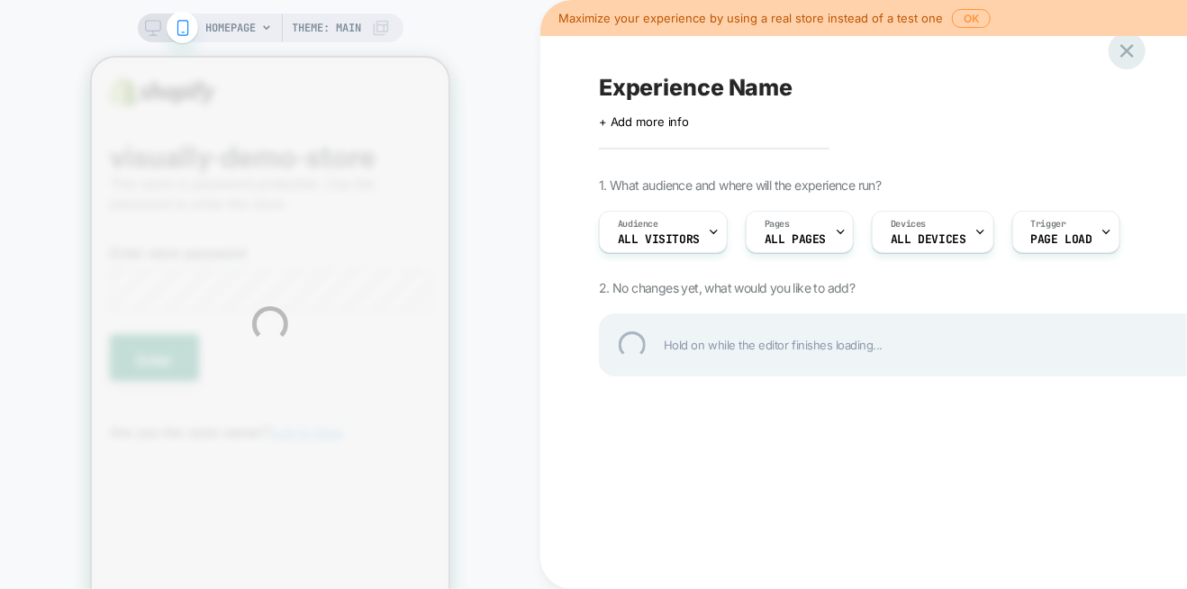
click at [1135, 44] on div at bounding box center [1126, 50] width 37 height 37
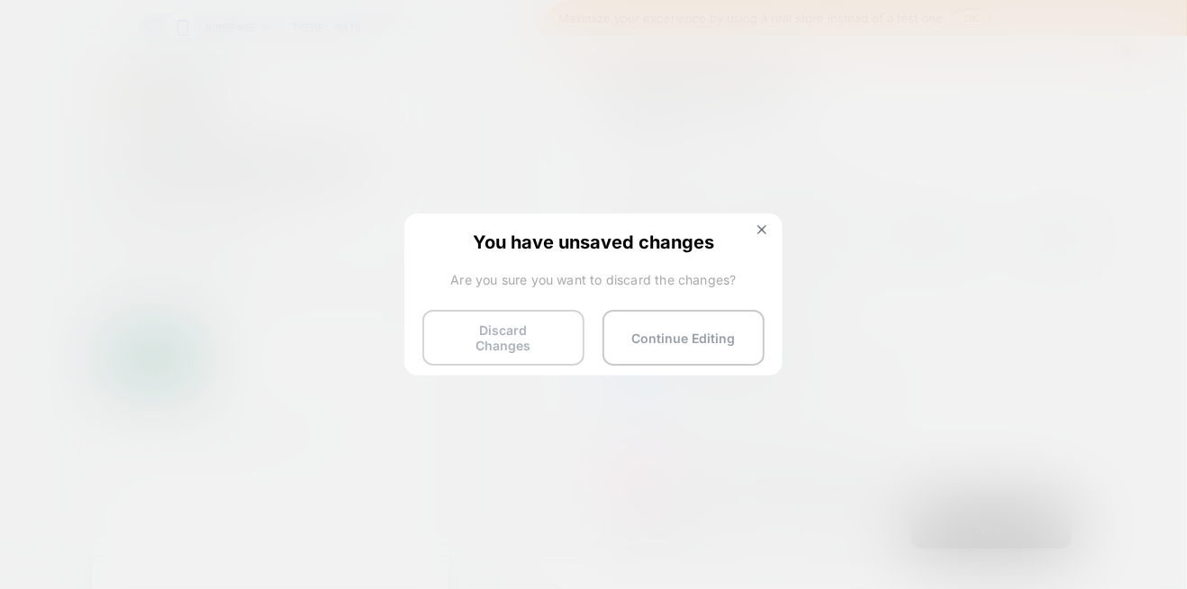
click at [521, 338] on button "Discard Changes" at bounding box center [503, 338] width 162 height 56
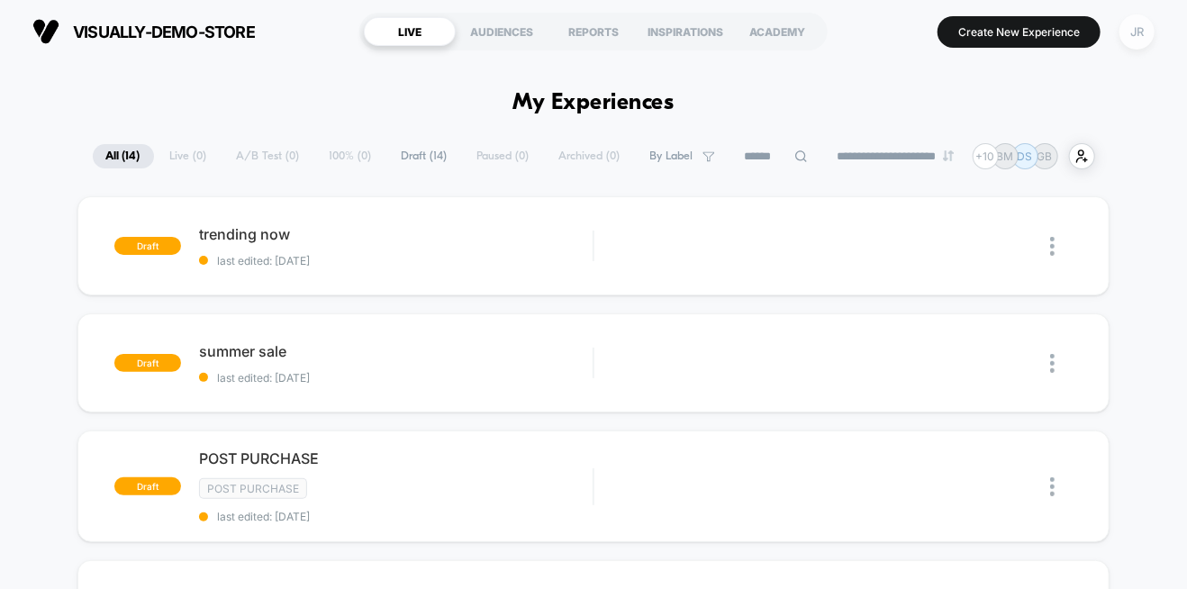
click at [1133, 33] on div "JR" at bounding box center [1136, 31] width 35 height 35
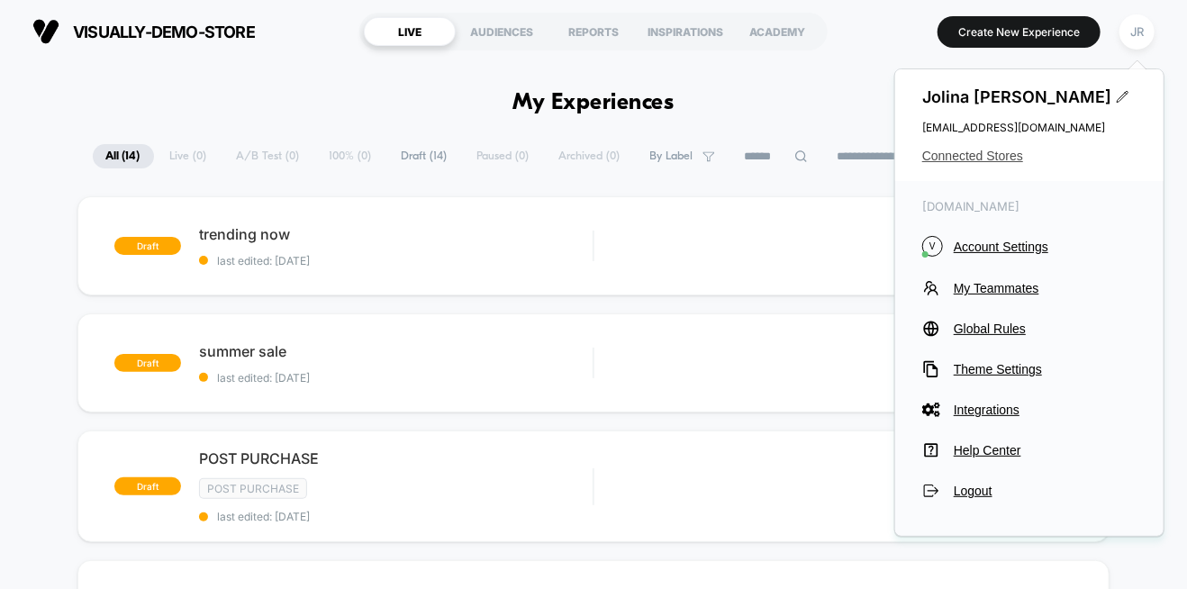
click at [963, 157] on span "Connected Stores" at bounding box center [1029, 156] width 214 height 14
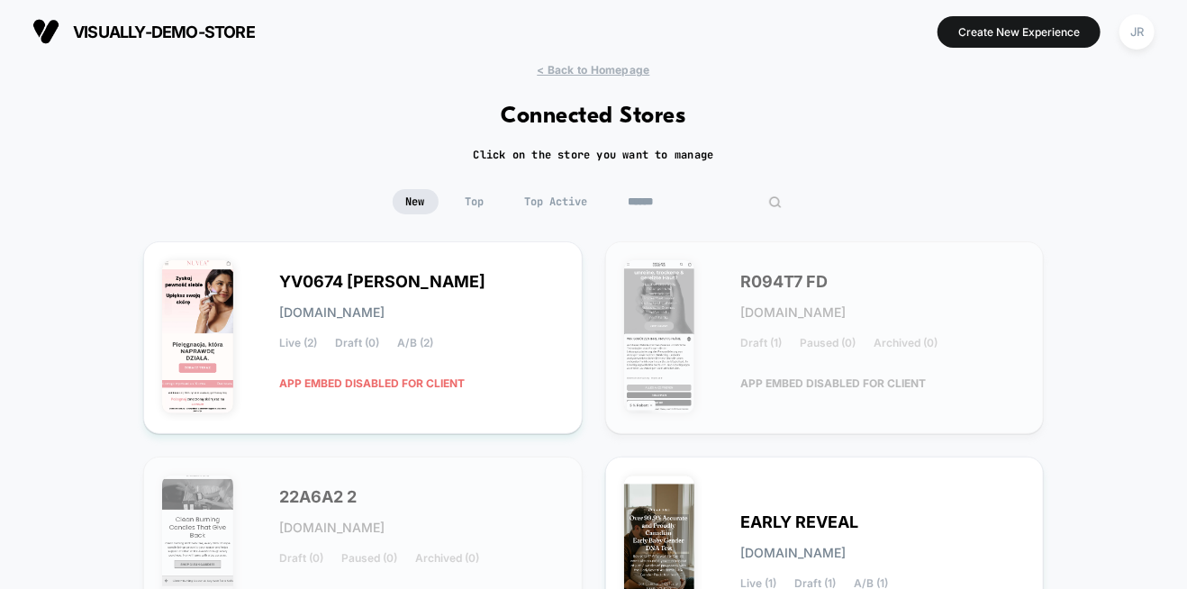
click at [692, 203] on input at bounding box center [705, 201] width 180 height 25
paste input "**********"
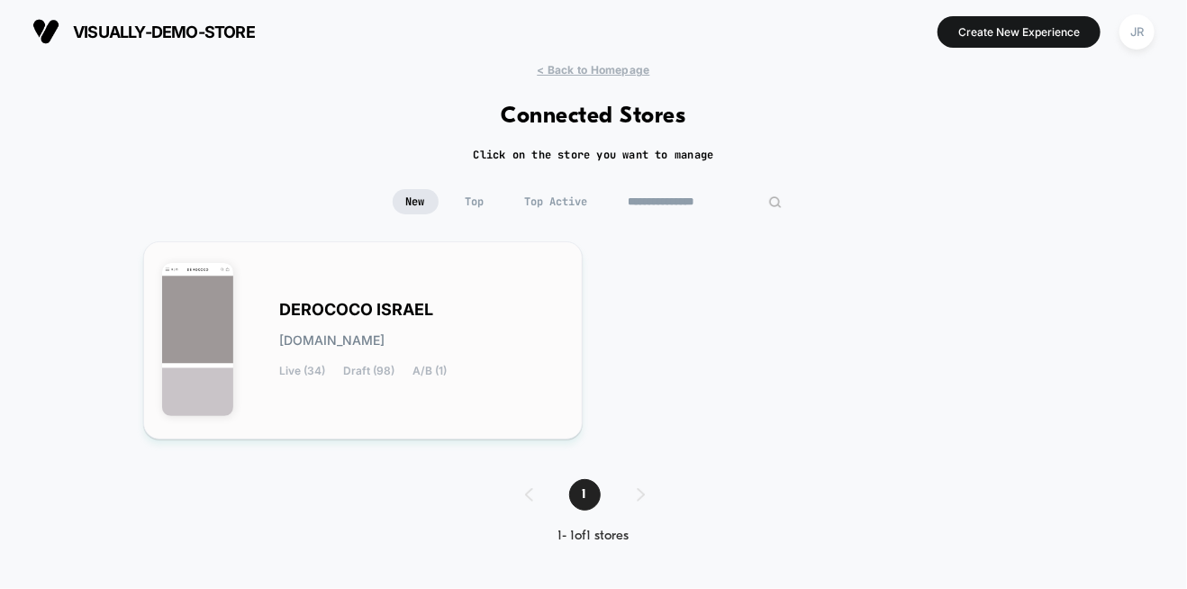
type input "**********"
click at [520, 340] on div "DEROCOCO ISRAEL [DOMAIN_NAME] Live (34) Draft (98) A/B (1)" at bounding box center [421, 340] width 285 height 74
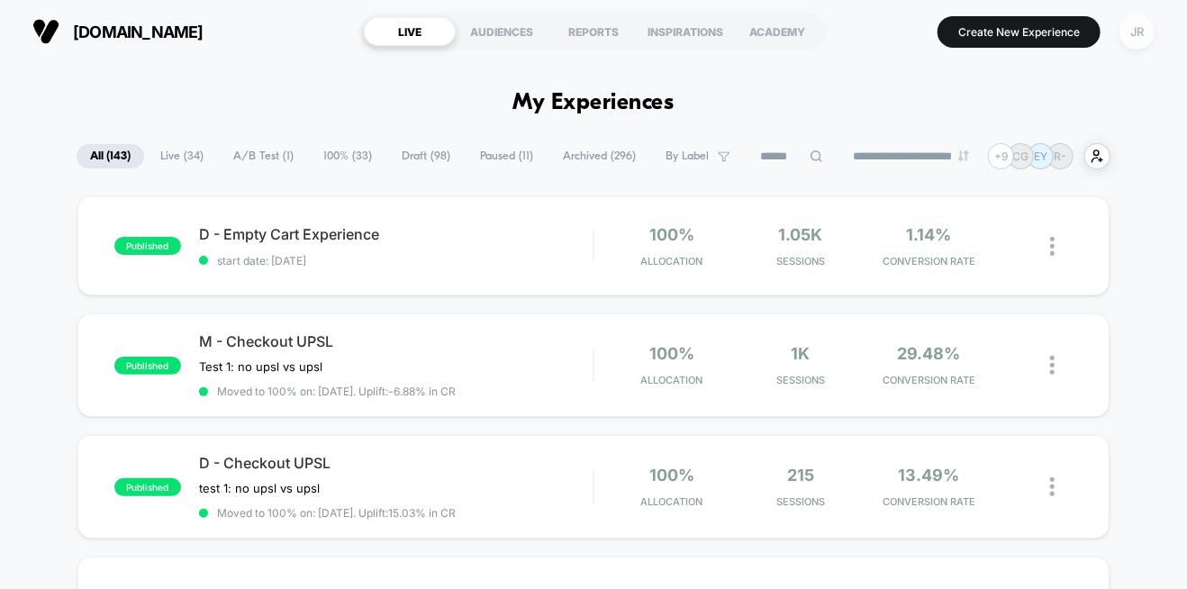
click at [1132, 37] on div "JR" at bounding box center [1136, 31] width 35 height 35
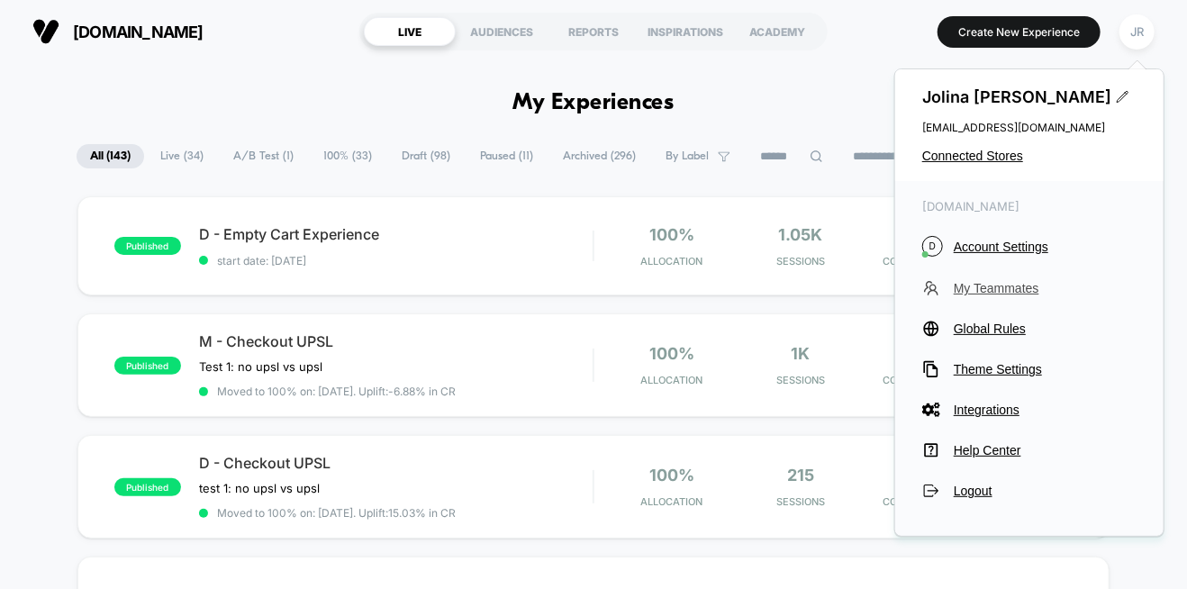
click at [1013, 286] on span "My Teammates" at bounding box center [1045, 288] width 183 height 14
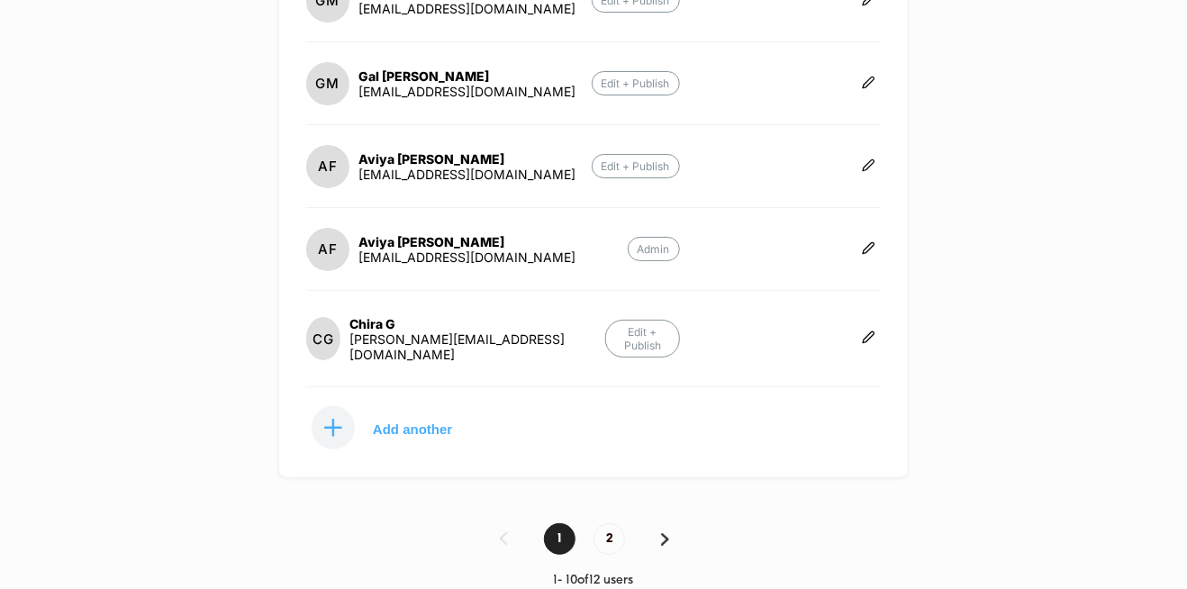
click at [663, 533] on img at bounding box center [665, 539] width 8 height 13
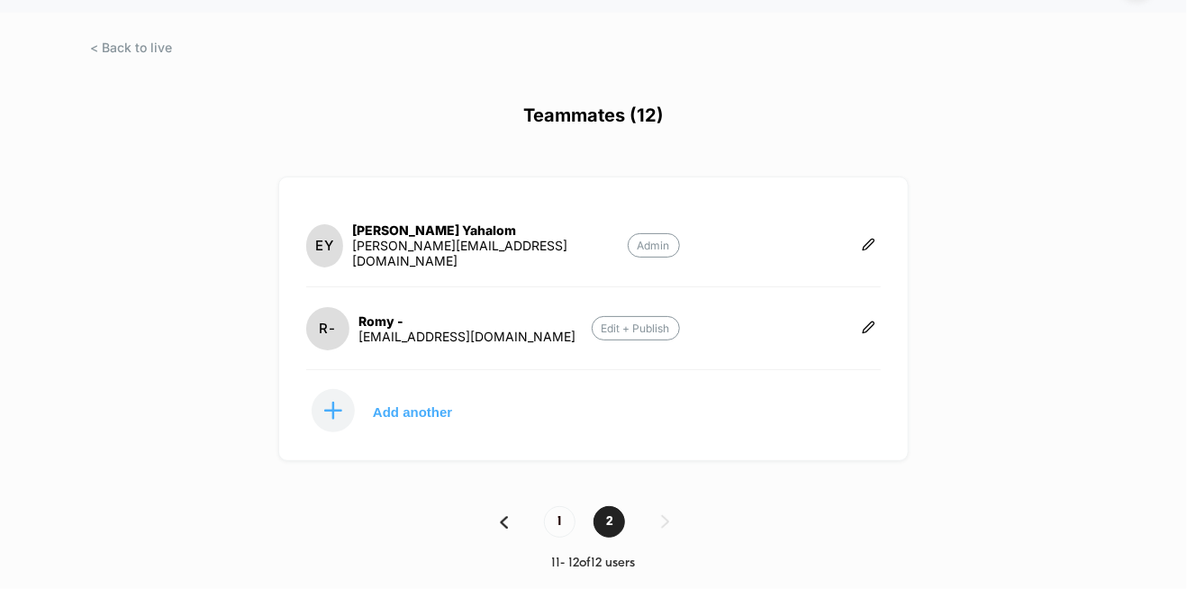
click at [505, 520] on img at bounding box center [504, 522] width 8 height 13
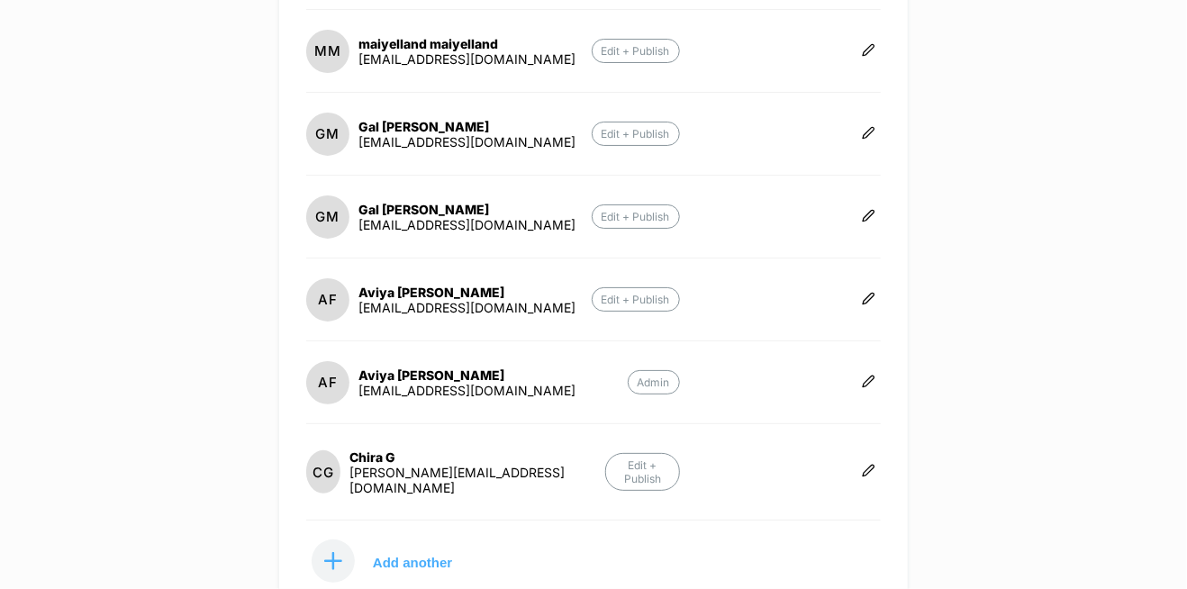
scroll to position [710, 0]
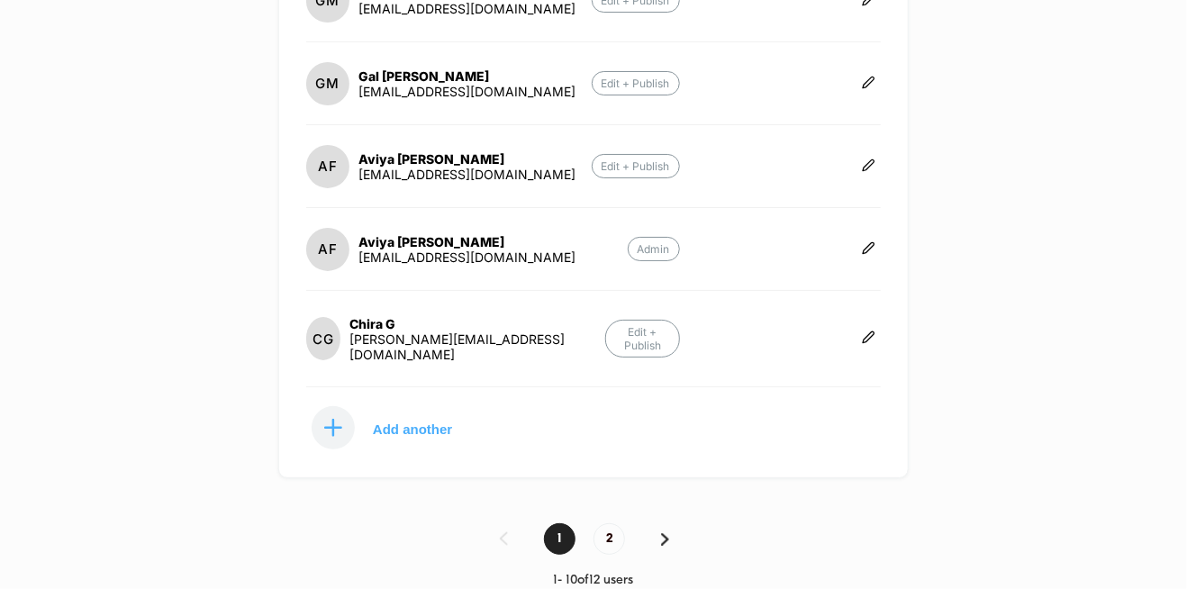
click at [664, 533] on img at bounding box center [665, 539] width 8 height 13
click at [553, 520] on div "de-rococo.co.il Create New Experience JR Teammates (12) SS shon spector shonspe…" at bounding box center [593, 294] width 1187 height 589
click at [508, 533] on img at bounding box center [504, 539] width 8 height 13
click at [611, 514] on div "de-rococo.co.il Create New Experience JR Teammates (12) SS shon spector shonspe…" at bounding box center [593, 294] width 1187 height 589
click at [605, 522] on div "de-rococo.co.il Create New Experience JR Teammates (12) SS shon spector shonspe…" at bounding box center [593, 294] width 1187 height 589
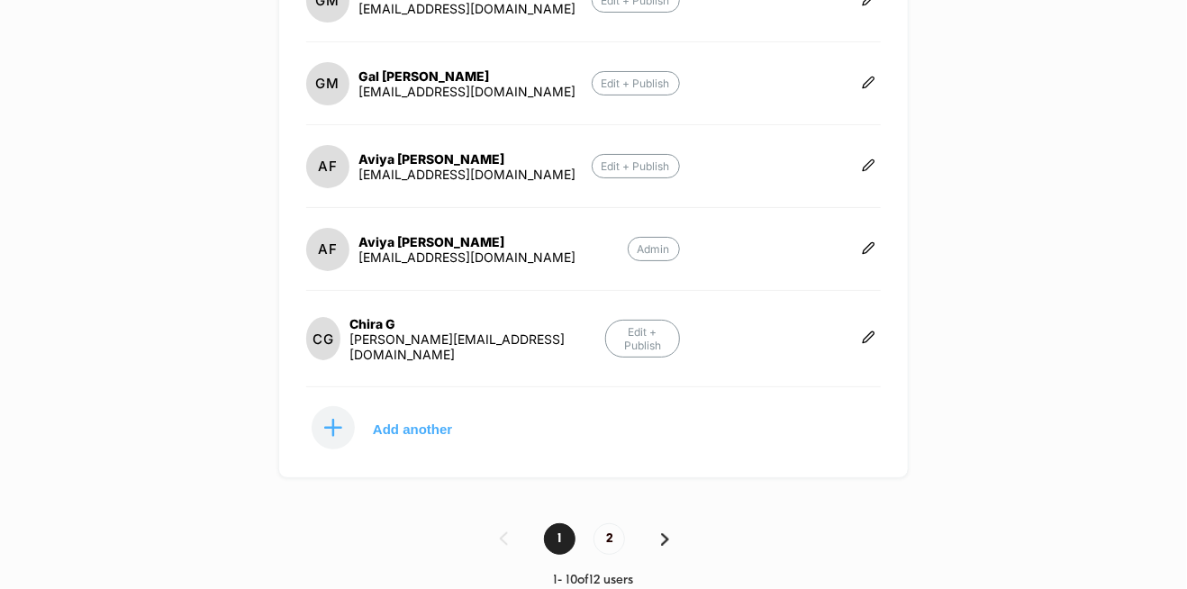
click at [664, 533] on img at bounding box center [665, 539] width 8 height 13
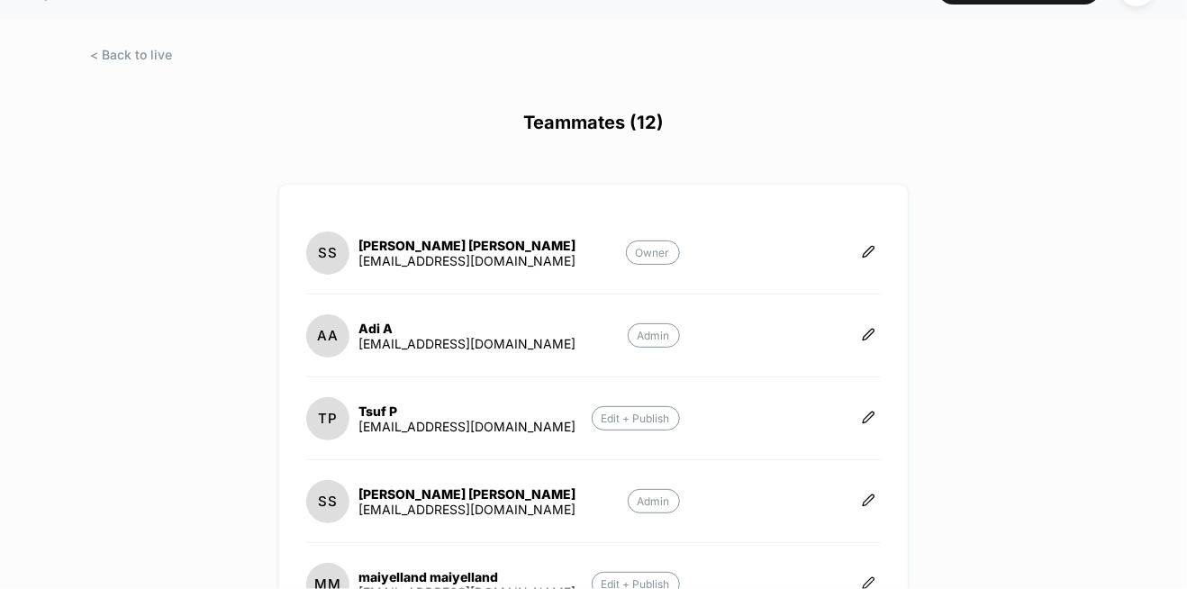
scroll to position [0, 0]
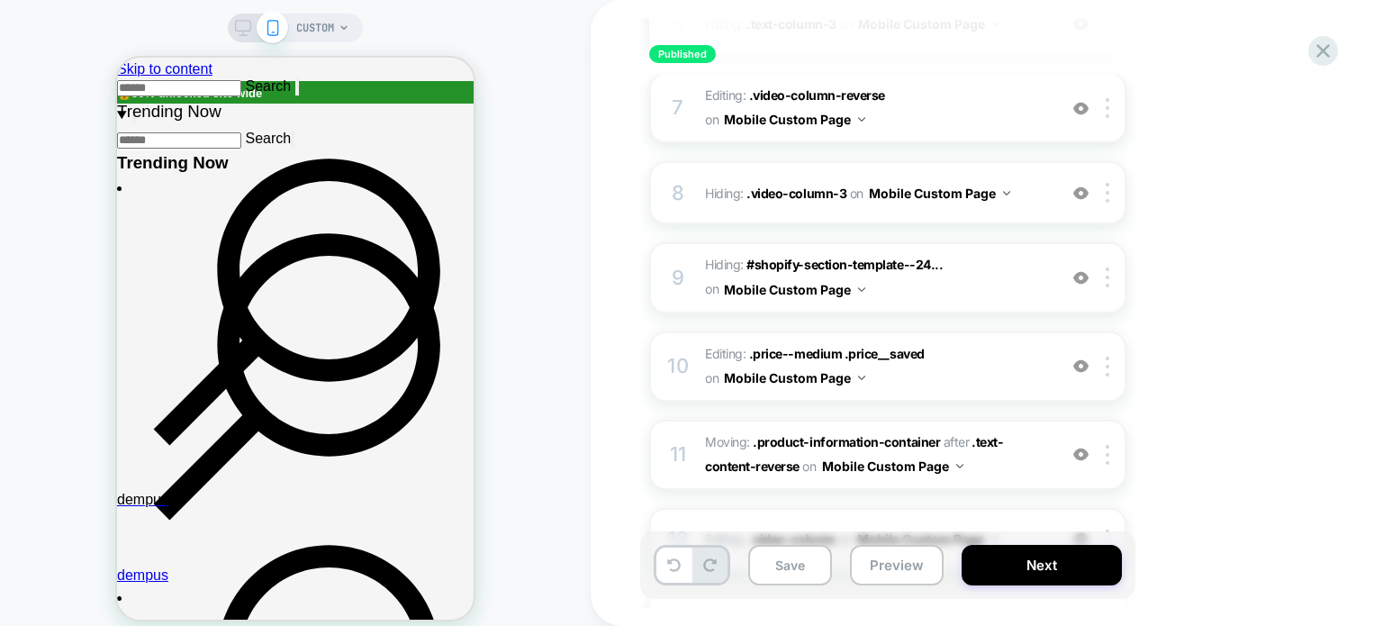
scroll to position [1261, 0]
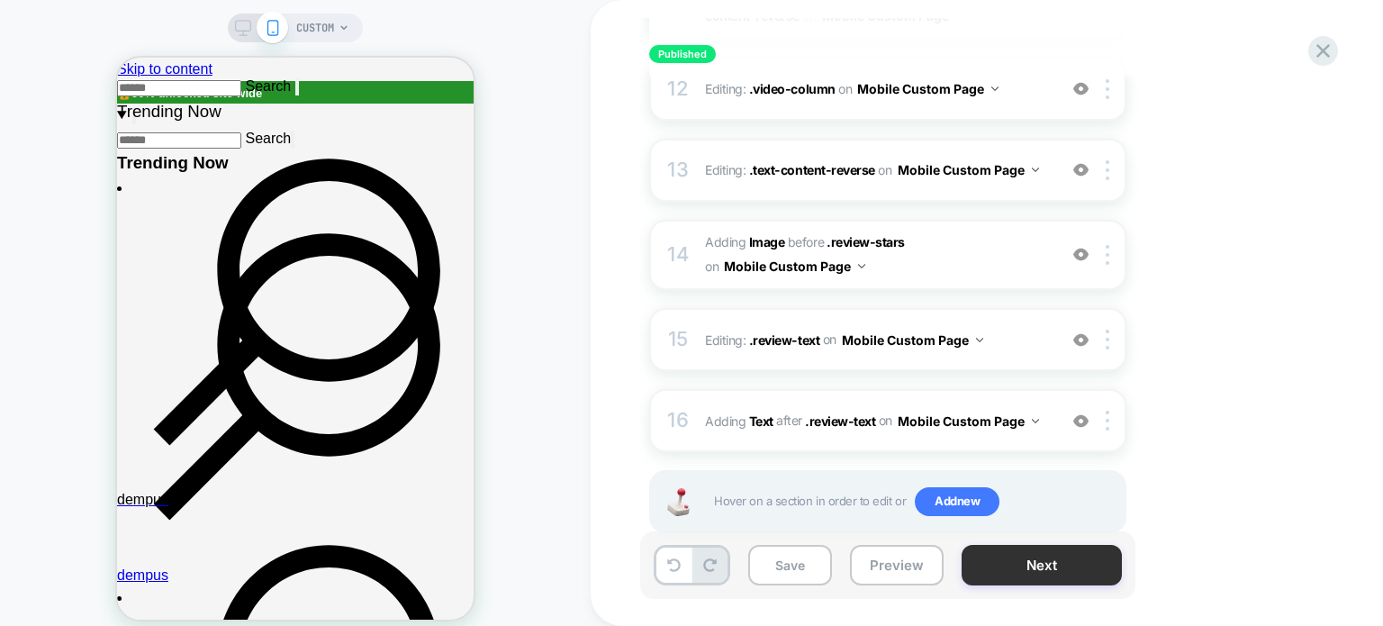
click at [1019, 570] on button "Next" at bounding box center [1042, 565] width 160 height 41
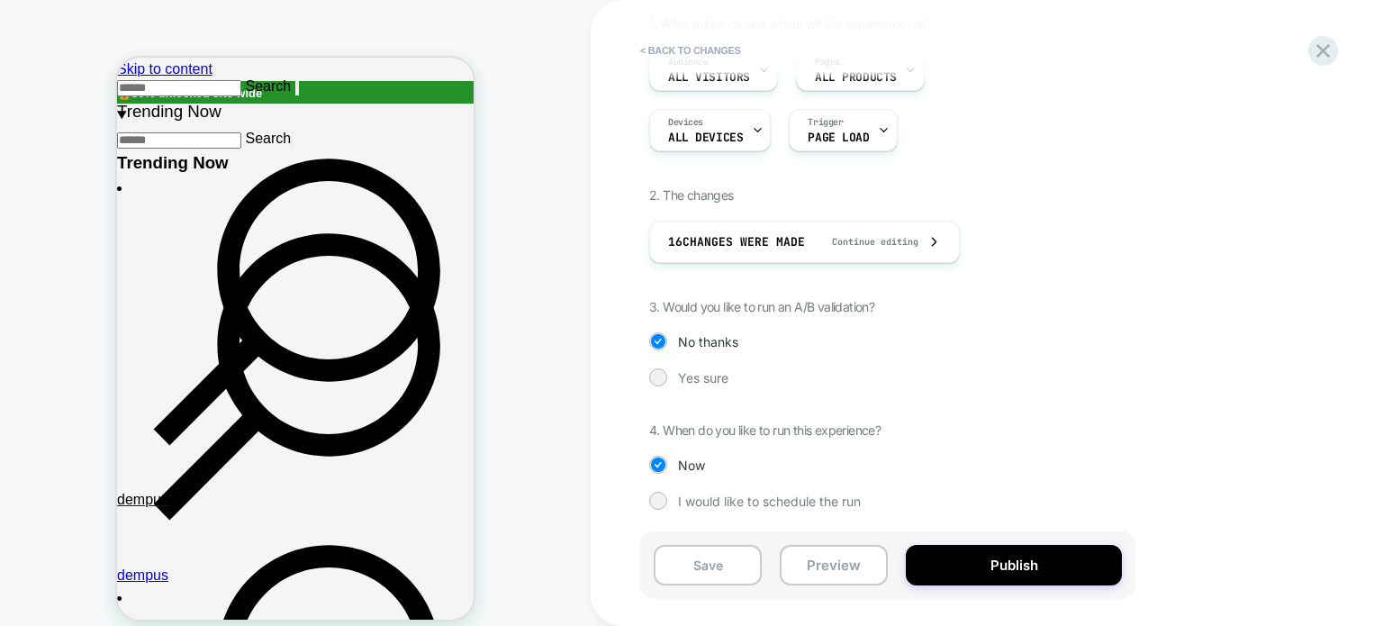
scroll to position [0, 0]
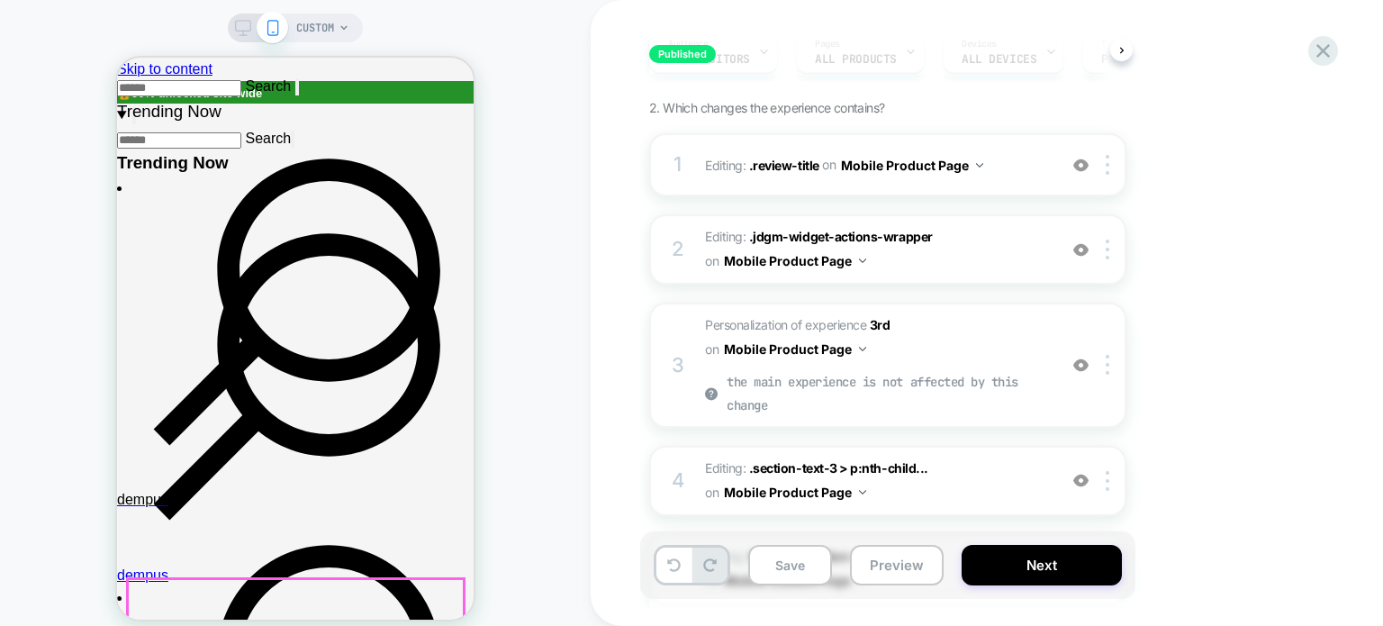
scroll to position [270, 0]
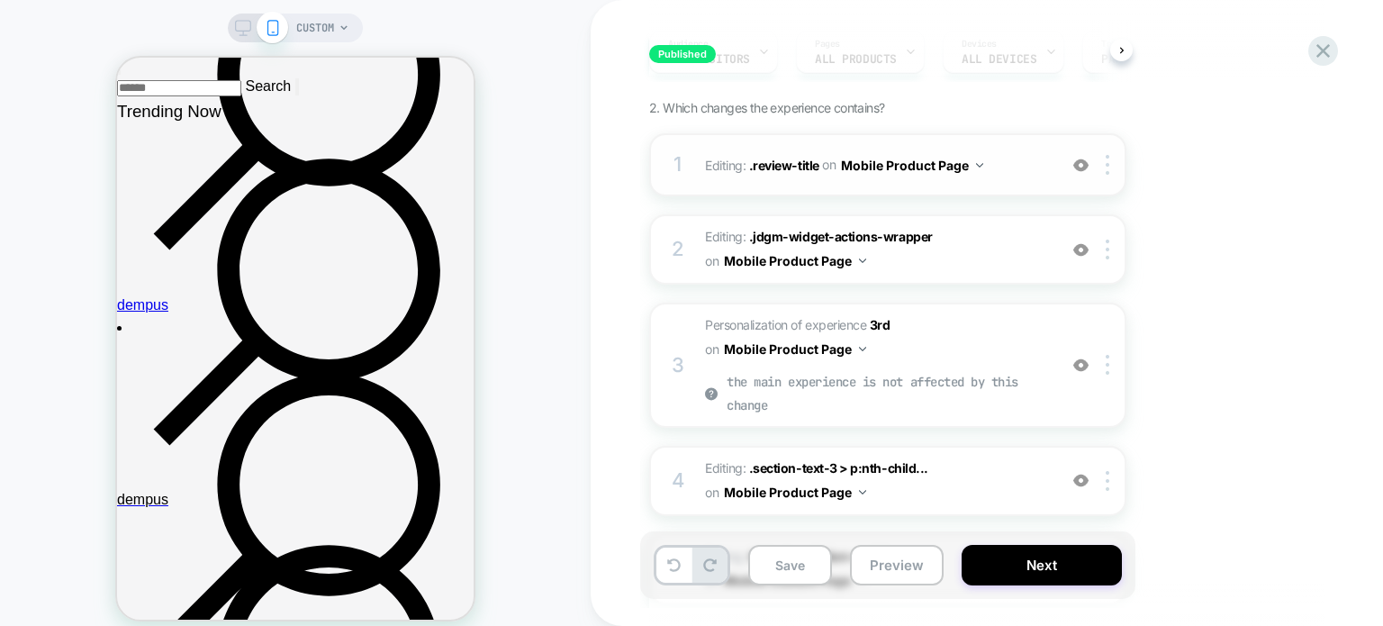
click at [1081, 168] on img at bounding box center [1080, 165] width 15 height 15
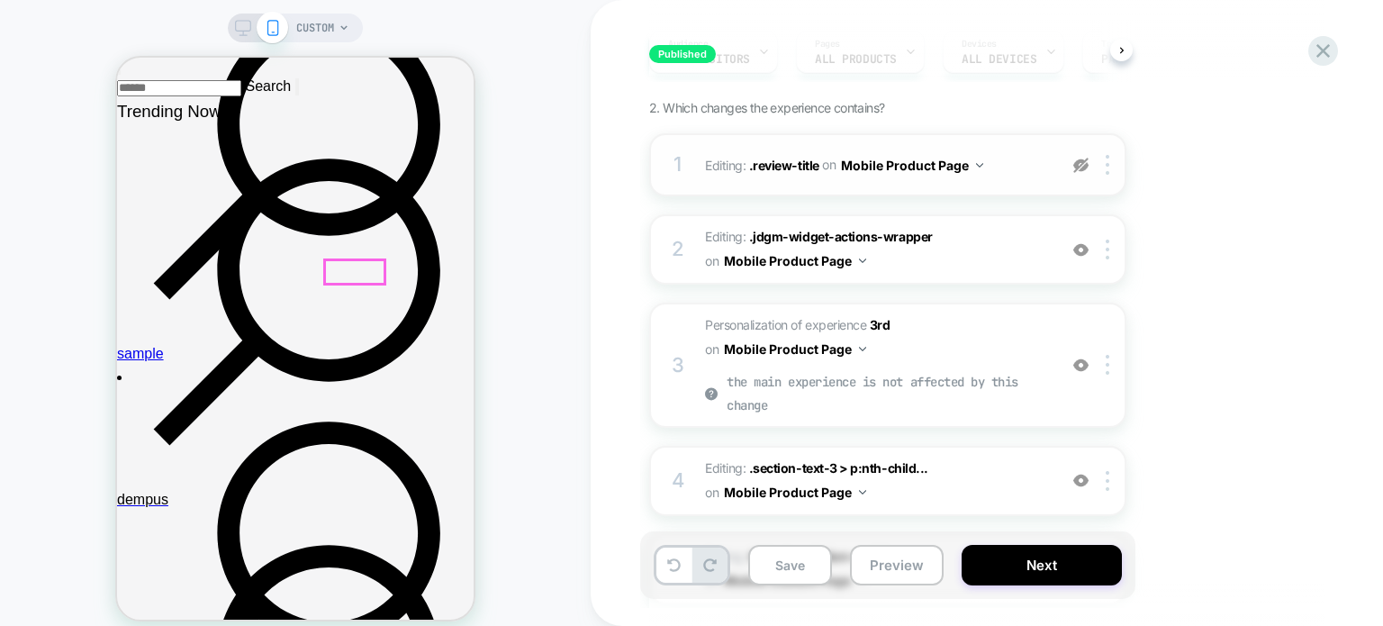
scroll to position [540, 0]
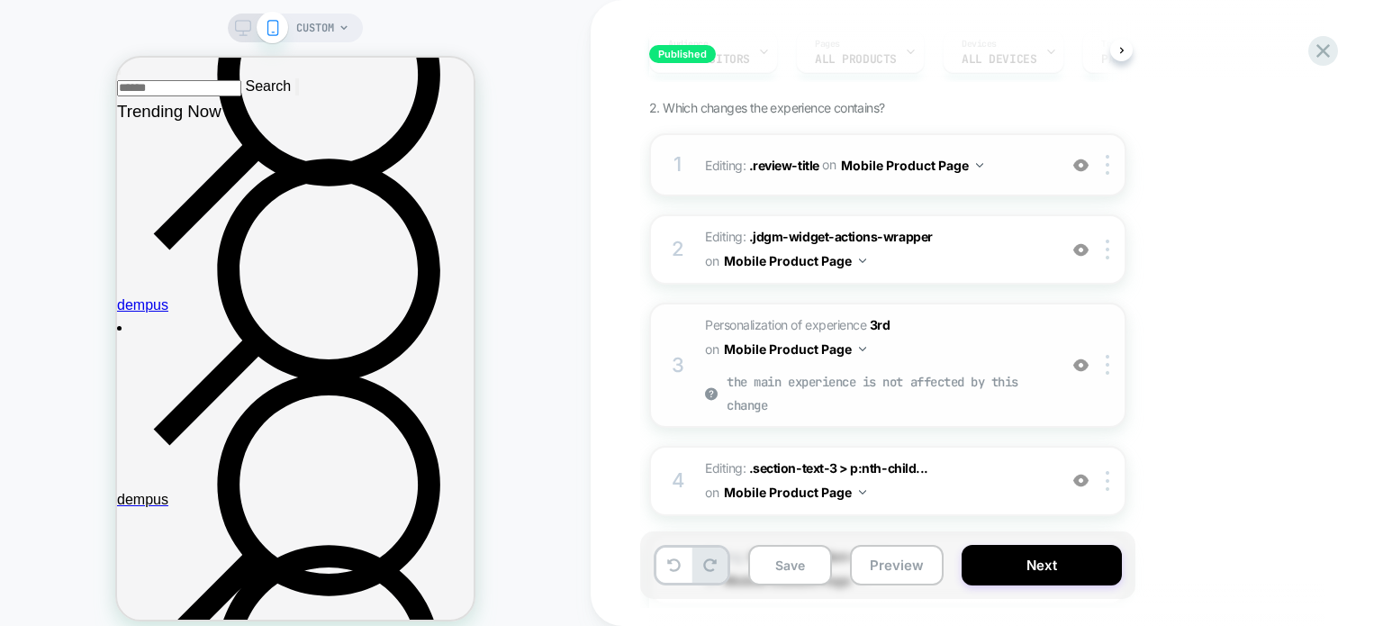
scroll to position [360, 0]
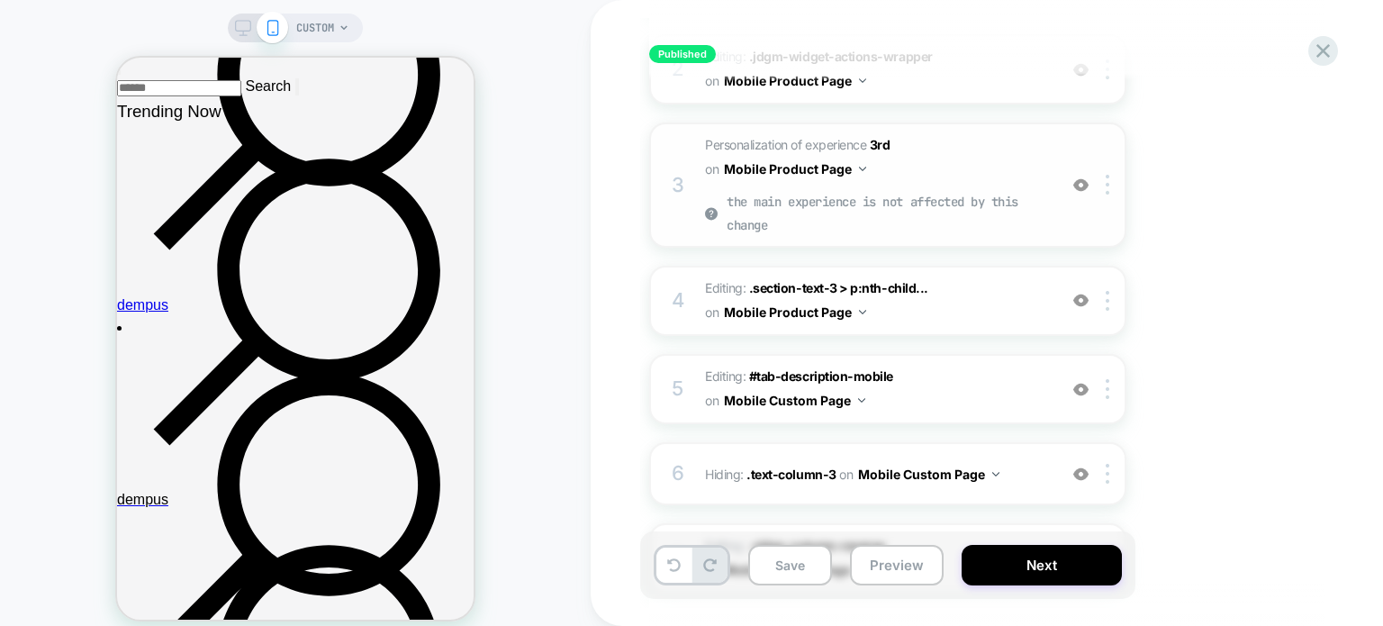
click at [842, 168] on button "Mobile Product Page" at bounding box center [795, 169] width 142 height 26
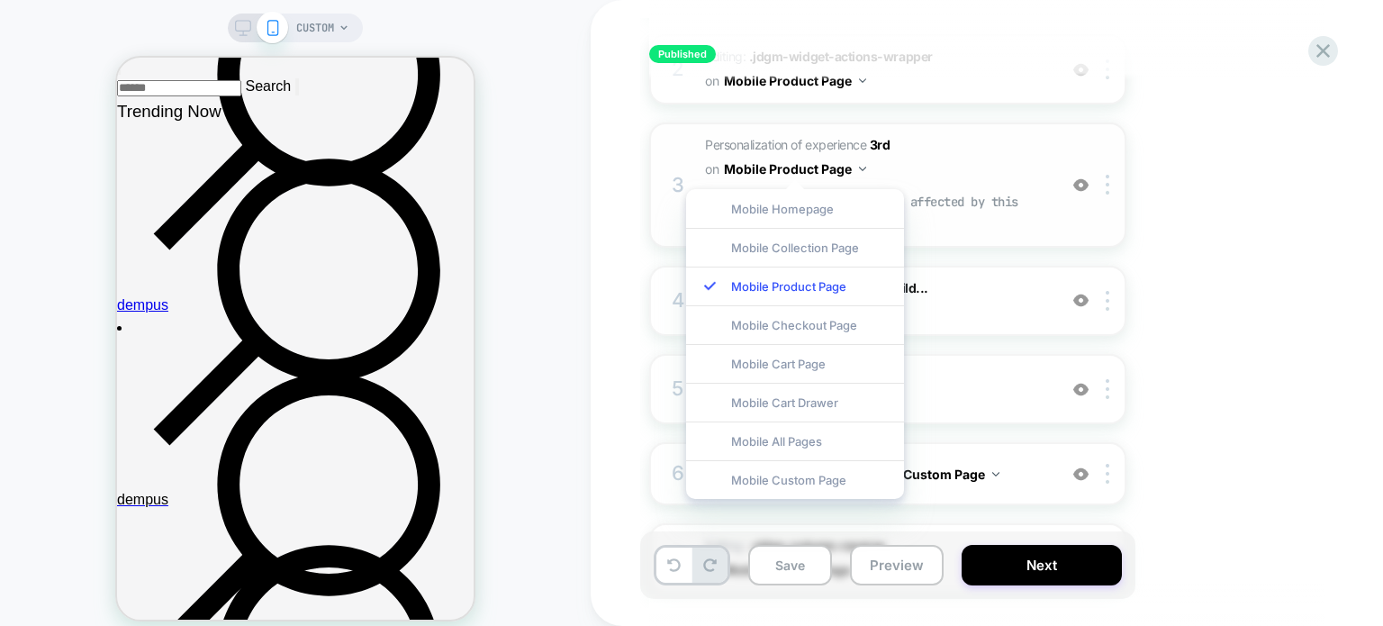
click at [1085, 186] on img at bounding box center [1080, 184] width 15 height 15
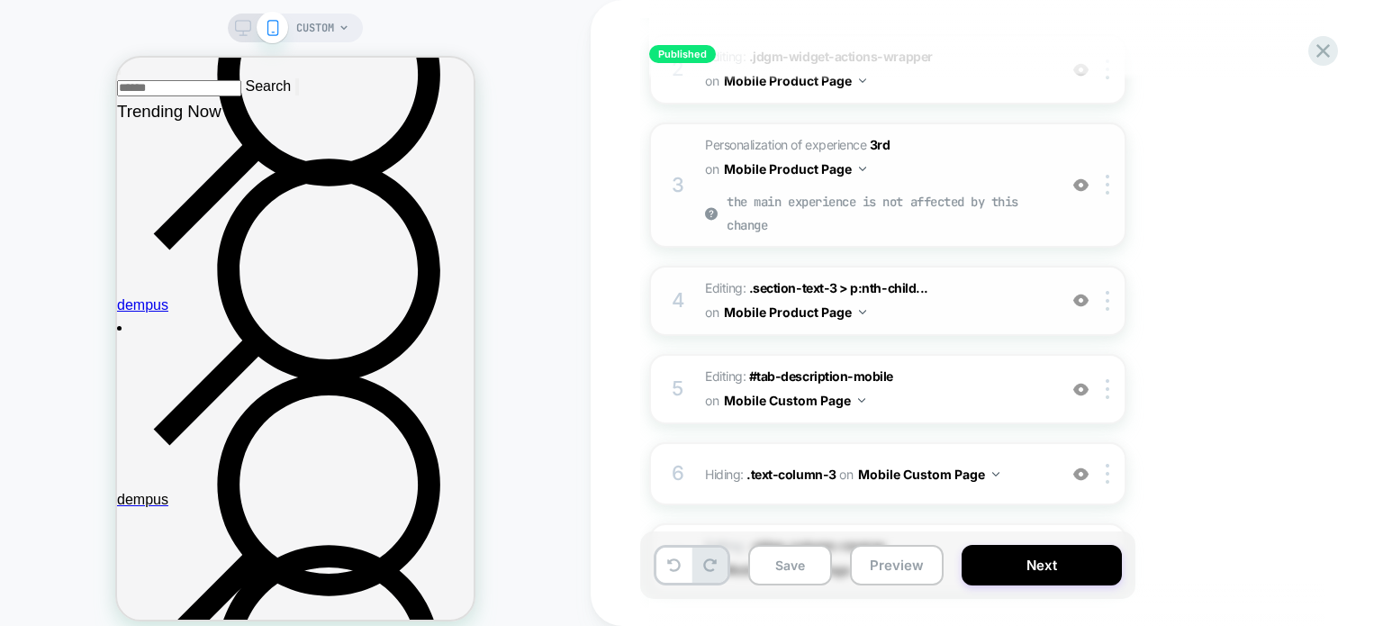
scroll to position [450, 0]
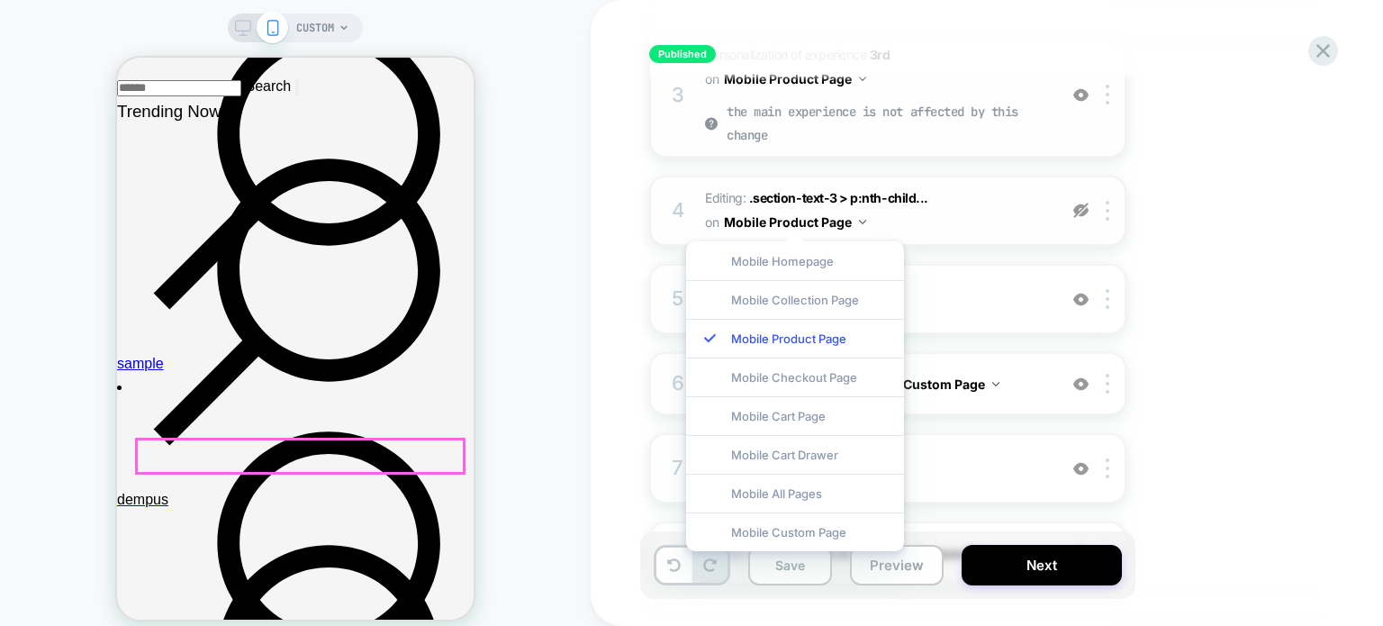
scroll to position [720, 0]
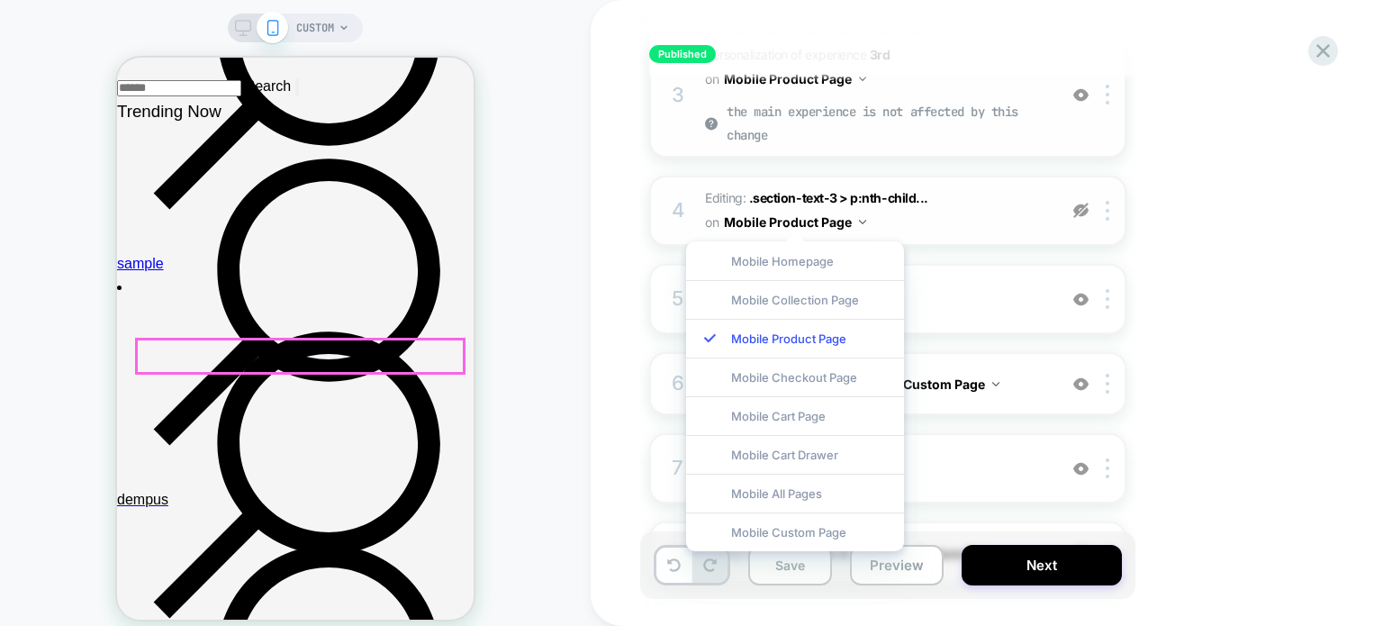
click at [1079, 208] on img at bounding box center [1080, 210] width 15 height 15
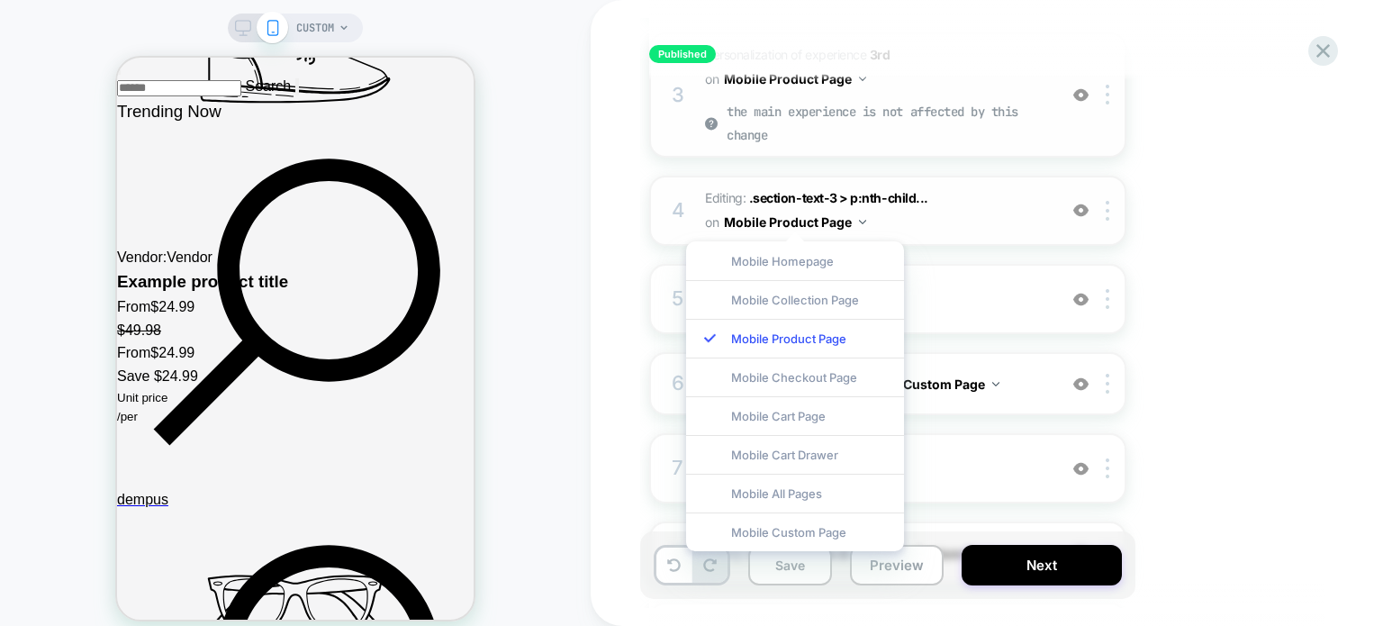
scroll to position [3151, 0]
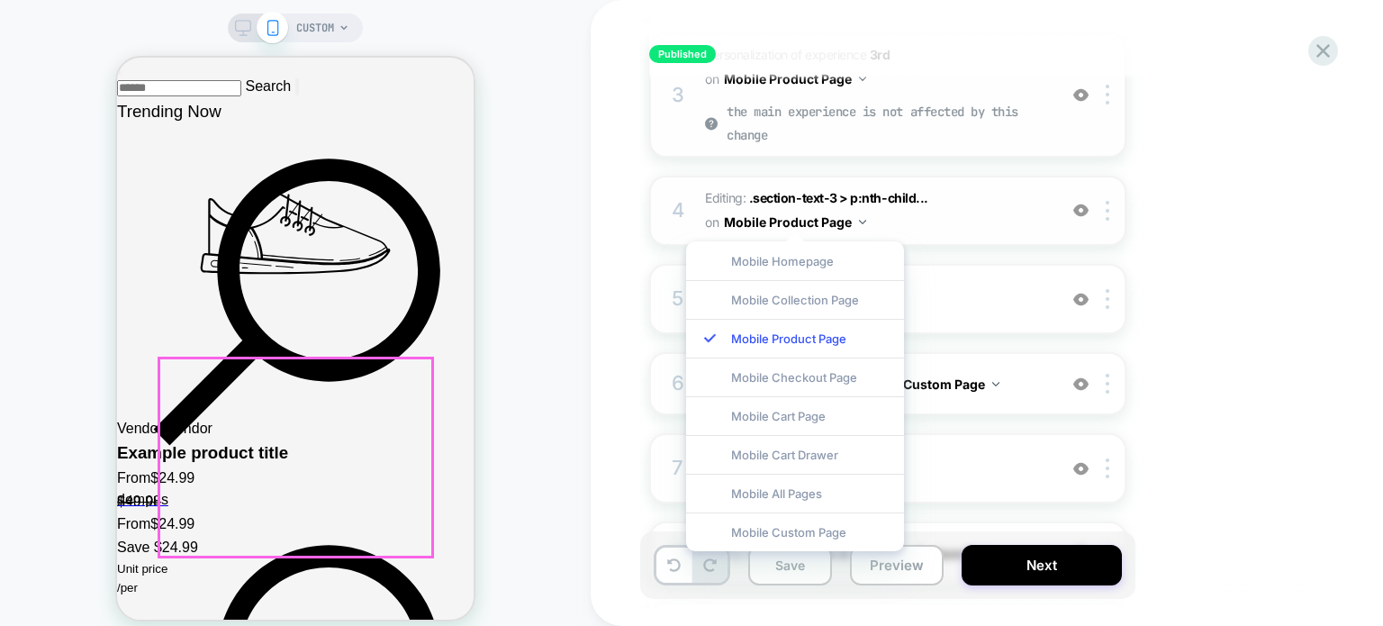
drag, startPoint x: 1230, startPoint y: 104, endPoint x: 1168, endPoint y: 3, distance: 118.4
click at [1186, 104] on div "1. What audience and where will the experience run? Audience All Visitors Pages…" at bounding box center [977, 557] width 657 height 1661
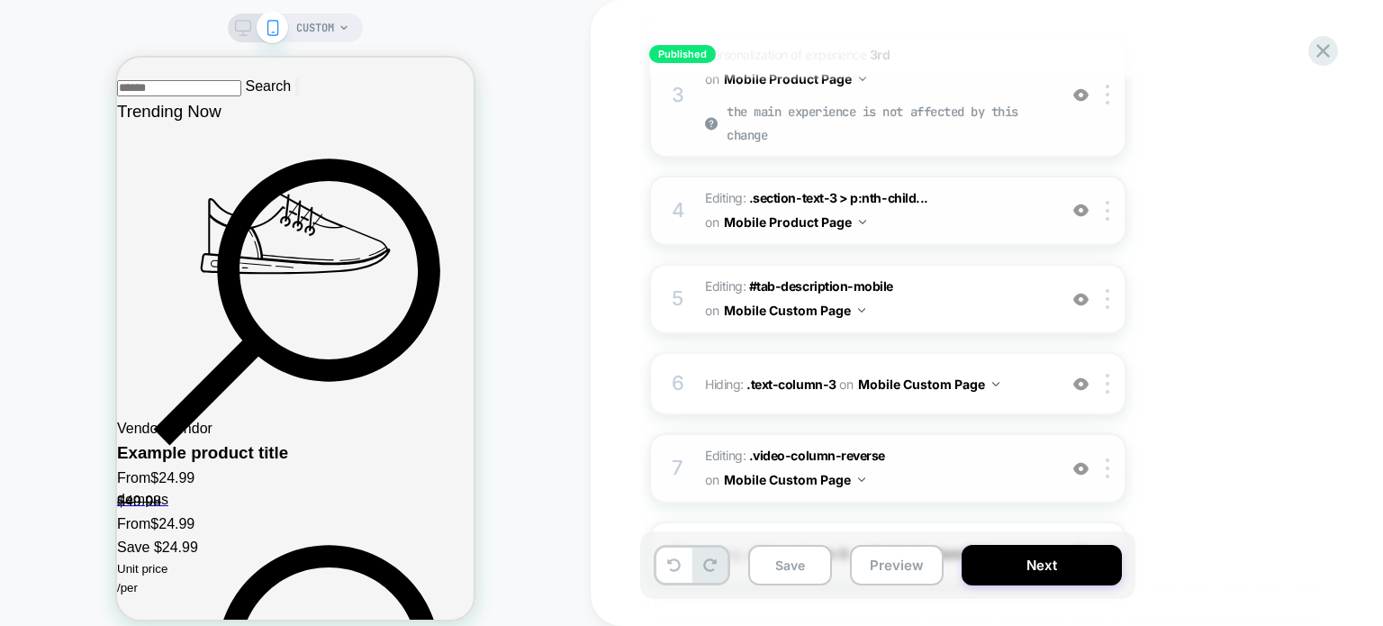
drag, startPoint x: 1180, startPoint y: 79, endPoint x: 1113, endPoint y: 485, distance: 411.5
click at [1113, 485] on div "7 Editing : .video-column-reverse .video-column-reverse on Mobile Custom Page A…" at bounding box center [887, 468] width 477 height 70
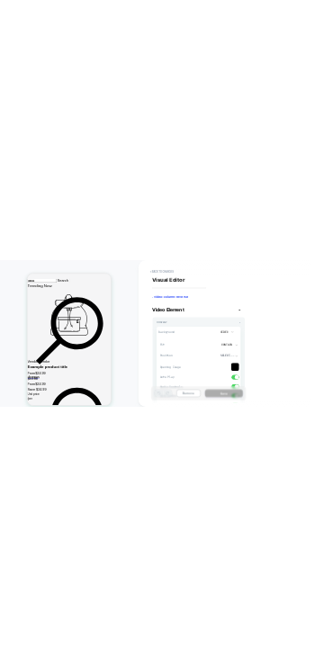
scroll to position [22, 0]
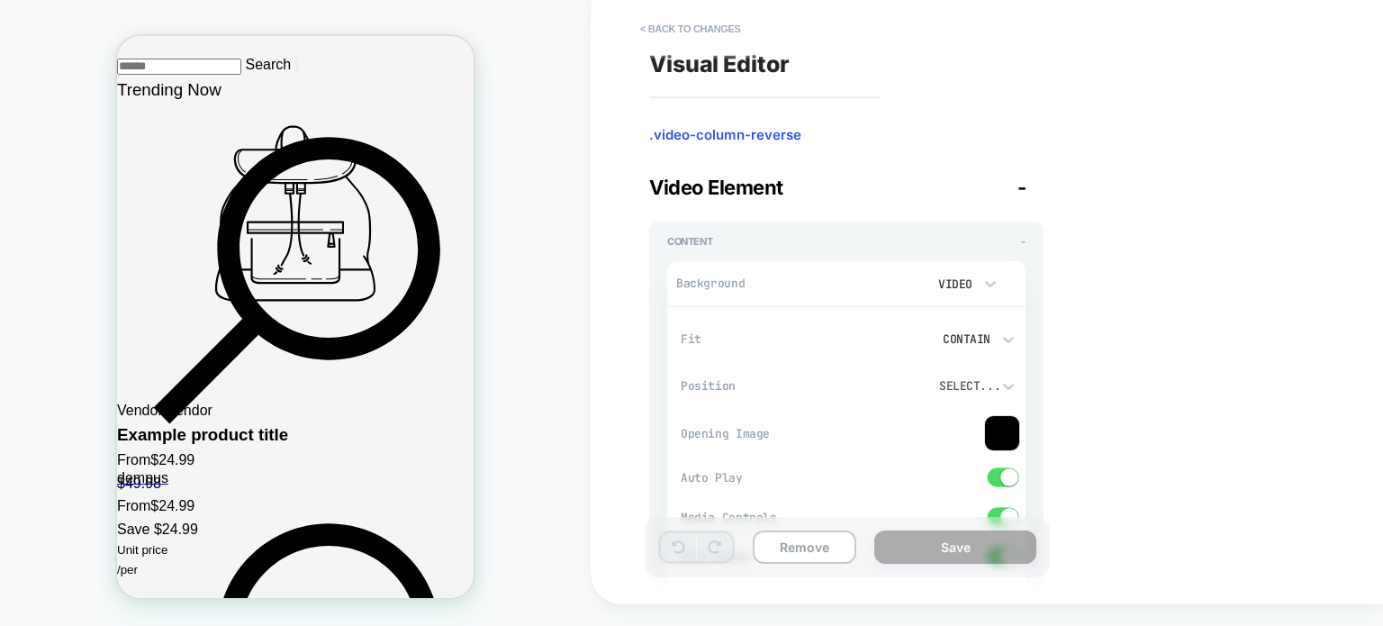
click at [663, 23] on button "< Back to changes" at bounding box center [690, 28] width 119 height 29
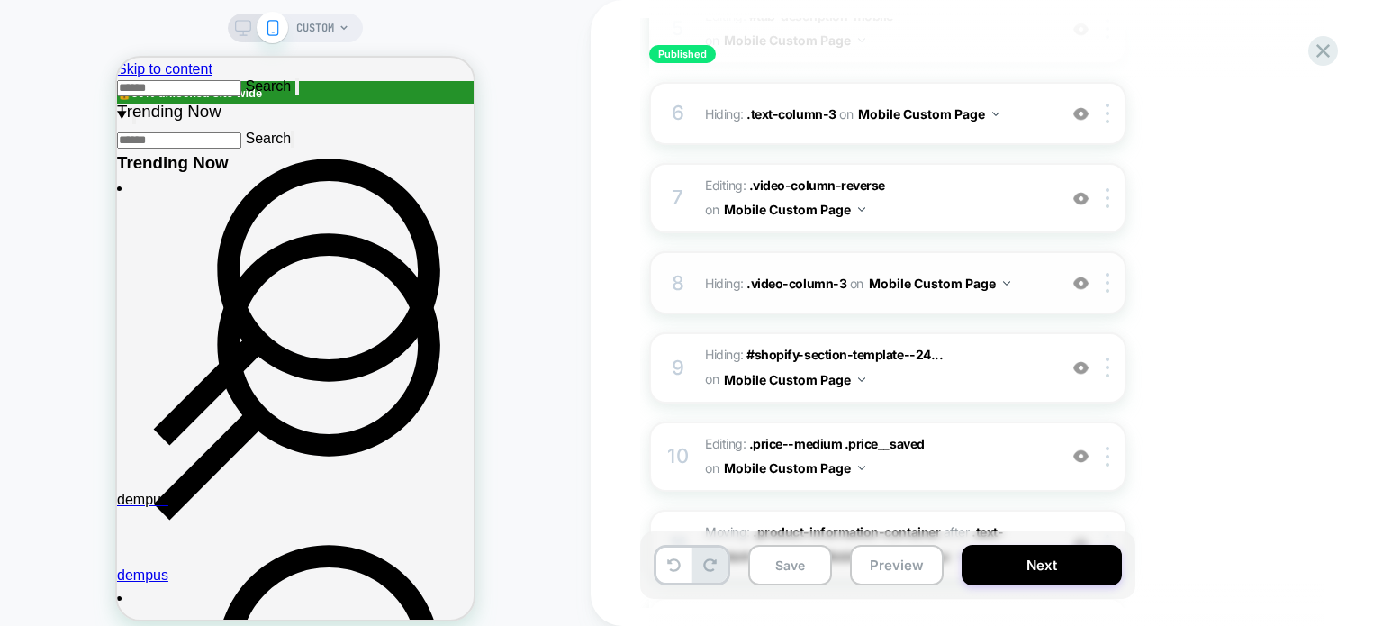
scroll to position [810, 0]
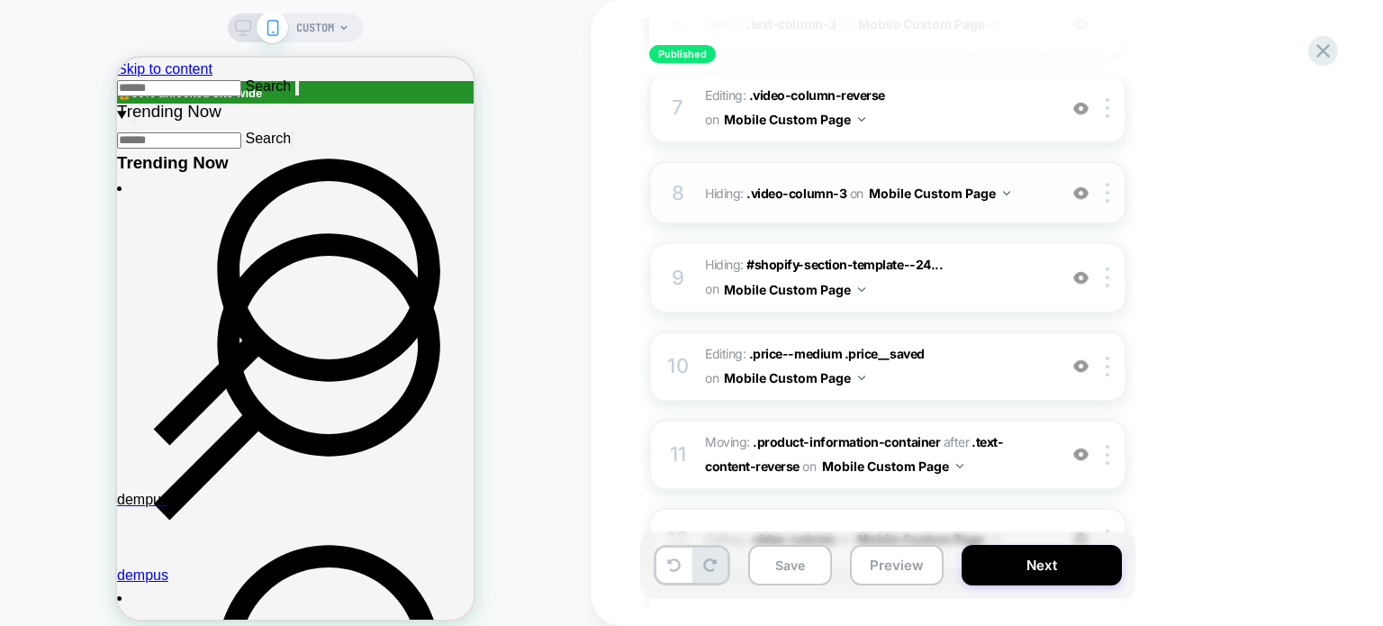
click at [1080, 185] on img at bounding box center [1080, 192] width 15 height 15
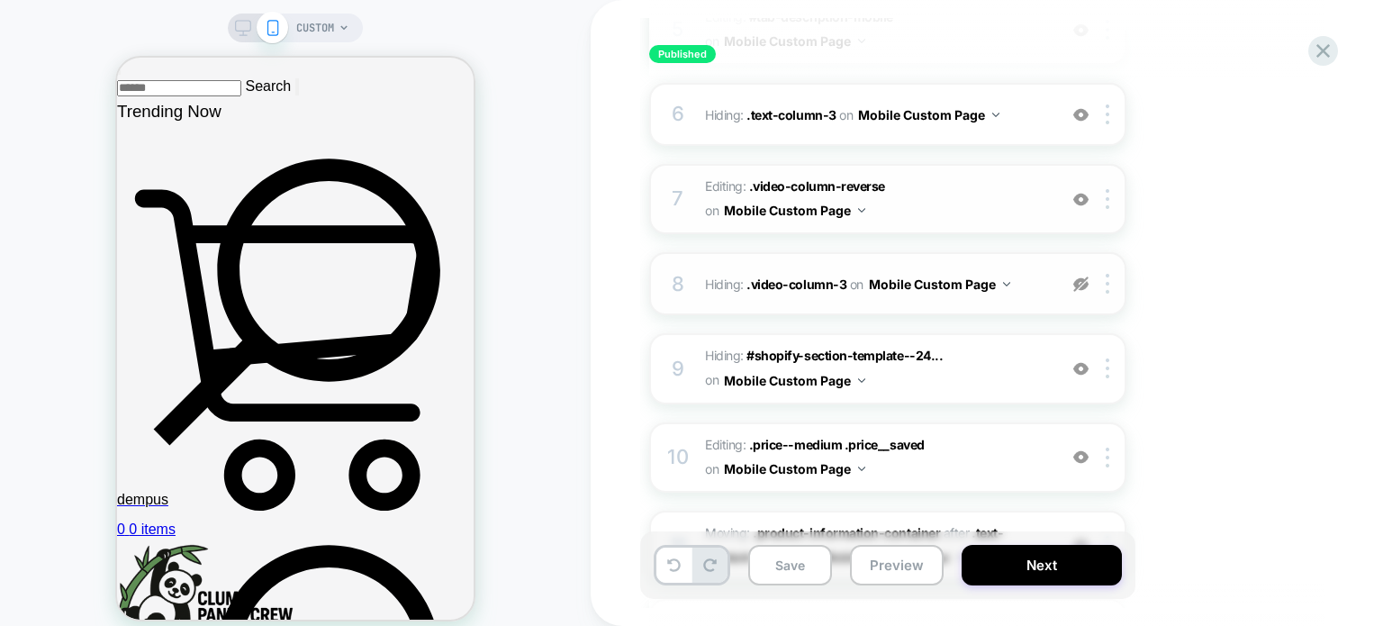
scroll to position [540, 0]
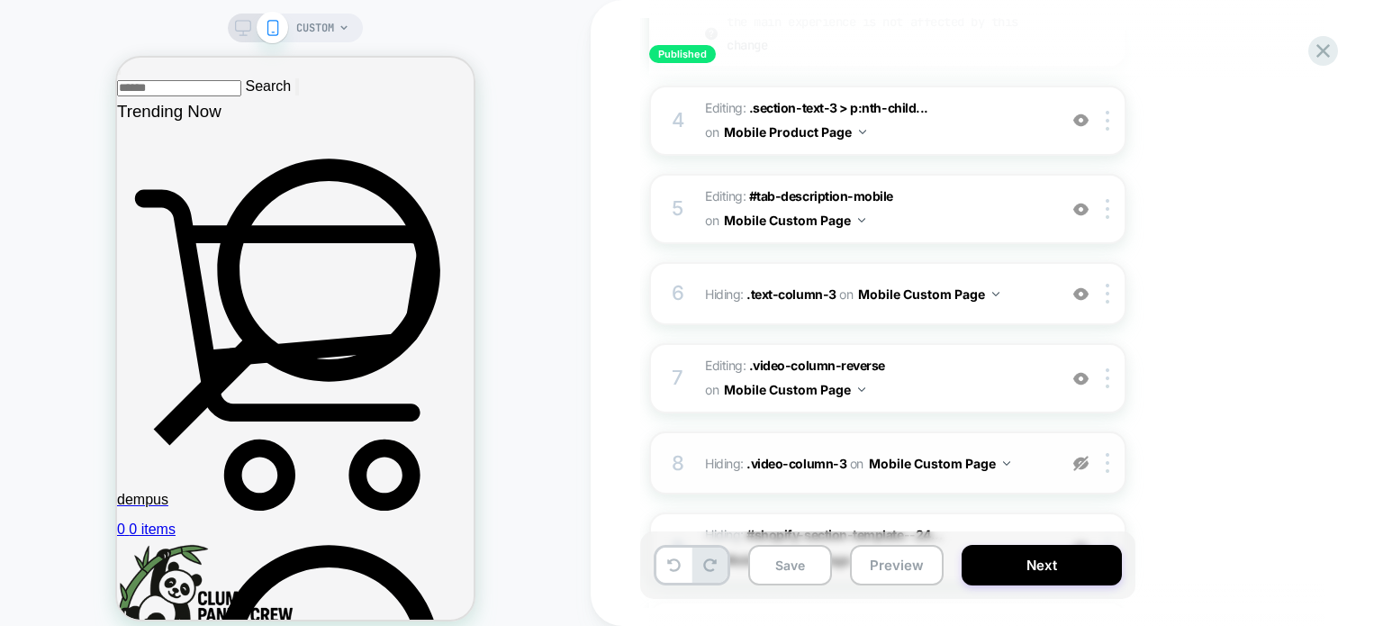
click at [1080, 456] on img at bounding box center [1080, 463] width 15 height 15
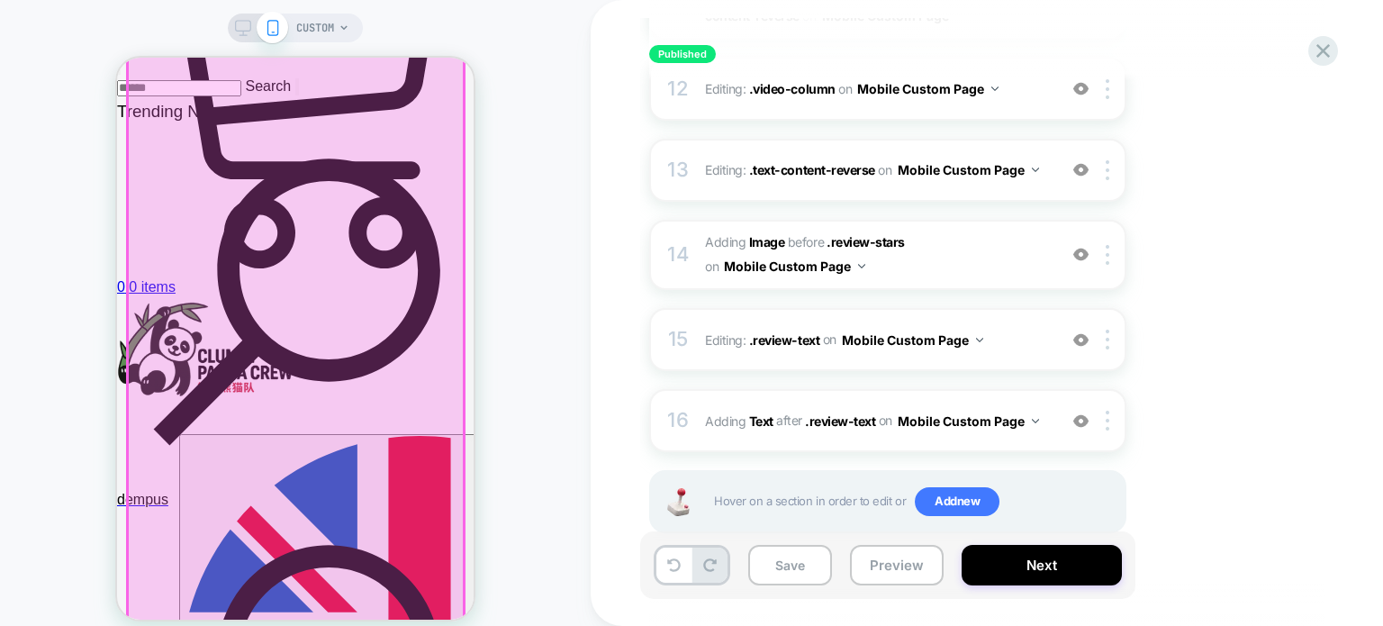
scroll to position [4250, 0]
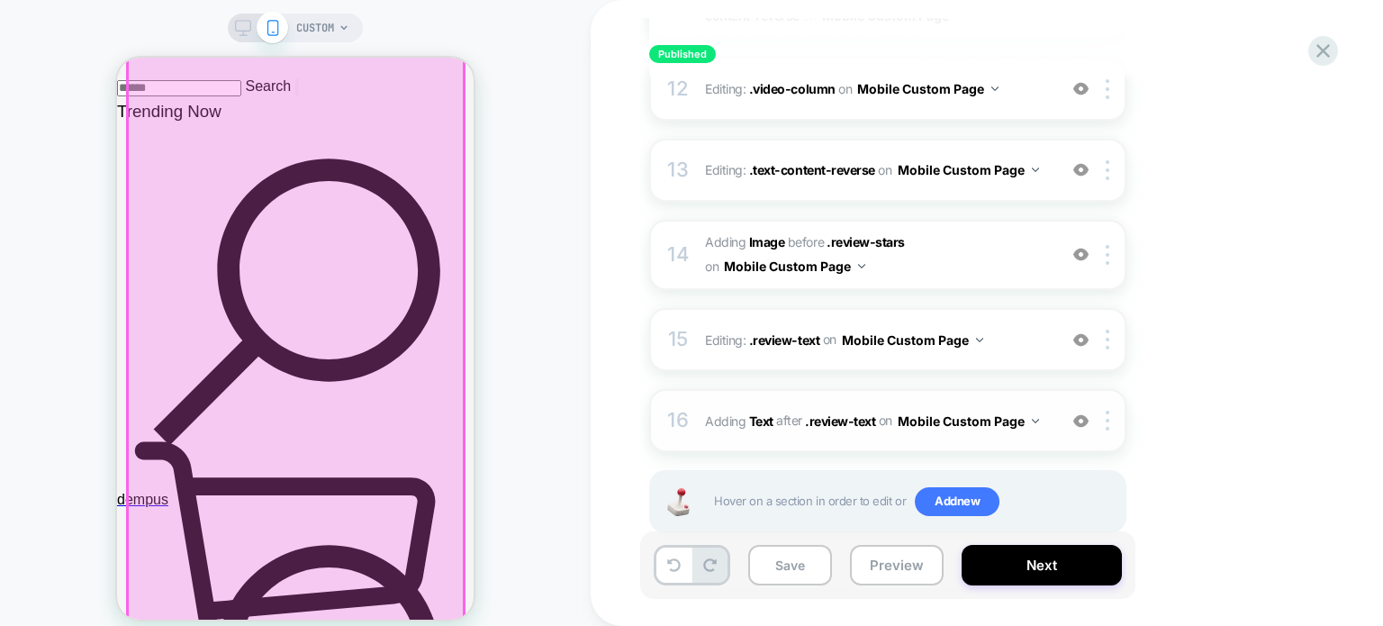
click at [0, 0] on img at bounding box center [0, 0] width 0 height 0
drag, startPoint x: 1076, startPoint y: 401, endPoint x: 356, endPoint y: 344, distance: 722.6
click at [1076, 413] on img at bounding box center [1080, 420] width 15 height 15
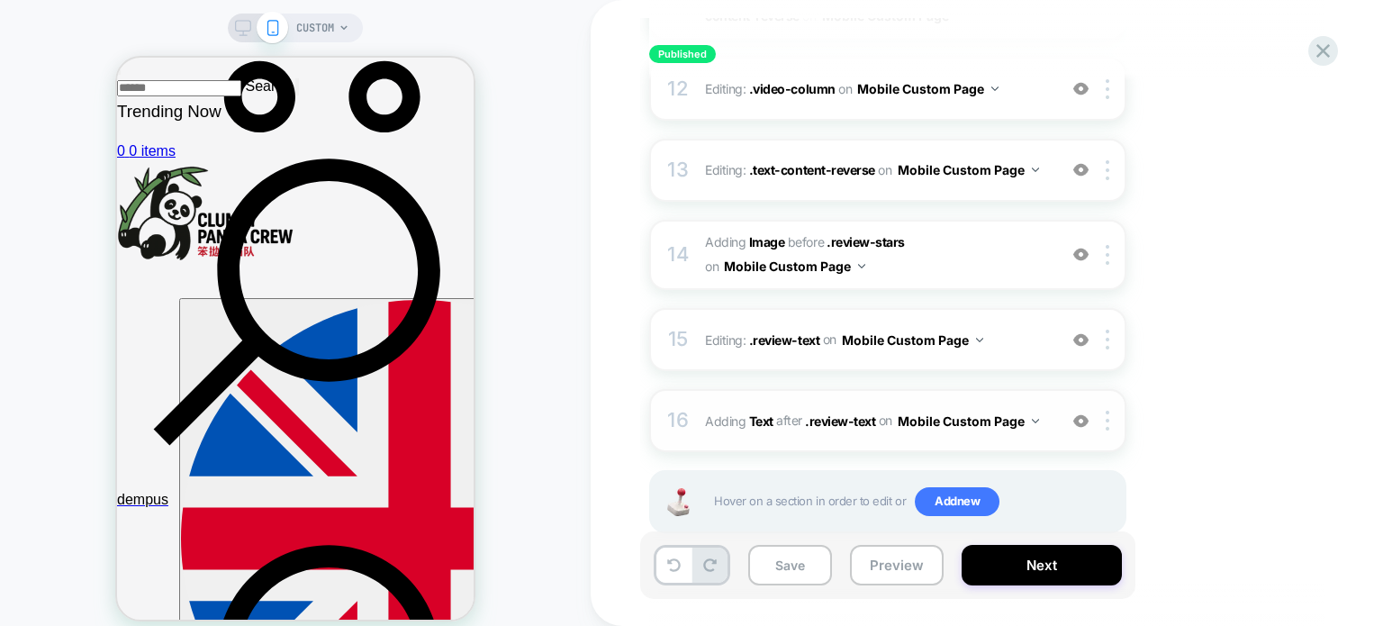
scroll to position [0, 0]
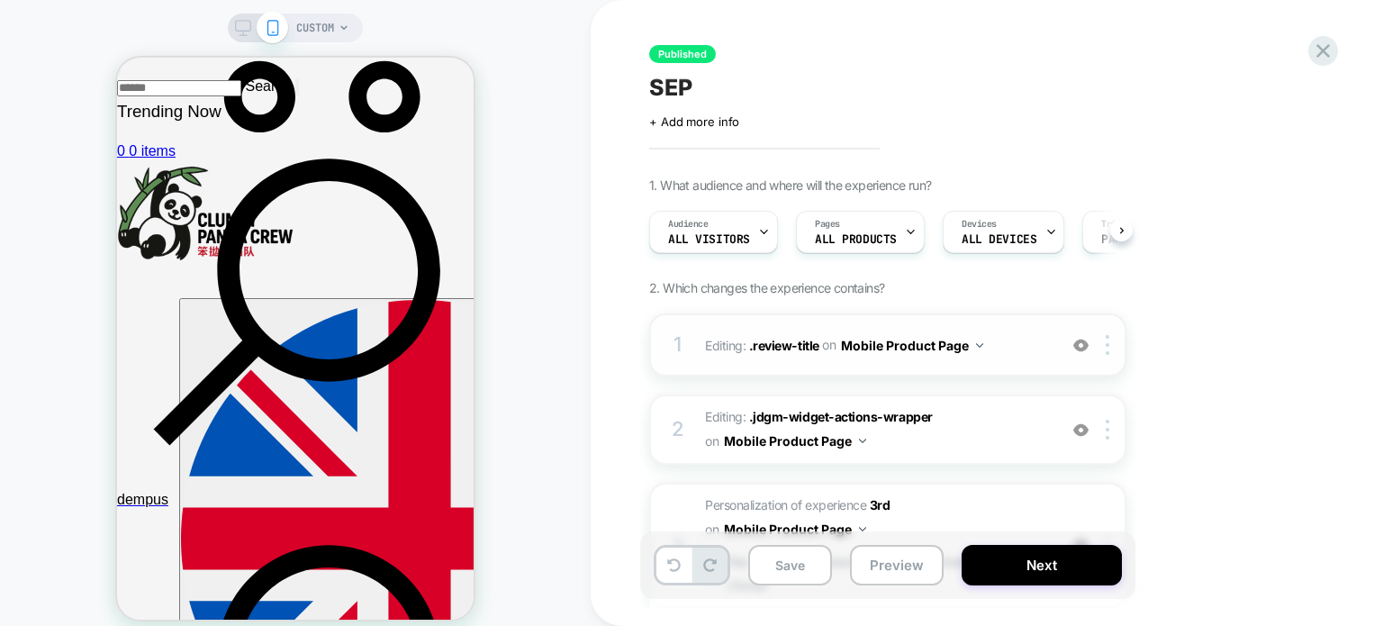
click at [976, 343] on img at bounding box center [979, 345] width 7 height 5
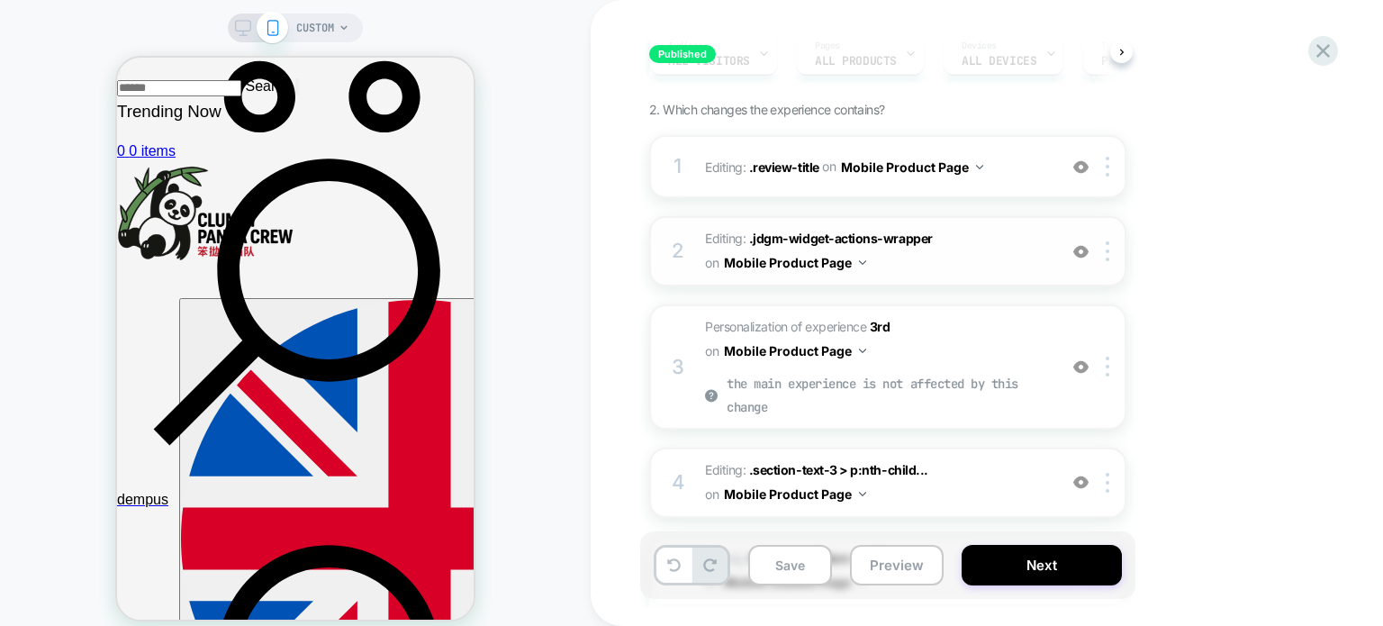
scroll to position [180, 0]
click at [859, 258] on img at bounding box center [862, 260] width 7 height 5
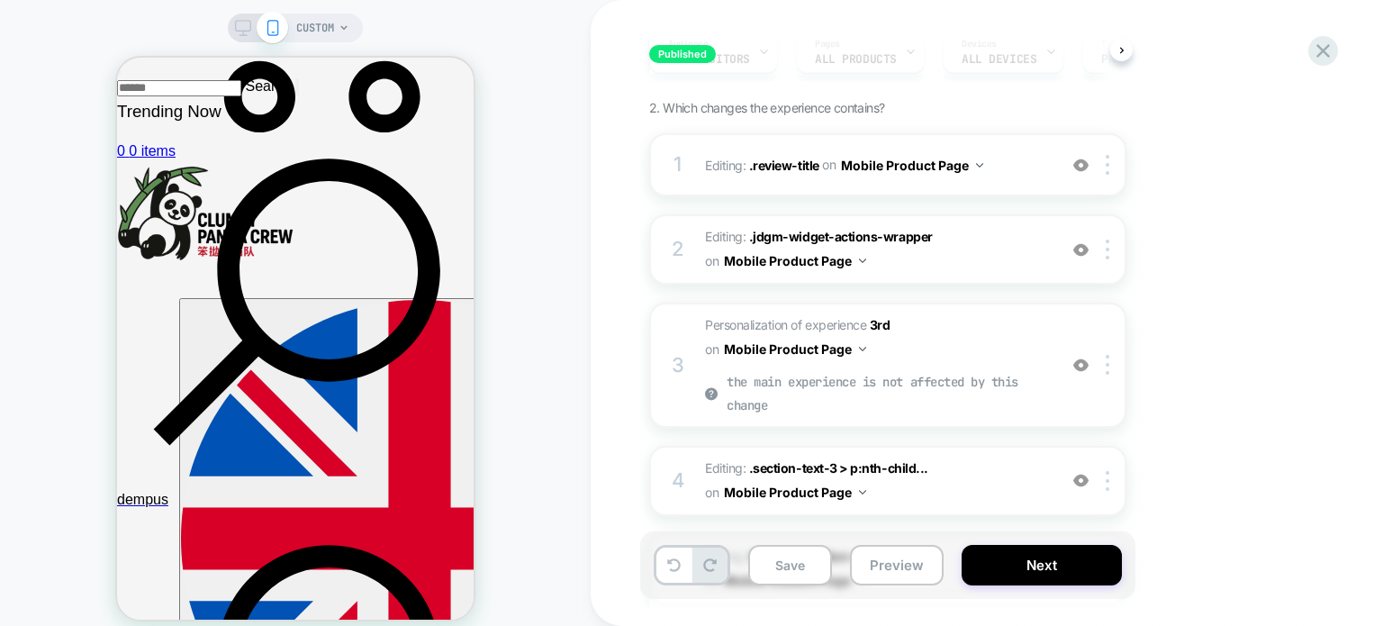
scroll to position [720, 0]
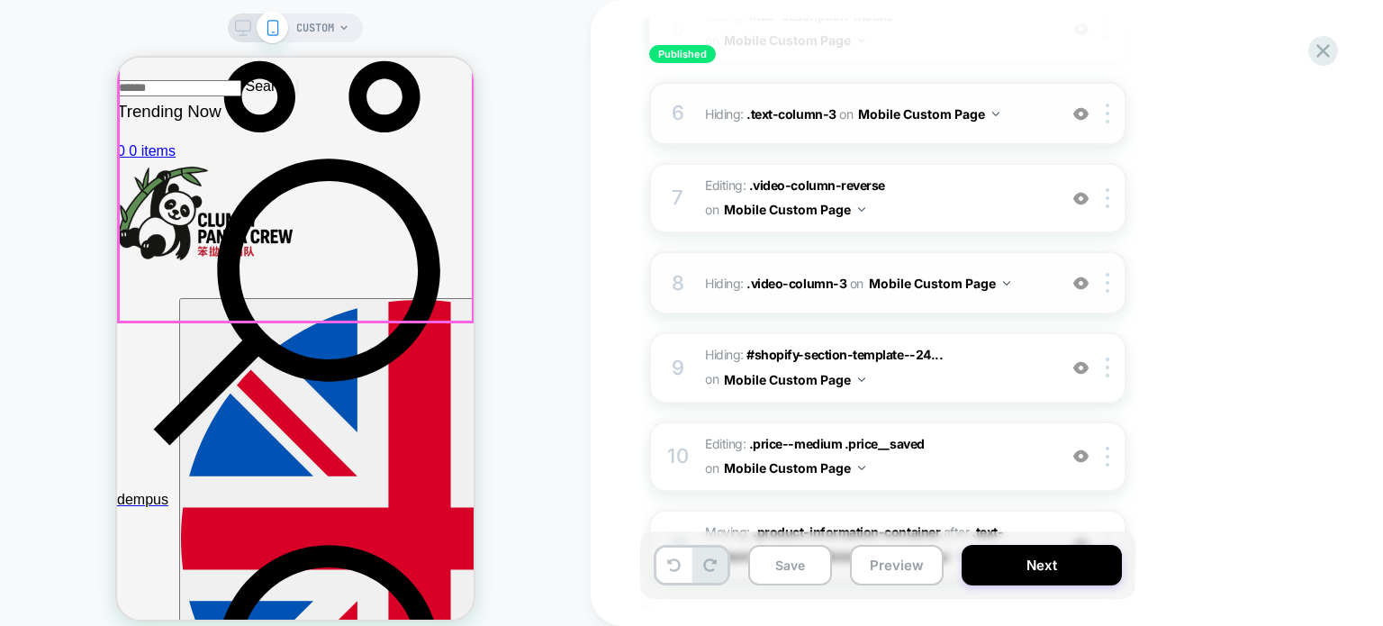
click at [992, 104] on button "Mobile Custom Page" at bounding box center [928, 114] width 141 height 26
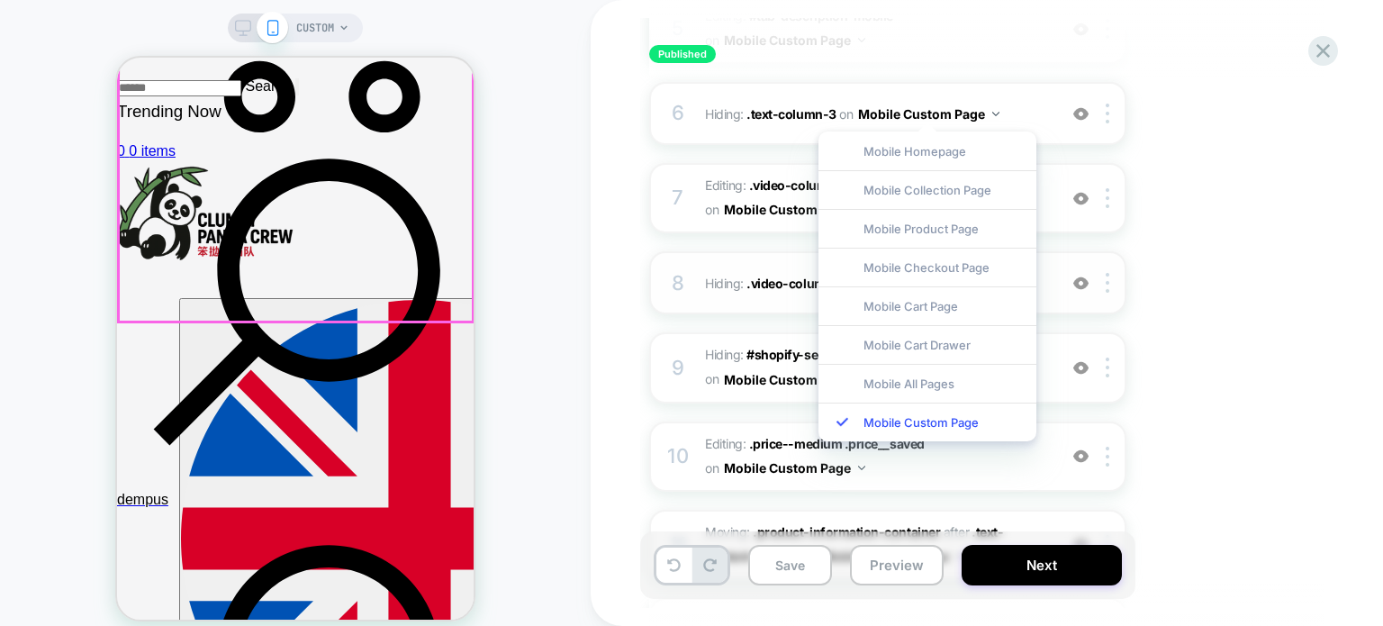
click at [1186, 137] on div "1. What audience and where will the experience run? Audience All Visitors Pages…" at bounding box center [977, 287] width 657 height 1661
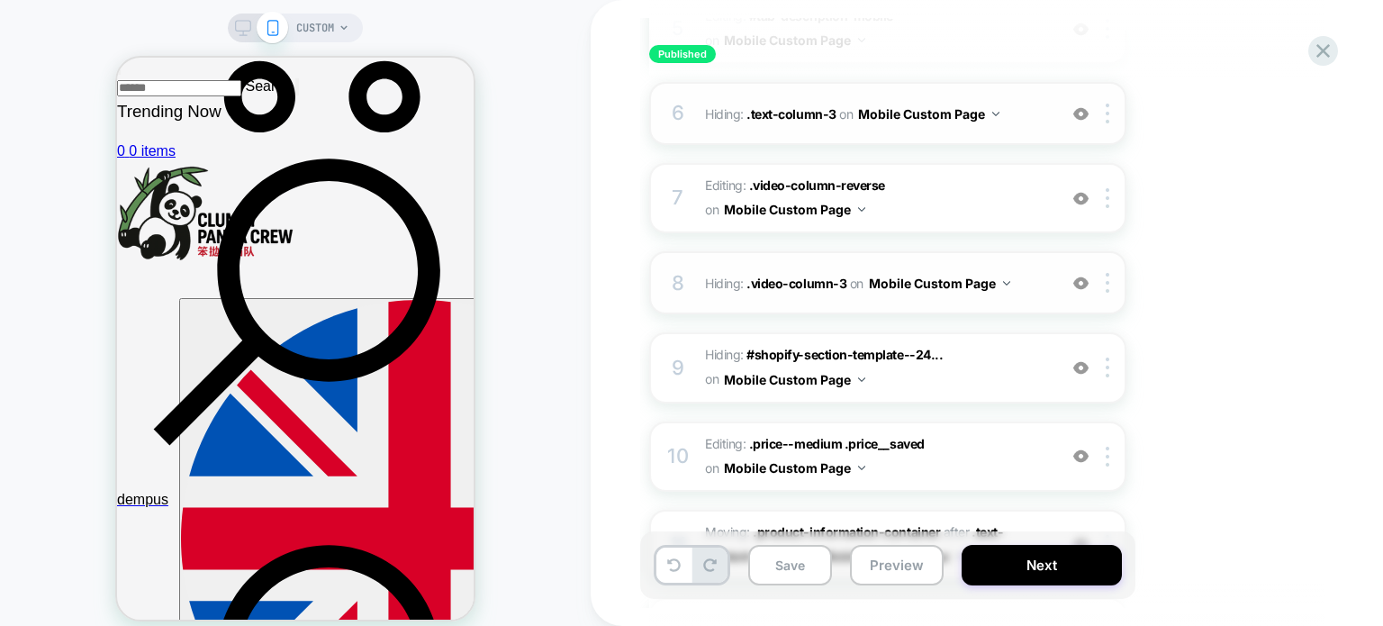
click at [1078, 112] on img at bounding box center [1080, 113] width 15 height 15
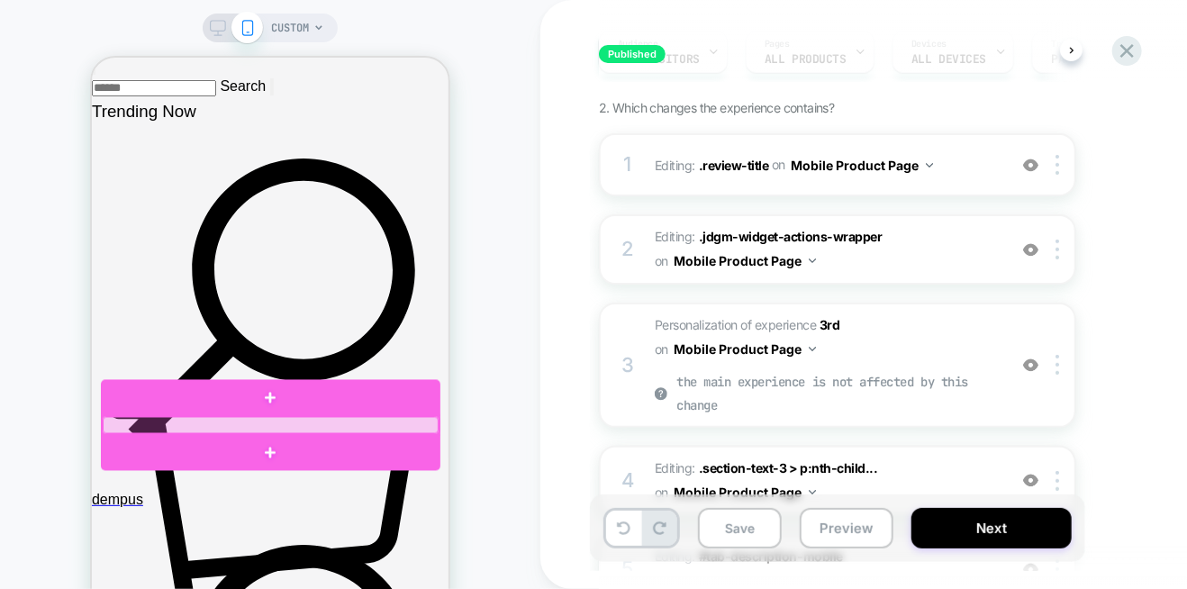
scroll to position [4322, 0]
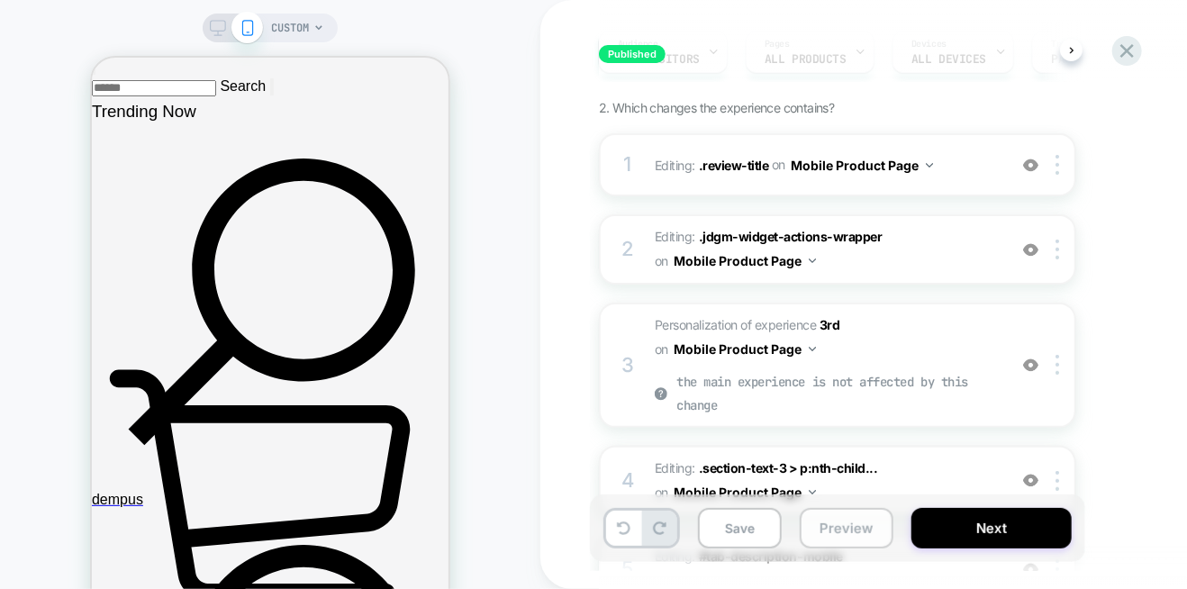
click at [832, 528] on button "Preview" at bounding box center [847, 528] width 94 height 41
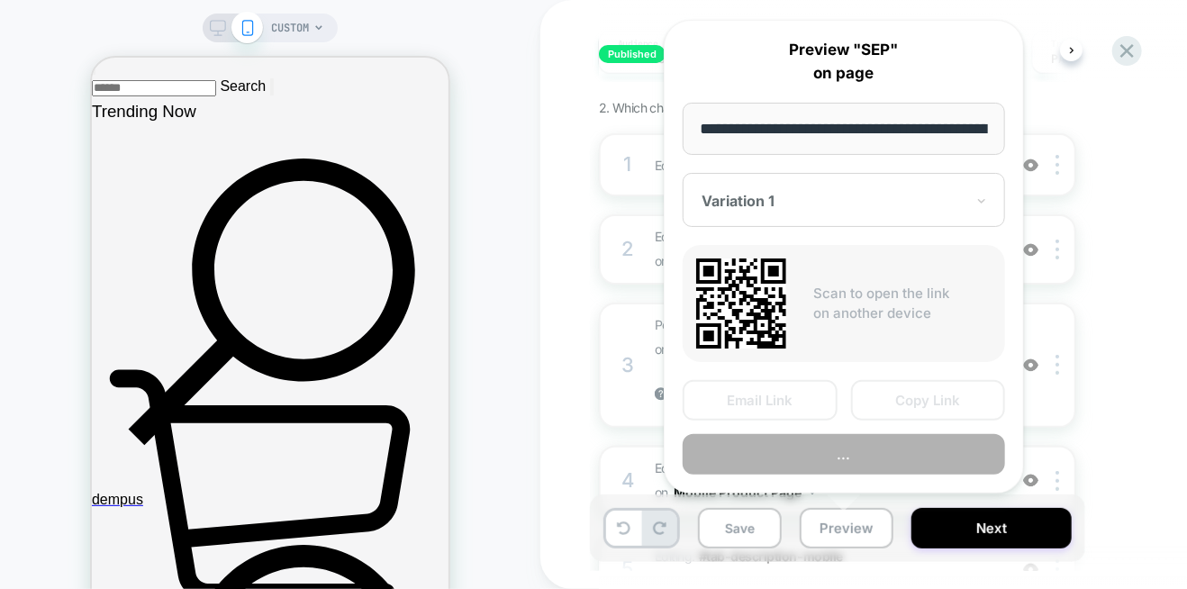
scroll to position [0, 697]
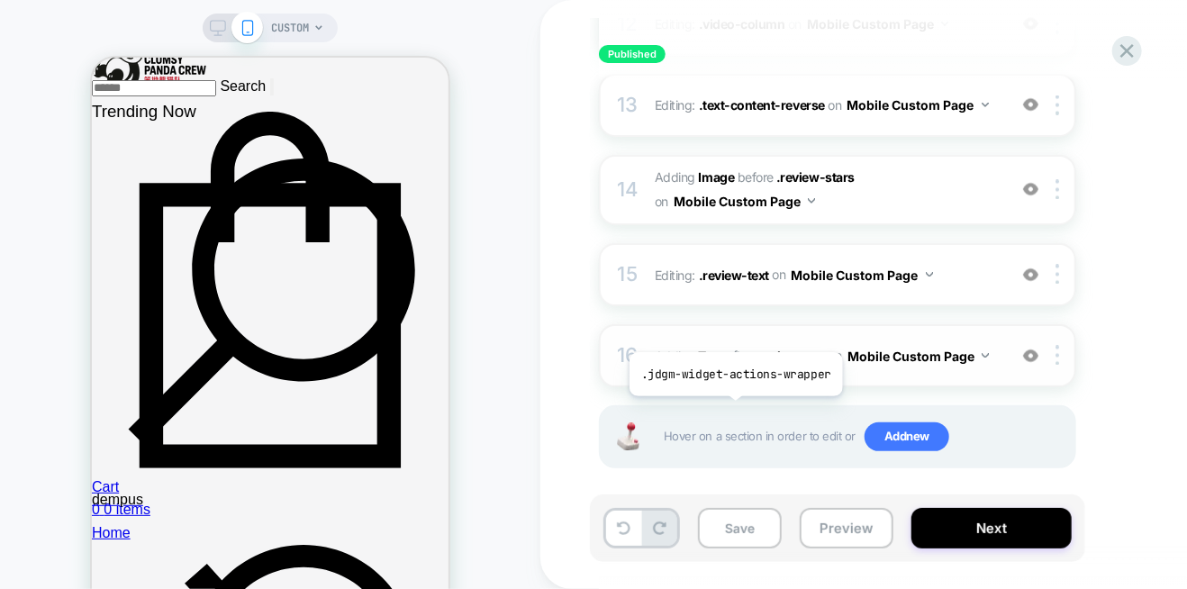
scroll to position [0, 0]
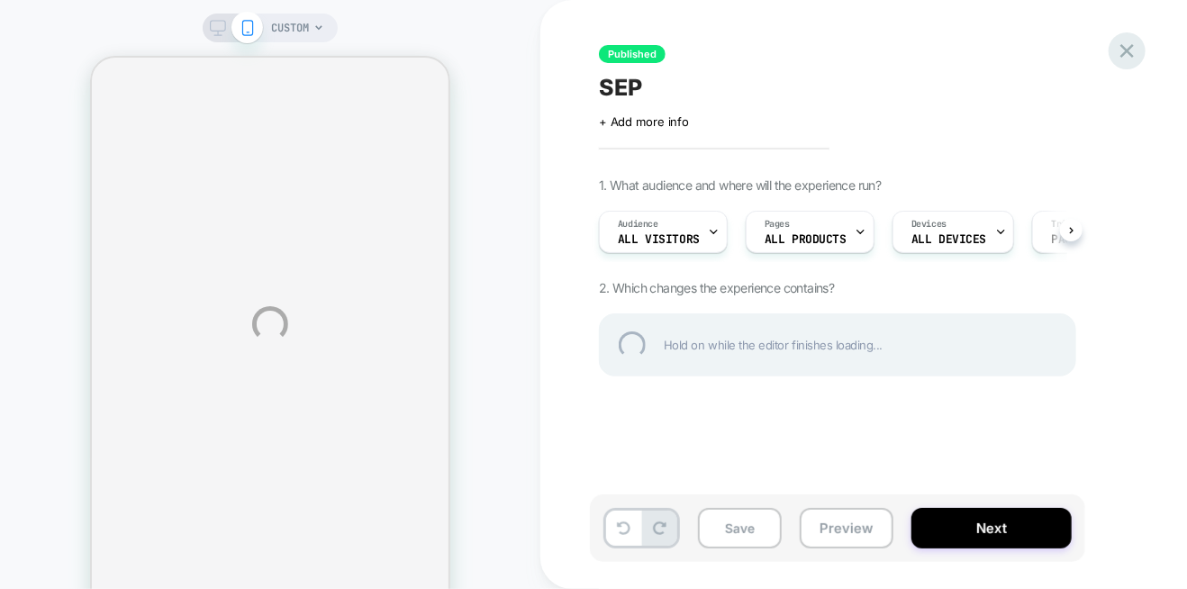
click at [1138, 53] on div at bounding box center [1126, 50] width 37 height 37
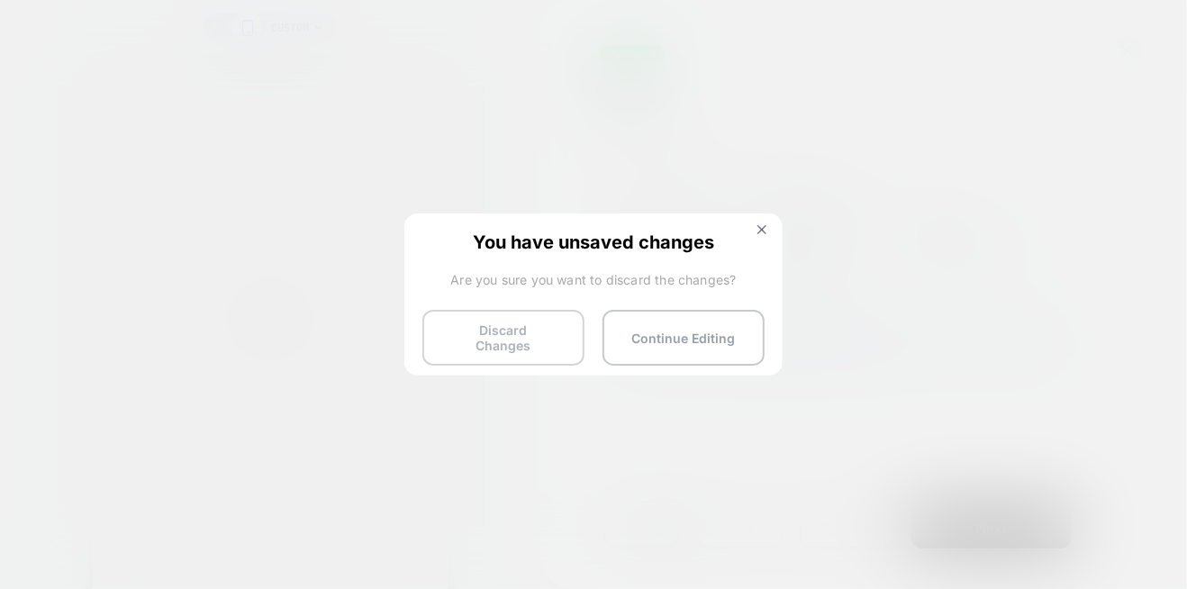
click at [483, 338] on button "Discard Changes" at bounding box center [503, 338] width 162 height 56
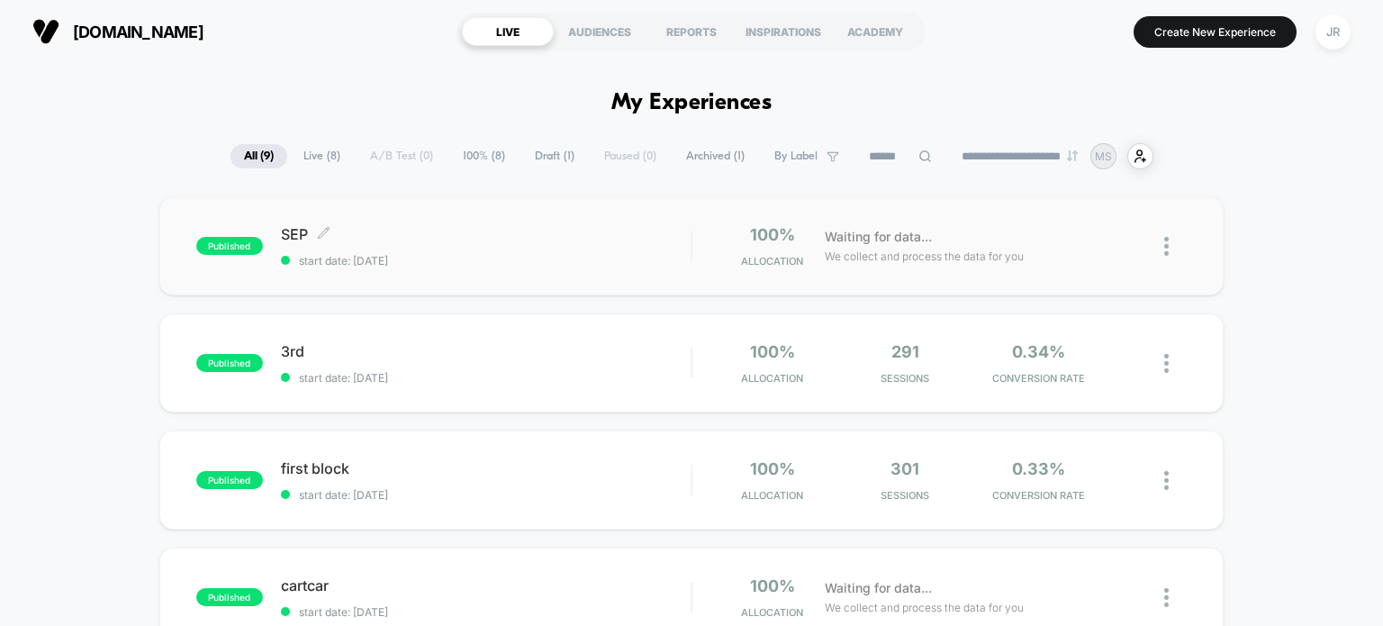
click at [529, 255] on span "start date: [DATE]" at bounding box center [486, 261] width 411 height 14
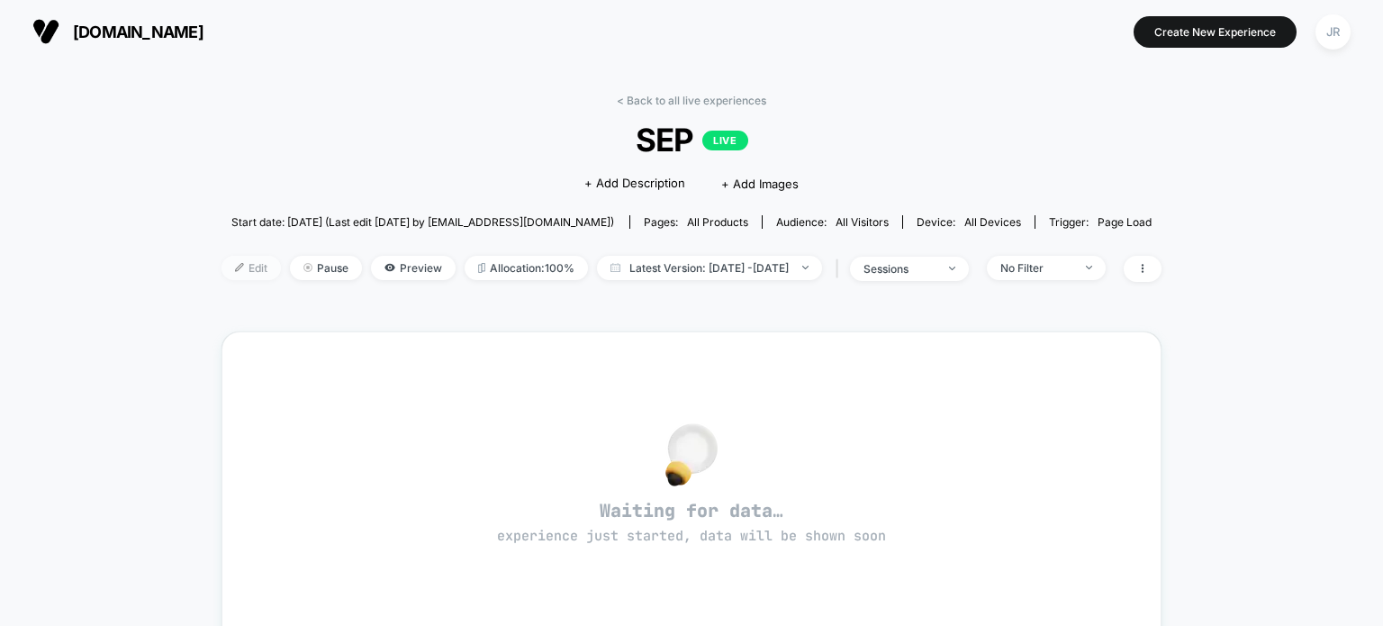
click at [231, 267] on span "Edit" at bounding box center [251, 268] width 59 height 24
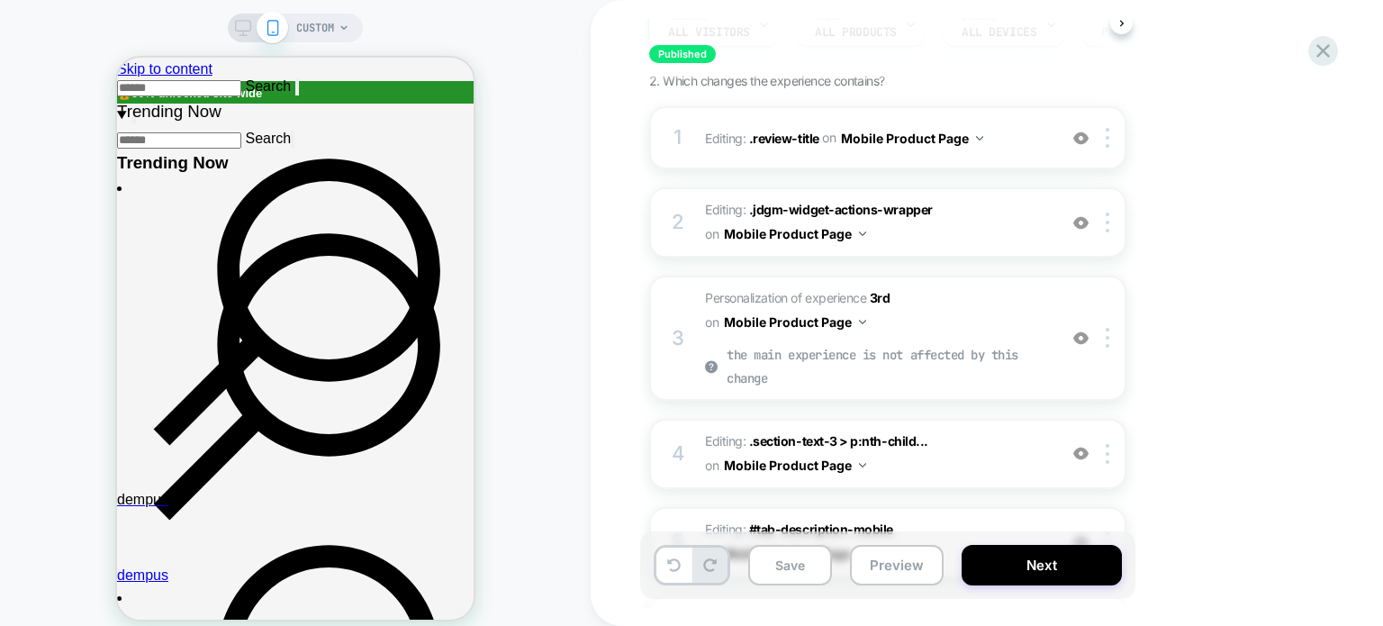
scroll to position [117, 0]
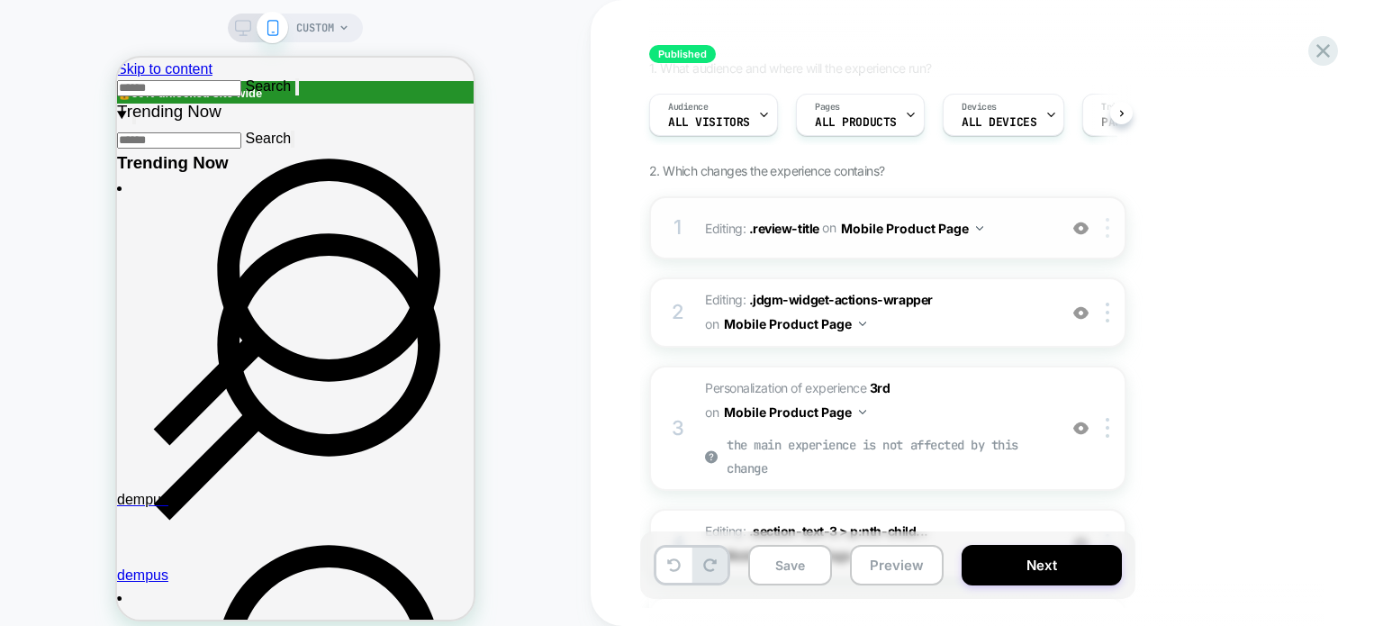
click at [1108, 229] on img at bounding box center [1108, 228] width 4 height 20
click at [0, 0] on div at bounding box center [0, 0] width 0 height 0
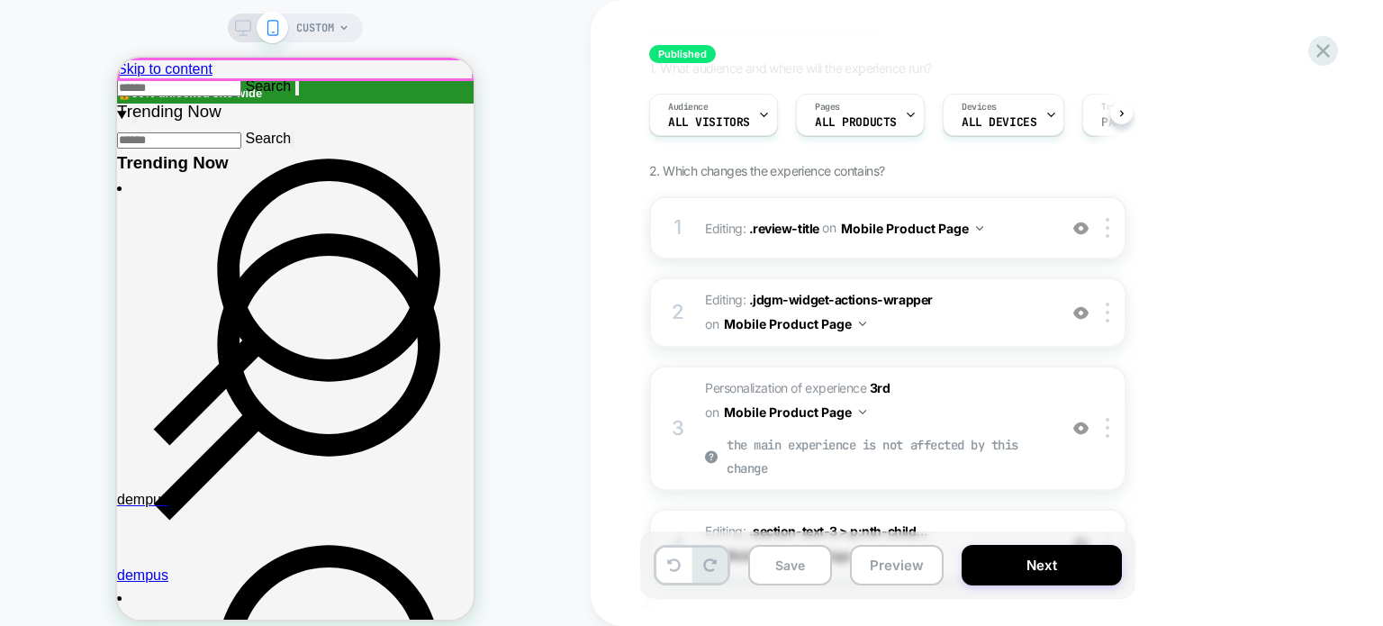
click at [244, 21] on rect at bounding box center [243, 26] width 15 height 10
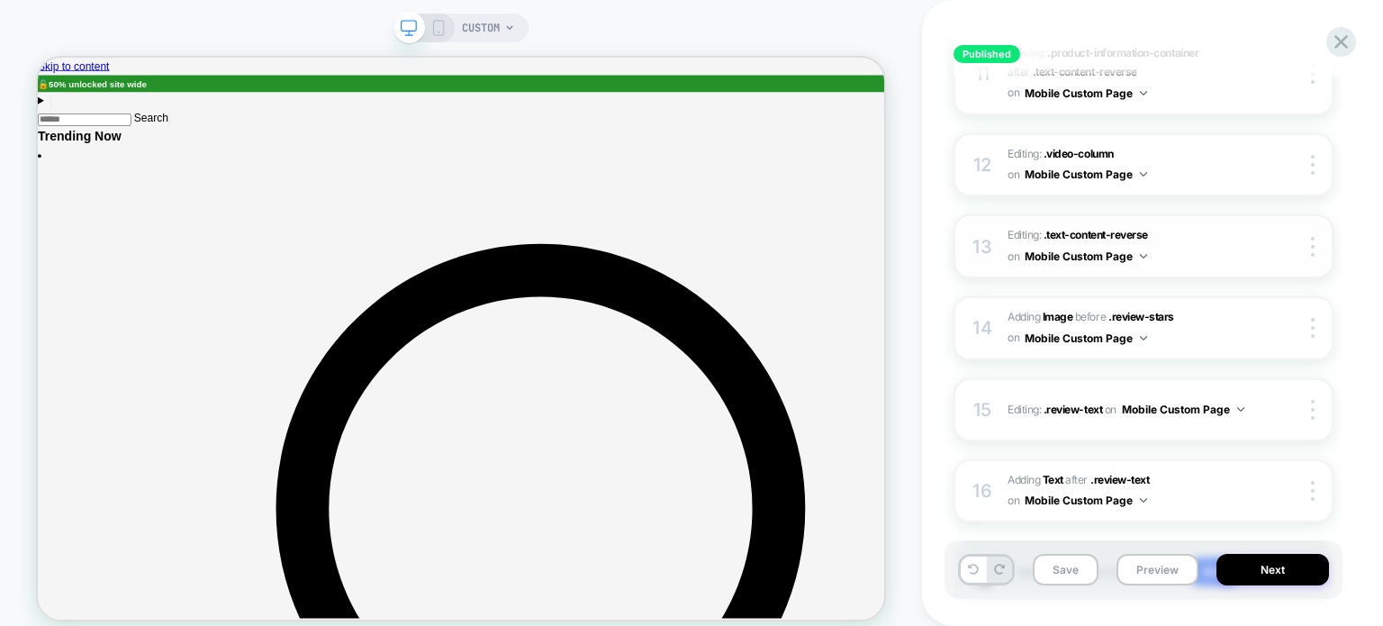
scroll to position [1069, 0]
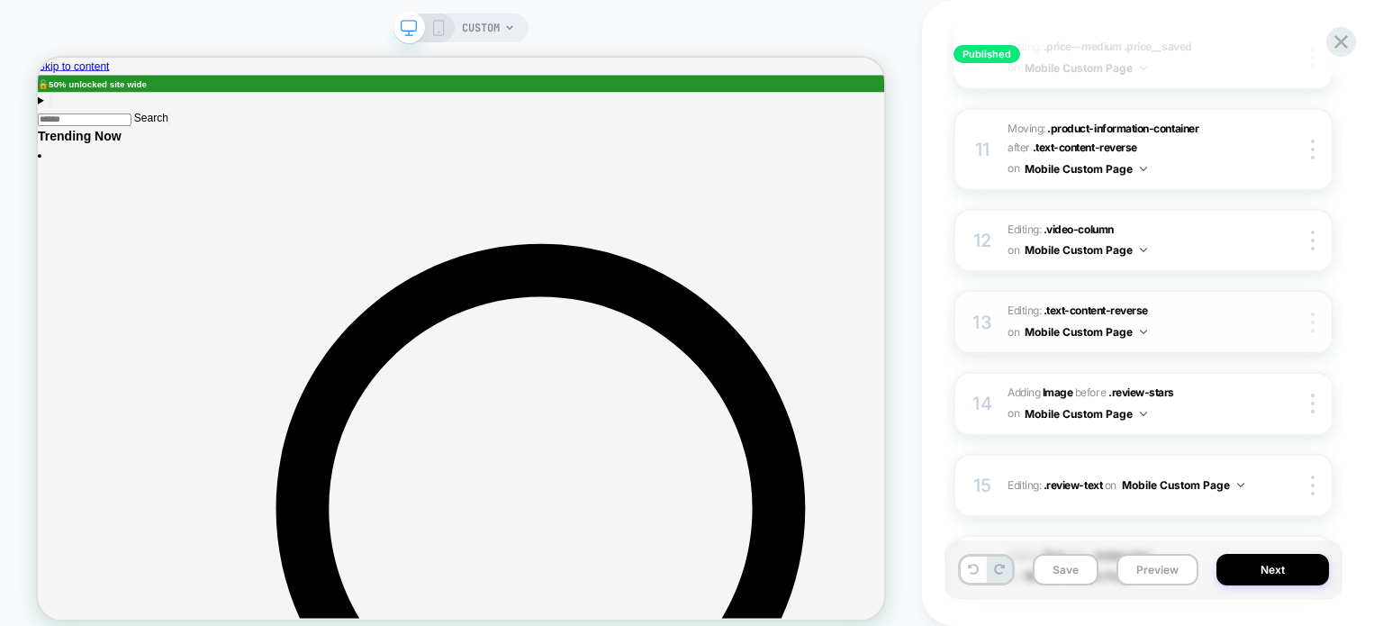
click at [1186, 313] on div "Published SEP Click to edit experience details + Add more info 1. What audience…" at bounding box center [1153, 313] width 398 height 626
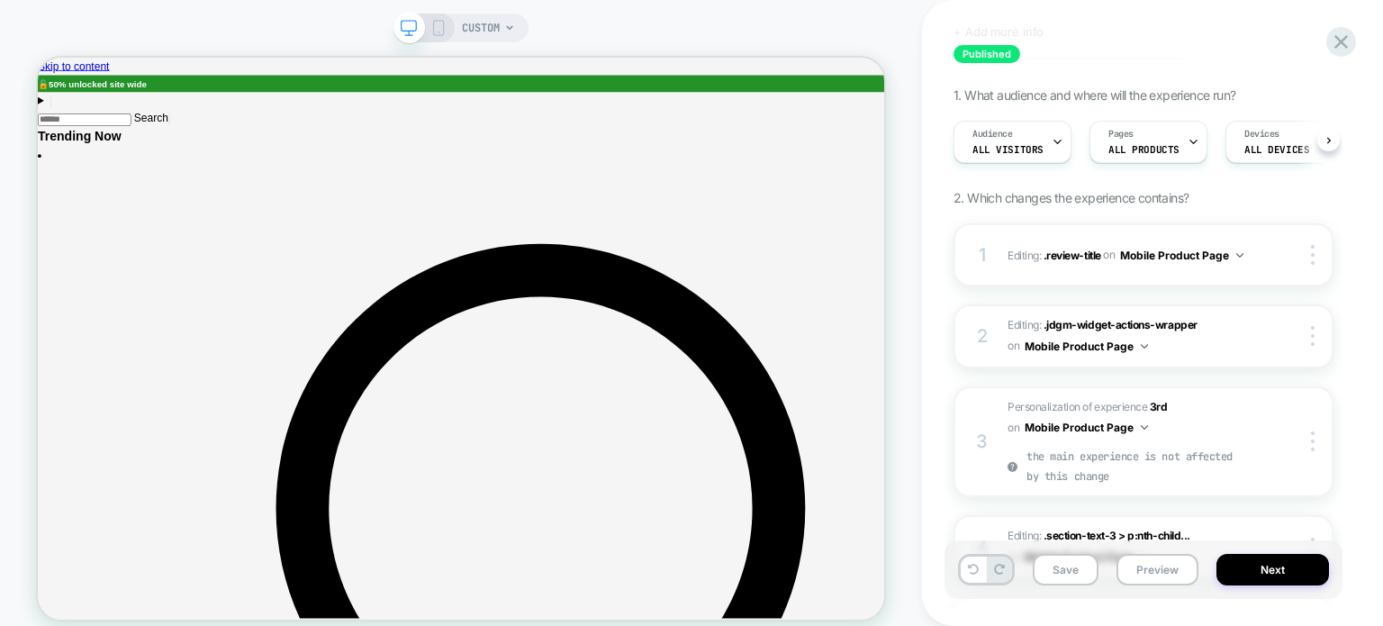
scroll to position [78, 0]
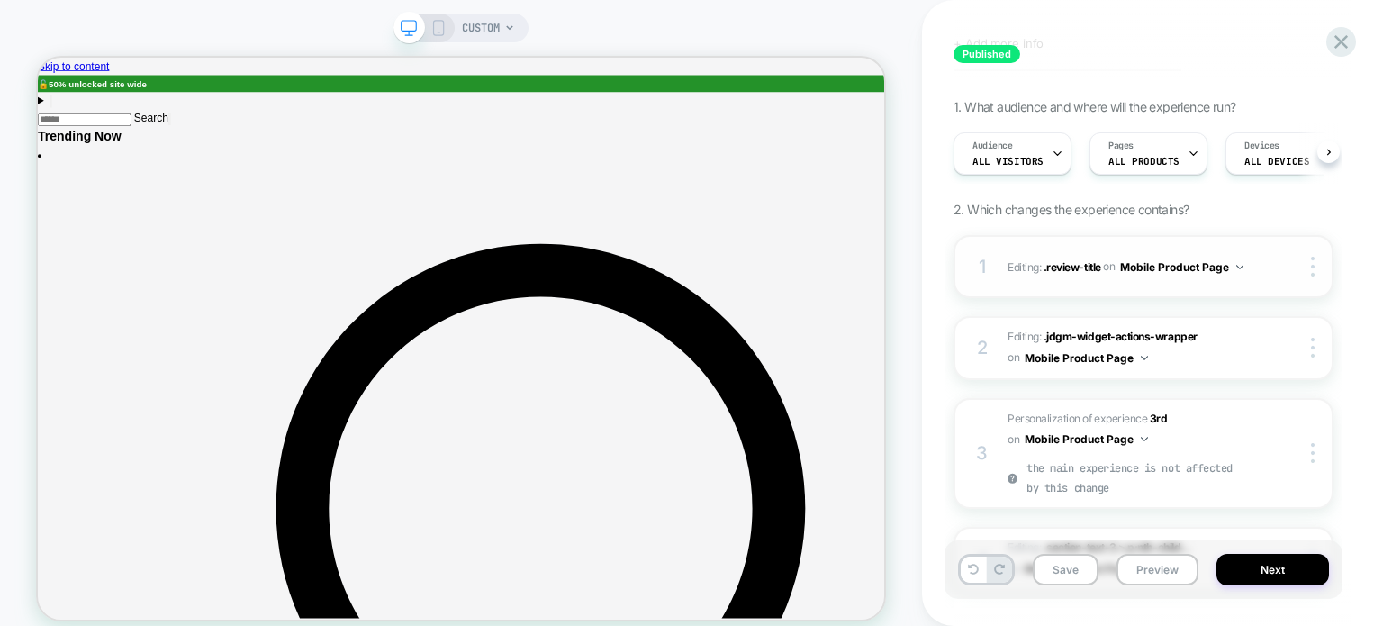
click at [0, 0] on button "Mobile Product Page" at bounding box center [0, 0] width 0 height 0
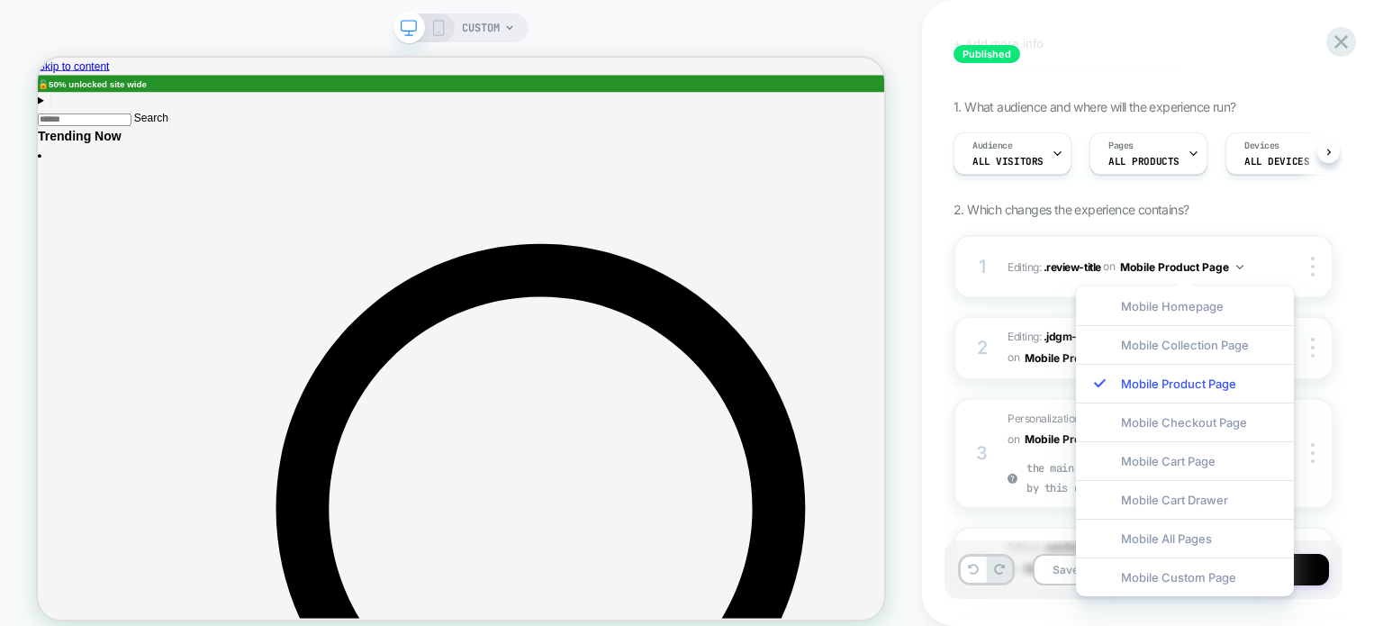
click at [1186, 258] on div "Published SEP Click to edit experience details + Add more info 1. What audience…" at bounding box center [1152, 313] width 461 height 626
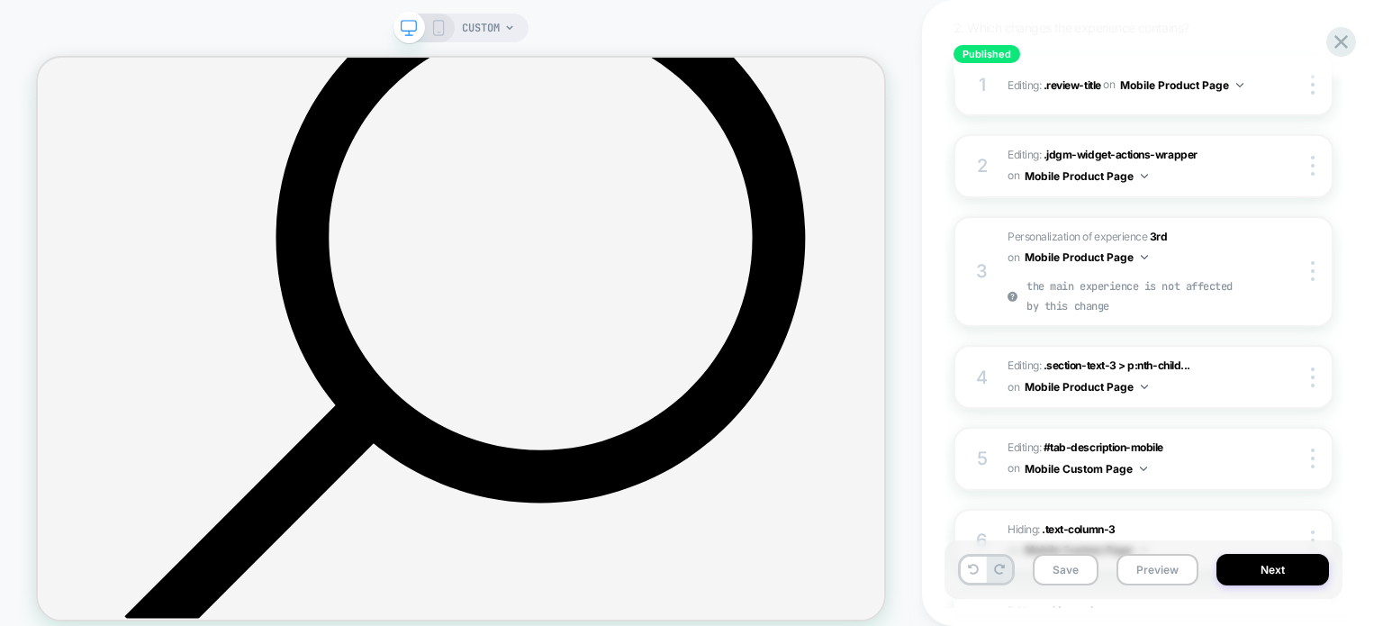
scroll to position [258, 0]
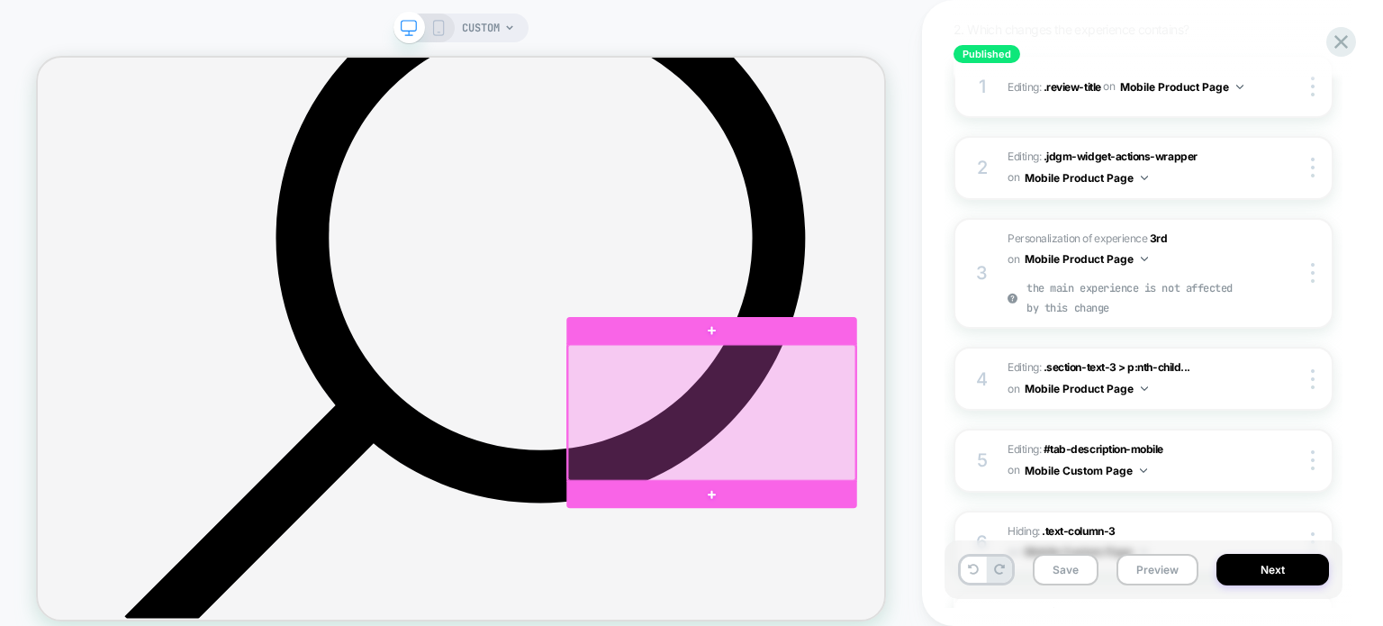
click at [1114, 479] on div at bounding box center [937, 530] width 384 height 181
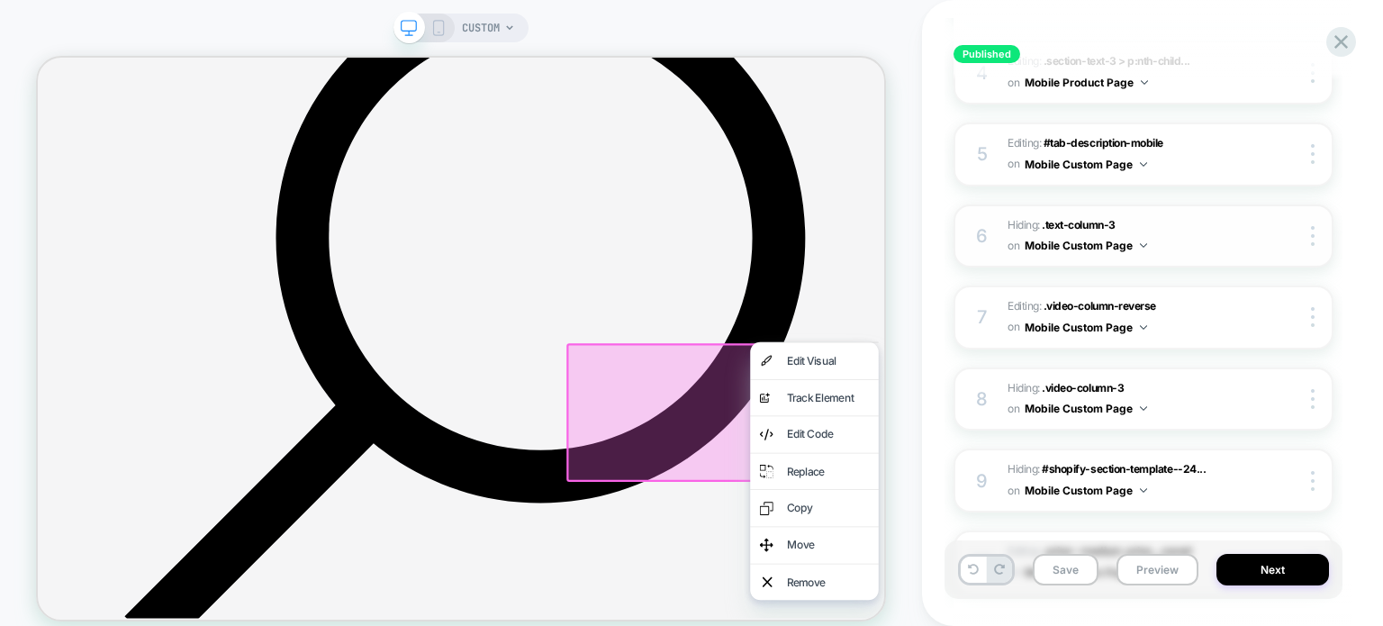
scroll to position [630, 0]
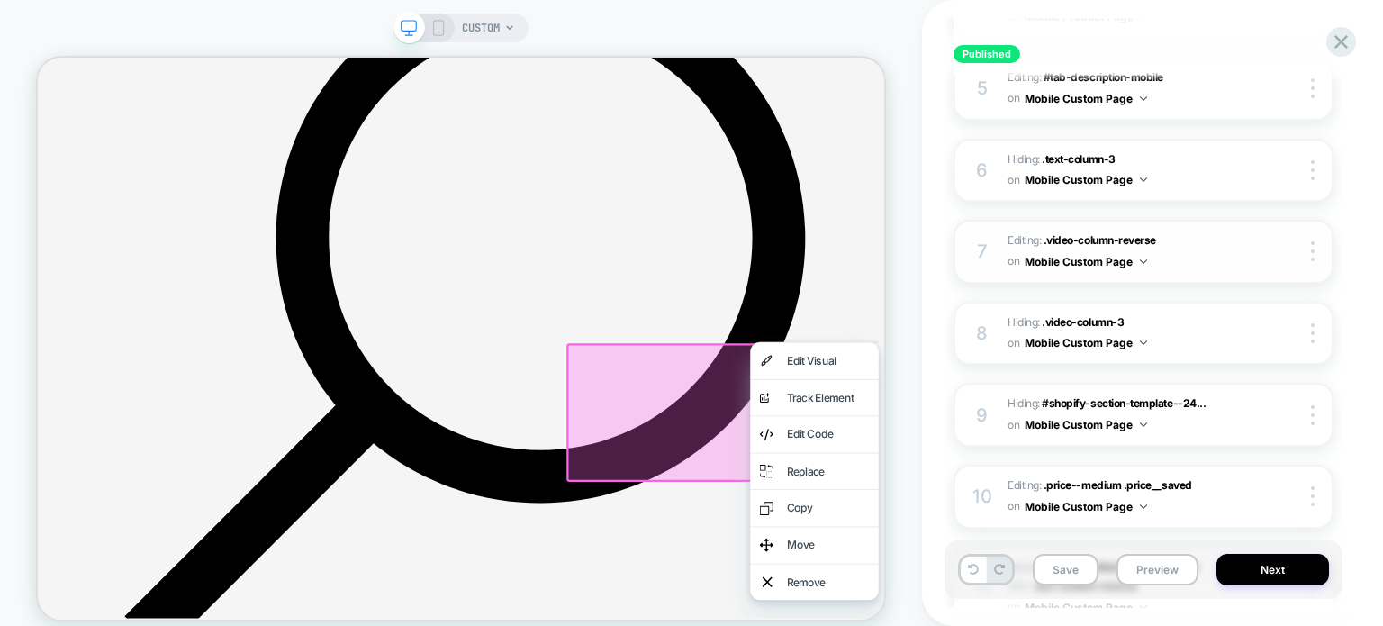
click at [0, 0] on span "Editing : .video-column-reverse .video-column-reverse on Mobile Custom Page" at bounding box center [0, 0] width 0 height 0
click at [433, 32] on icon at bounding box center [438, 28] width 16 height 16
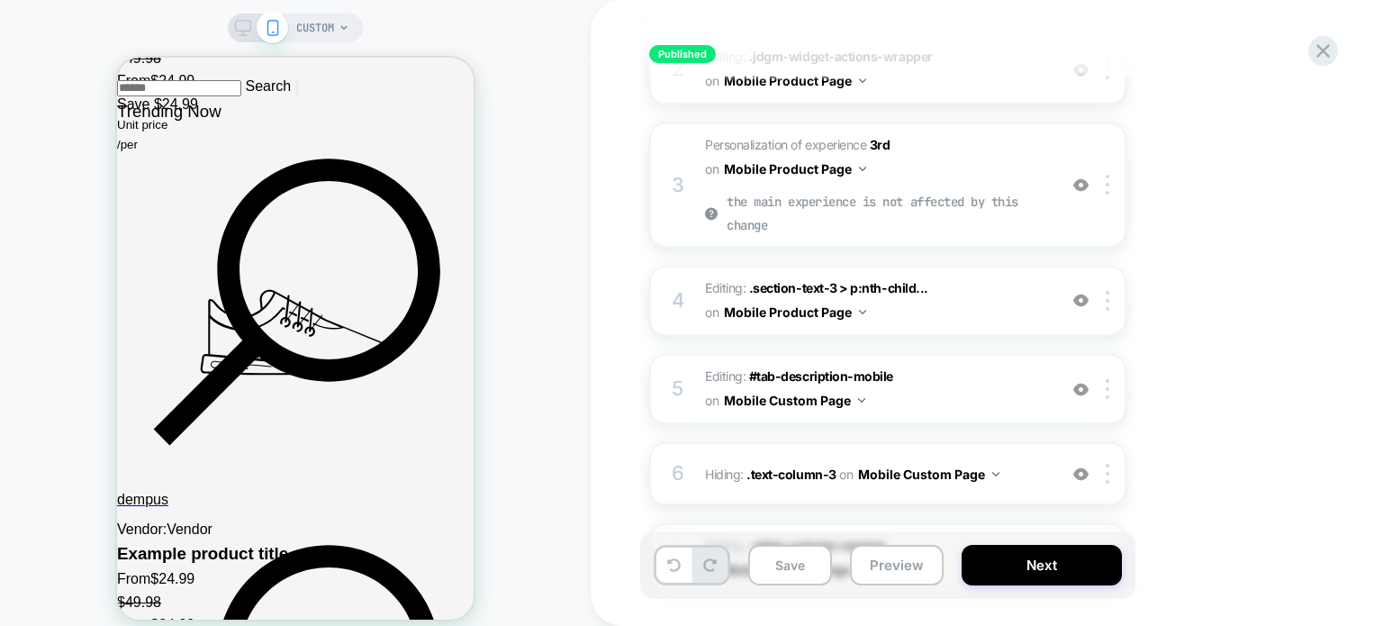
scroll to position [2971, 0]
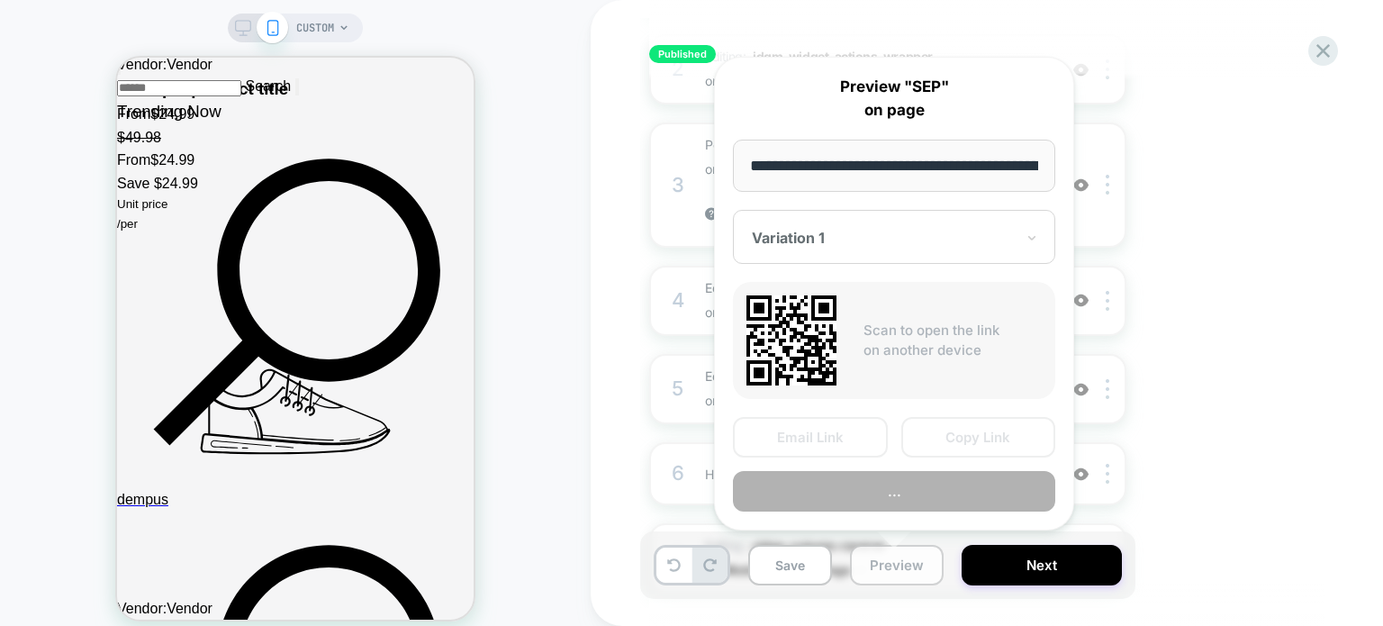
scroll to position [0, 697]
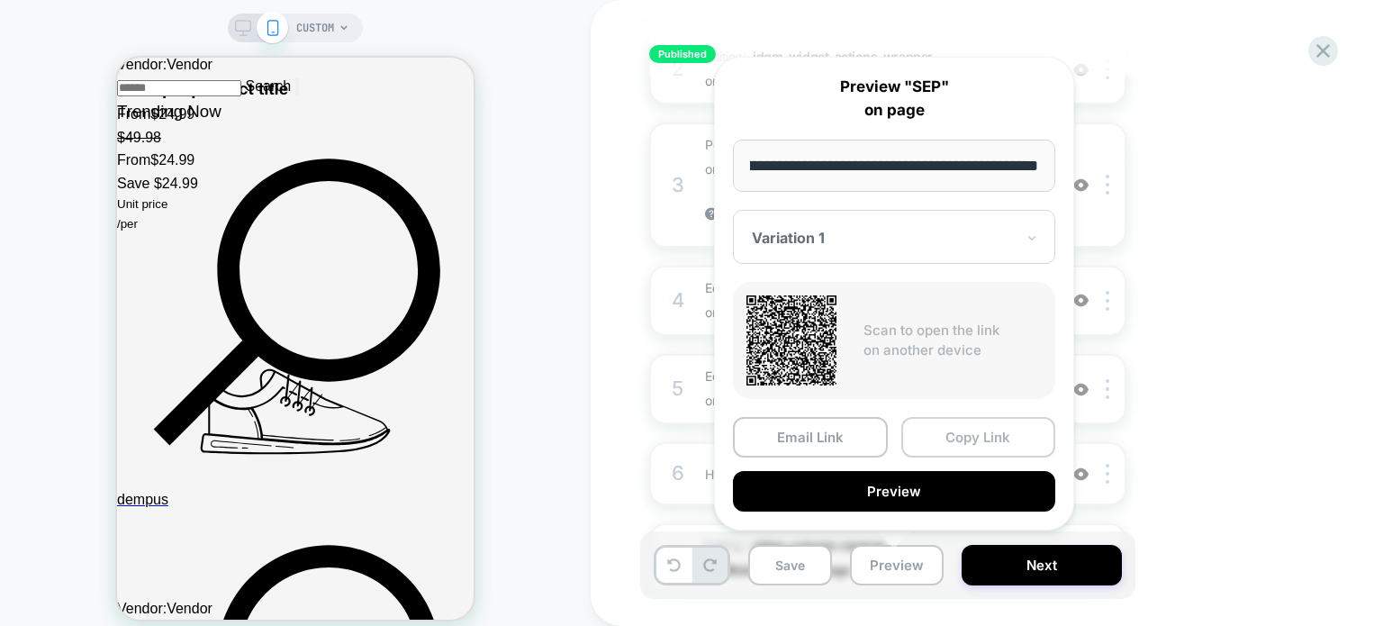
click at [974, 433] on button "Copy Link" at bounding box center [978, 437] width 155 height 41
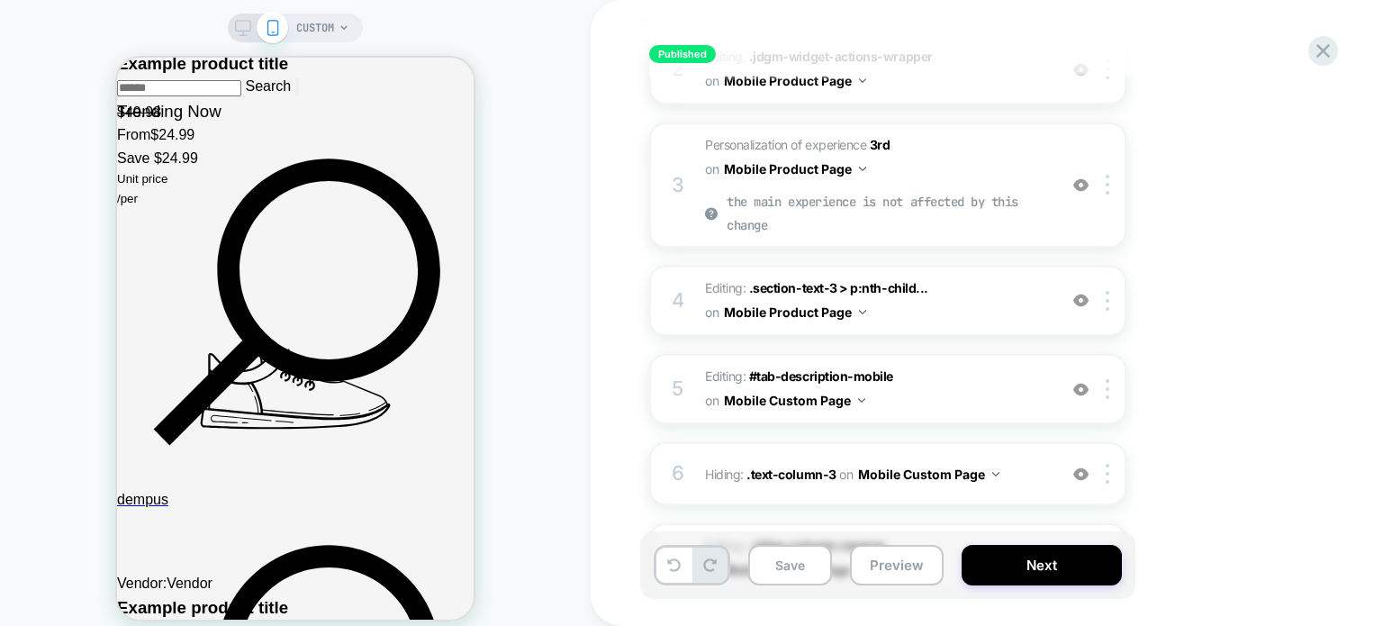
scroll to position [3332, 0]
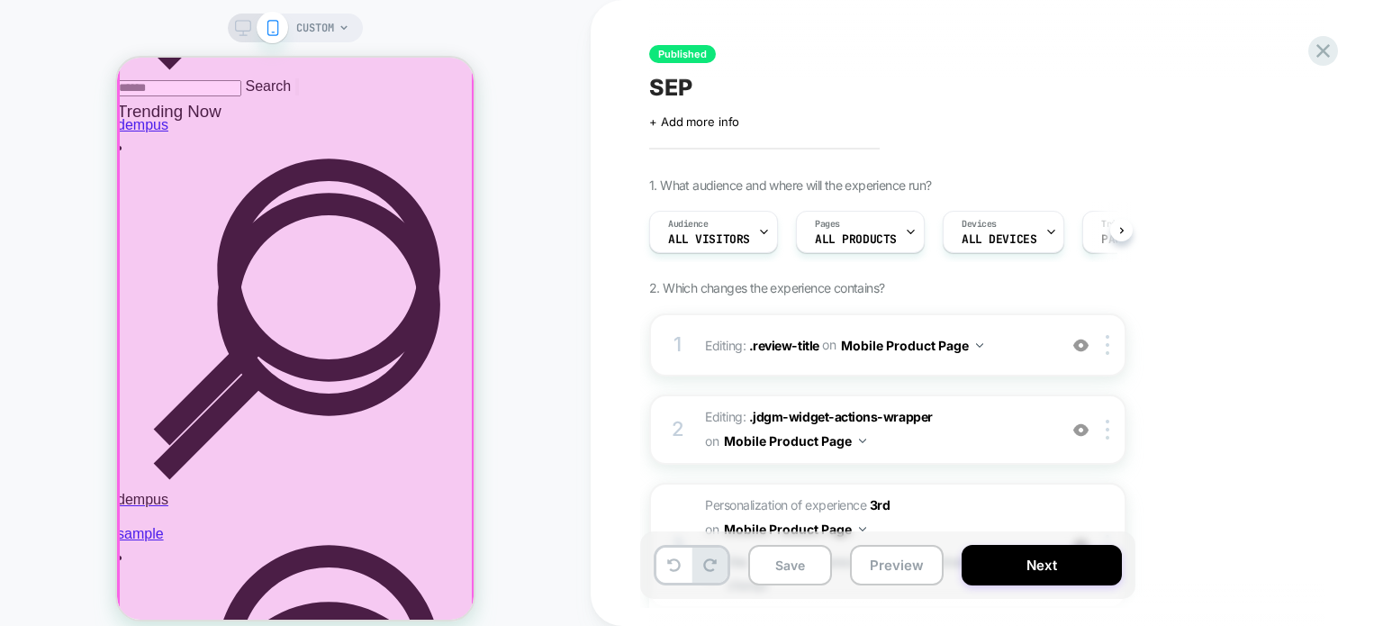
scroll to position [0, 0]
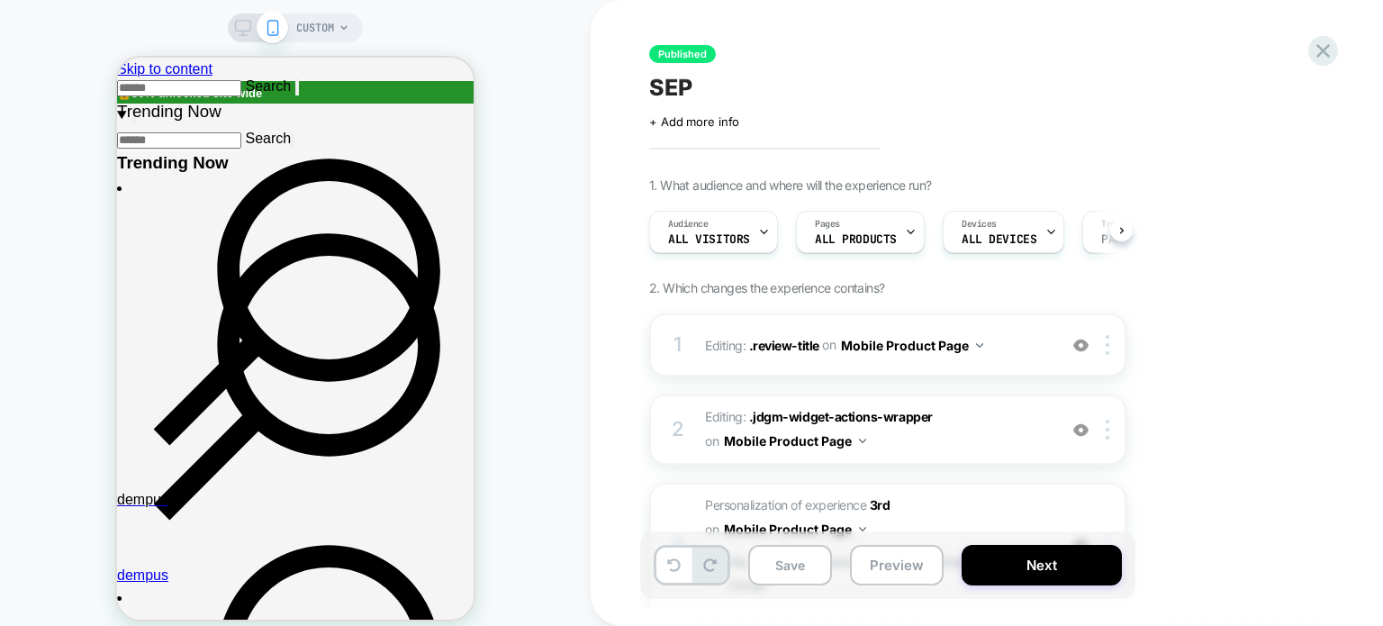
click at [547, 153] on div "CUSTOM" at bounding box center [295, 324] width 591 height 612
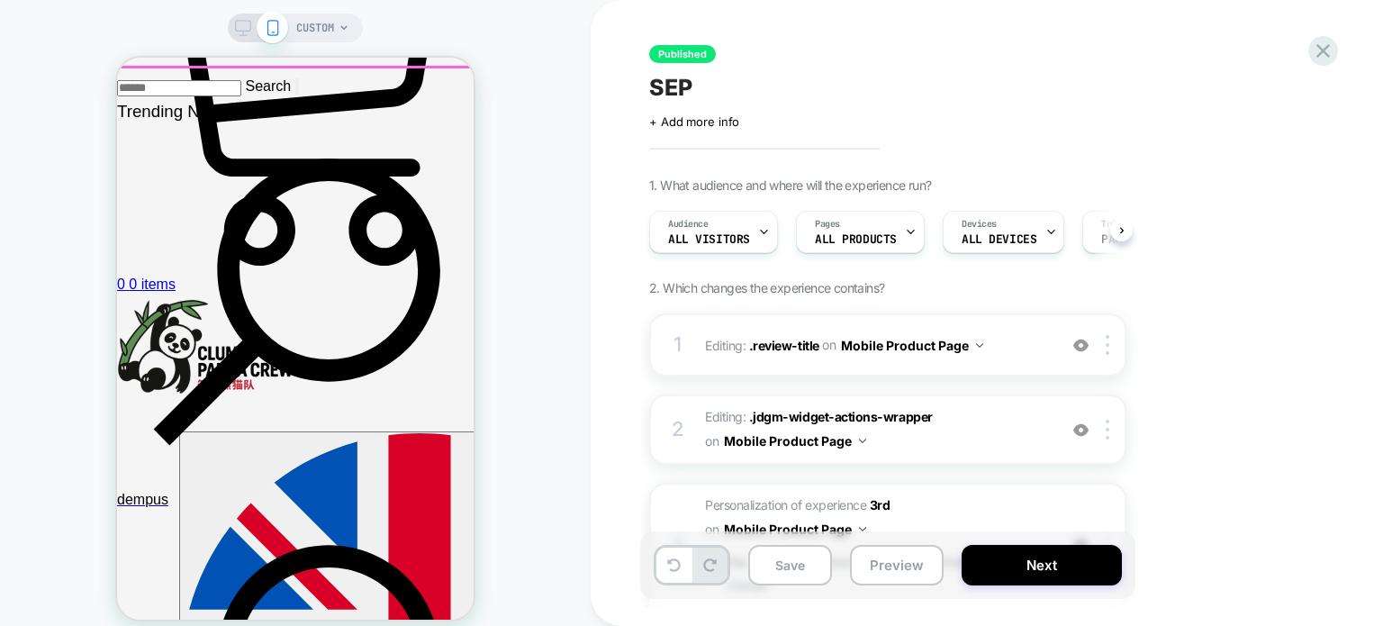
scroll to position [4480, 0]
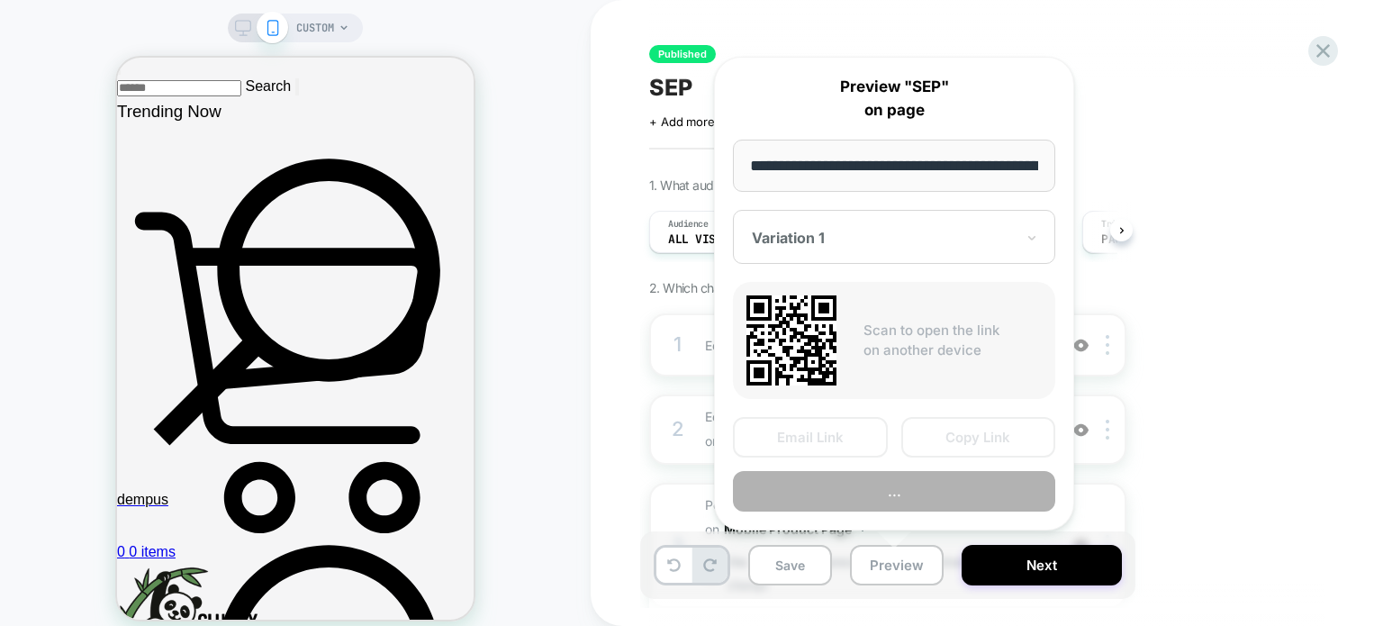
scroll to position [0, 697]
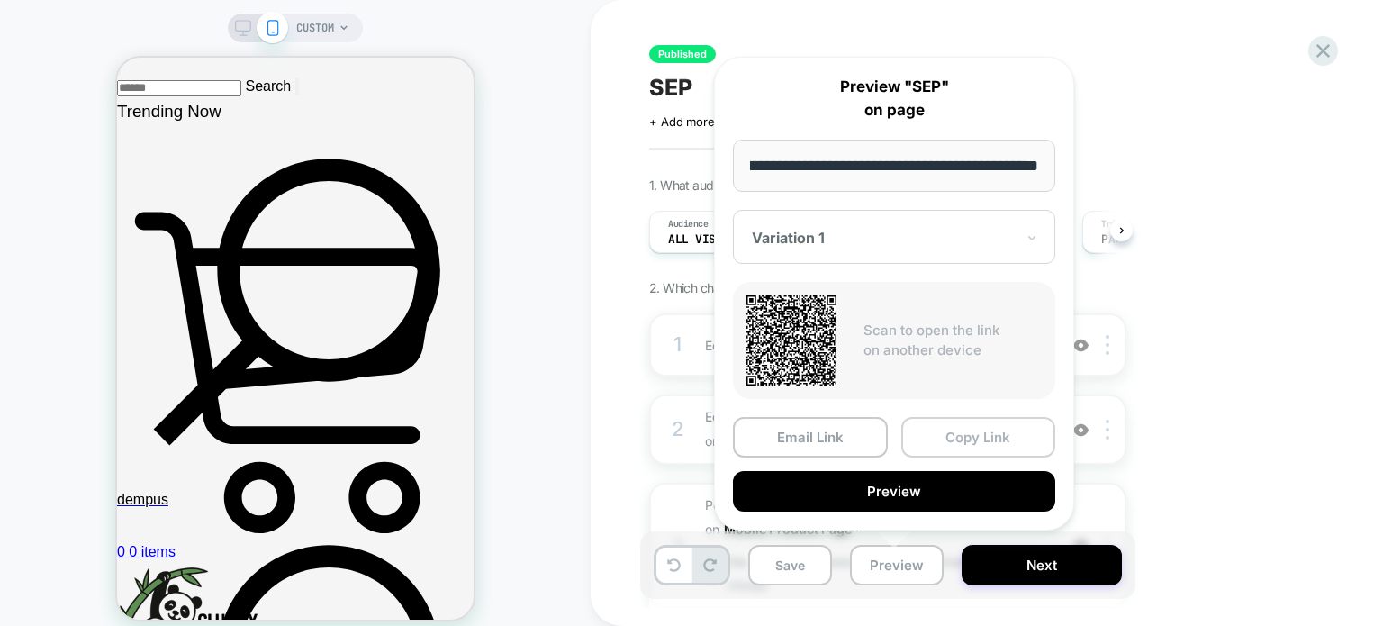
click at [975, 436] on button "Copy Link" at bounding box center [978, 437] width 155 height 41
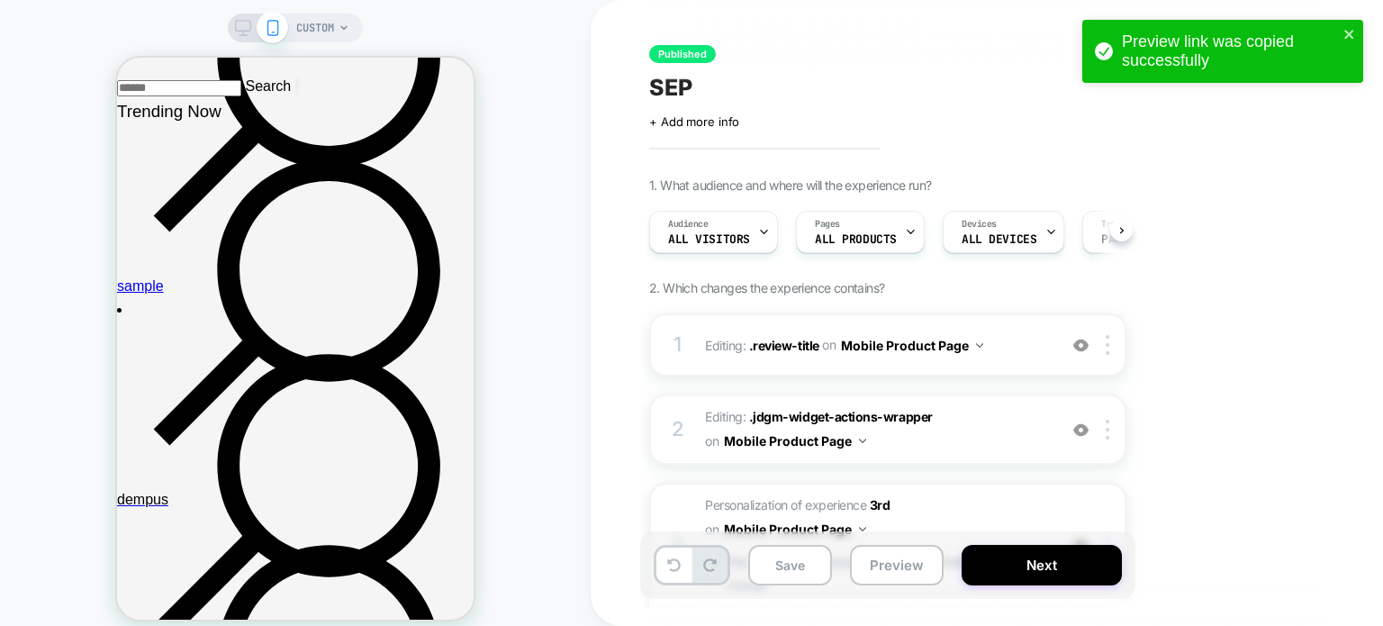
scroll to position [0, 0]
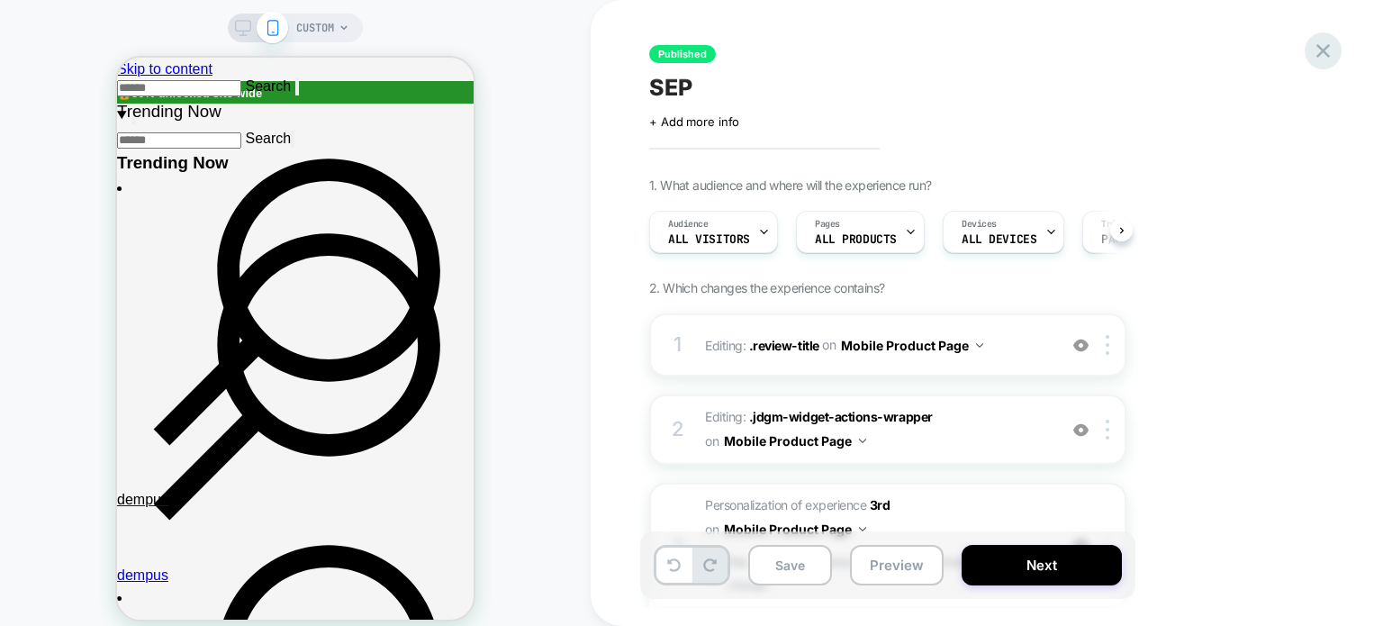
click at [1186, 42] on div "Preview link was copied successfully CUSTOM Published SEP Click to edit experie…" at bounding box center [691, 313] width 1383 height 626
click at [1186, 46] on icon at bounding box center [1323, 51] width 14 height 14
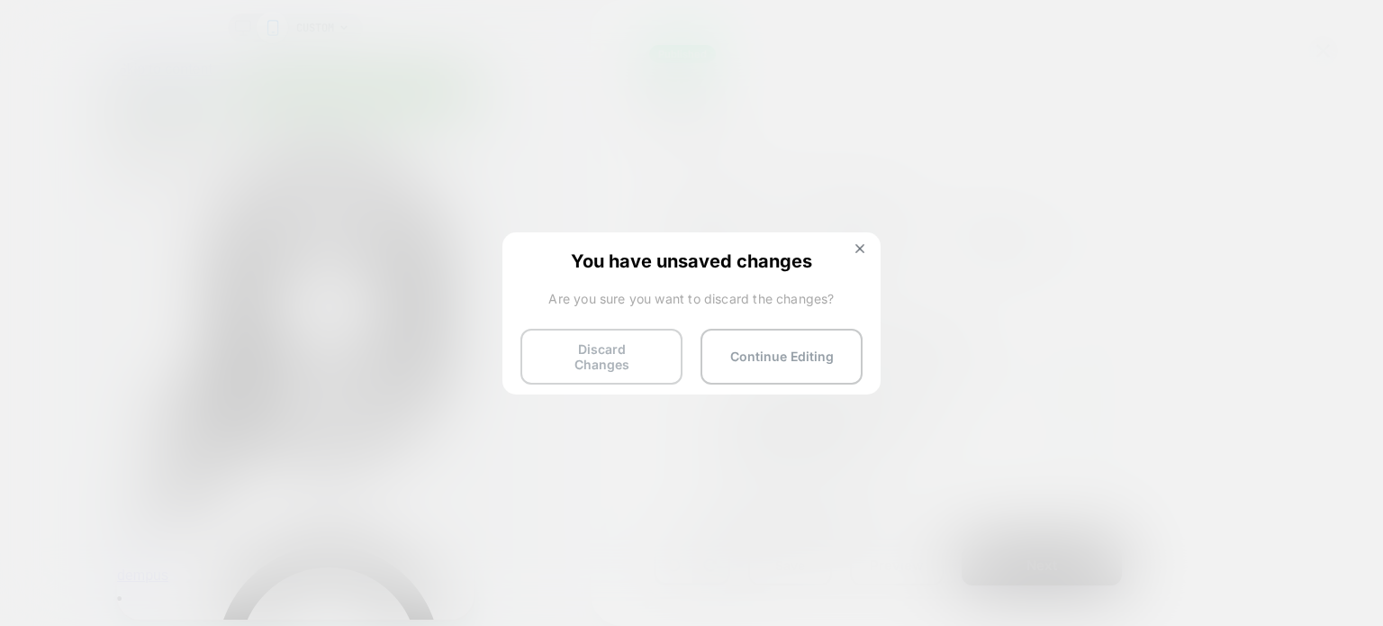
click at [0, 0] on button "Discard Changes" at bounding box center [0, 0] width 0 height 0
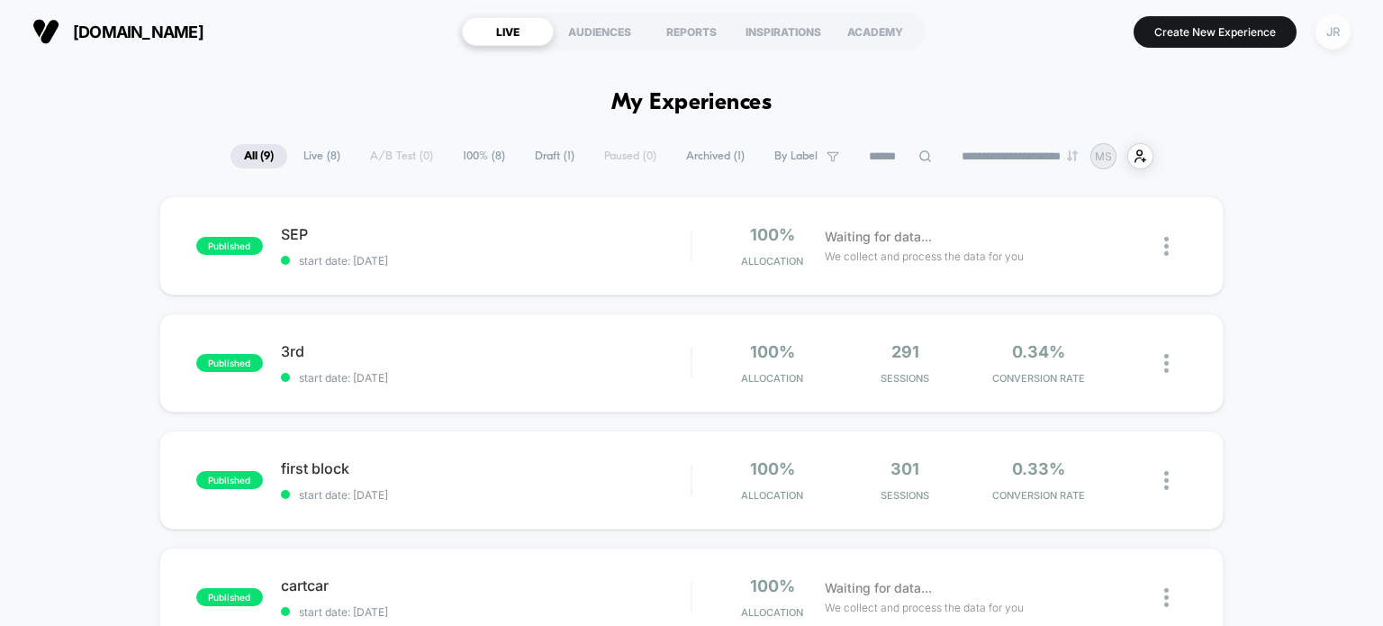
click at [1186, 26] on div "JR" at bounding box center [1333, 31] width 35 height 35
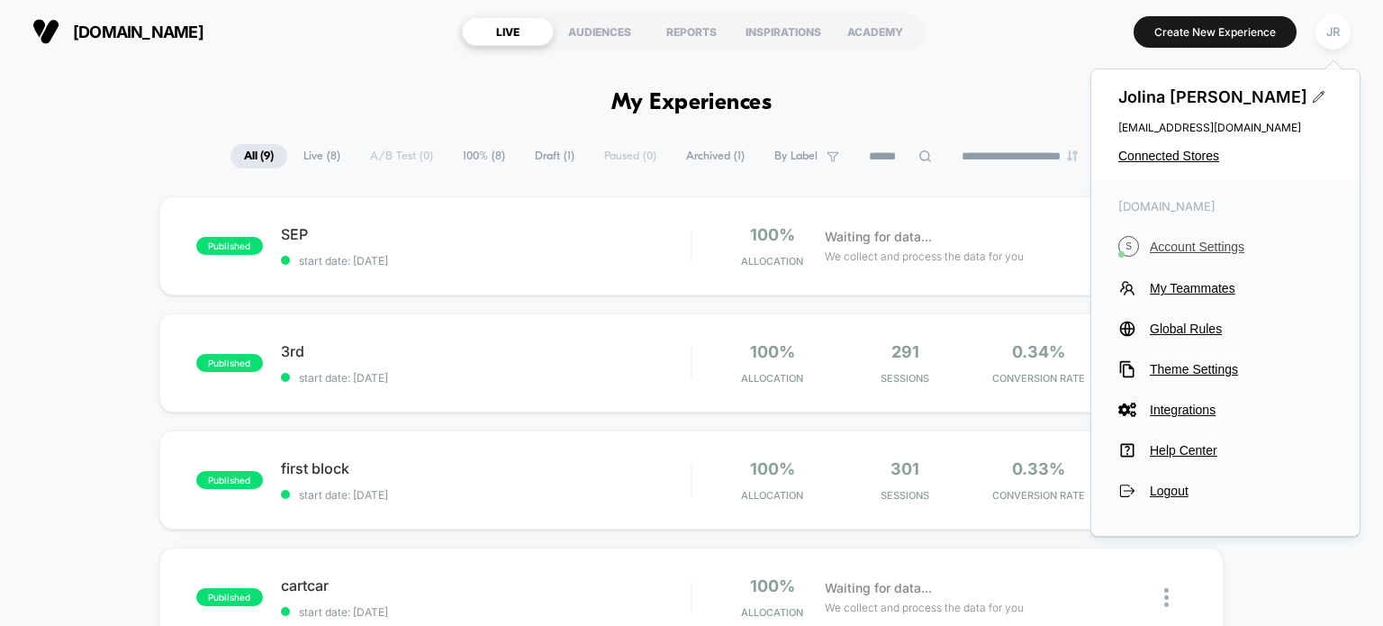
click at [1186, 246] on span "Account Settings" at bounding box center [1241, 247] width 183 height 14
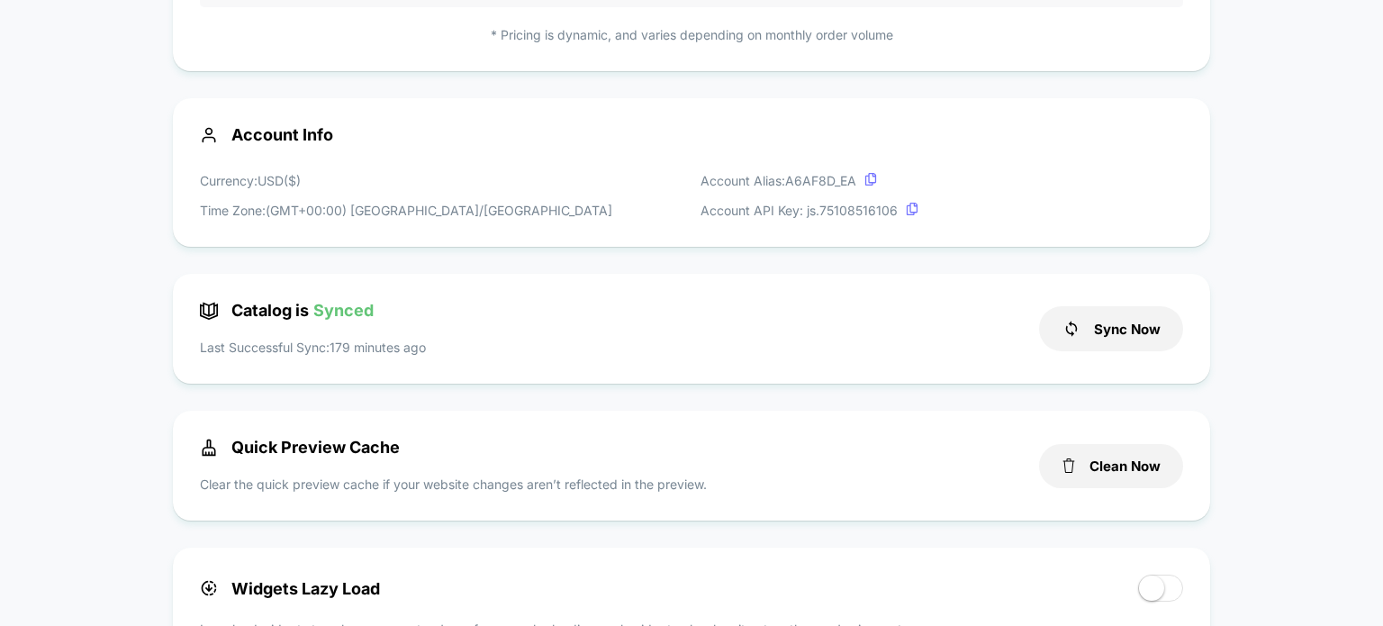
scroll to position [540, 0]
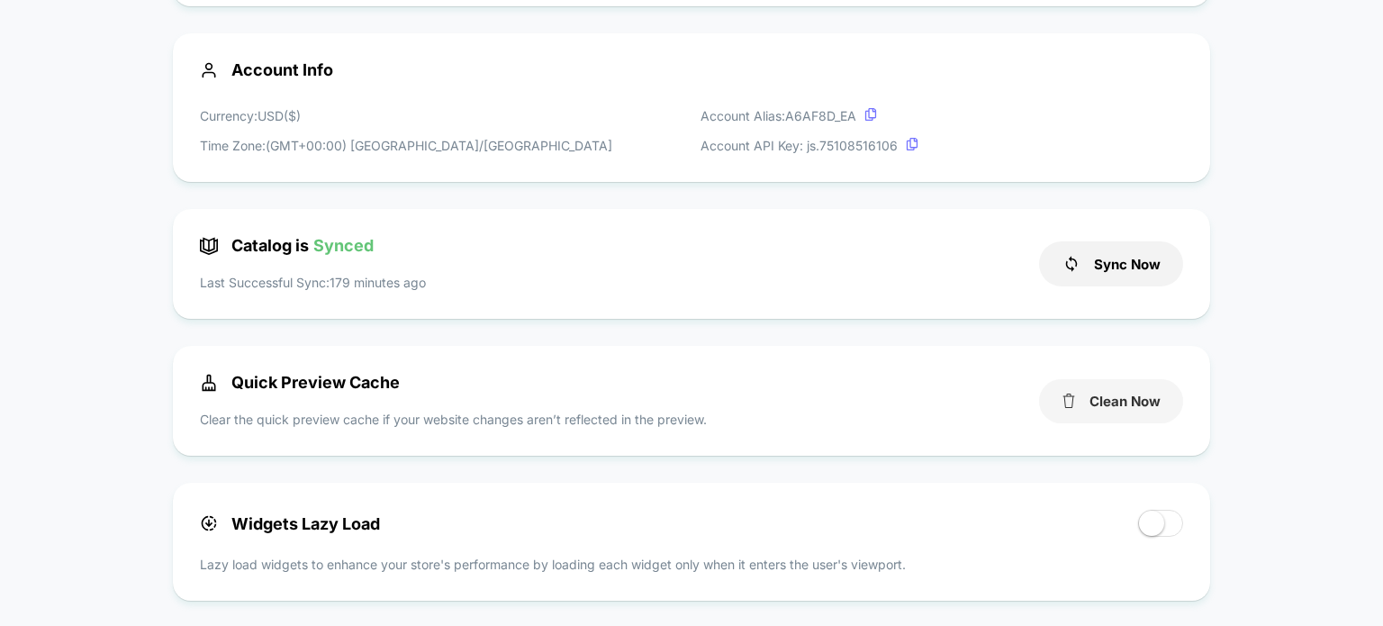
click at [1093, 396] on button "Clean Now" at bounding box center [1111, 401] width 144 height 44
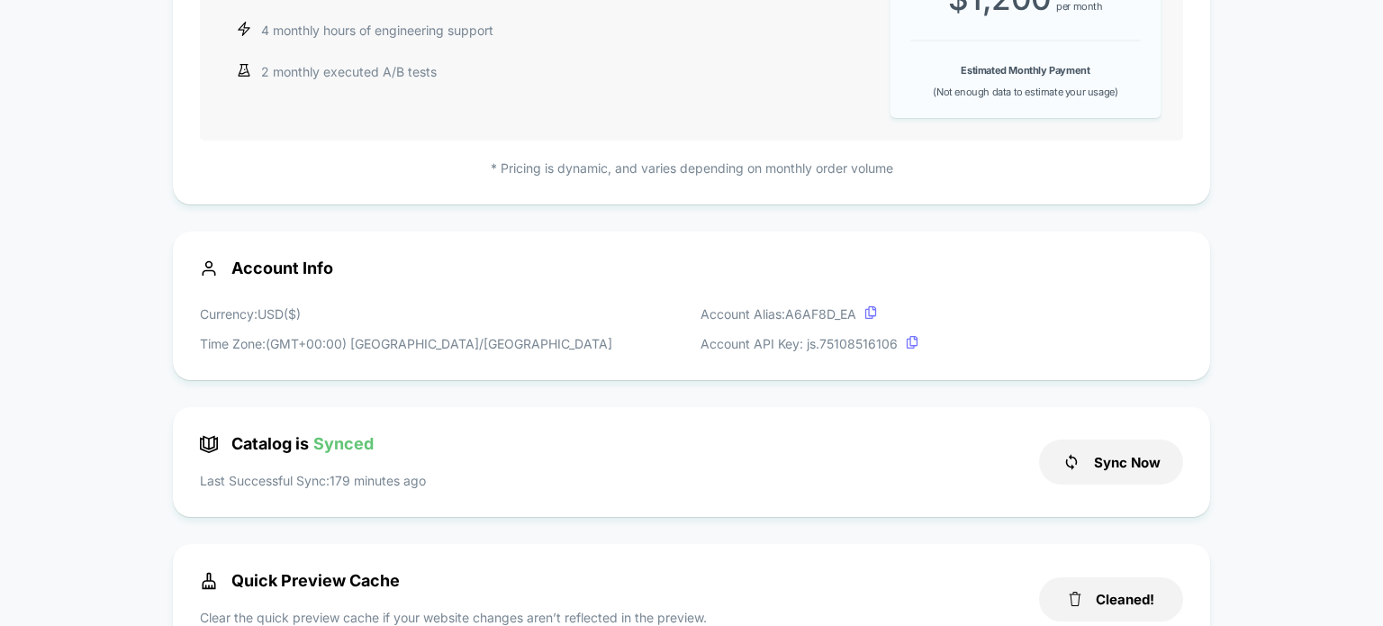
scroll to position [0, 0]
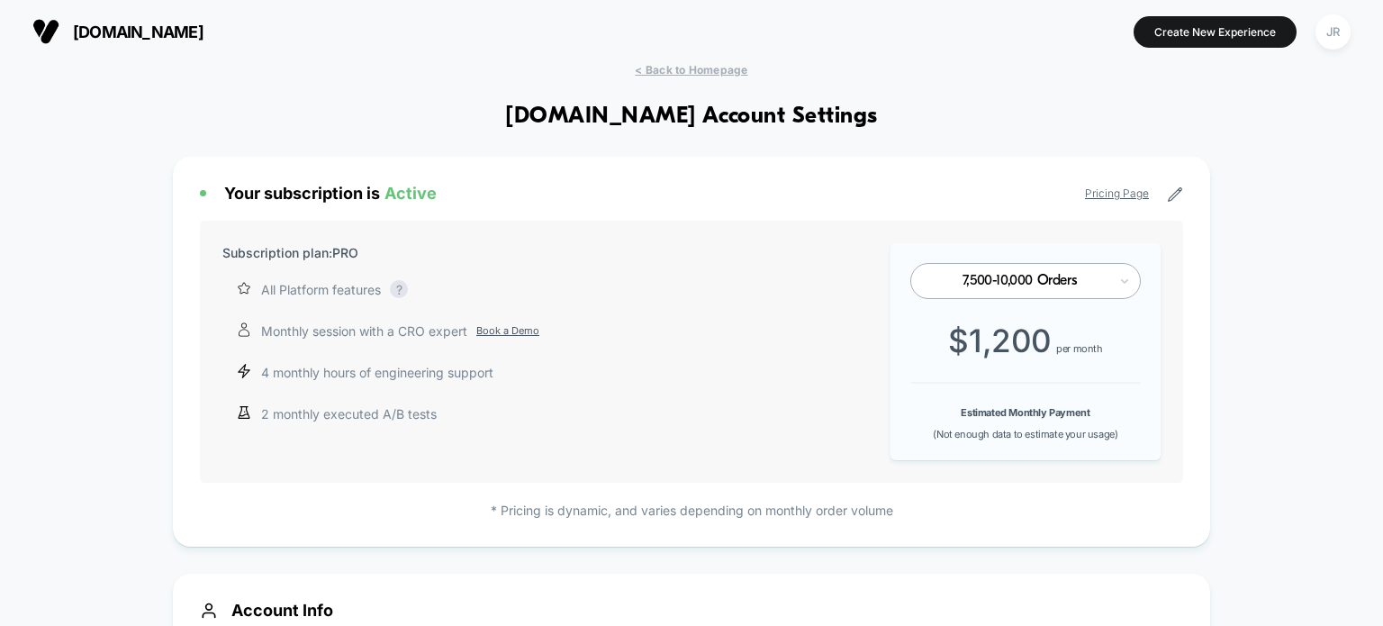
click at [131, 34] on span "simply-squishy.com" at bounding box center [138, 32] width 131 height 19
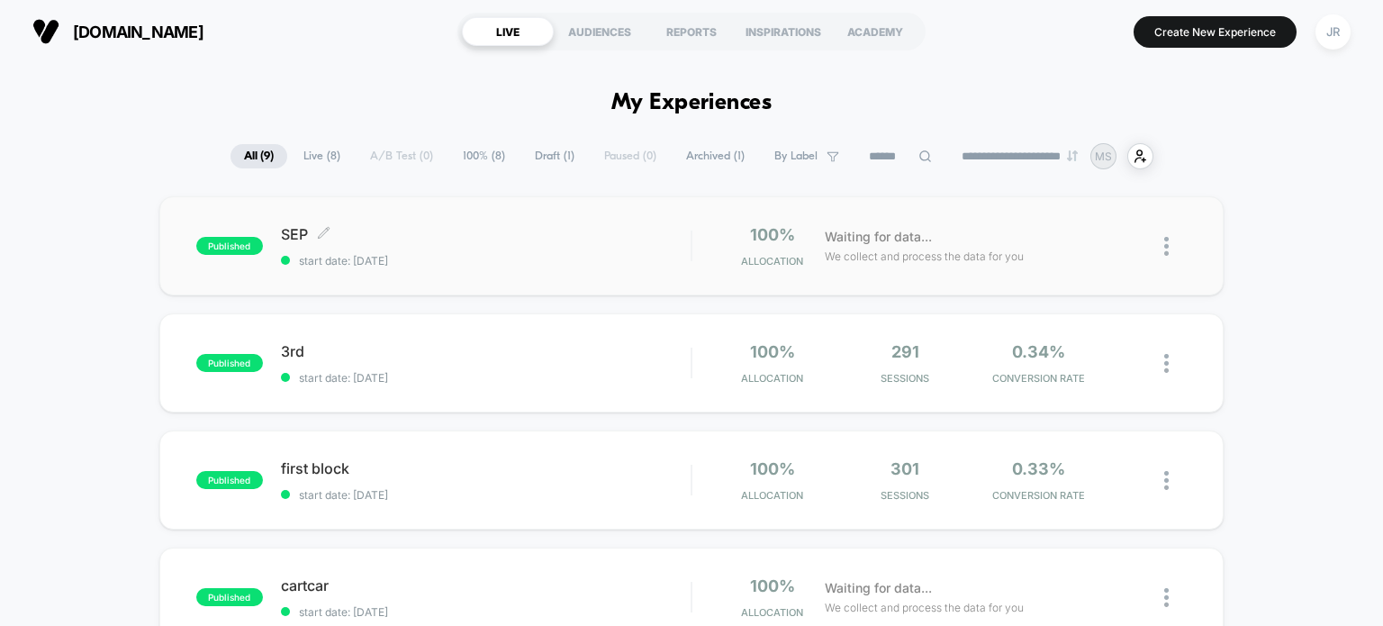
click at [470, 247] on div "SEP Click to edit experience details Click to edit experience details start dat…" at bounding box center [486, 246] width 411 height 42
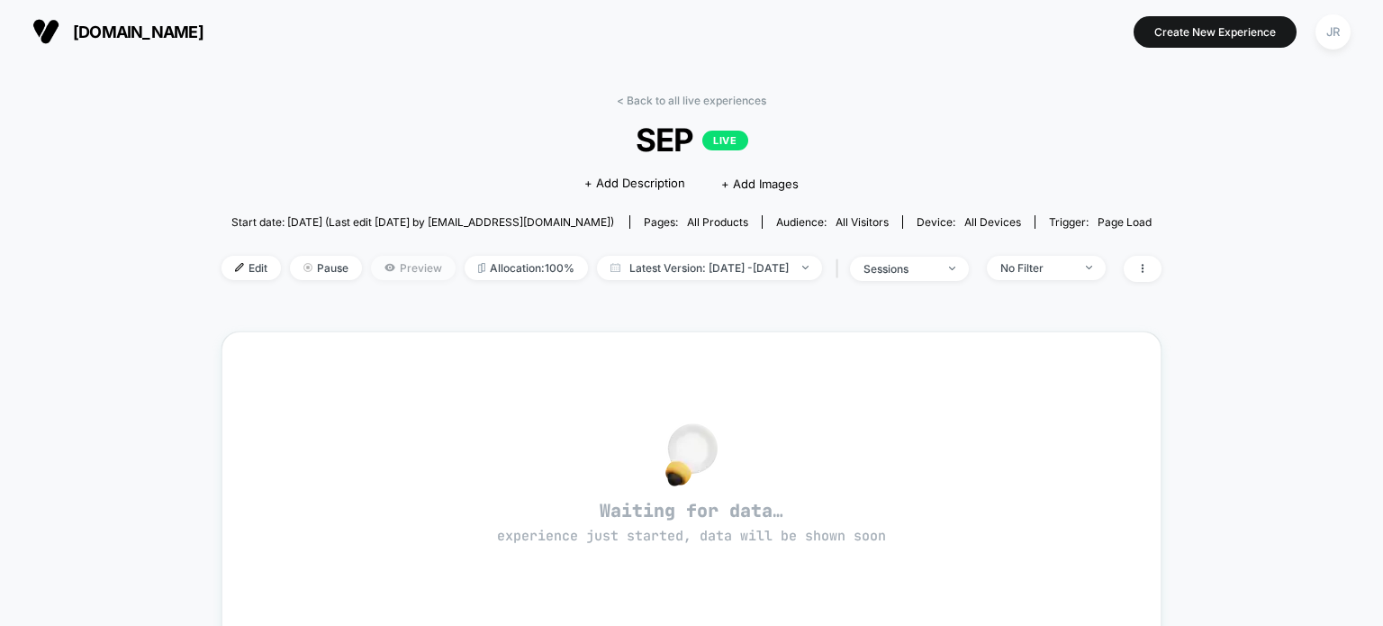
click at [386, 273] on span "Preview" at bounding box center [413, 268] width 85 height 24
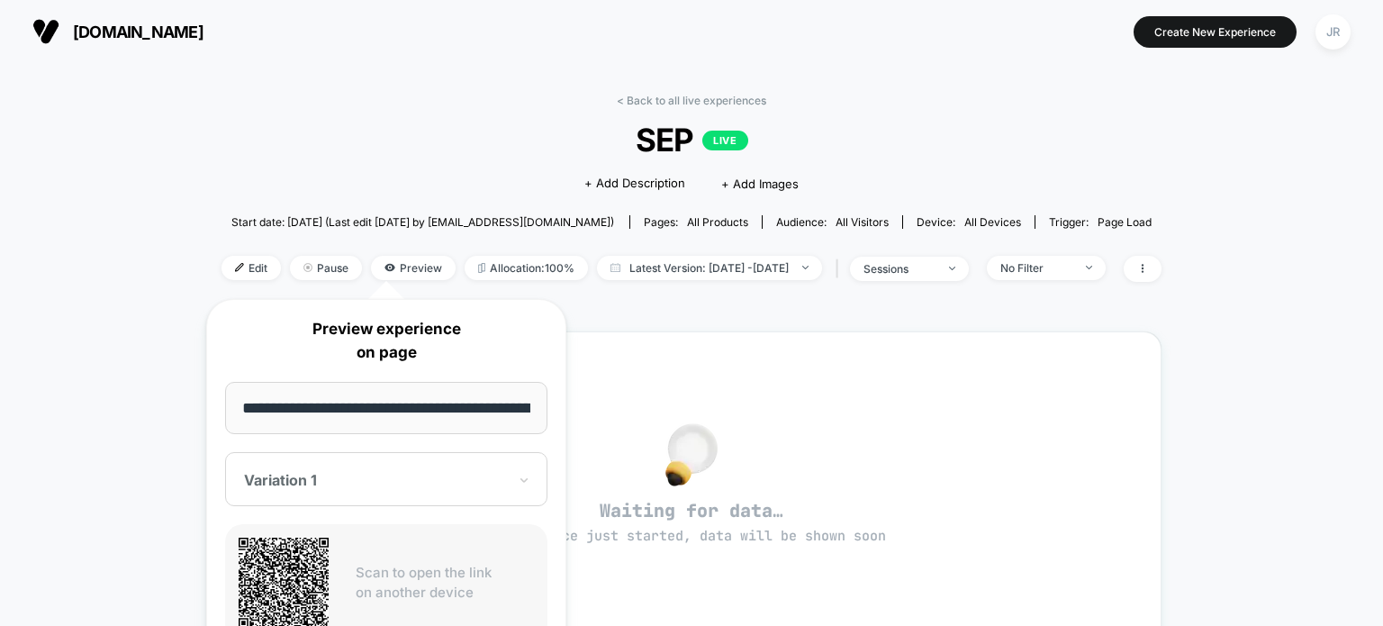
click at [447, 110] on div "< Back to all live experiences SEP LIVE Click to edit experience details + Add …" at bounding box center [692, 199] width 940 height 211
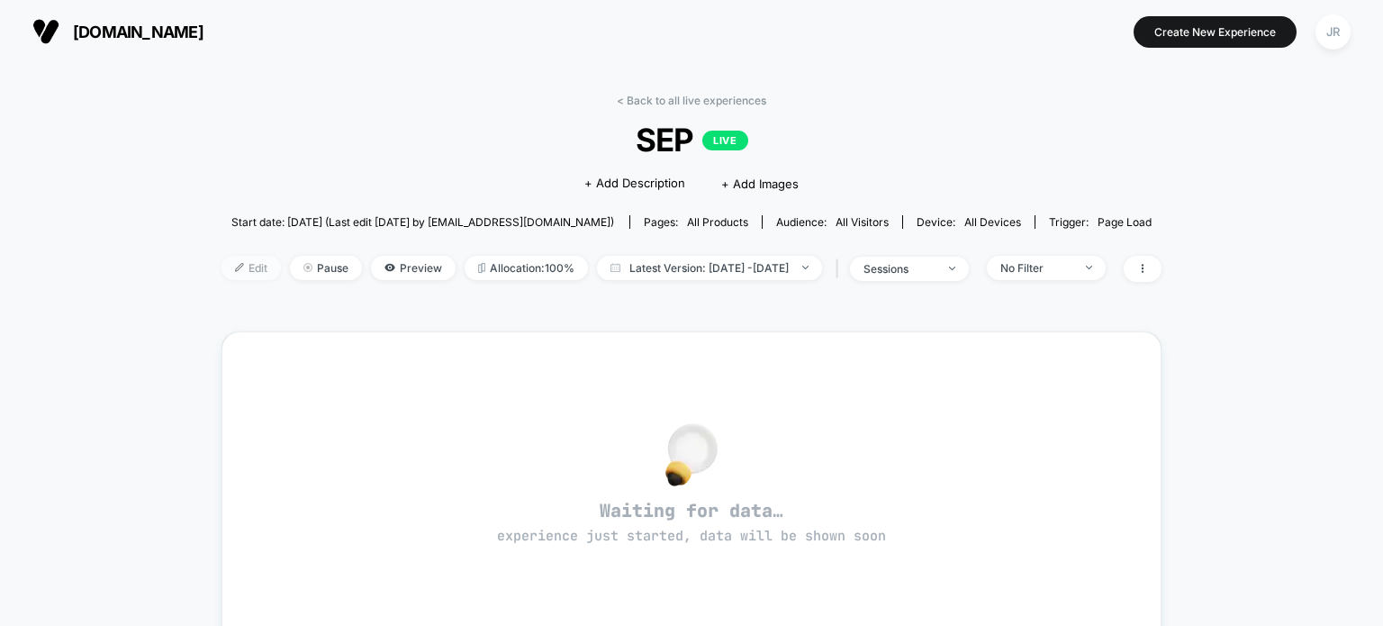
click at [238, 264] on span "Edit" at bounding box center [251, 268] width 59 height 24
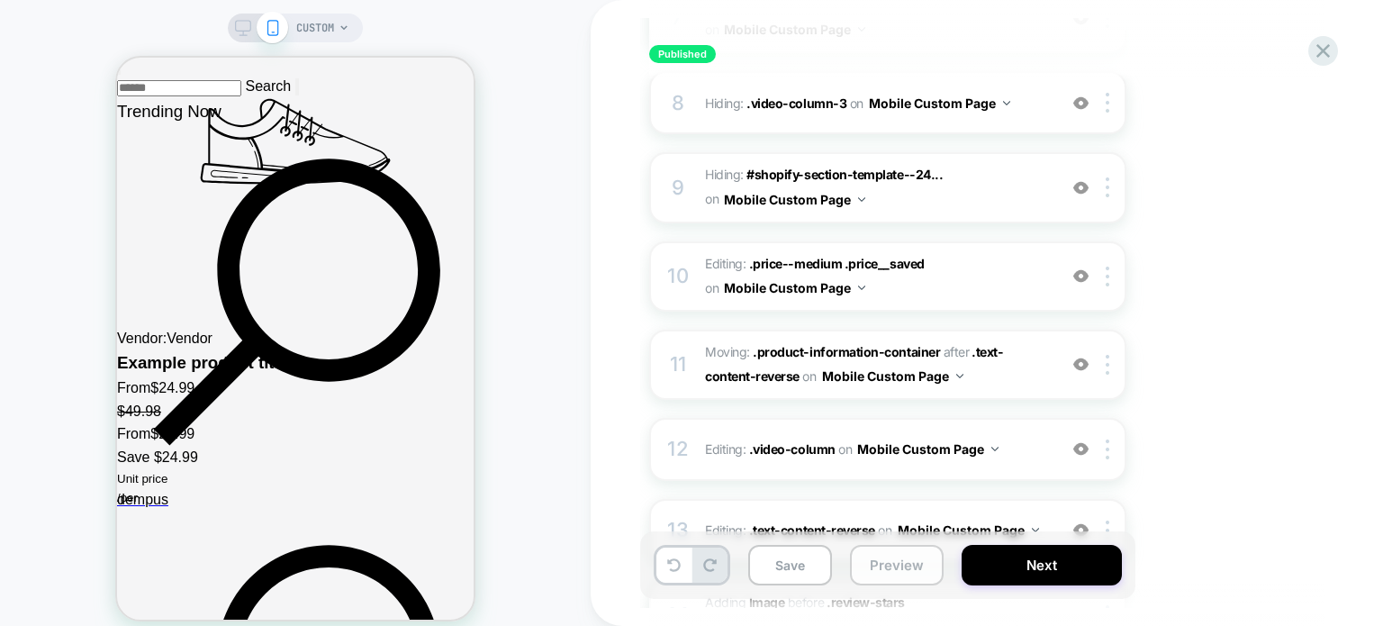
scroll to position [1080, 0]
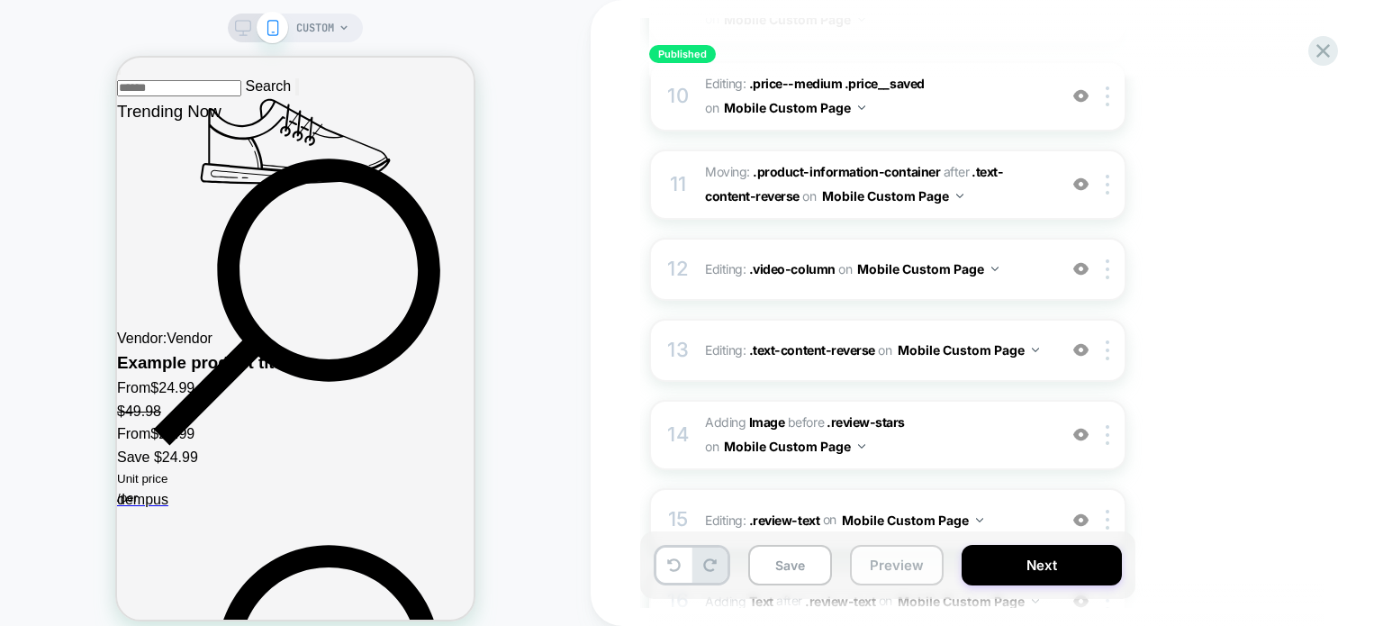
click at [882, 557] on button "Preview" at bounding box center [897, 565] width 94 height 41
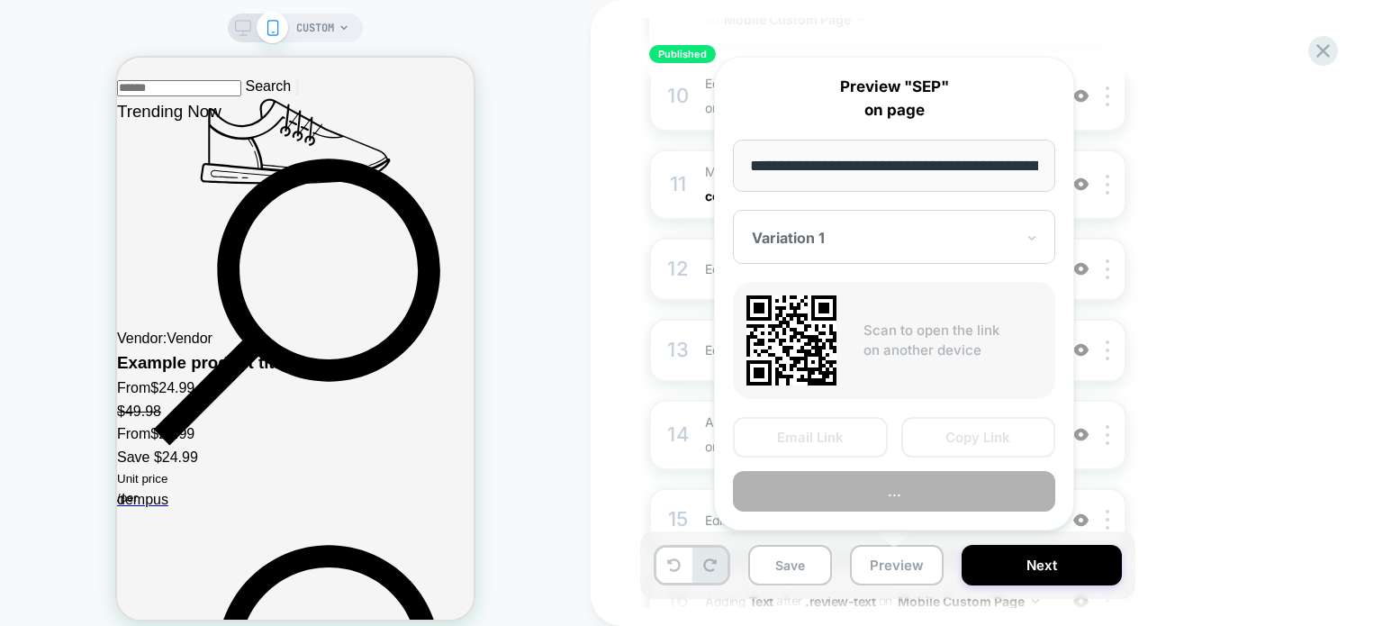
scroll to position [0, 697]
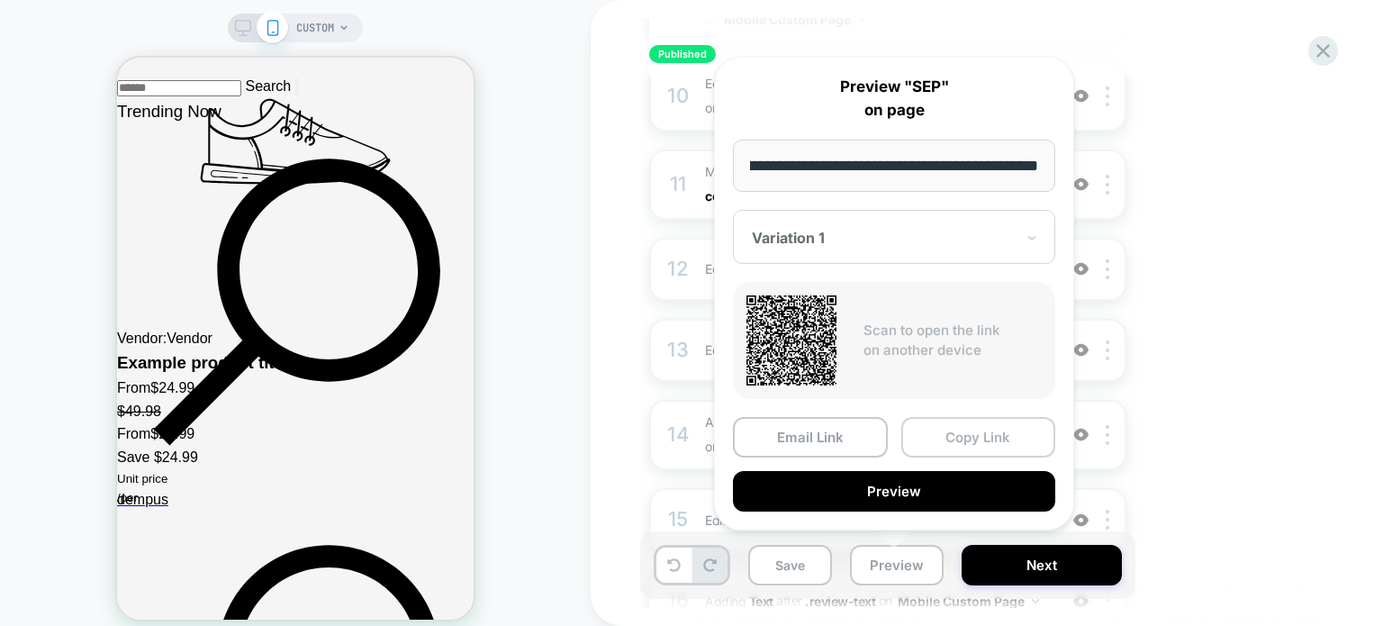
click at [964, 435] on button "Copy Link" at bounding box center [978, 437] width 155 height 41
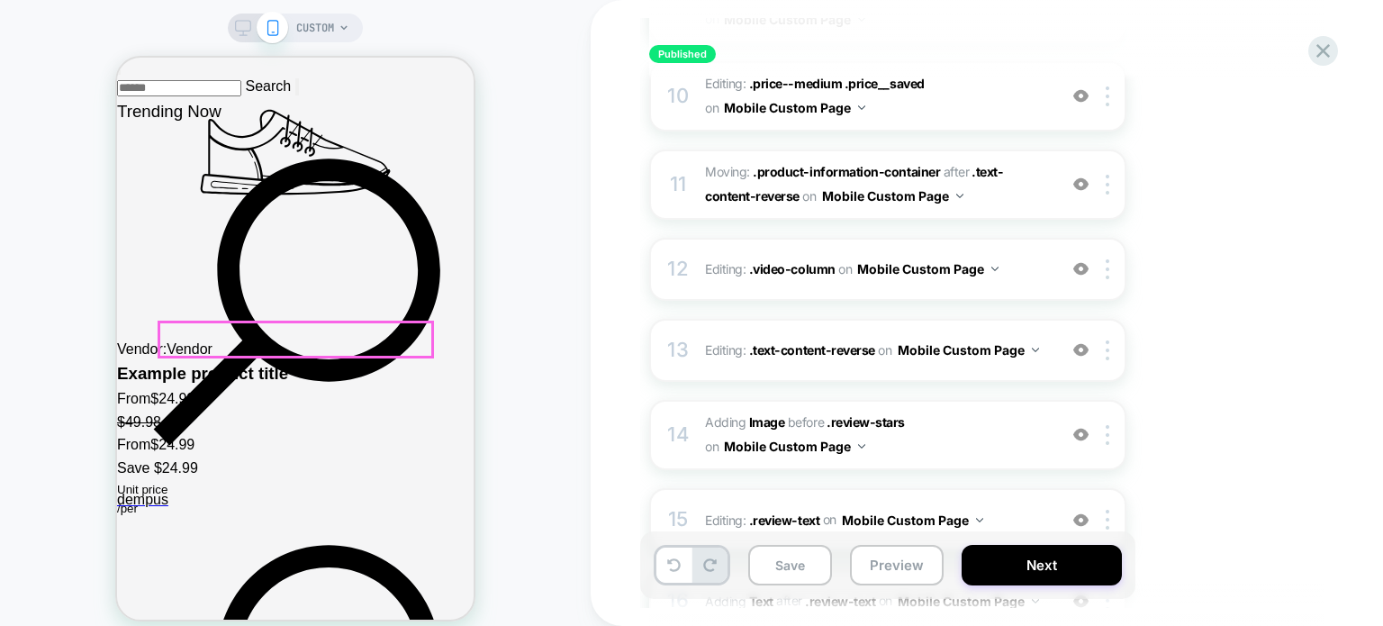
scroll to position [3267, 0]
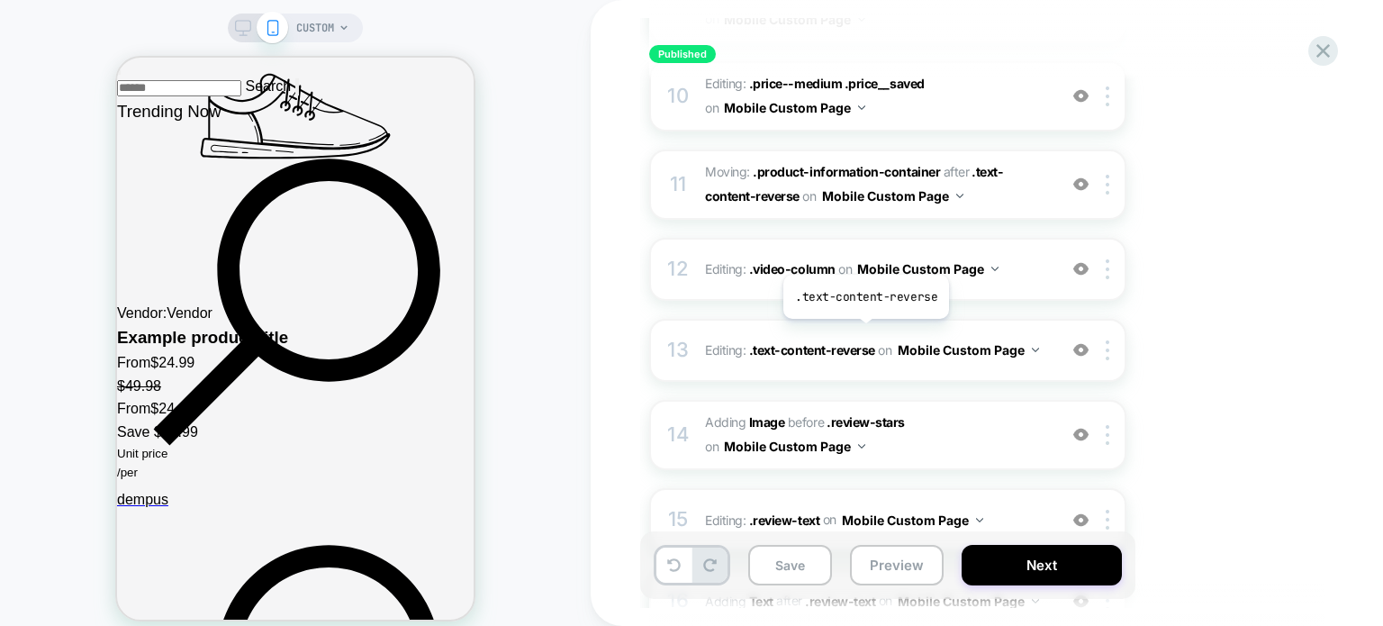
scroll to position [990, 0]
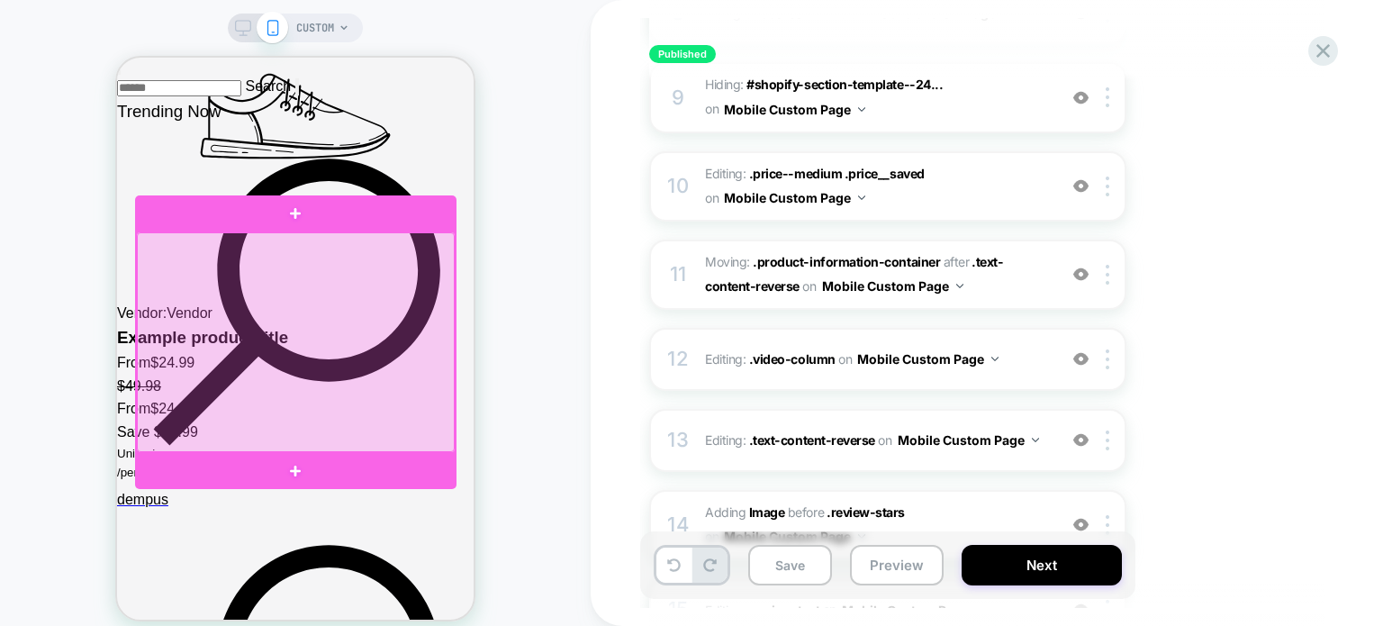
click at [308, 300] on div at bounding box center [296, 342] width 318 height 220
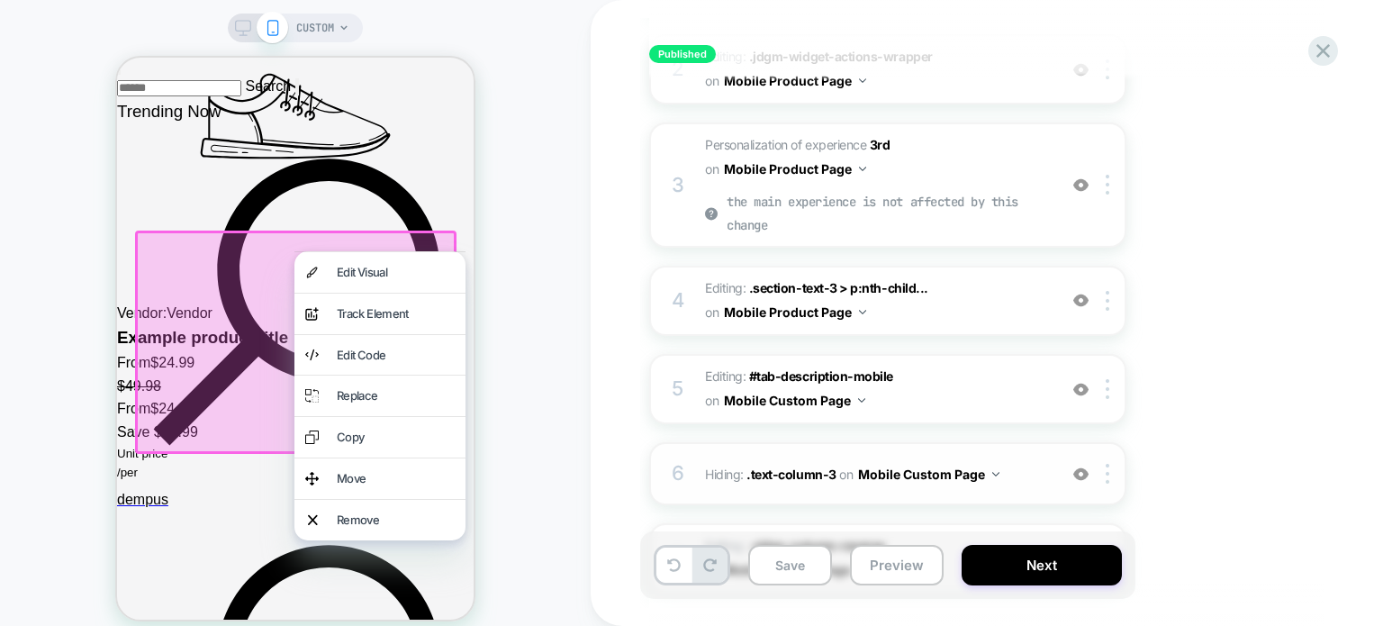
scroll to position [1288, 0]
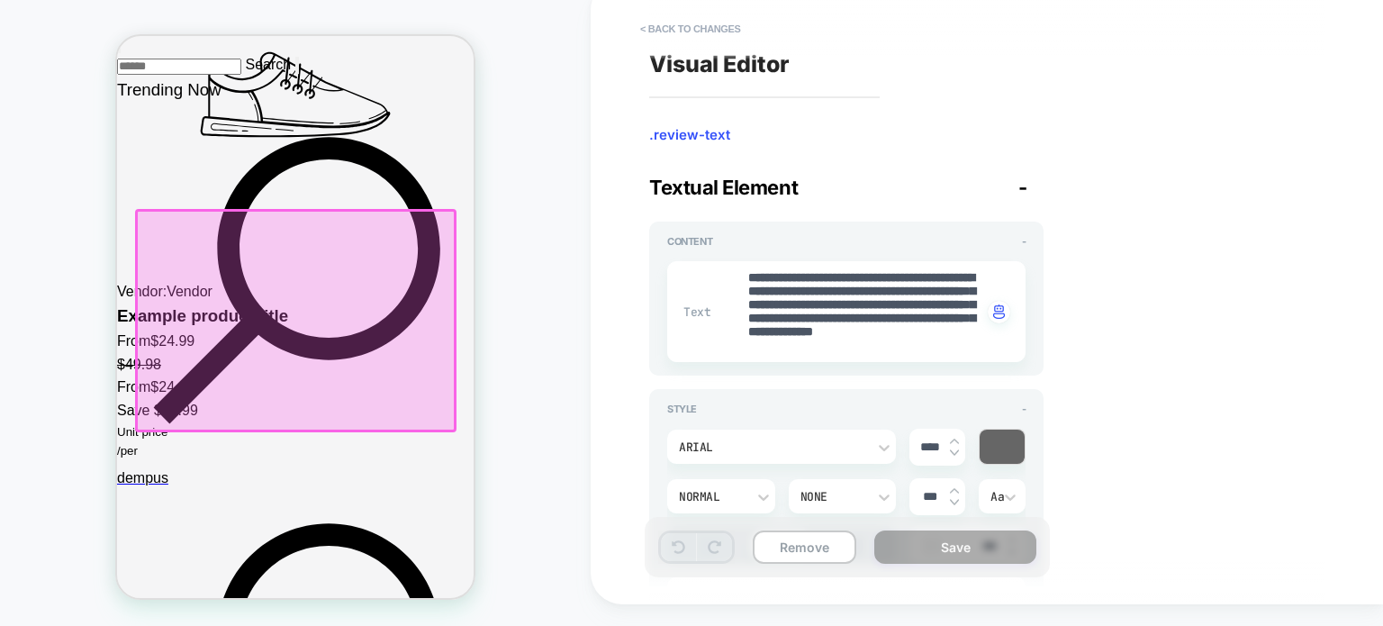
scroll to position [3929, 0]
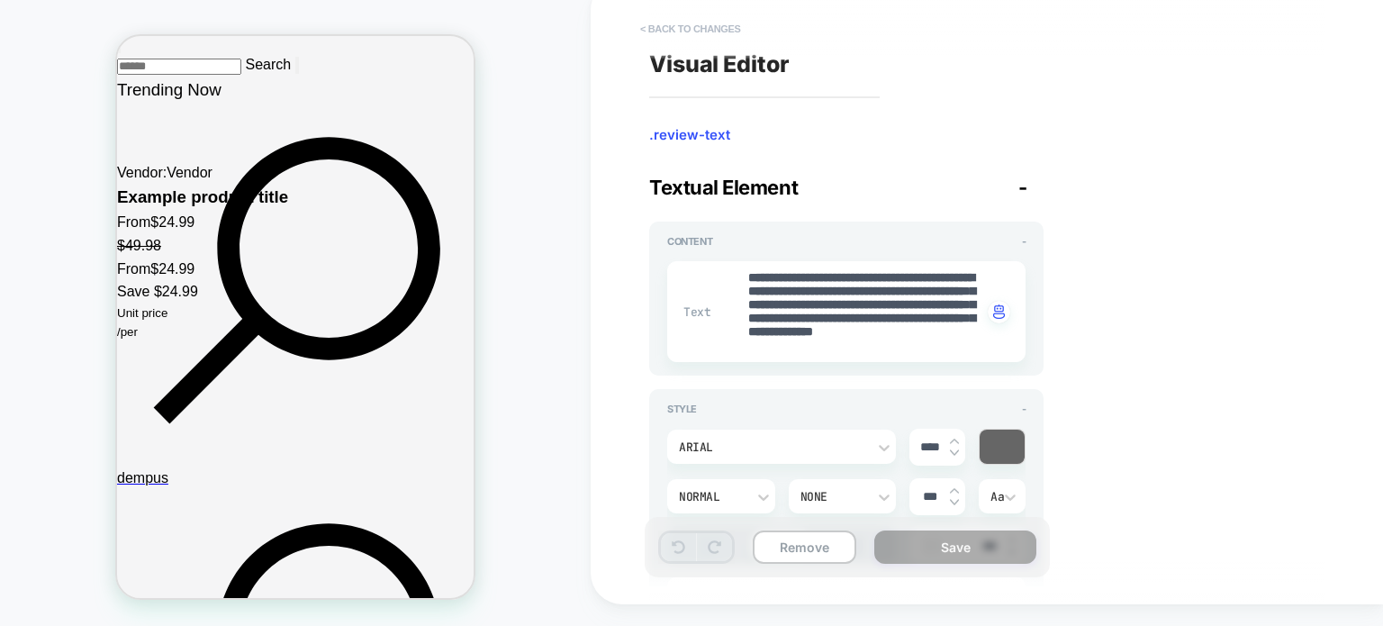
click at [642, 23] on button "< Back to changes" at bounding box center [690, 28] width 119 height 29
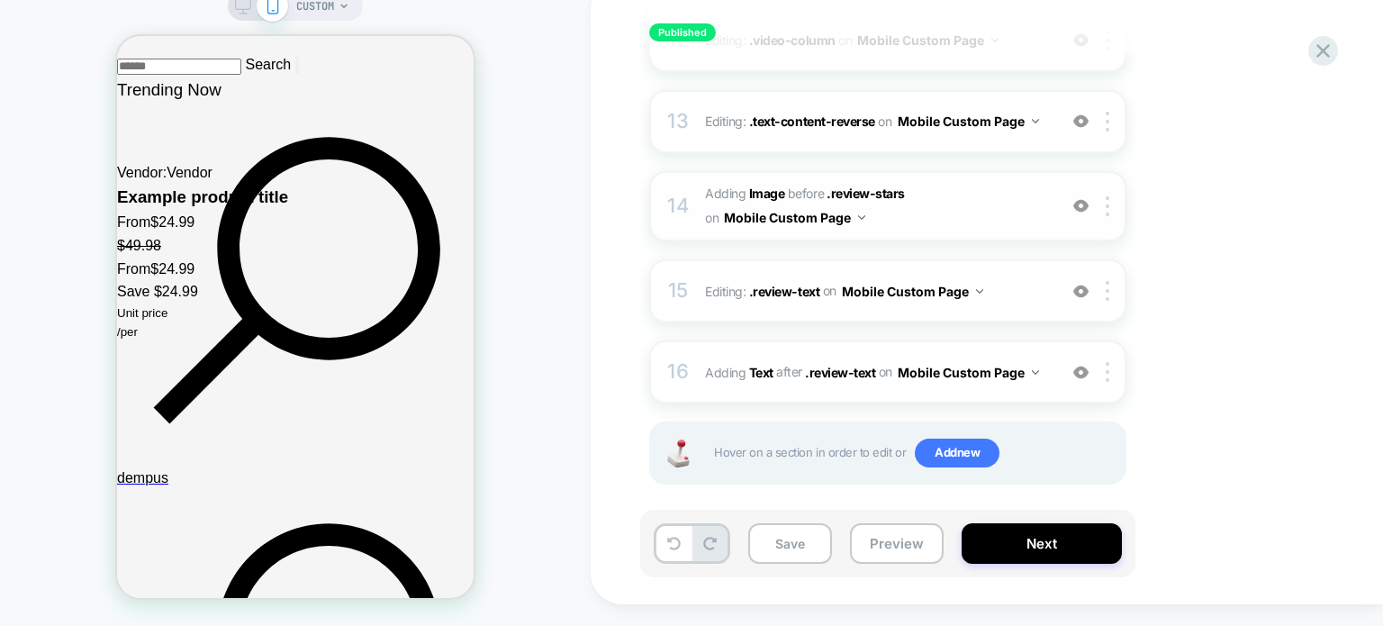
scroll to position [1198, 0]
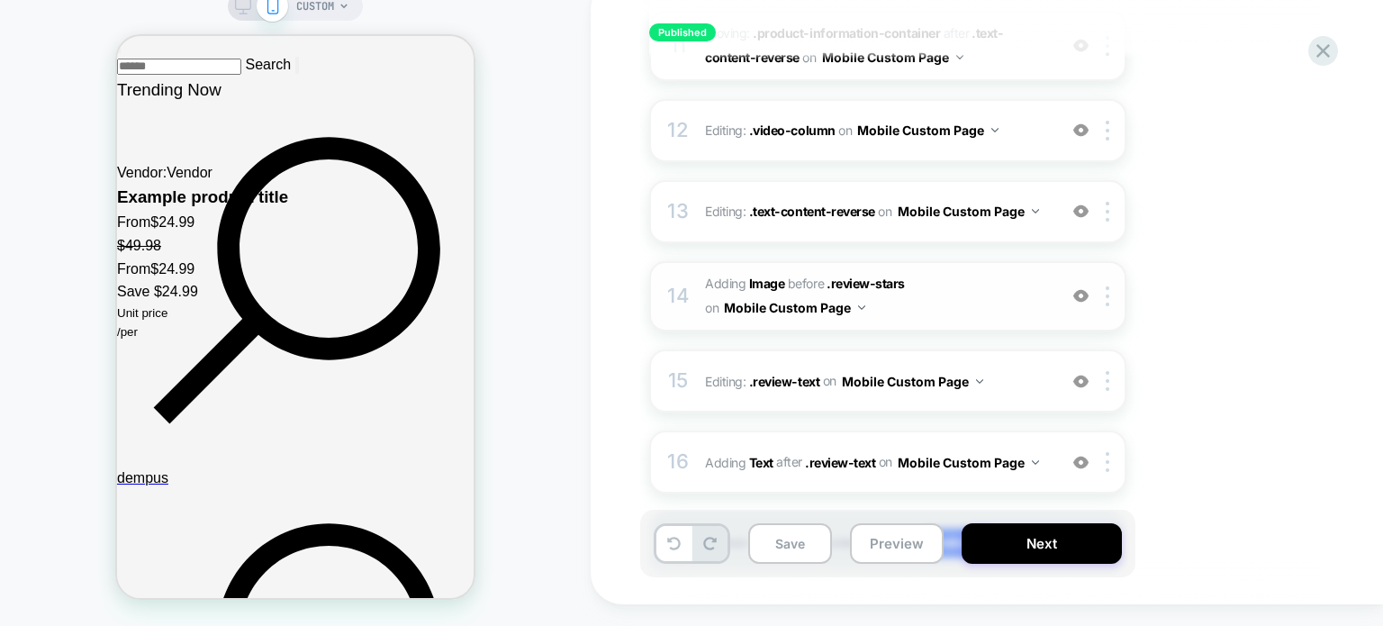
click at [916, 276] on span "#_loomi_addon_1757247658103 Adding Image BEFORE .review-stars .review-stars on …" at bounding box center [876, 296] width 343 height 49
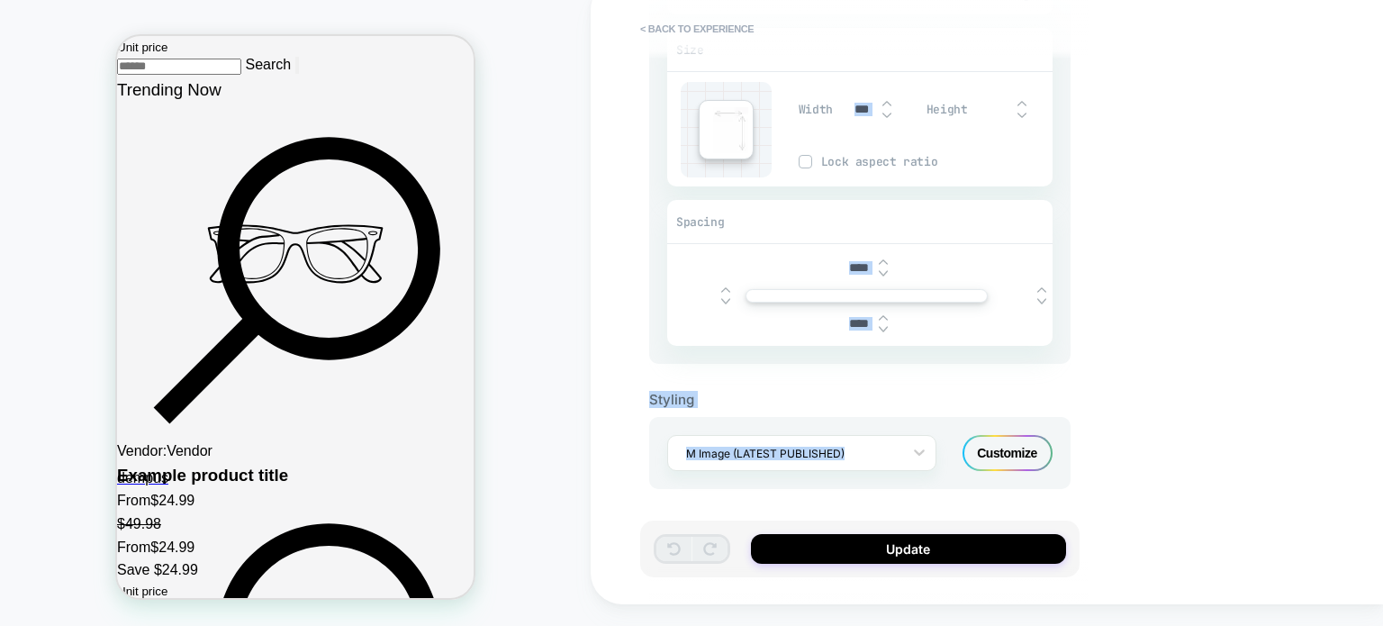
scroll to position [0, 0]
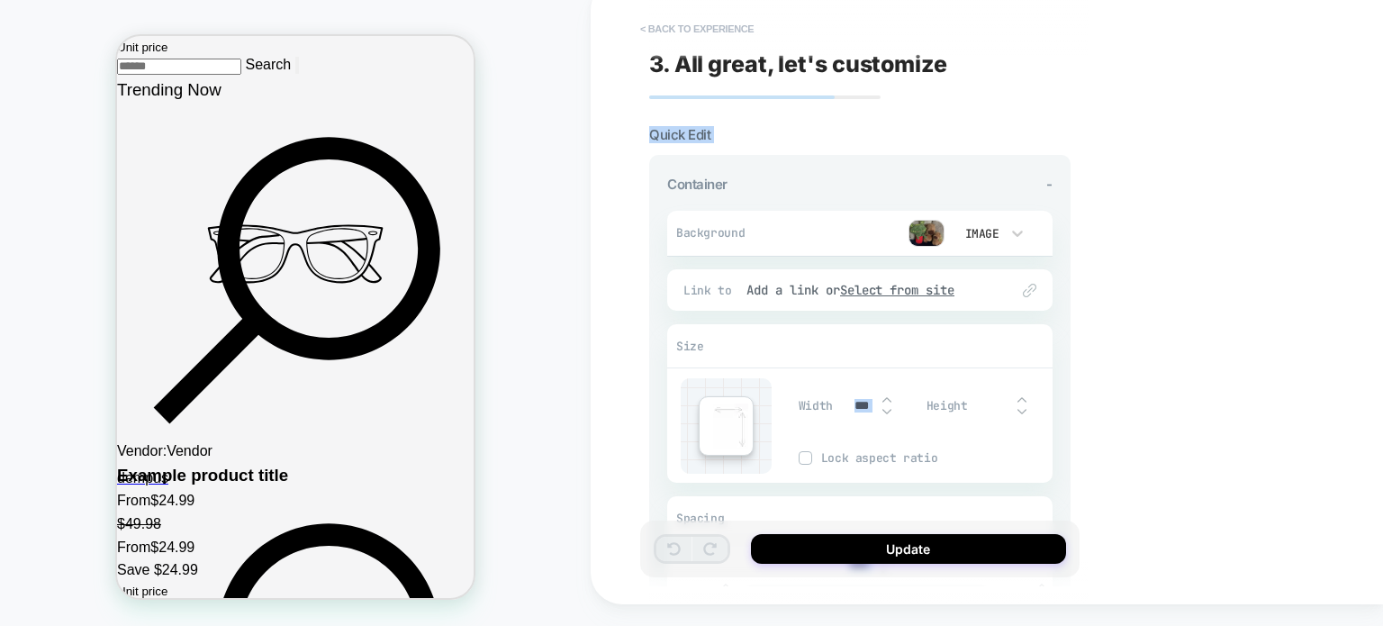
click at [0, 0] on button "< Back to experience" at bounding box center [0, 0] width 0 height 0
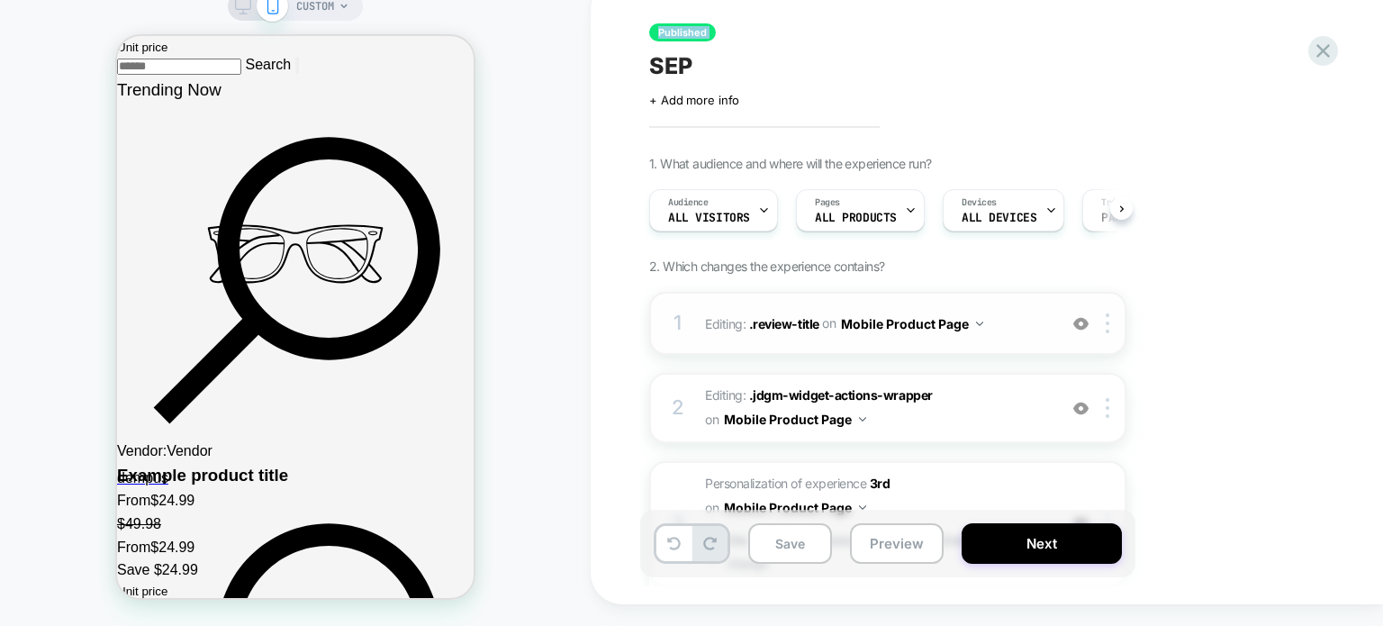
click at [1009, 328] on span "Editing : .review-title .review-title on Mobile Product Page" at bounding box center [876, 324] width 343 height 26
click at [983, 328] on span "Editing : .review-title .review-title on Mobile Product Page" at bounding box center [876, 324] width 343 height 26
click at [980, 321] on img at bounding box center [979, 323] width 7 height 5
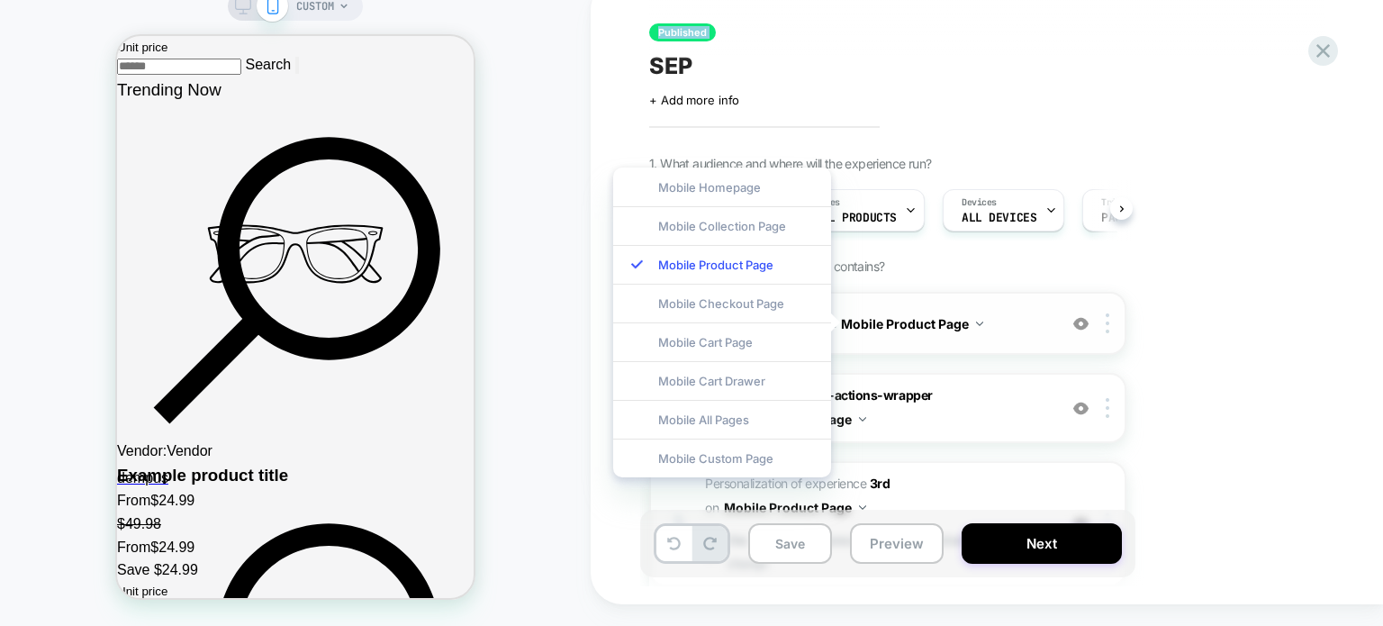
click at [1005, 326] on span "Editing : .review-title .review-title on Mobile Product Page" at bounding box center [876, 324] width 343 height 26
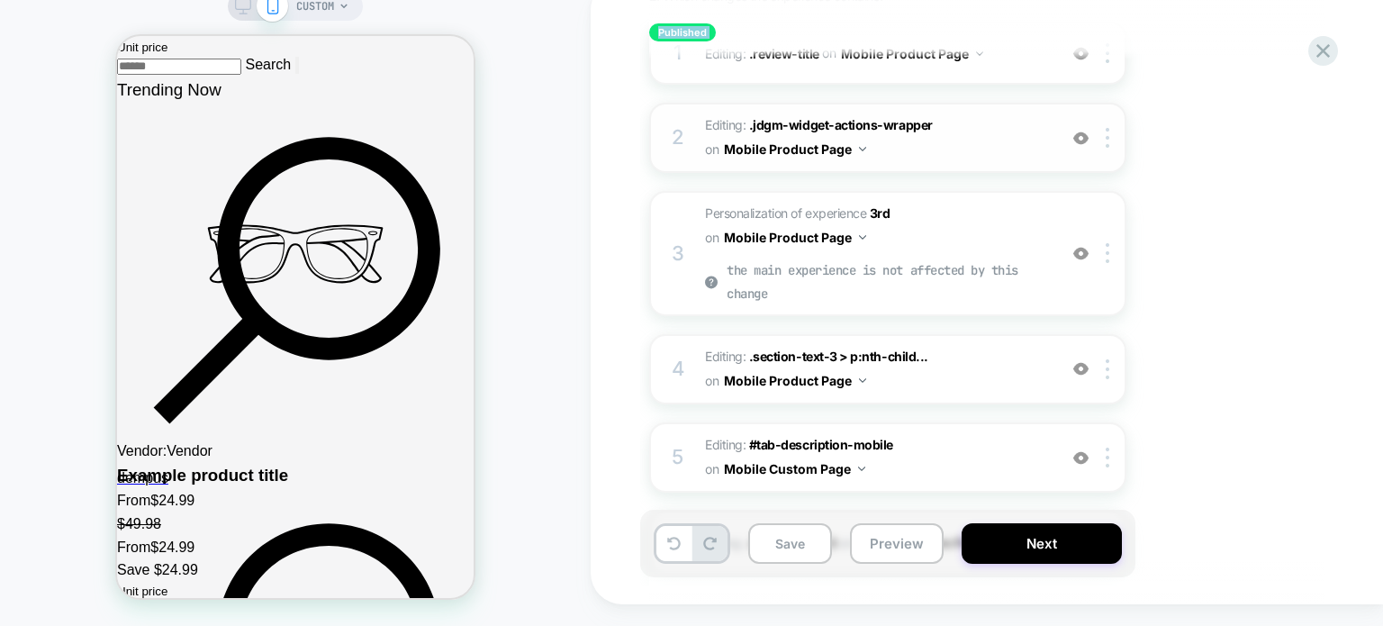
click at [936, 242] on span "Personalization of experience 3rd on Mobile Product Page the main experience is…" at bounding box center [876, 254] width 343 height 104
click at [0, 0] on button "Mobile Product Page" at bounding box center [0, 0] width 0 height 0
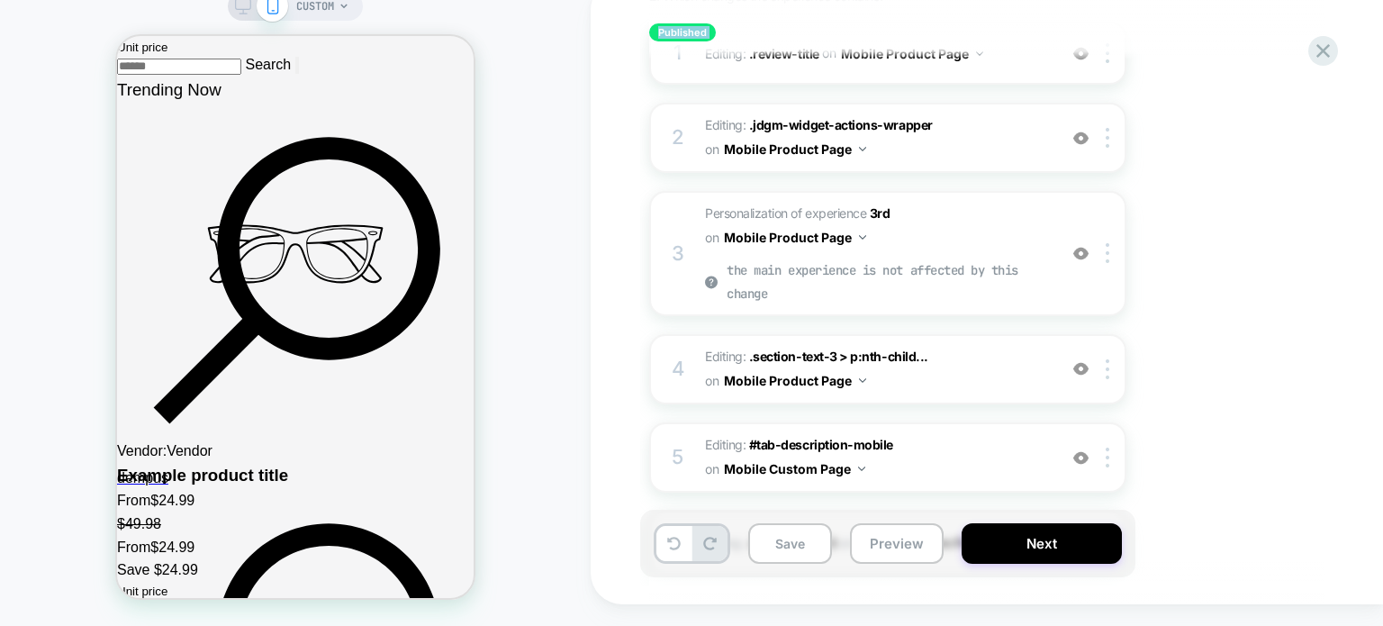
scroll to position [540, 0]
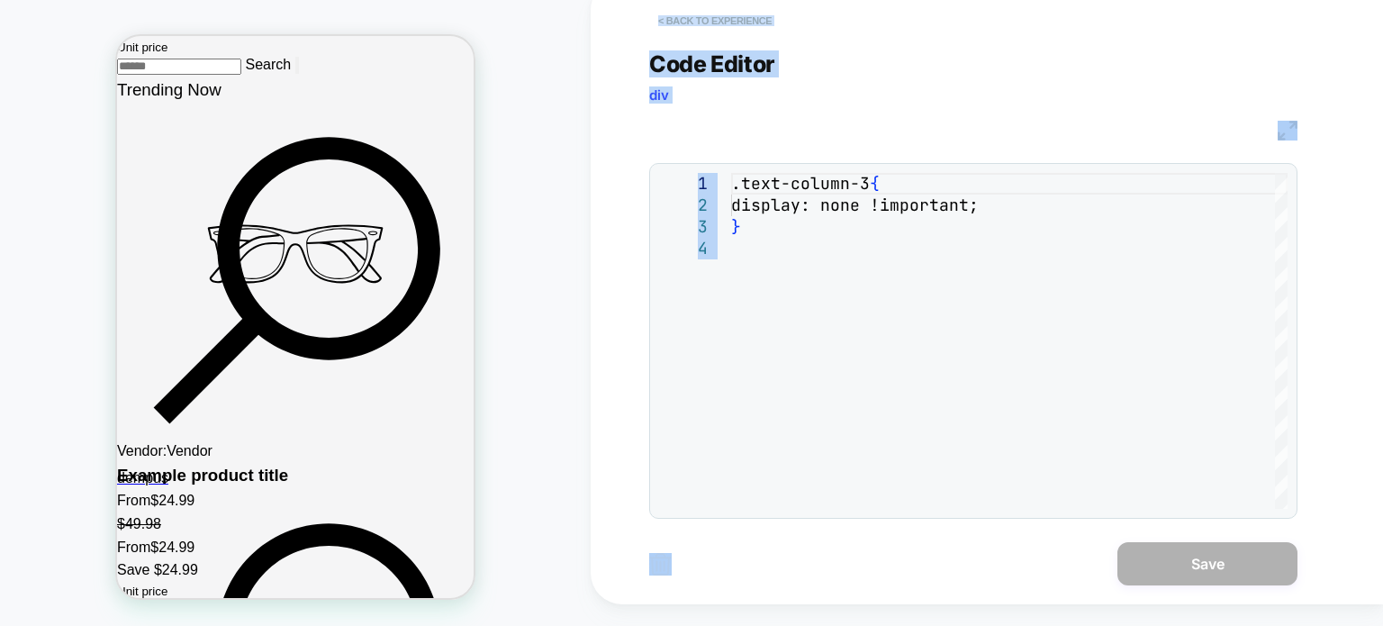
click at [660, 21] on button "< Back to experience" at bounding box center [714, 20] width 131 height 29
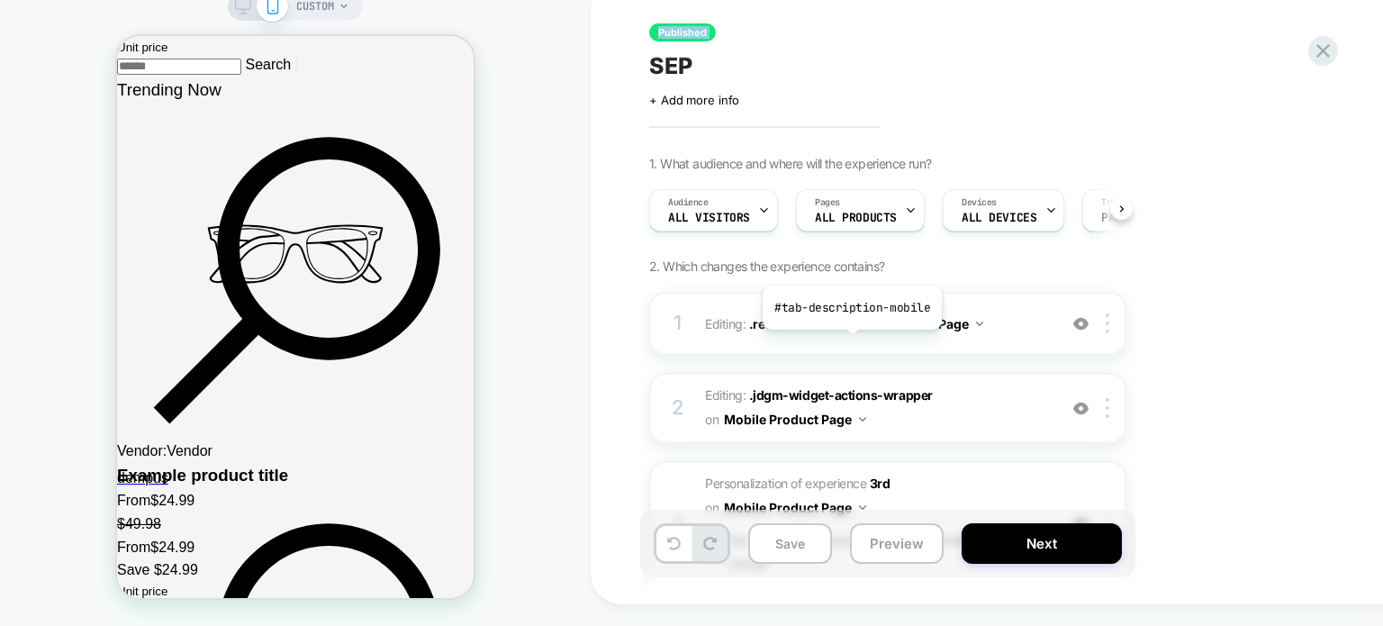
scroll to position [630, 0]
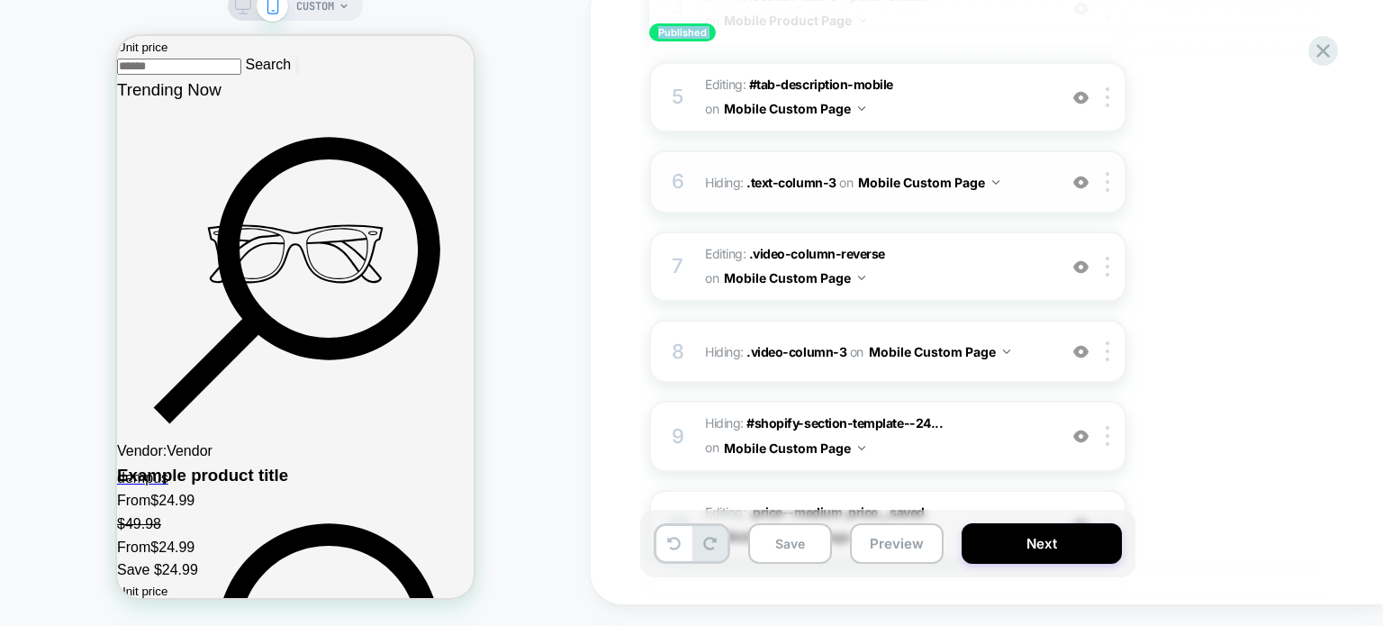
click at [1025, 177] on span "Hiding : .text-column-3 .text-column-3 on Mobile Custom Page" at bounding box center [876, 182] width 343 height 26
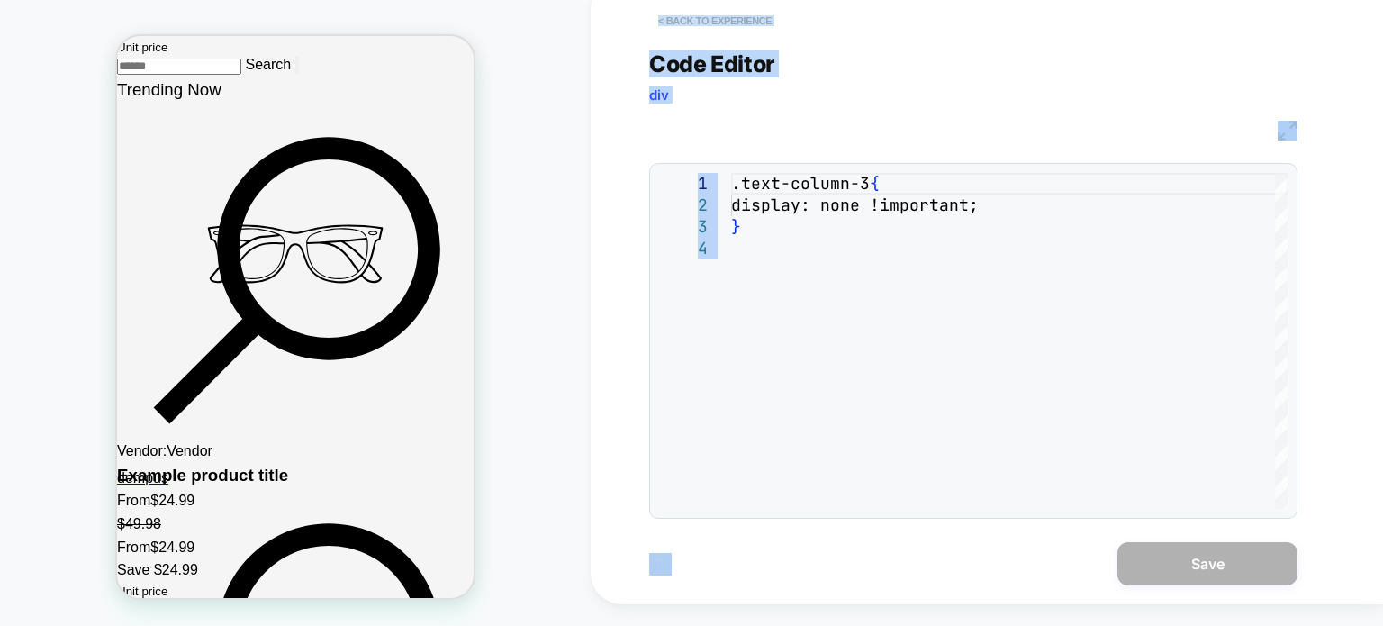
click at [660, 17] on button "< Back to experience" at bounding box center [714, 20] width 131 height 29
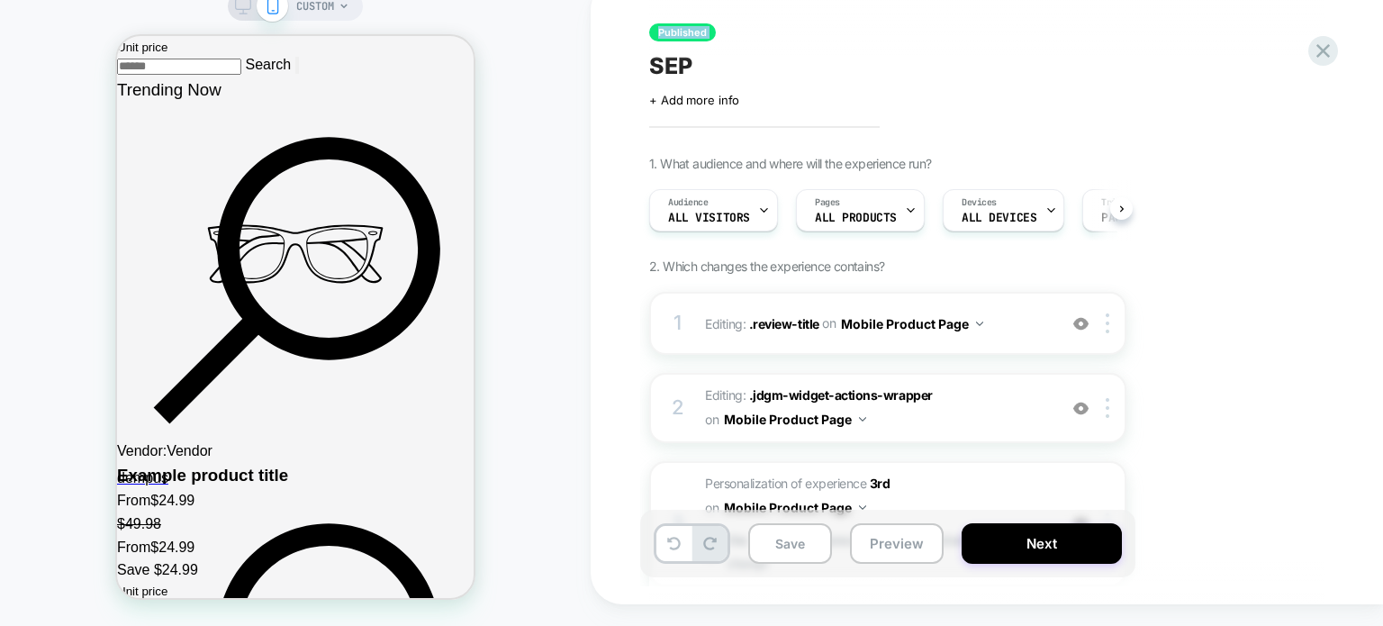
scroll to position [540, 0]
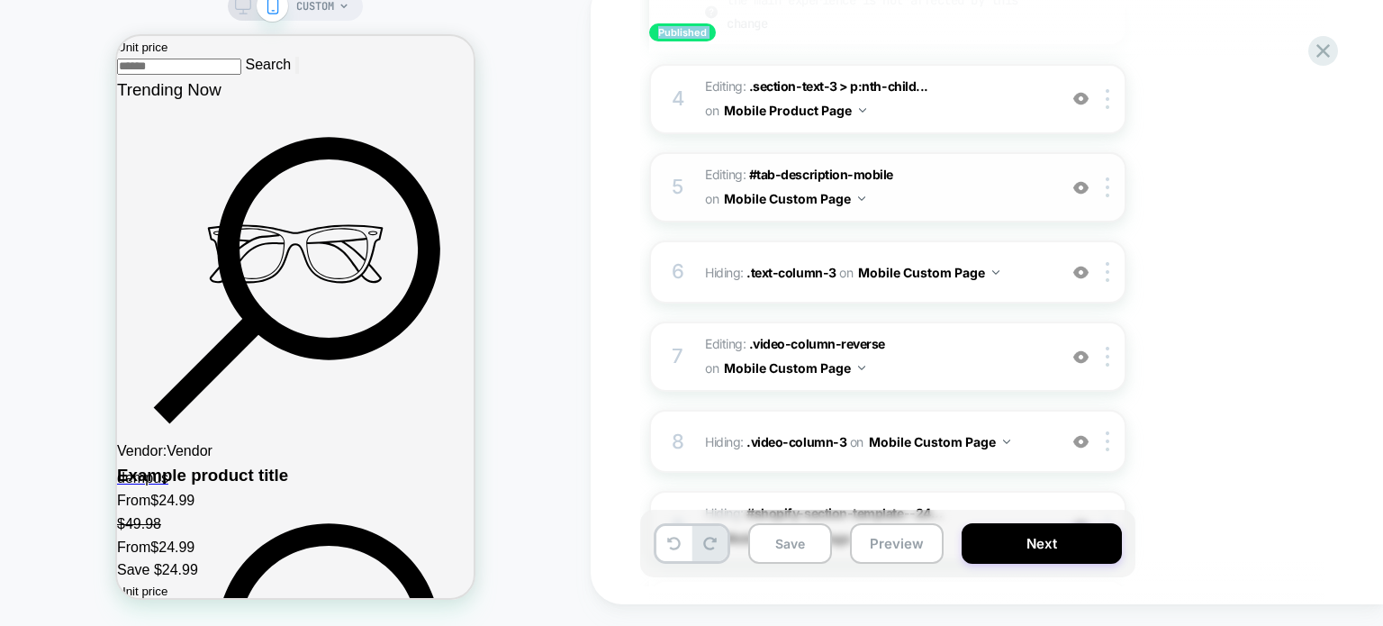
click at [944, 193] on span "Editing : #tab-description-mobile #tab-description-mobile on Mobile Custom Page" at bounding box center [876, 187] width 343 height 49
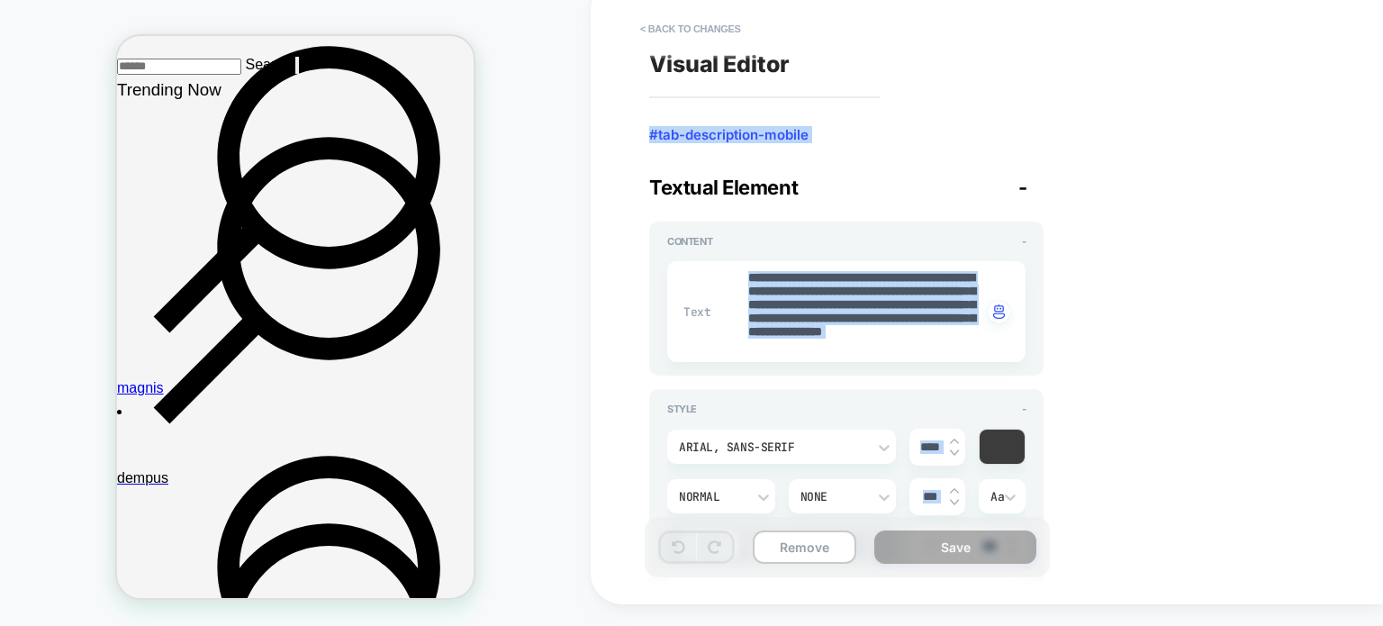
scroll to position [954, 0]
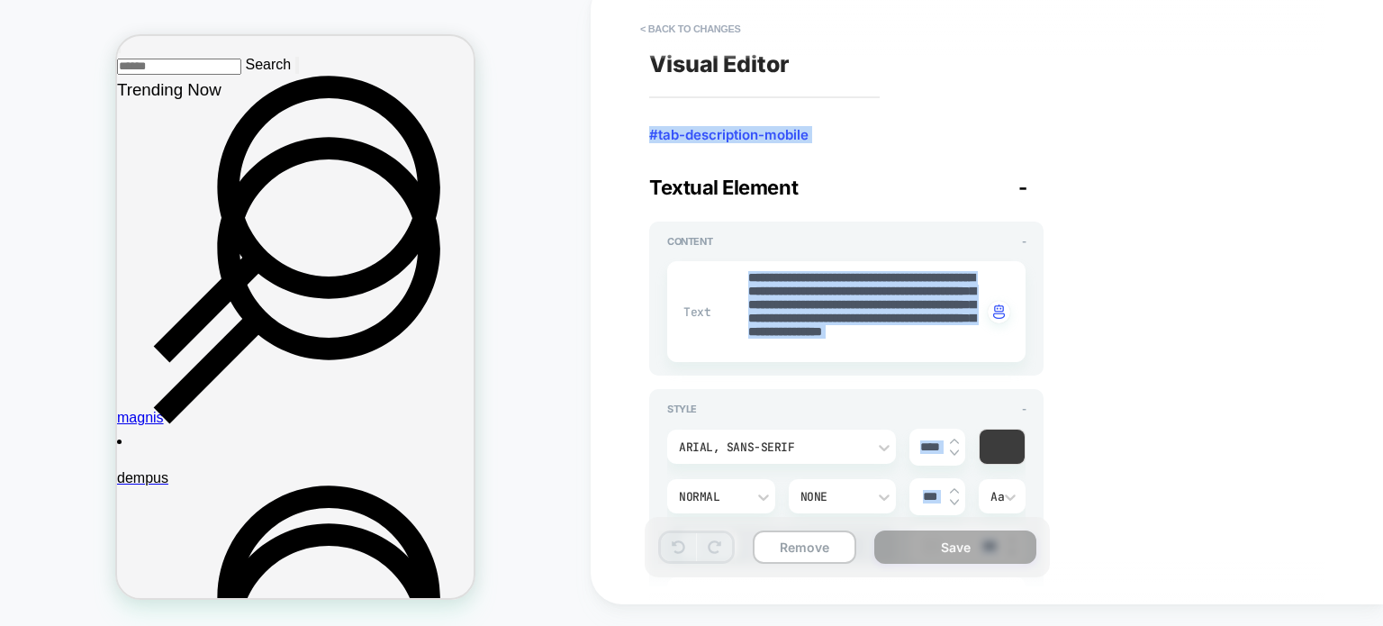
click at [1146, 298] on div "**********" at bounding box center [977, 291] width 675 height 590
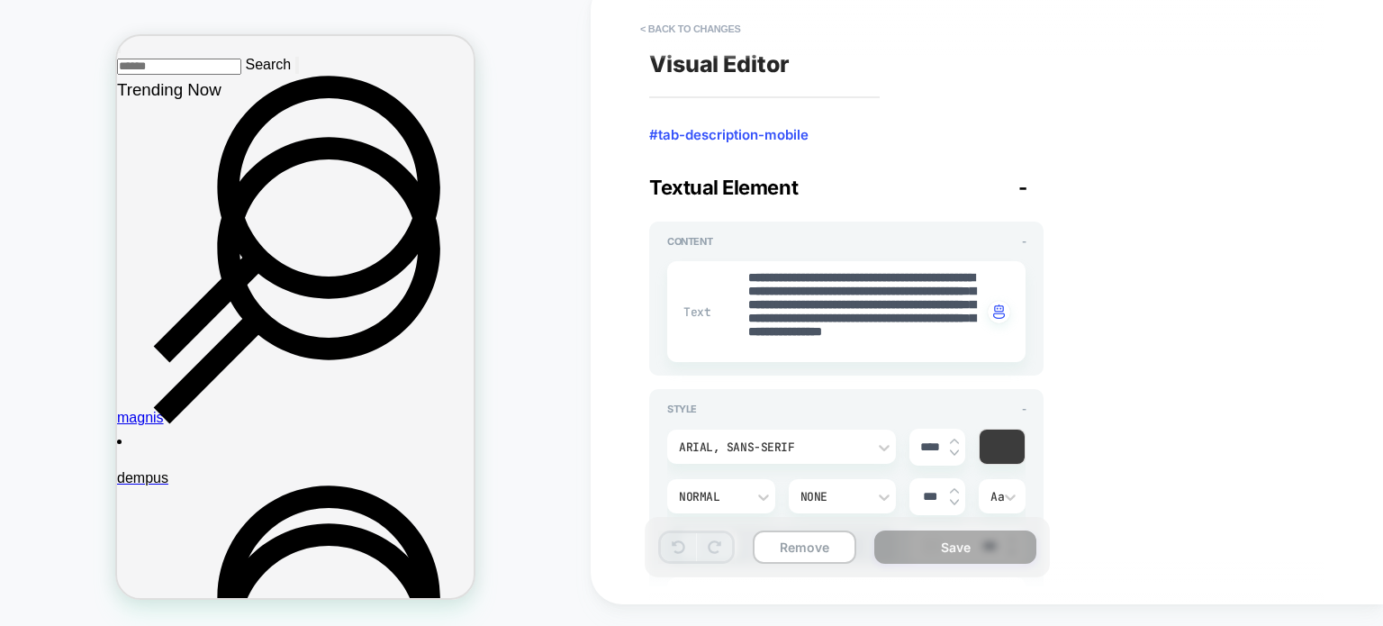
type textarea "*"
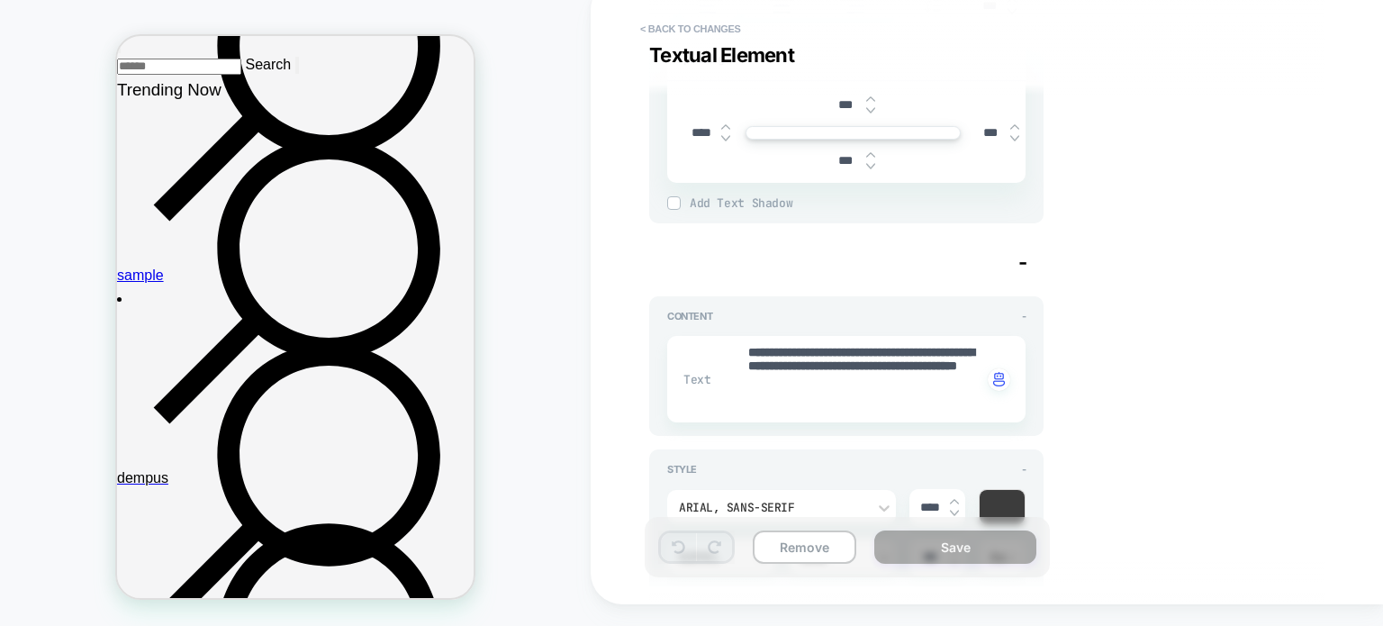
scroll to position [270, 0]
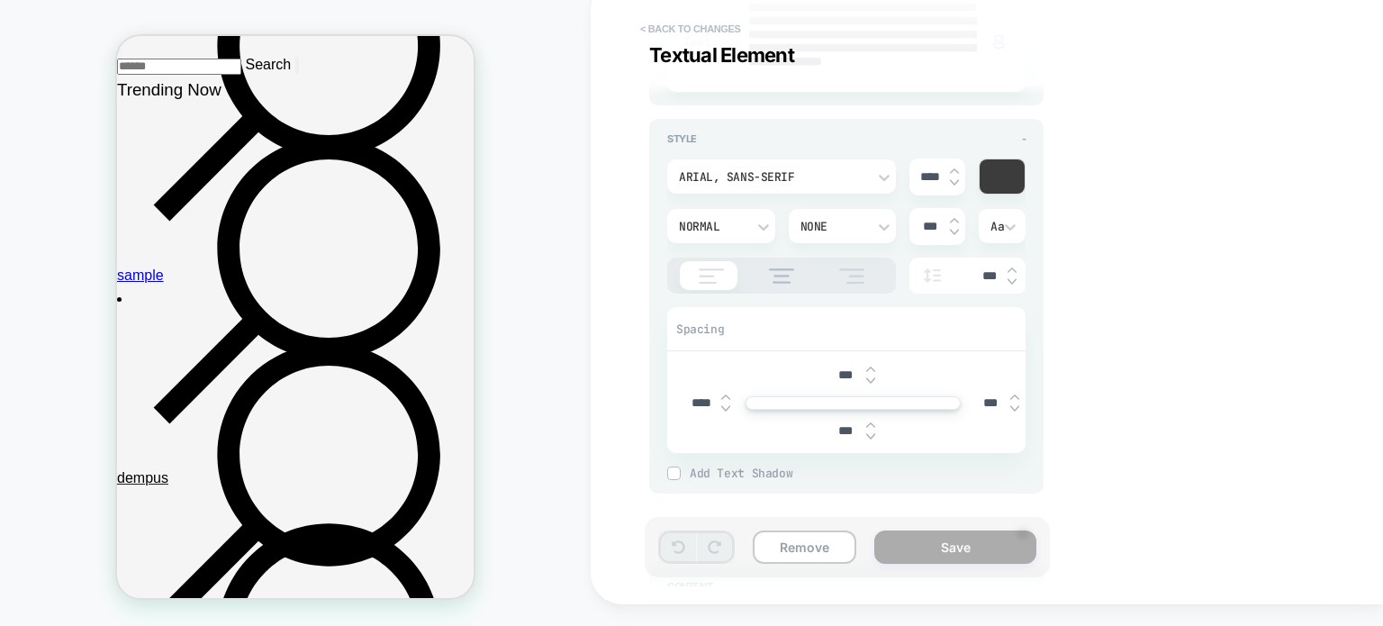
click at [641, 28] on button "< Back to changes" at bounding box center [690, 28] width 119 height 29
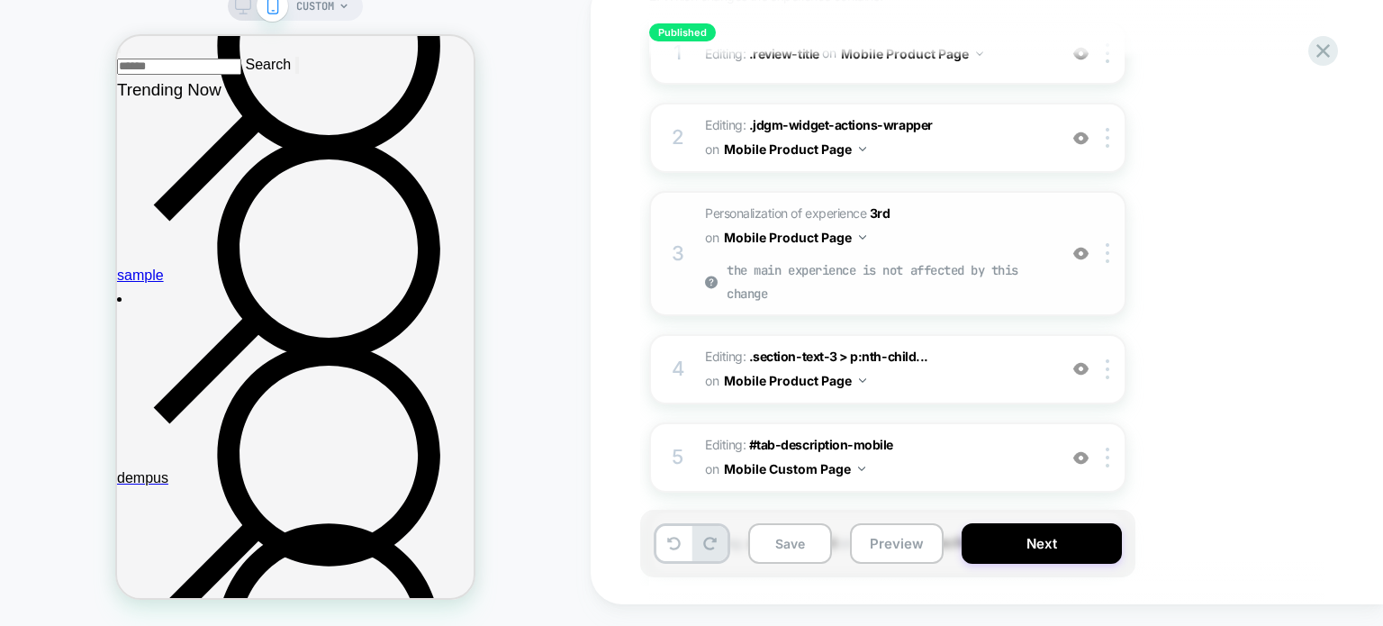
click at [927, 233] on span "Personalization of experience 3rd on Mobile Product Page the main experience is…" at bounding box center [876, 254] width 343 height 104
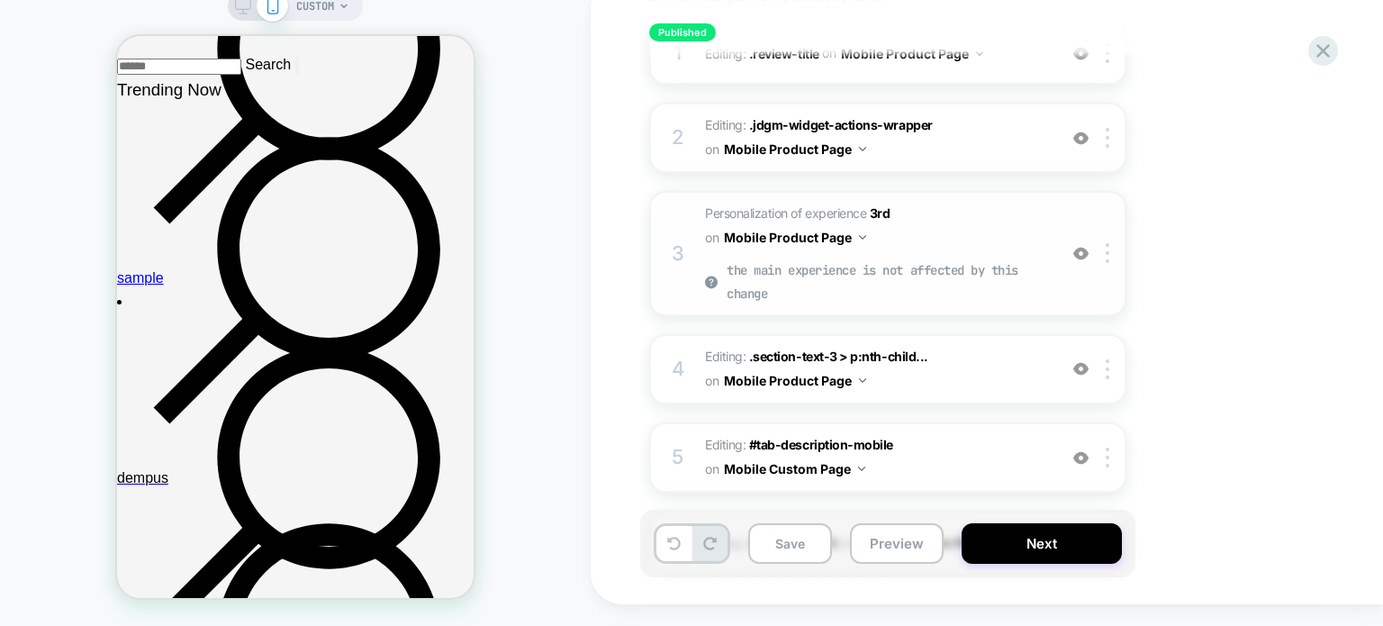
click at [1074, 252] on img at bounding box center [1080, 253] width 15 height 15
click at [1078, 255] on img at bounding box center [1080, 253] width 15 height 15
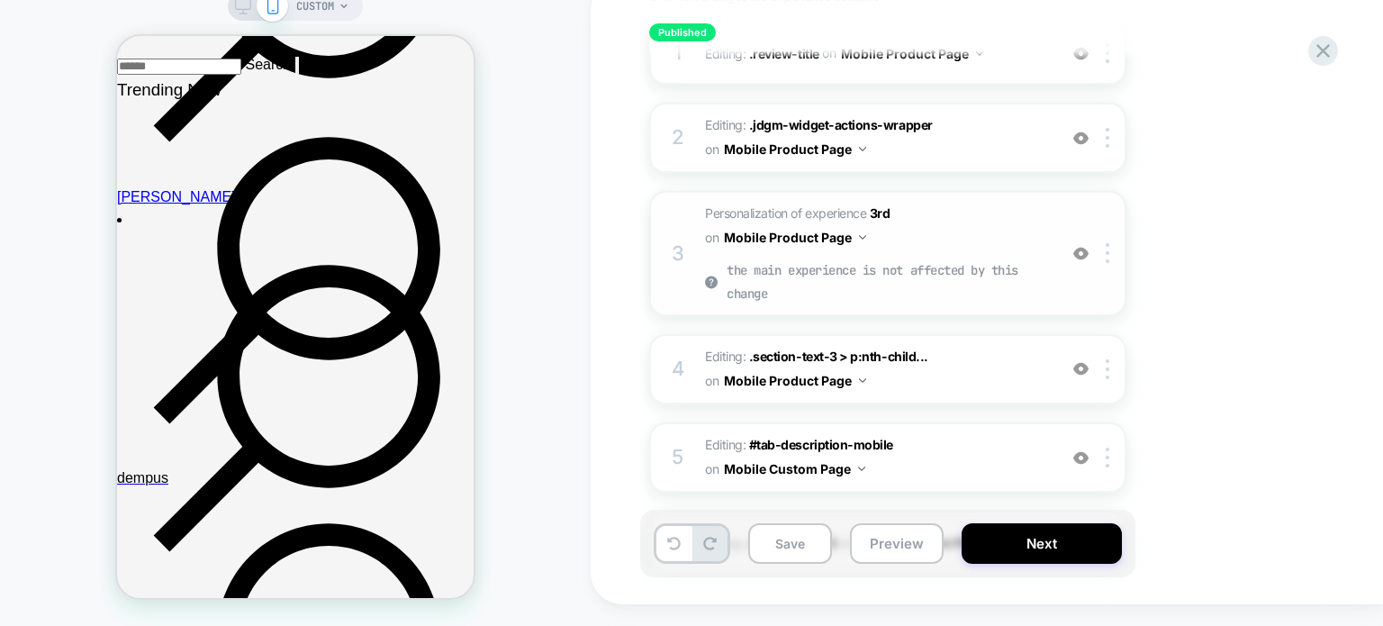
scroll to position [540, 0]
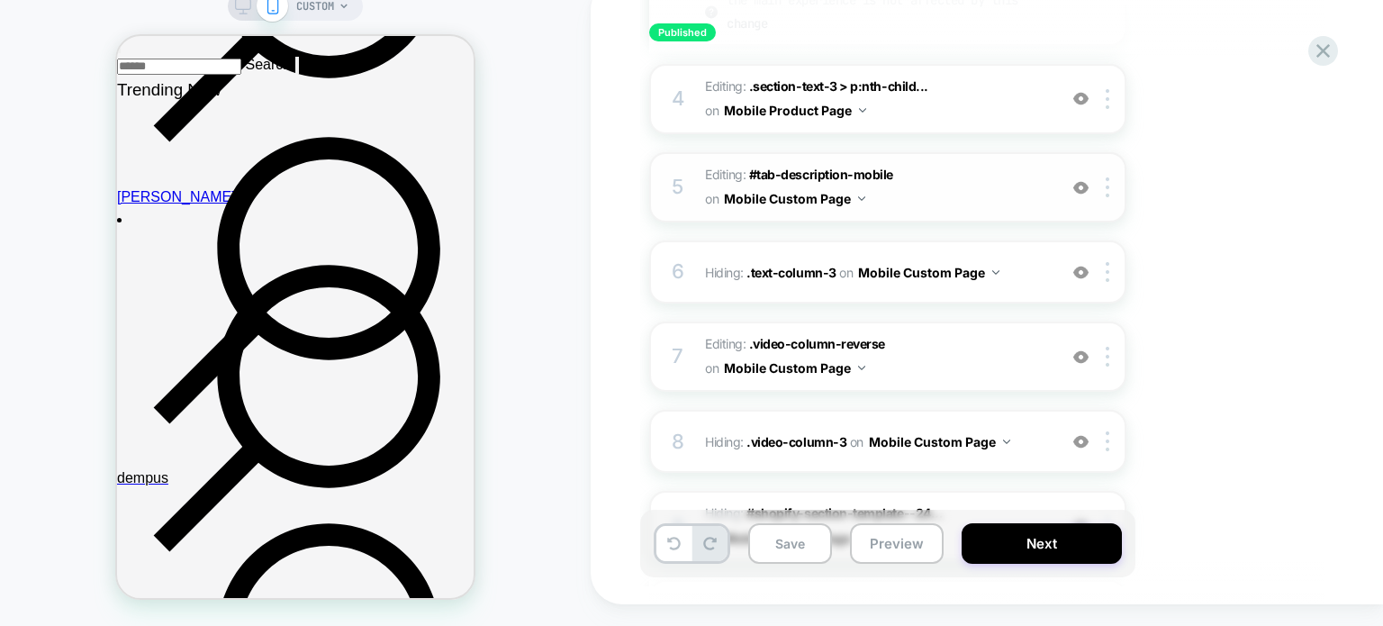
click at [1077, 185] on img at bounding box center [1080, 187] width 15 height 15
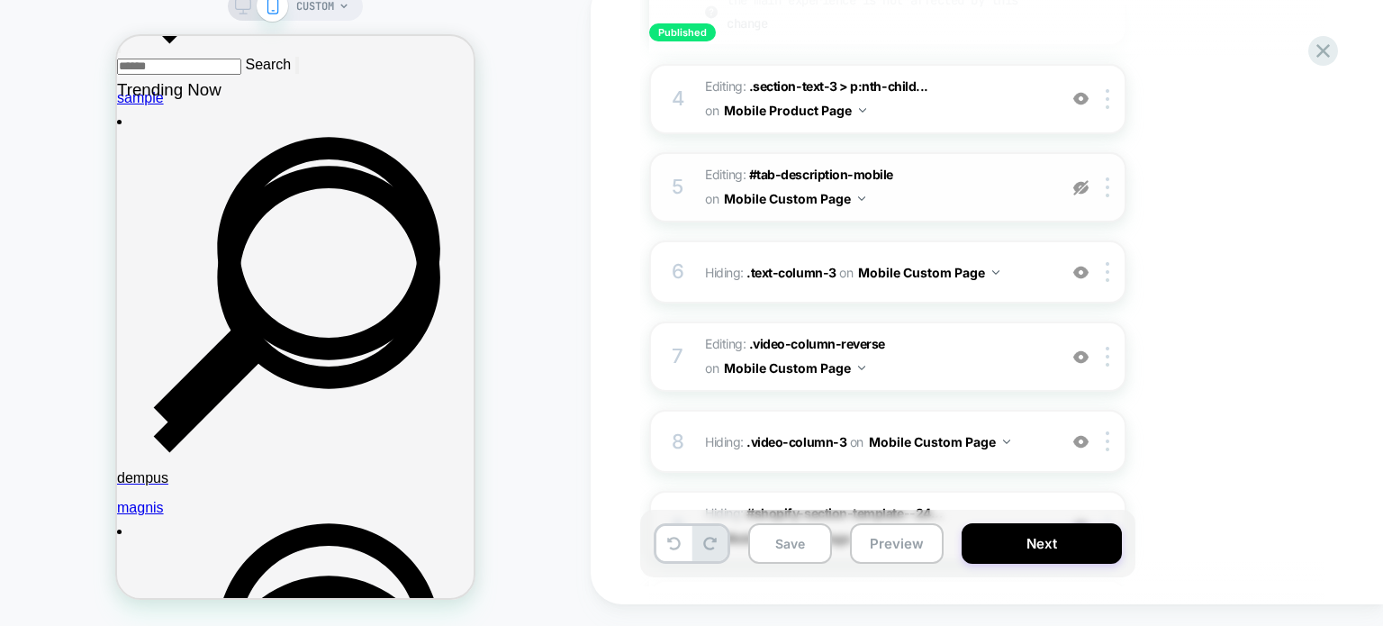
drag, startPoint x: 1077, startPoint y: 187, endPoint x: 349, endPoint y: 293, distance: 735.1
click at [1077, 187] on img at bounding box center [1080, 187] width 15 height 15
click at [1073, 183] on img at bounding box center [1080, 187] width 15 height 15
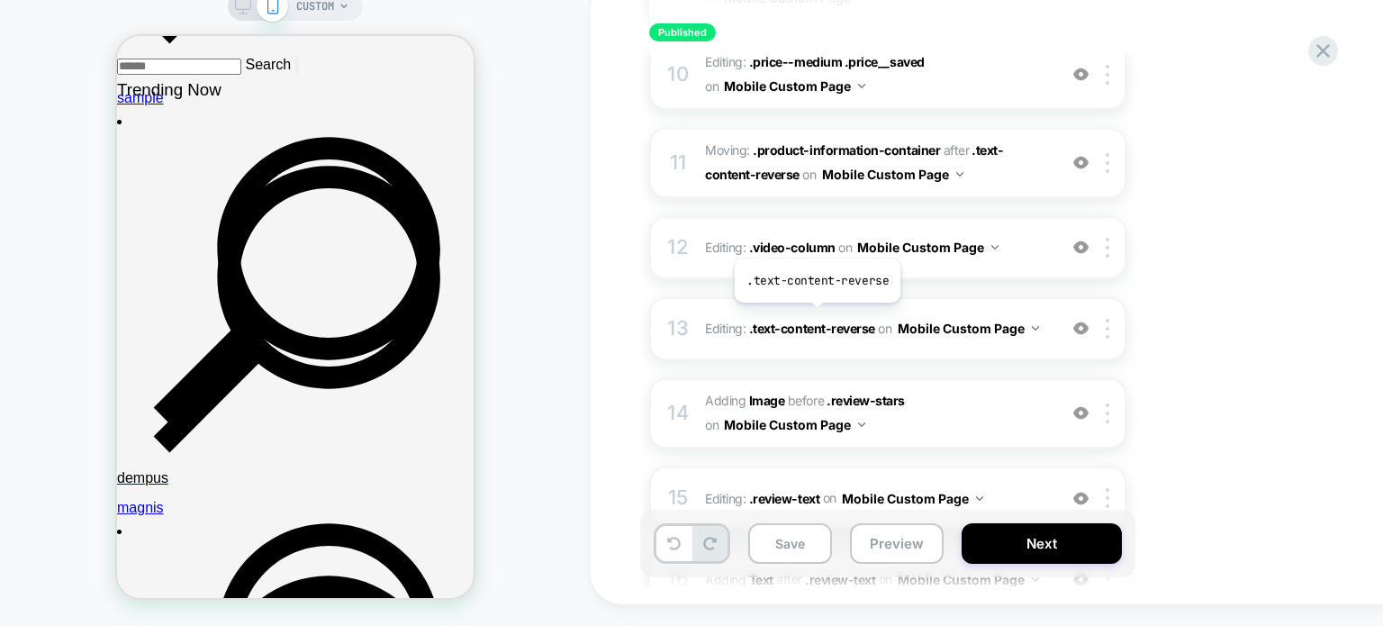
scroll to position [1261, 0]
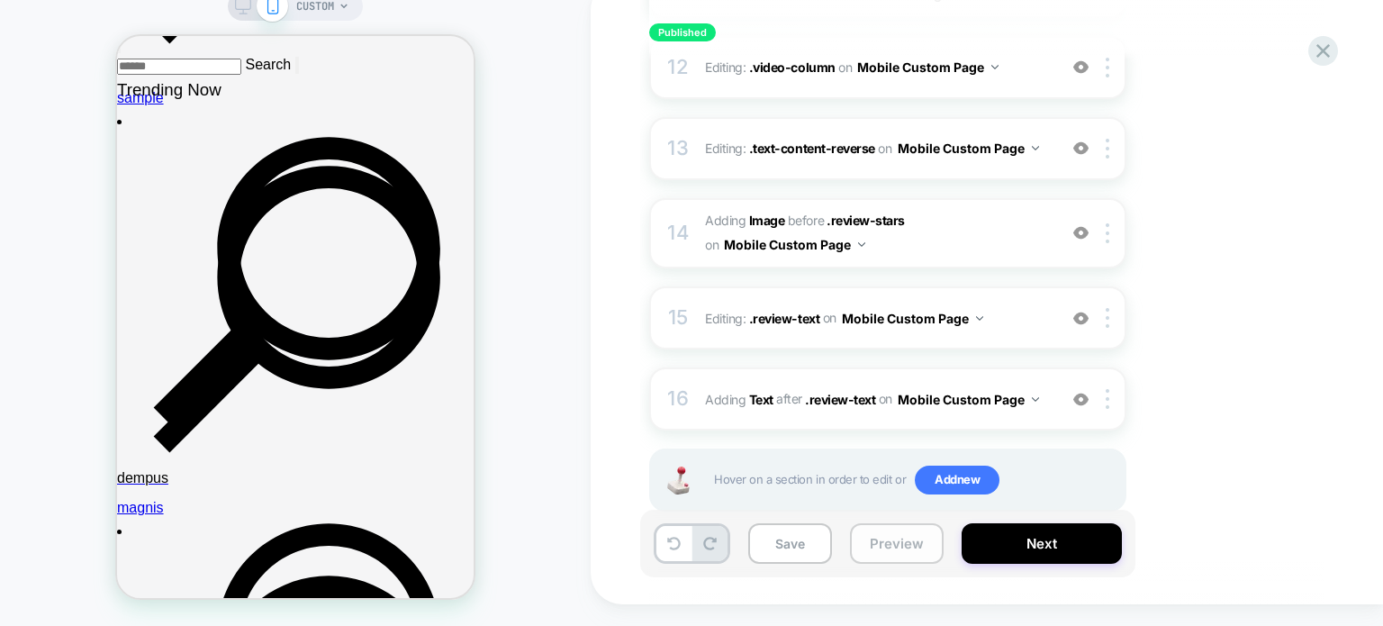
click at [868, 544] on button "Preview" at bounding box center [897, 543] width 94 height 41
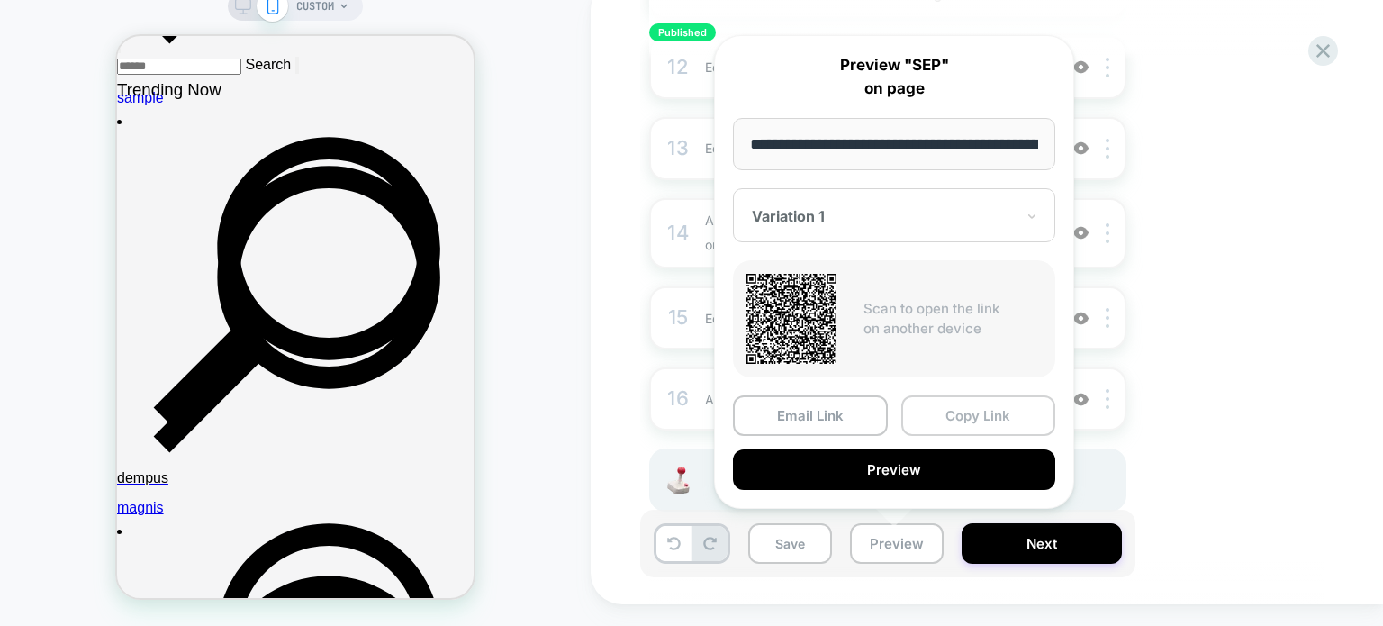
scroll to position [0, 697]
click at [962, 413] on button "Copy Link" at bounding box center [978, 415] width 155 height 41
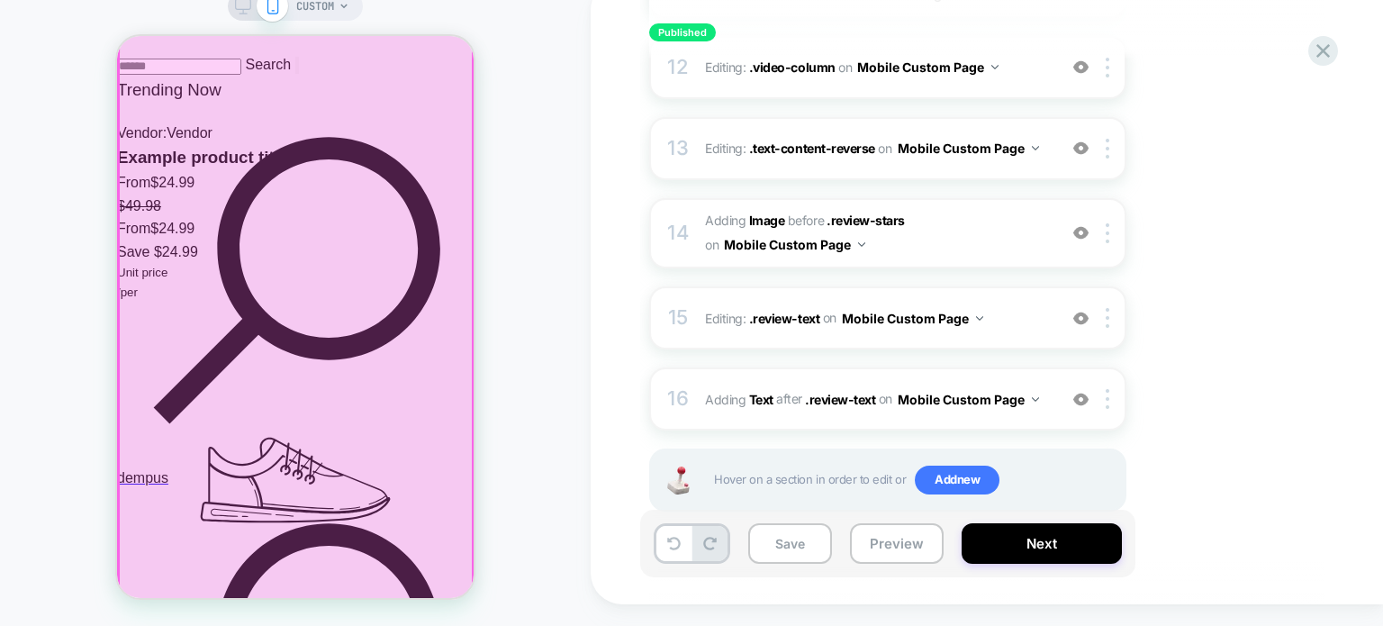
scroll to position [3332, 0]
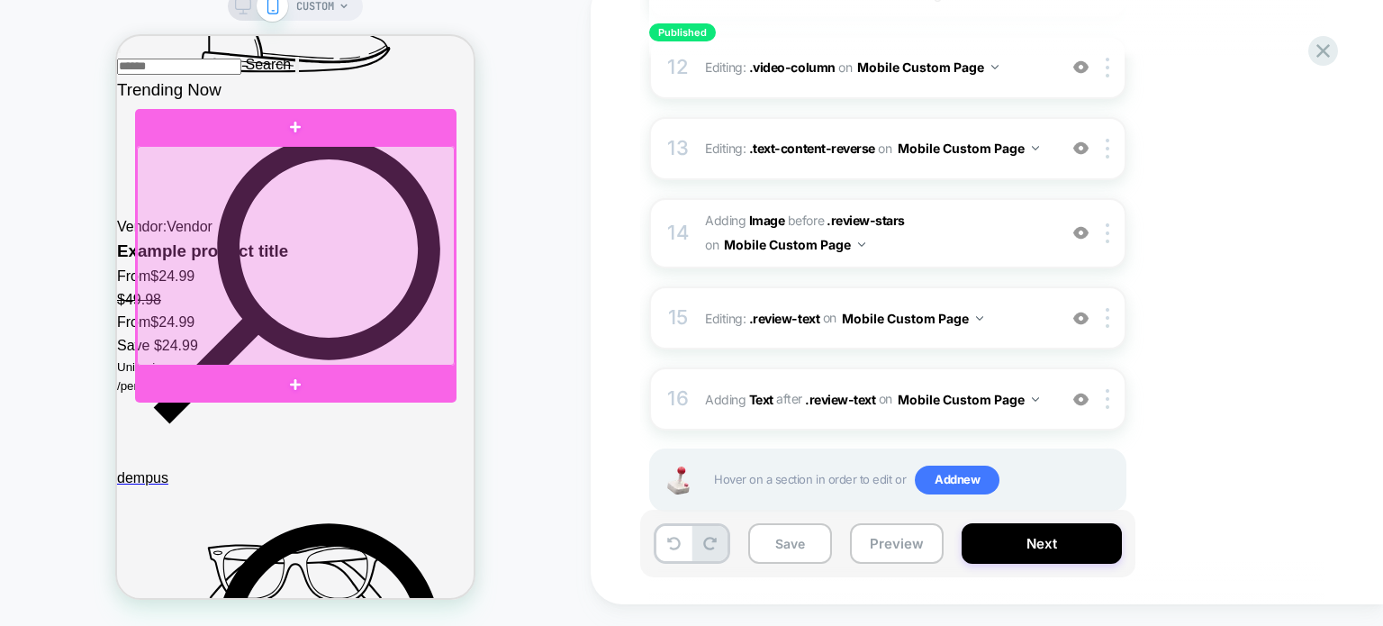
click at [437, 170] on div at bounding box center [296, 256] width 318 height 220
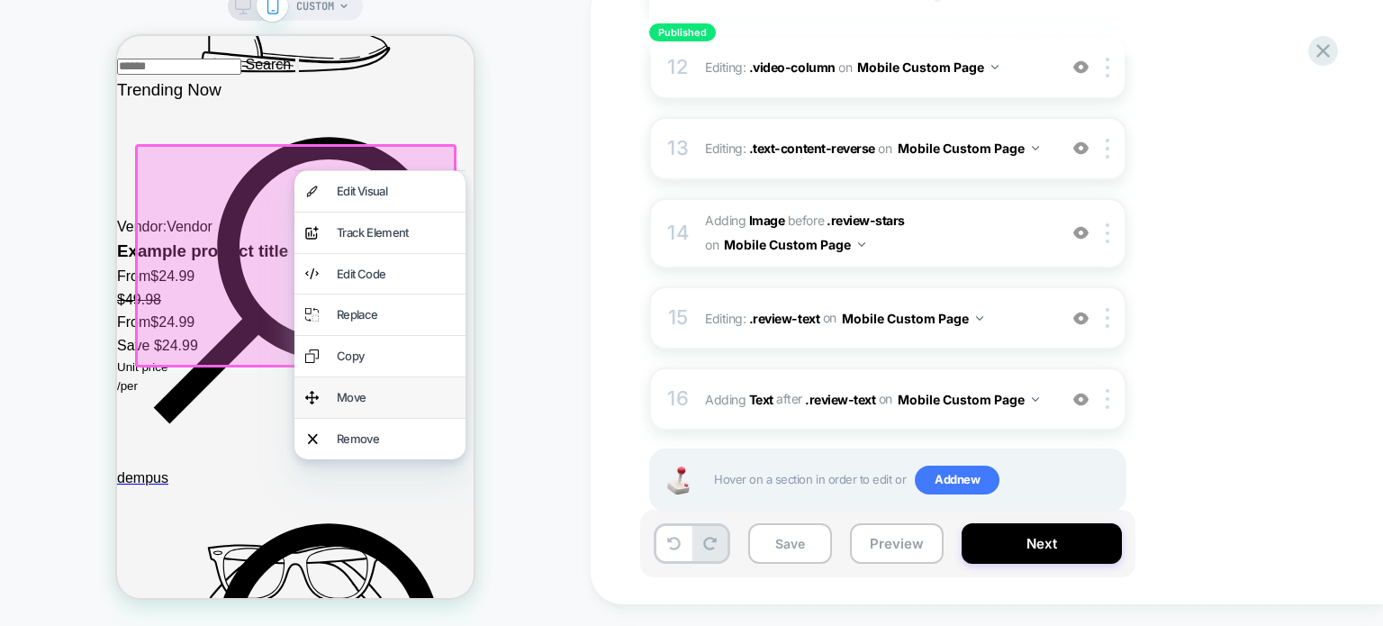
click at [398, 398] on div "Move" at bounding box center [396, 397] width 118 height 19
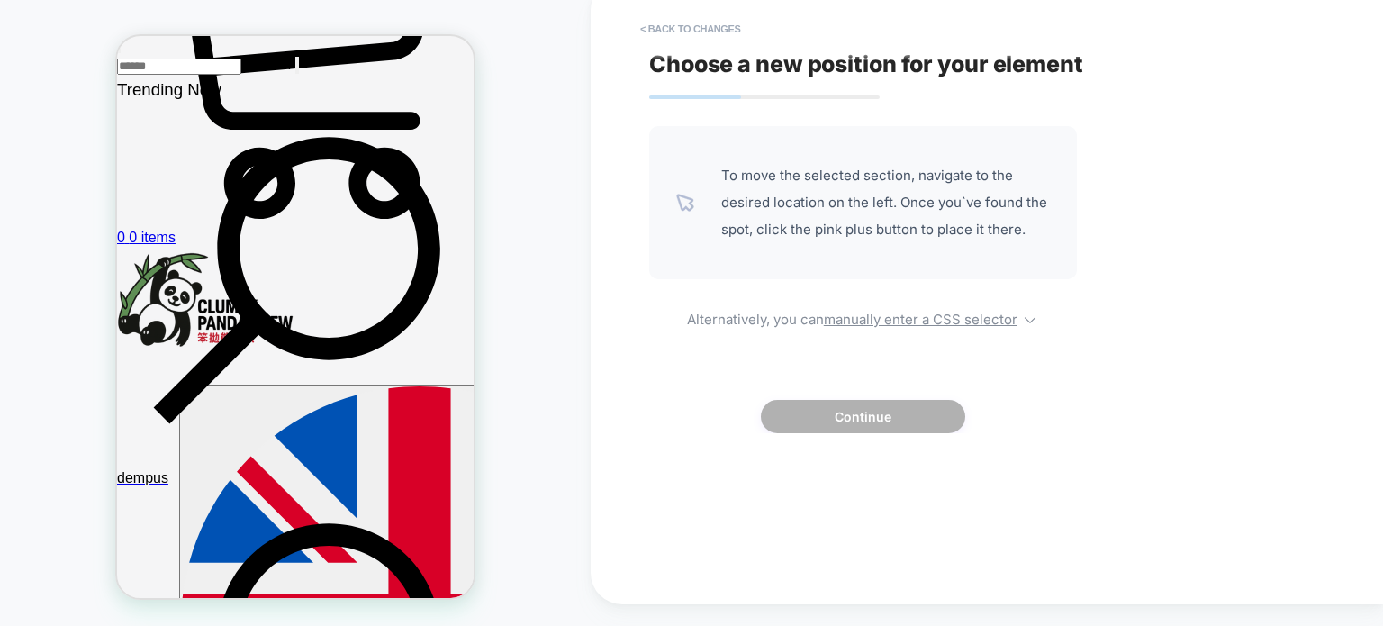
scroll to position [3241, 0]
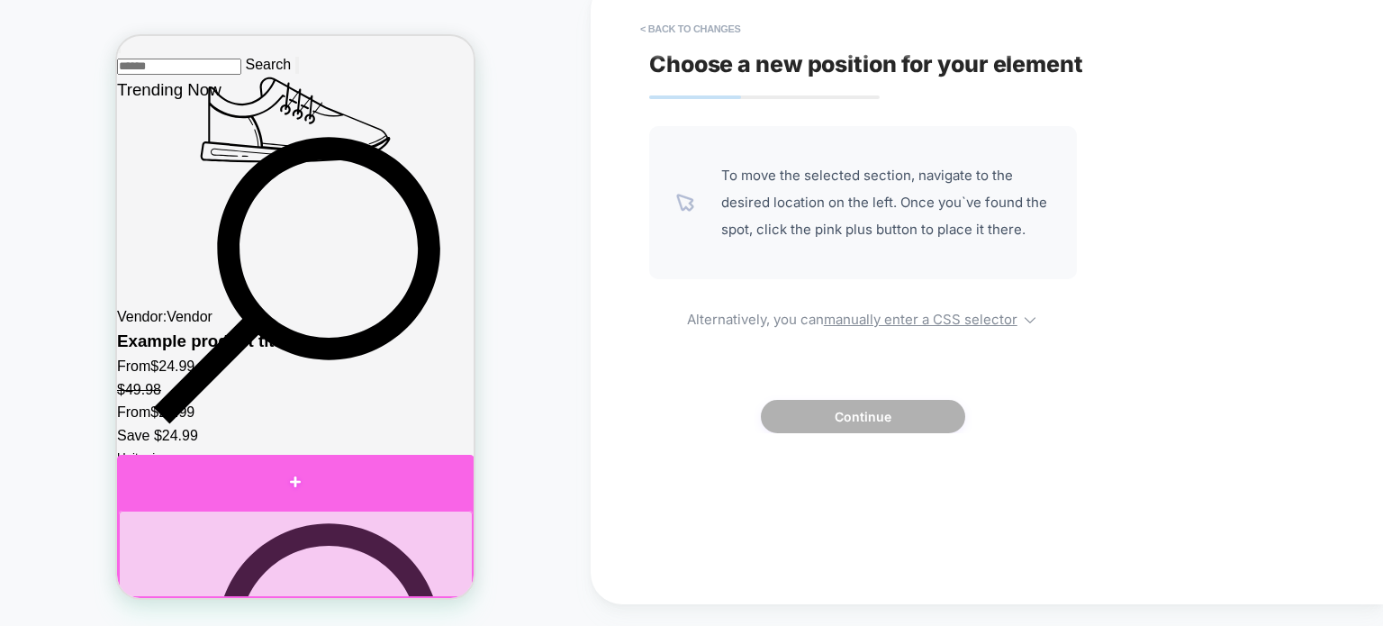
click at [296, 476] on div at bounding box center [295, 482] width 357 height 54
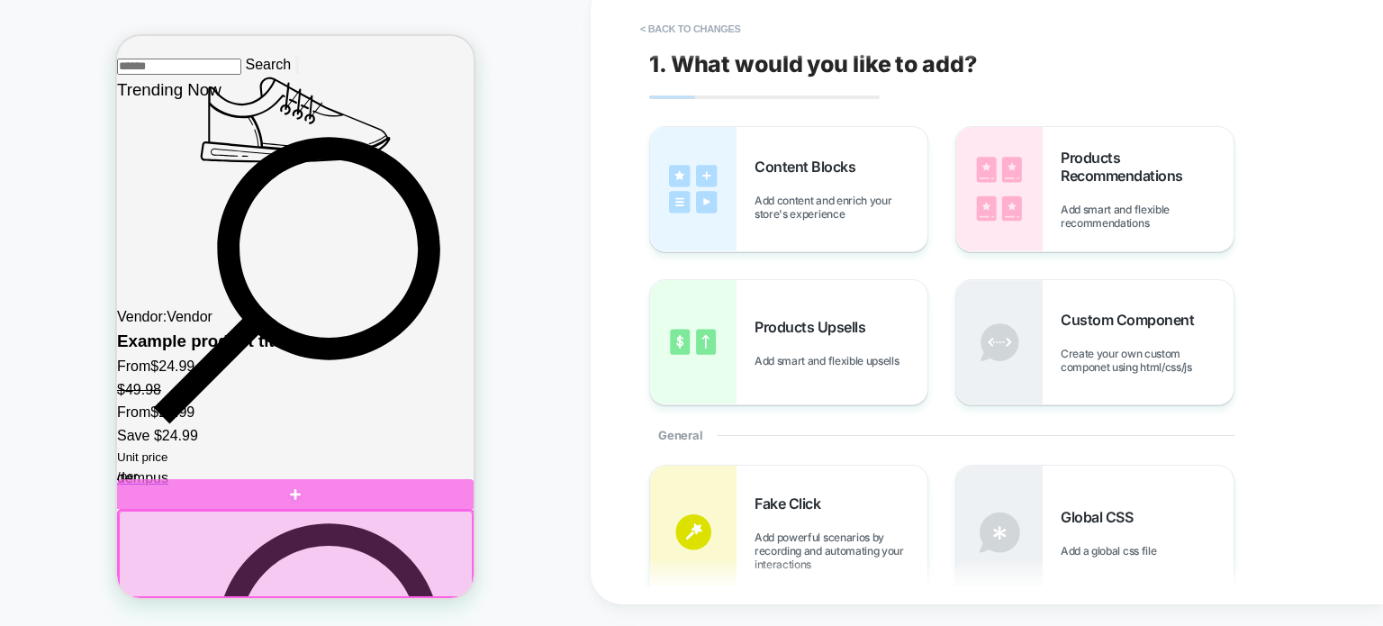
scroll to position [3422, 0]
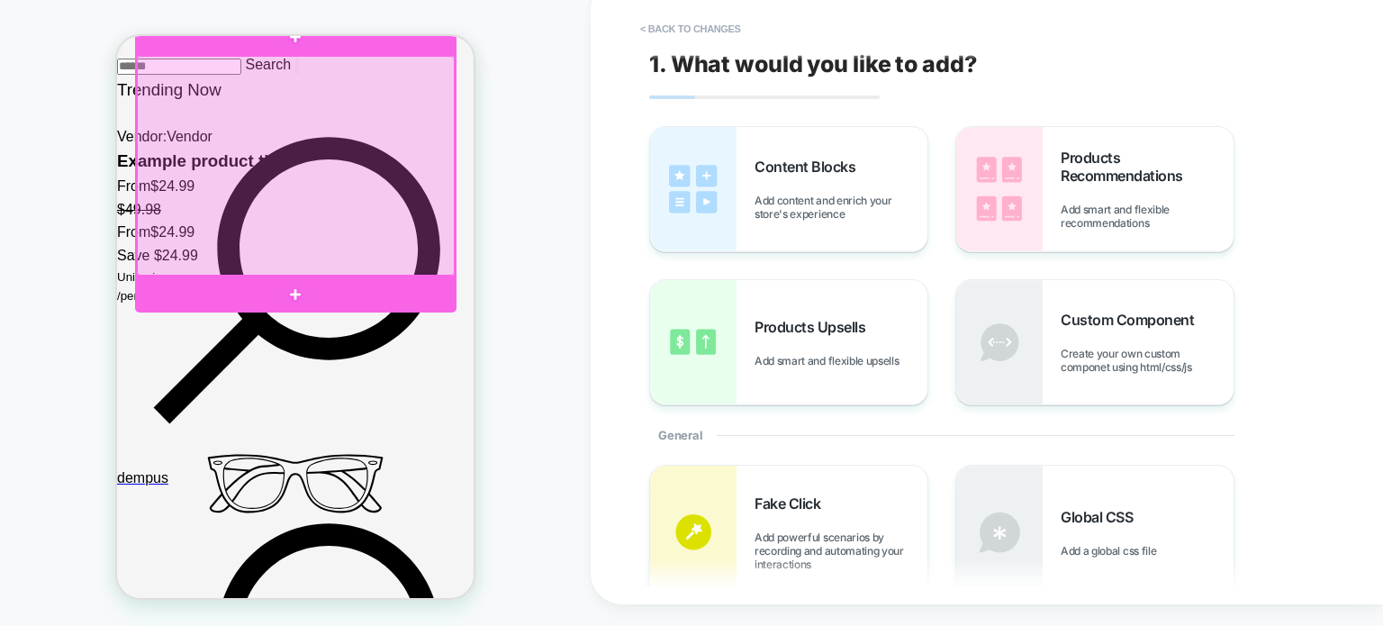
click at [326, 203] on div at bounding box center [296, 166] width 318 height 220
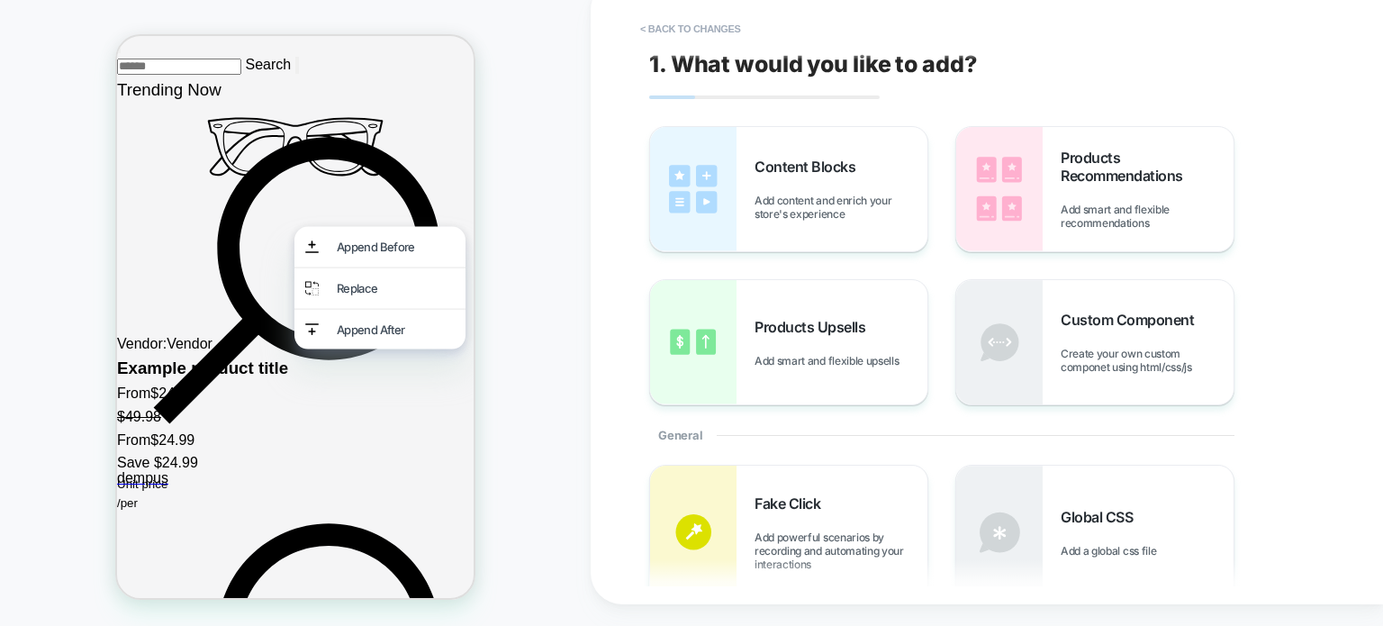
scroll to position [3398, 0]
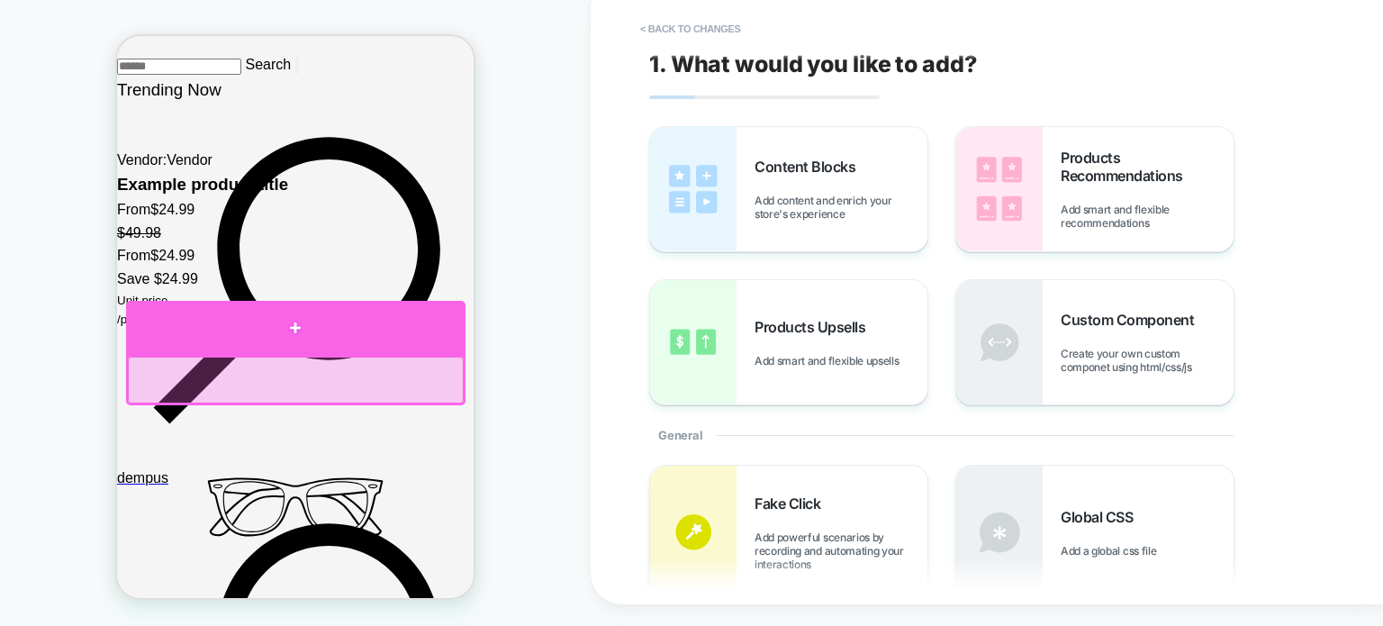
click at [292, 321] on div at bounding box center [295, 328] width 339 height 54
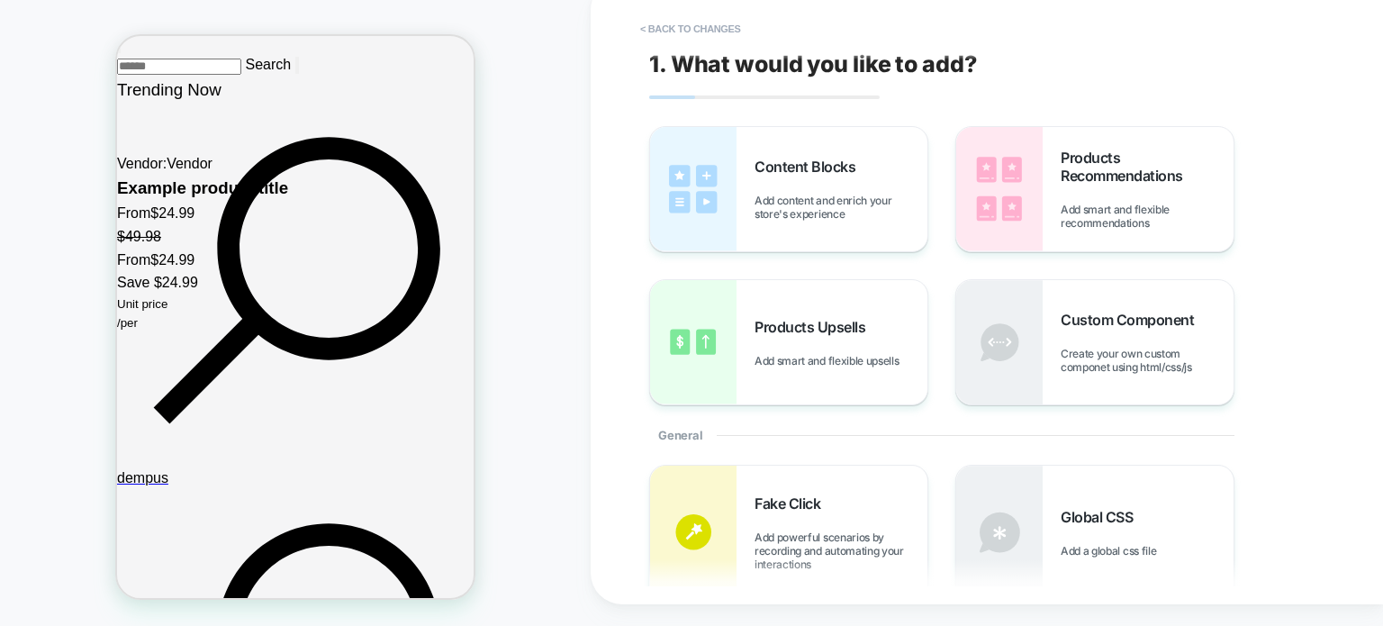
scroll to position [3668, 0]
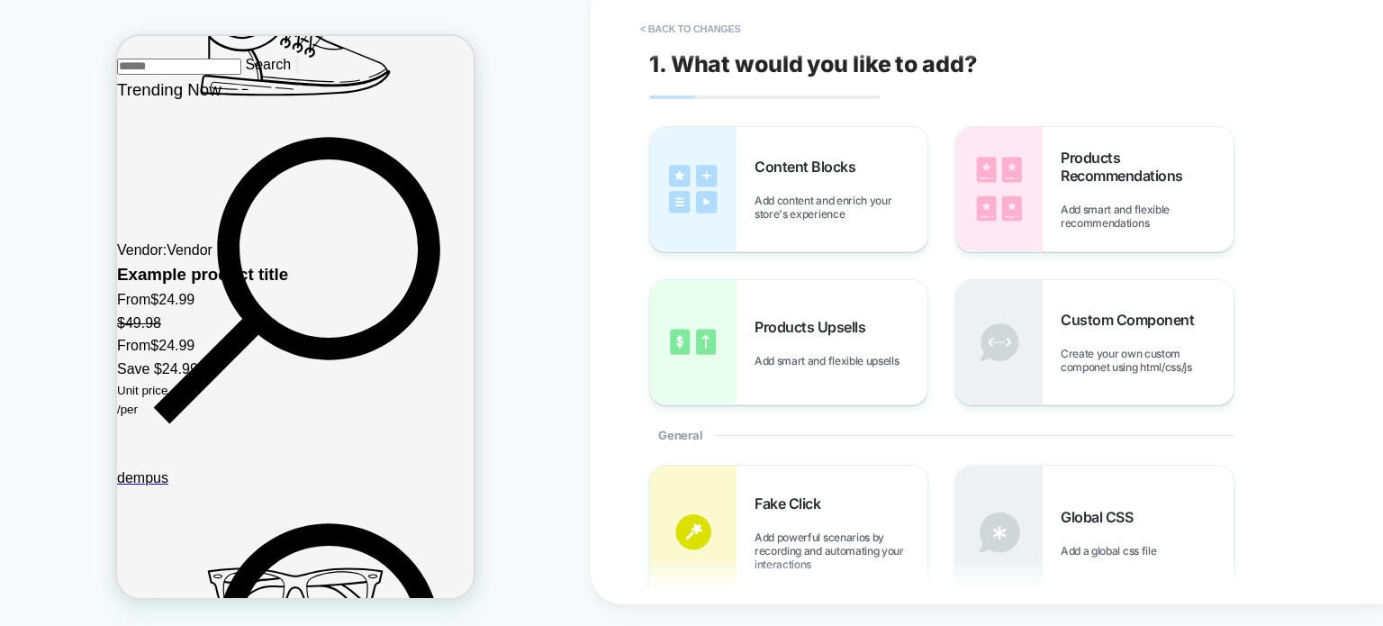
scroll to position [2948, 0]
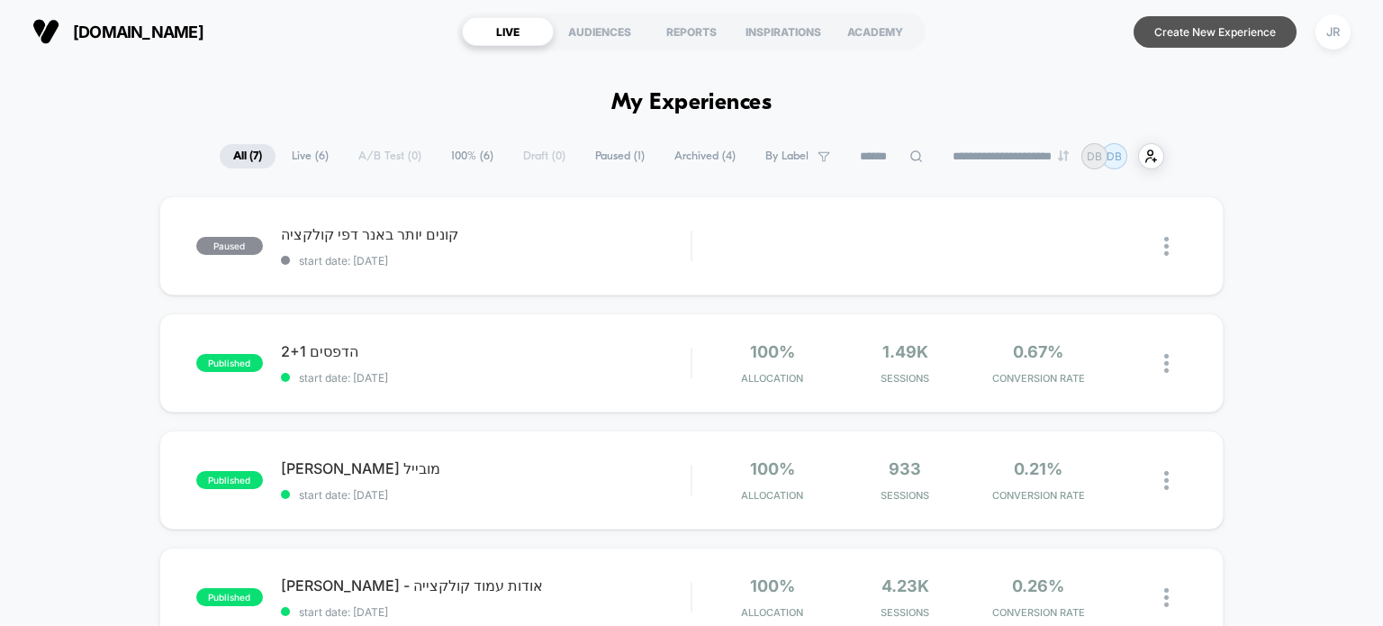
click at [1185, 38] on button "Create New Experience" at bounding box center [1215, 32] width 163 height 32
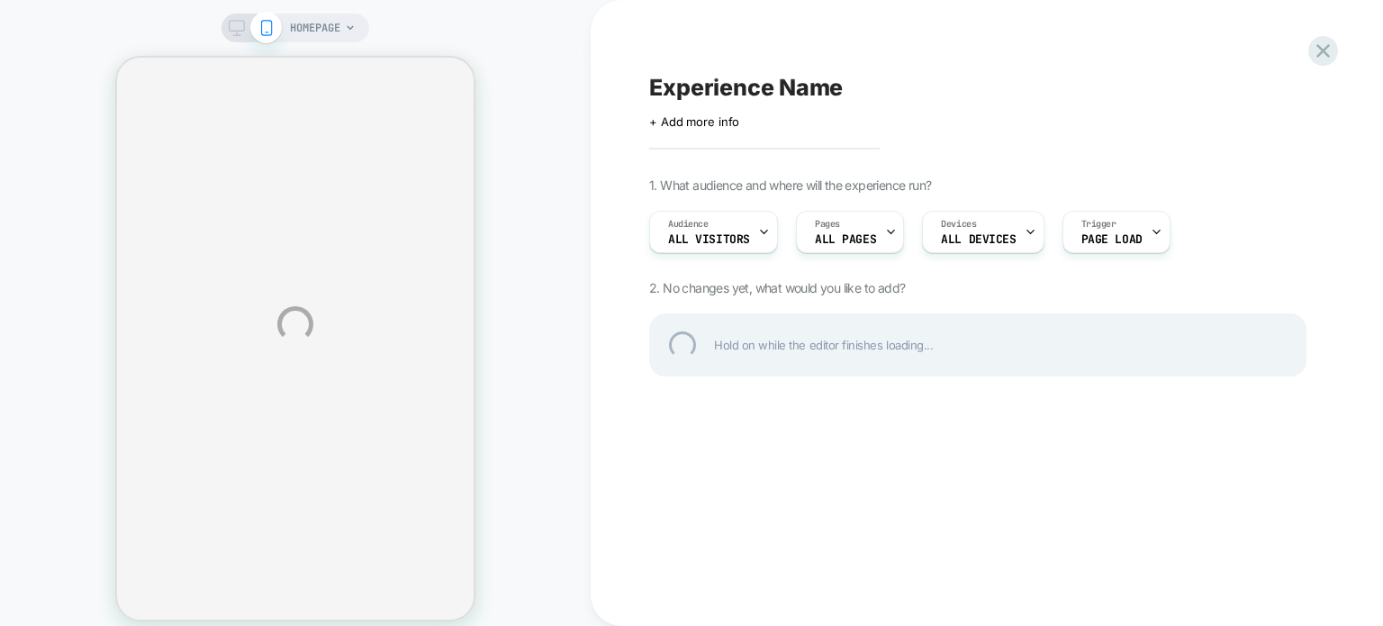
click at [875, 240] on div "HOMEPAGE Experience Name Click to edit experience details + Add more info 1. Wh…" at bounding box center [691, 324] width 1383 height 648
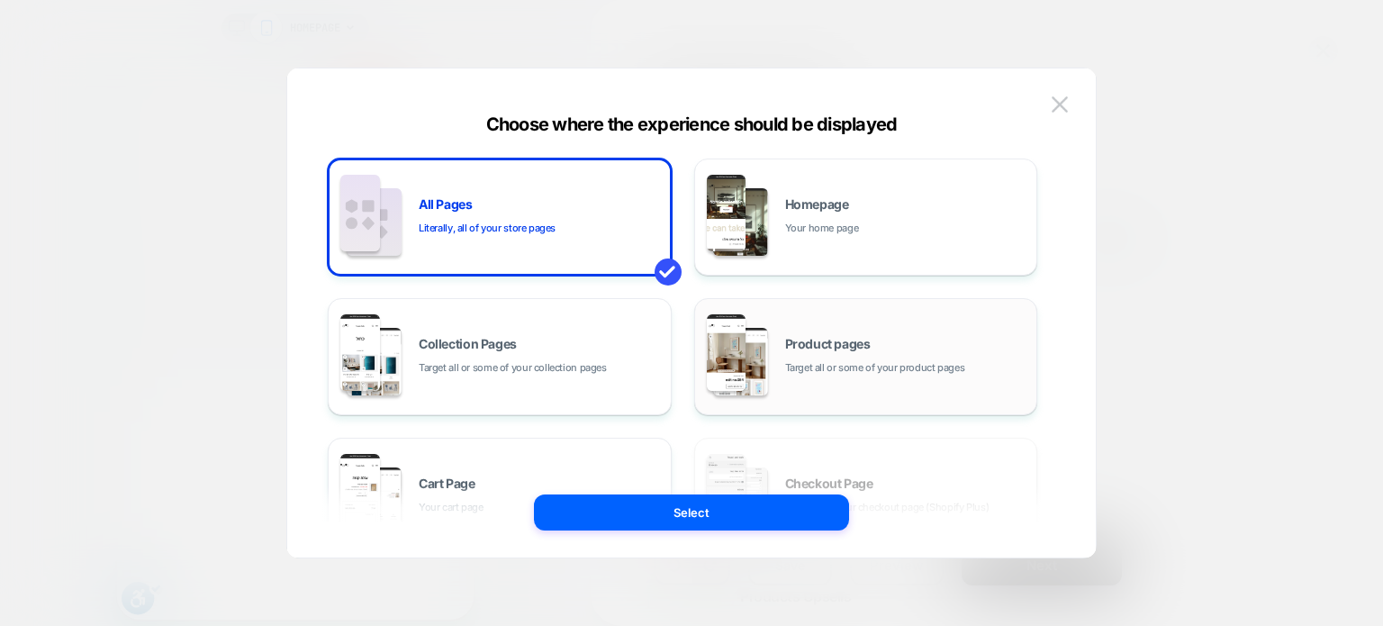
click at [820, 334] on div "Product pages Target all or some of your product pages" at bounding box center [866, 356] width 324 height 99
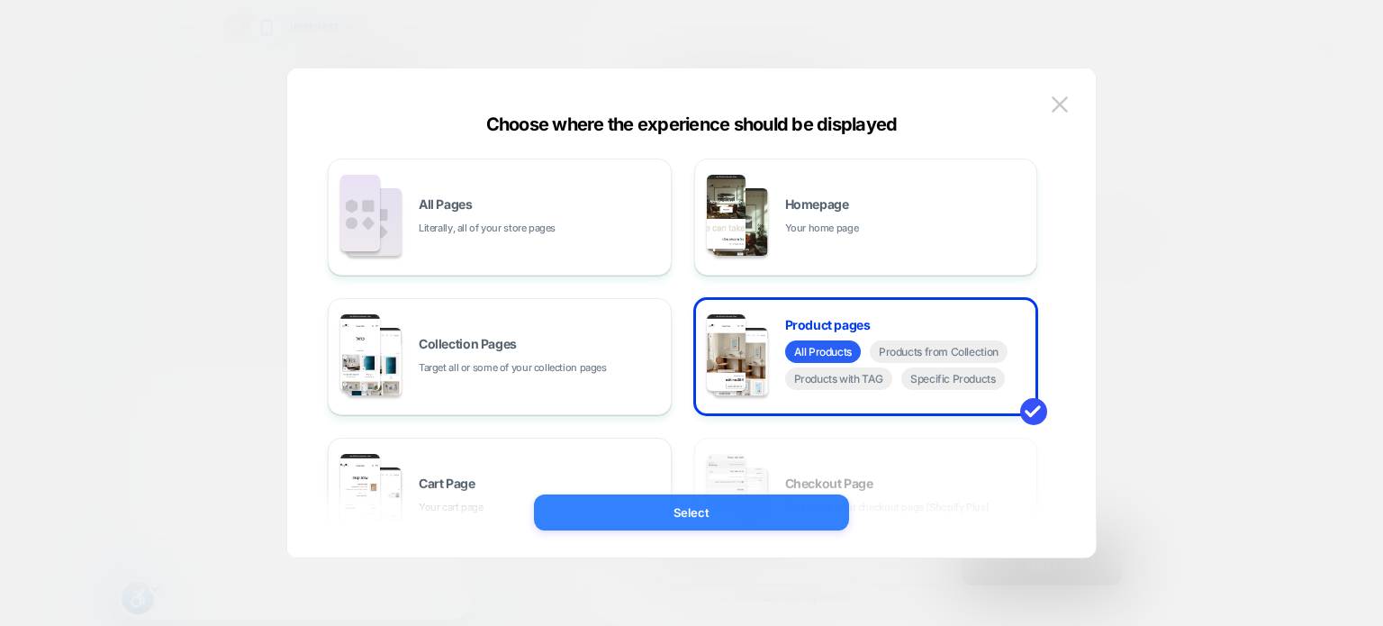
click at [778, 511] on button "Select" at bounding box center [691, 512] width 315 height 36
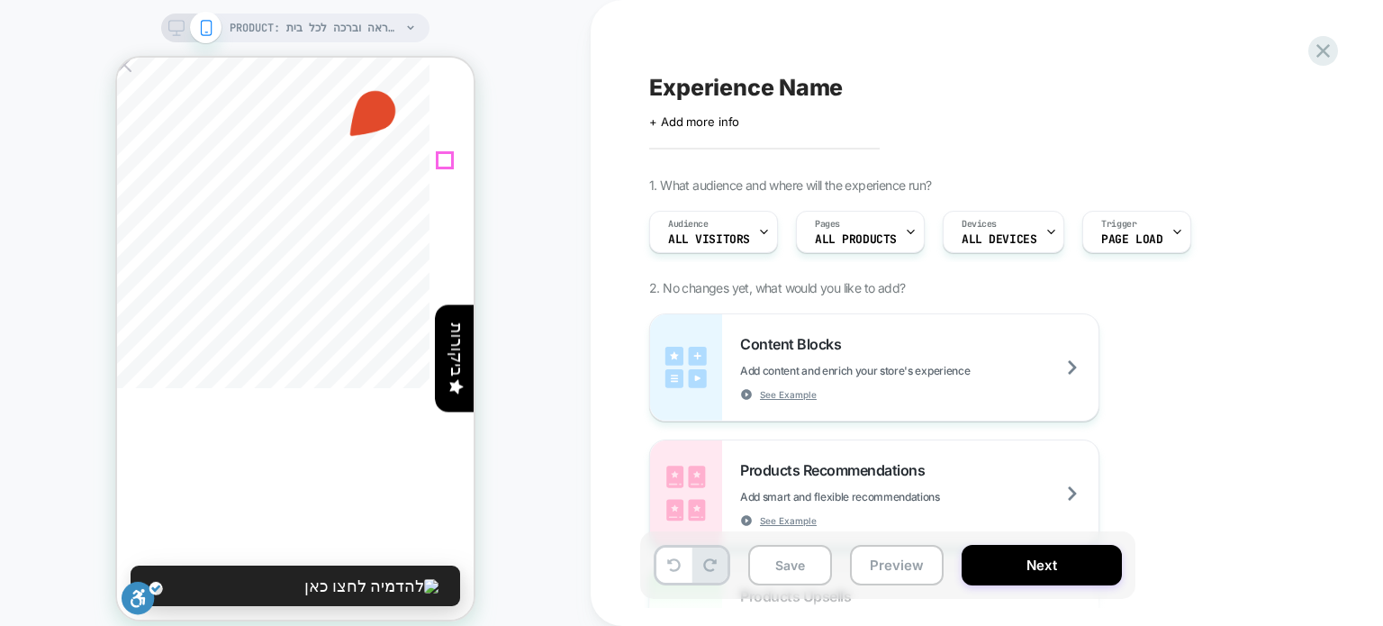
click at [131, 72] on icon at bounding box center [124, 65] width 14 height 14
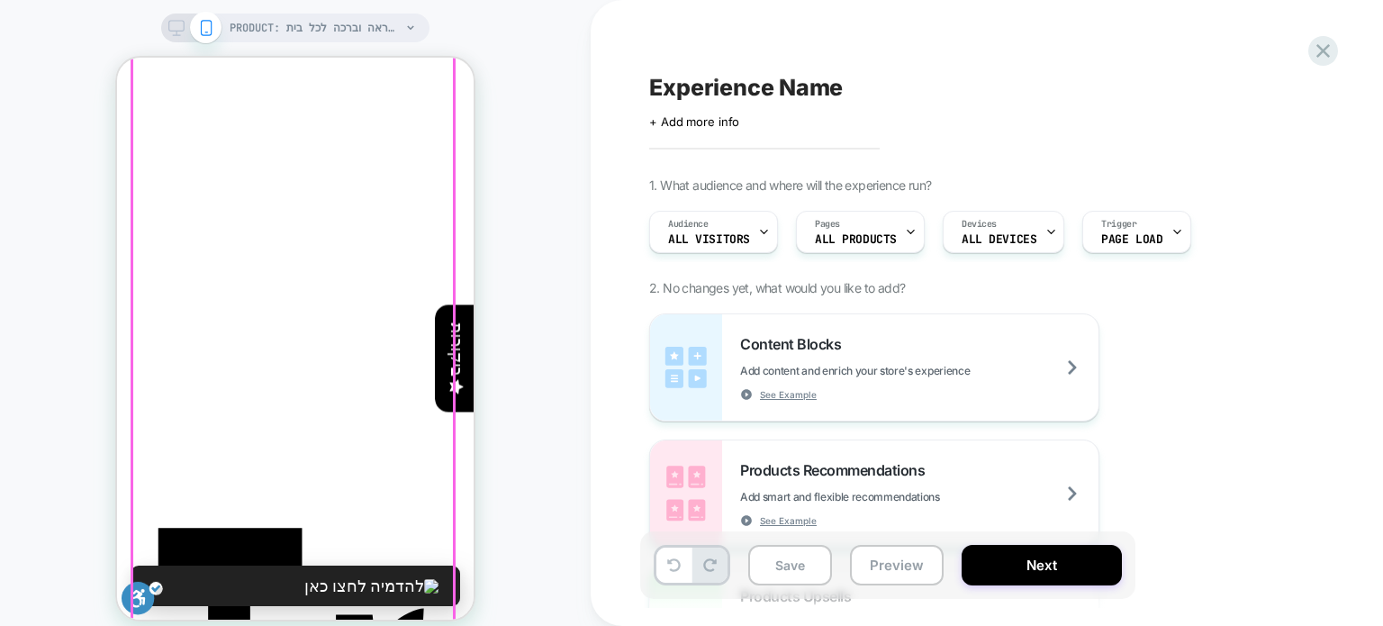
scroll to position [630, 0]
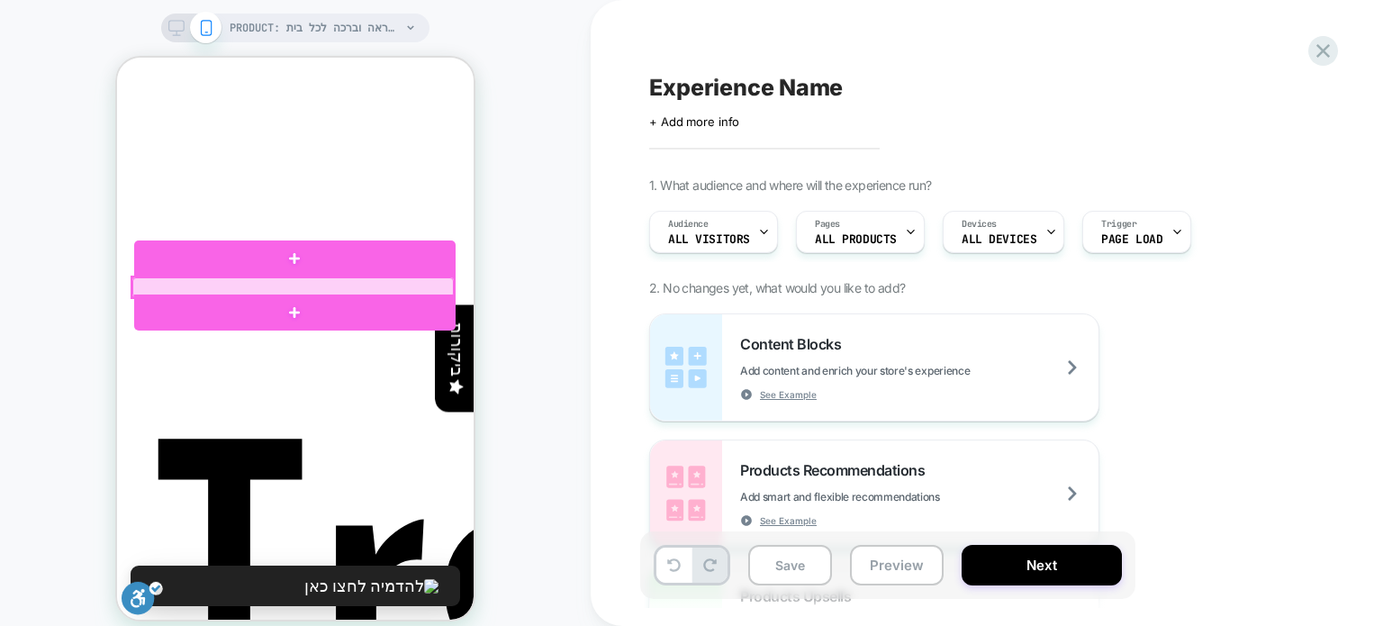
click at [294, 285] on div at bounding box center [292, 287] width 321 height 20
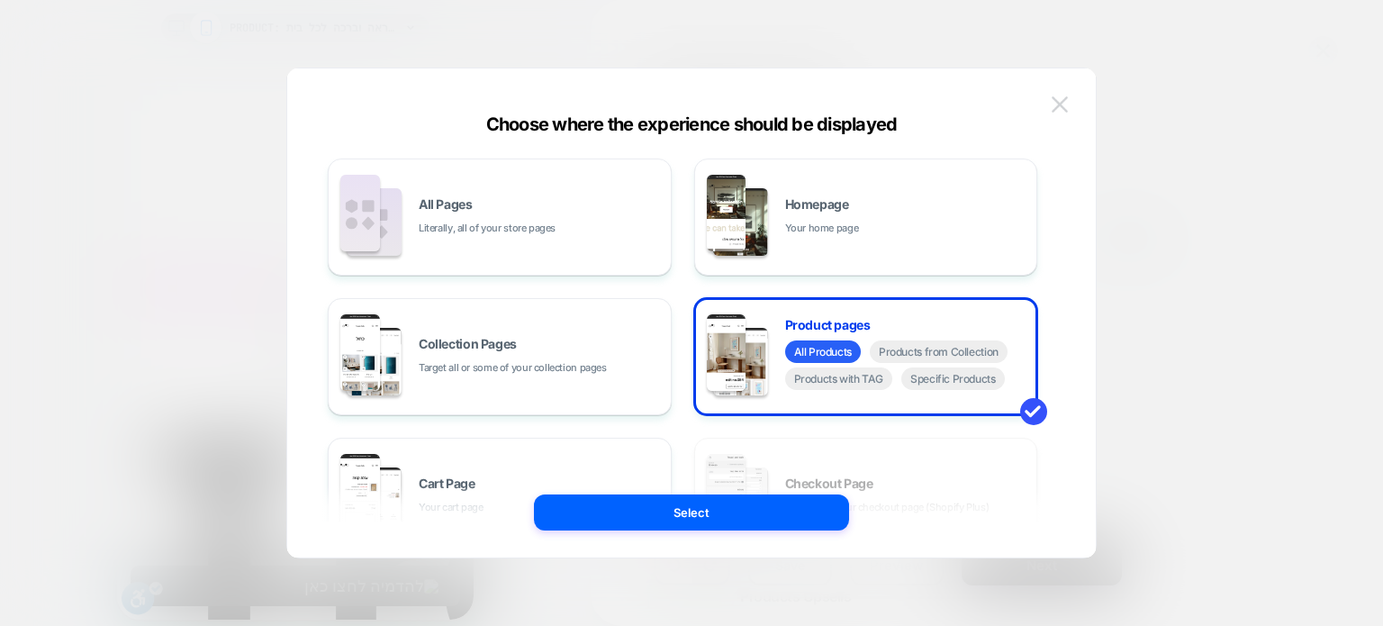
click at [1069, 106] on button at bounding box center [1059, 104] width 27 height 27
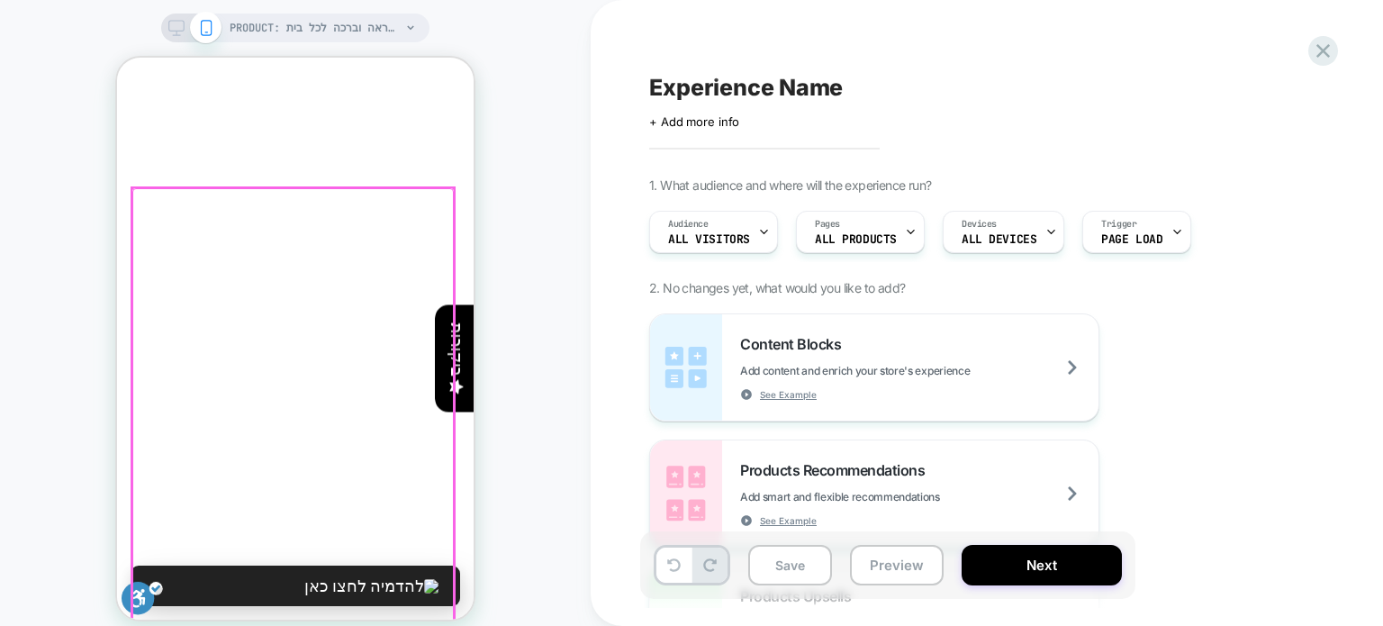
scroll to position [360, 0]
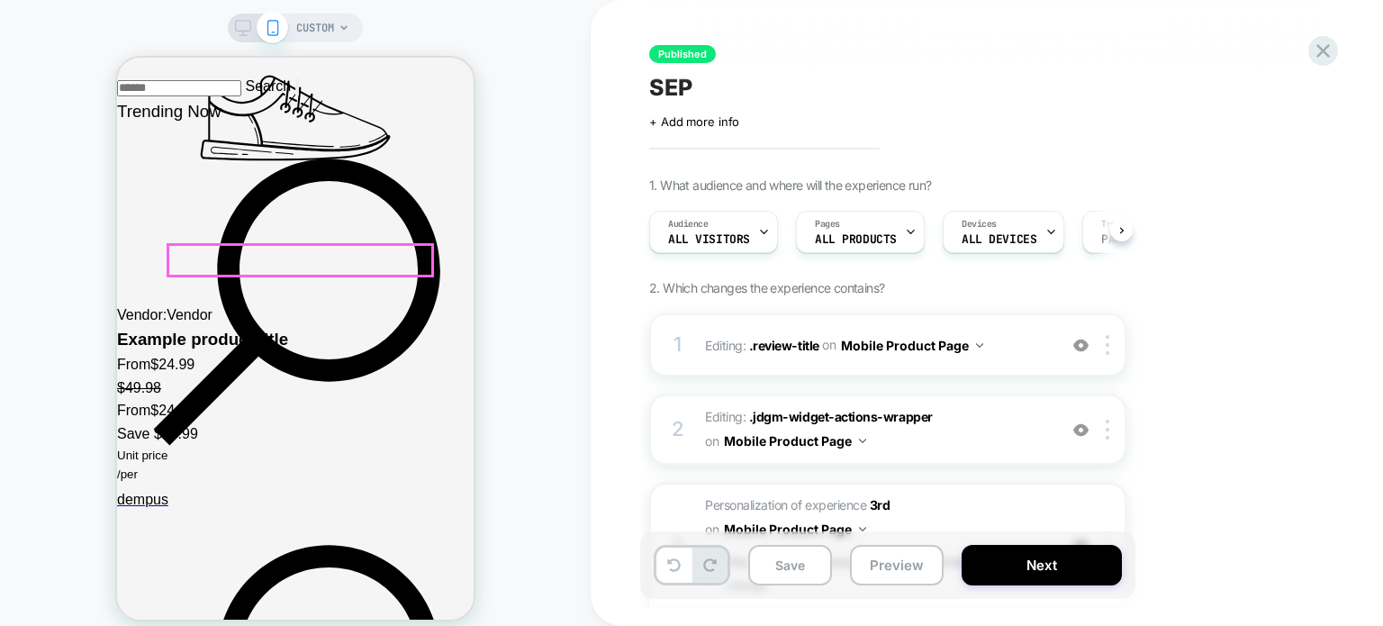
scroll to position [3241, 0]
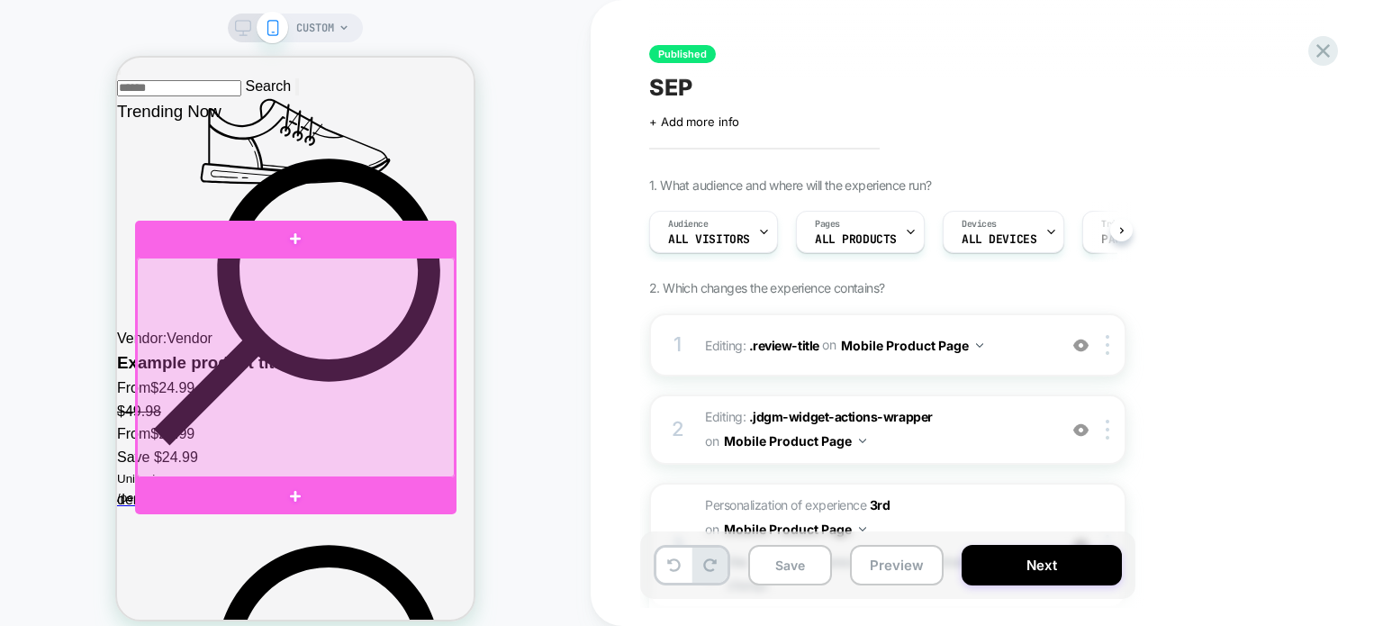
click at [445, 292] on div at bounding box center [296, 368] width 318 height 220
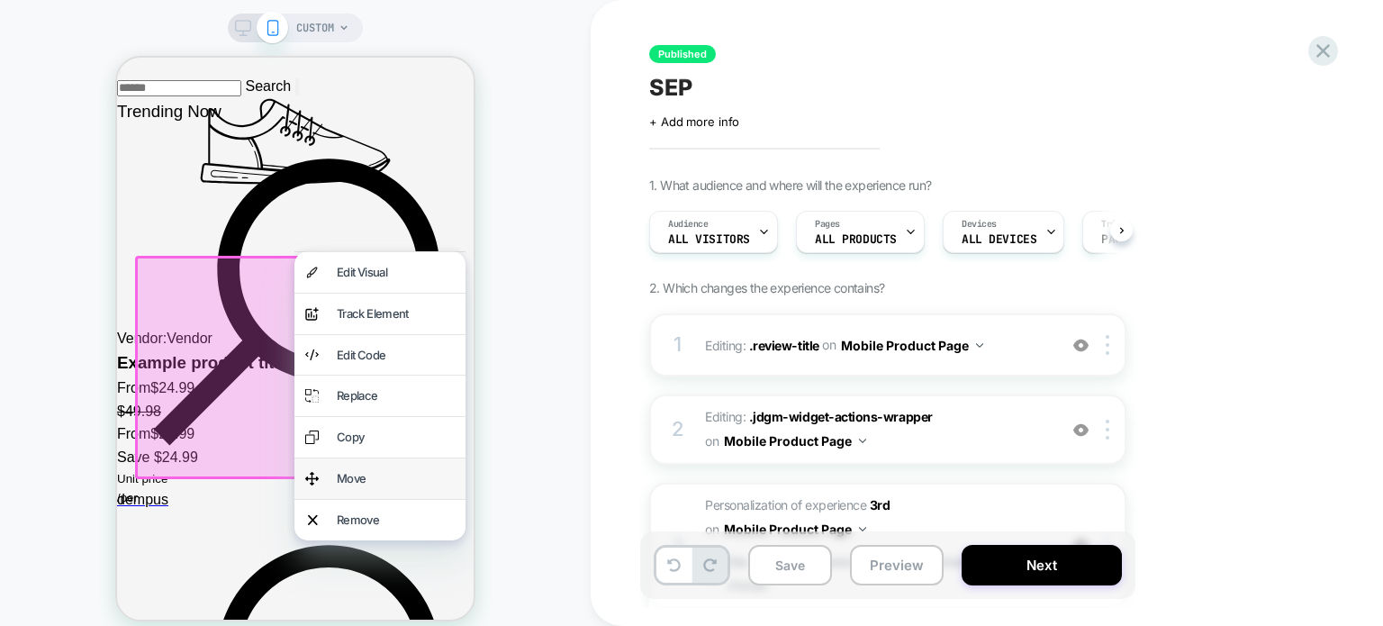
click at [354, 473] on div "Move" at bounding box center [396, 478] width 118 height 19
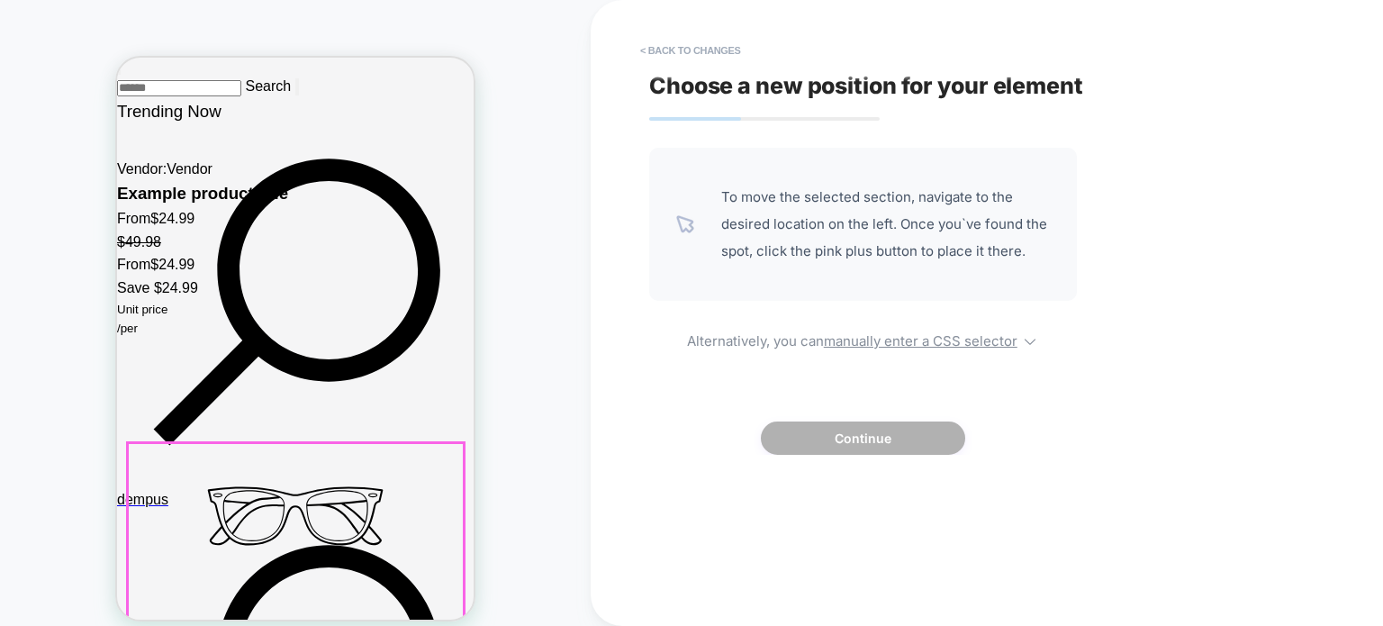
scroll to position [3512, 0]
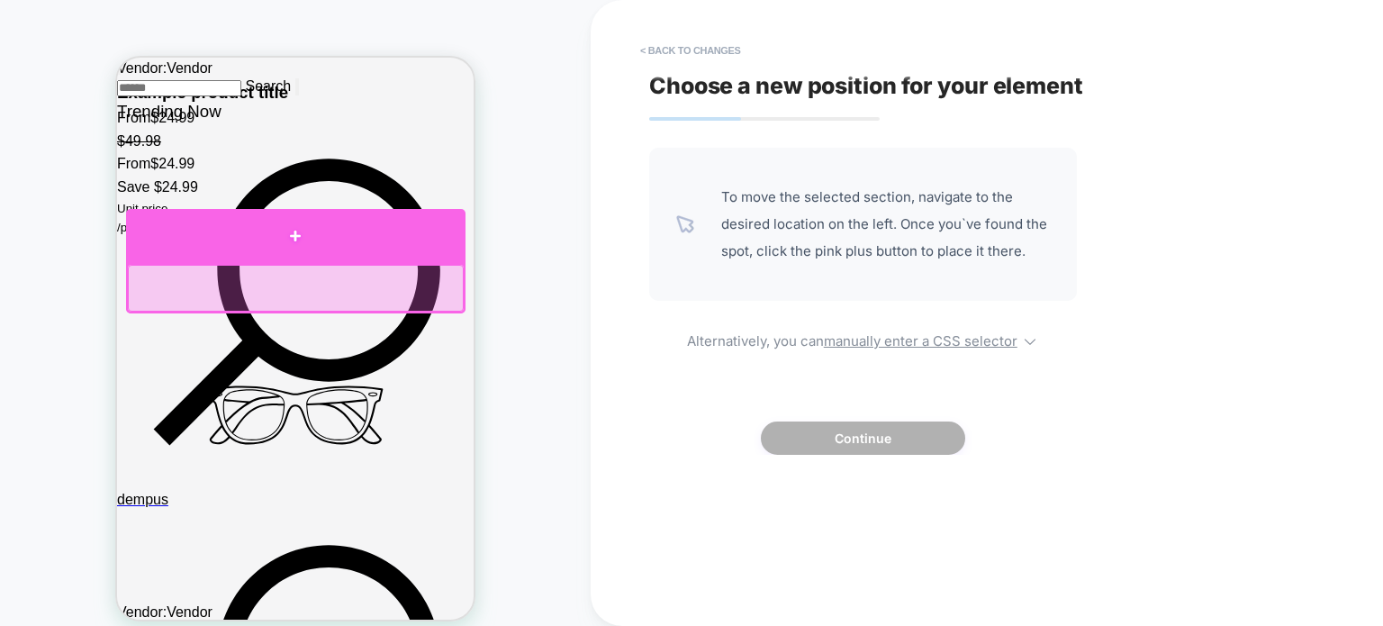
click at [294, 234] on div at bounding box center [295, 236] width 339 height 54
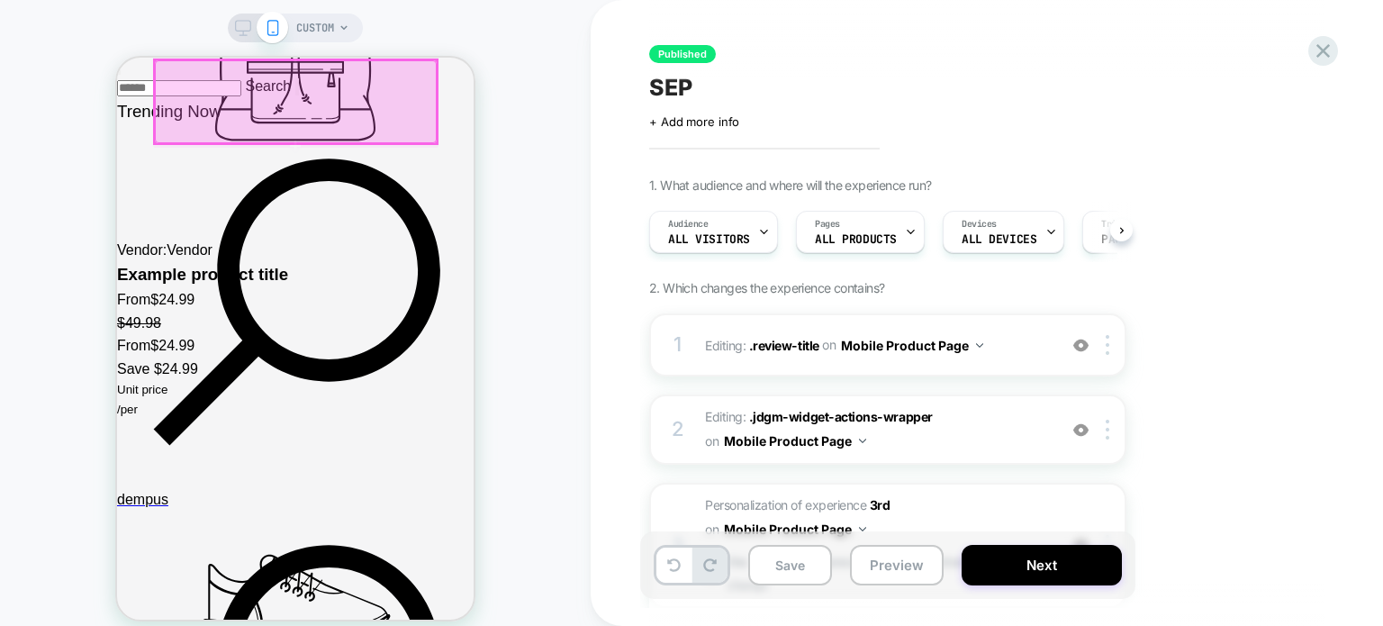
scroll to position [2701, 0]
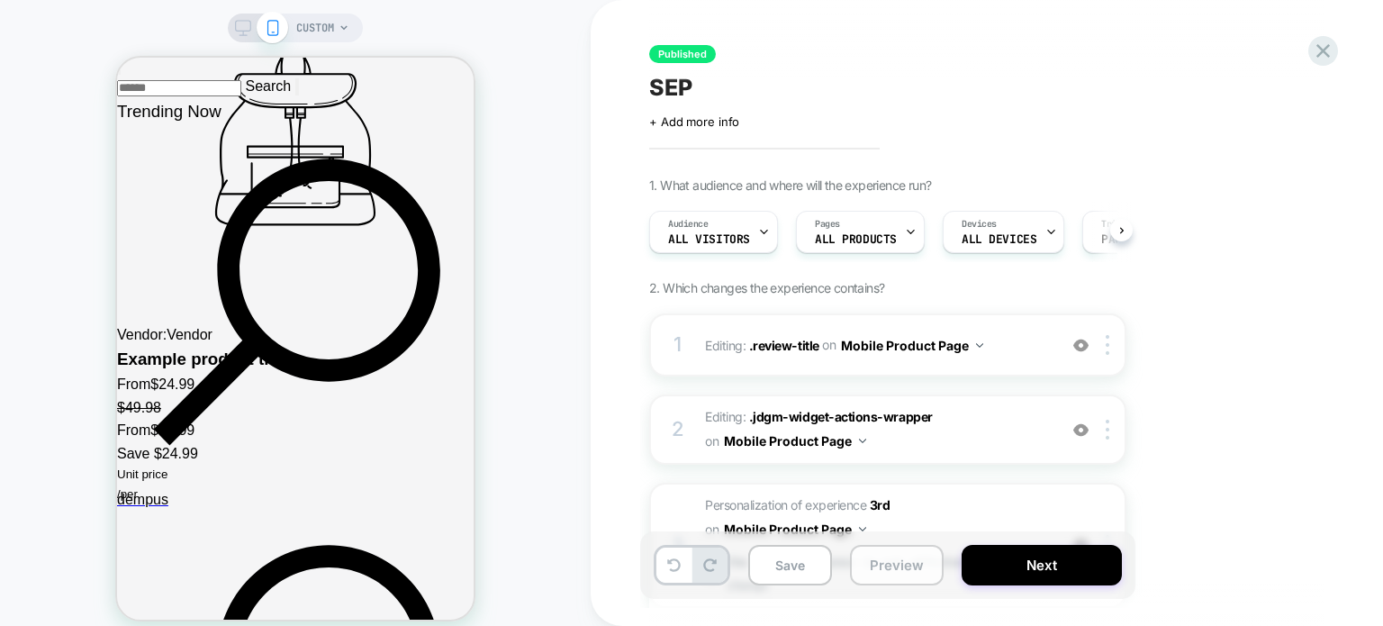
click at [870, 561] on button "Preview" at bounding box center [897, 565] width 94 height 41
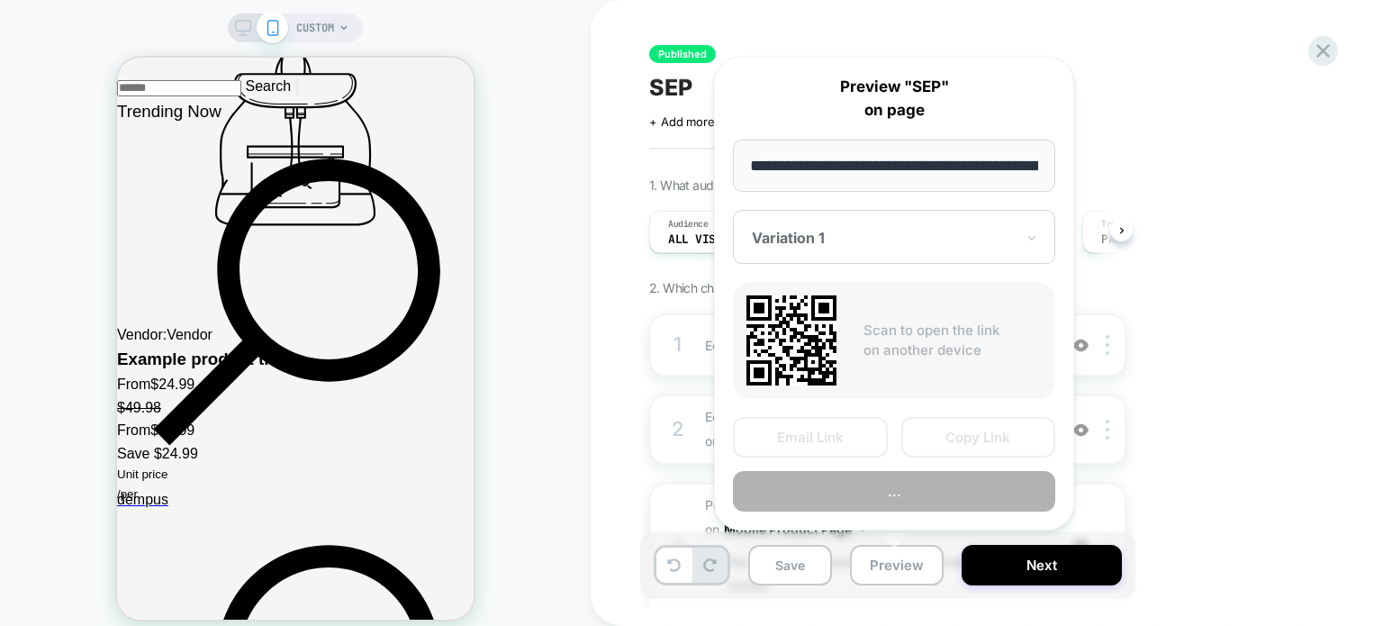
scroll to position [0, 697]
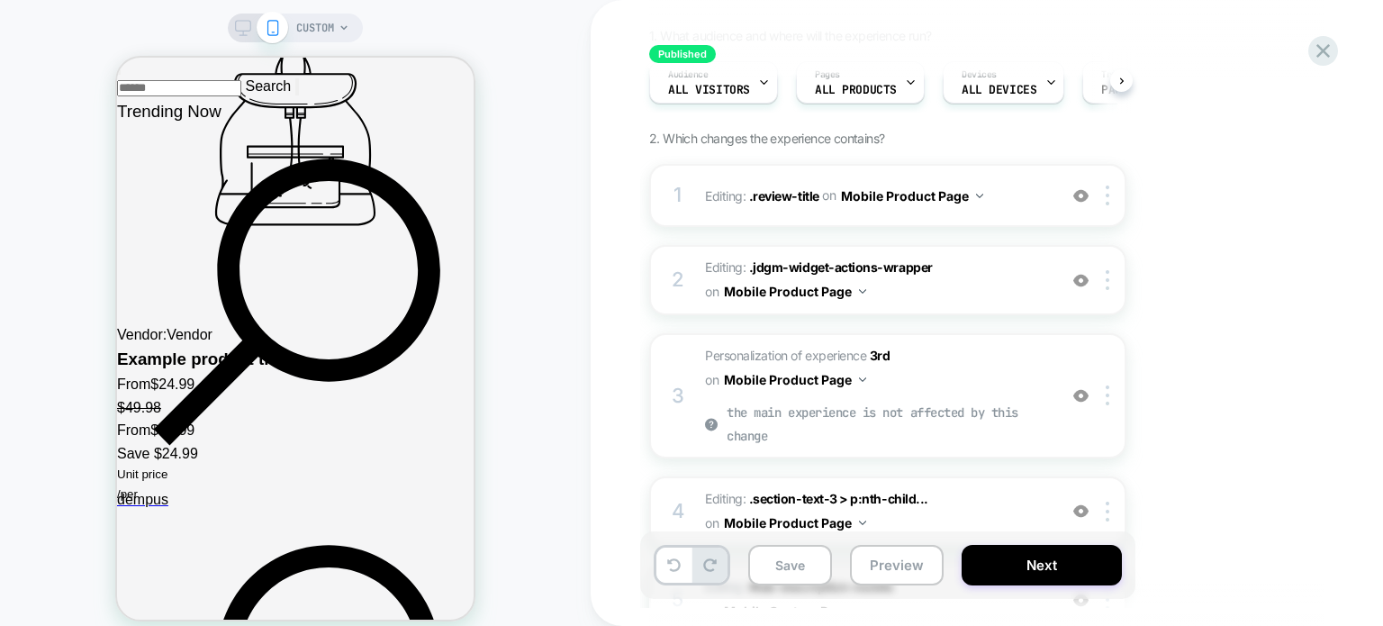
scroll to position [0, 0]
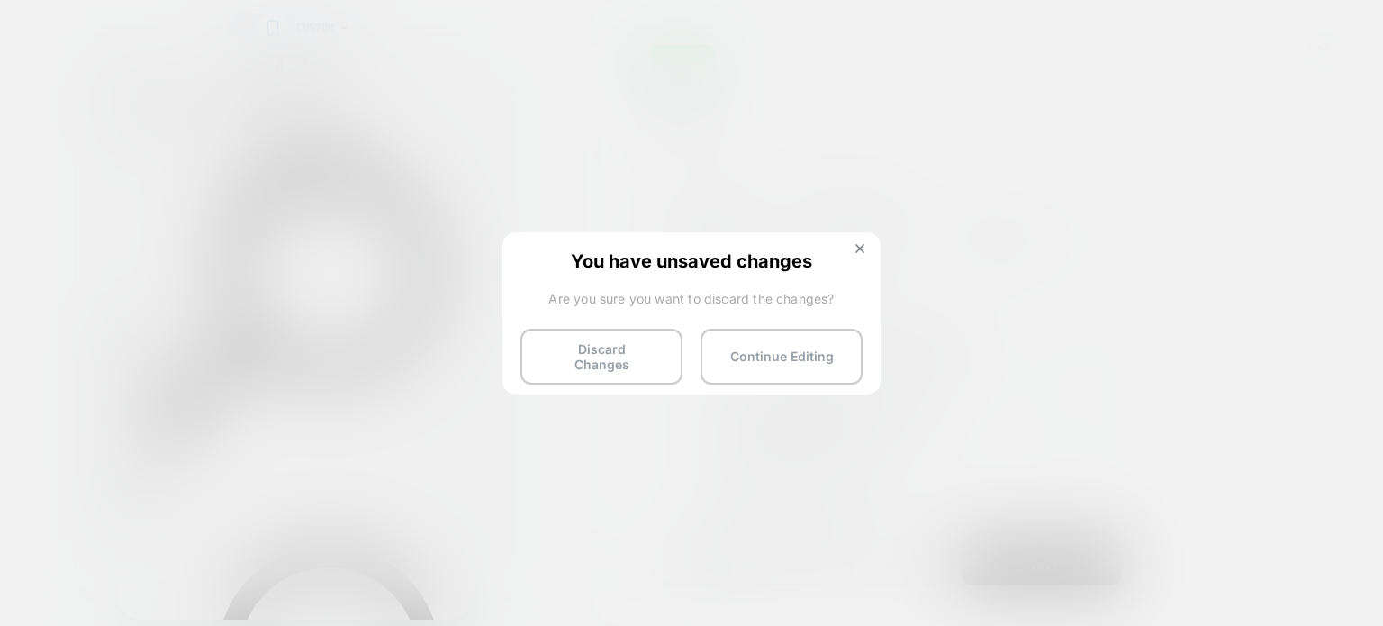
click at [634, 348] on button "Discard Changes" at bounding box center [601, 357] width 162 height 56
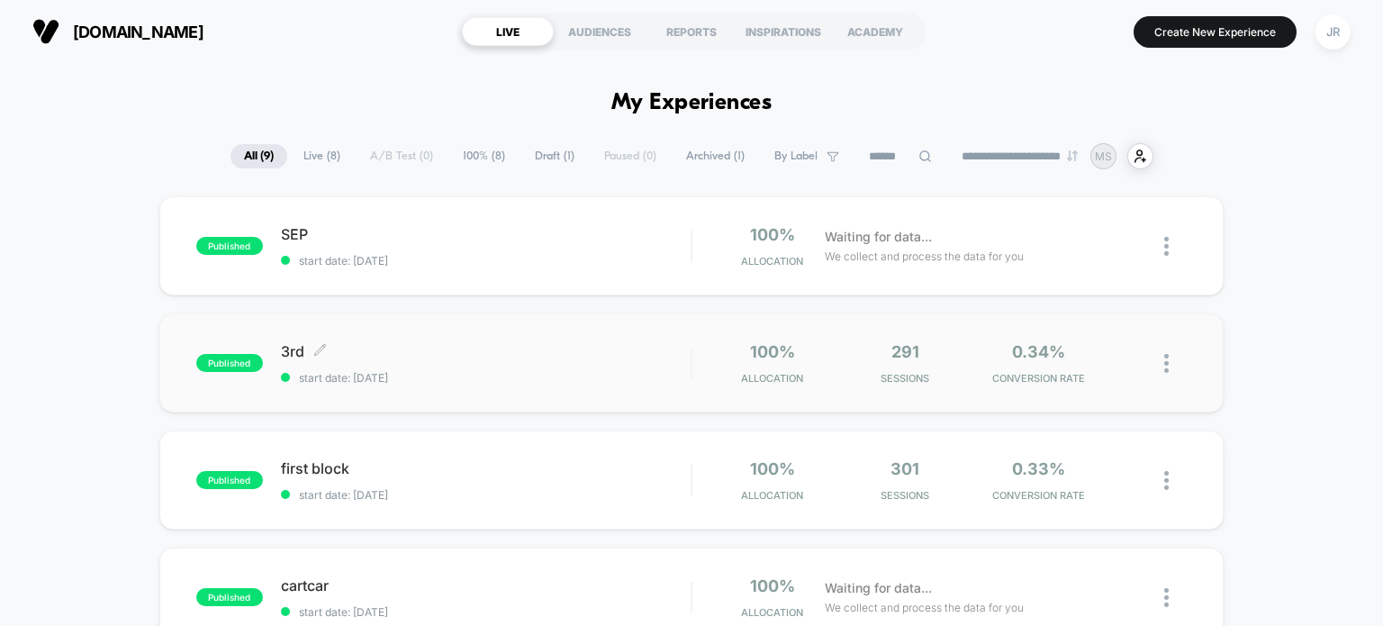
click at [542, 371] on span "start date: [DATE]" at bounding box center [486, 378] width 411 height 14
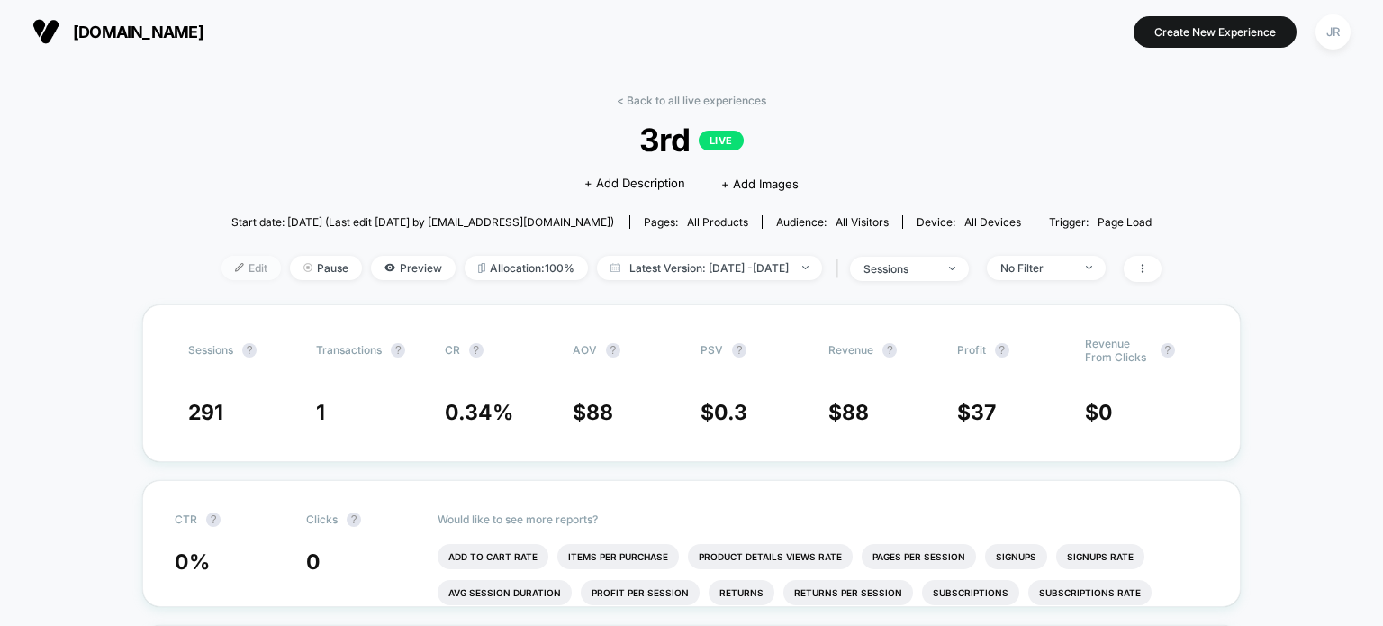
click at [222, 267] on span "Edit" at bounding box center [251, 268] width 59 height 24
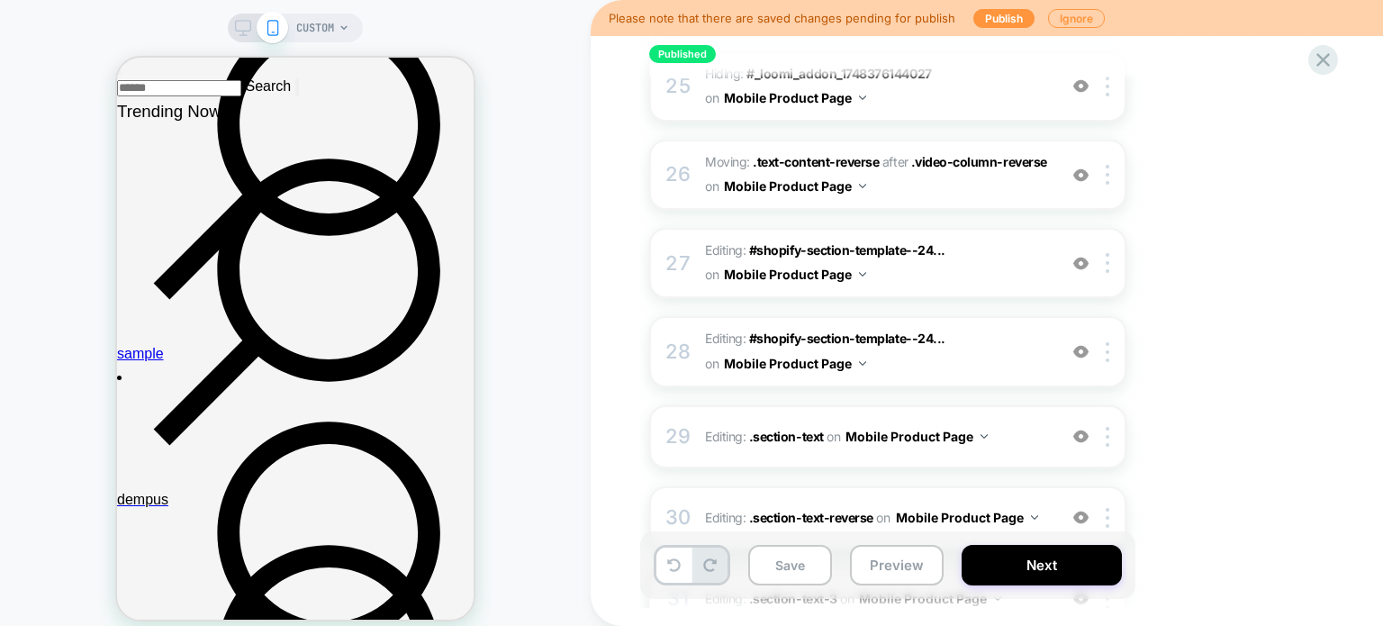
scroll to position [2017, 0]
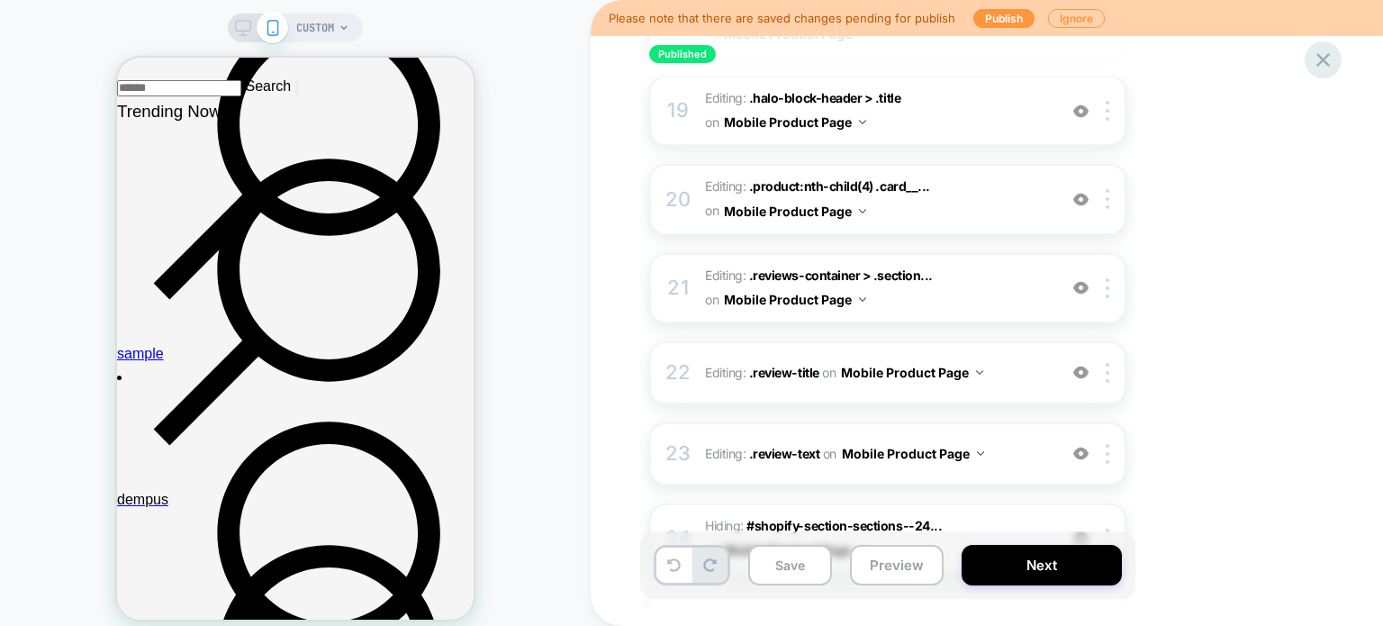
click at [1317, 60] on icon at bounding box center [1323, 60] width 24 height 24
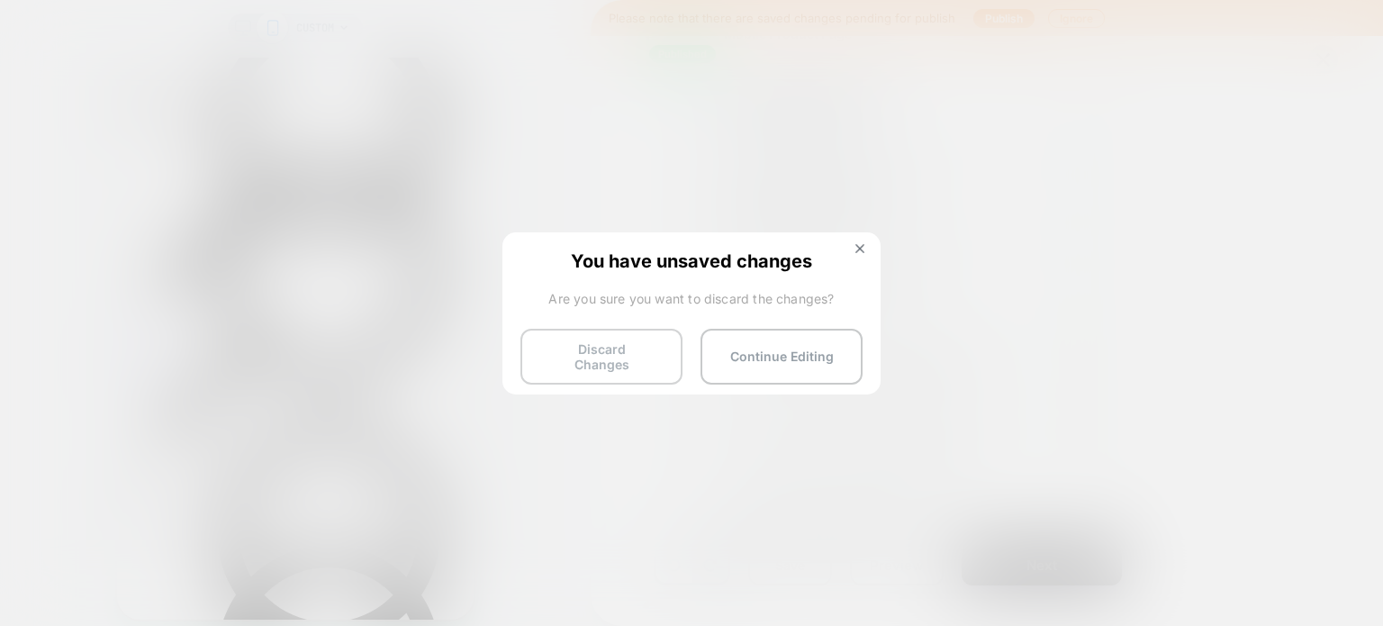
click at [638, 356] on button "Discard Changes" at bounding box center [601, 357] width 162 height 56
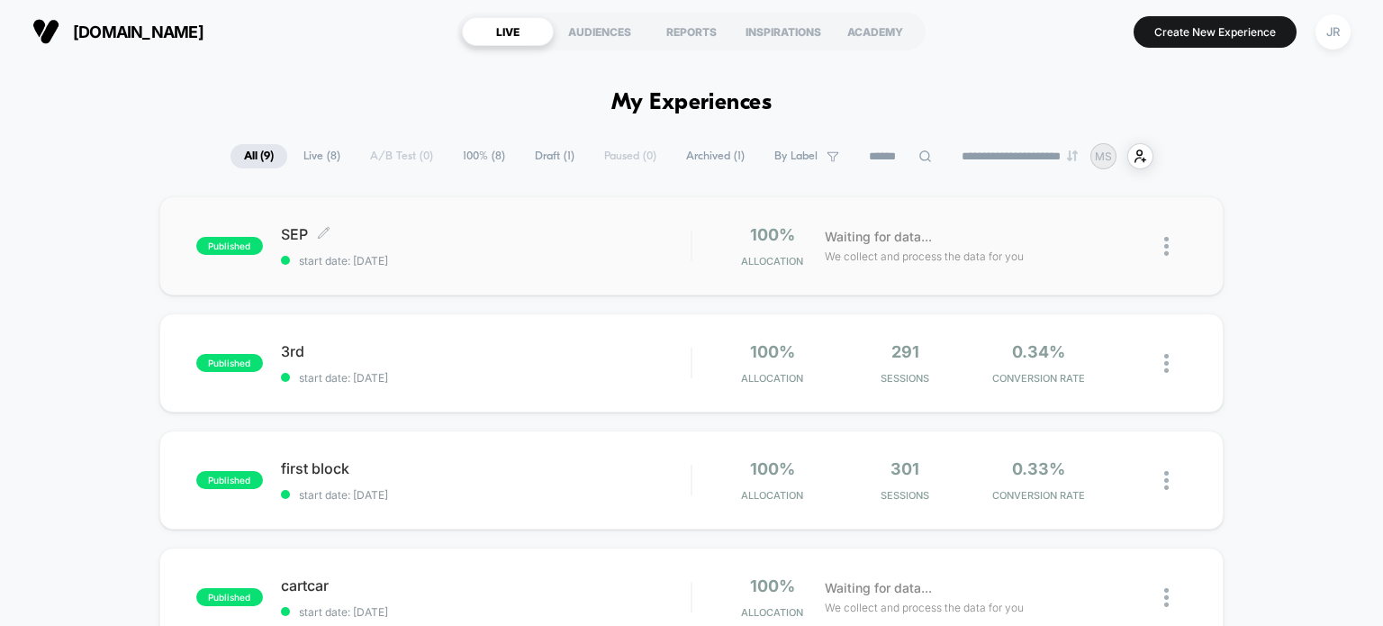
click at [500, 255] on span "start date: 9/7/2025" at bounding box center [486, 261] width 411 height 14
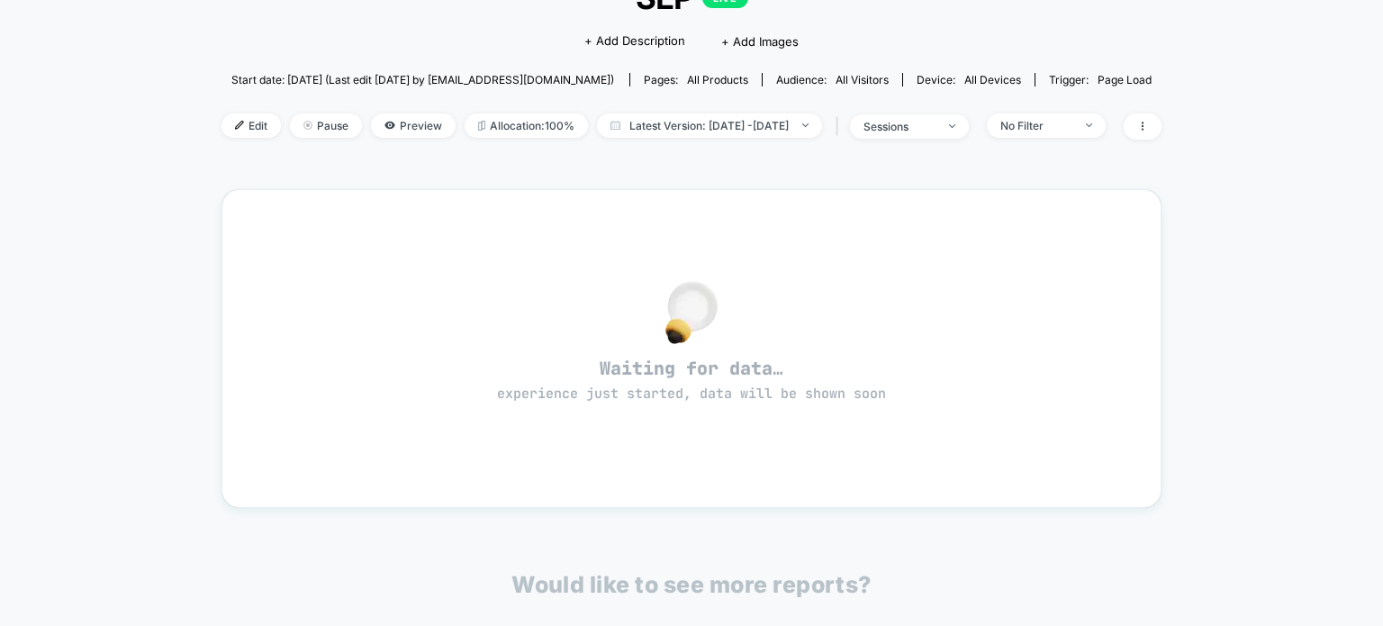
scroll to position [84, 0]
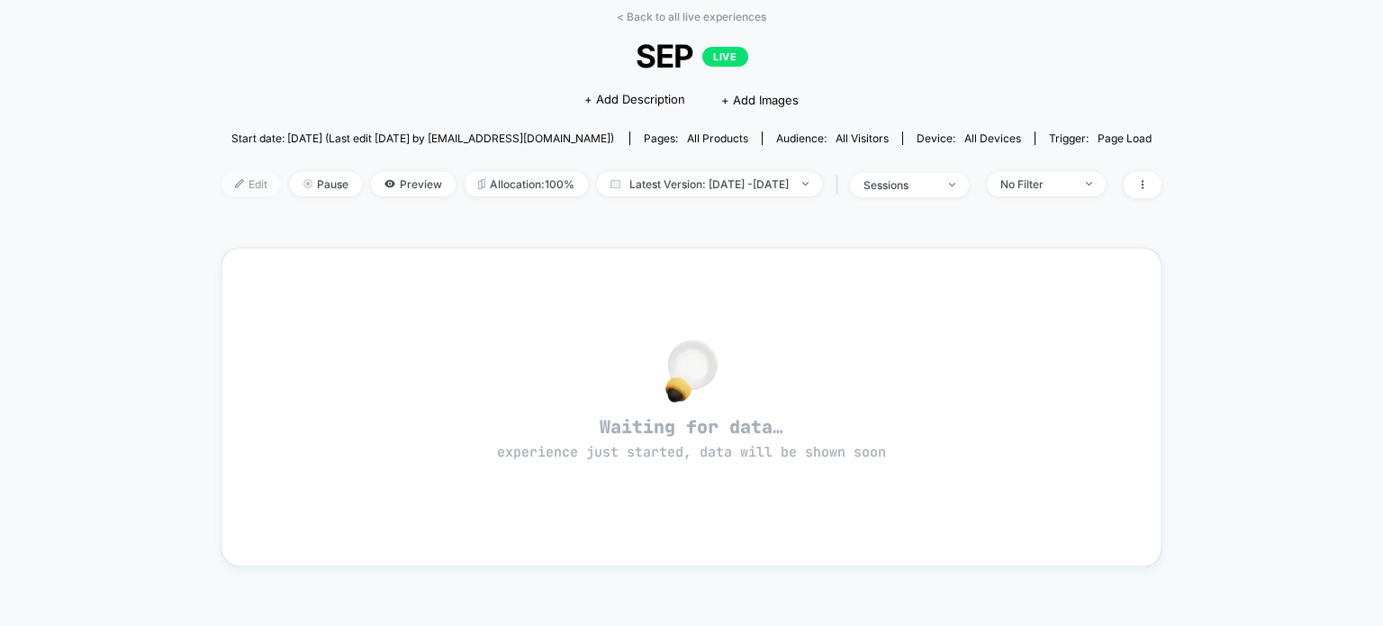
click at [233, 181] on span "Edit" at bounding box center [251, 184] width 59 height 24
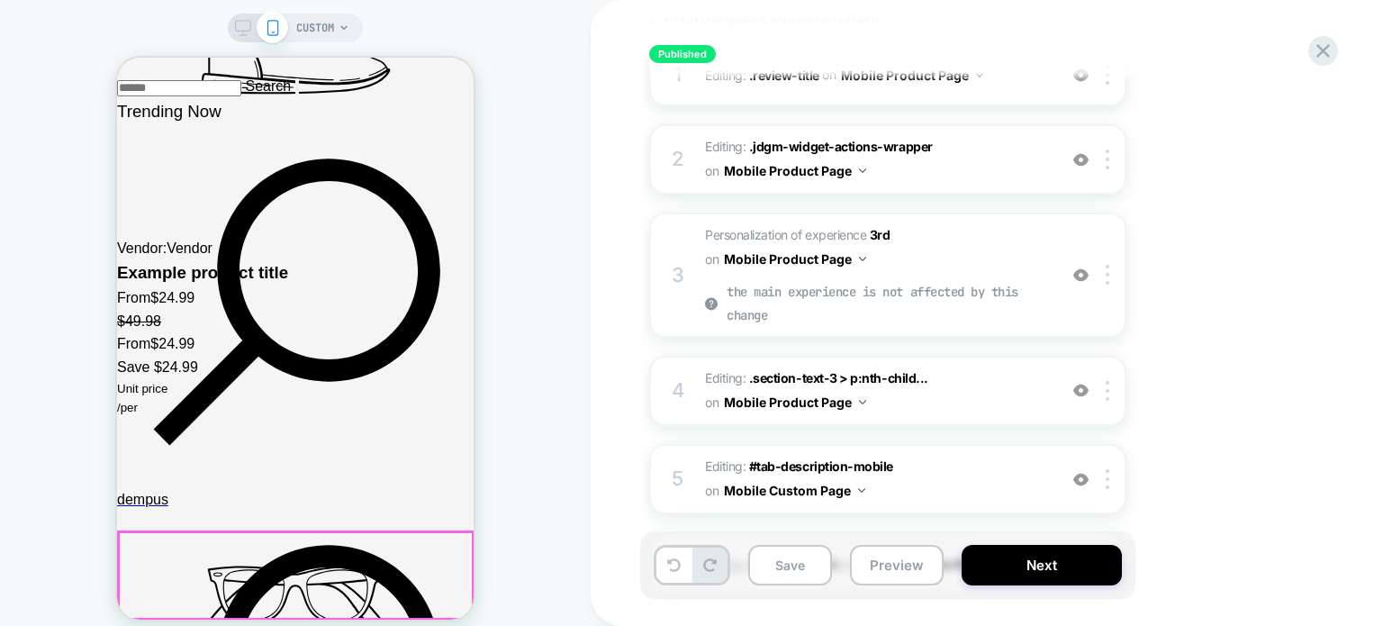
scroll to position [3422, 0]
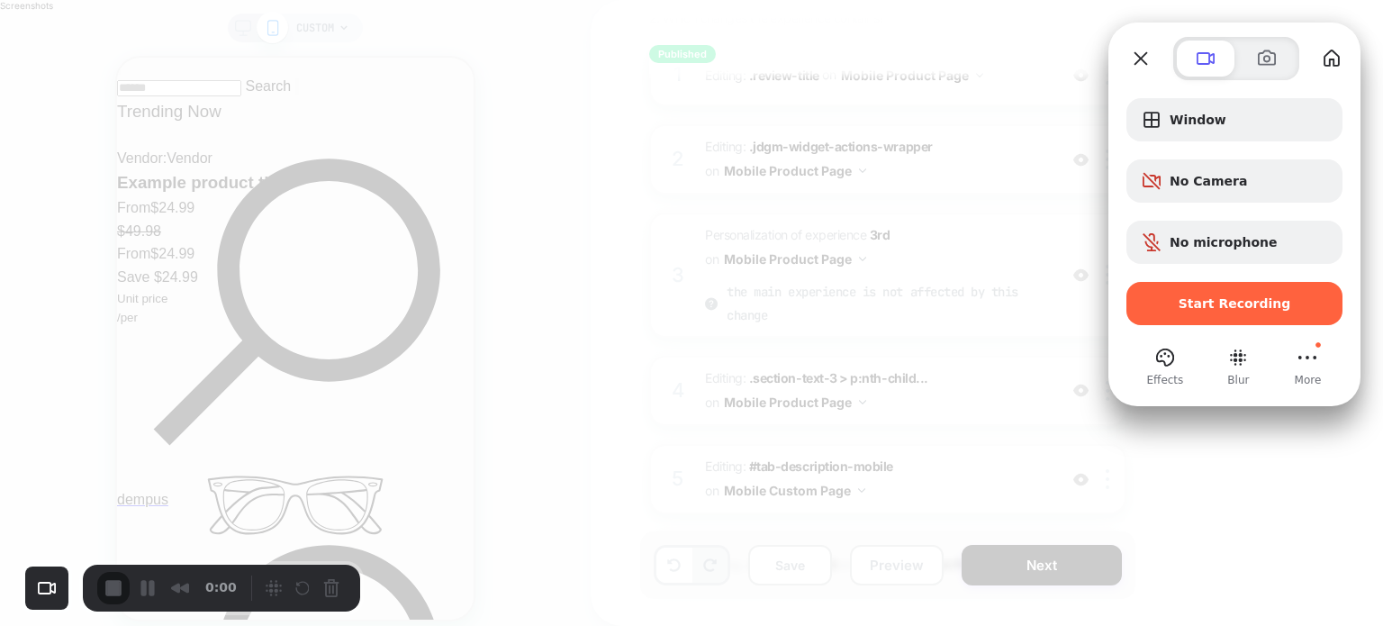
click at [1252, 56] on button at bounding box center [1267, 59] width 58 height 36
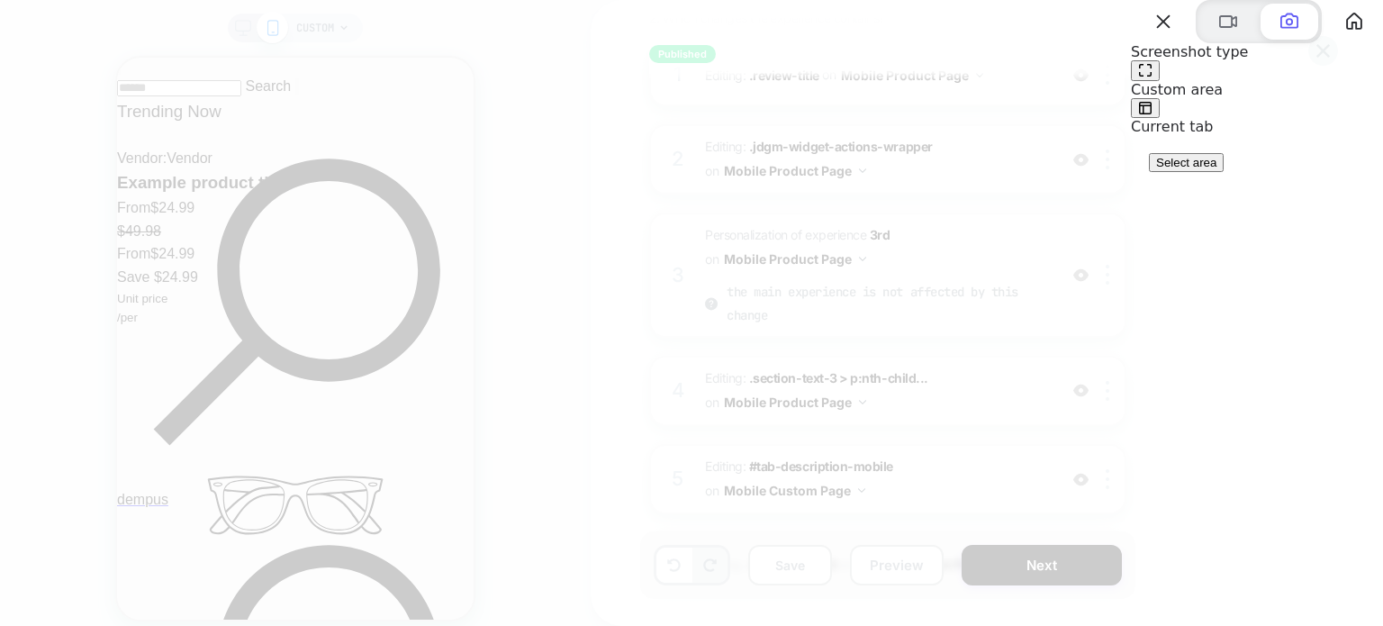
click at [1216, 169] on span "Select area" at bounding box center [1186, 163] width 60 height 14
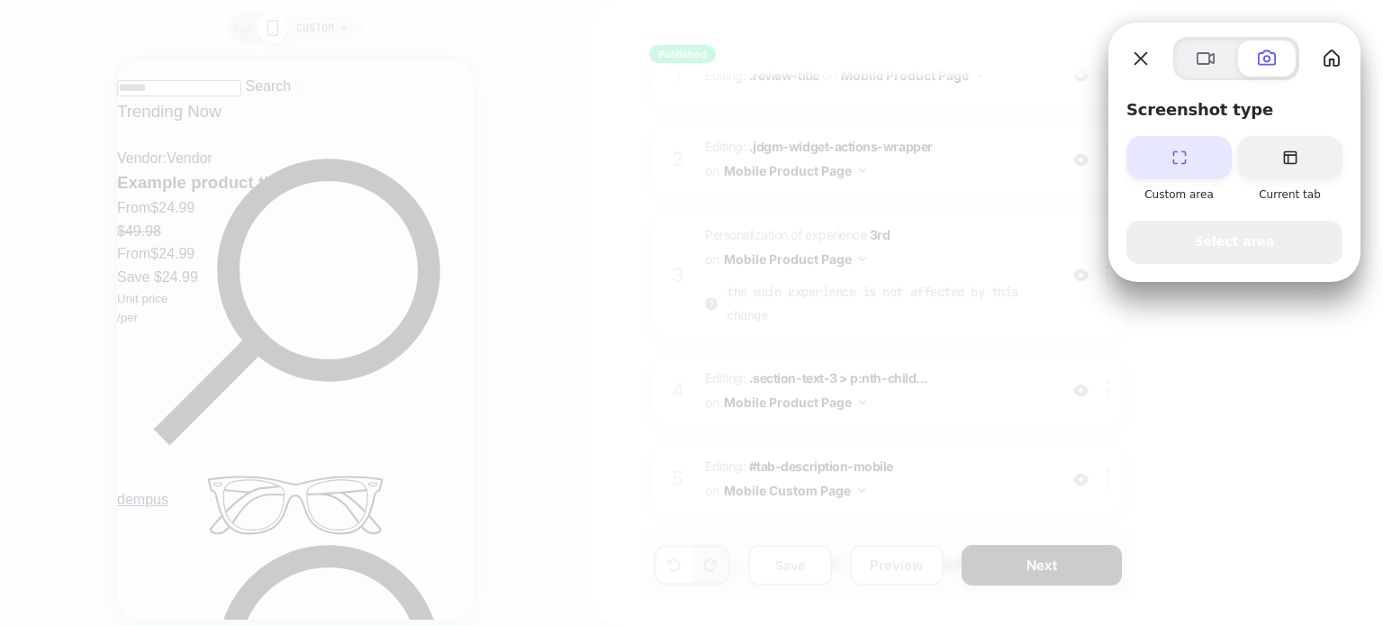
click at [1214, 235] on span "Select area" at bounding box center [1234, 242] width 80 height 20
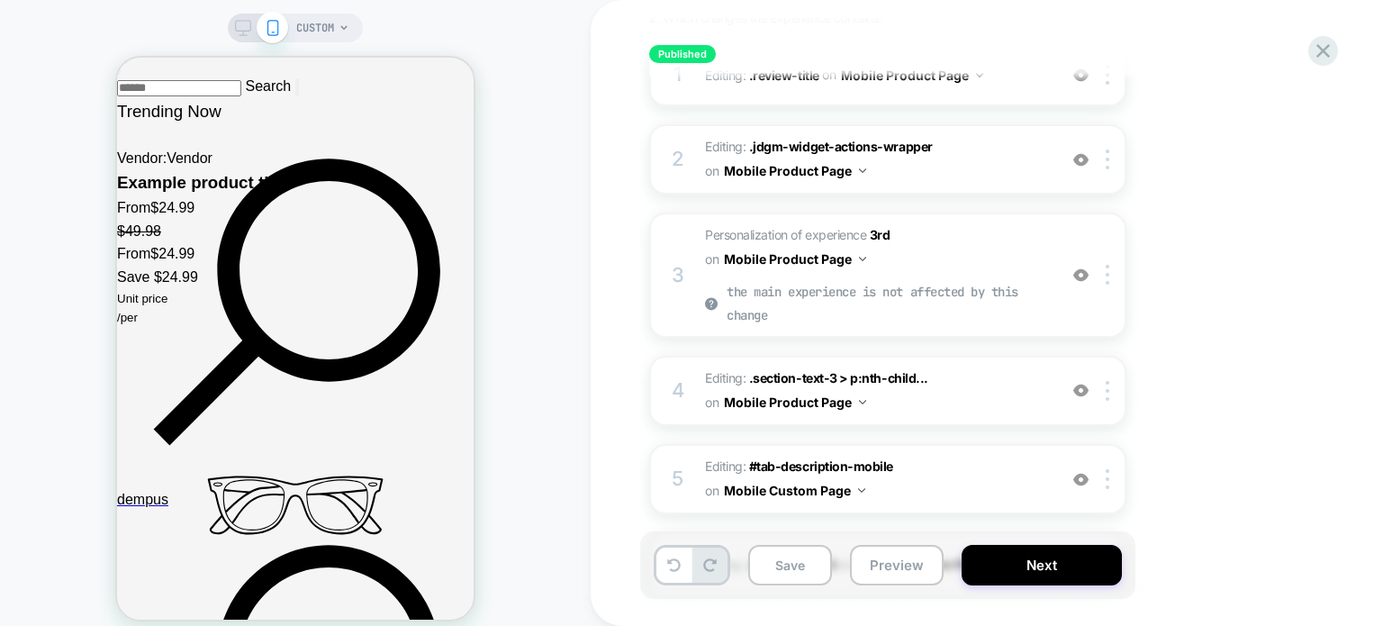
drag, startPoint x: 109, startPoint y: 9, endPoint x: 497, endPoint y: 616, distance: 720.4
click at [902, 568] on button "Preview" at bounding box center [897, 565] width 94 height 41
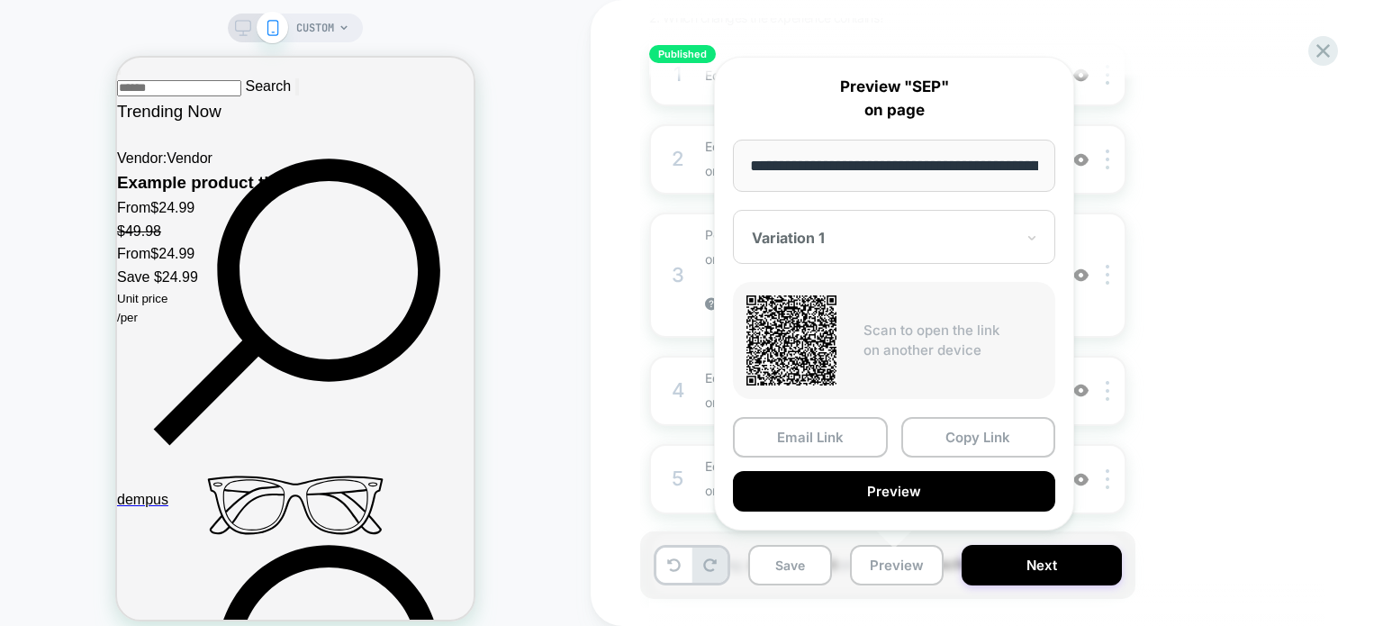
scroll to position [0, 697]
click at [945, 428] on button "Copy Link" at bounding box center [978, 437] width 155 height 41
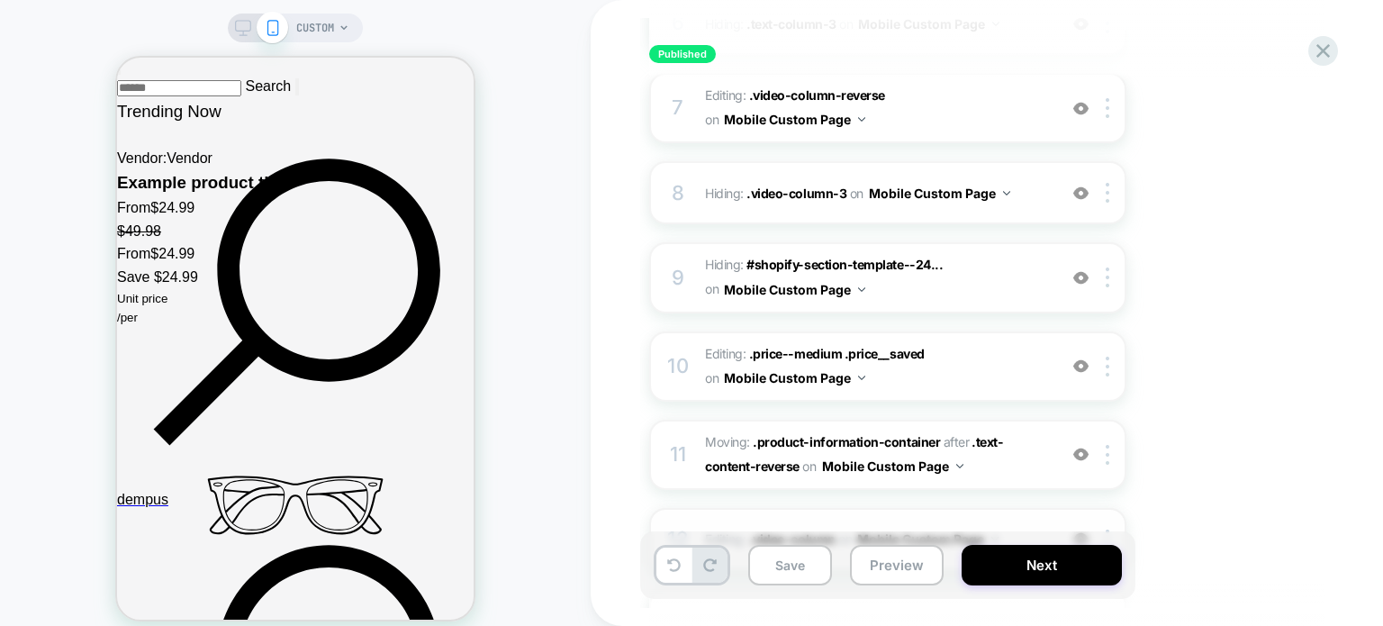
scroll to position [1080, 0]
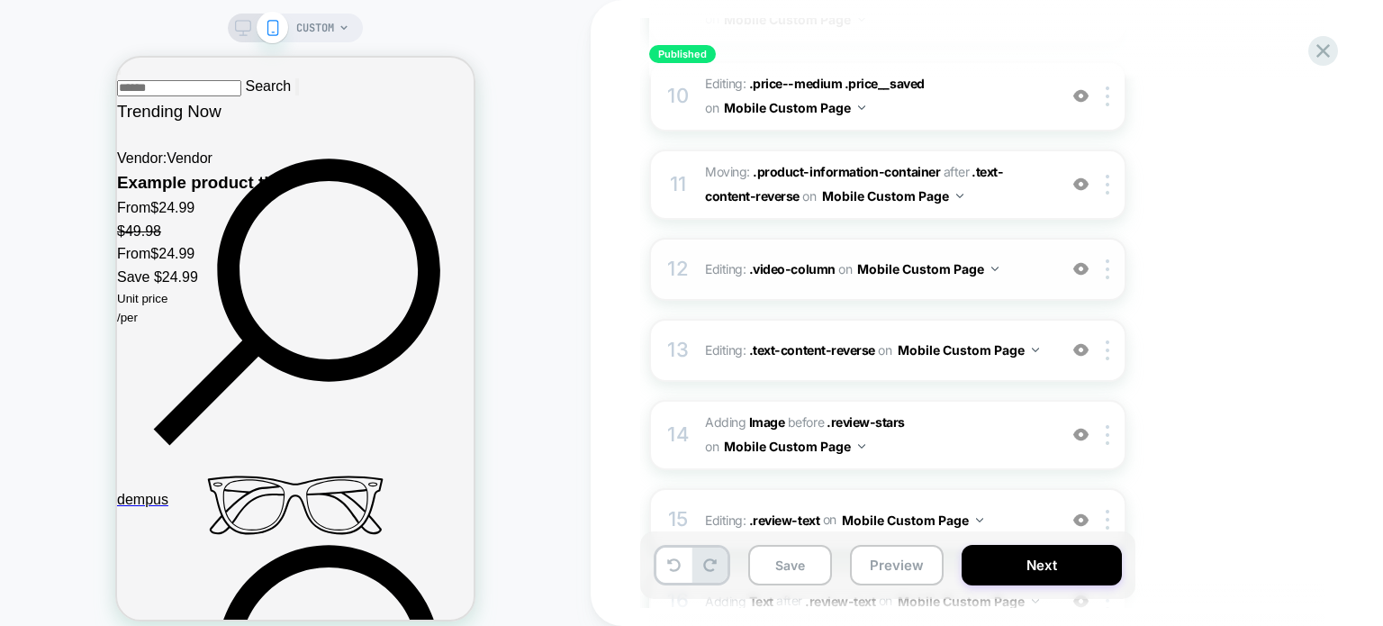
click at [1082, 261] on img at bounding box center [1080, 268] width 15 height 15
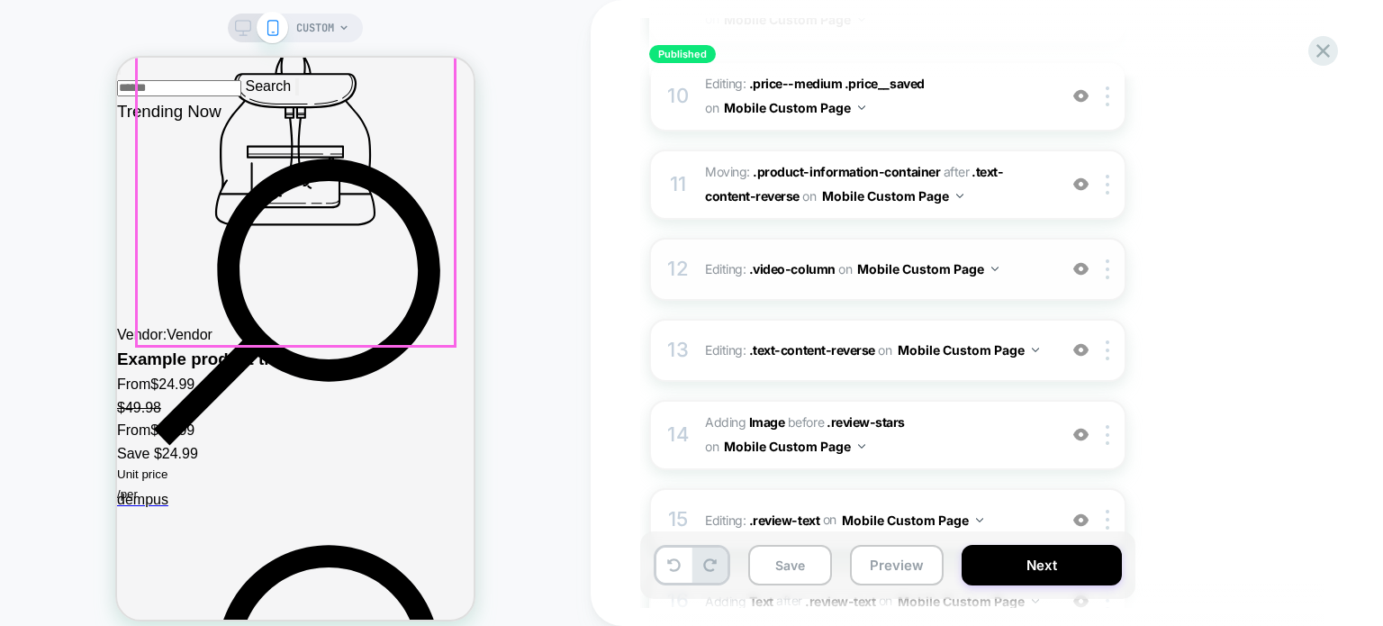
scroll to position [2341, 0]
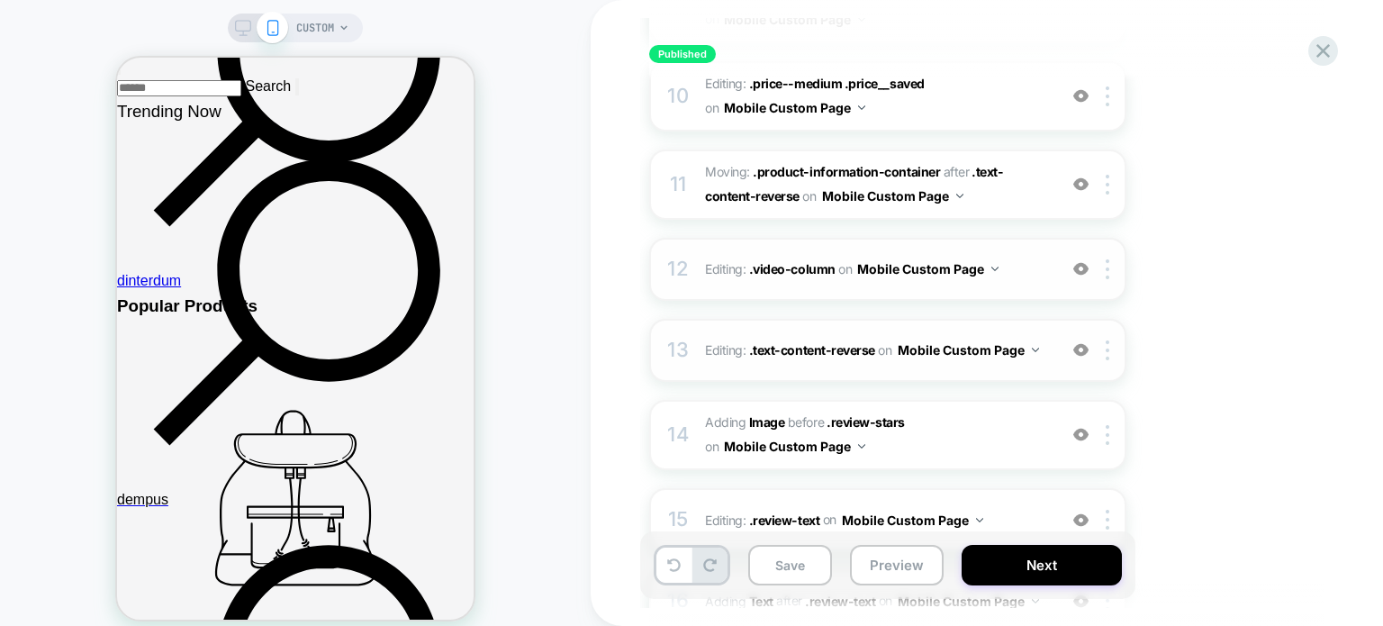
click at [1087, 342] on img at bounding box center [1080, 349] width 15 height 15
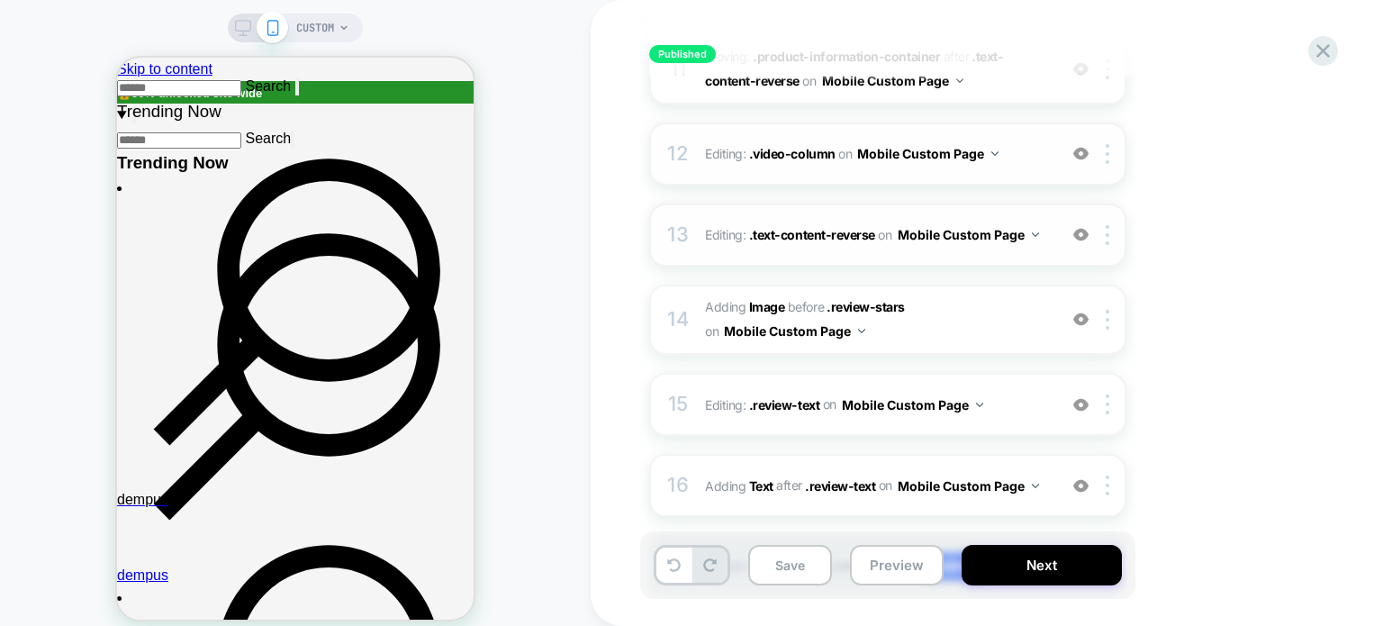
scroll to position [1108, 0]
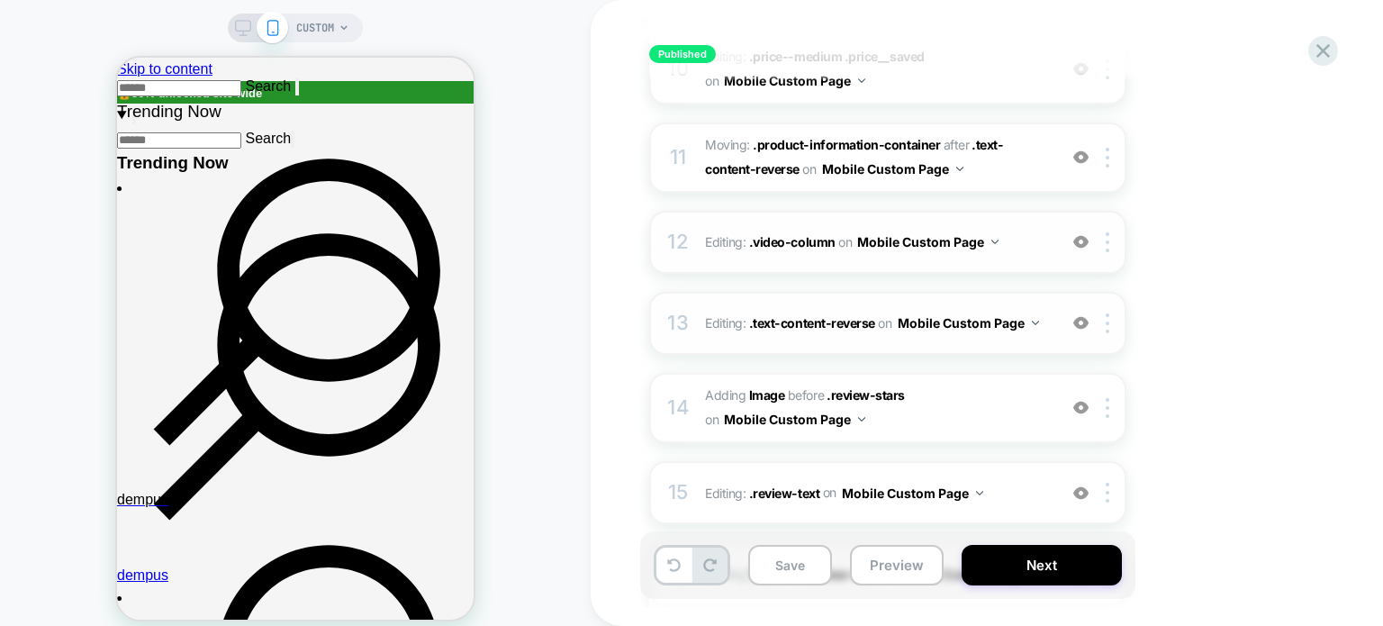
click at [882, 230] on button "Mobile Custom Page" at bounding box center [927, 242] width 141 height 26
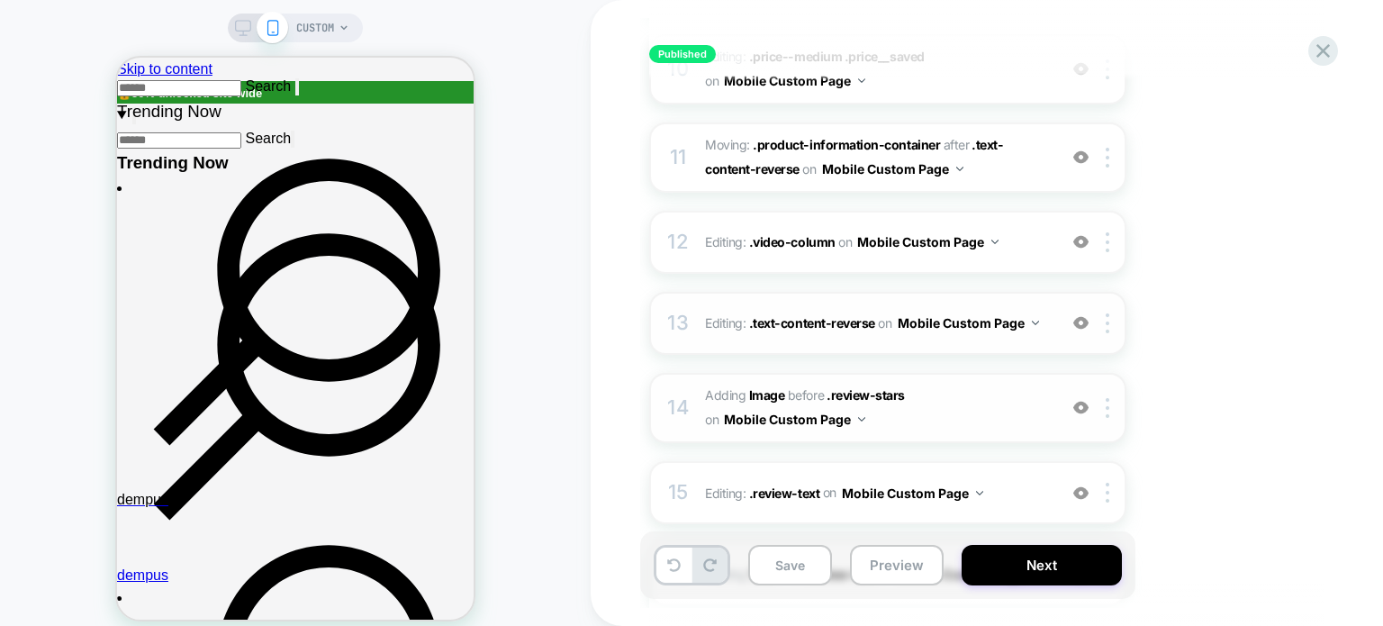
click at [1074, 400] on img at bounding box center [1080, 407] width 15 height 15
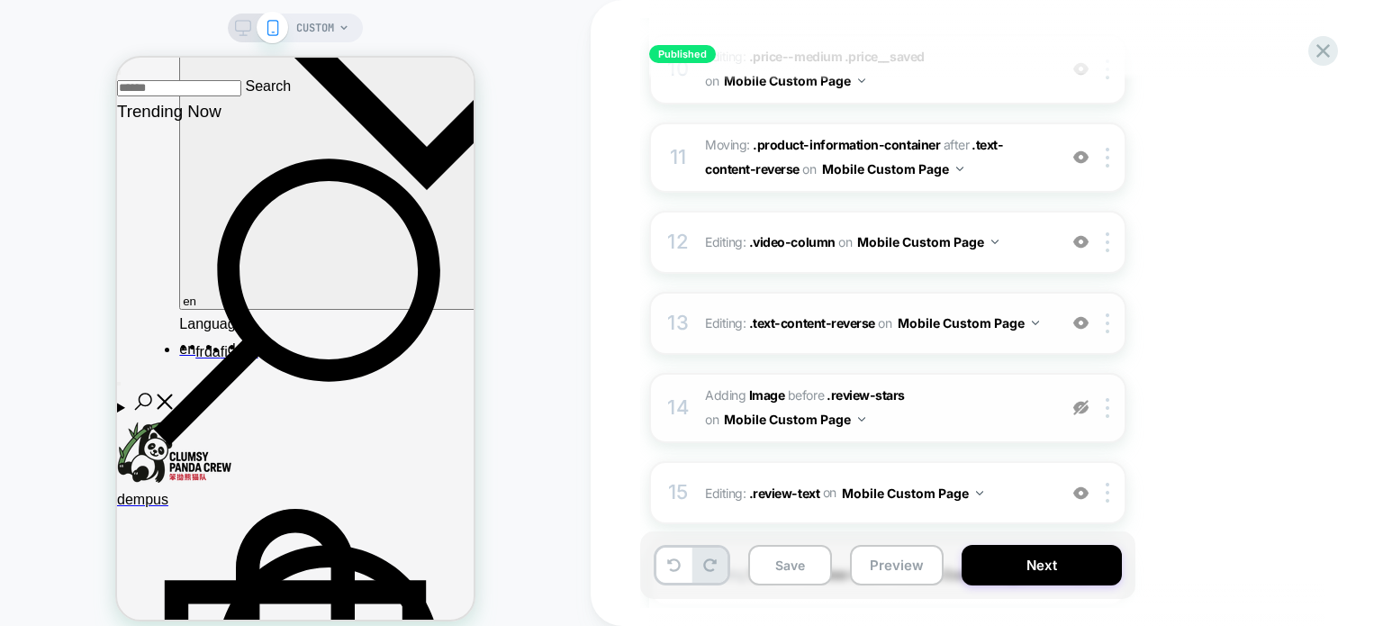
scroll to position [4015, 0]
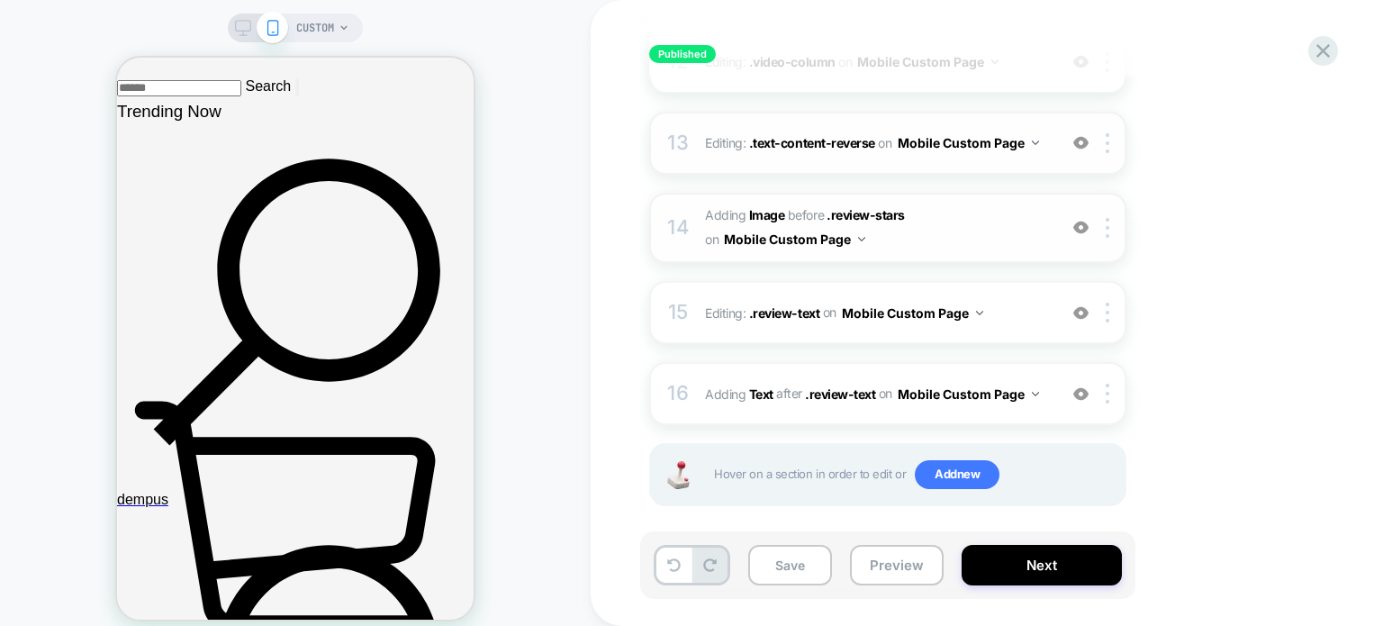
click at [909, 215] on span "#_loomi_addon_1757247658103 Adding Image BEFORE .review-stars .review-stars on …" at bounding box center [876, 227] width 343 height 49
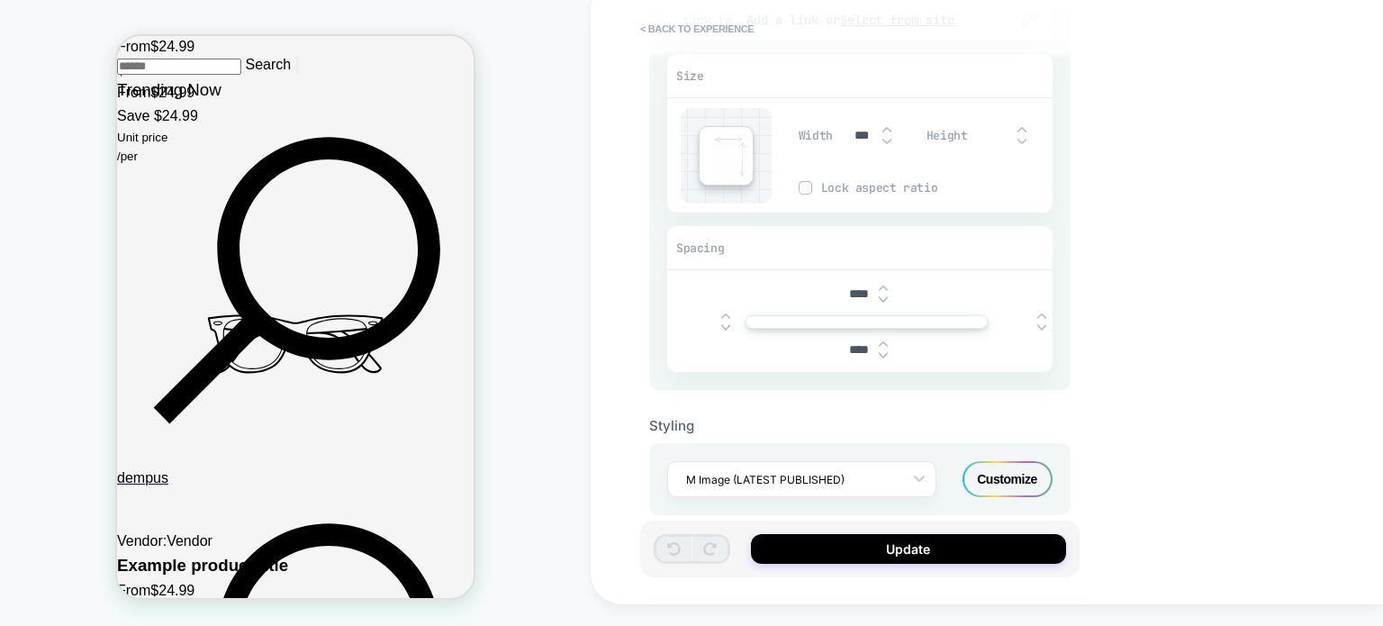
scroll to position [0, 0]
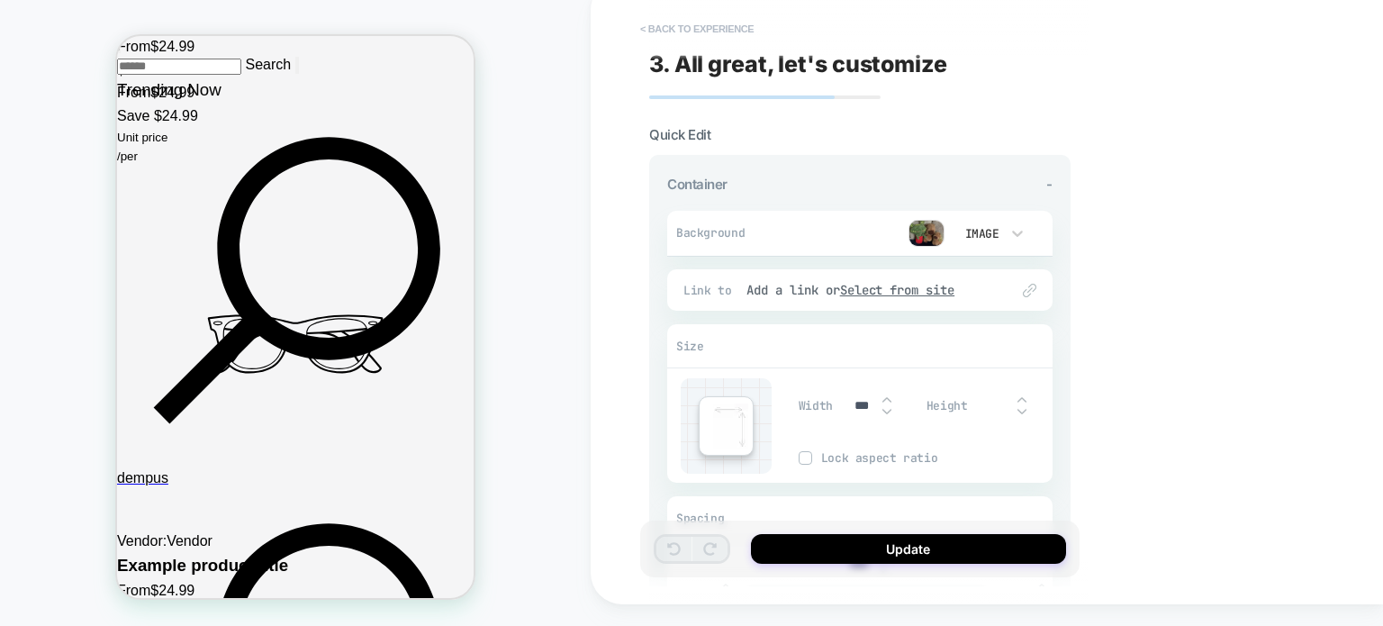
click at [0, 0] on button "< Back to experience" at bounding box center [0, 0] width 0 height 0
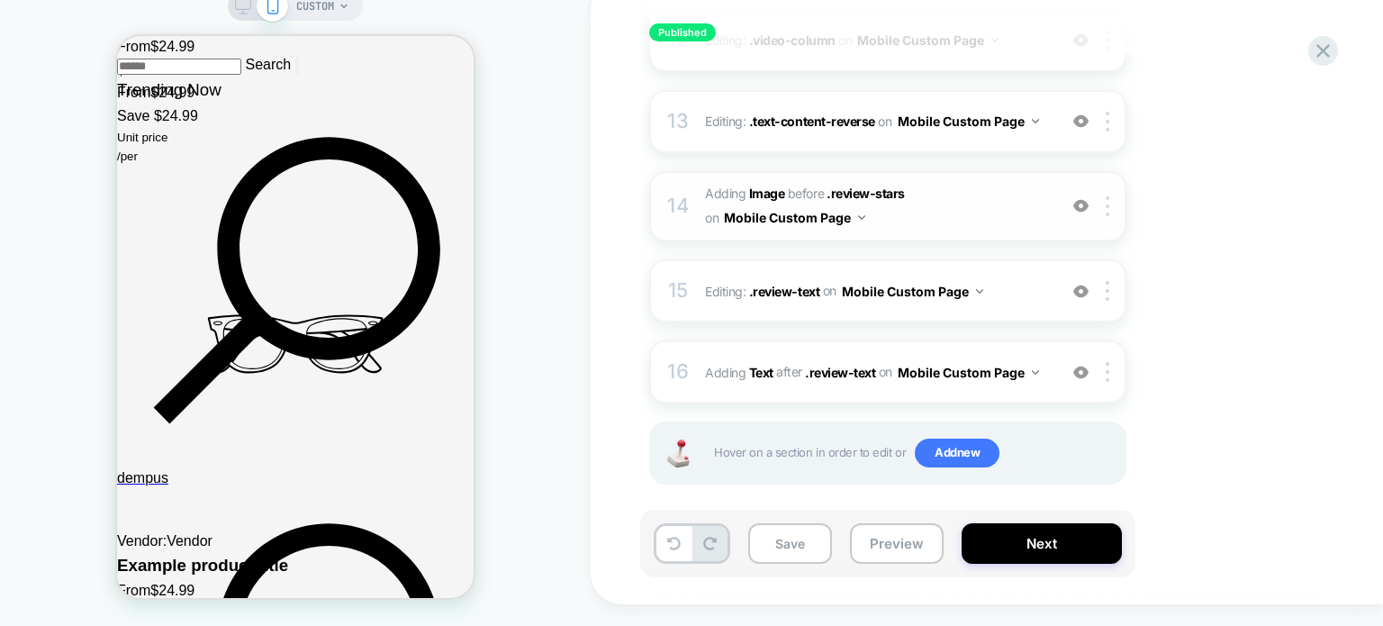
scroll to position [1198, 0]
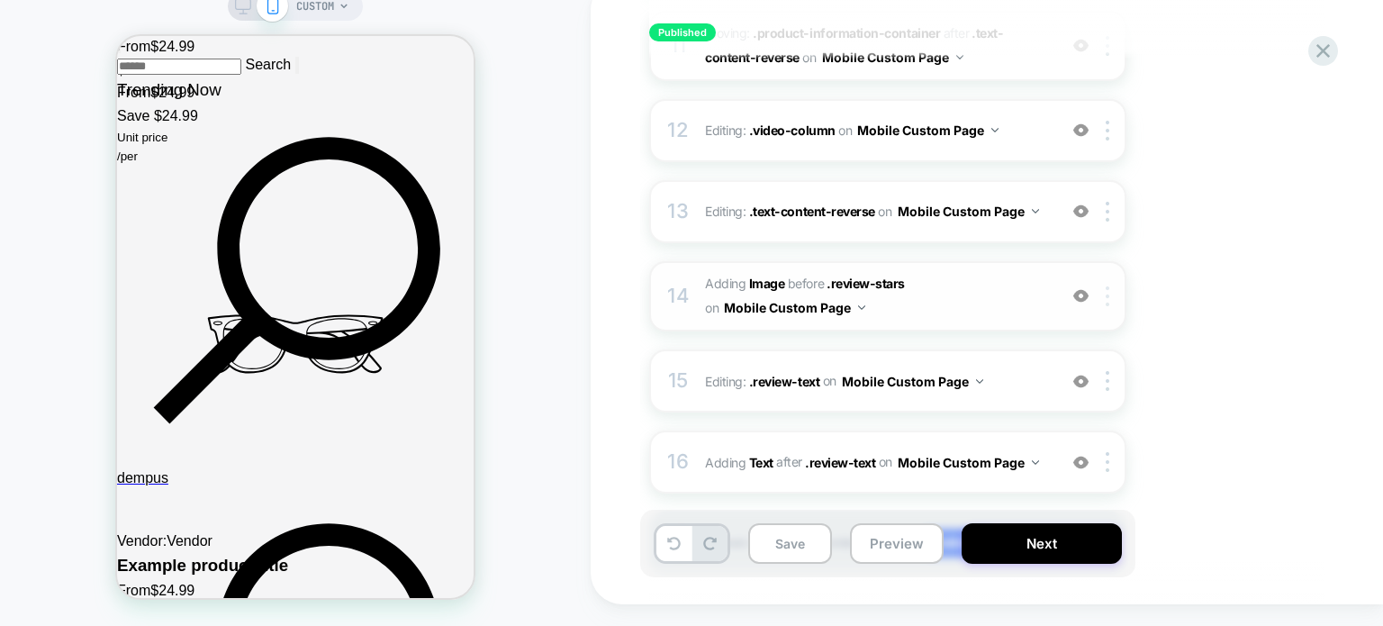
click at [1107, 286] on img at bounding box center [1108, 296] width 4 height 20
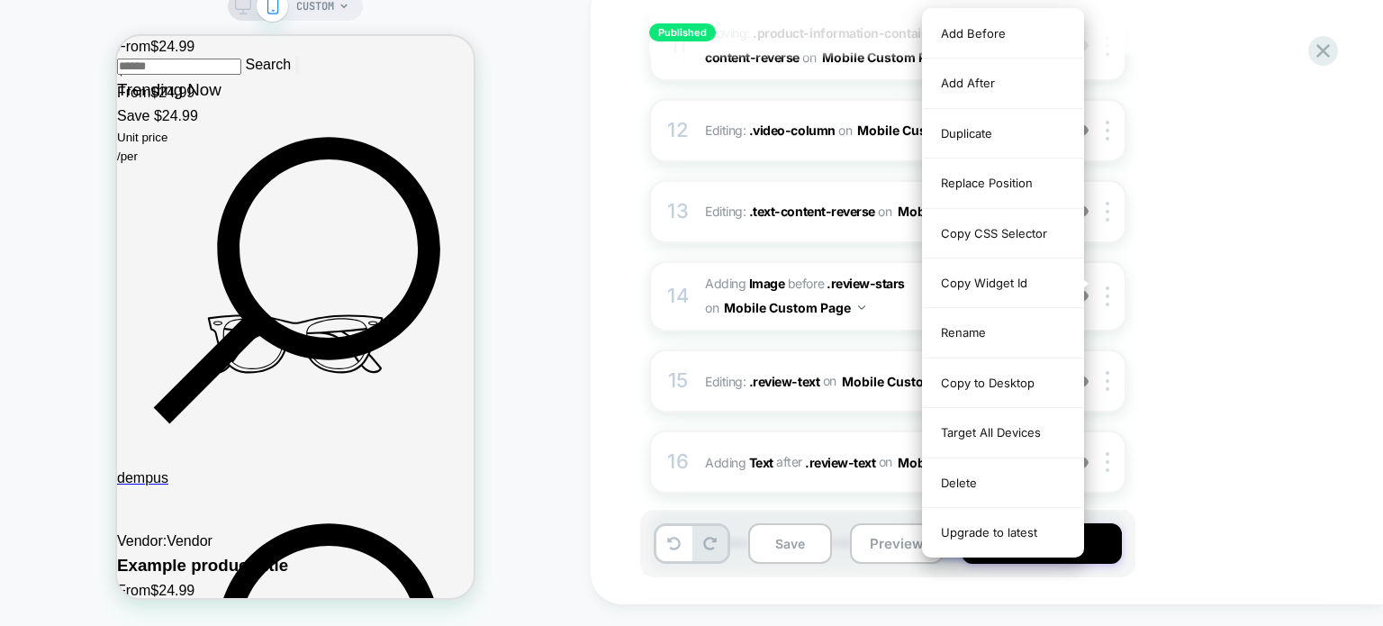
click at [0, 0] on div "1. What audience and where will the experience run? Audience All Visitors Pages…" at bounding box center [0, 0] width 0 height 0
click at [607, 280] on div "Published SEP Click to edit experience details + Add more info 1. What audience…" at bounding box center [987, 291] width 792 height 626
click at [0, 0] on div "1. What audience and where will the experience run? Audience All Visitors Pages…" at bounding box center [0, 0] width 0 height 0
click at [693, 282] on div "14 #_loomi_addon_1757247658103 Adding Image BEFORE .review-stars .review-stars …" at bounding box center [887, 296] width 477 height 70
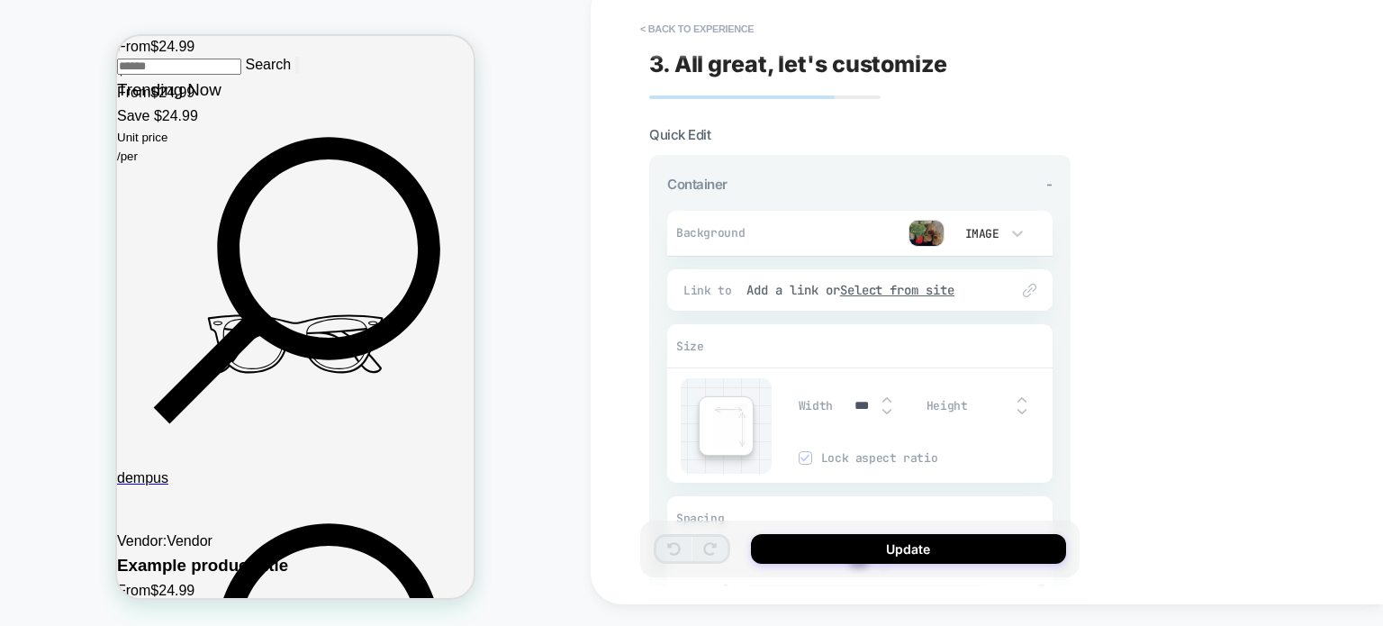
scroll to position [3651, 0]
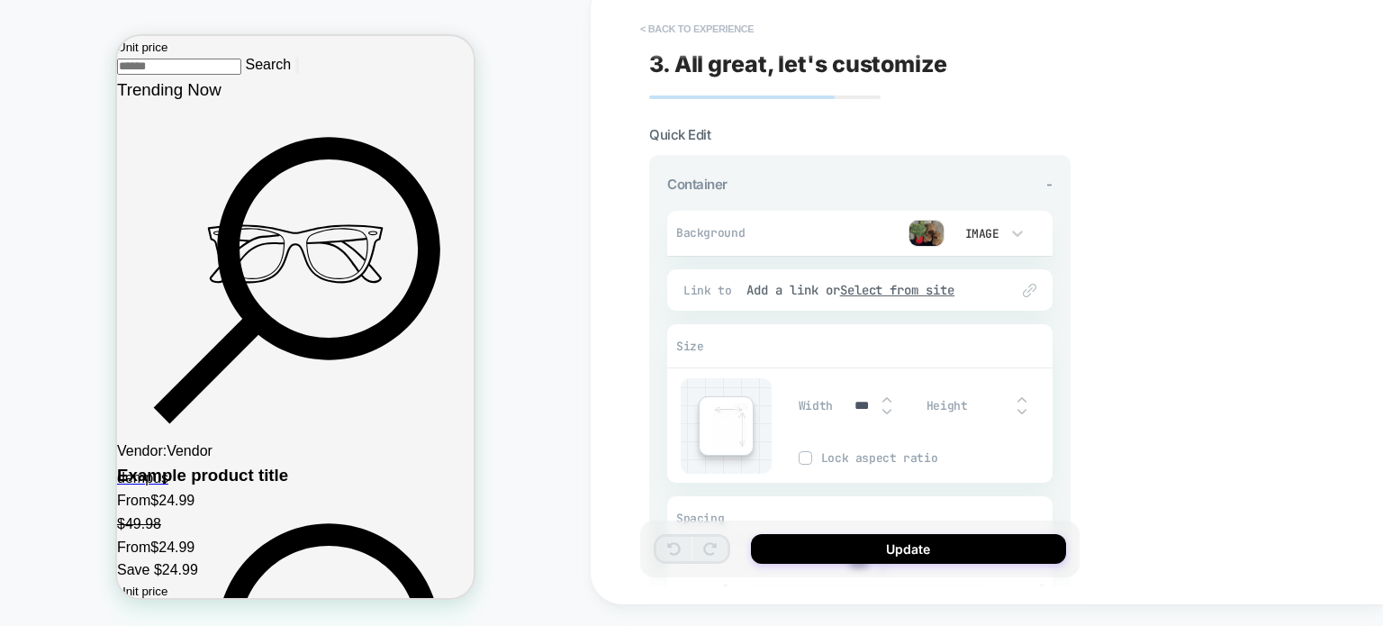
click at [652, 29] on button "< Back to experience" at bounding box center [696, 28] width 131 height 29
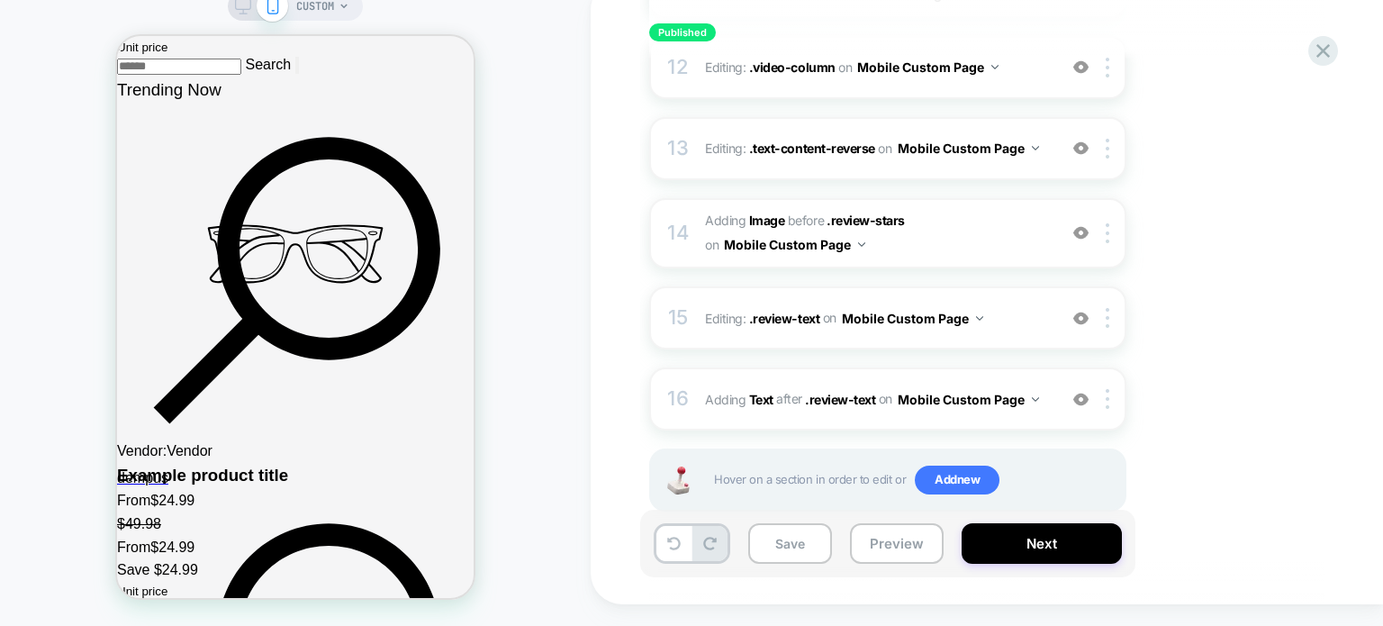
scroll to position [0, 0]
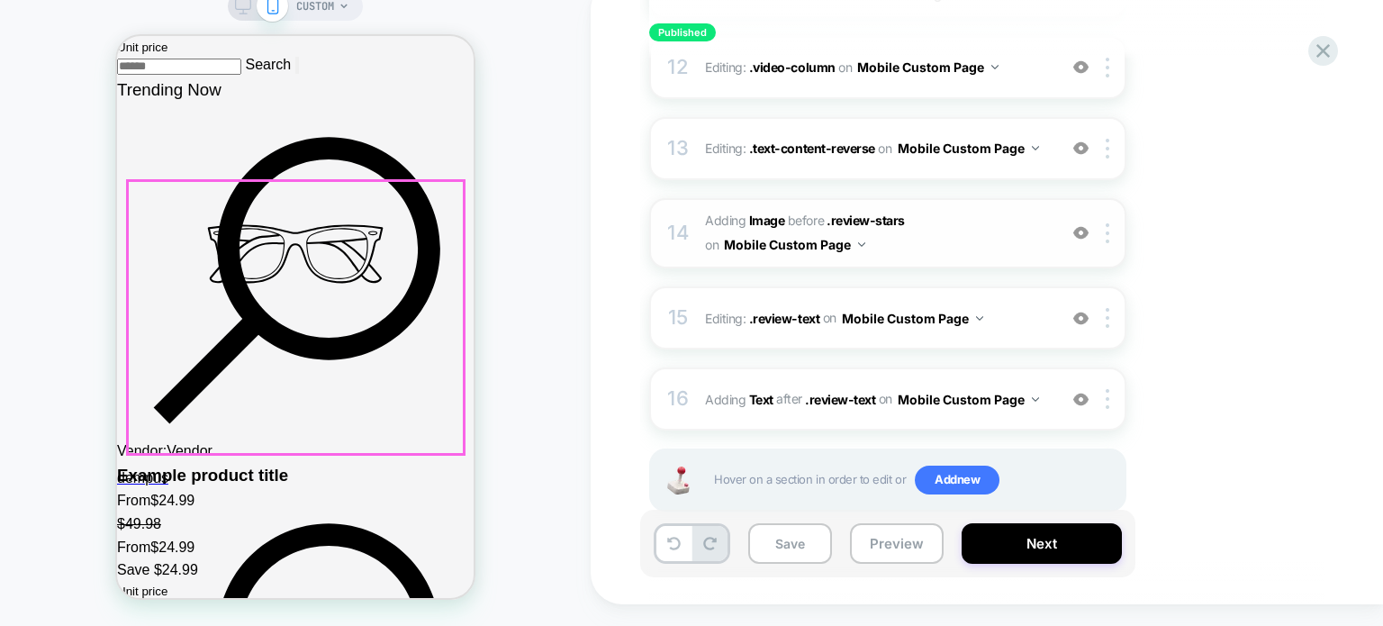
click at [951, 223] on span "#_loomi_addon_1757247658103 Adding Image BEFORE .review-stars .review-stars on …" at bounding box center [876, 233] width 343 height 49
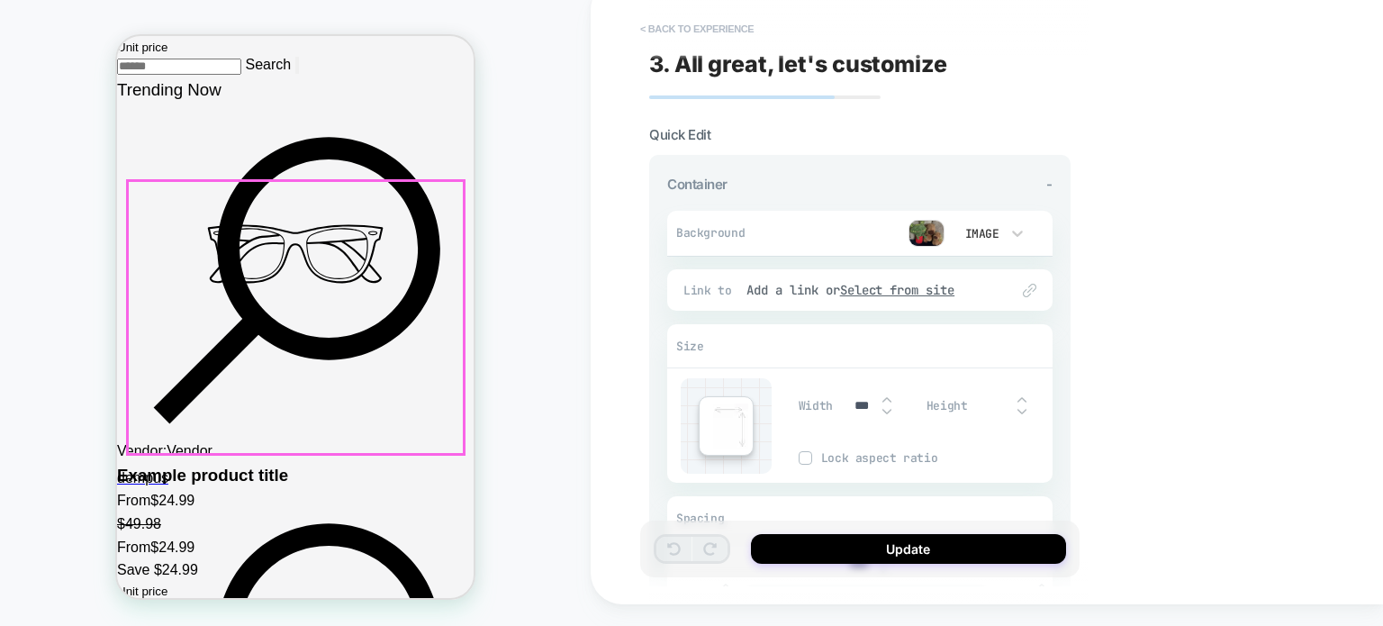
click at [652, 32] on button "< Back to experience" at bounding box center [696, 28] width 131 height 29
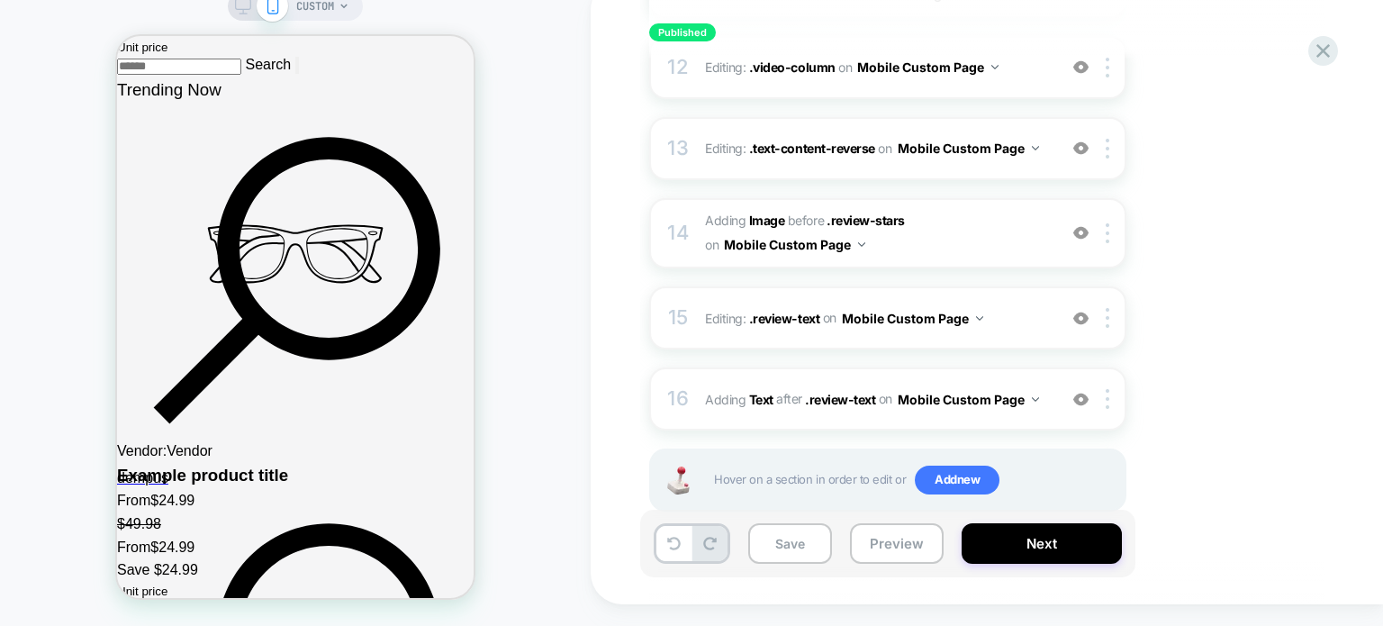
click at [501, 97] on div "CUSTOM" at bounding box center [295, 302] width 591 height 612
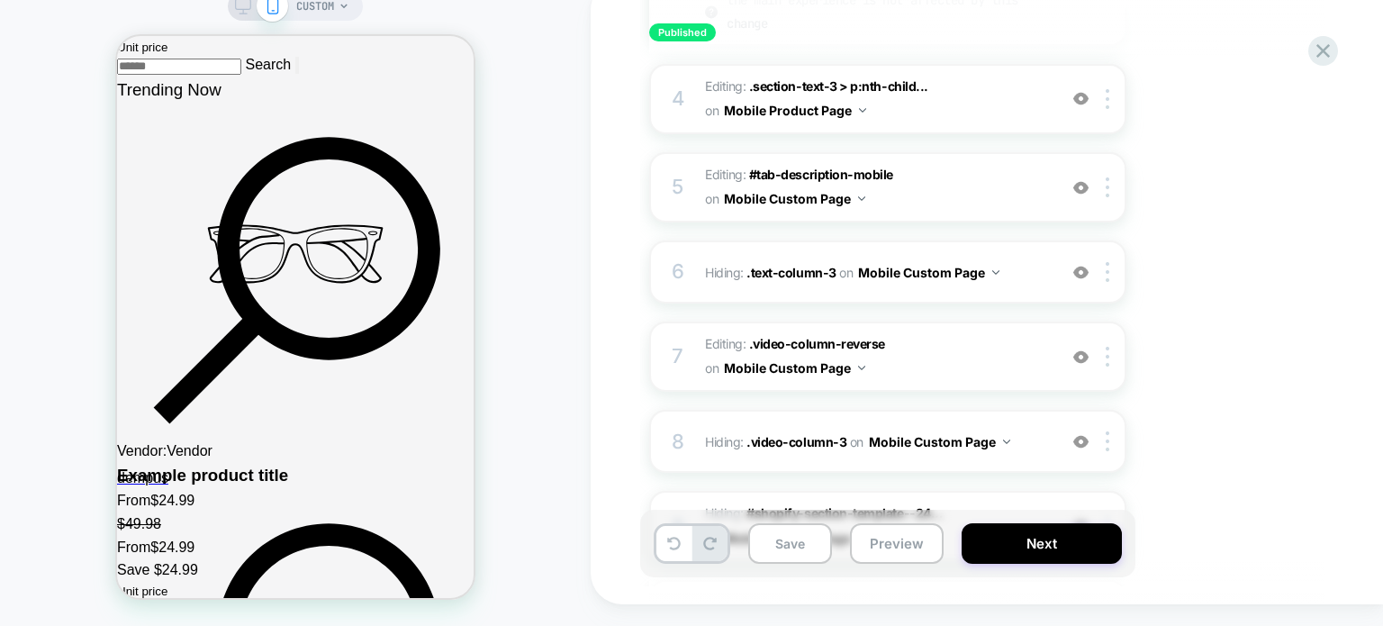
scroll to position [1171, 0]
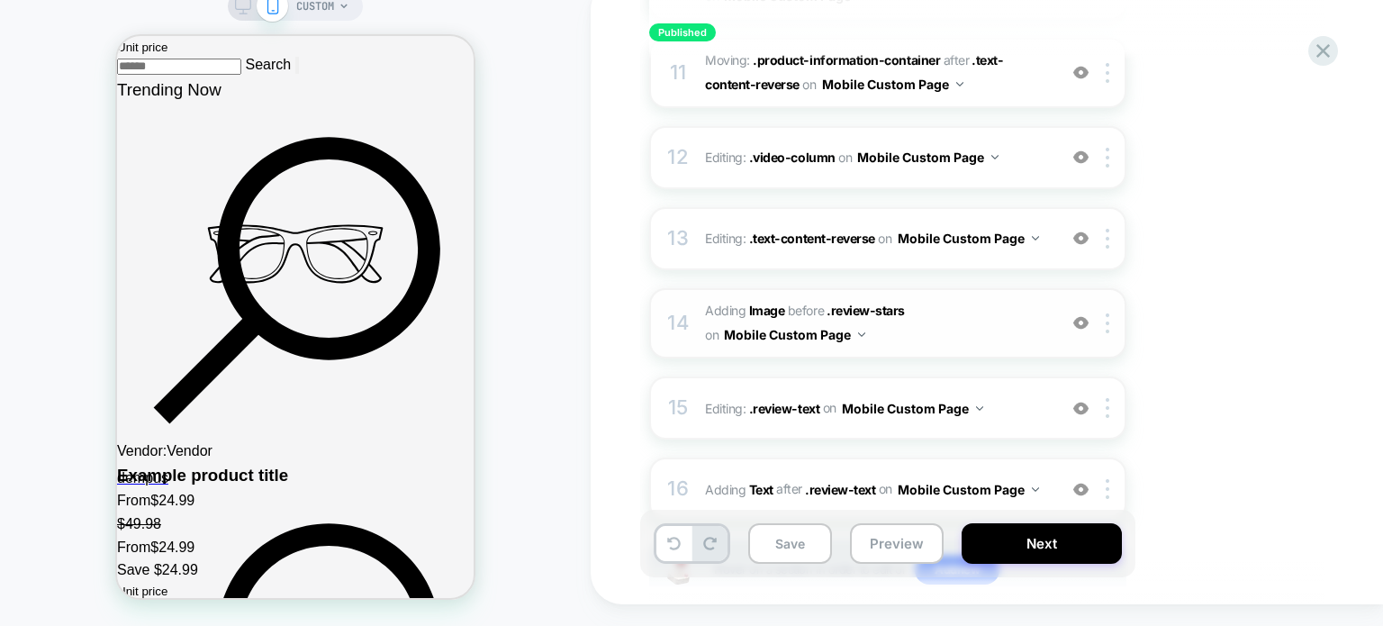
click at [1081, 315] on img at bounding box center [1080, 322] width 15 height 15
click at [78, 15] on div "CUSTOM" at bounding box center [295, 302] width 591 height 612
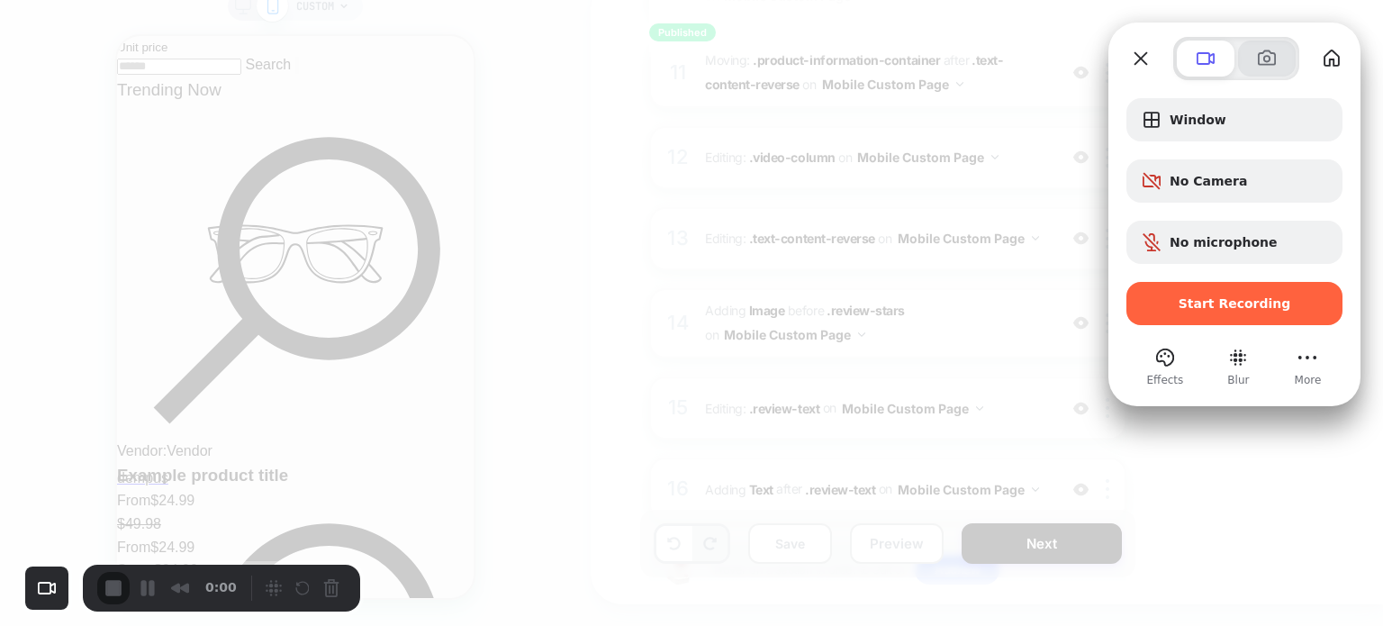
click at [1262, 64] on span at bounding box center [1267, 59] width 22 height 22
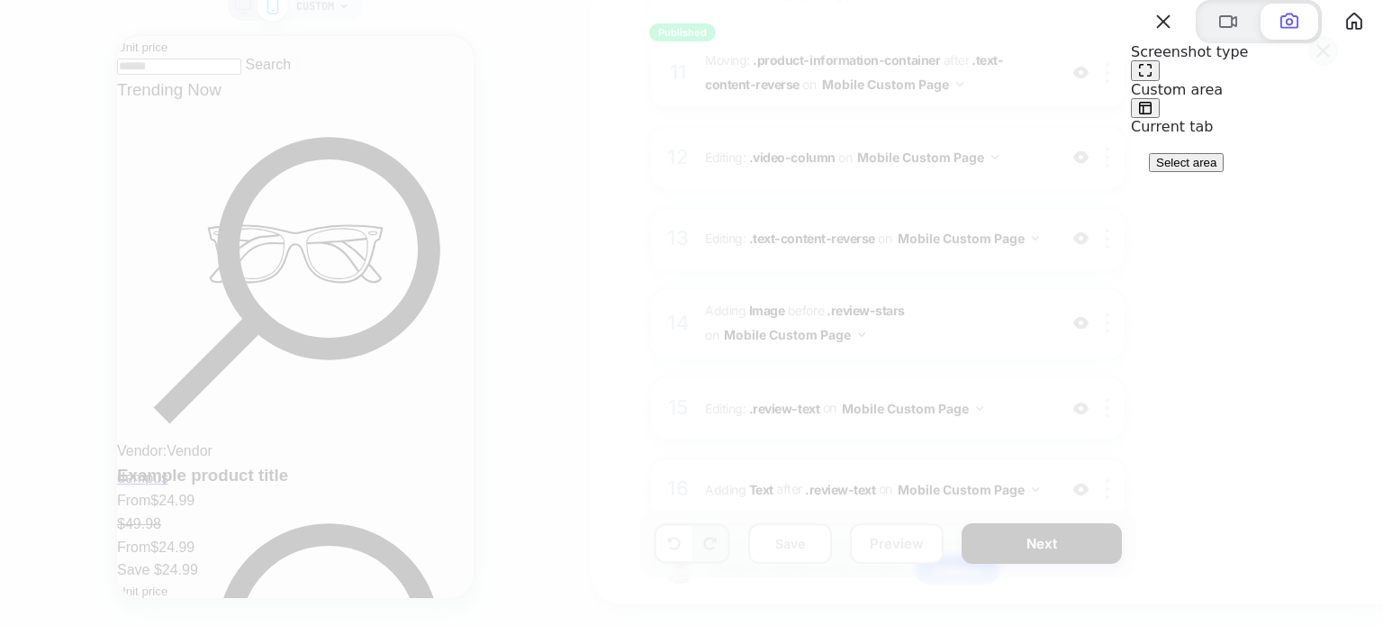
click at [1160, 81] on button at bounding box center [1145, 70] width 29 height 21
click at [1216, 169] on span "Select area" at bounding box center [1186, 163] width 60 height 14
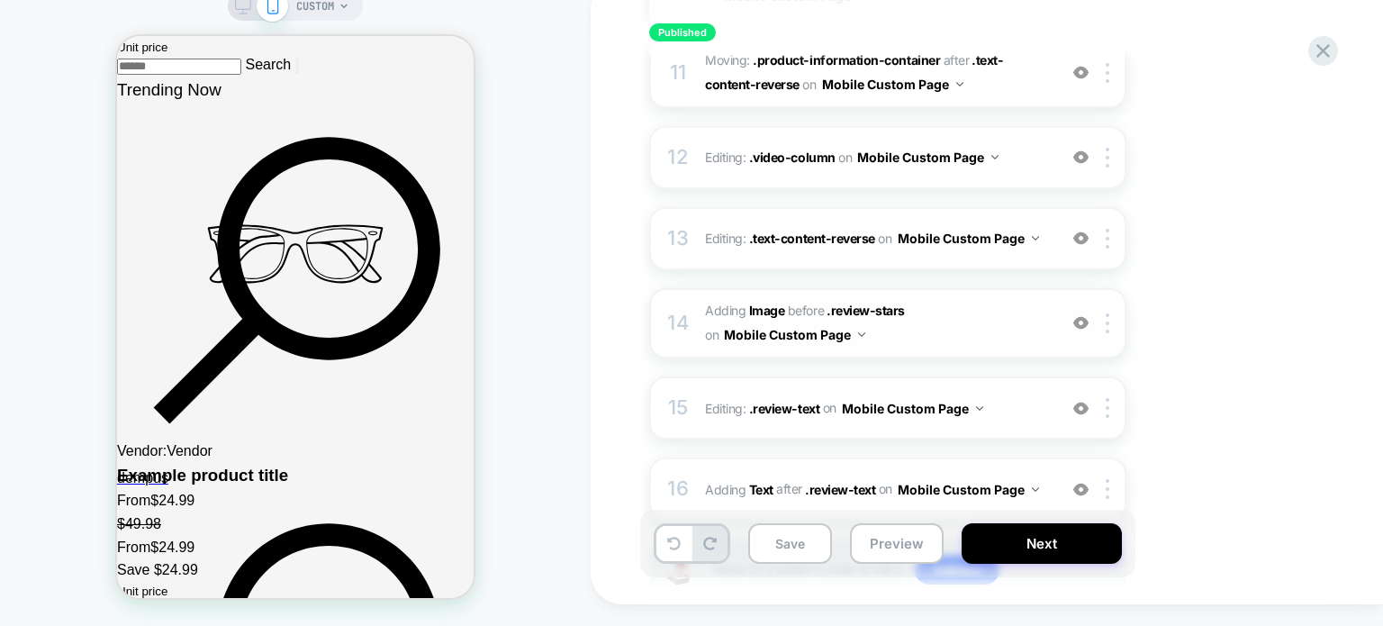
scroll to position [1080, 0]
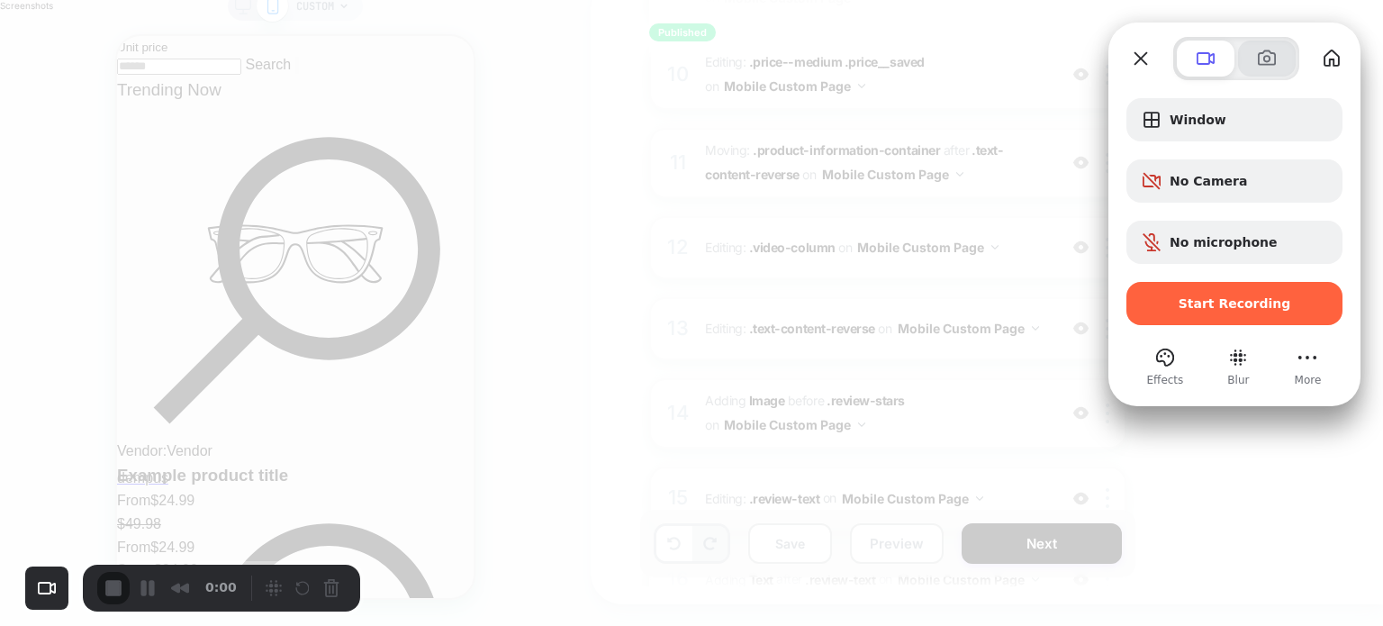
click at [1266, 61] on span at bounding box center [1267, 59] width 22 height 22
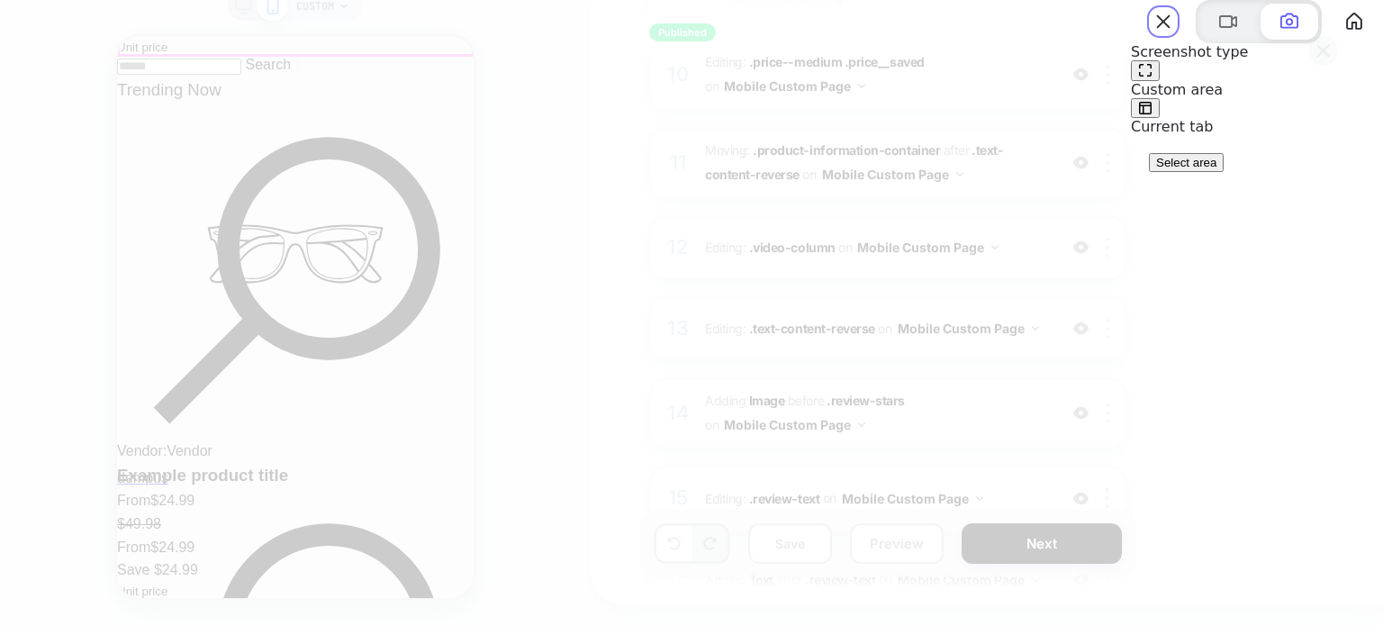
click at [1153, 77] on span at bounding box center [1145, 70] width 14 height 14
click at [1185, 172] on button "Select area" at bounding box center [1186, 162] width 75 height 19
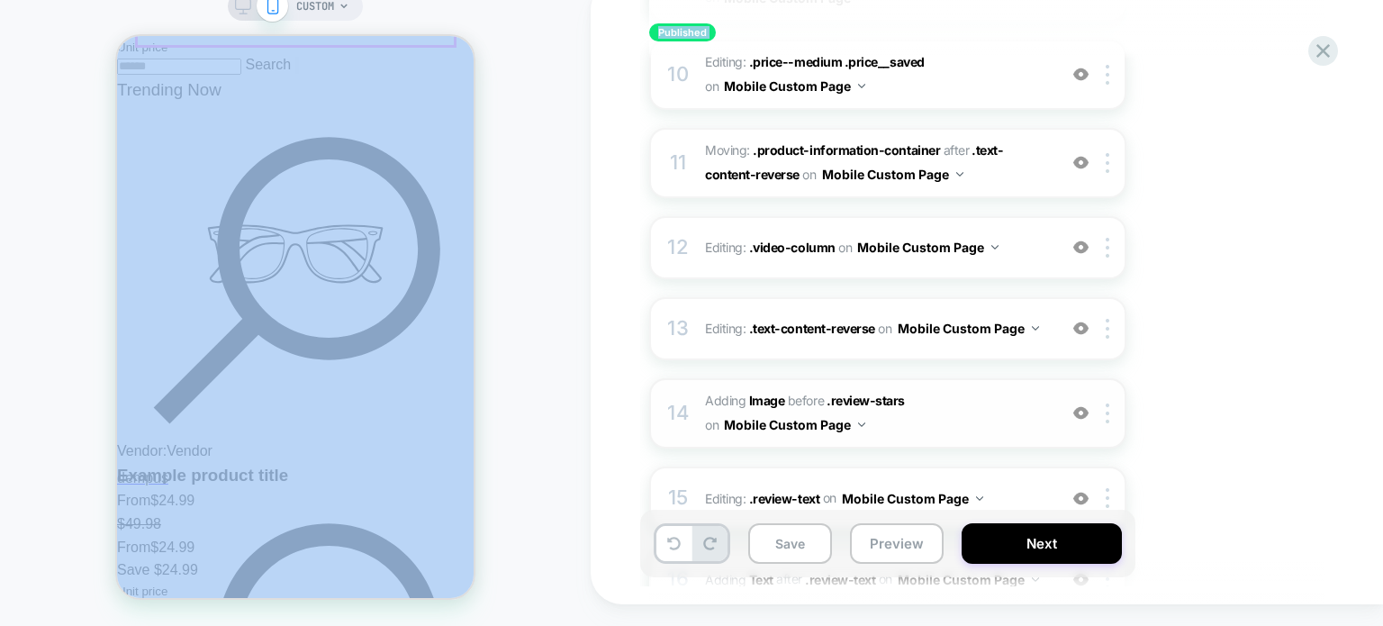
drag, startPoint x: 477, startPoint y: 165, endPoint x: 1264, endPoint y: 393, distance: 819.5
click at [1264, 393] on div "CUSTOM Published SEP Click to edit experience details + Add more info 1. What a…" at bounding box center [691, 302] width 1383 height 648
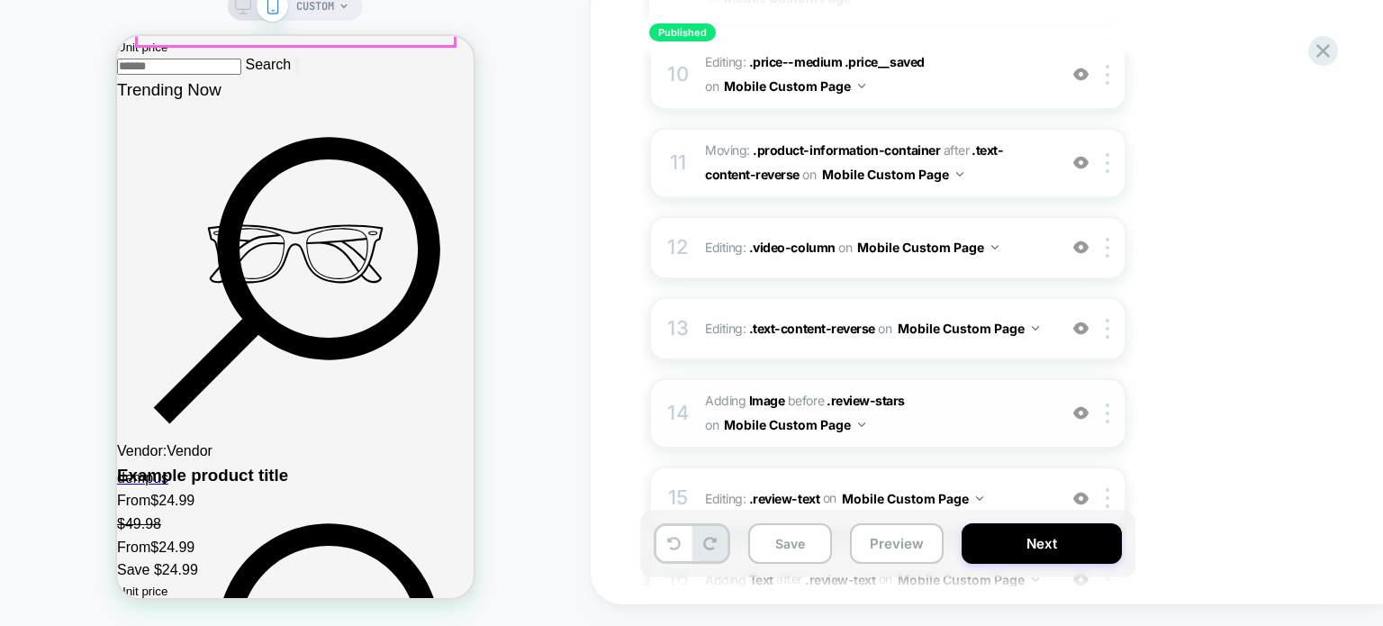
click at [1075, 405] on img at bounding box center [1080, 412] width 15 height 15
click at [48, 86] on div "CUSTOM" at bounding box center [295, 302] width 591 height 612
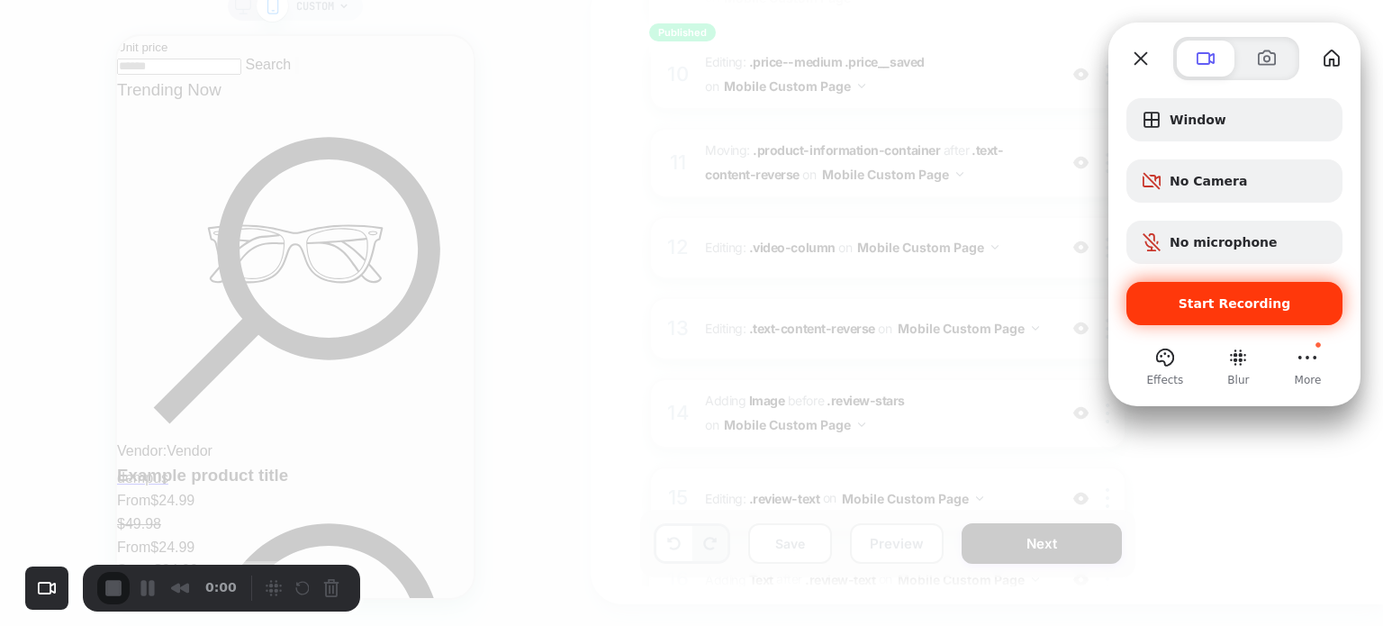
click at [1277, 296] on span "Start Recording" at bounding box center [1235, 303] width 113 height 14
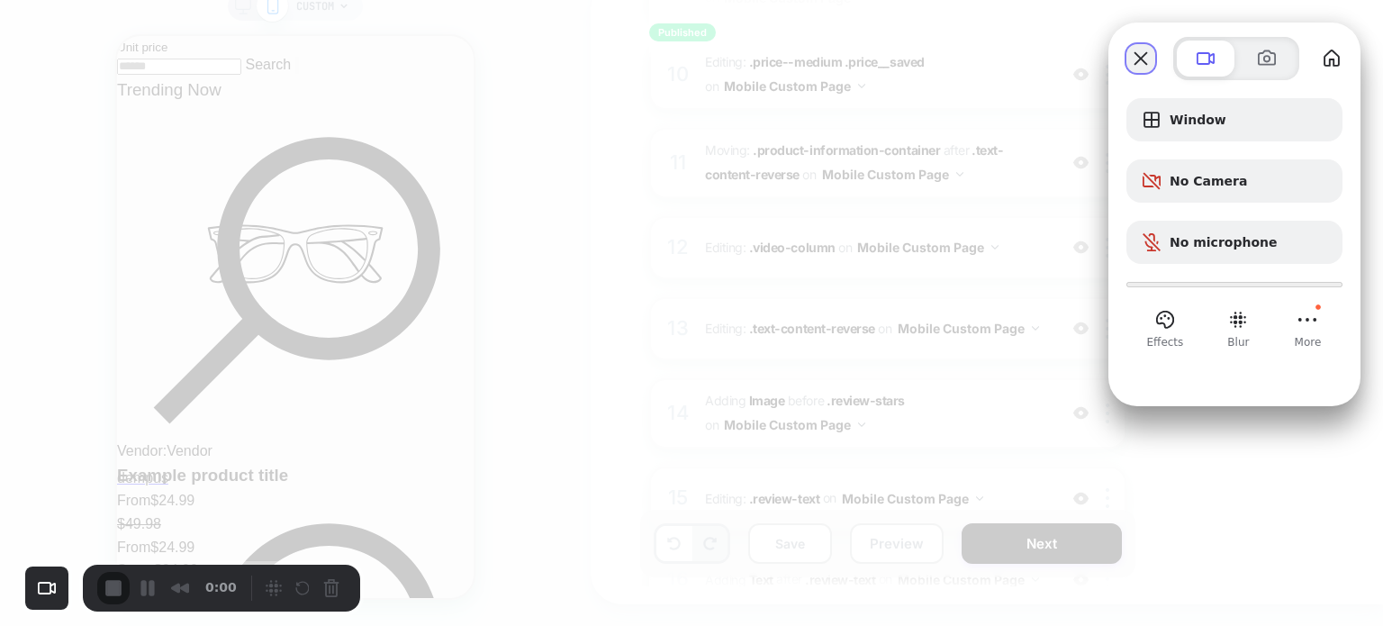
click at [1128, 53] on button "Close" at bounding box center [1140, 58] width 29 height 29
click at [1266, 54] on span at bounding box center [1267, 59] width 22 height 22
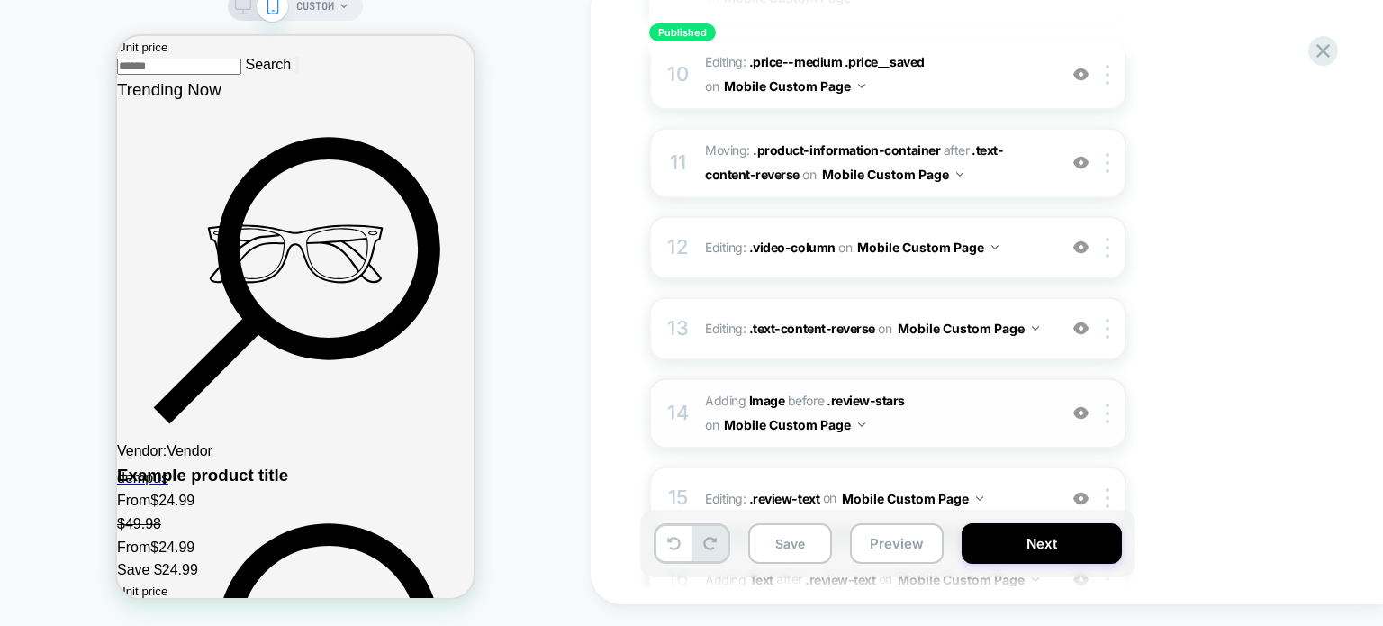
drag, startPoint x: 1274, startPoint y: 4, endPoint x: 1291, endPoint y: 176, distance: 172.8
drag, startPoint x: 95, startPoint y: 3, endPoint x: 1142, endPoint y: 616, distance: 1212.7
click at [86, 625] on div at bounding box center [691, 626] width 1383 height 0
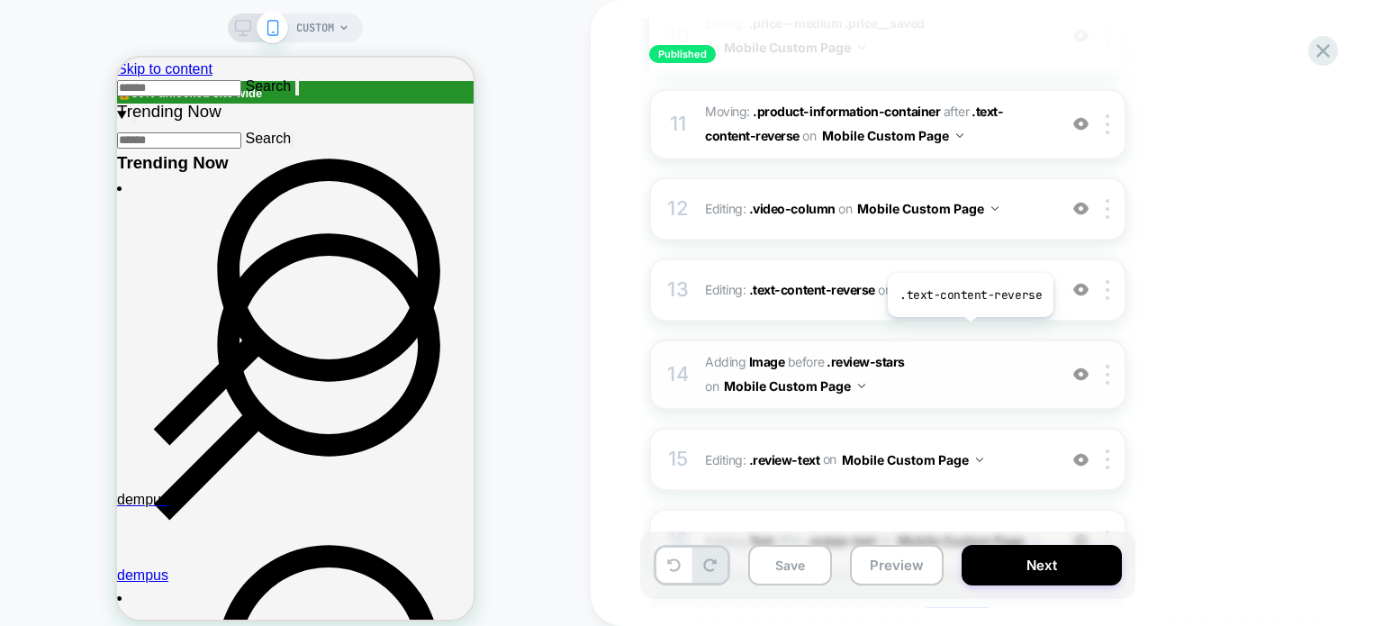
scroll to position [1171, 0]
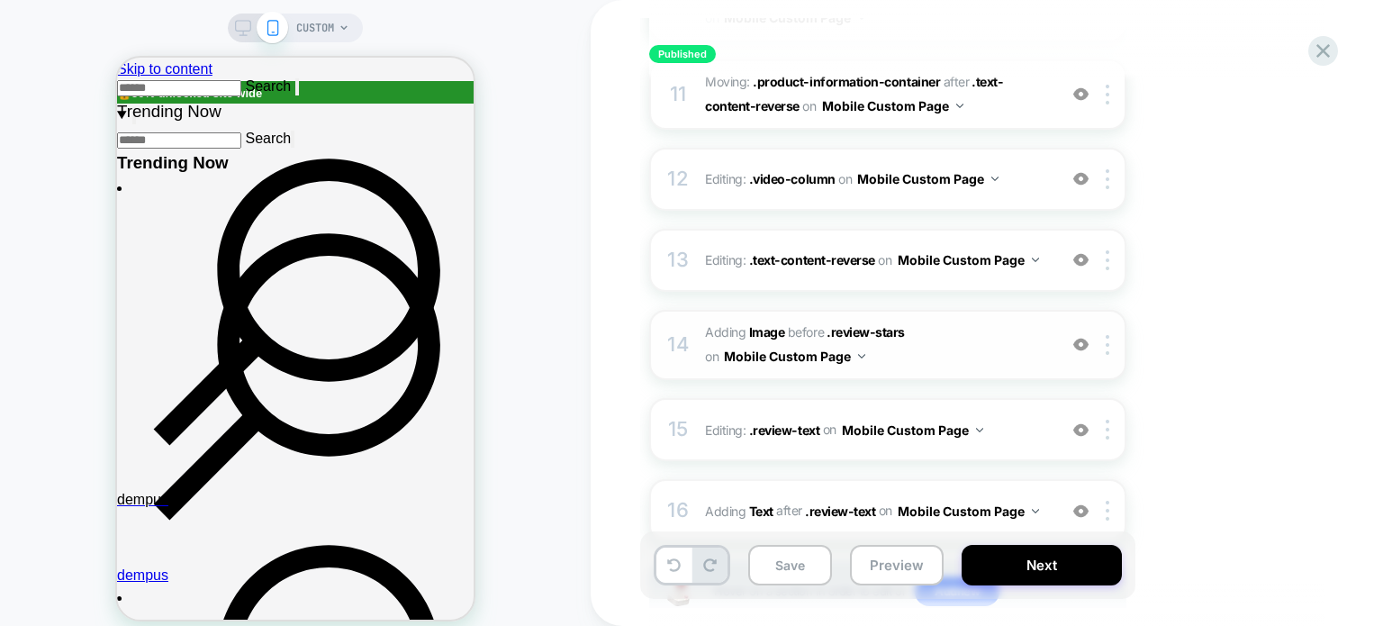
click at [972, 346] on span "#_loomi_addon_1757247658103 Adding Image BEFORE .review-stars .review-stars on …" at bounding box center [876, 345] width 343 height 49
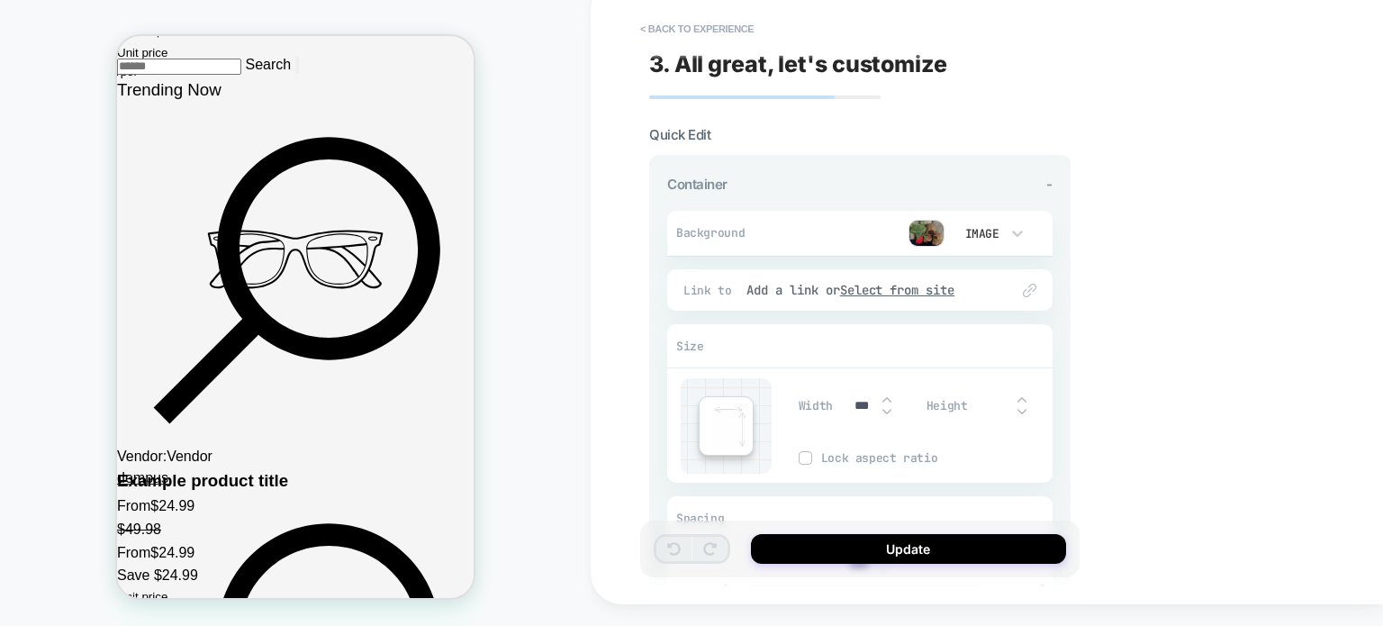
scroll to position [3651, 0]
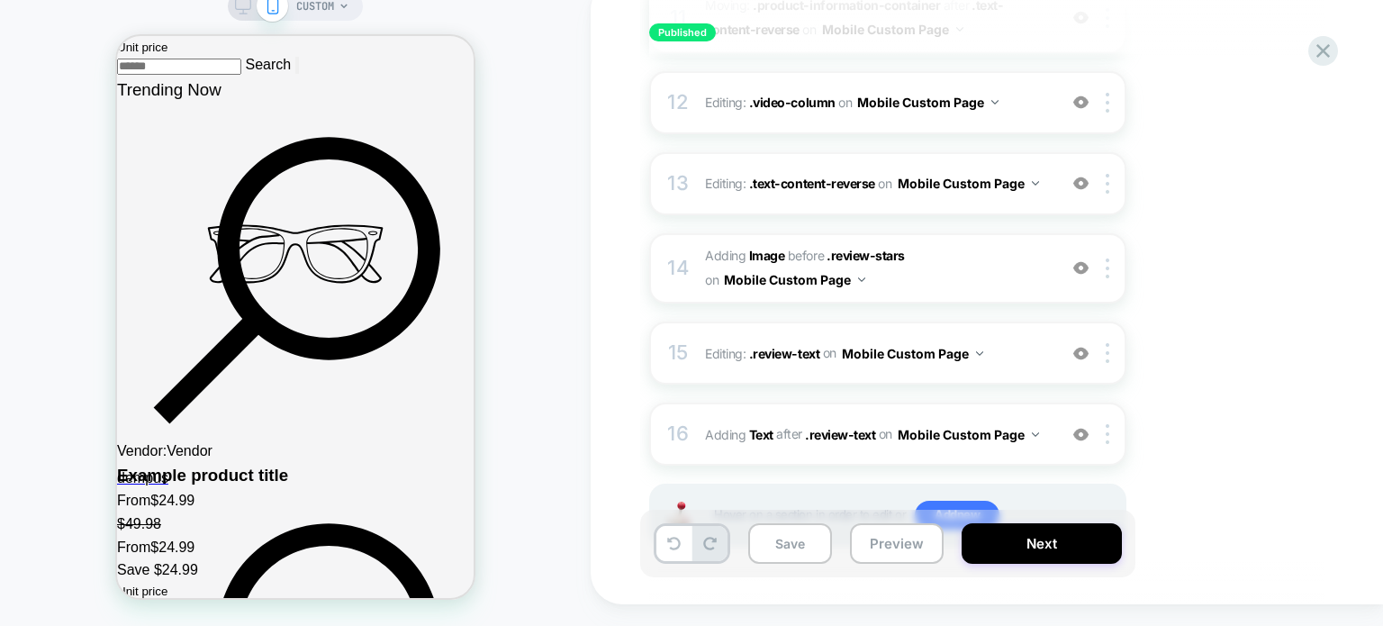
scroll to position [1261, 0]
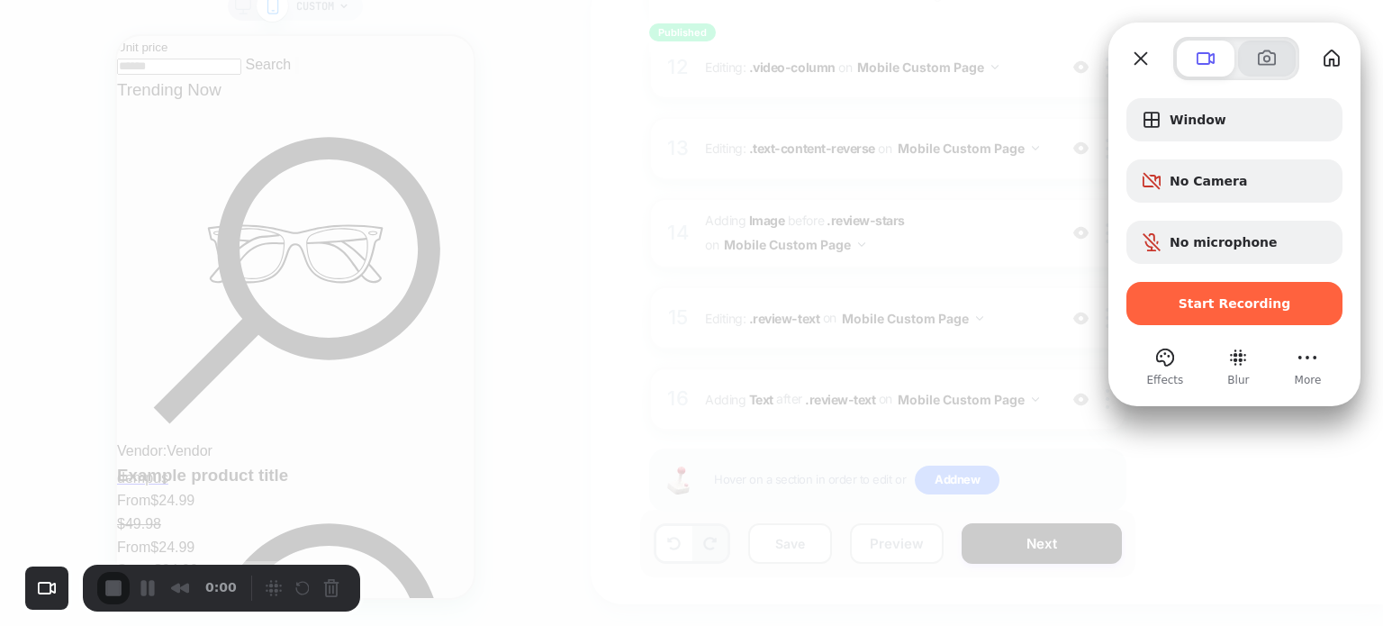
click at [1268, 50] on span at bounding box center [1267, 59] width 22 height 22
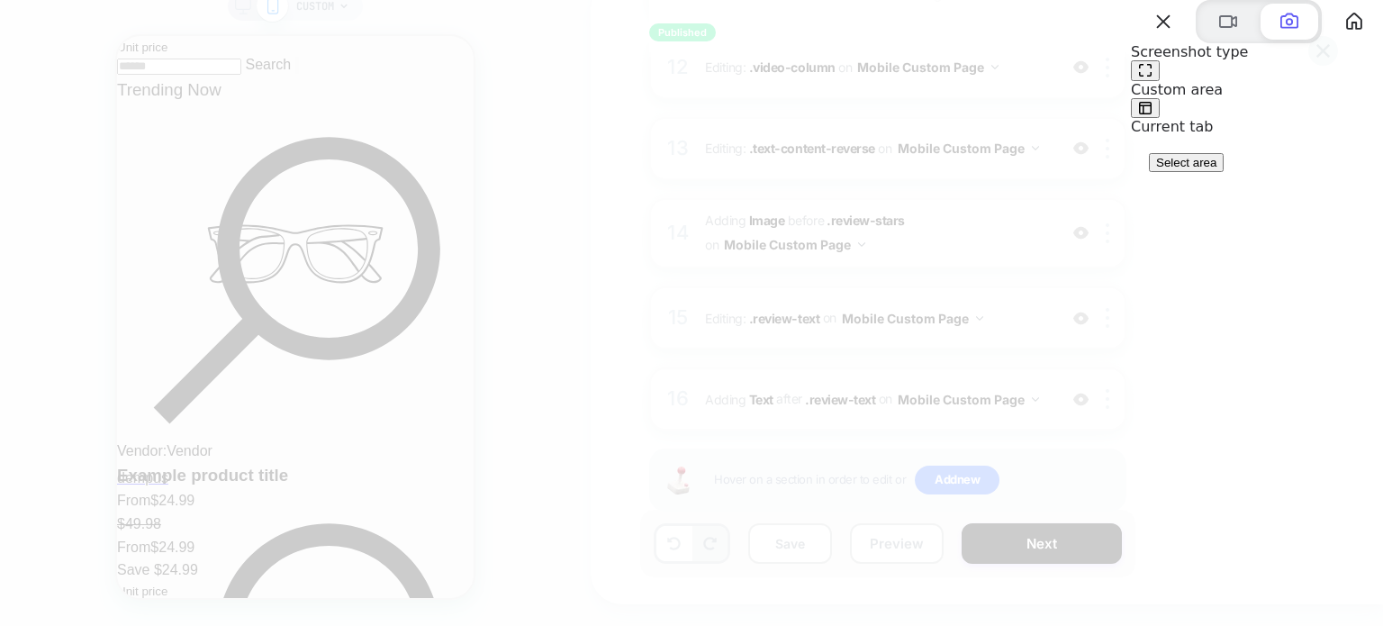
click at [1224, 172] on button "Select area" at bounding box center [1186, 162] width 75 height 19
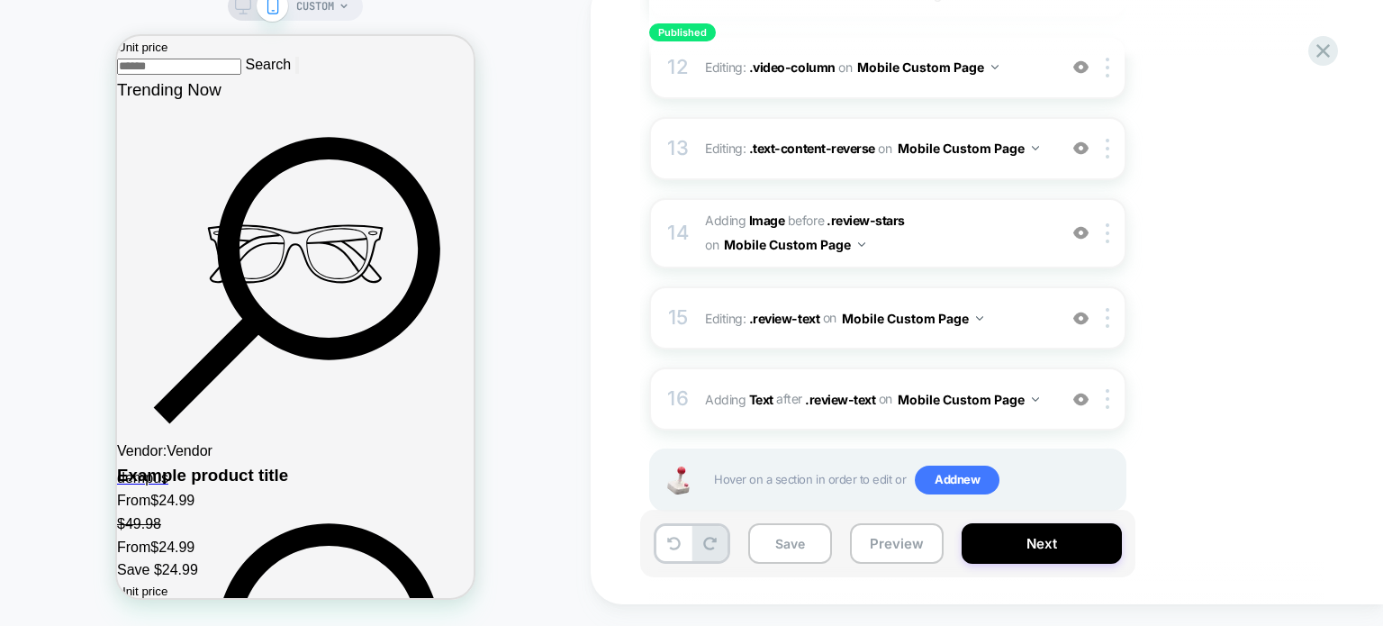
drag, startPoint x: 613, startPoint y: 269, endPoint x: 1329, endPoint y: 610, distance: 792.6
click at [0, 0] on div "1408 x 668" at bounding box center [0, 0] width 0 height 0
